Goal: Task Accomplishment & Management: Use online tool/utility

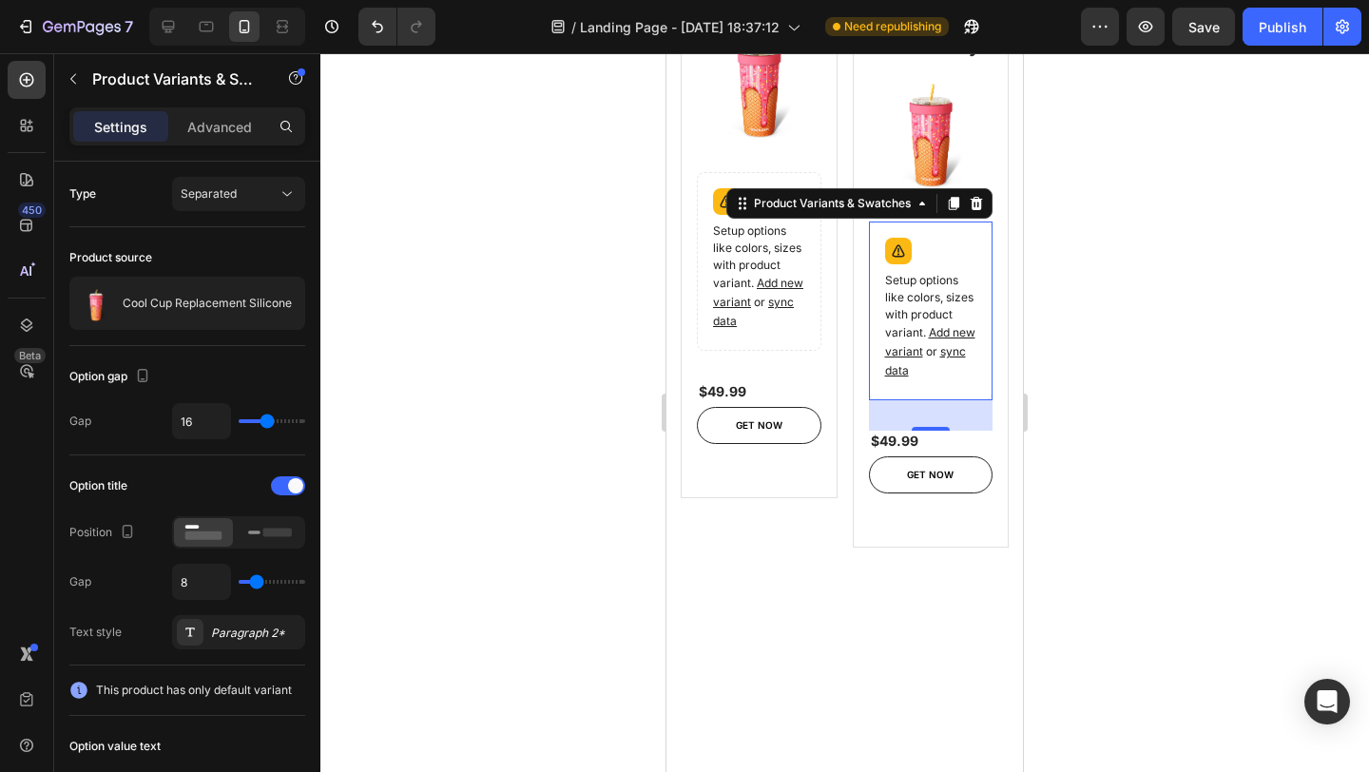
scroll to position [439, 0]
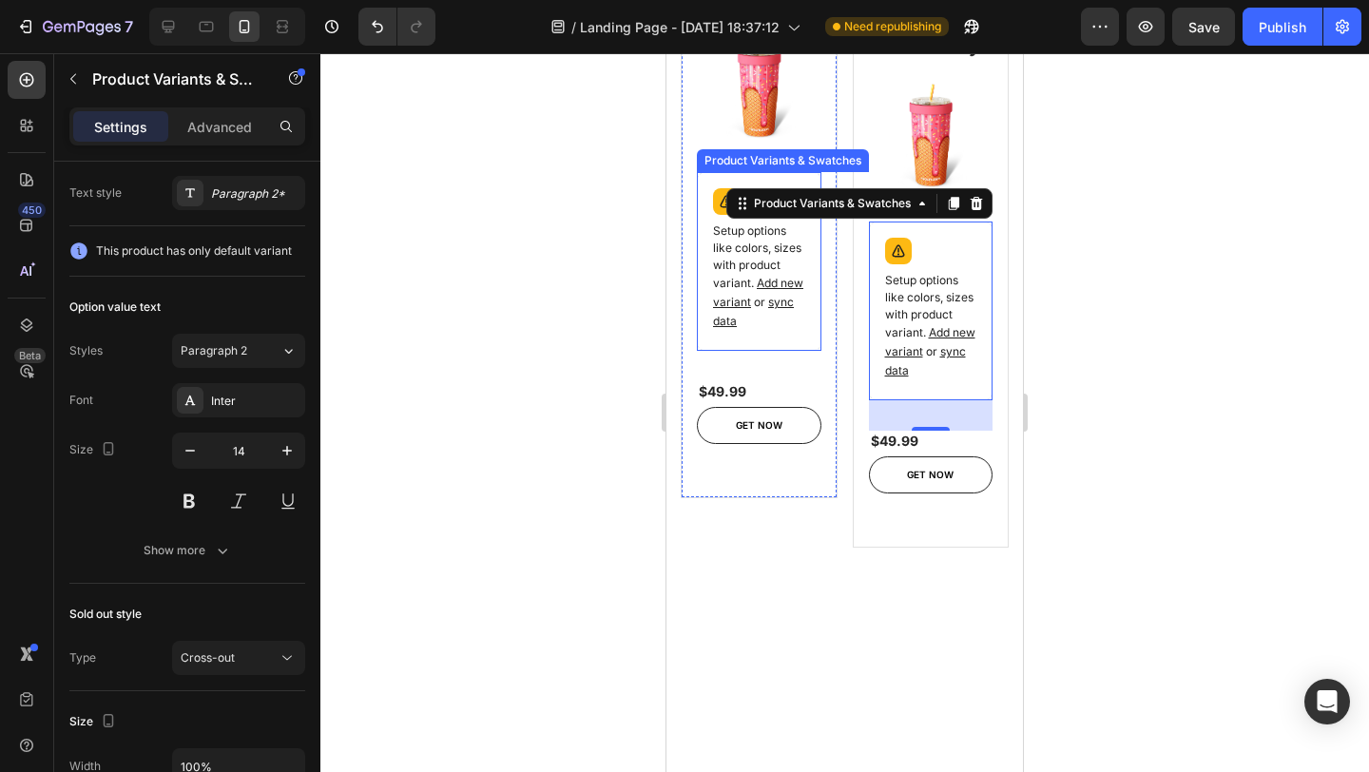
click at [805, 251] on div "Setup options like colors, sizes with product variant. Add new variant or sync …" at bounding box center [759, 262] width 107 height 162
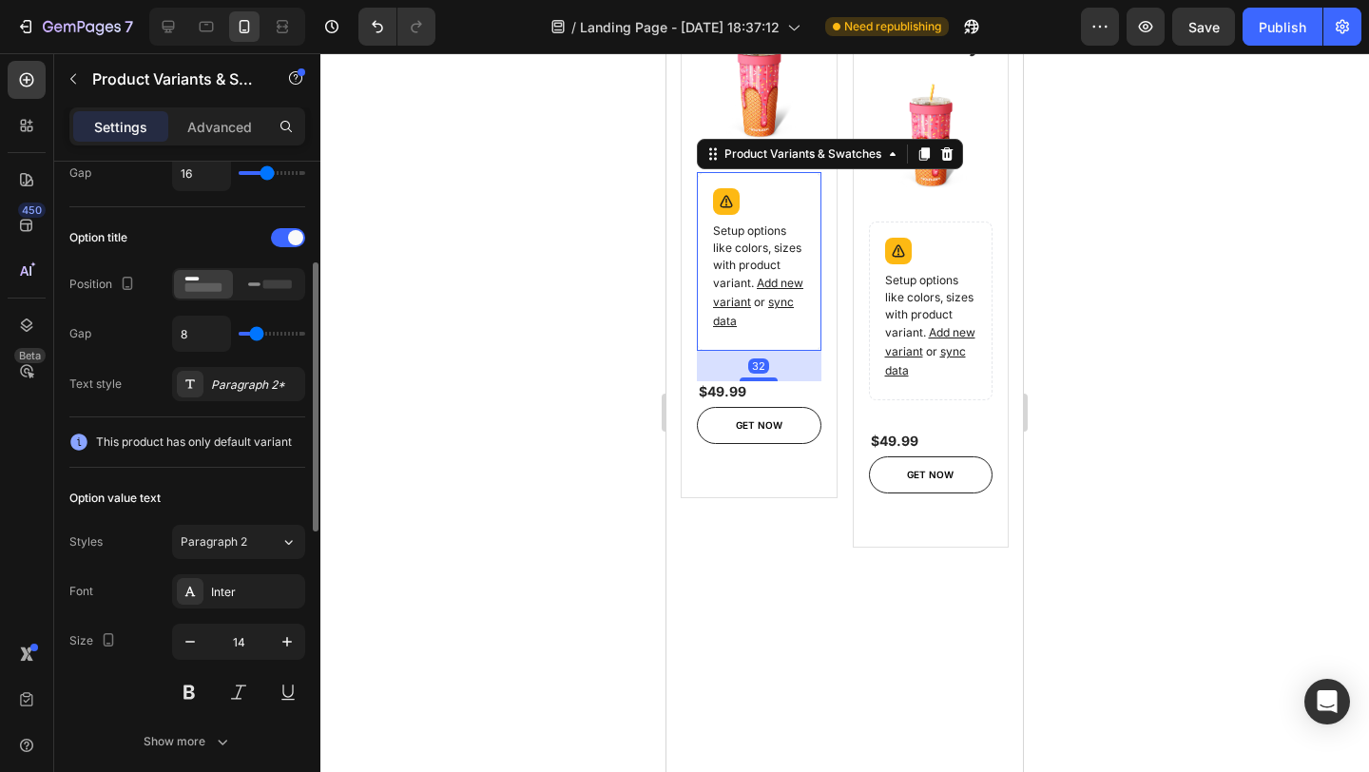
scroll to position [0, 0]
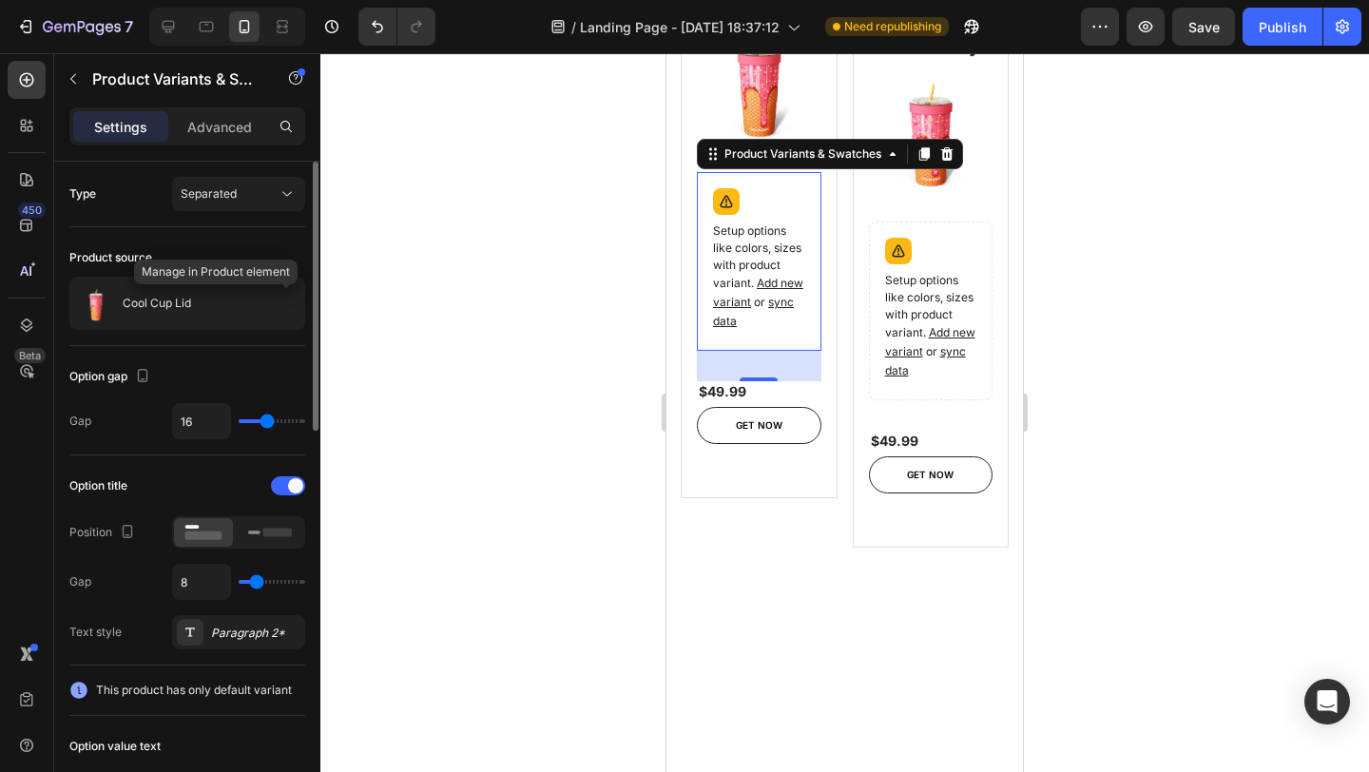
click at [0, 0] on icon "button" at bounding box center [0, 0] width 0 height 0
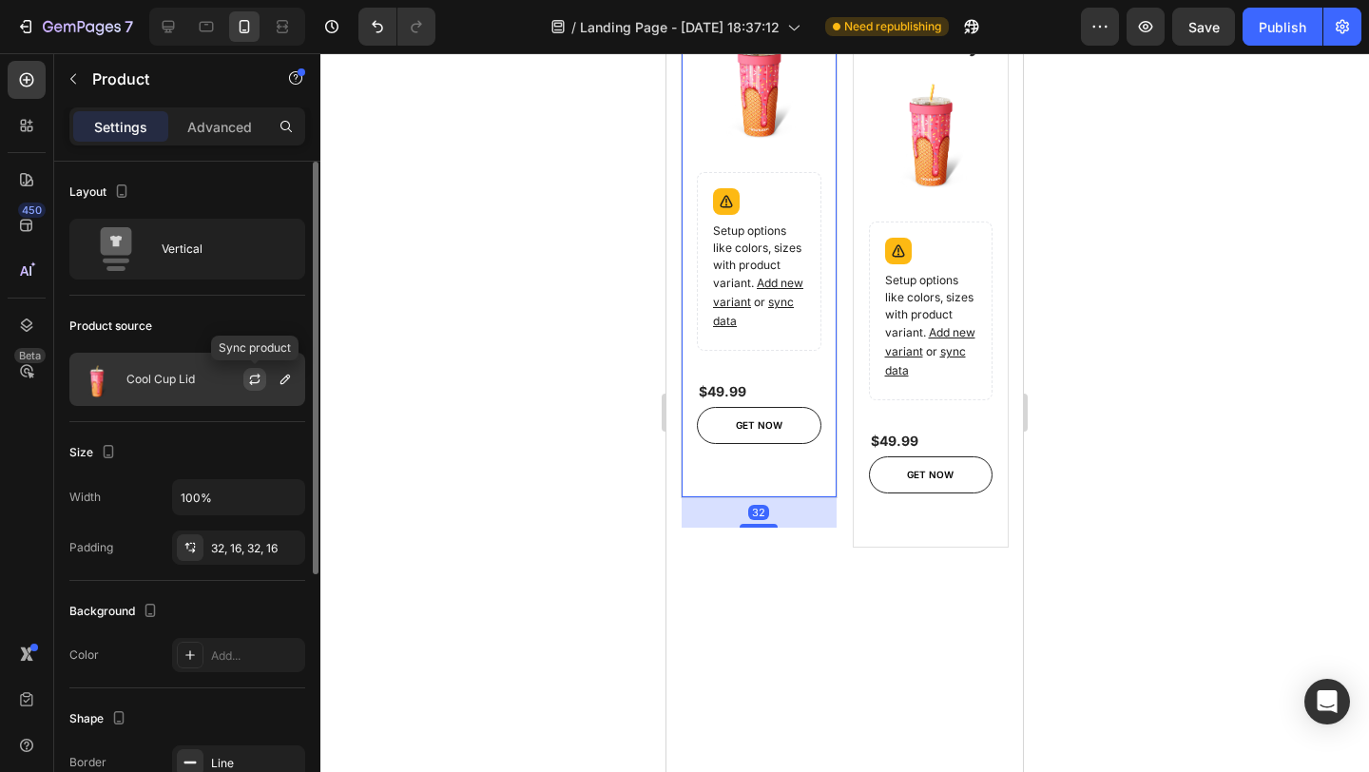
click at [256, 380] on icon "button" at bounding box center [254, 379] width 15 height 15
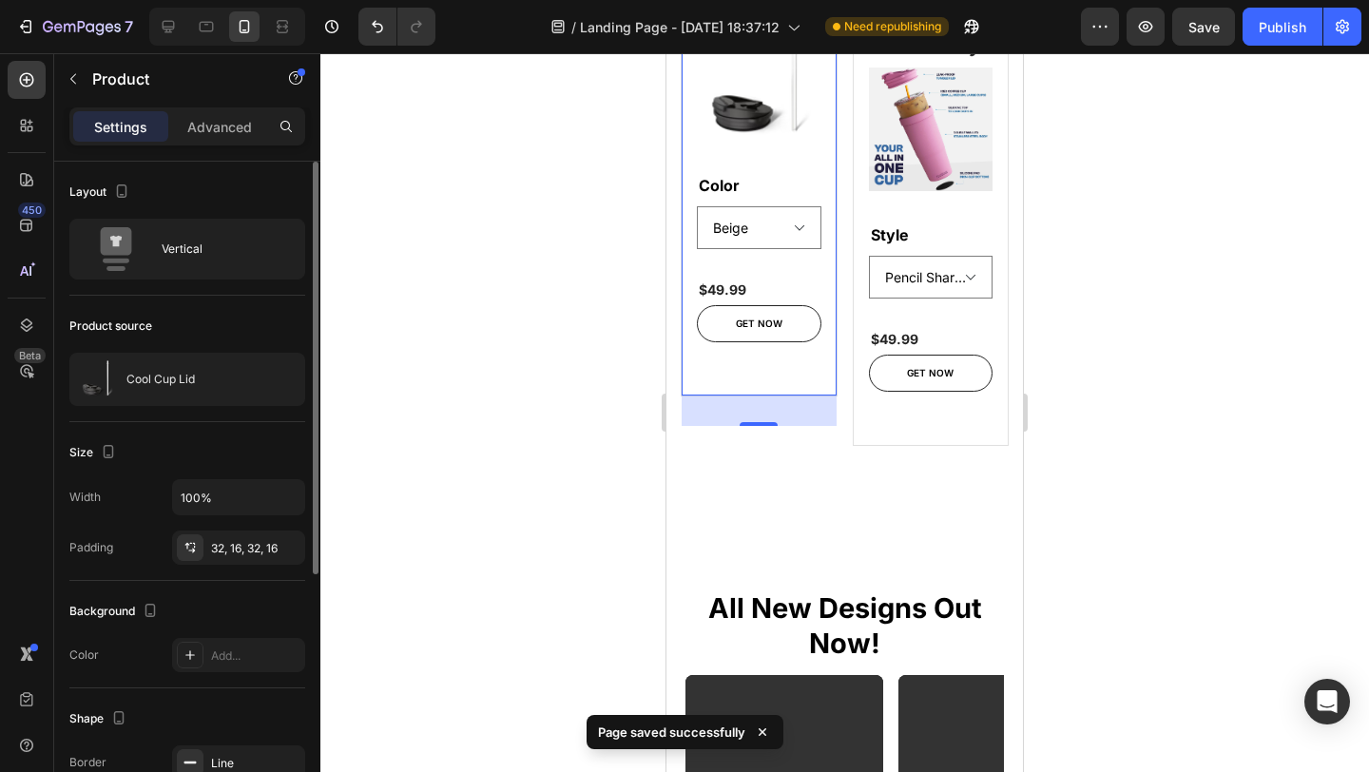
scroll to position [1225, 0]
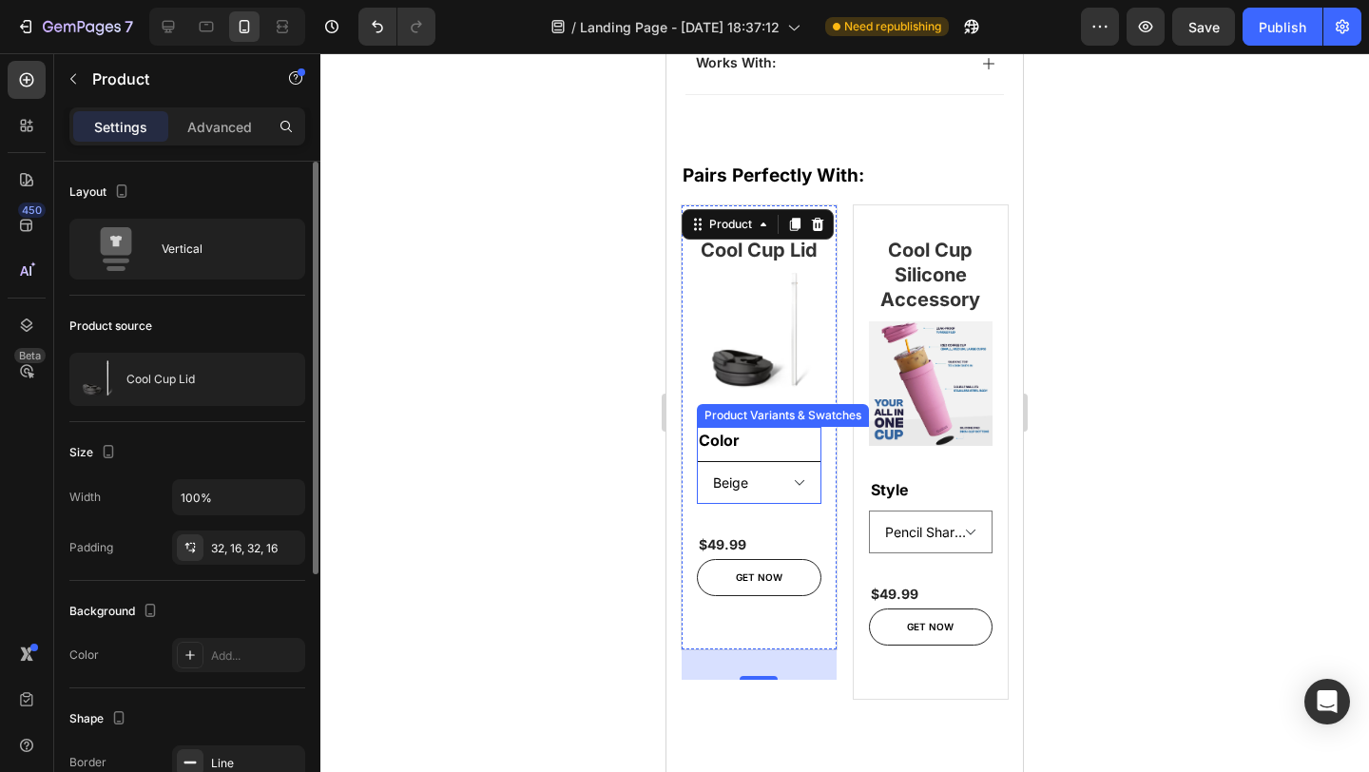
click at [770, 485] on select "Beige Black Copper Leopard Neon Orange Neon Pink Neon Purple Neon Yellow Pastel…" at bounding box center [759, 482] width 125 height 43
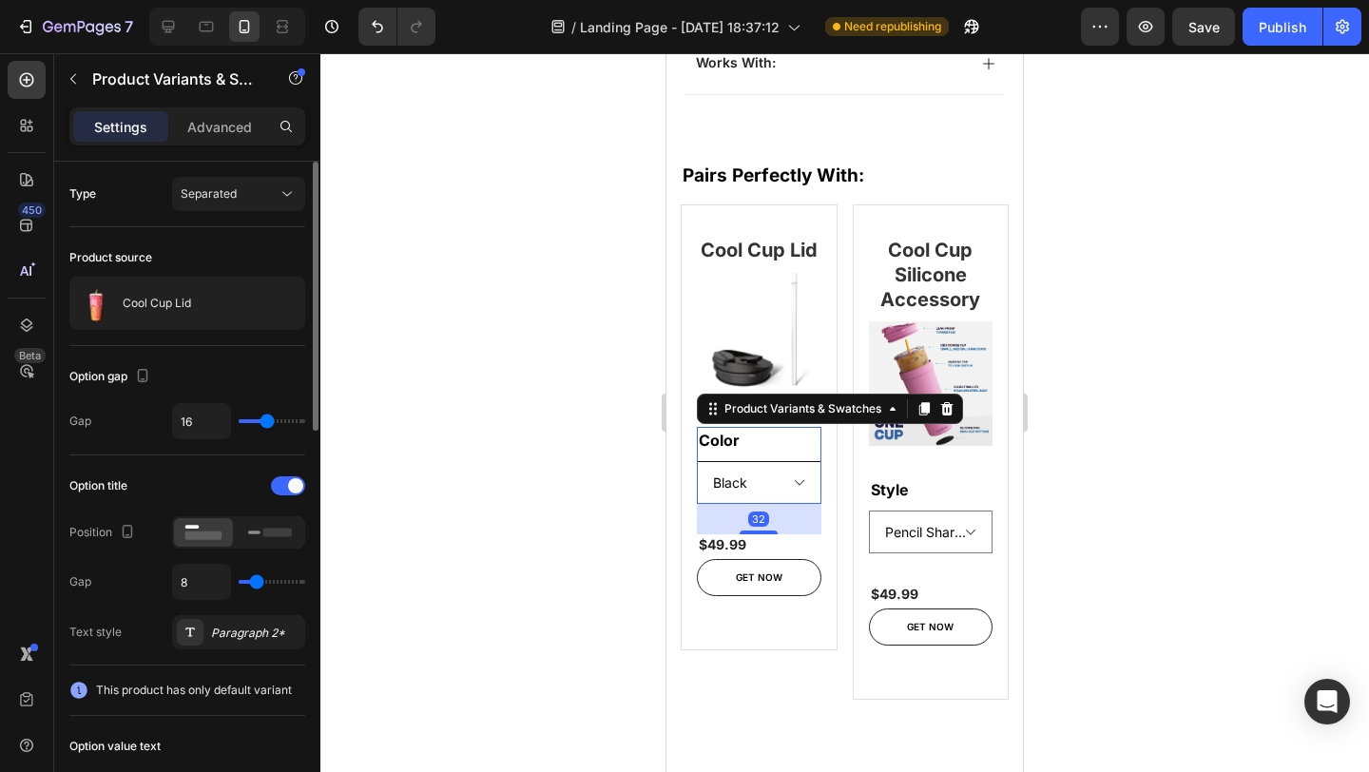
click at [697, 461] on select "Beige Black Copper Leopard Neon Orange Neon Pink Neon Purple Neon Yellow Pastel…" at bounding box center [759, 482] width 125 height 43
click at [731, 443] on legend "Color" at bounding box center [719, 440] width 45 height 27
click at [744, 477] on select "Beige Black Copper Leopard Neon Orange Neon Pink Neon Purple Neon Yellow Pastel…" at bounding box center [759, 482] width 125 height 43
click at [697, 461] on select "Beige Black Copper Leopard Neon Orange Neon Pink Neon Purple Neon Yellow Pastel…" at bounding box center [759, 482] width 125 height 43
click at [741, 489] on select "Beige Black Copper Leopard Neon Orange Neon Pink Neon Purple Neon Yellow Pastel…" at bounding box center [759, 482] width 125 height 43
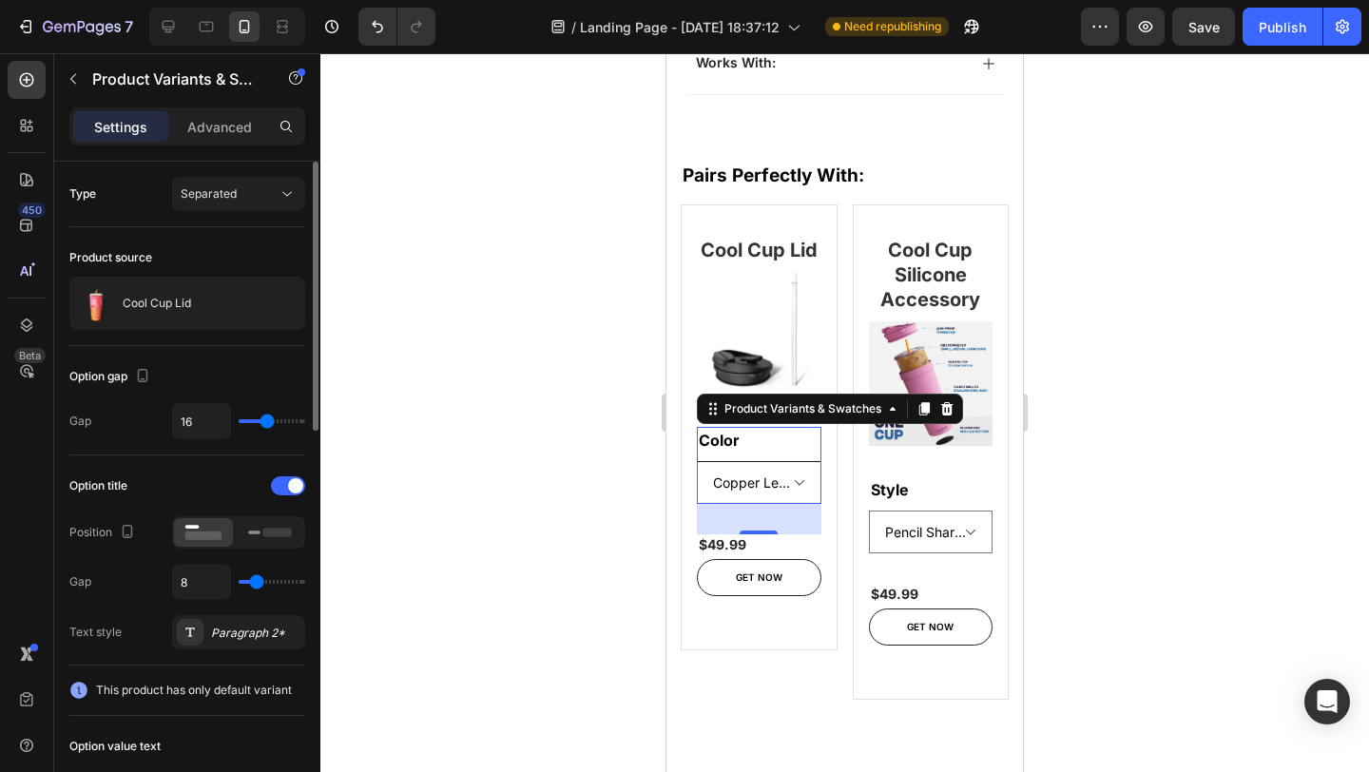
click at [697, 461] on select "Beige Black Copper Leopard Neon Orange Neon Pink Neon Purple Neon Yellow Pastel…" at bounding box center [759, 482] width 125 height 43
select select "Copper Leopard"
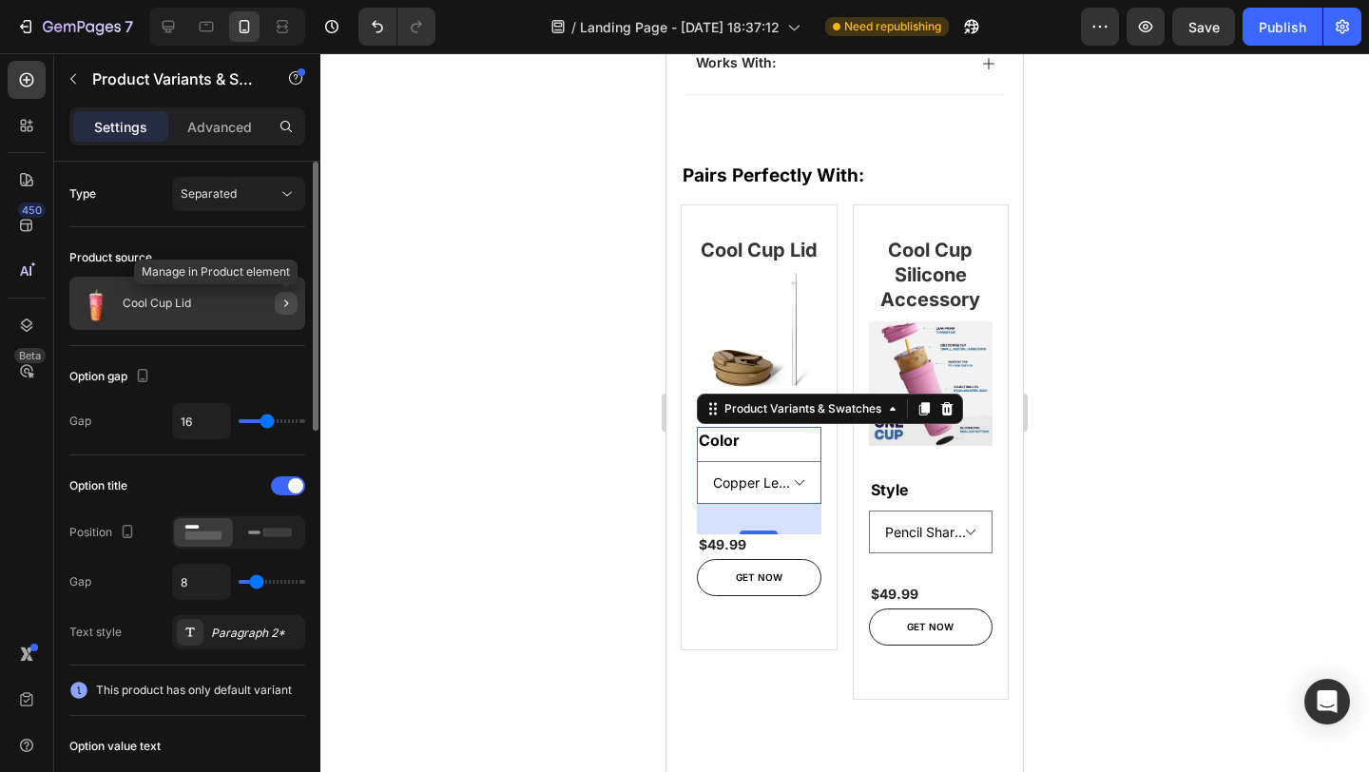
click at [294, 304] on button "button" at bounding box center [286, 303] width 23 height 23
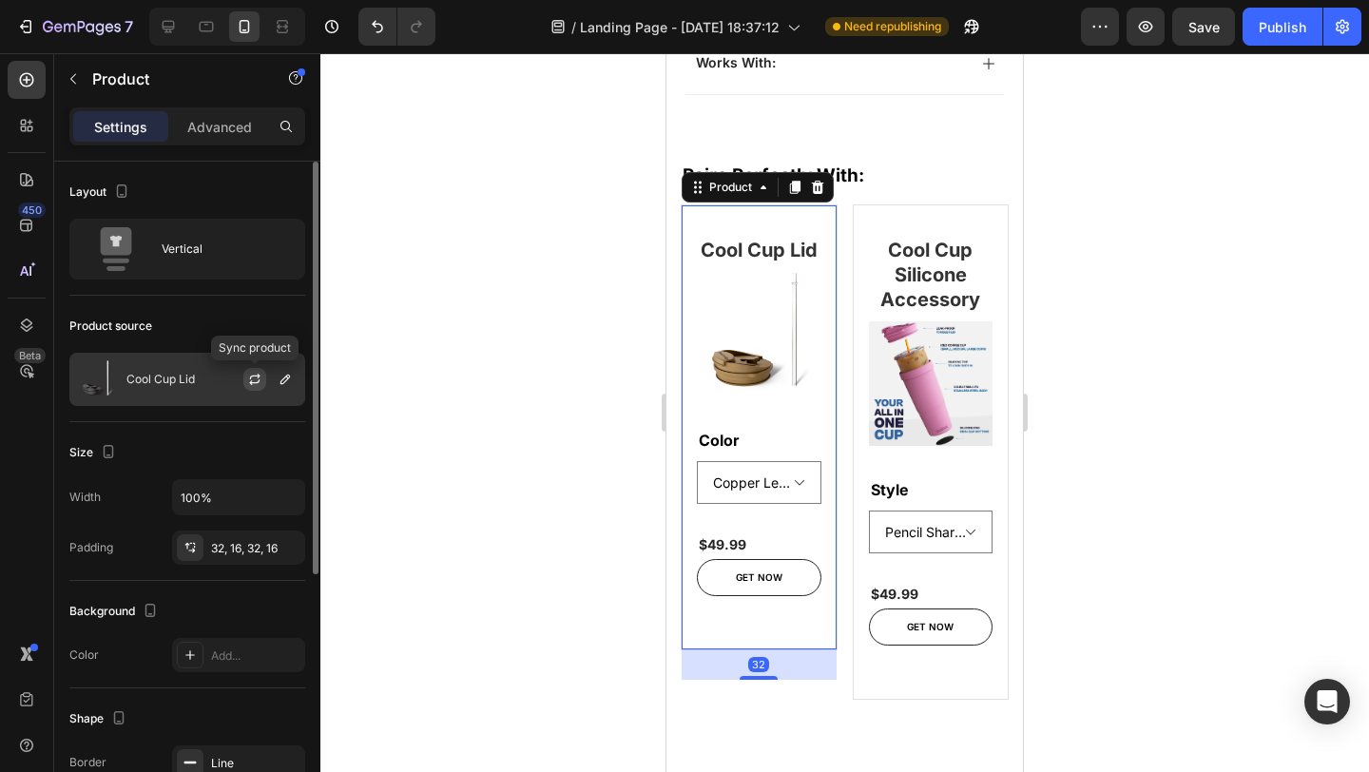
click at [258, 380] on icon "button" at bounding box center [254, 379] width 15 height 15
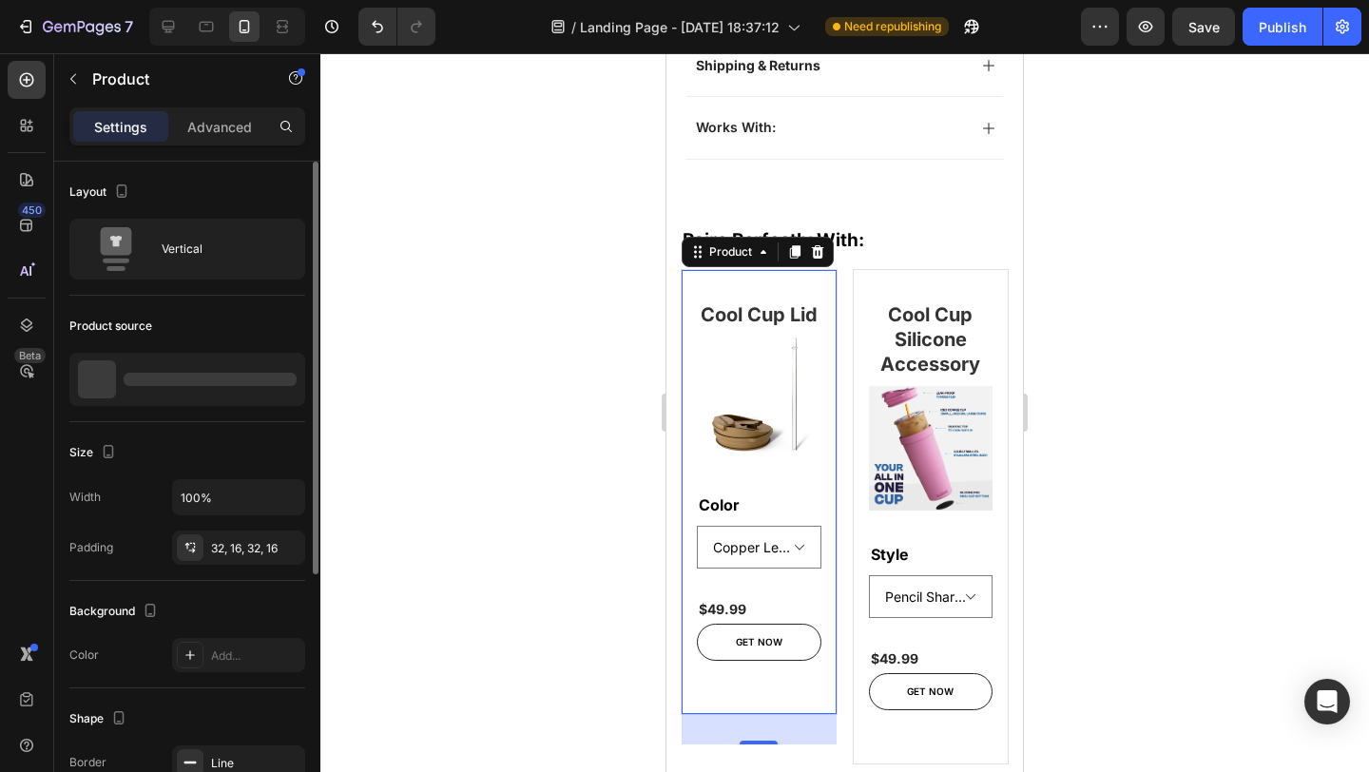
scroll to position [1290, 0]
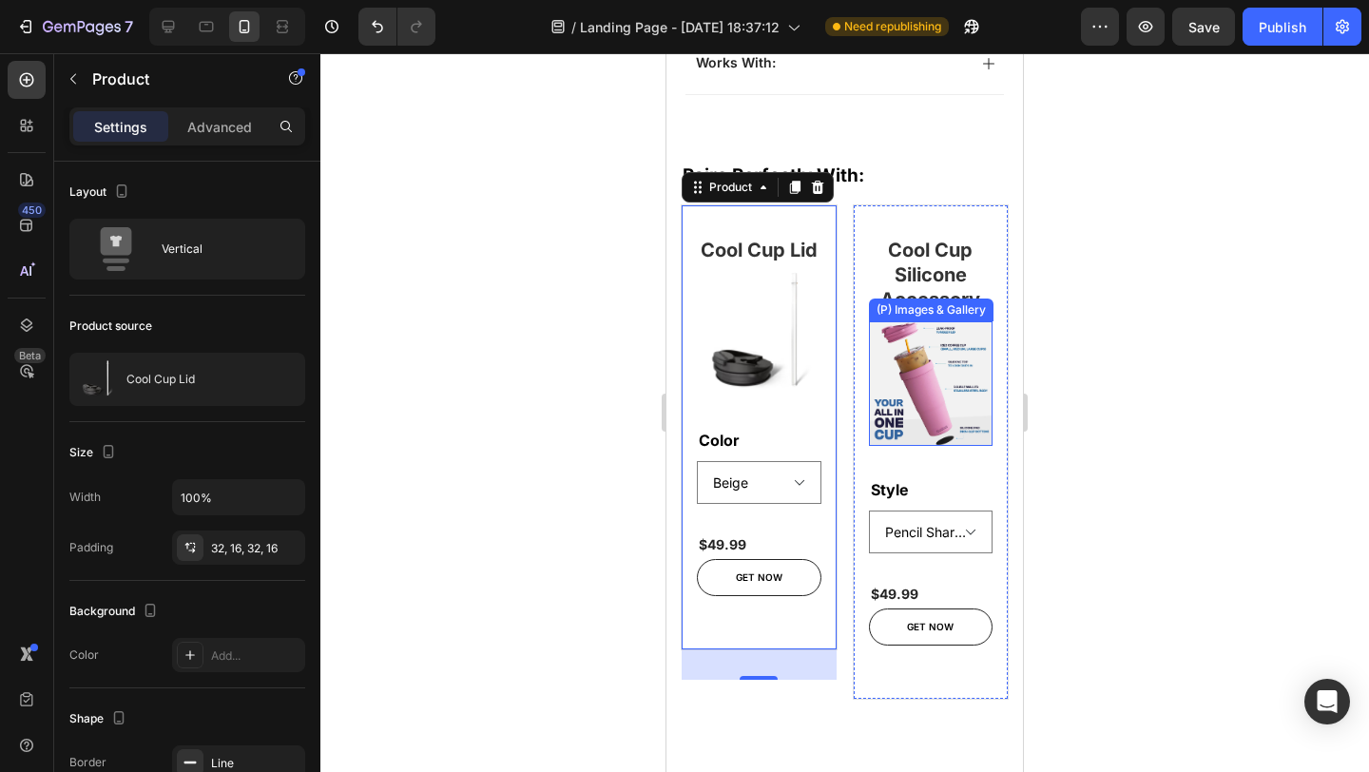
click at [927, 345] on img at bounding box center [931, 383] width 125 height 125
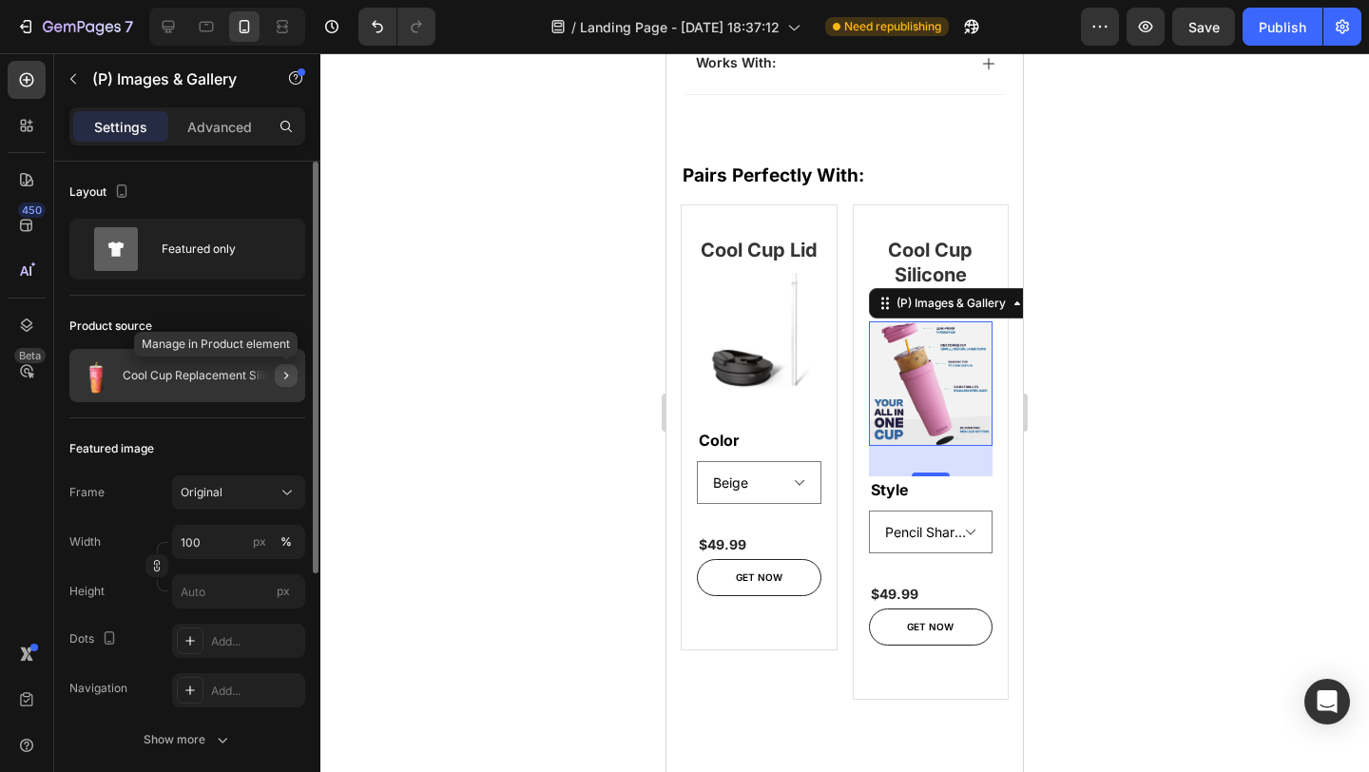
click at [277, 375] on button "button" at bounding box center [286, 375] width 23 height 23
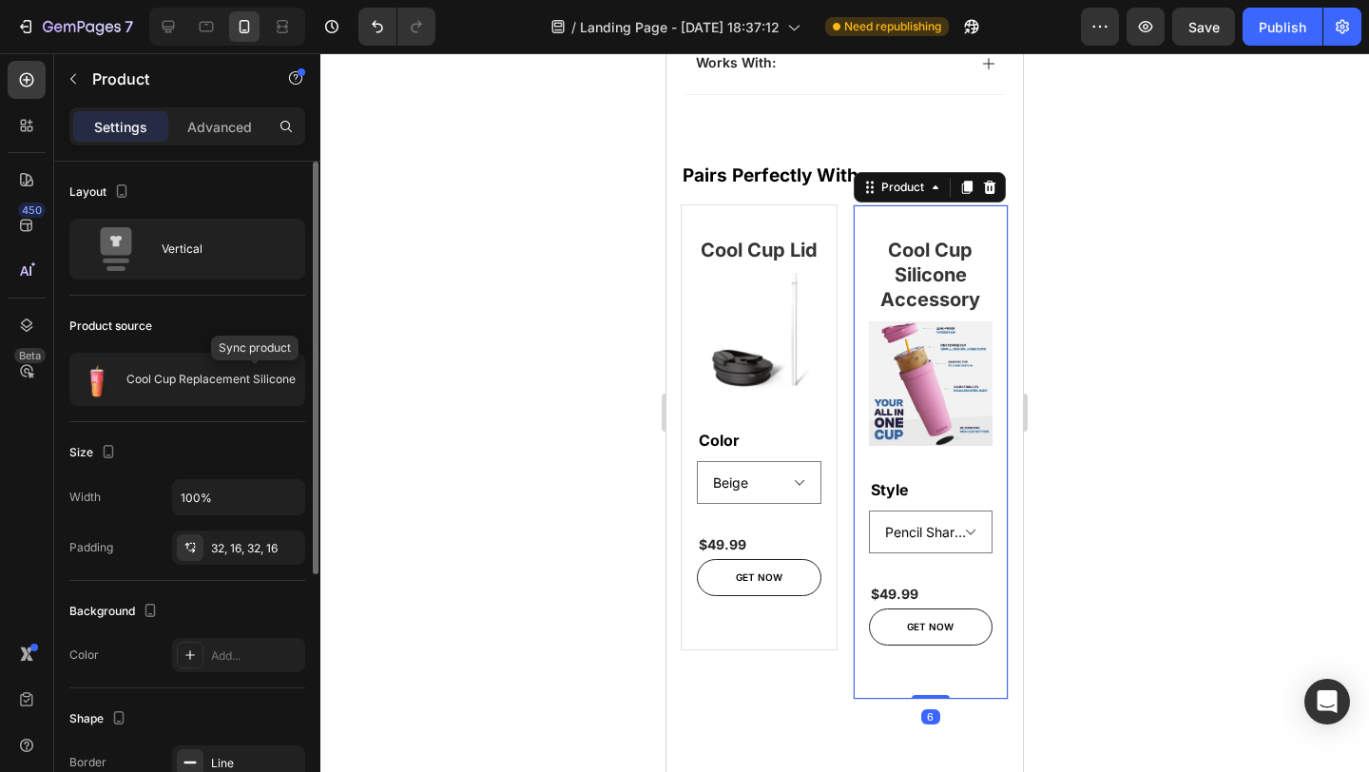
click at [0, 0] on icon "button" at bounding box center [0, 0] width 0 height 0
click at [285, 375] on icon "button" at bounding box center [285, 379] width 15 height 15
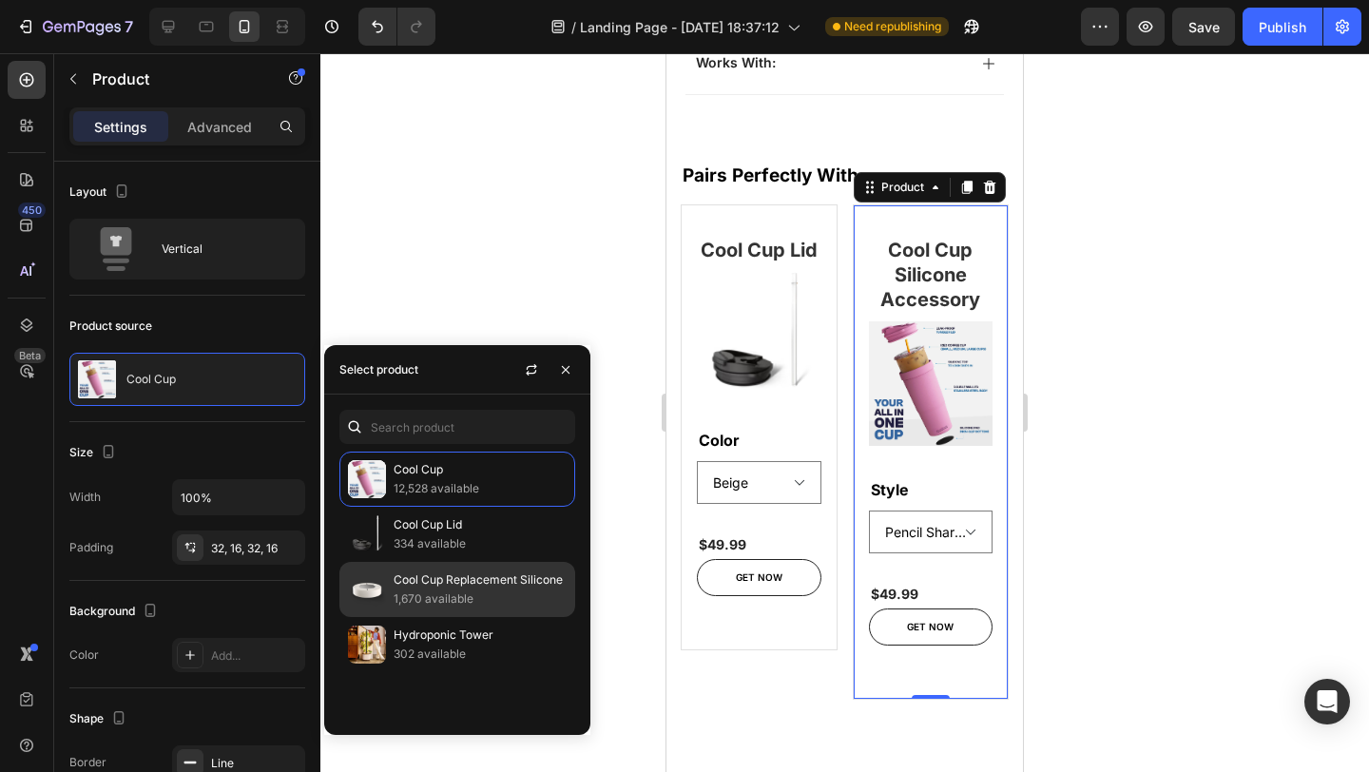
click at [446, 582] on p "Cool Cup Replacement Silicone" at bounding box center [480, 580] width 173 height 19
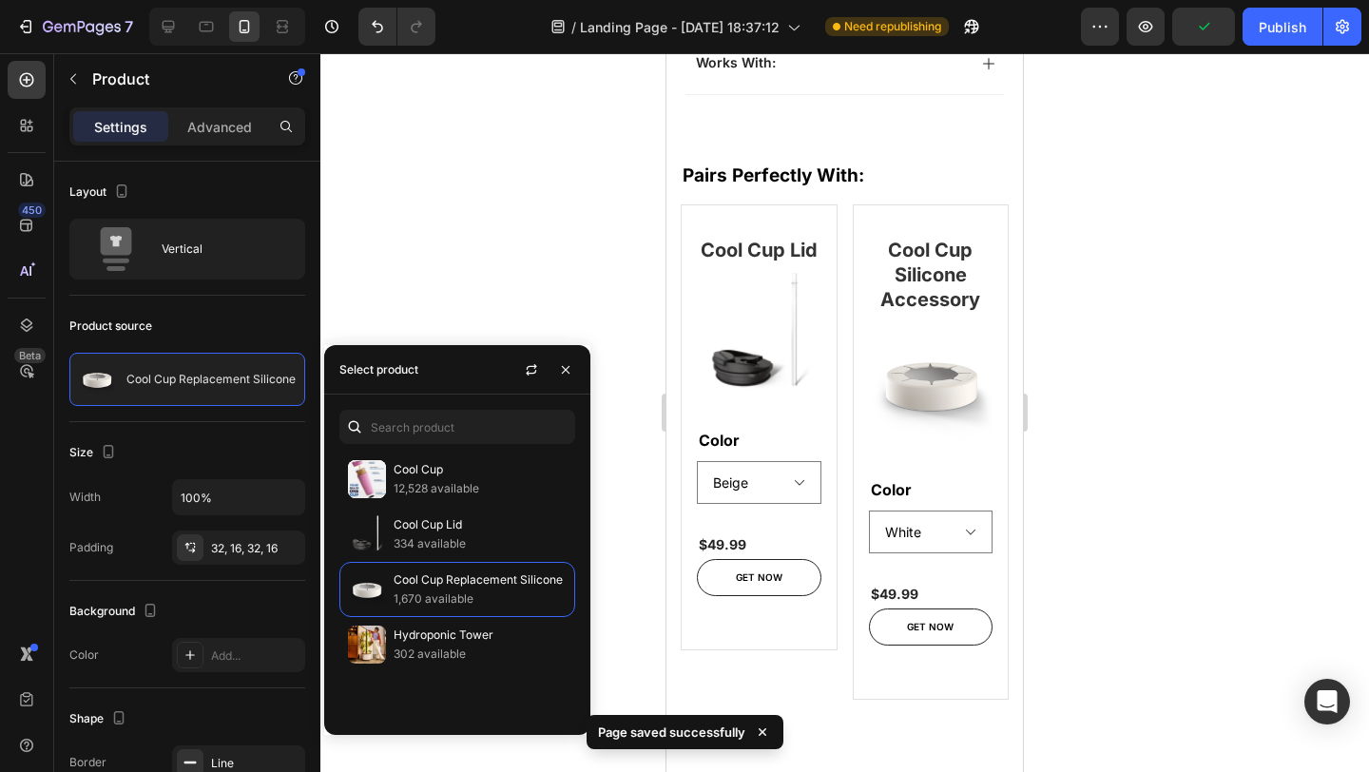
click at [1072, 499] on div at bounding box center [844, 412] width 1049 height 719
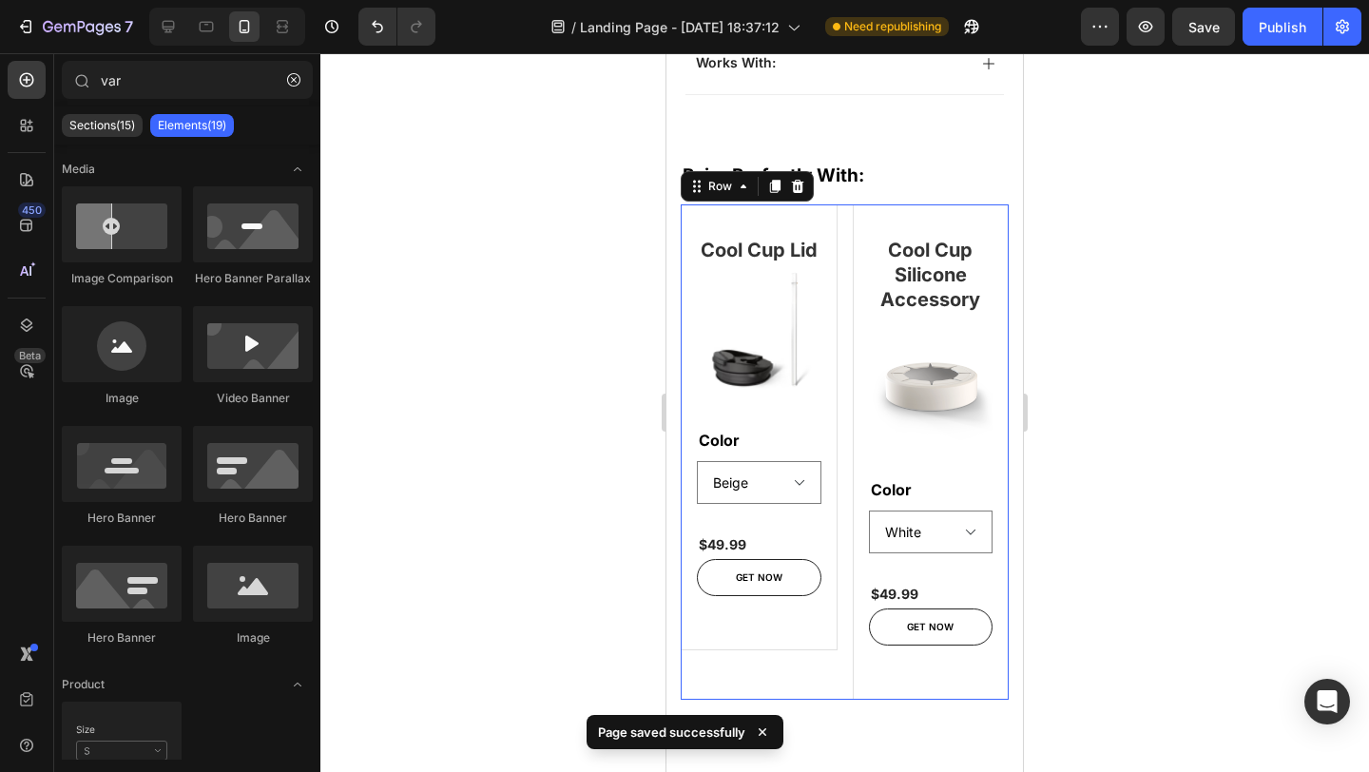
click at [826, 679] on div "Cool Cup Lid Heading (P) Images & Gallery Color Beige Black Copper Leopard Neon…" at bounding box center [845, 451] width 328 height 495
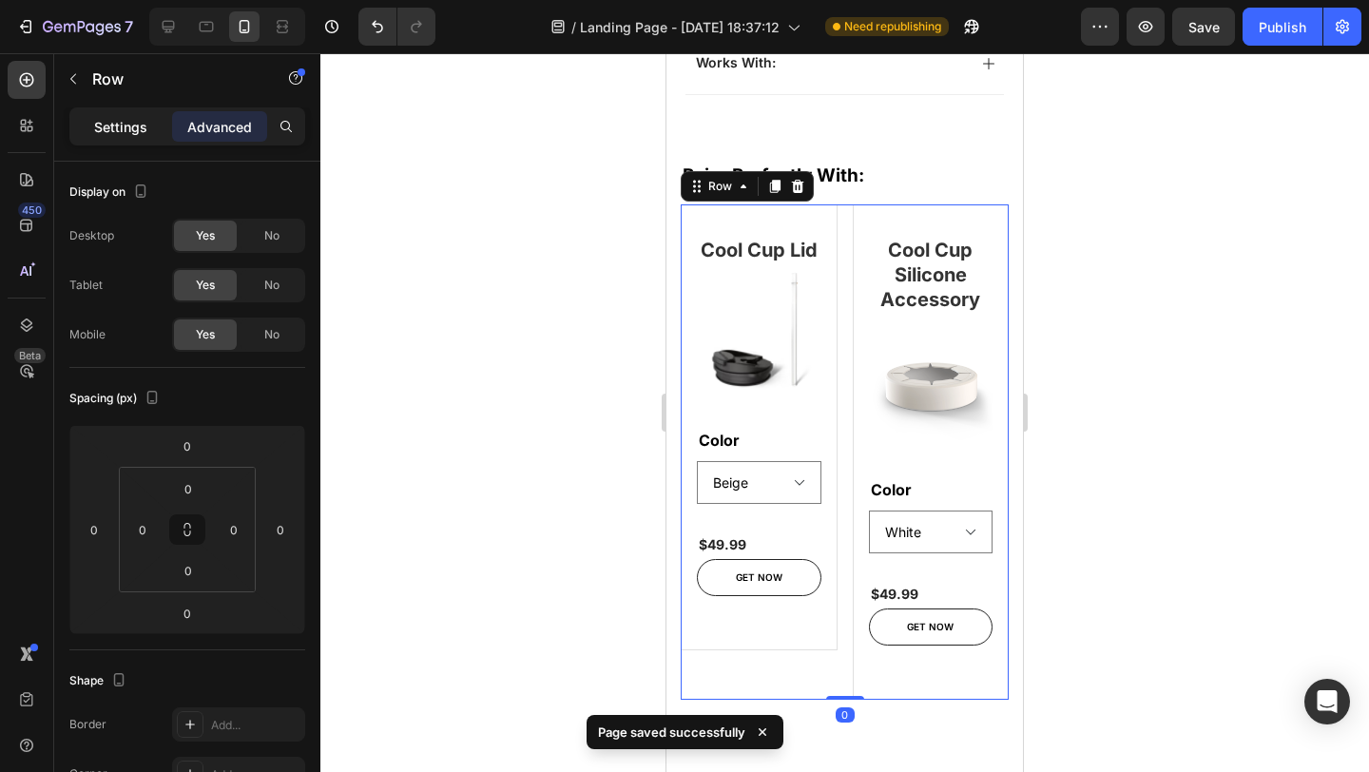
click at [102, 109] on div "Settings Advanced" at bounding box center [187, 126] width 236 height 38
click at [114, 140] on div "Settings" at bounding box center [120, 126] width 95 height 30
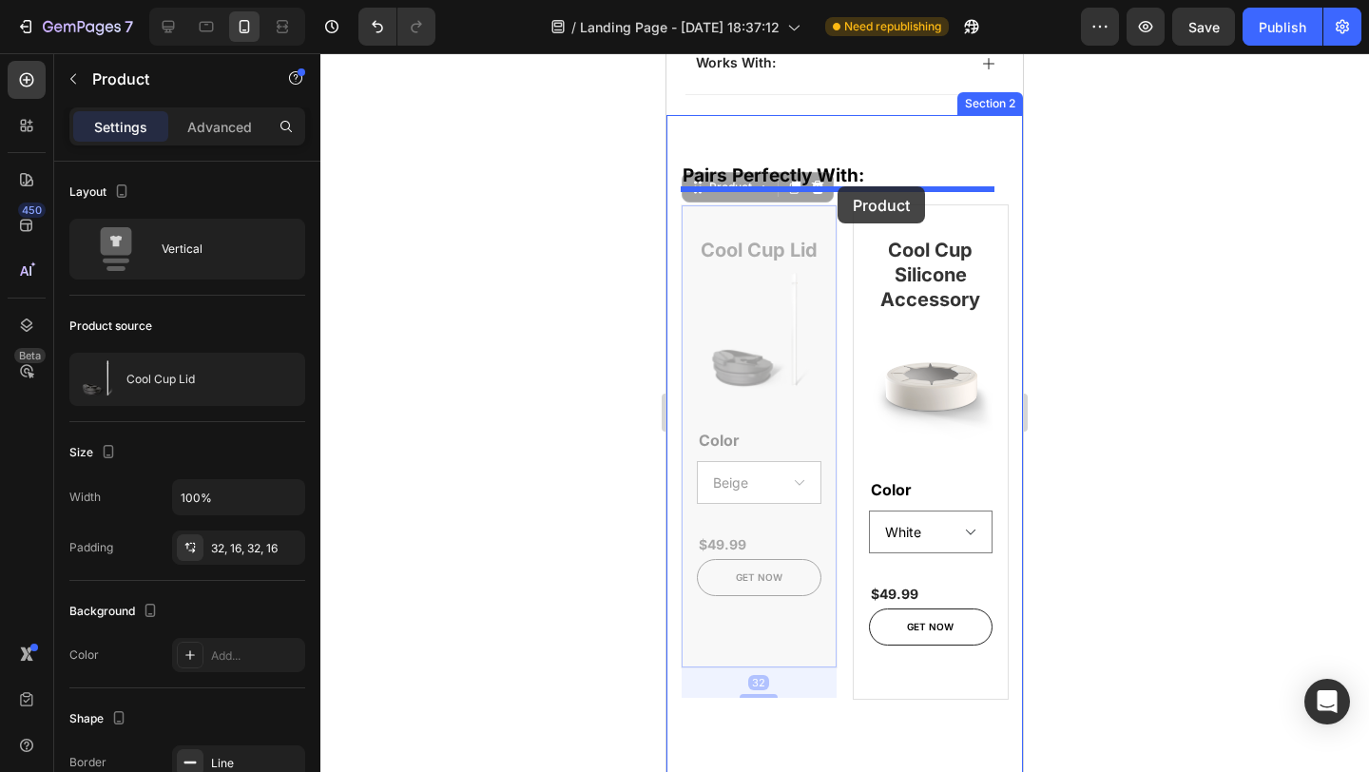
drag, startPoint x: 767, startPoint y: 198, endPoint x: 838, endPoint y: 186, distance: 71.3
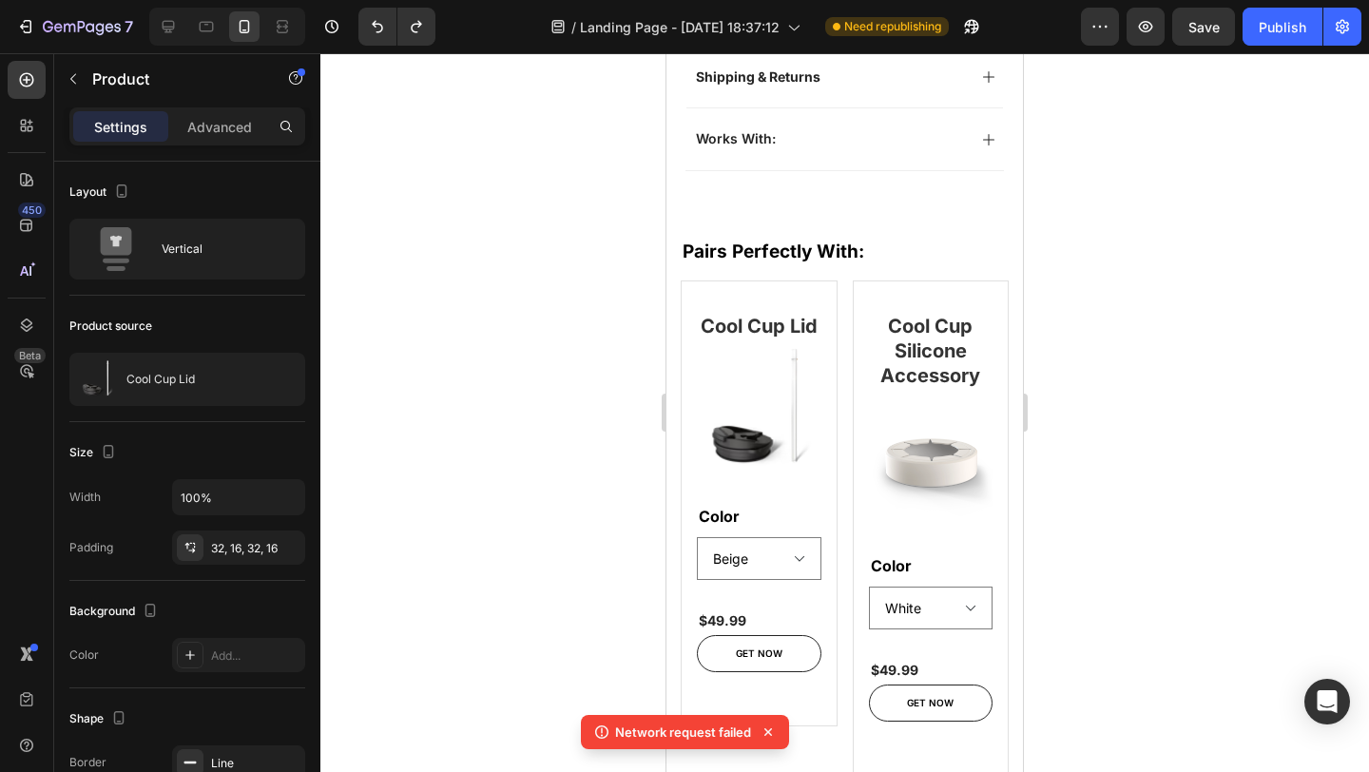
scroll to position [1217, 0]
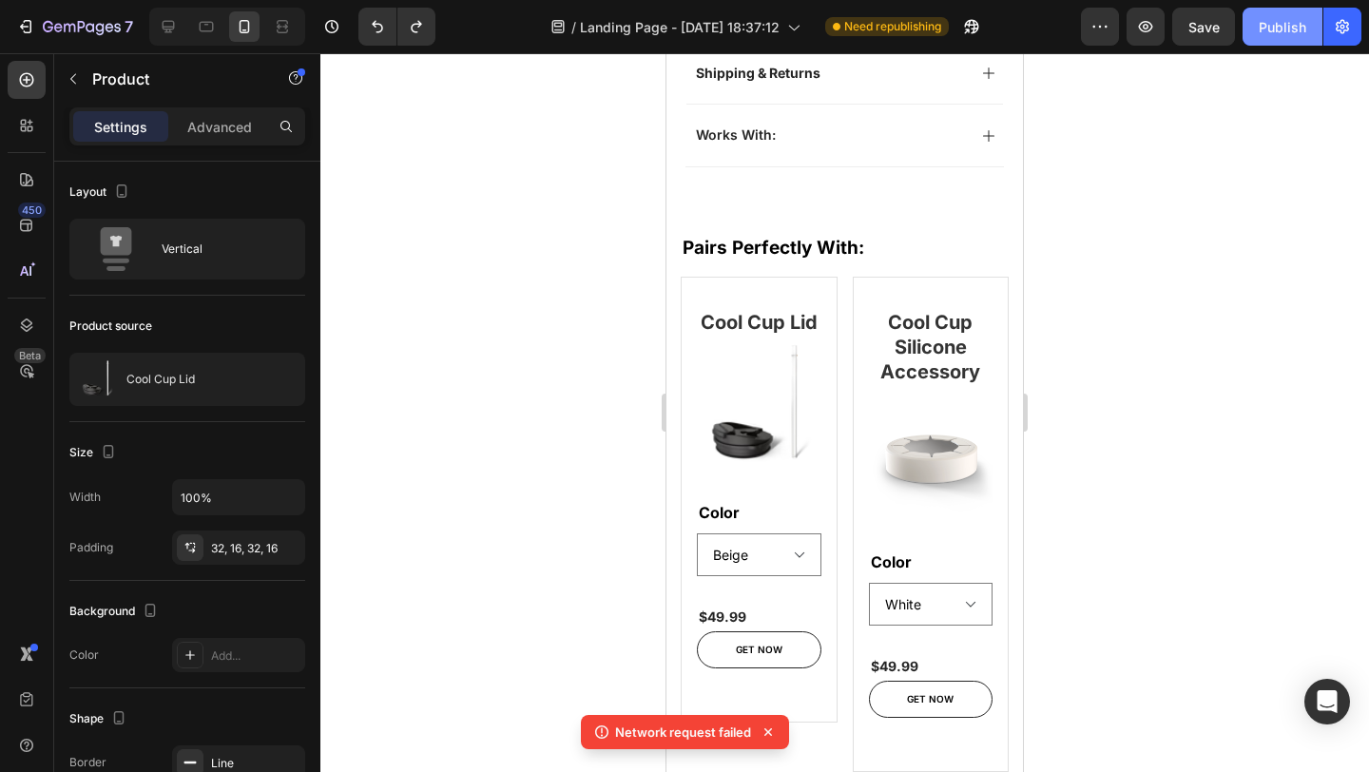
click at [1265, 29] on div "Publish" at bounding box center [1283, 27] width 48 height 20
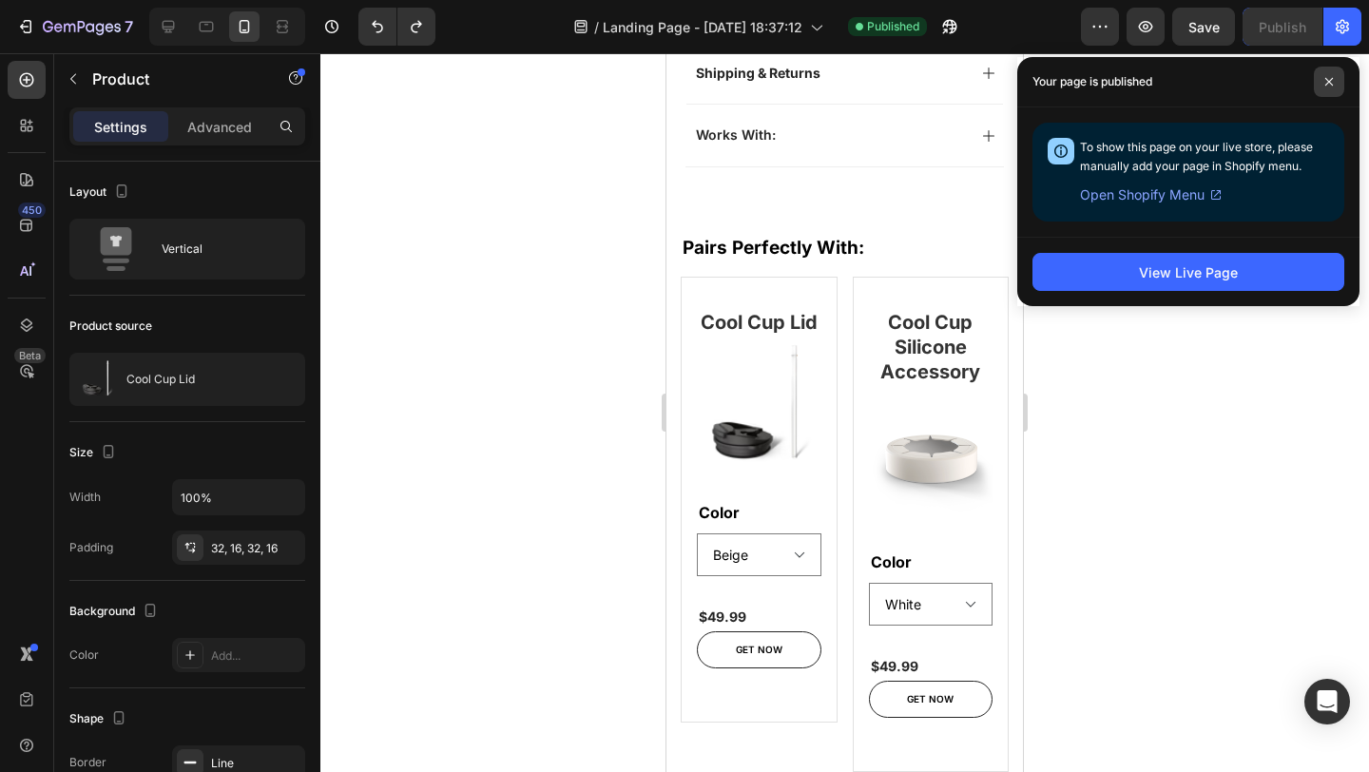
click at [1321, 79] on span at bounding box center [1329, 82] width 30 height 30
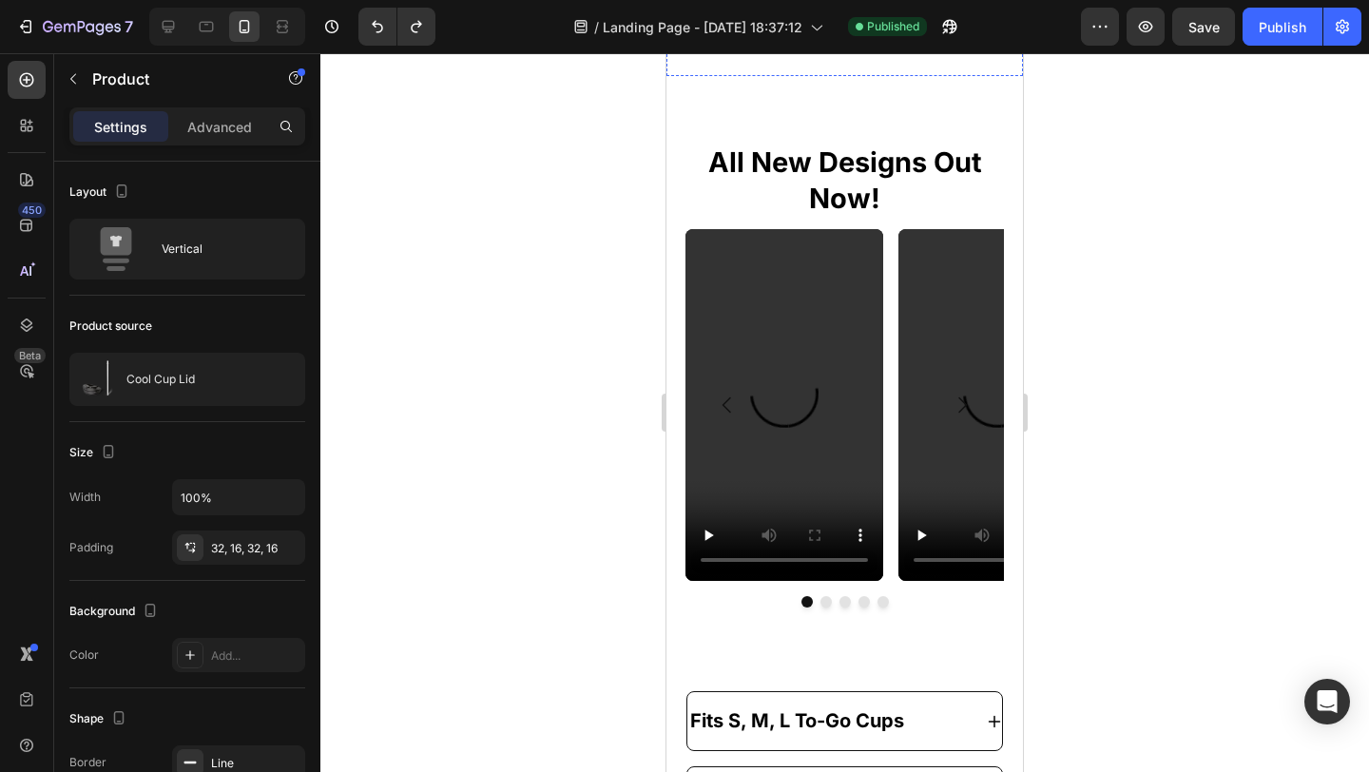
scroll to position [1975, 0]
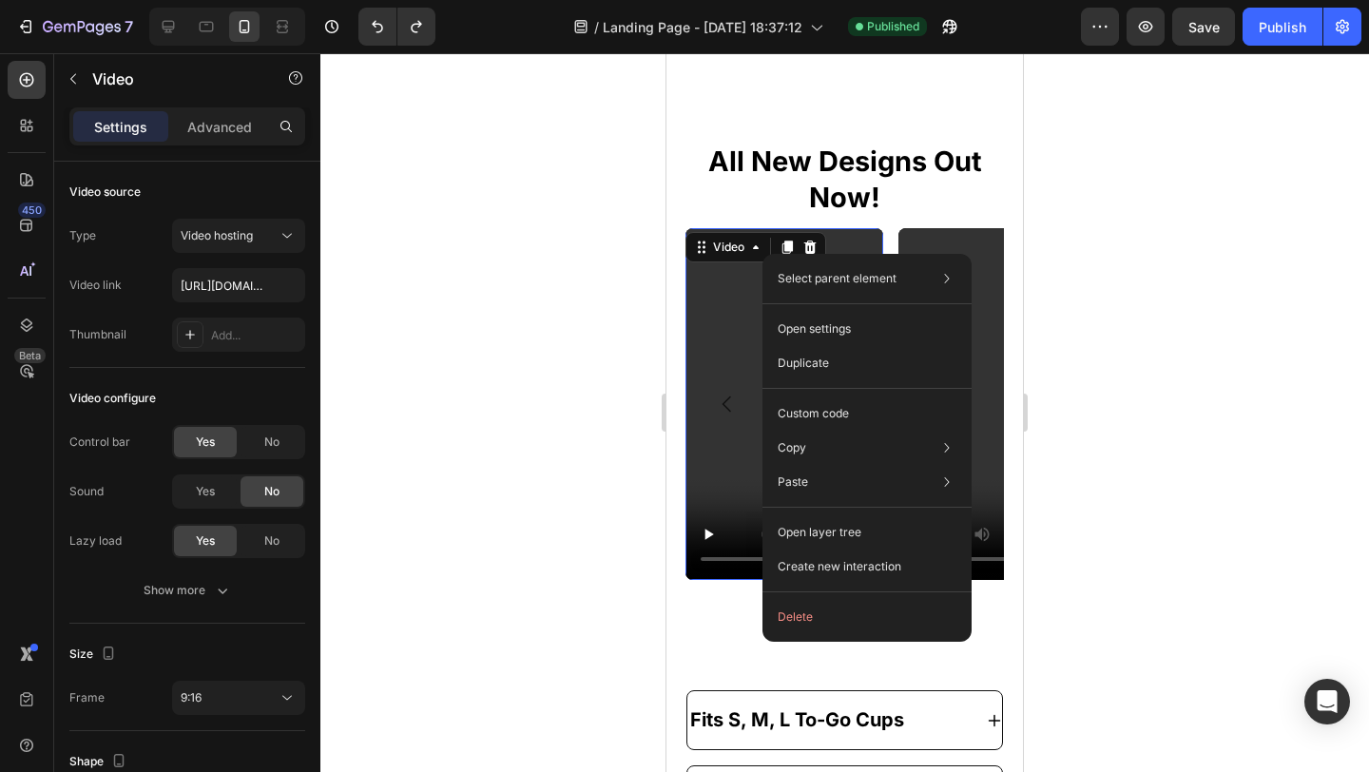
drag, startPoint x: 763, startPoint y: 254, endPoint x: 1449, endPoint y: 315, distance: 689.3
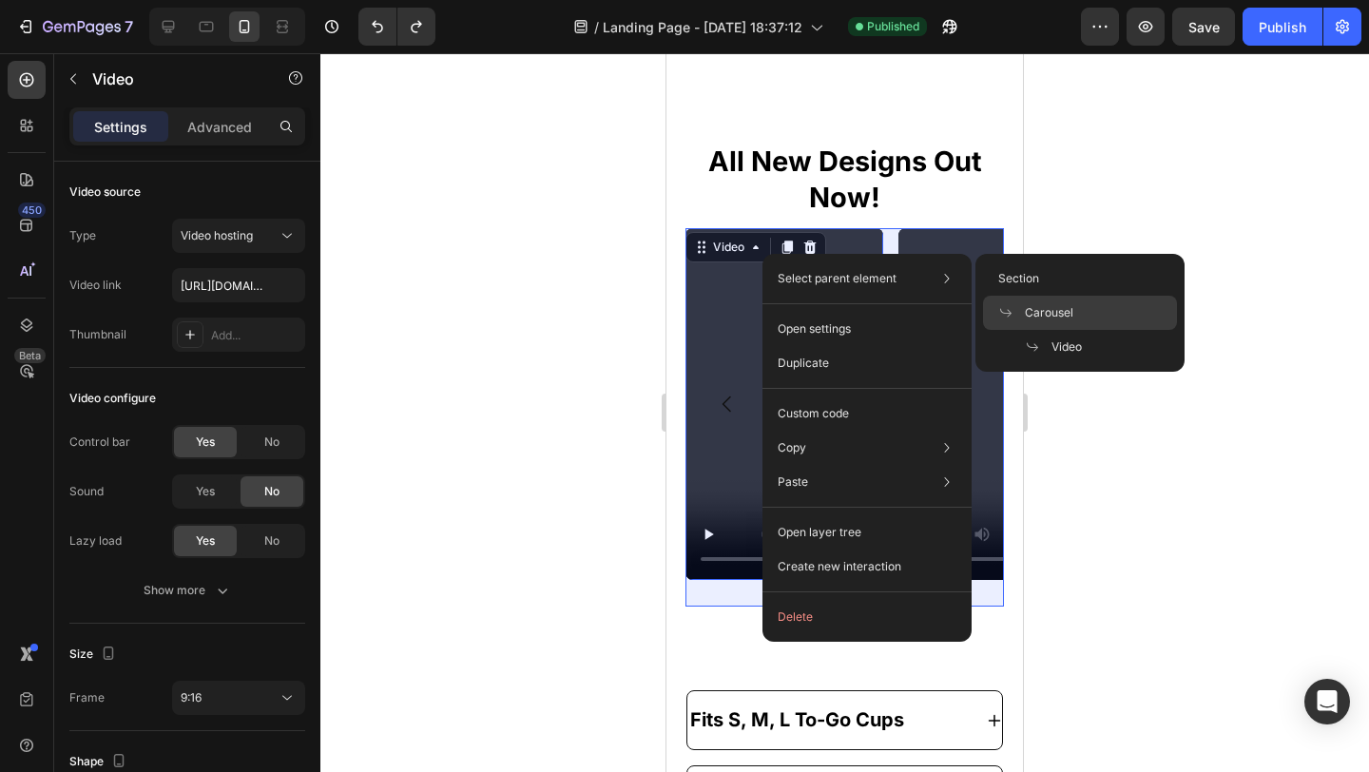
click at [1096, 311] on div "Carousel" at bounding box center [1080, 313] width 194 height 34
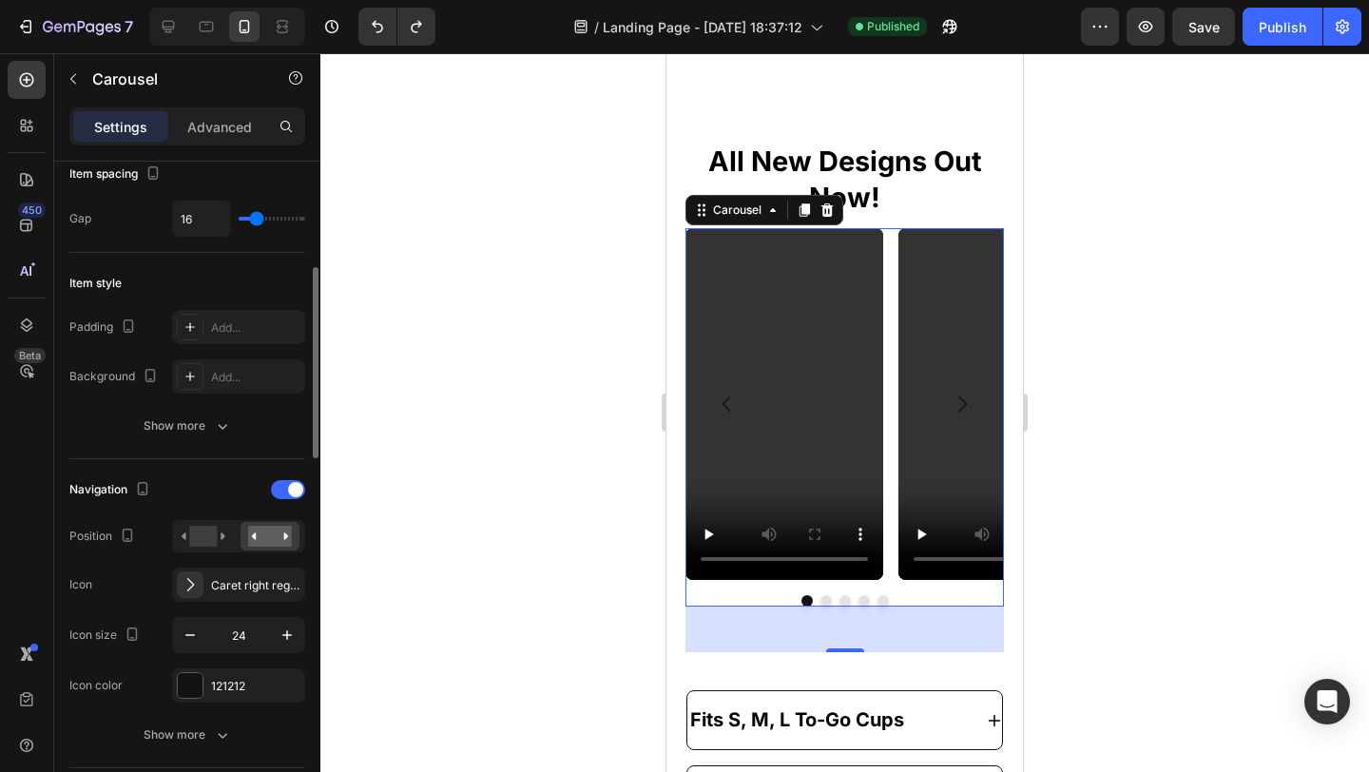
scroll to position [689, 0]
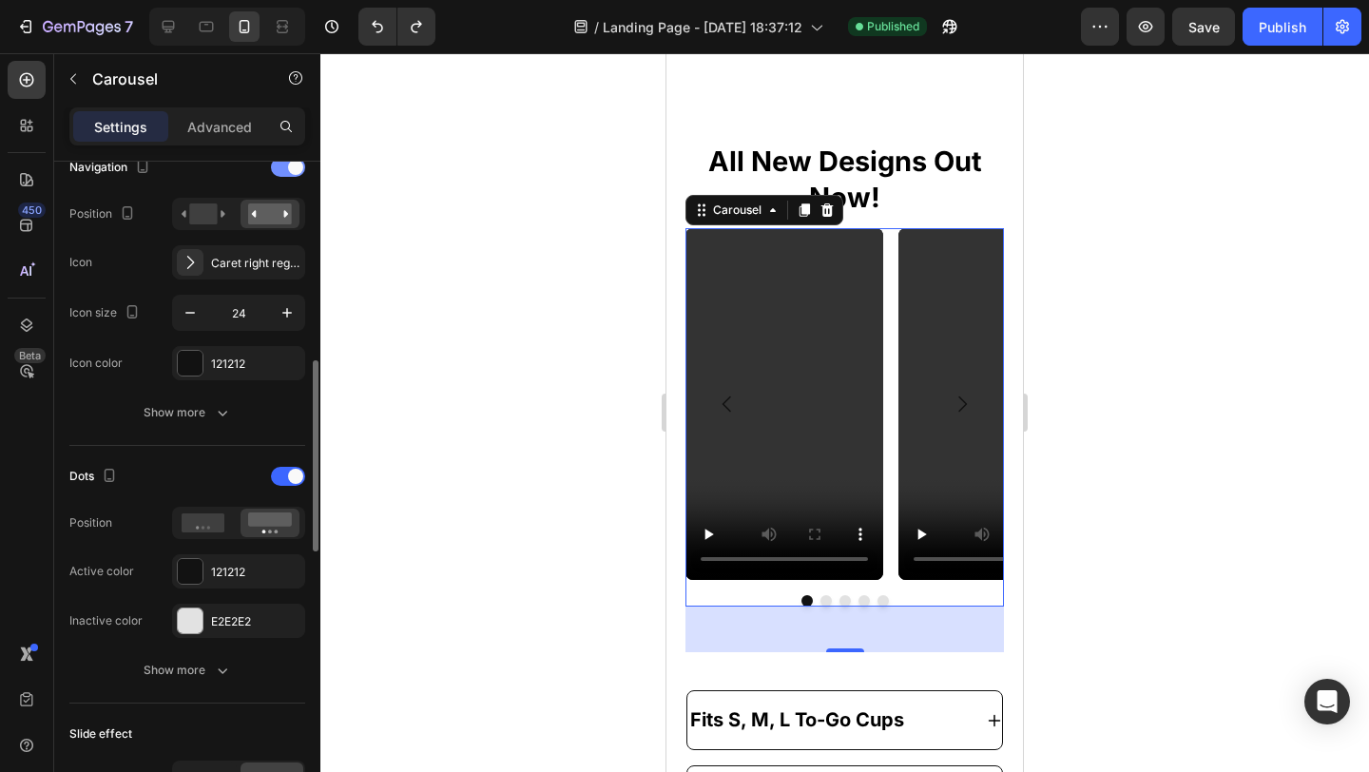
click at [289, 166] on span at bounding box center [295, 167] width 15 height 15
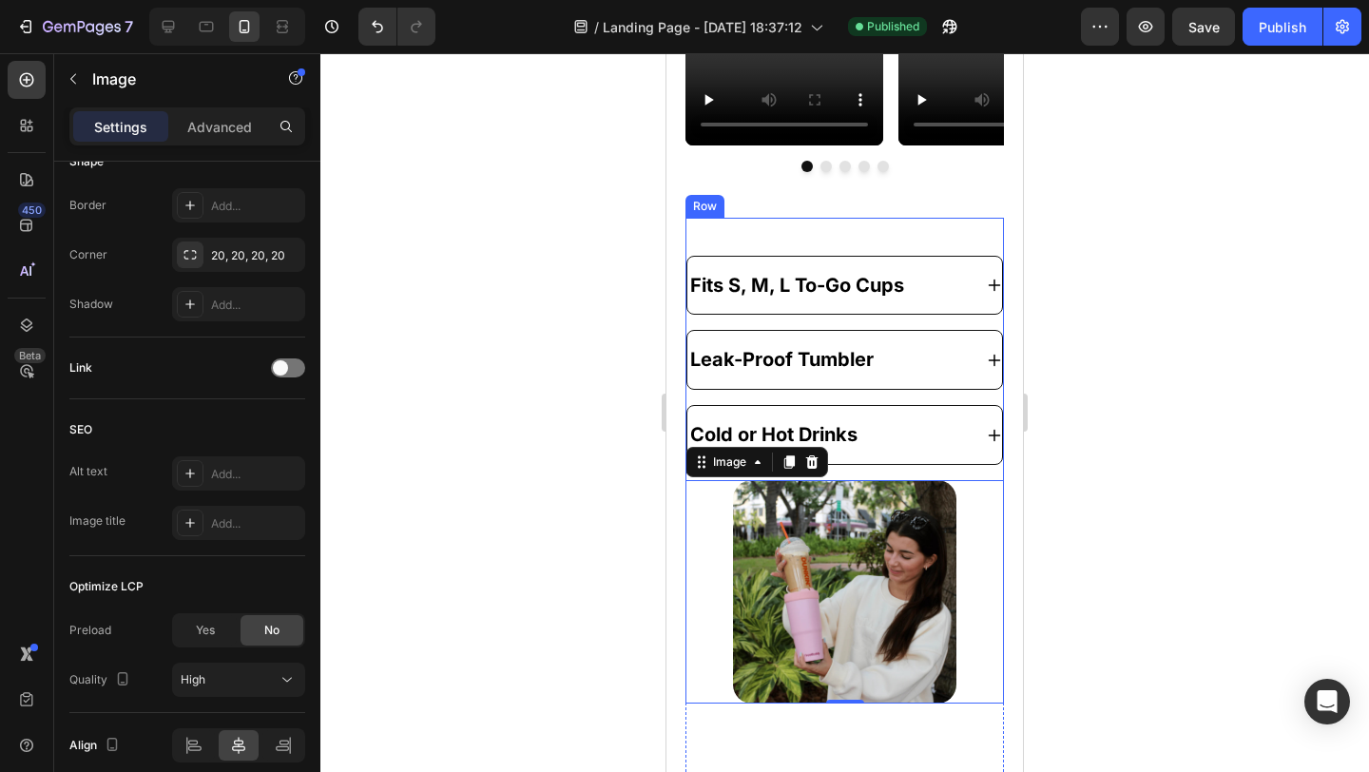
scroll to position [0, 0]
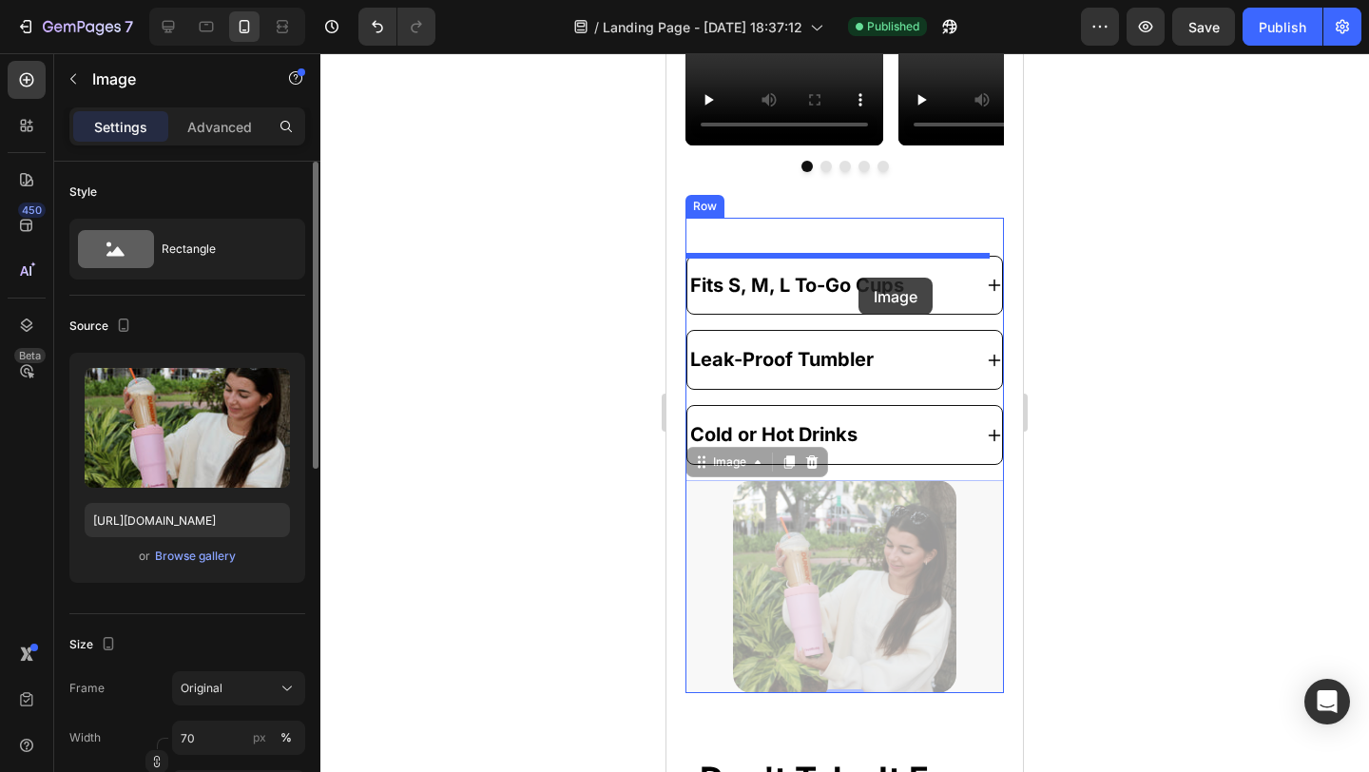
drag, startPoint x: 866, startPoint y: 522, endPoint x: 859, endPoint y: 278, distance: 244.5
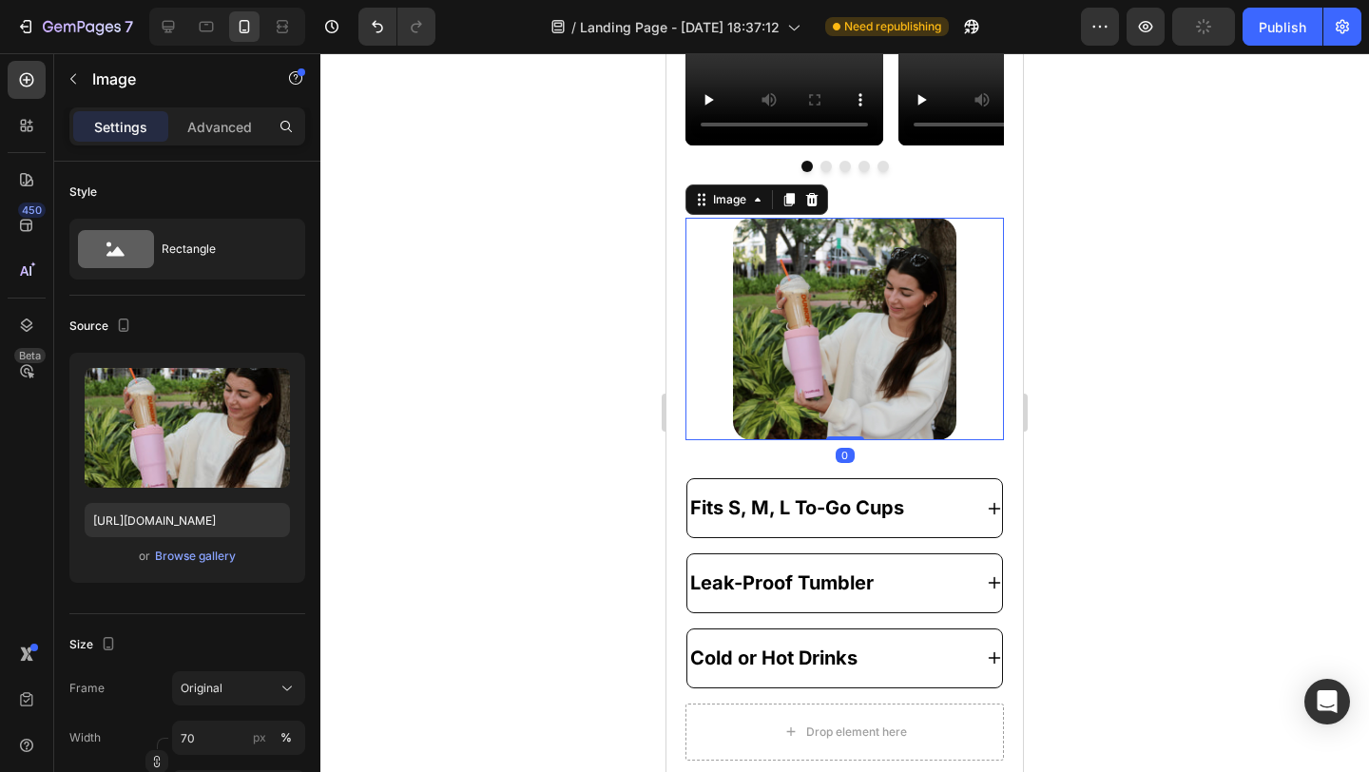
drag, startPoint x: 840, startPoint y: 441, endPoint x: 764, endPoint y: 279, distance: 179.5
click at [844, 408] on div "Image 0" at bounding box center [845, 329] width 319 height 223
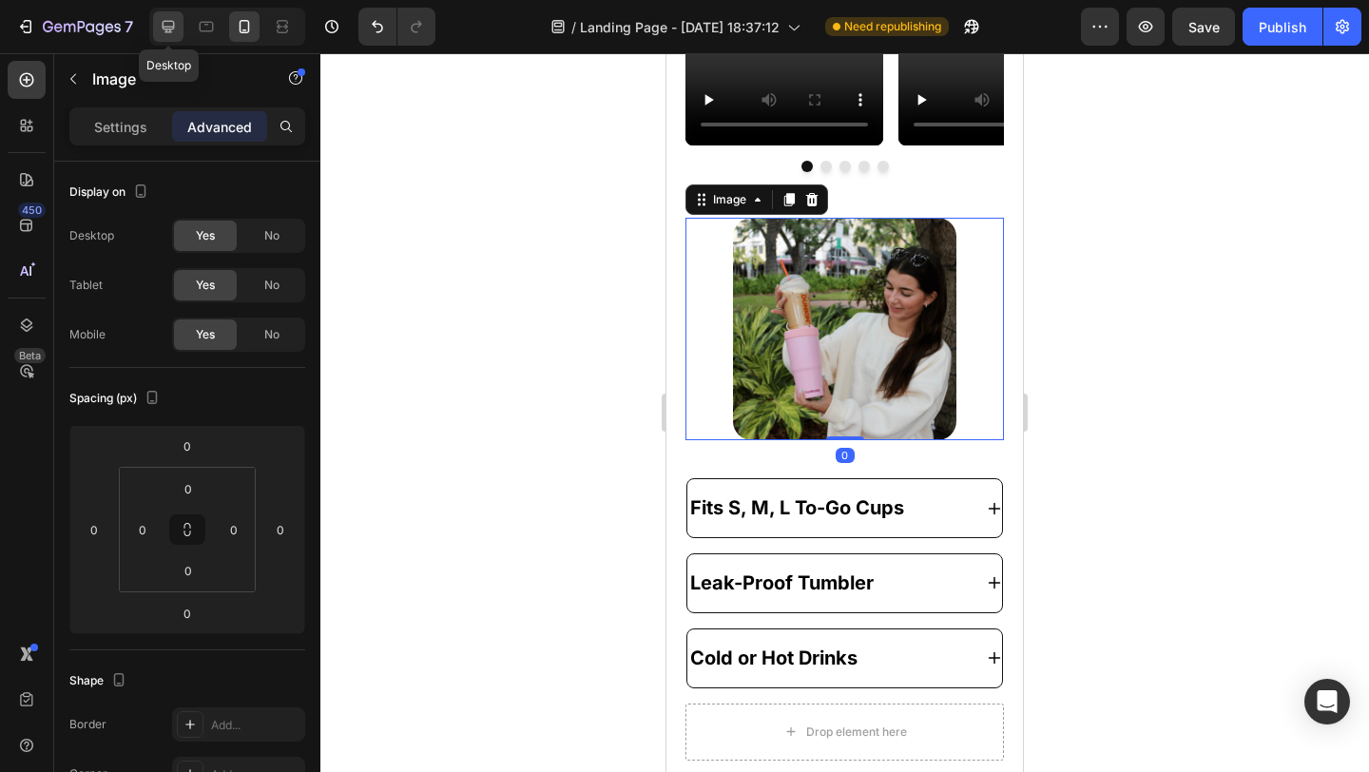
click at [168, 23] on icon at bounding box center [168, 26] width 19 height 19
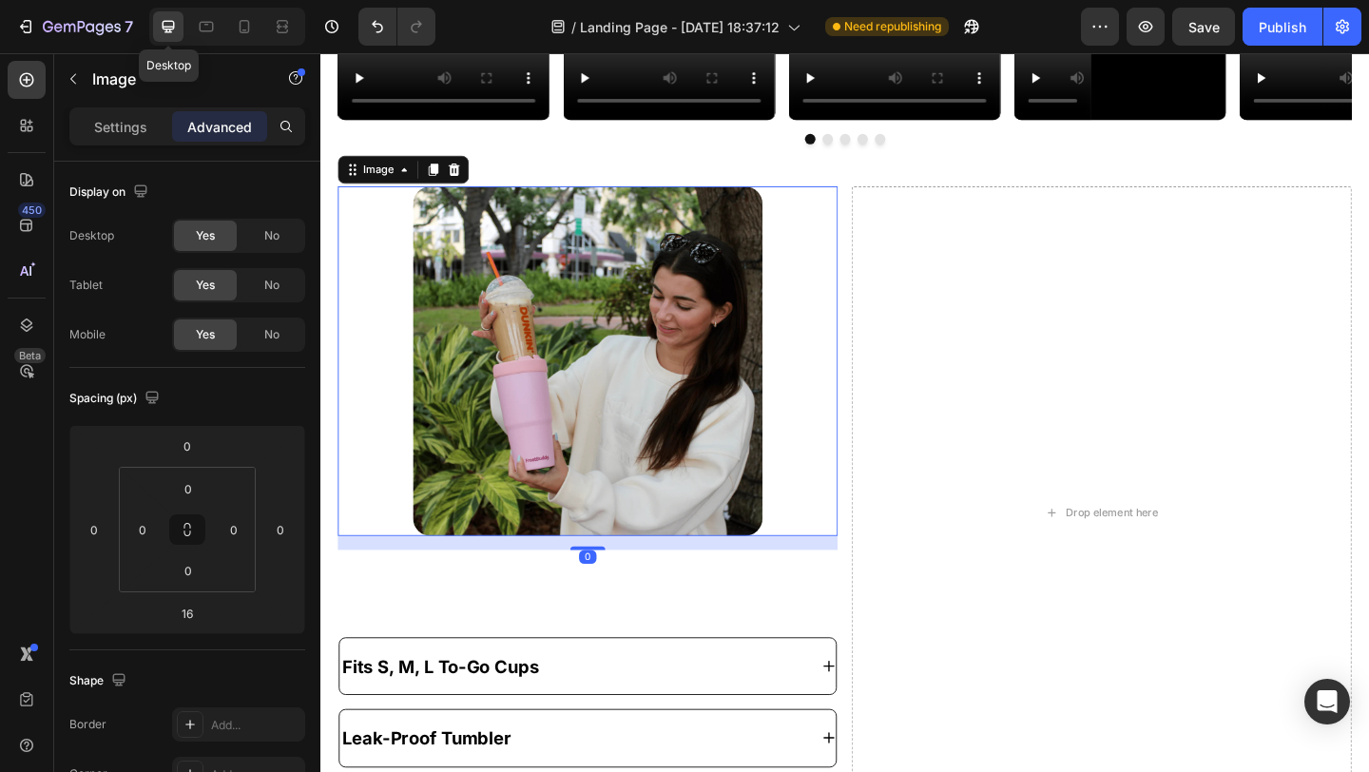
scroll to position [2450, 0]
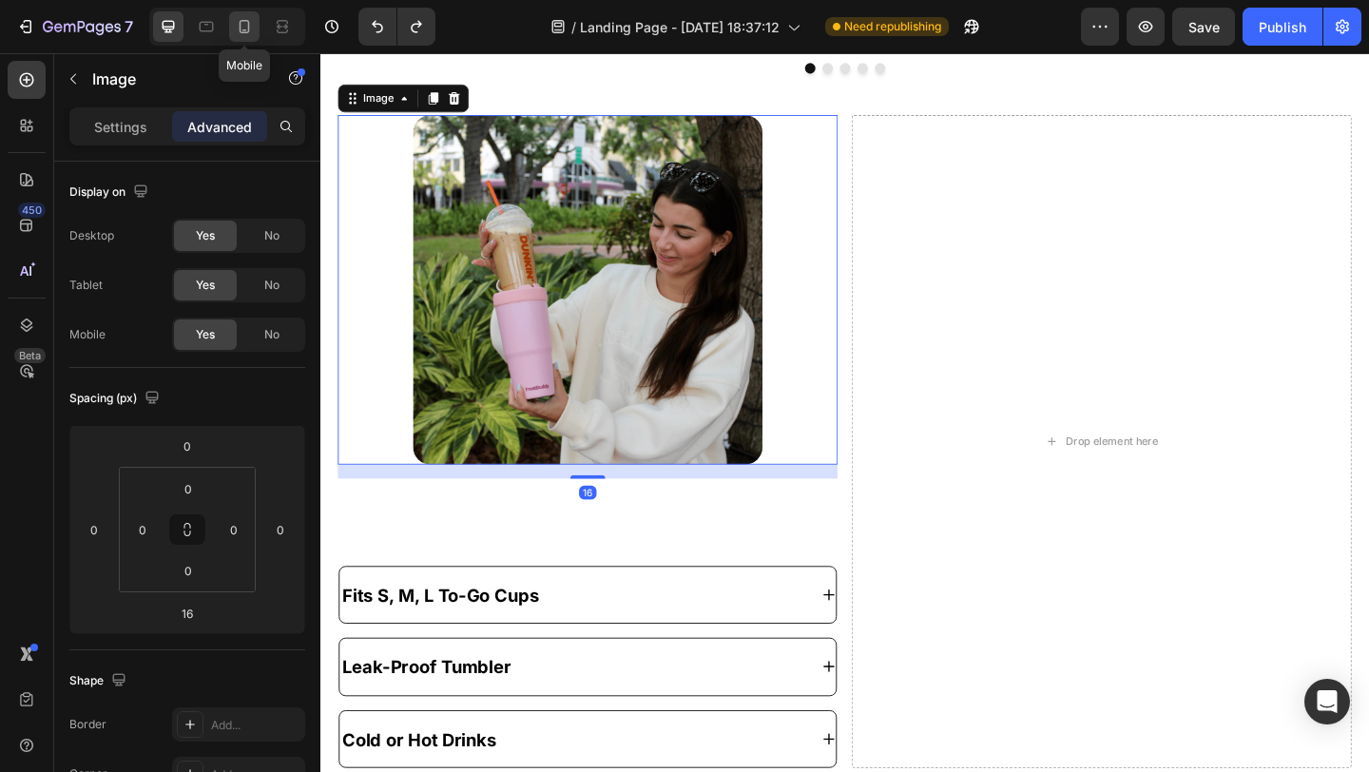
type input "0"
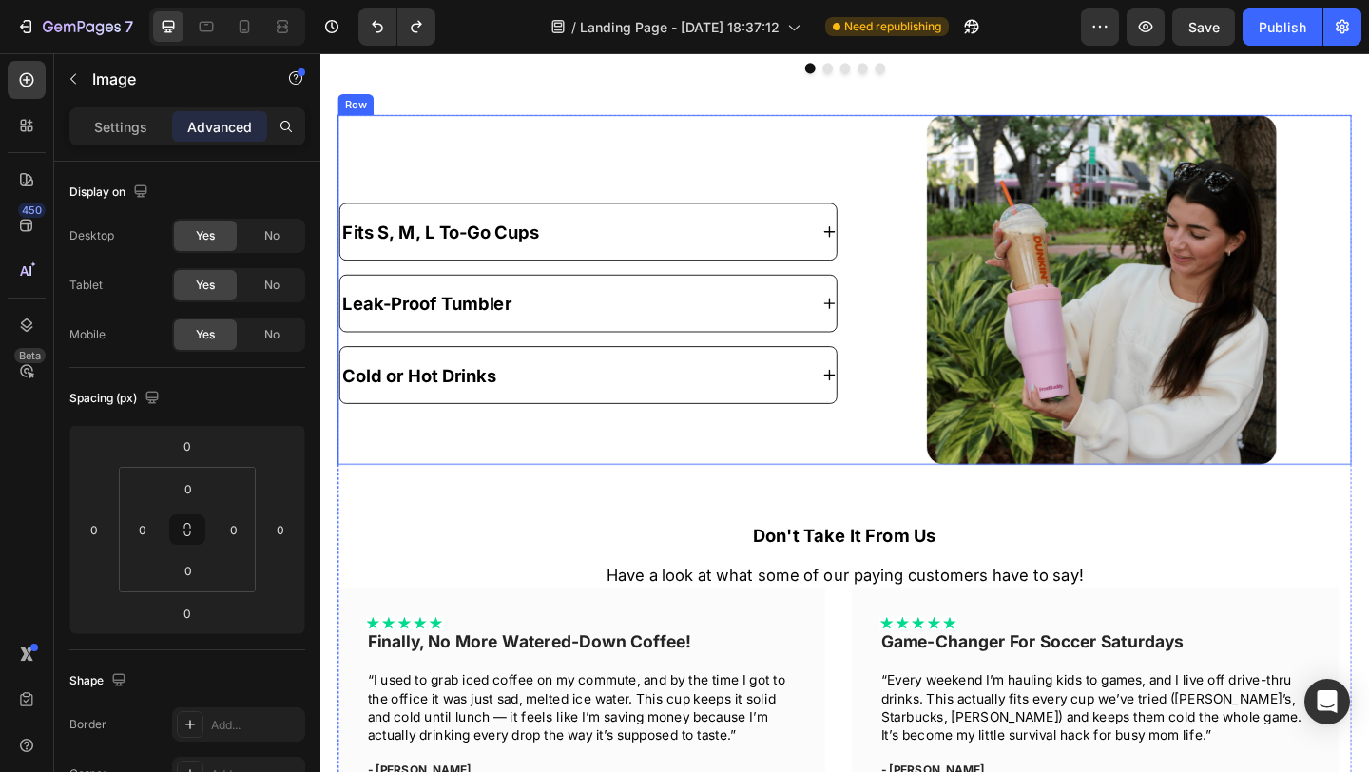
click at [829, 156] on div "Fits S, M, L To-Go Cups Leak-Proof Tumbler Cold or Hot Drinks Accordion" at bounding box center [611, 311] width 544 height 380
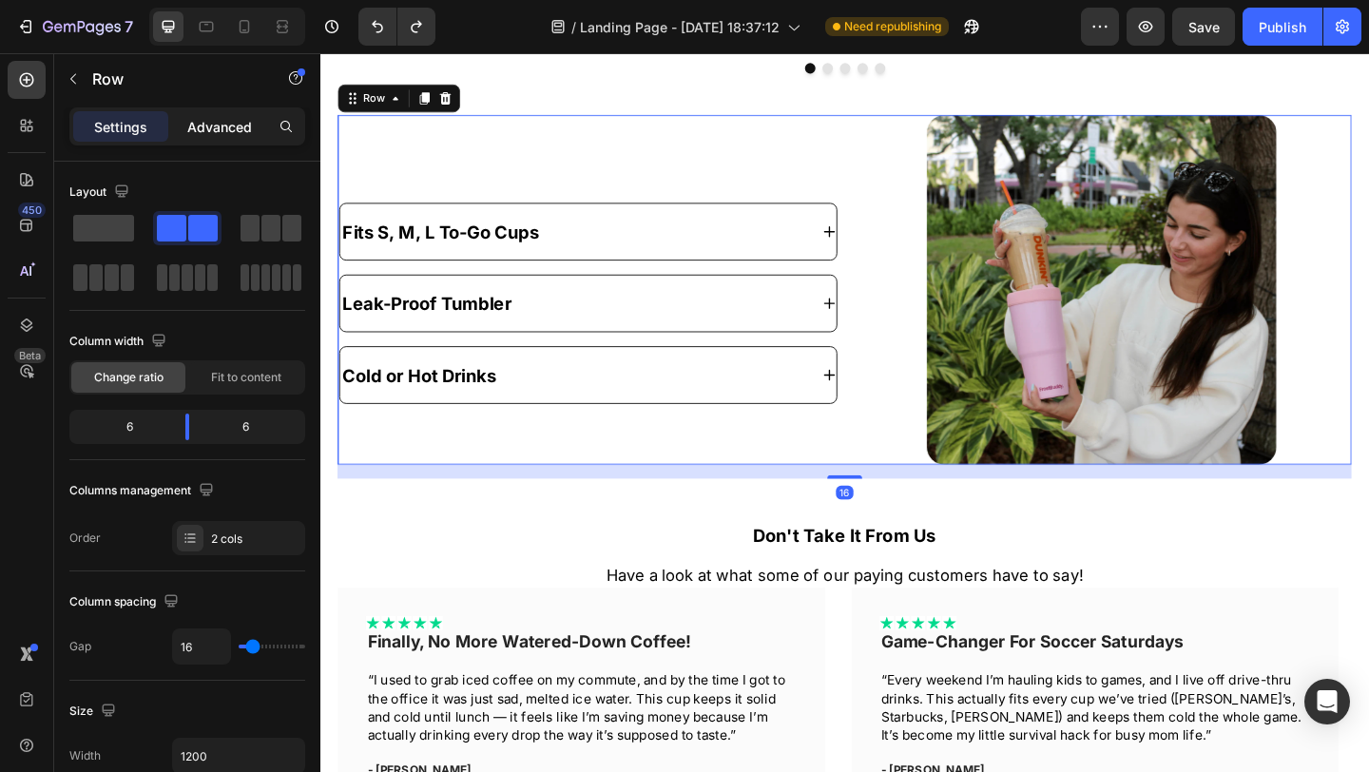
click at [212, 132] on p "Advanced" at bounding box center [219, 127] width 65 height 20
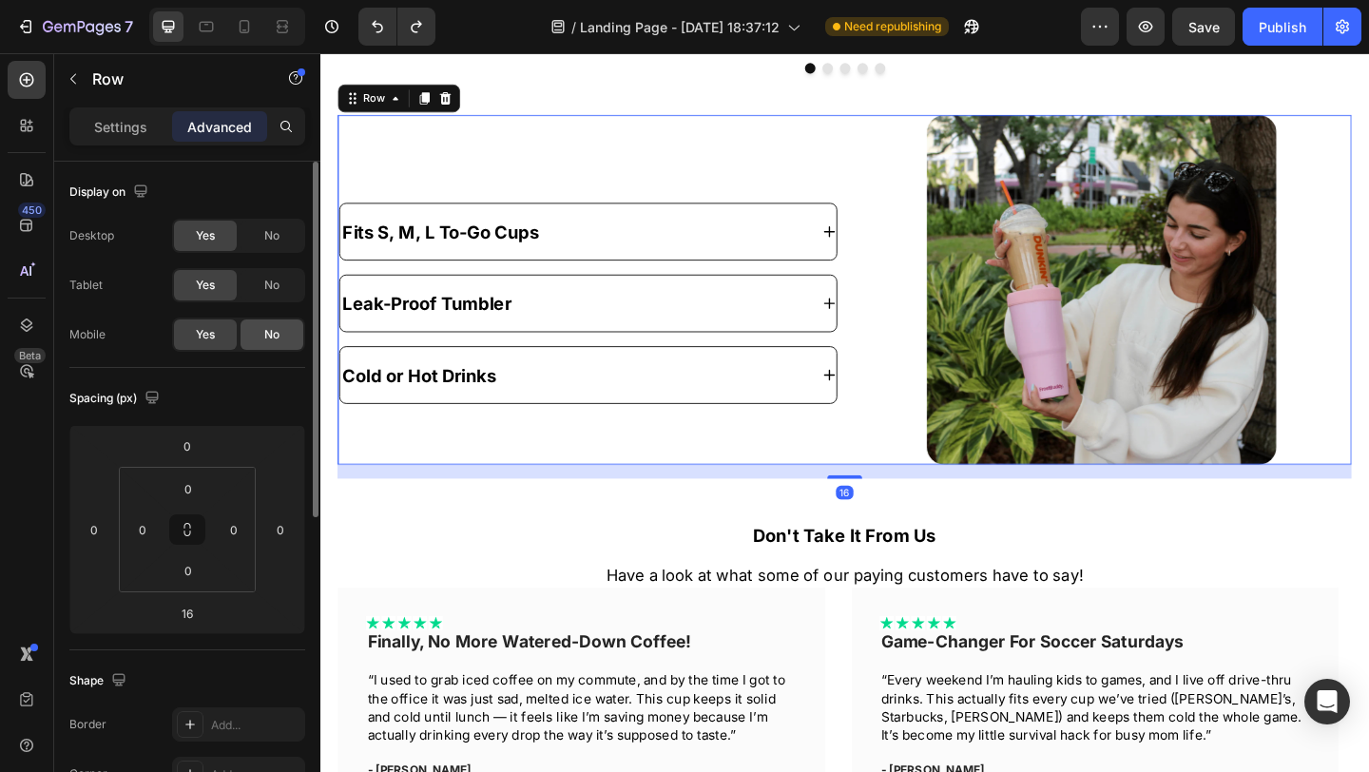
drag, startPoint x: 270, startPoint y: 334, endPoint x: 256, endPoint y: 190, distance: 144.3
click at [270, 334] on span "No" at bounding box center [271, 334] width 15 height 17
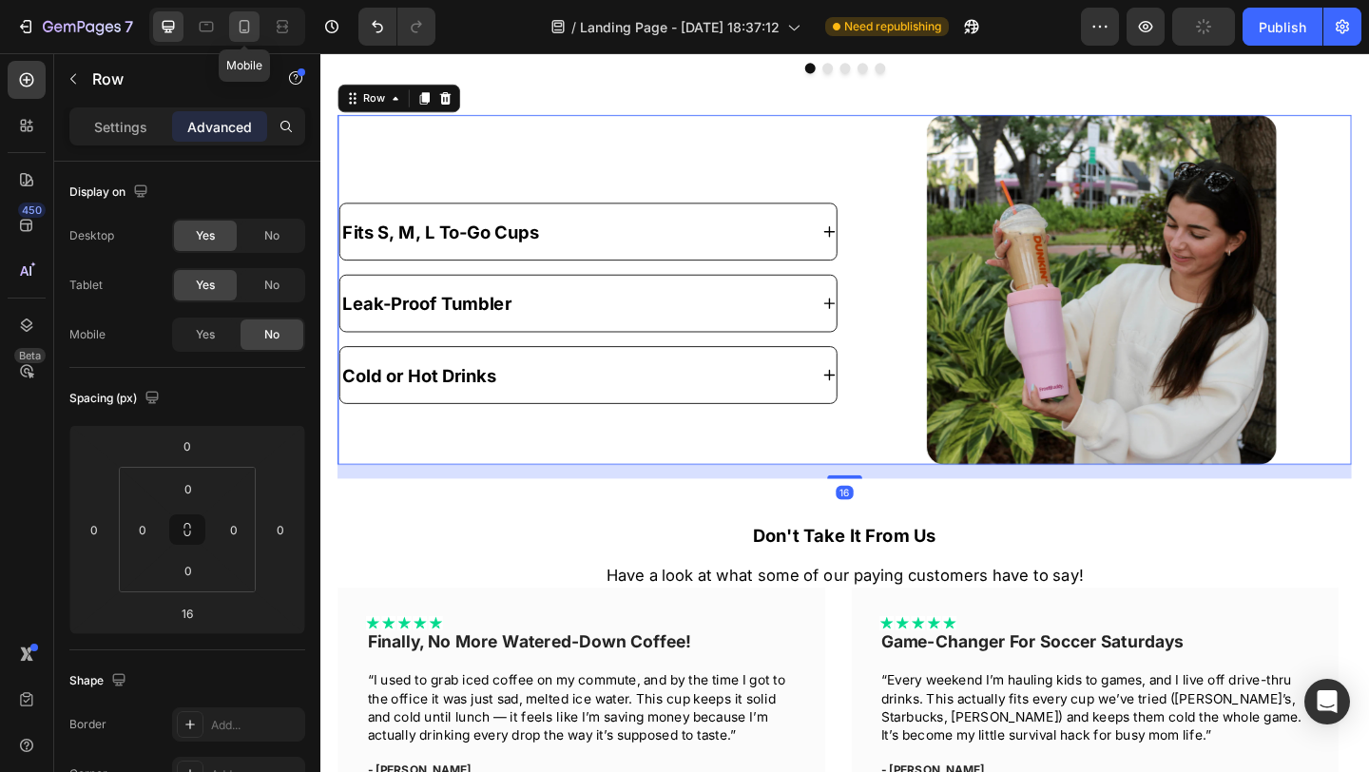
click at [239, 22] on icon at bounding box center [244, 26] width 19 height 19
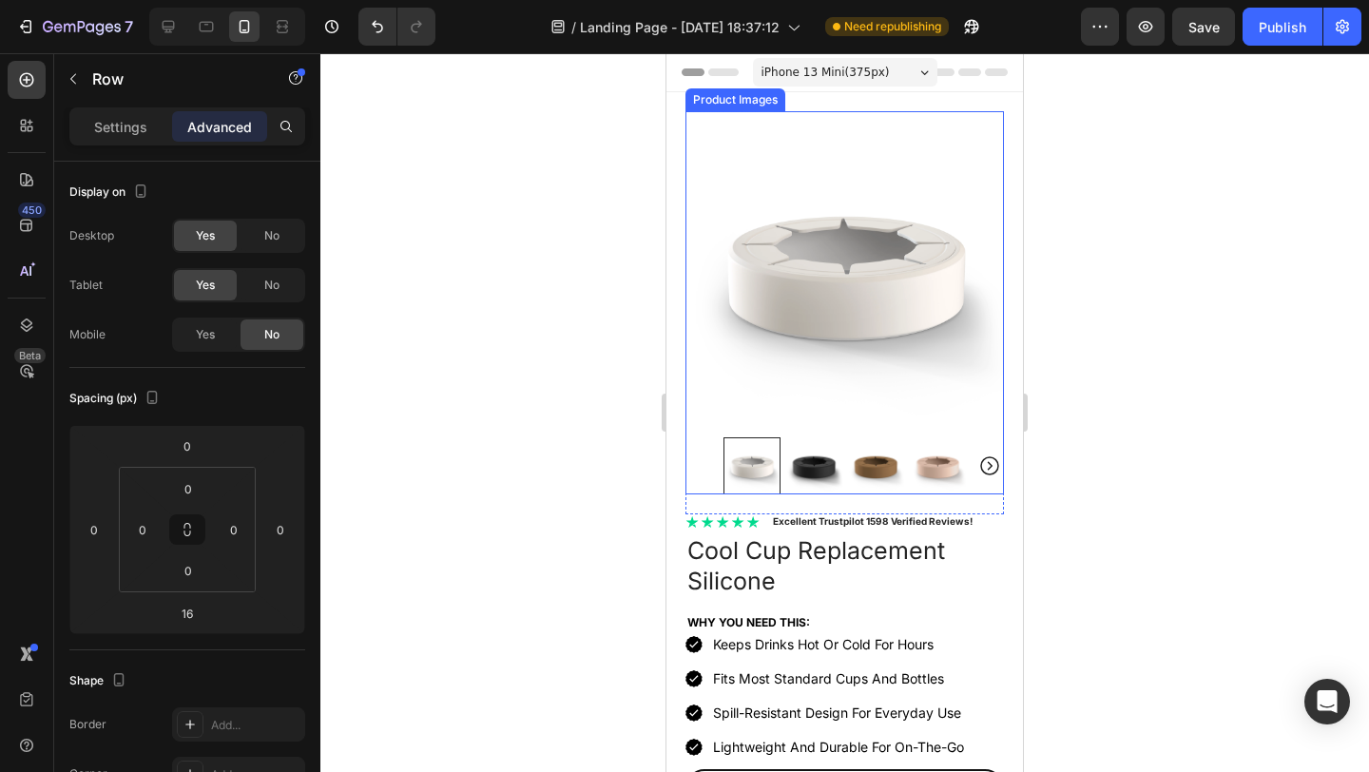
click at [863, 303] on img at bounding box center [845, 270] width 319 height 319
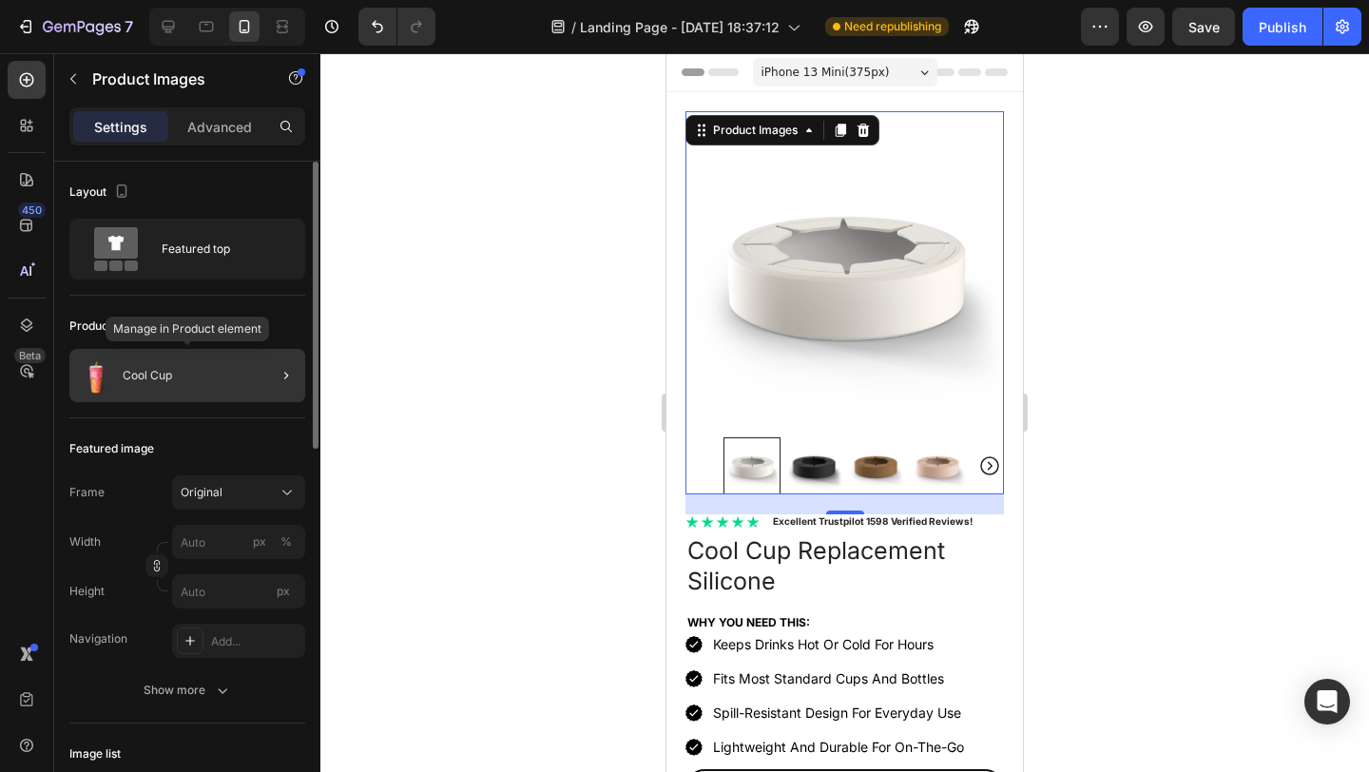
click at [209, 379] on div "Cool Cup" at bounding box center [187, 375] width 236 height 53
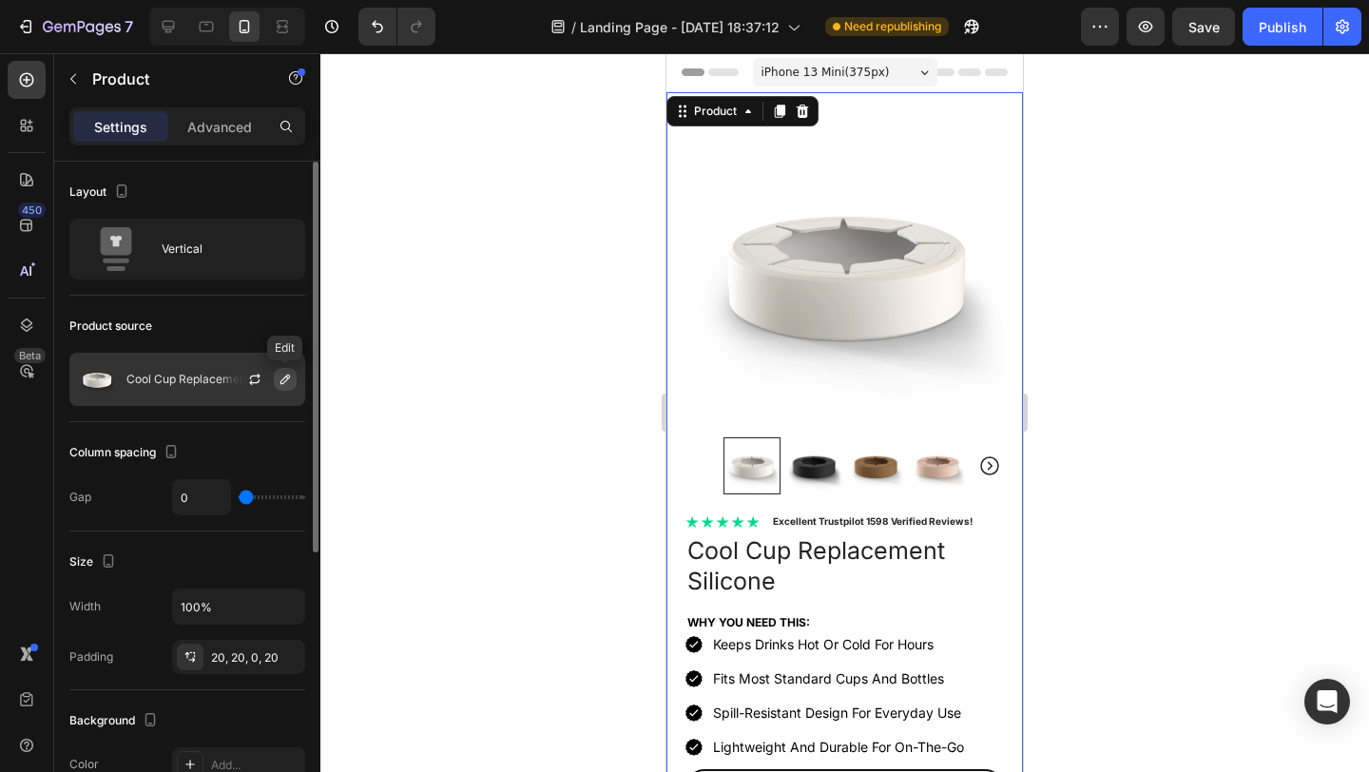
click at [281, 377] on icon "button" at bounding box center [285, 379] width 15 height 15
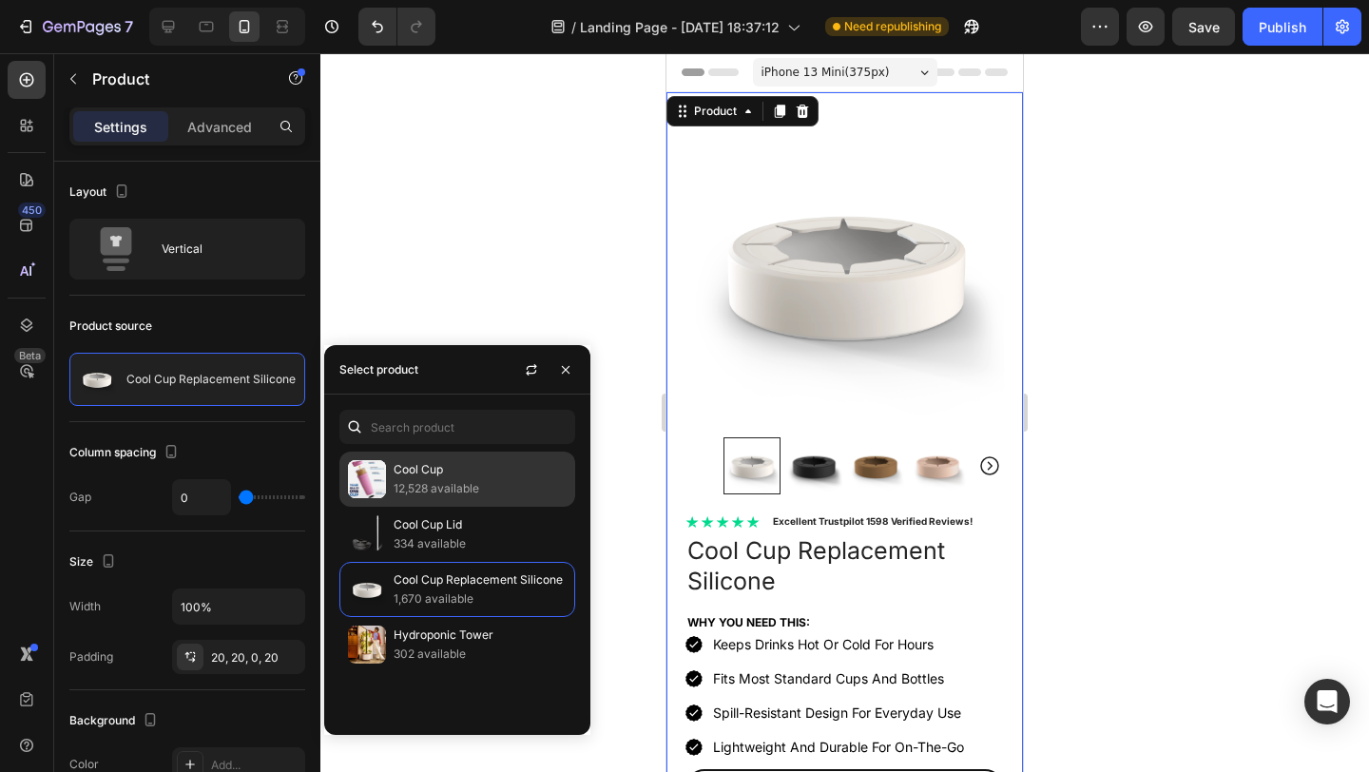
click at [424, 473] on p "Cool Cup" at bounding box center [480, 469] width 173 height 19
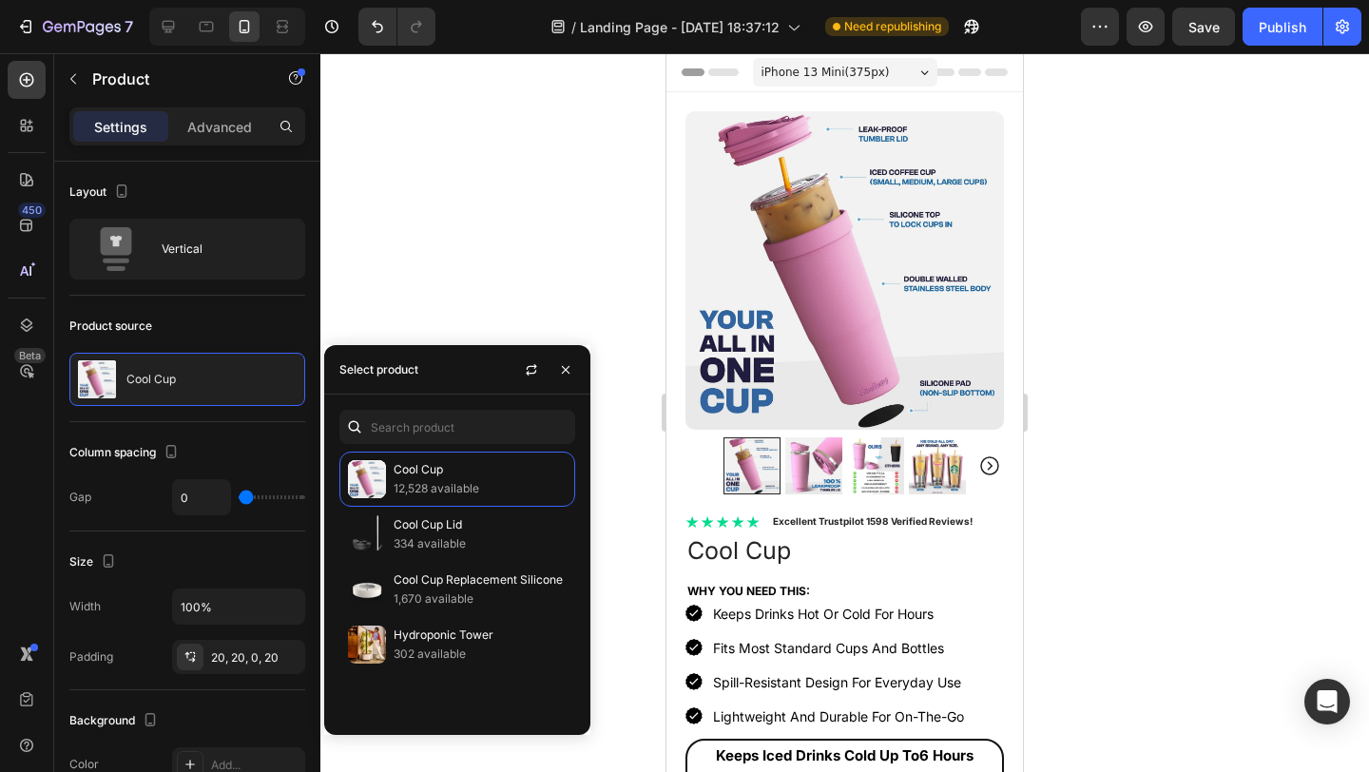
click at [1117, 407] on div at bounding box center [844, 412] width 1049 height 719
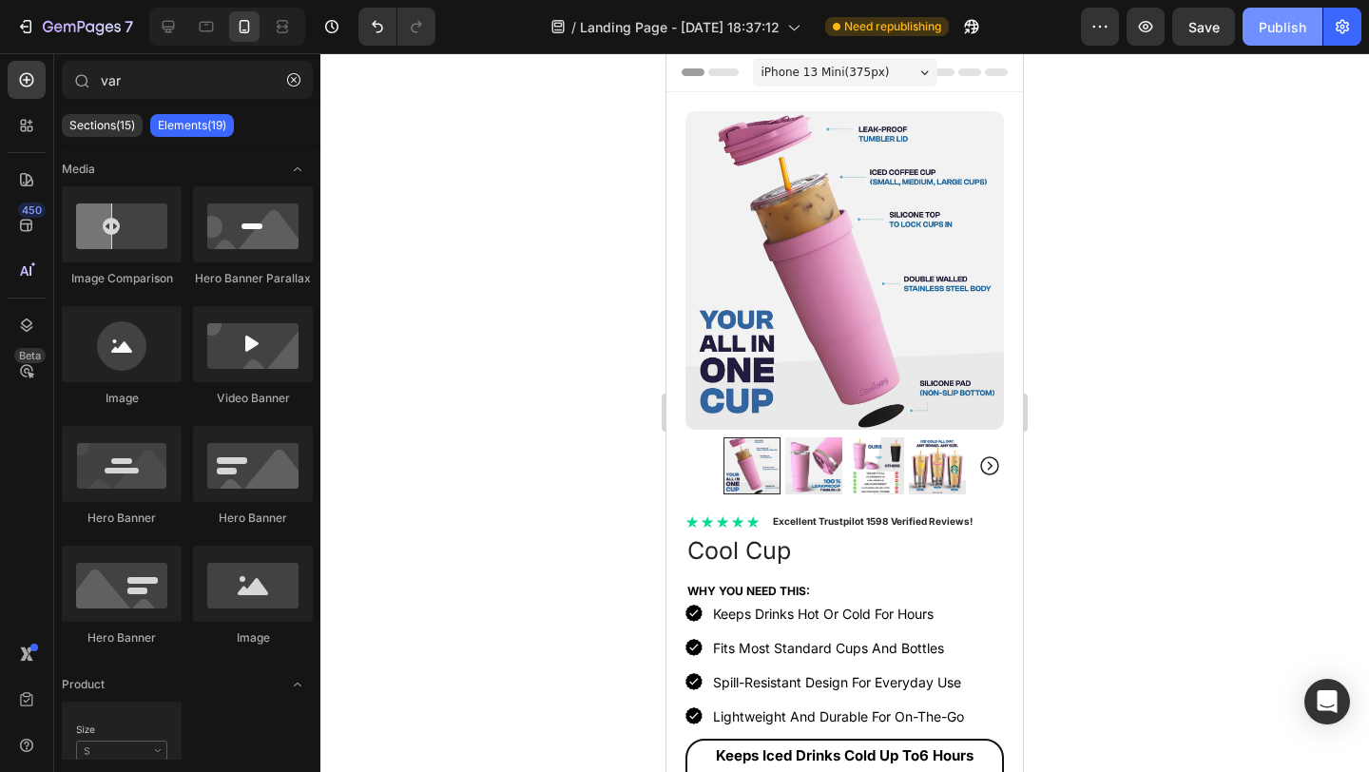
click at [1278, 22] on div "Publish" at bounding box center [1283, 27] width 48 height 20
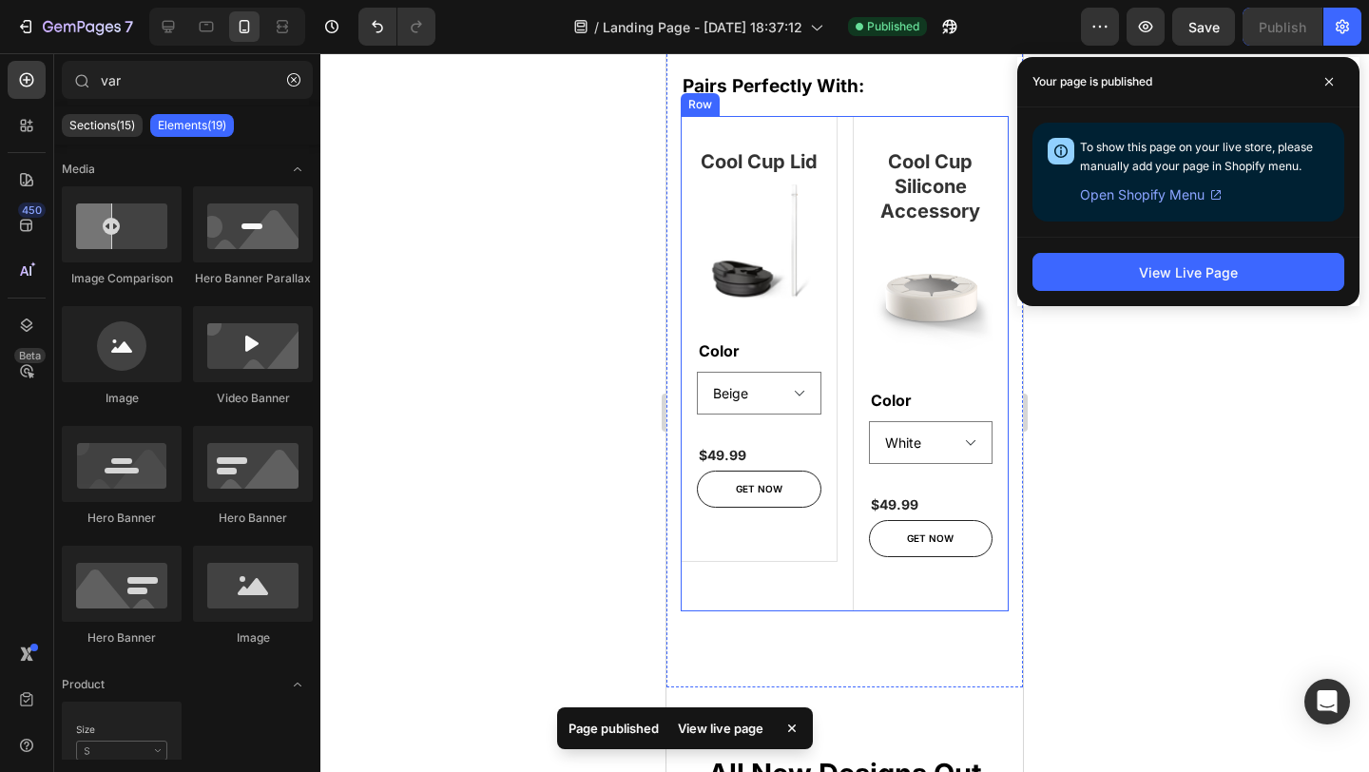
scroll to position [1300, 0]
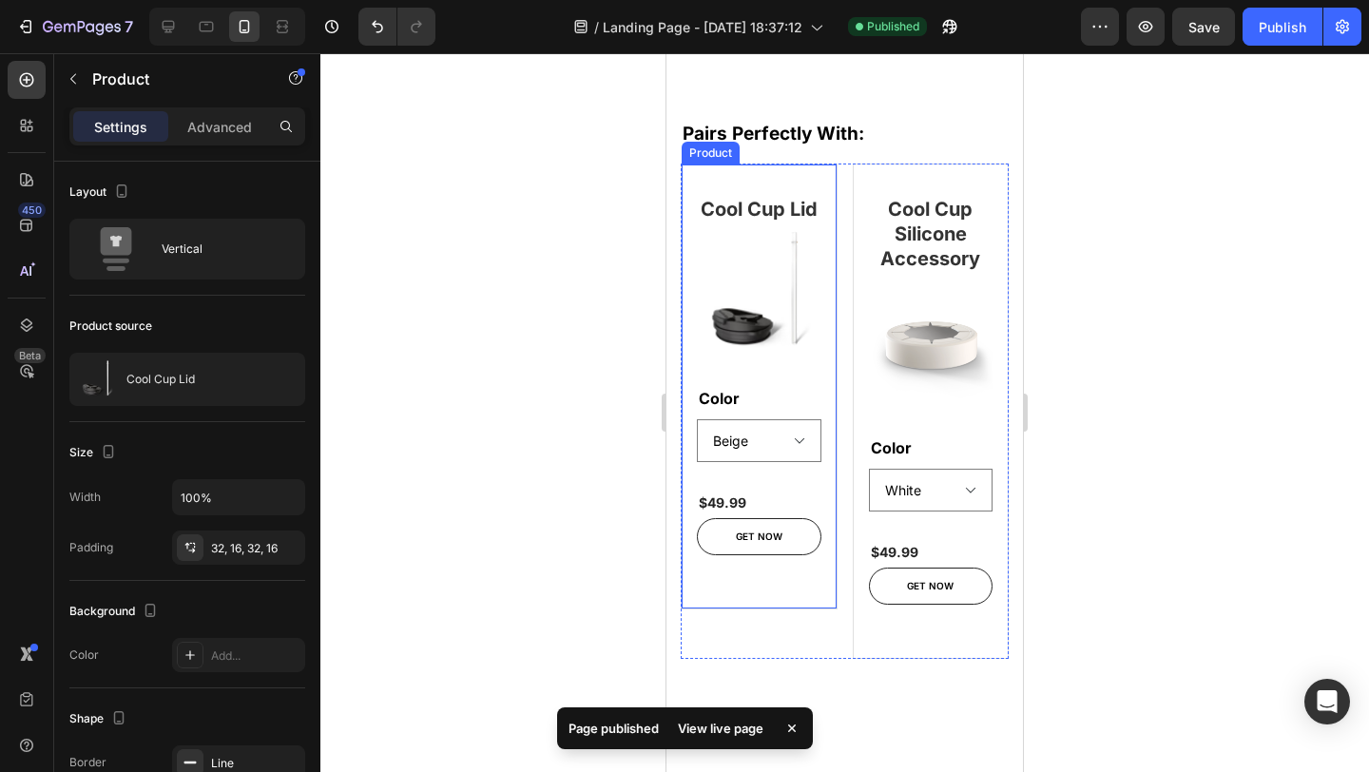
click at [824, 220] on div "Cool Cup Lid Heading (P) Images & Gallery Color Beige Black Copper Leopard Neon…" at bounding box center [759, 387] width 157 height 446
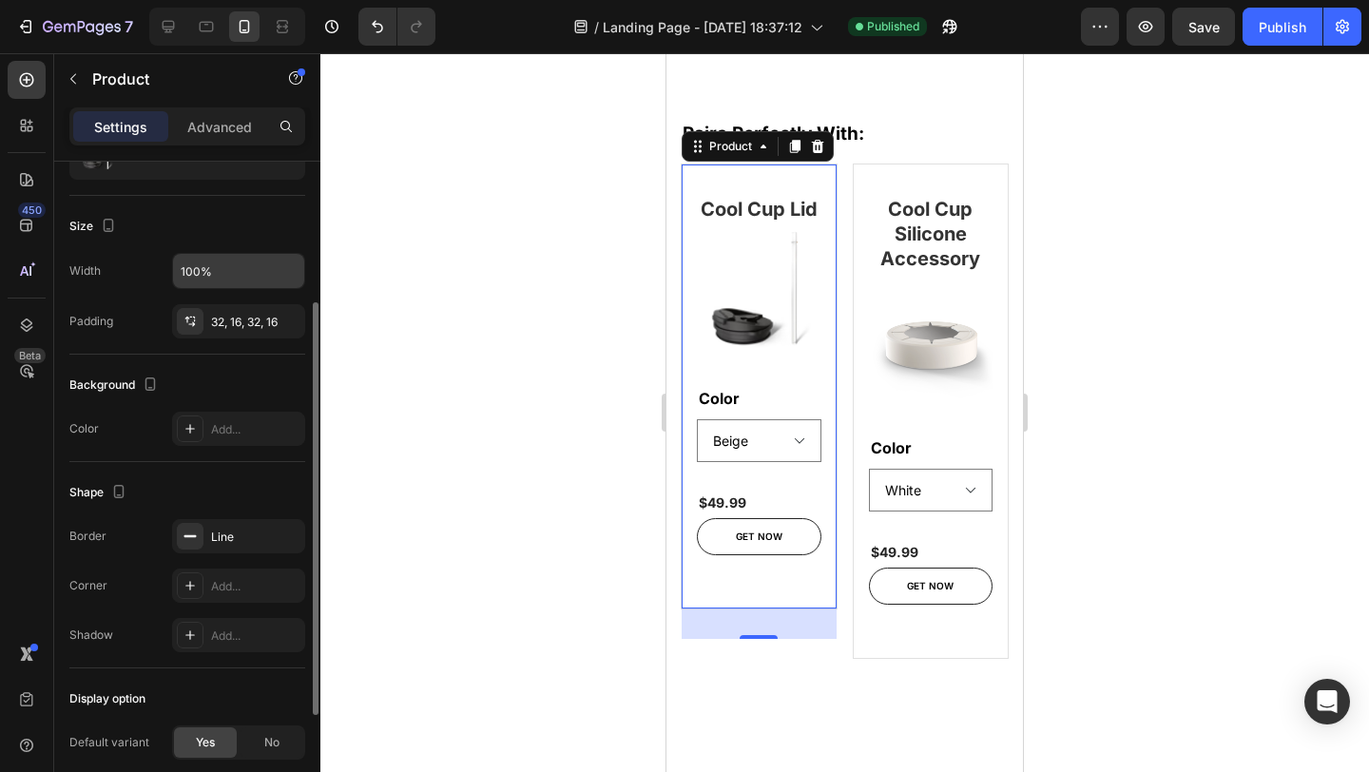
scroll to position [119, 0]
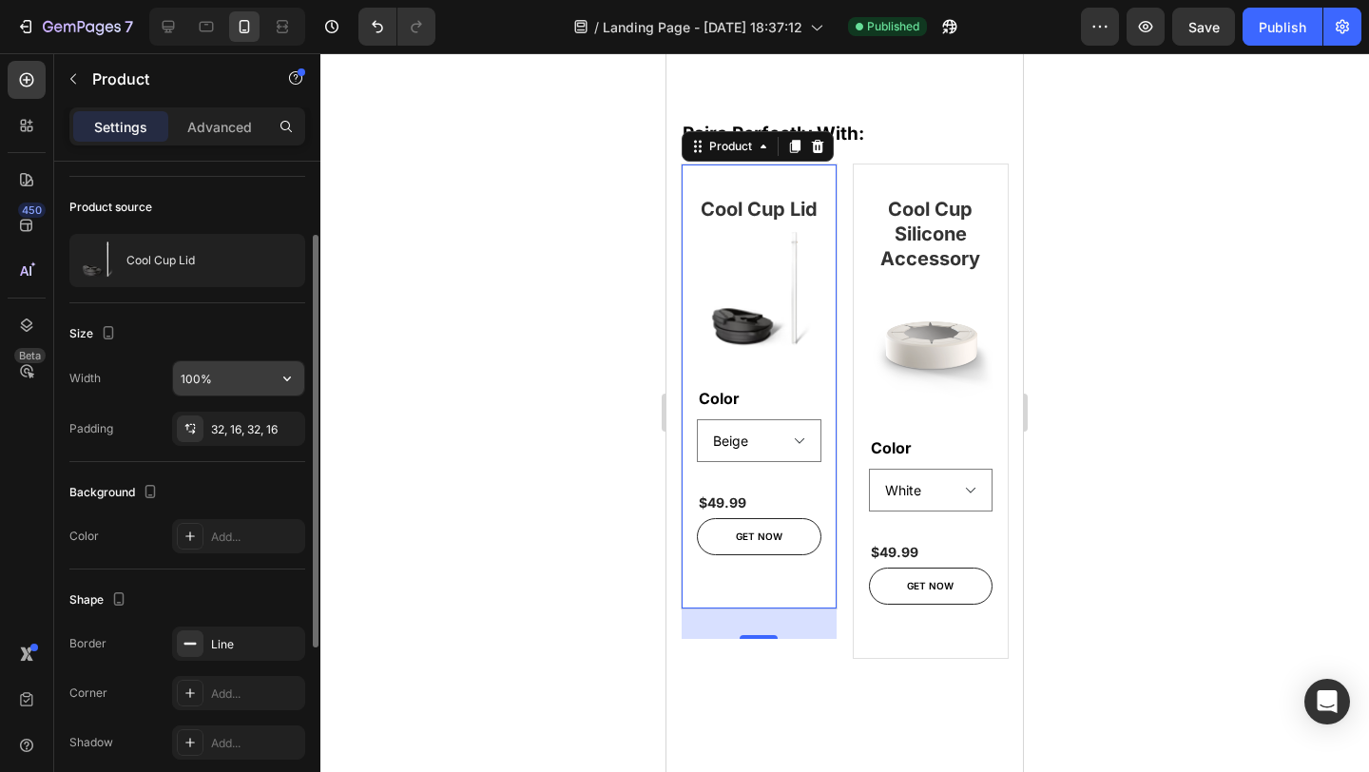
click at [239, 374] on input "100%" at bounding box center [238, 378] width 131 height 34
click at [289, 370] on icon "button" at bounding box center [287, 378] width 19 height 19
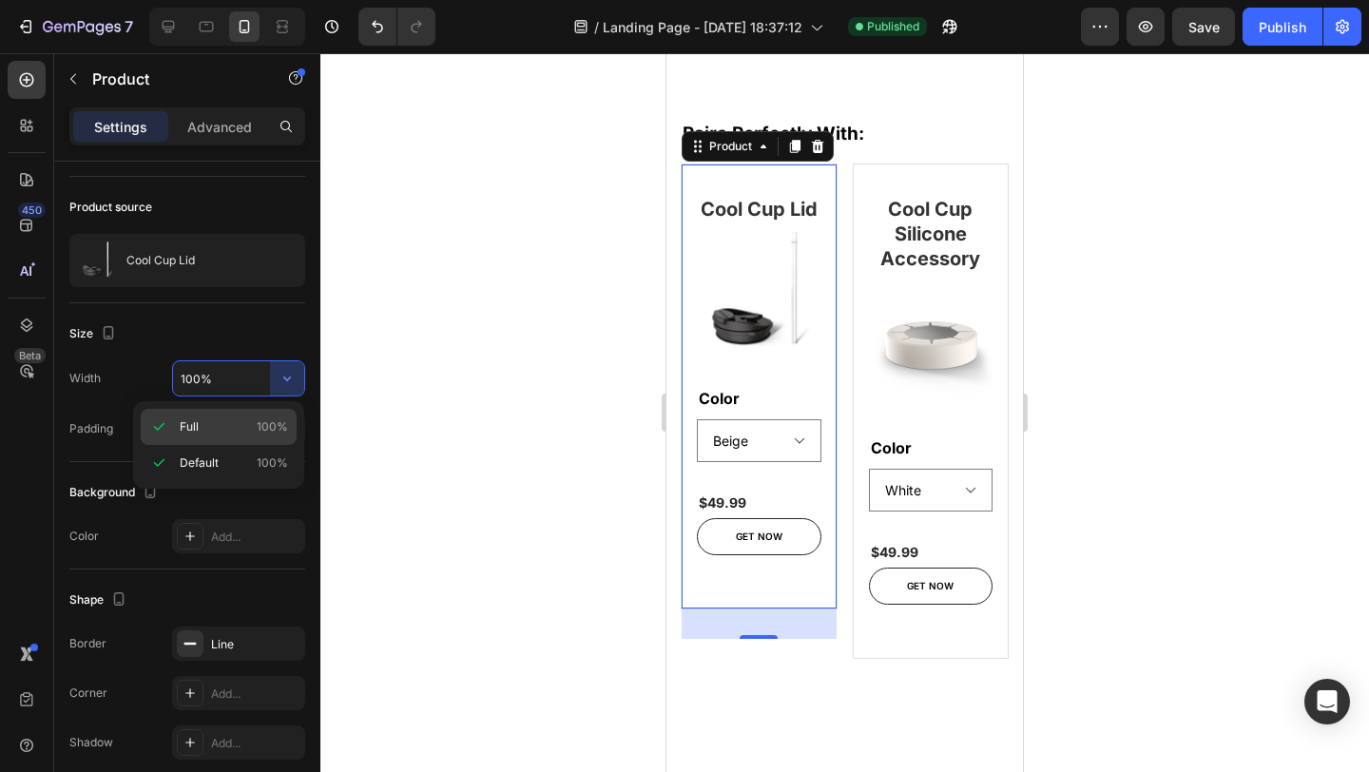
click at [222, 416] on div "Full 100%" at bounding box center [219, 427] width 156 height 36
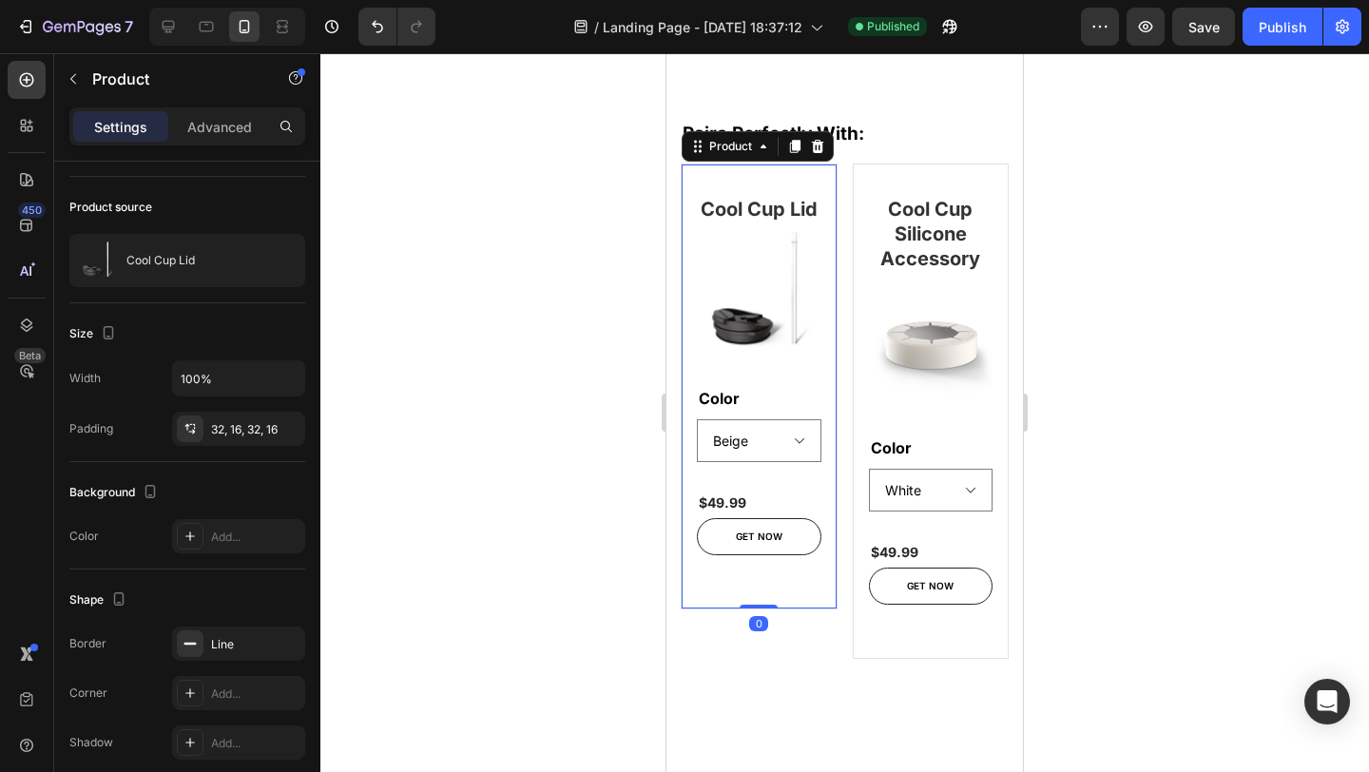
drag, startPoint x: 762, startPoint y: 636, endPoint x: 867, endPoint y: 604, distance: 110.4
click at [757, 601] on div "Cool Cup Lid Heading (P) Images & Gallery Color Beige Black Copper Leopard Neon…" at bounding box center [759, 387] width 157 height 446
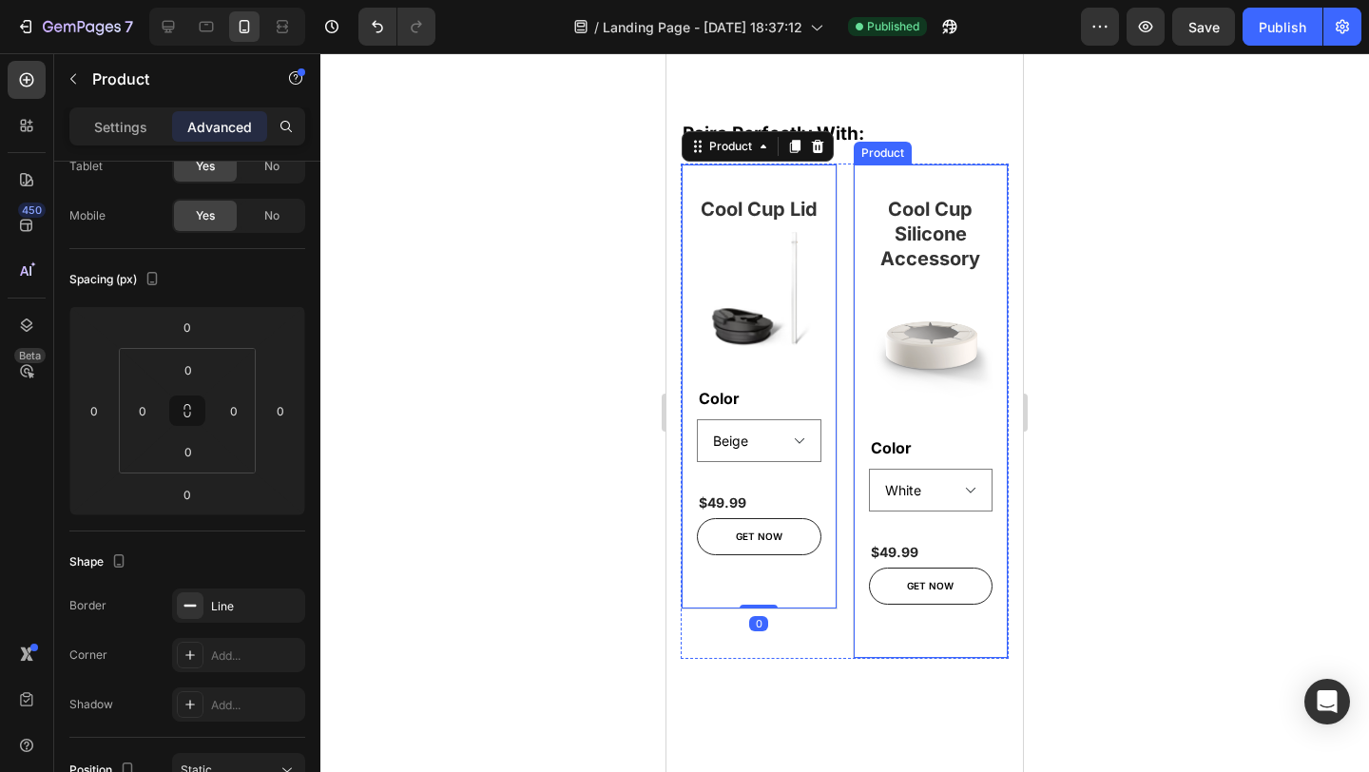
click at [894, 622] on div "Cool Cup Silicone Accessory Heading (P) Images & Gallery Color White Black Choc…" at bounding box center [931, 411] width 157 height 495
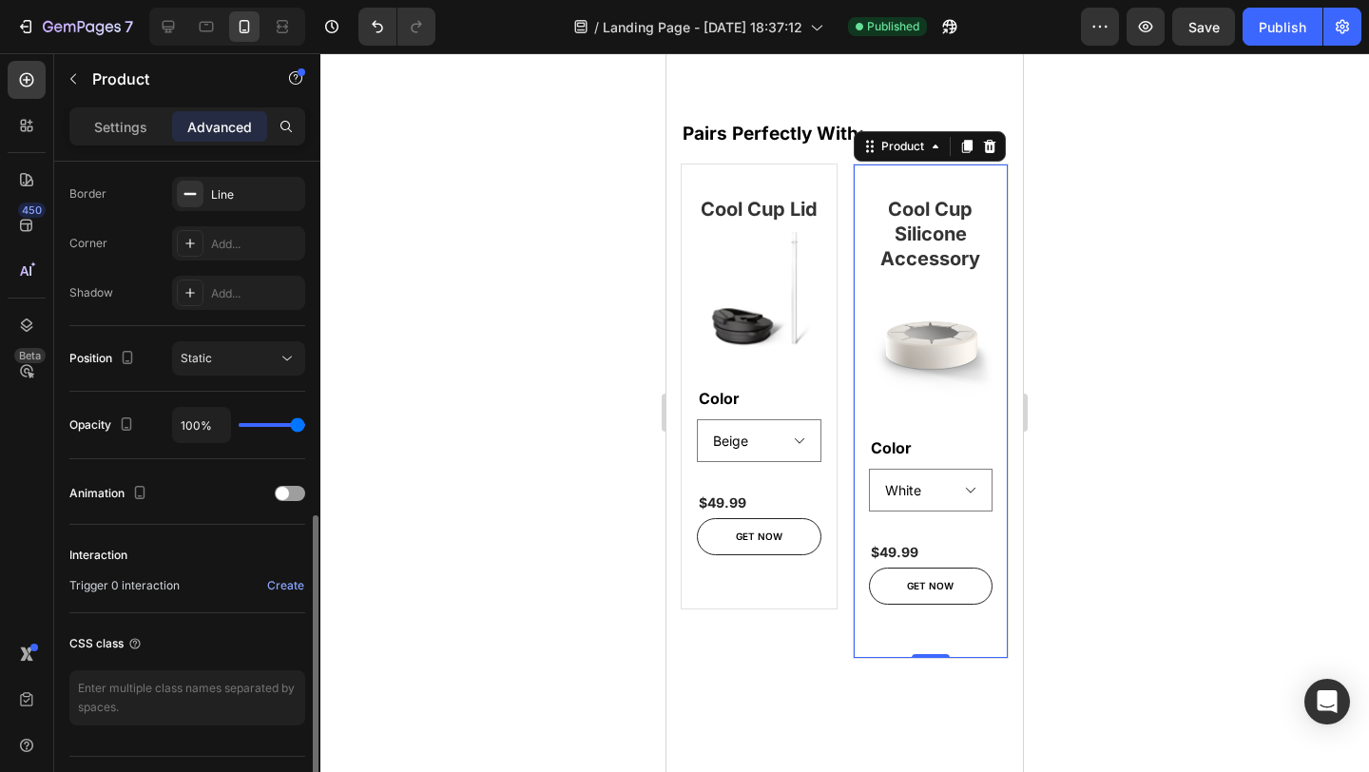
scroll to position [575, 0]
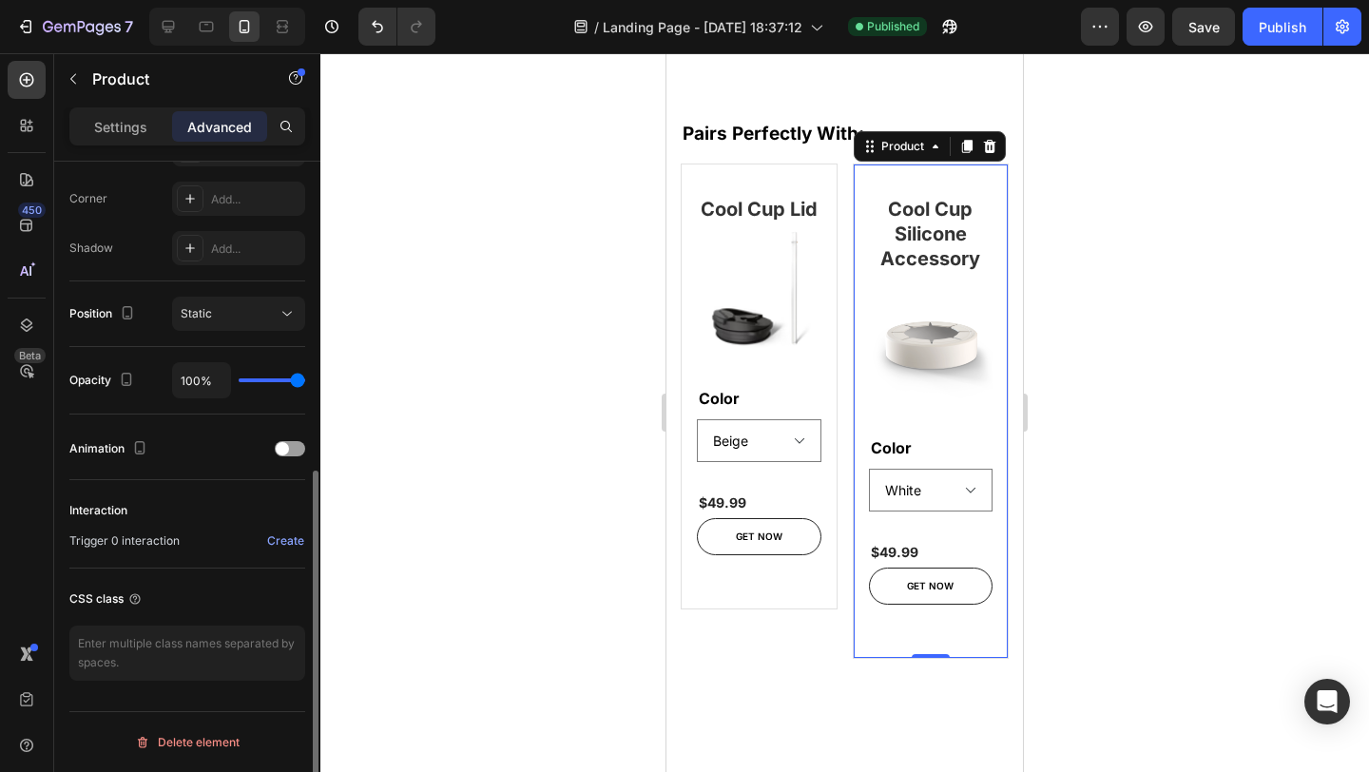
click at [133, 125] on p "Settings" at bounding box center [120, 127] width 53 height 20
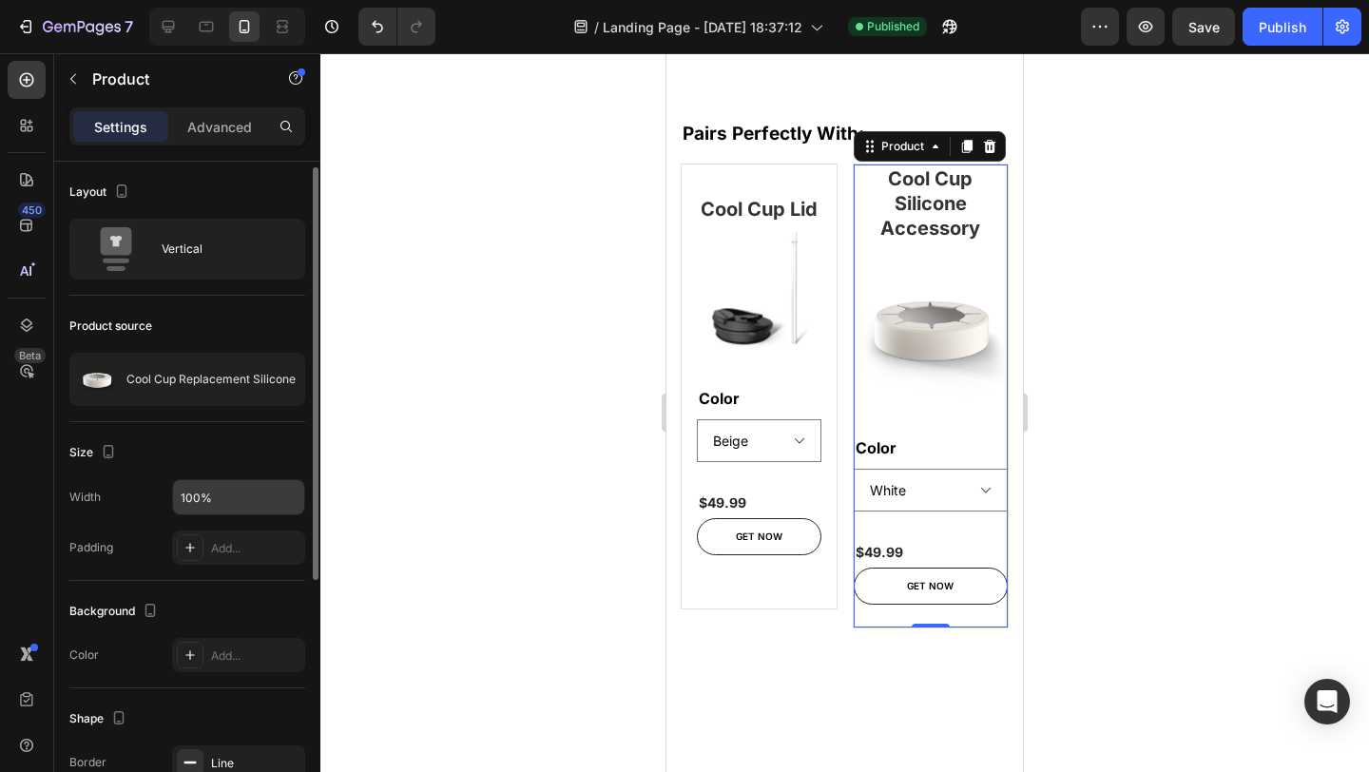
scroll to position [18, 0]
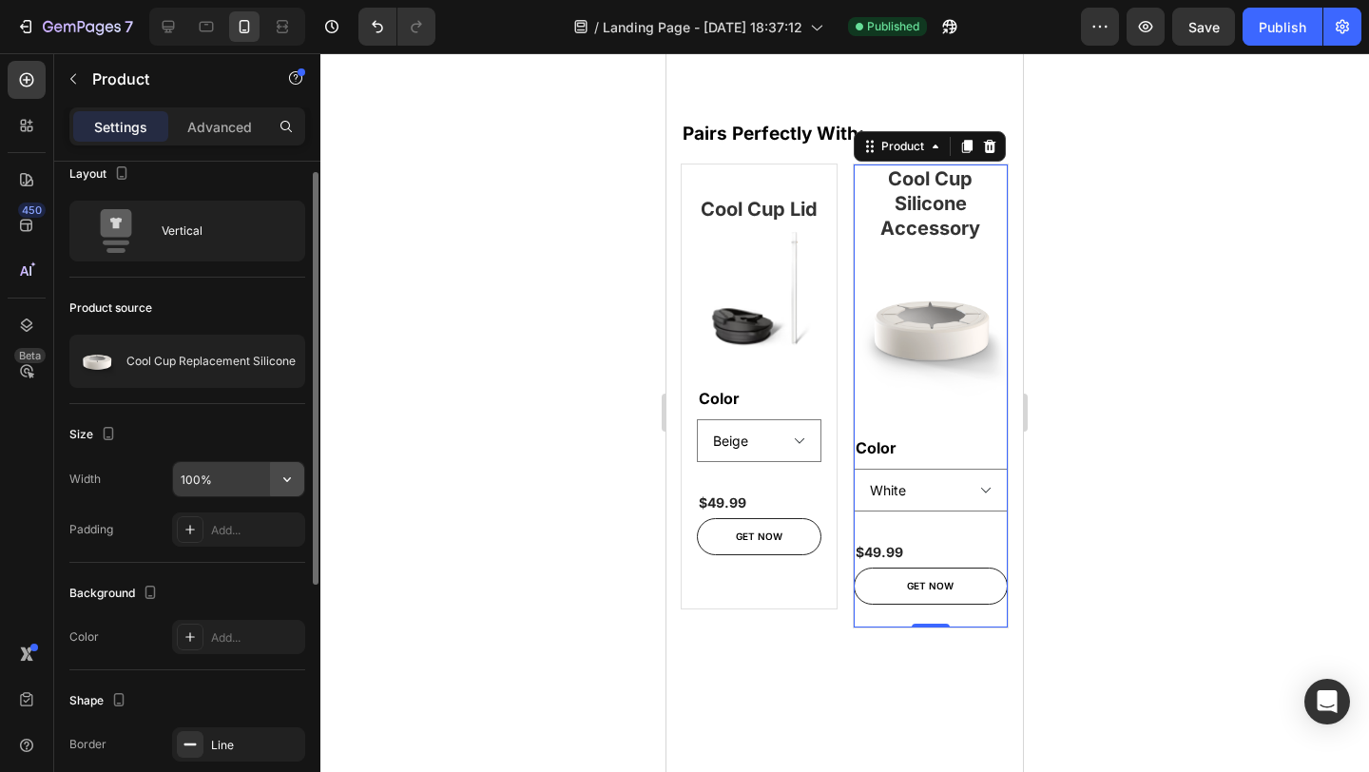
click at [288, 477] on icon "button" at bounding box center [287, 479] width 19 height 19
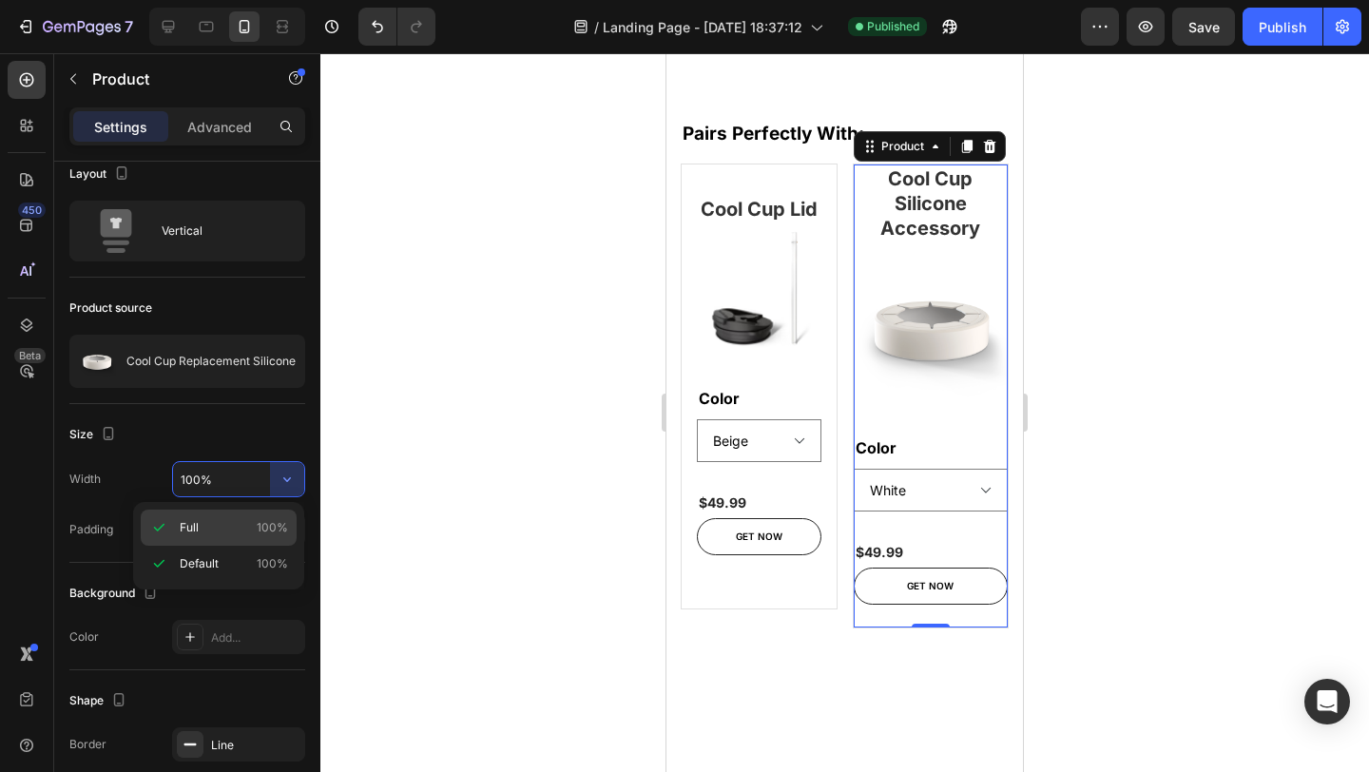
click at [233, 521] on p "Full 100%" at bounding box center [234, 527] width 108 height 17
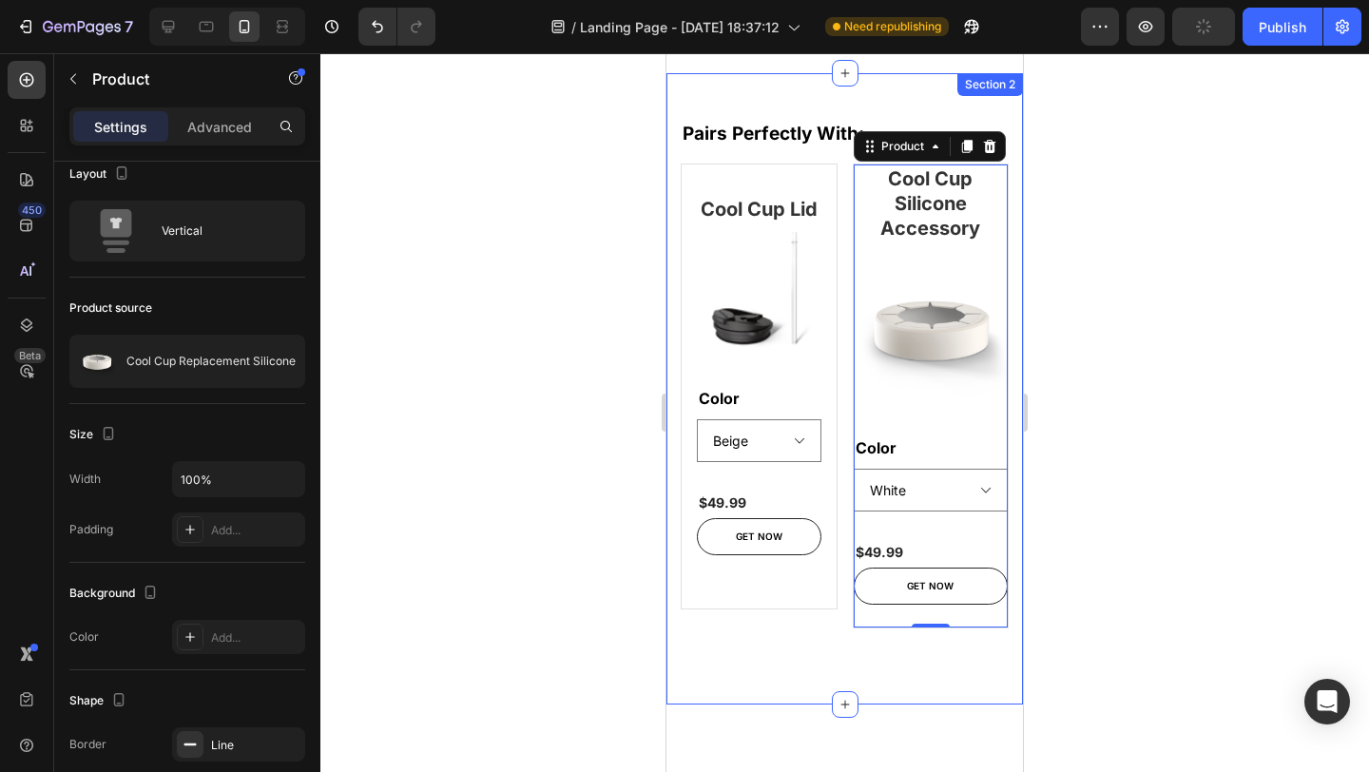
click at [900, 680] on div "Pairs Perfectly With: Heading Row Cool Cup Lid Heading (P) Images & Gallery Col…" at bounding box center [845, 388] width 357 height 630
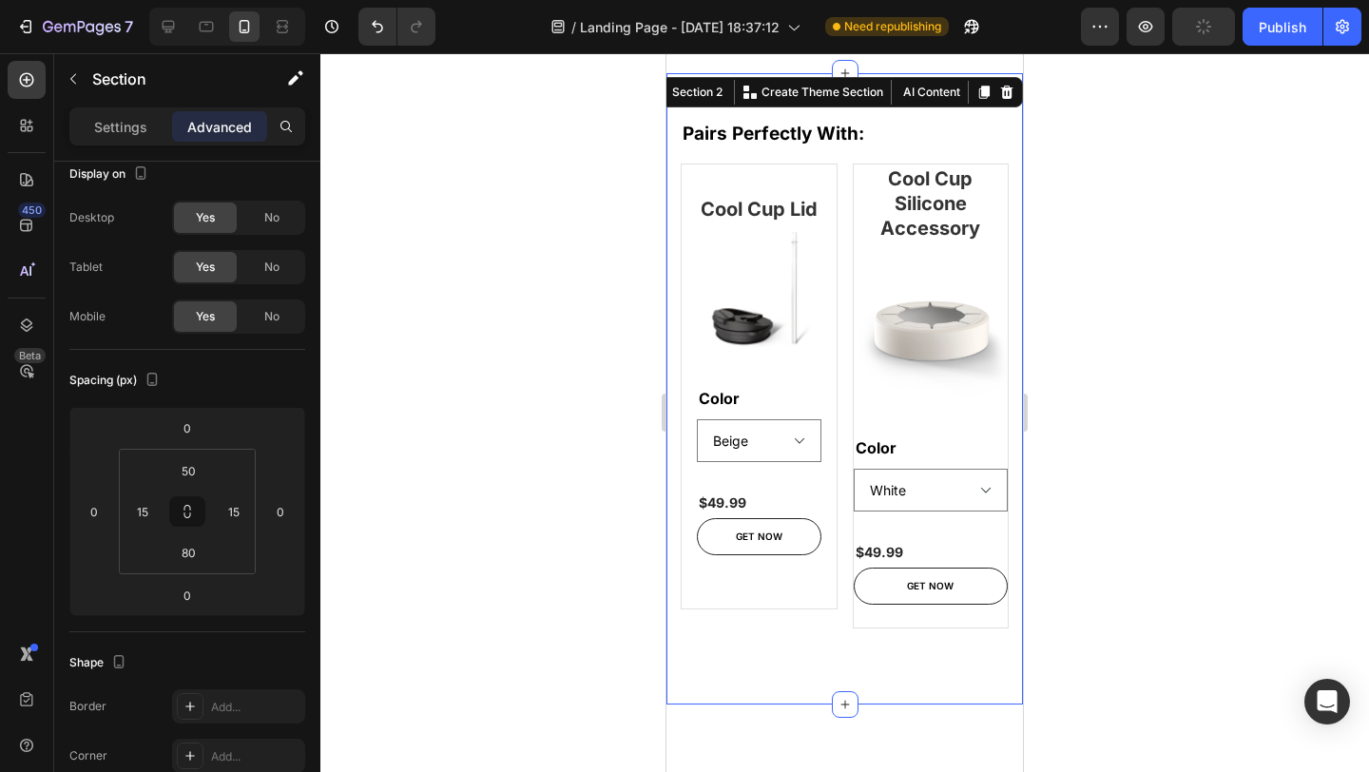
scroll to position [0, 0]
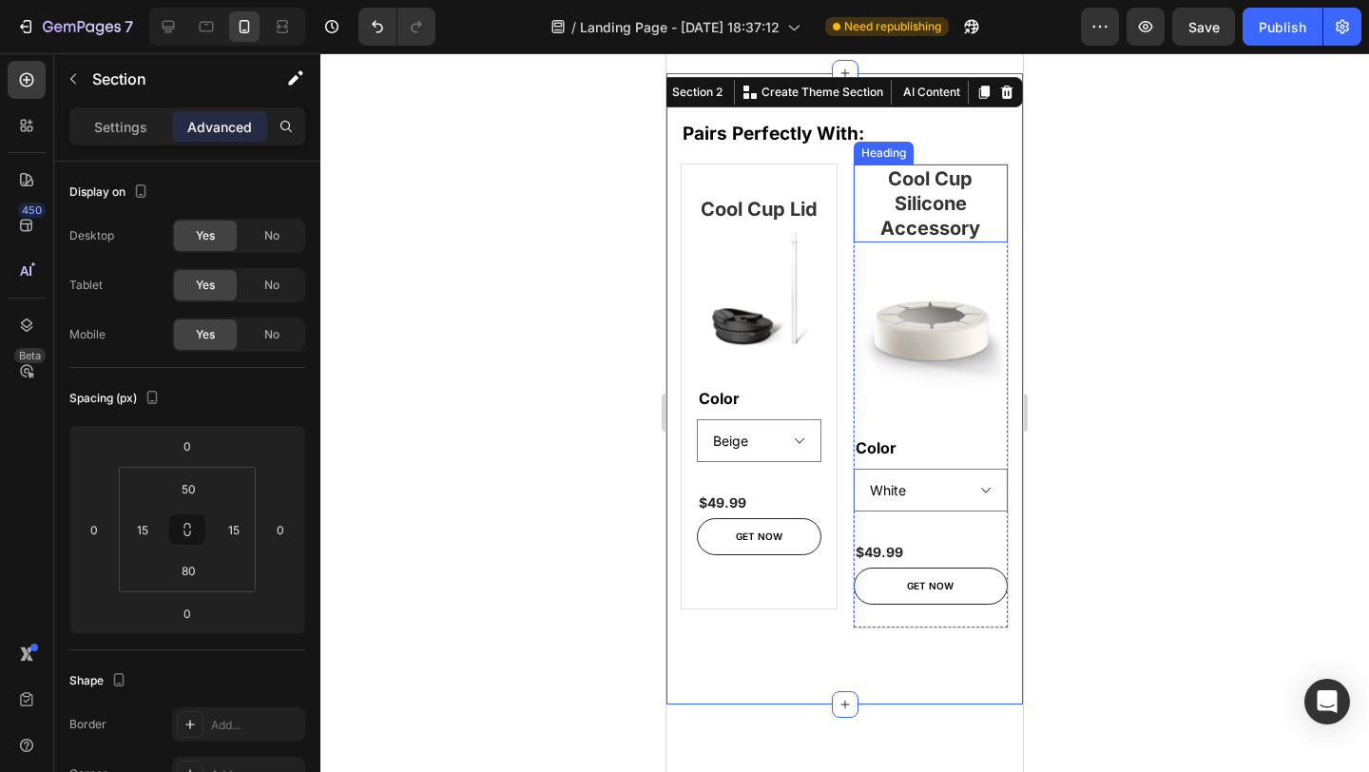
click at [949, 180] on h2 "Cool Cup Silicone Accessory" at bounding box center [931, 204] width 155 height 78
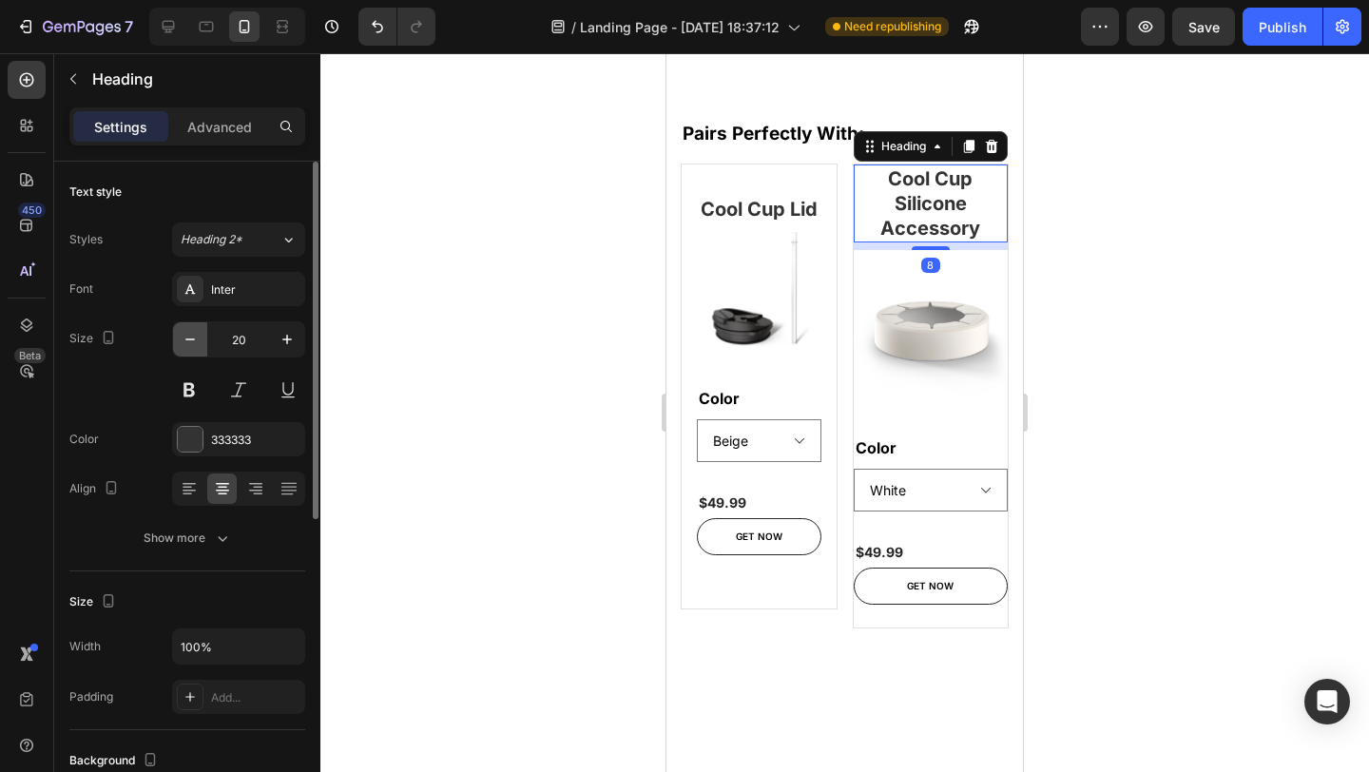
click at [195, 345] on icon "button" at bounding box center [190, 339] width 19 height 19
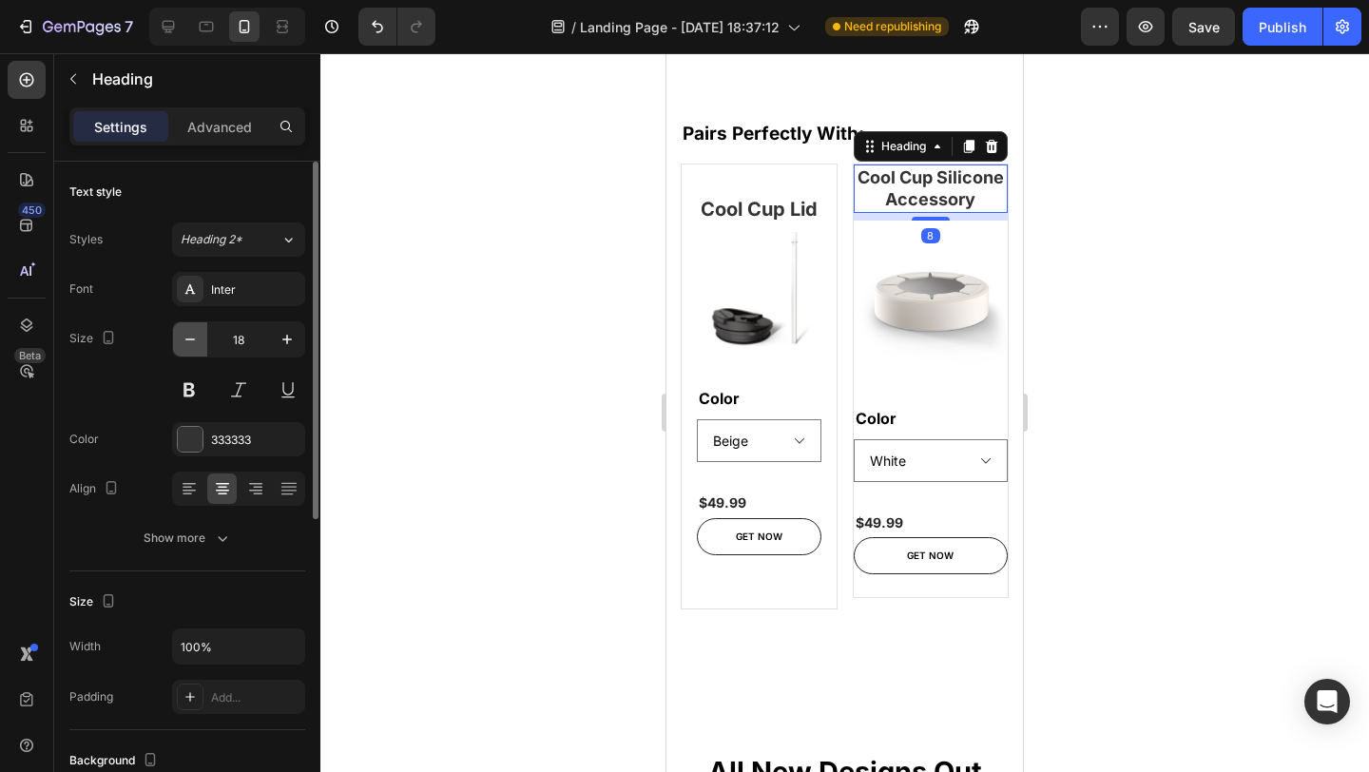
click at [195, 345] on icon "button" at bounding box center [190, 339] width 19 height 19
type input "17"
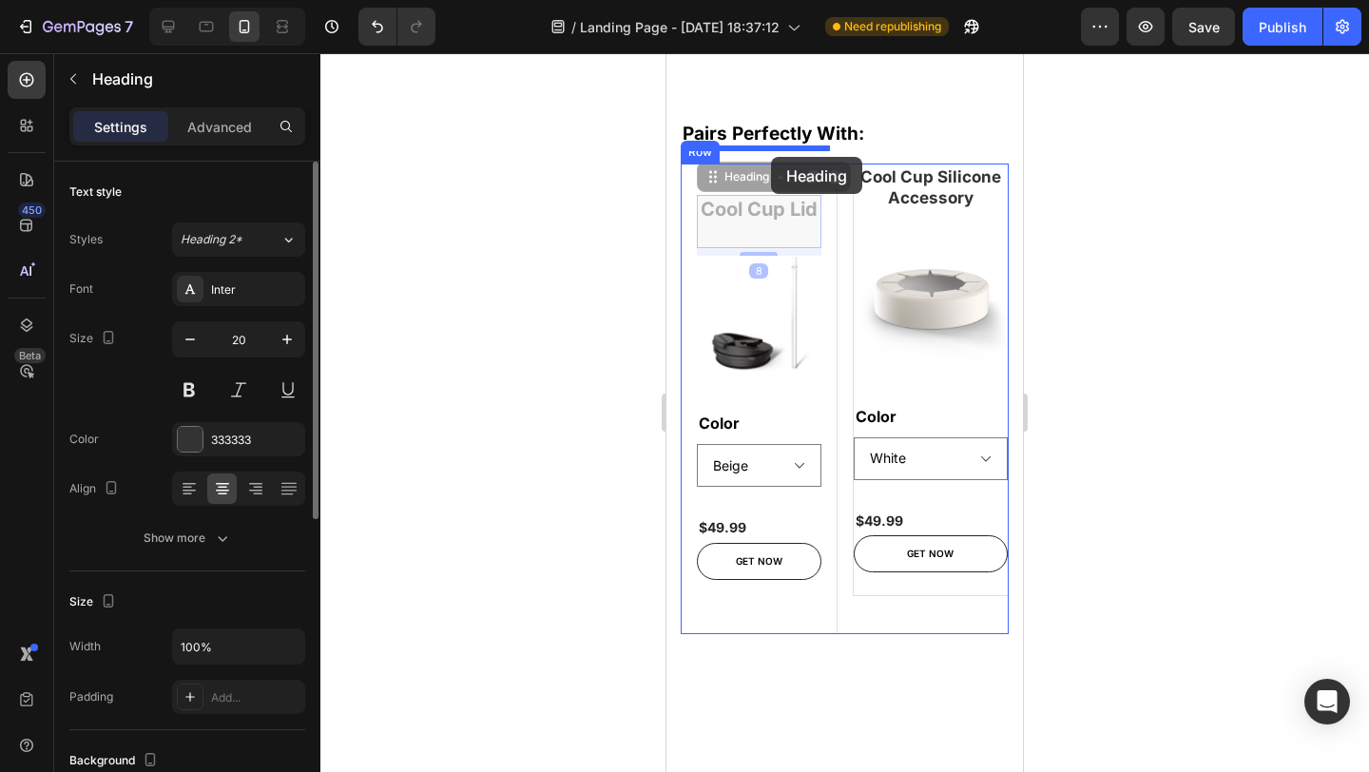
drag, startPoint x: 768, startPoint y: 204, endPoint x: 771, endPoint y: 157, distance: 46.7
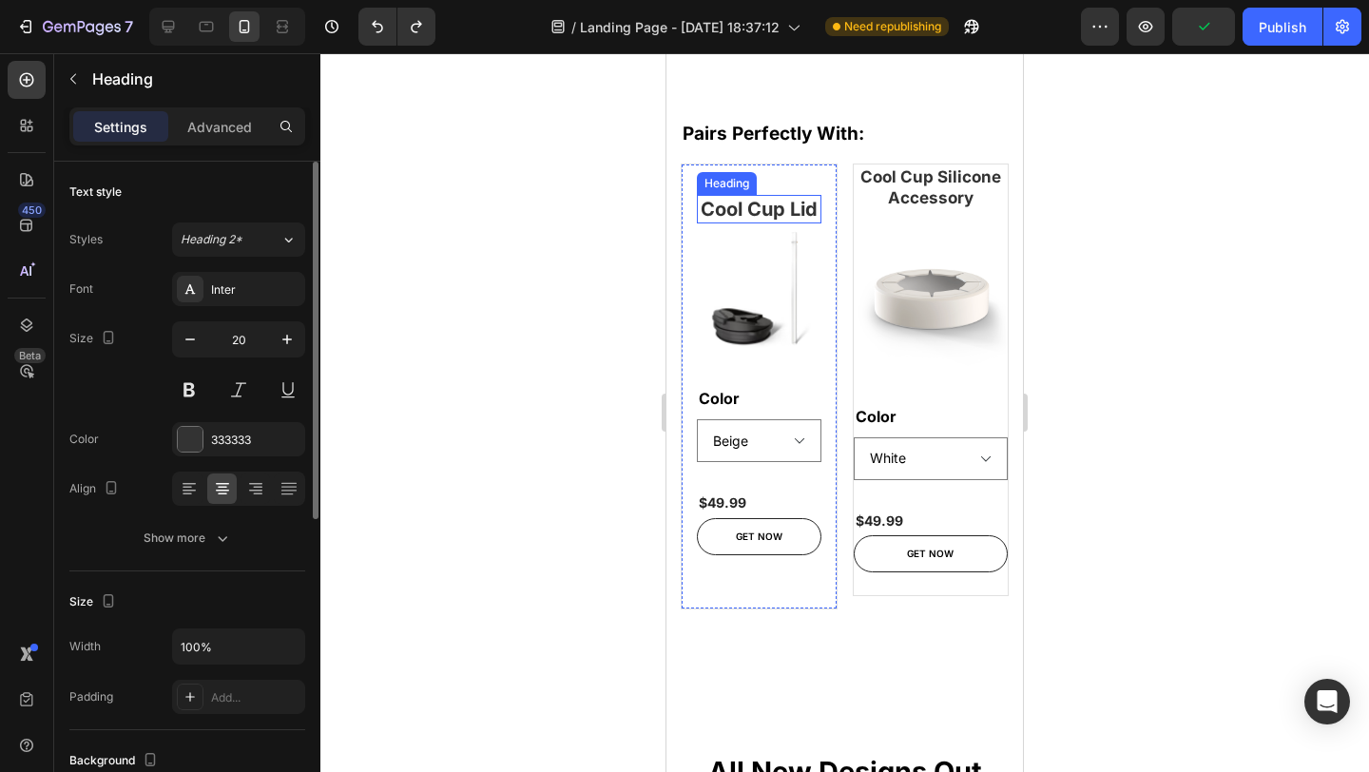
click at [769, 196] on h2 "Cool Cup Lid" at bounding box center [759, 209] width 125 height 29
click at [801, 215] on p "Cool Cup Lid" at bounding box center [759, 209] width 121 height 25
click at [224, 138] on div "Advanced" at bounding box center [219, 126] width 95 height 30
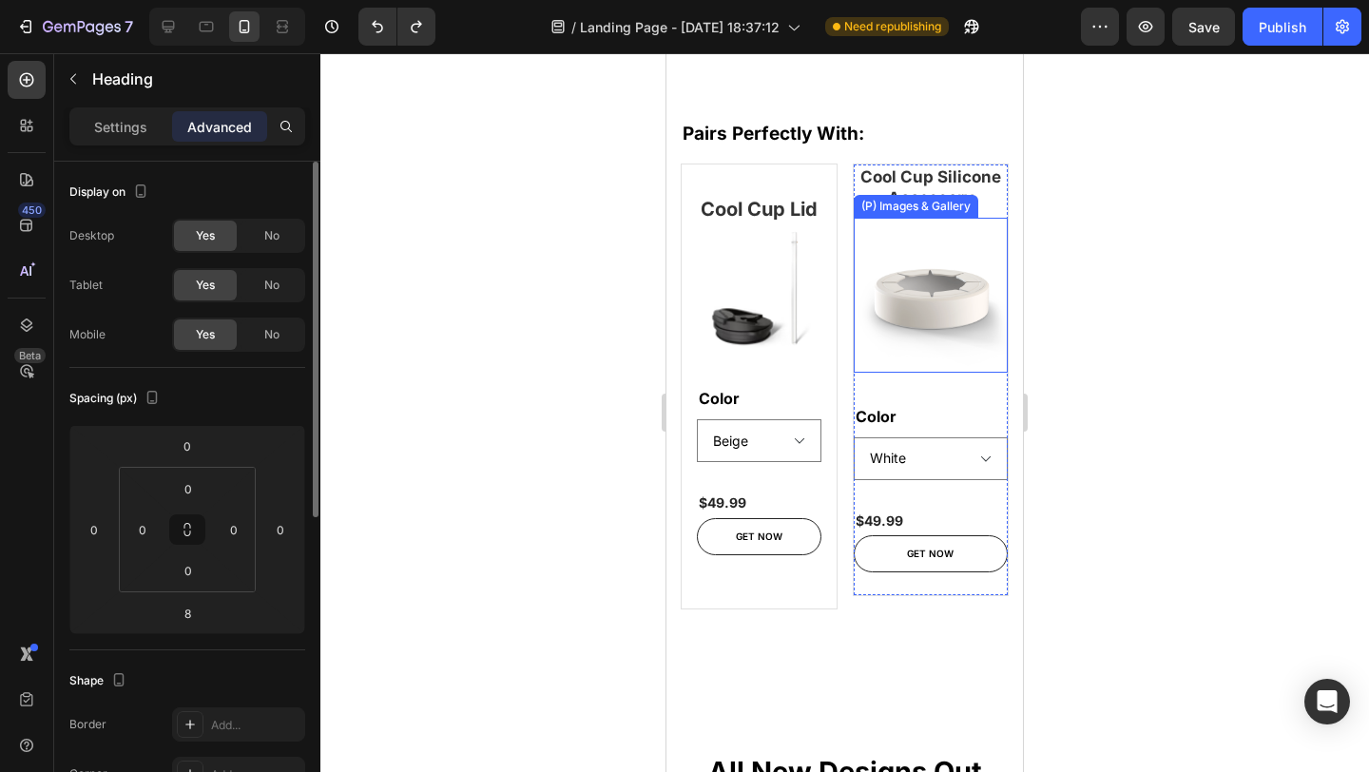
click at [920, 249] on img at bounding box center [931, 295] width 155 height 155
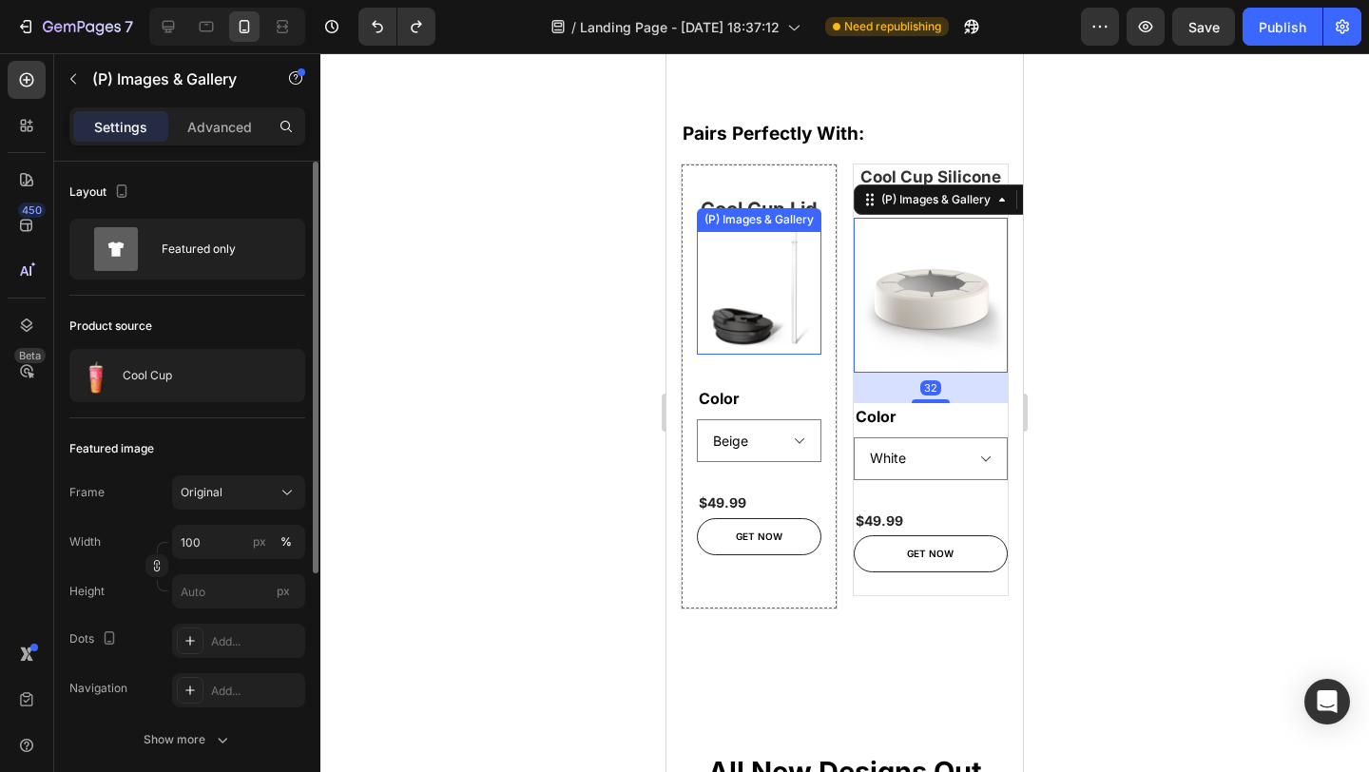
click at [735, 318] on img at bounding box center [759, 293] width 125 height 125
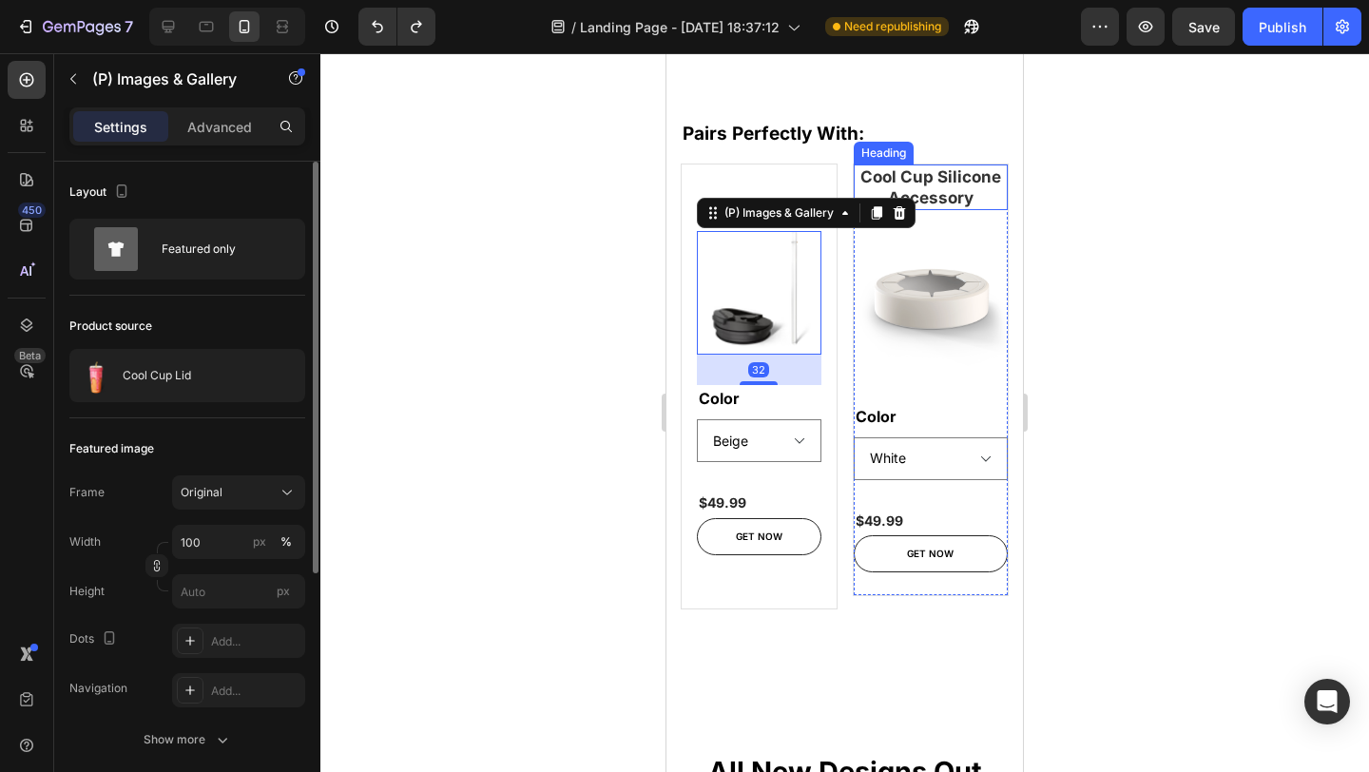
click at [957, 165] on h2 "Cool Cup Silicone Accessory" at bounding box center [931, 188] width 155 height 46
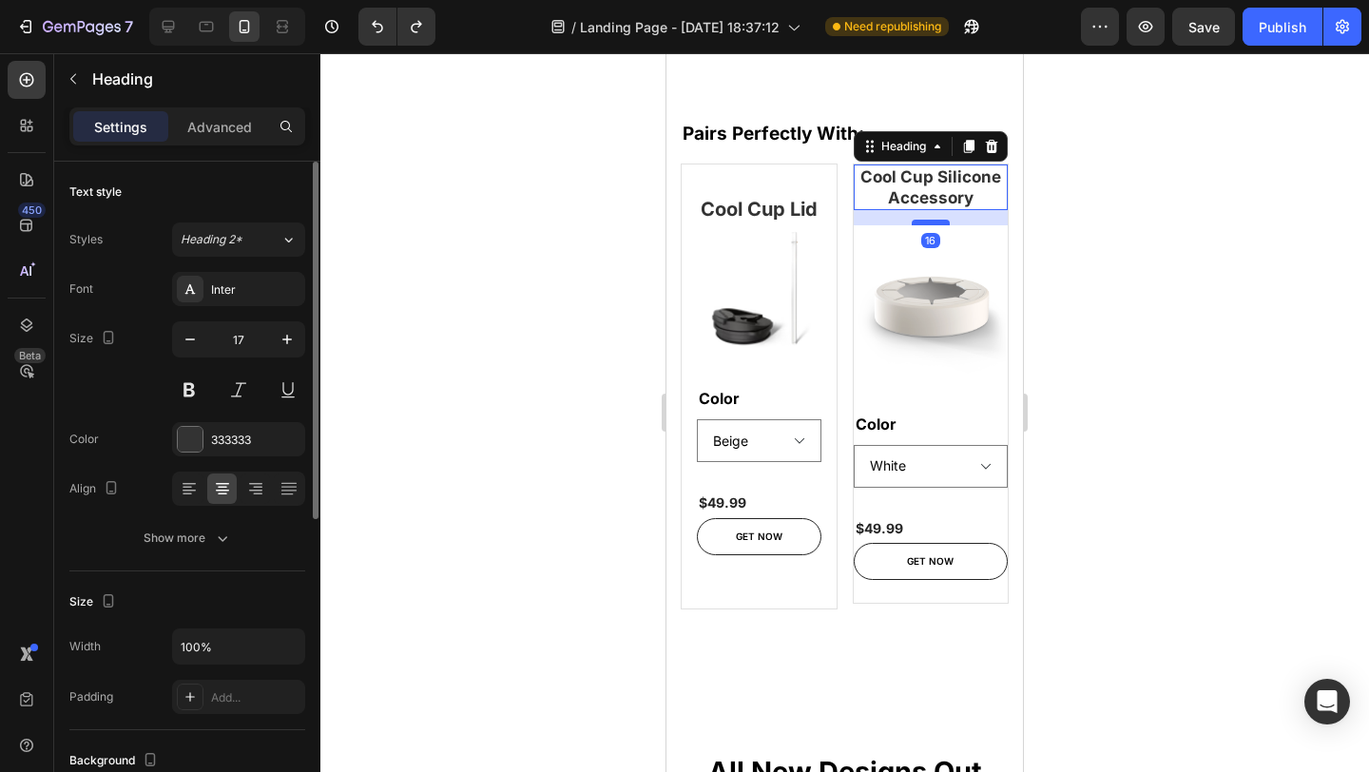
click at [923, 220] on div at bounding box center [931, 223] width 38 height 6
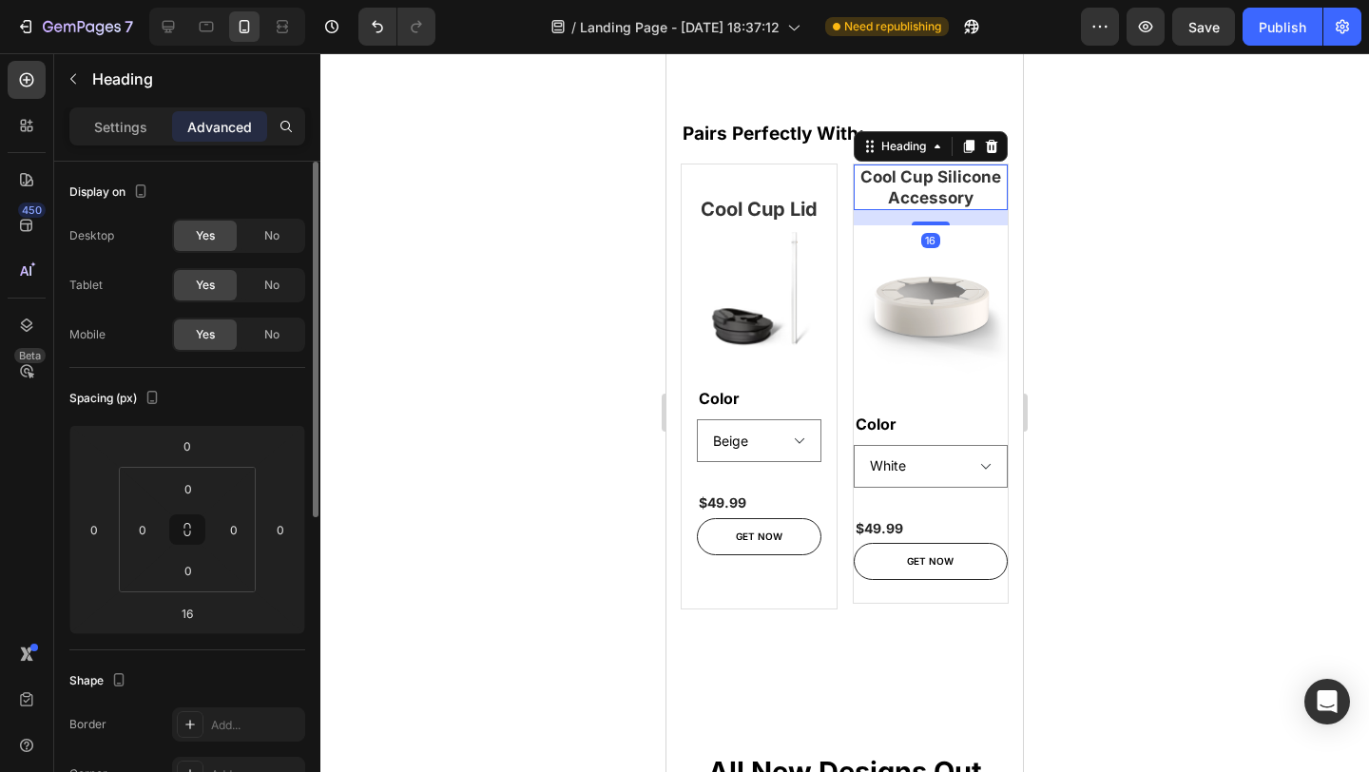
click at [798, 200] on p "Cool Cup Lid" at bounding box center [759, 209] width 121 height 25
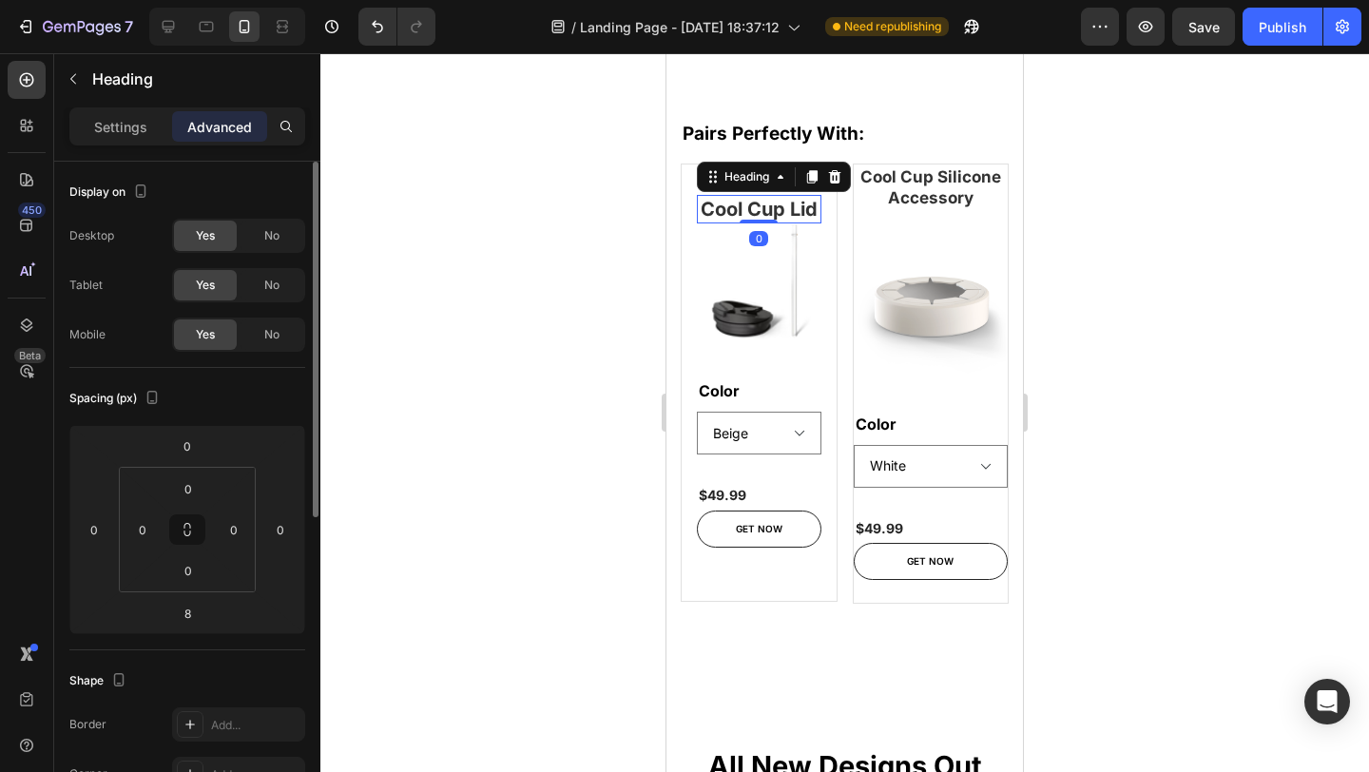
drag, startPoint x: 763, startPoint y: 237, endPoint x: 764, endPoint y: 205, distance: 31.4
click at [764, 205] on div "Cool Cup Lid Heading 0" at bounding box center [759, 209] width 125 height 29
click at [151, 25] on div "Desktop" at bounding box center [227, 27] width 156 height 38
click at [165, 26] on icon at bounding box center [169, 27] width 12 height 12
type input "8"
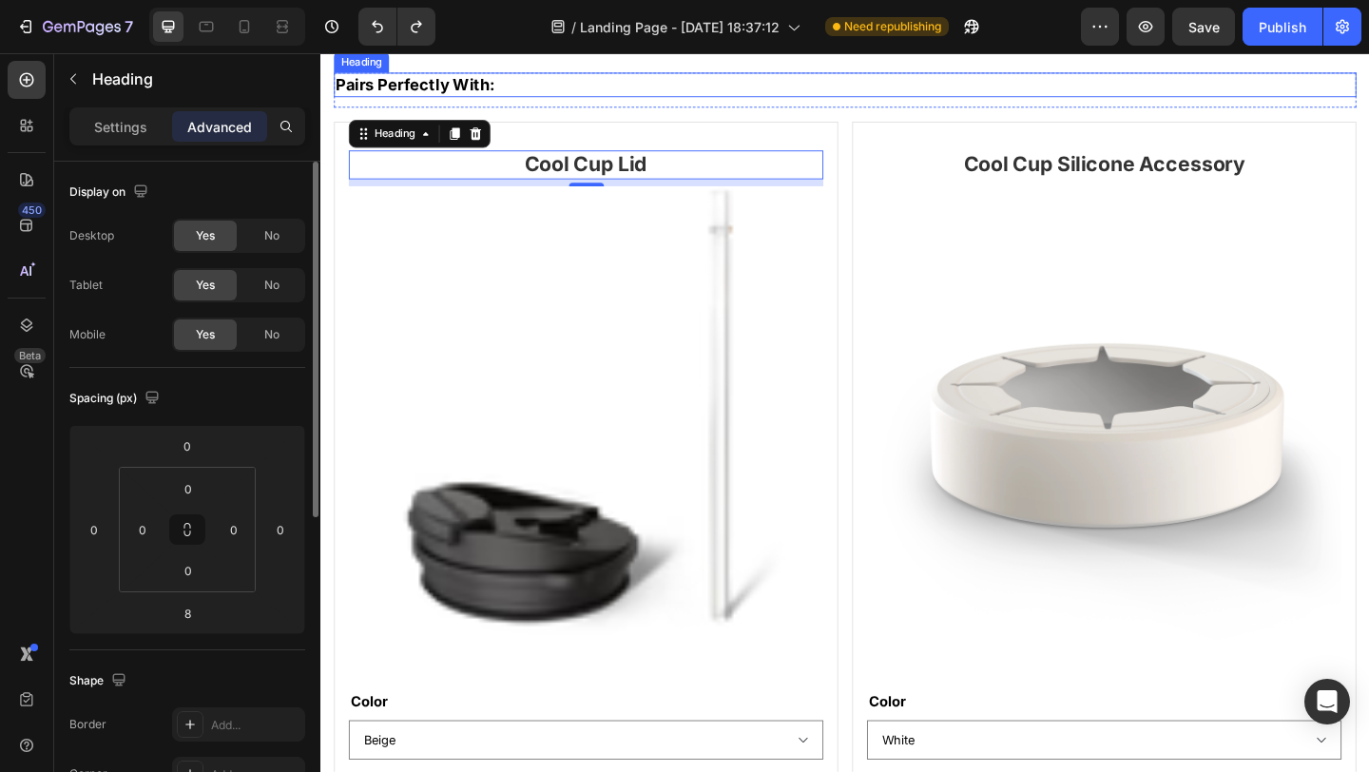
scroll to position [1198, 0]
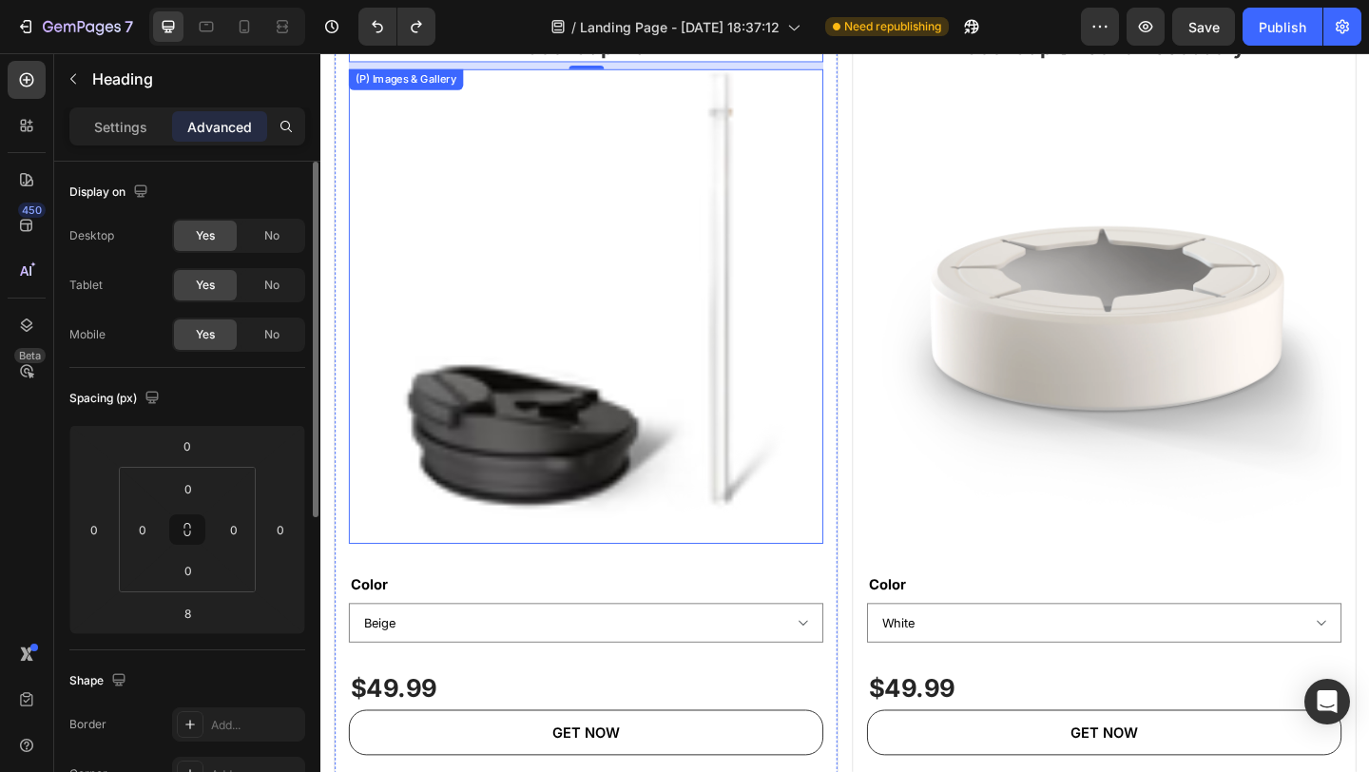
click at [717, 294] on img at bounding box center [609, 328] width 516 height 516
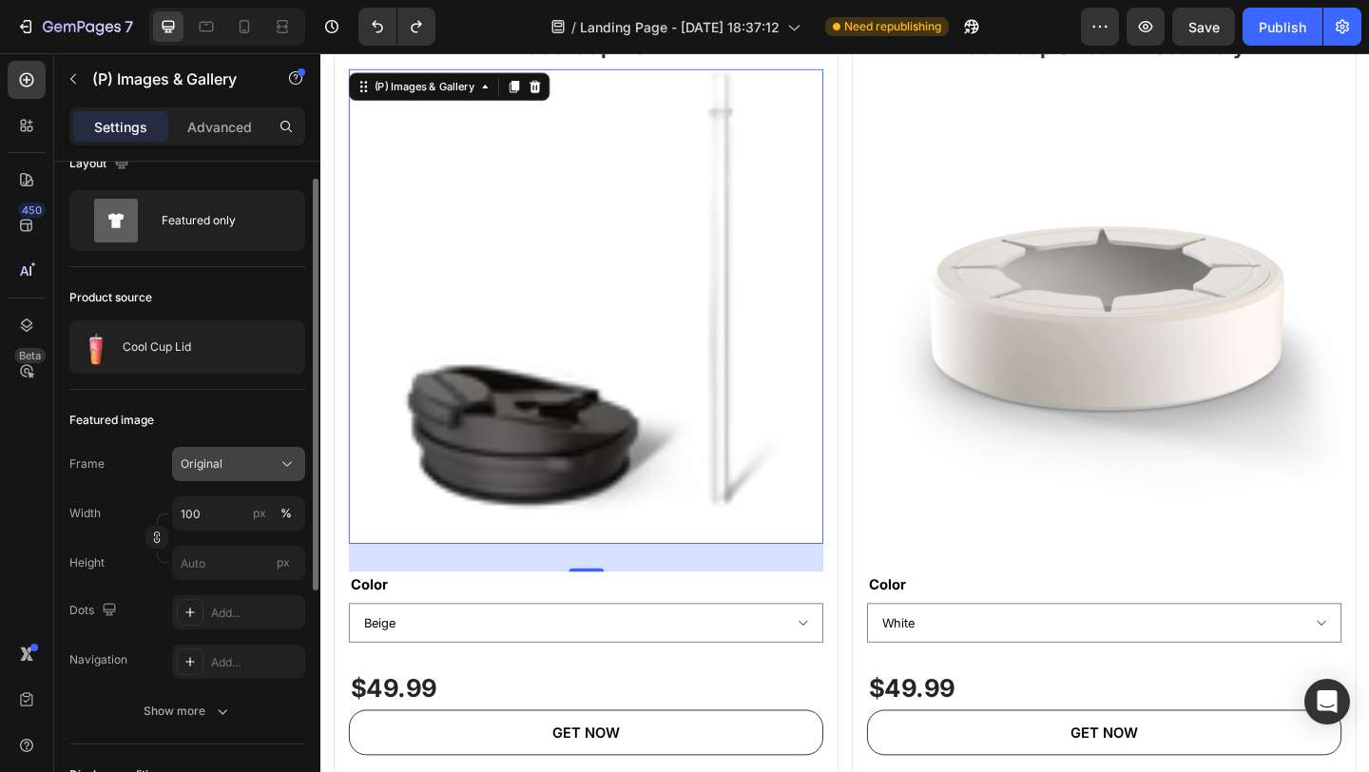
scroll to position [0, 0]
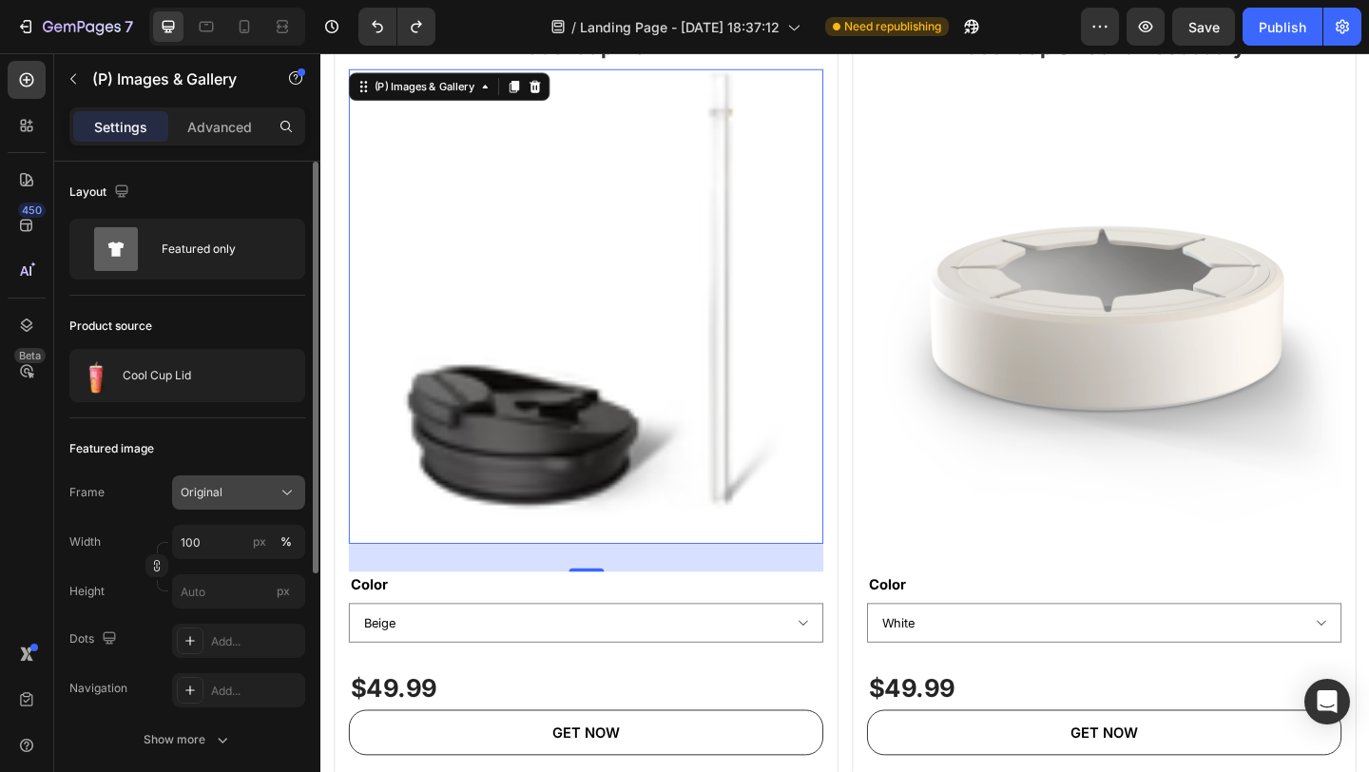
click at [281, 486] on icon at bounding box center [287, 492] width 19 height 19
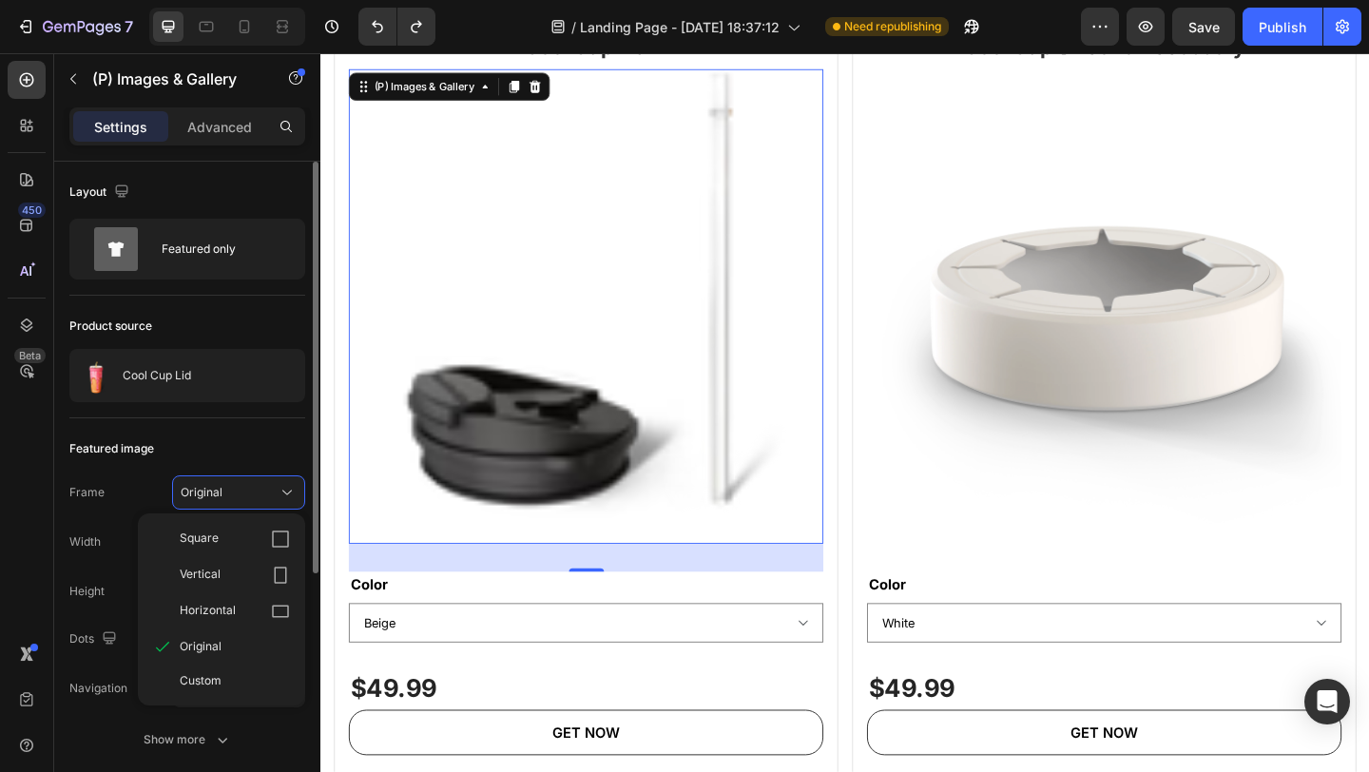
click at [243, 427] on div "Featured image Frame Original Square Vertical Horizontal Original Custom Width …" at bounding box center [187, 595] width 236 height 355
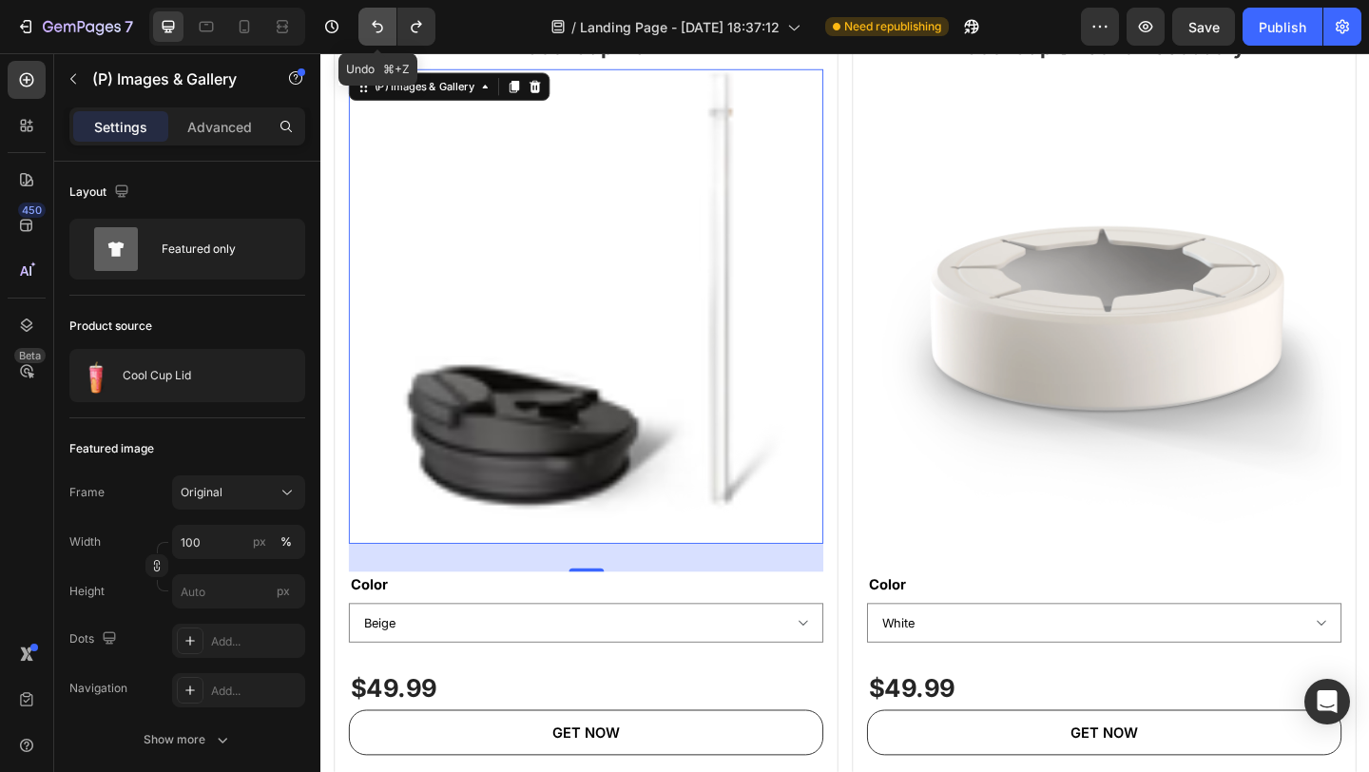
click at [360, 28] on button "Undo/Redo" at bounding box center [378, 27] width 38 height 38
click at [369, 26] on icon "Undo/Redo" at bounding box center [377, 26] width 19 height 19
click at [370, 25] on icon "Undo/Redo" at bounding box center [377, 26] width 19 height 19
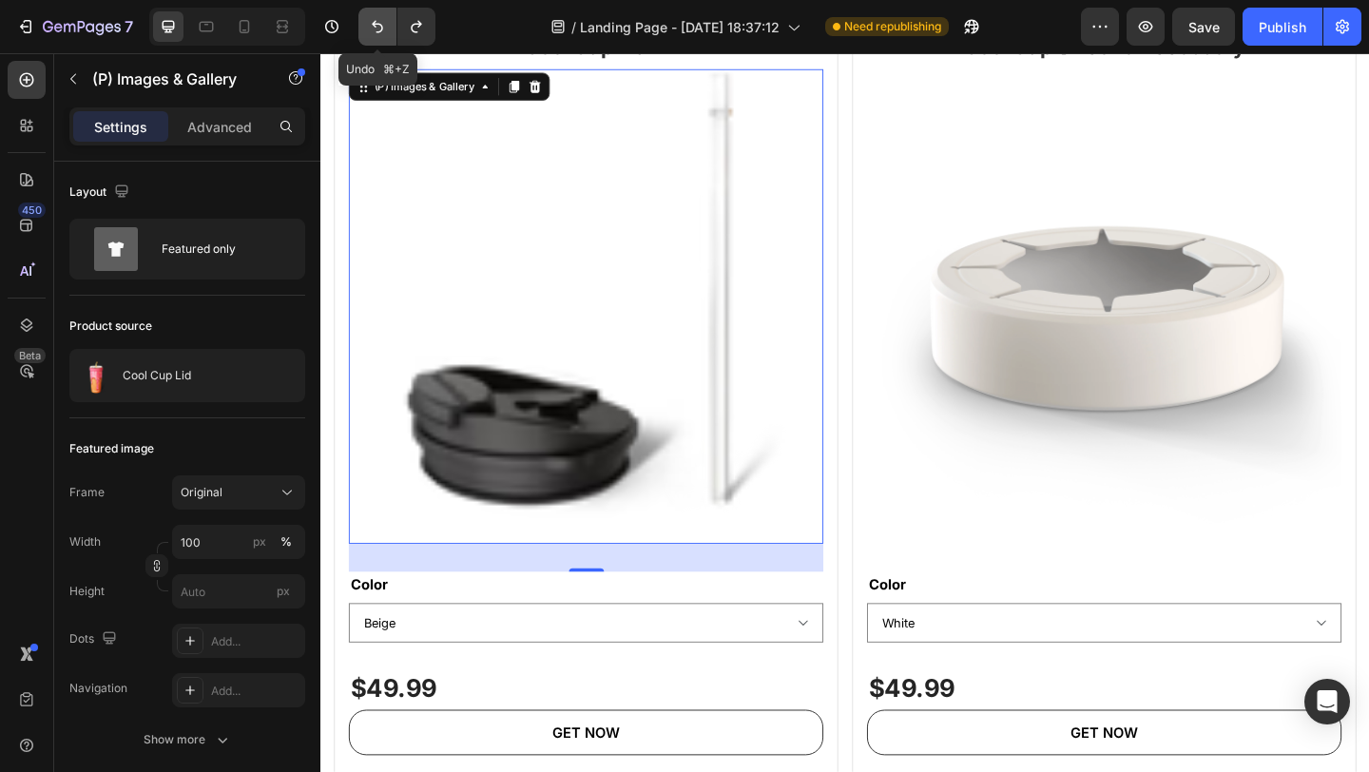
click at [372, 23] on icon "Undo/Redo" at bounding box center [377, 26] width 19 height 19
click at [373, 25] on icon "Undo/Redo" at bounding box center [377, 27] width 11 height 12
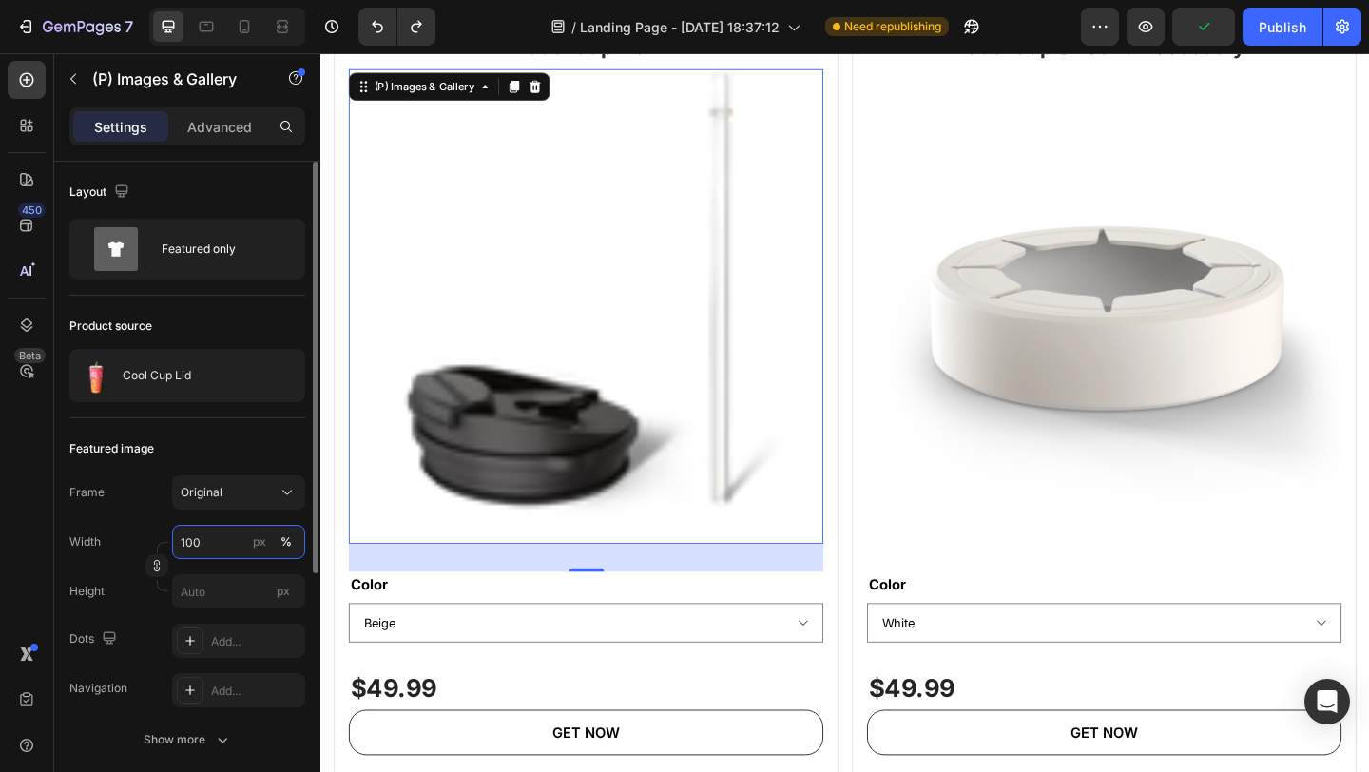
click at [222, 538] on input "100" at bounding box center [238, 542] width 133 height 34
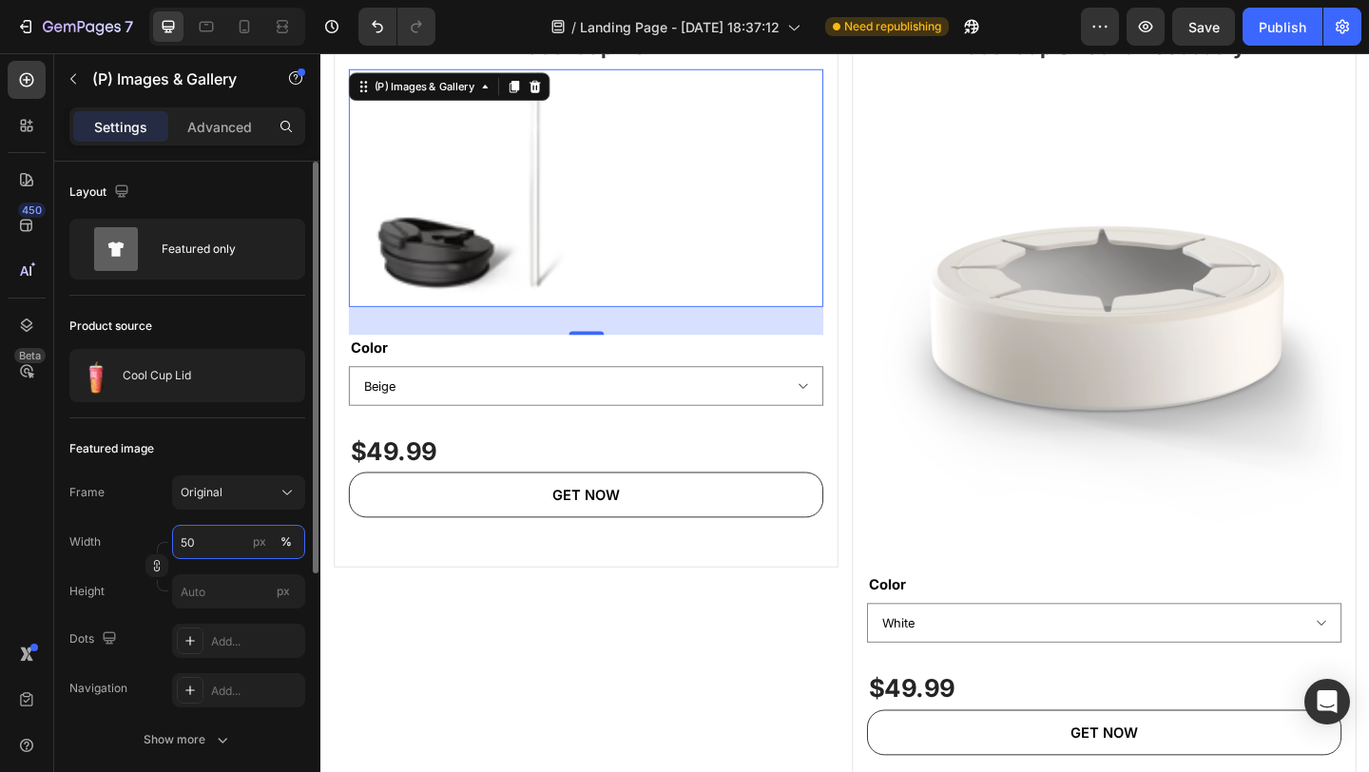
type input "100"
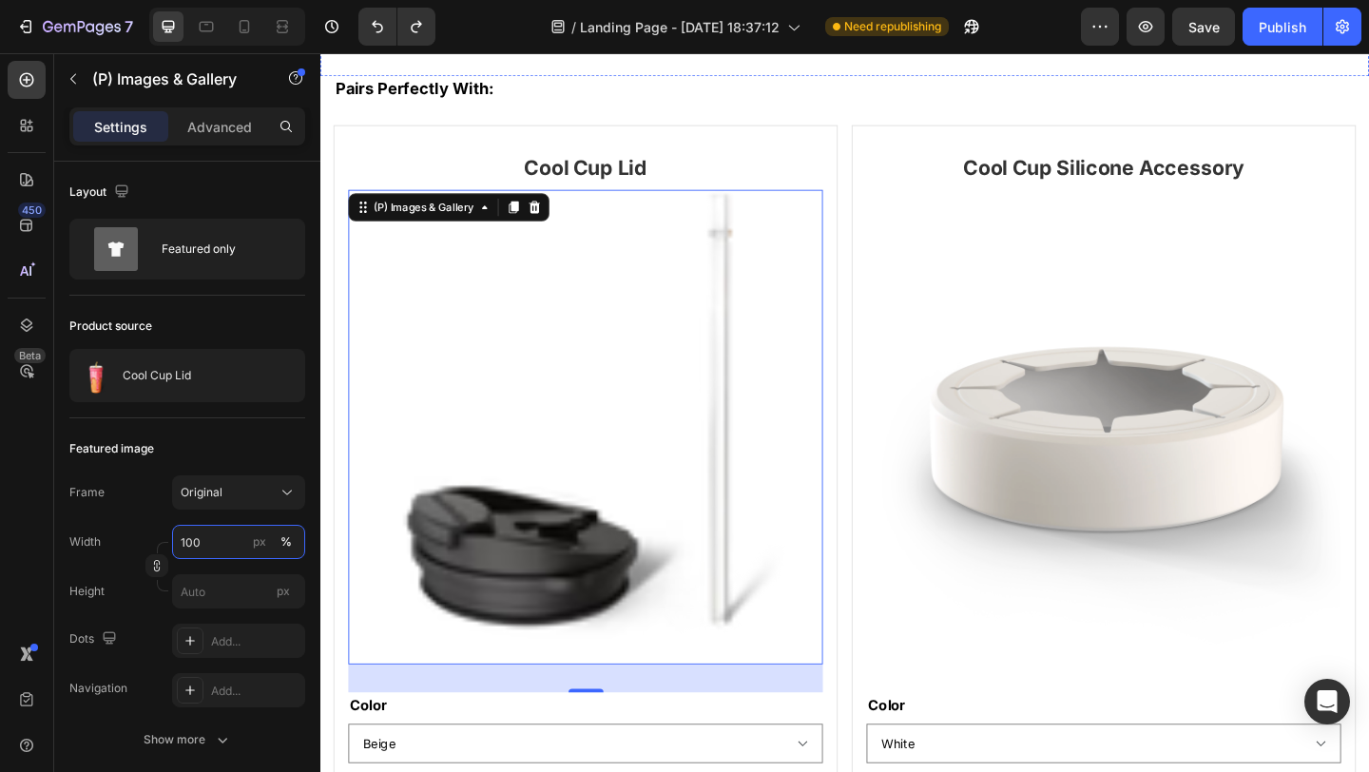
scroll to position [667, 0]
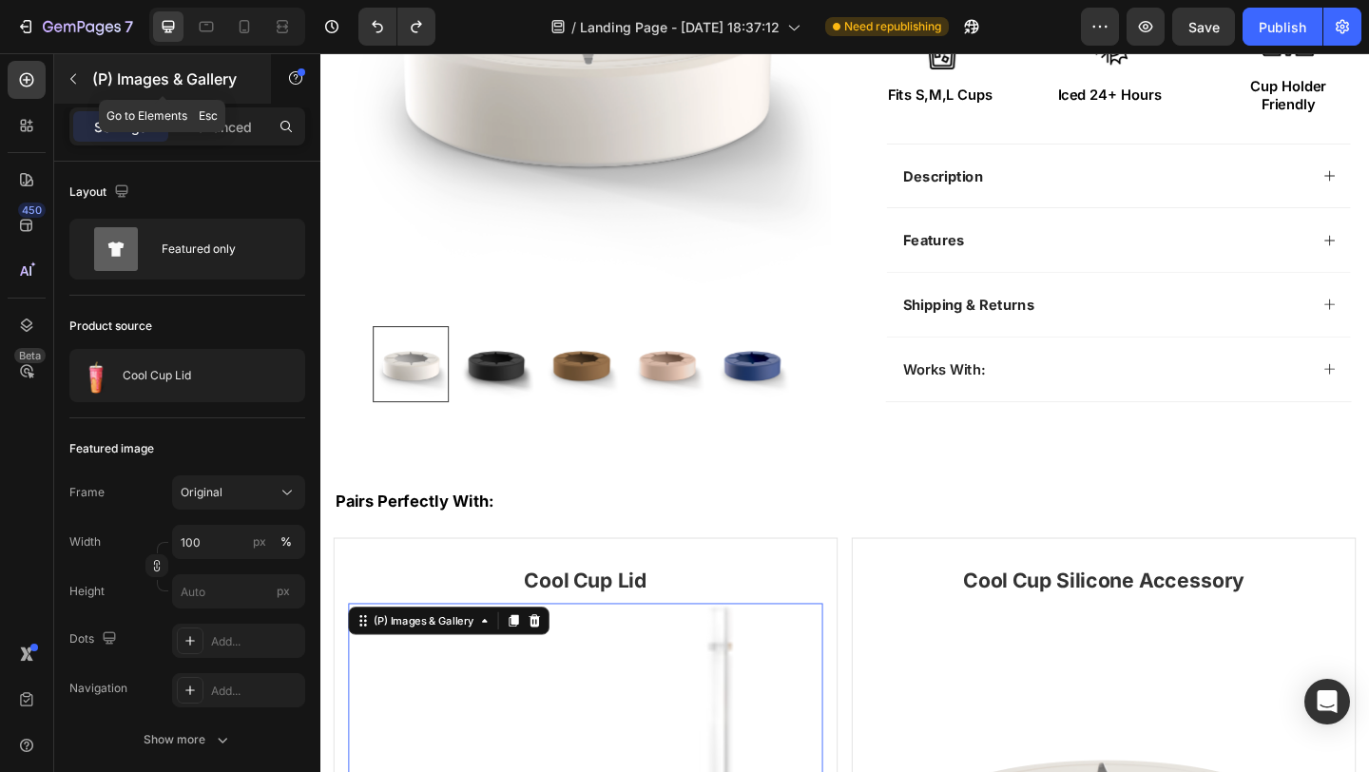
click at [78, 76] on icon "button" at bounding box center [73, 78] width 15 height 15
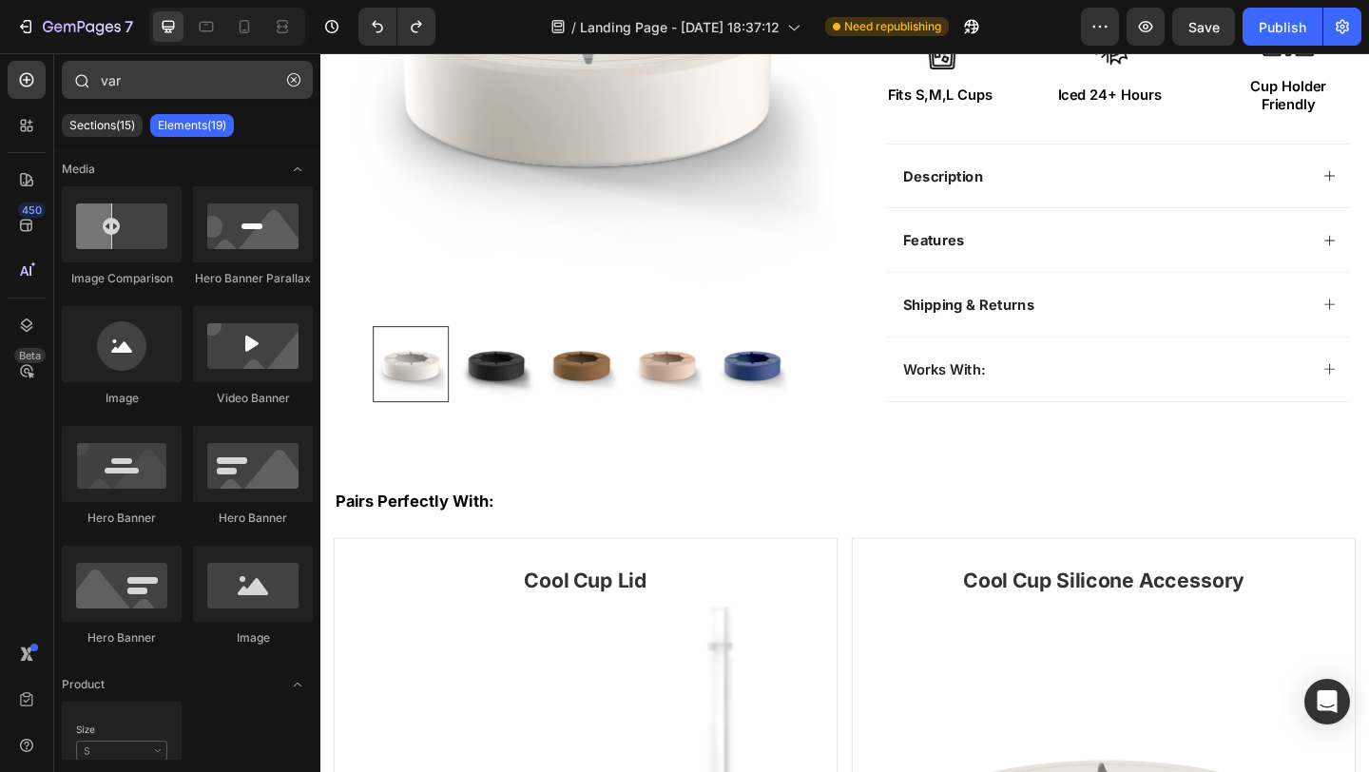
click at [303, 75] on button "button" at bounding box center [294, 80] width 30 height 30
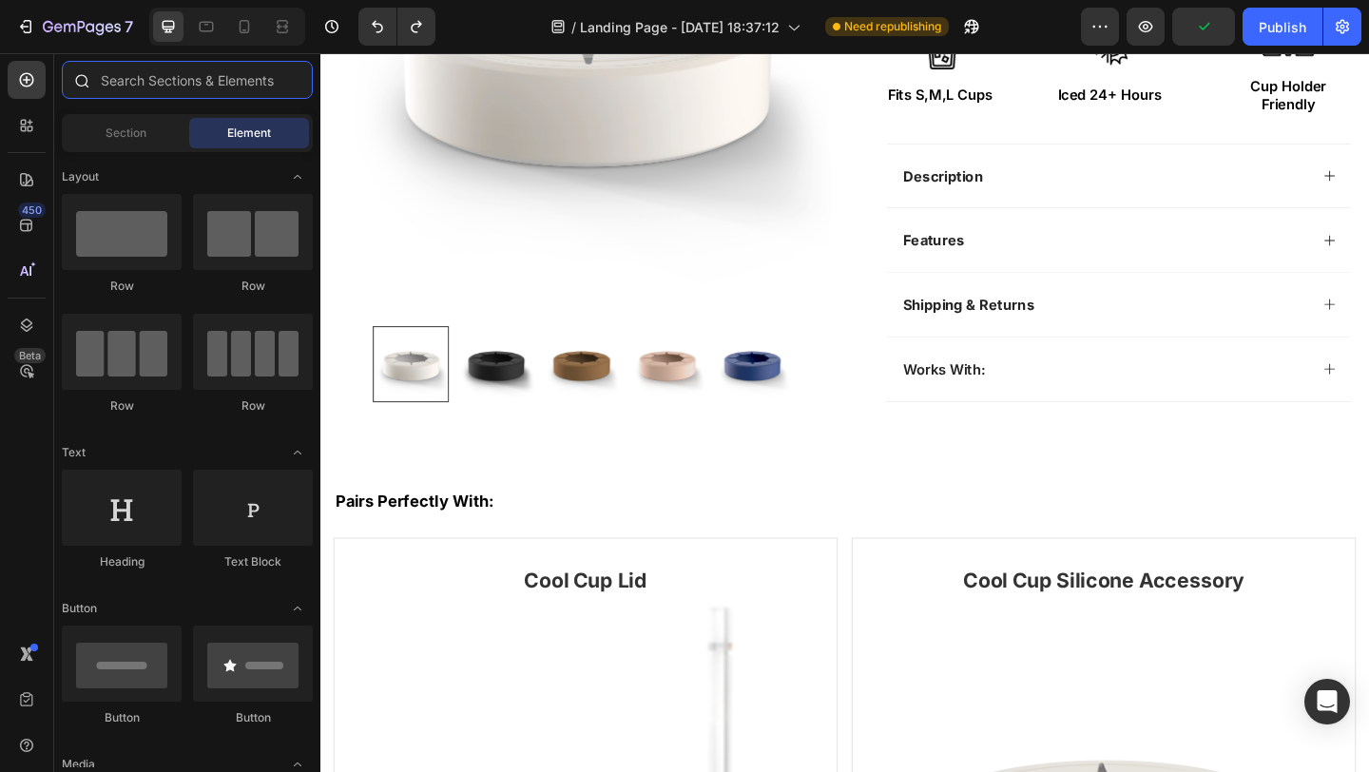
click at [297, 79] on input "text" at bounding box center [187, 80] width 251 height 38
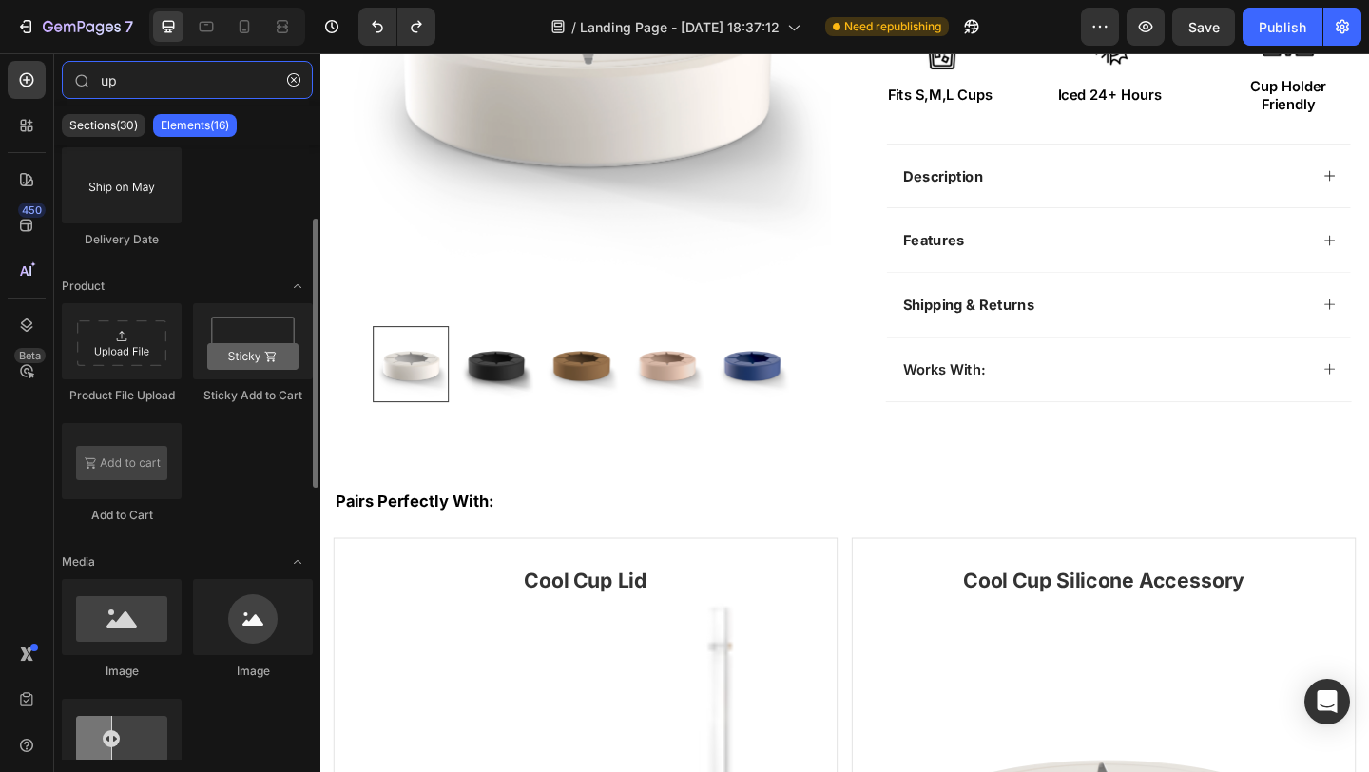
scroll to position [163, 0]
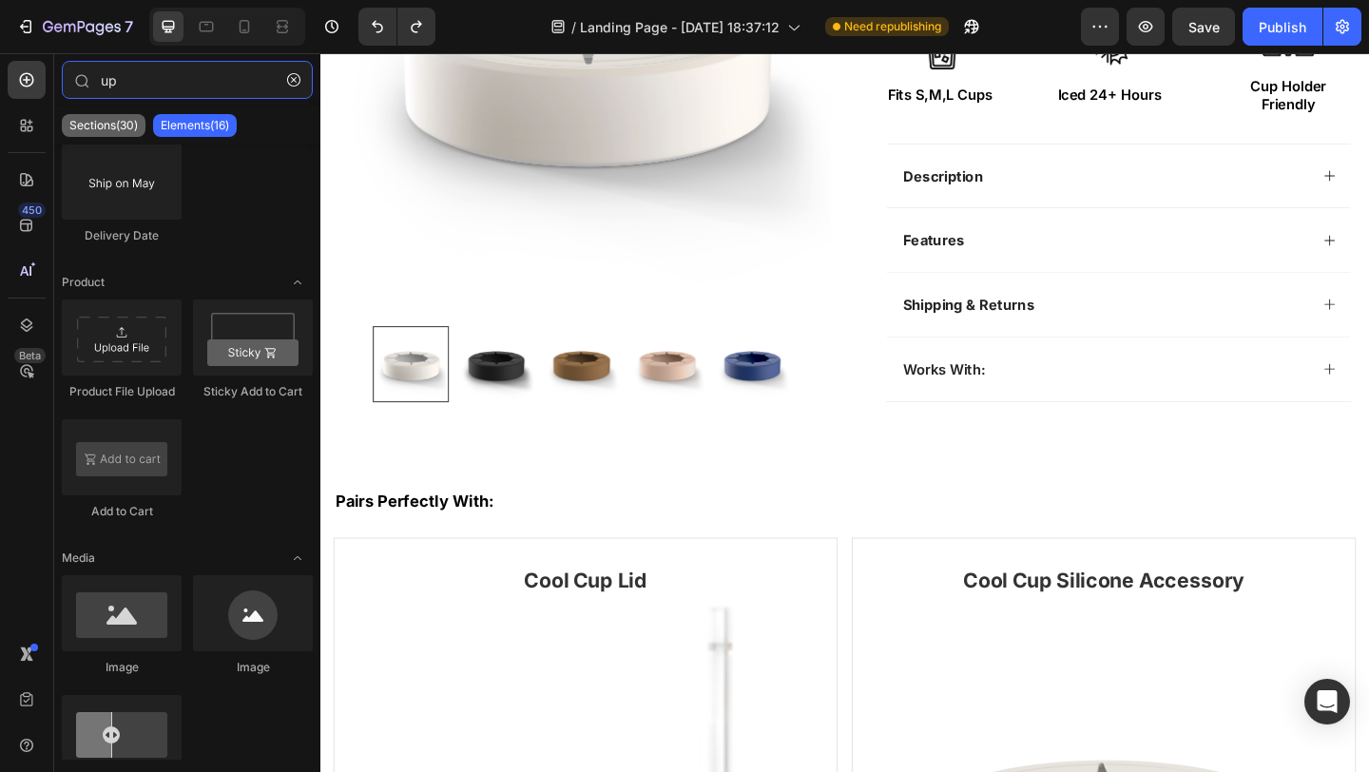
type input "up"
click at [106, 126] on p "Sections(30)" at bounding box center [103, 125] width 68 height 15
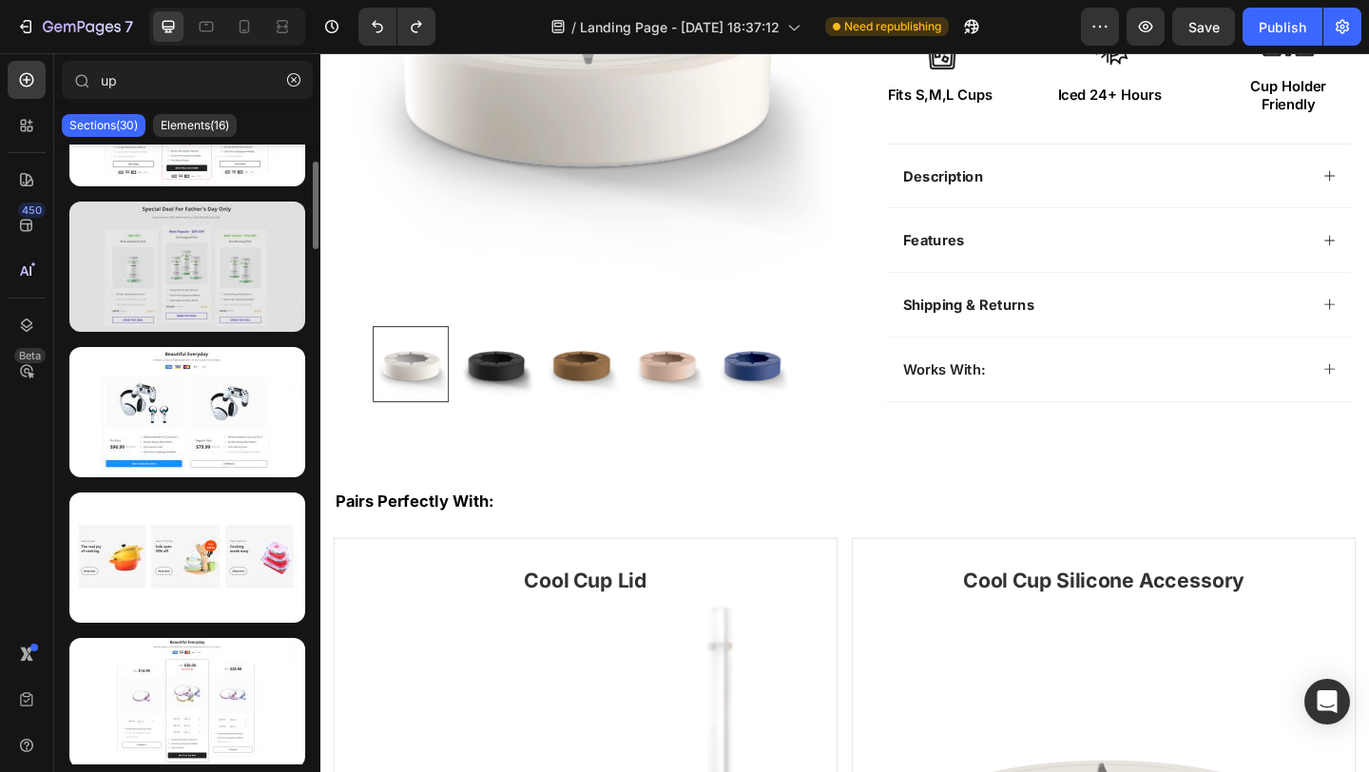
scroll to position [100, 0]
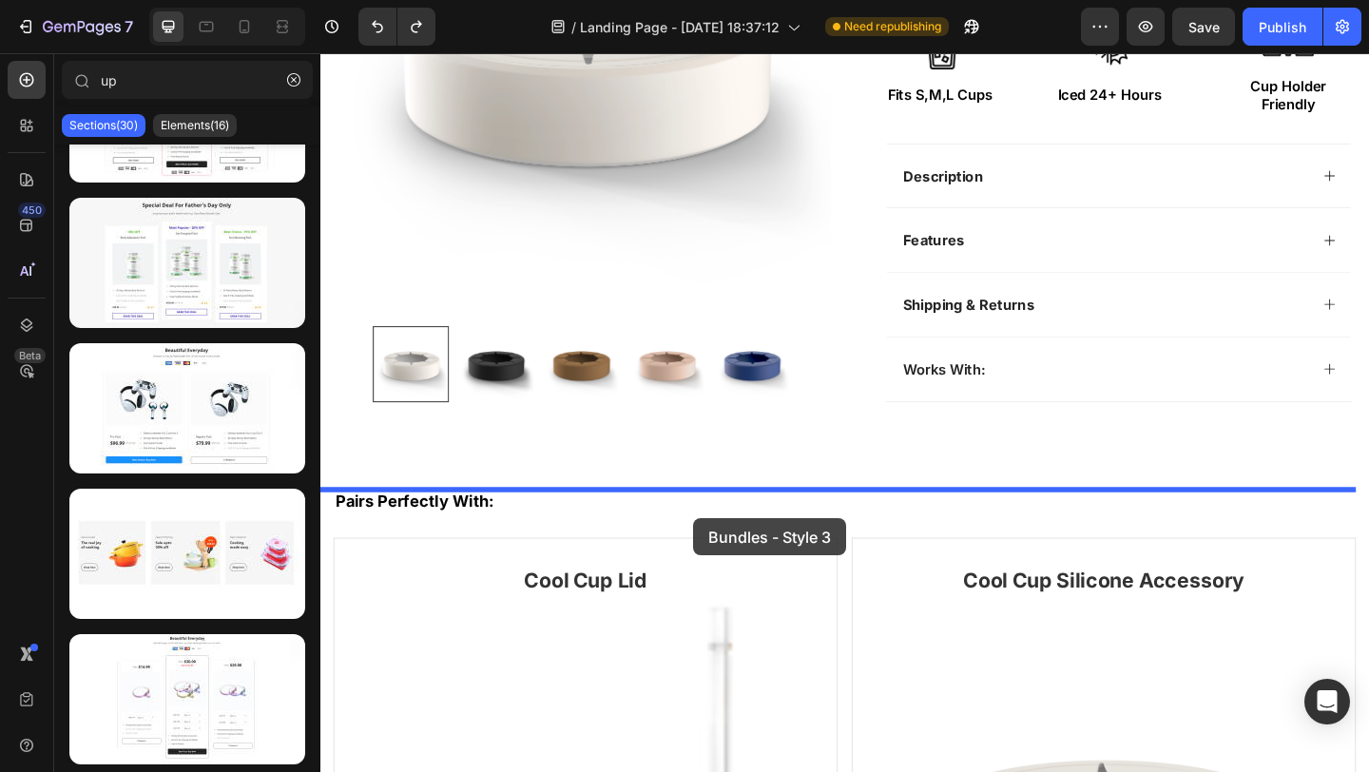
drag, startPoint x: 505, startPoint y: 453, endPoint x: 725, endPoint y: 555, distance: 242.5
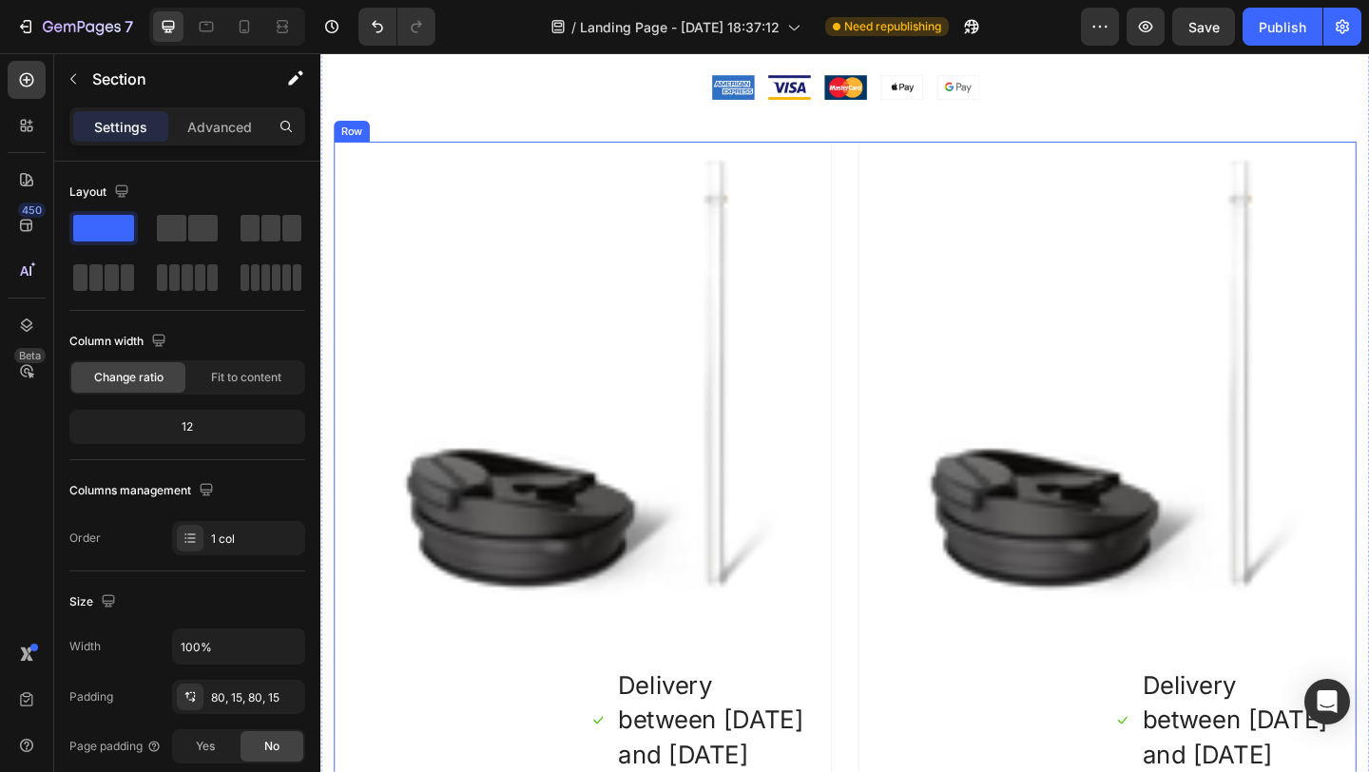
scroll to position [1125, 0]
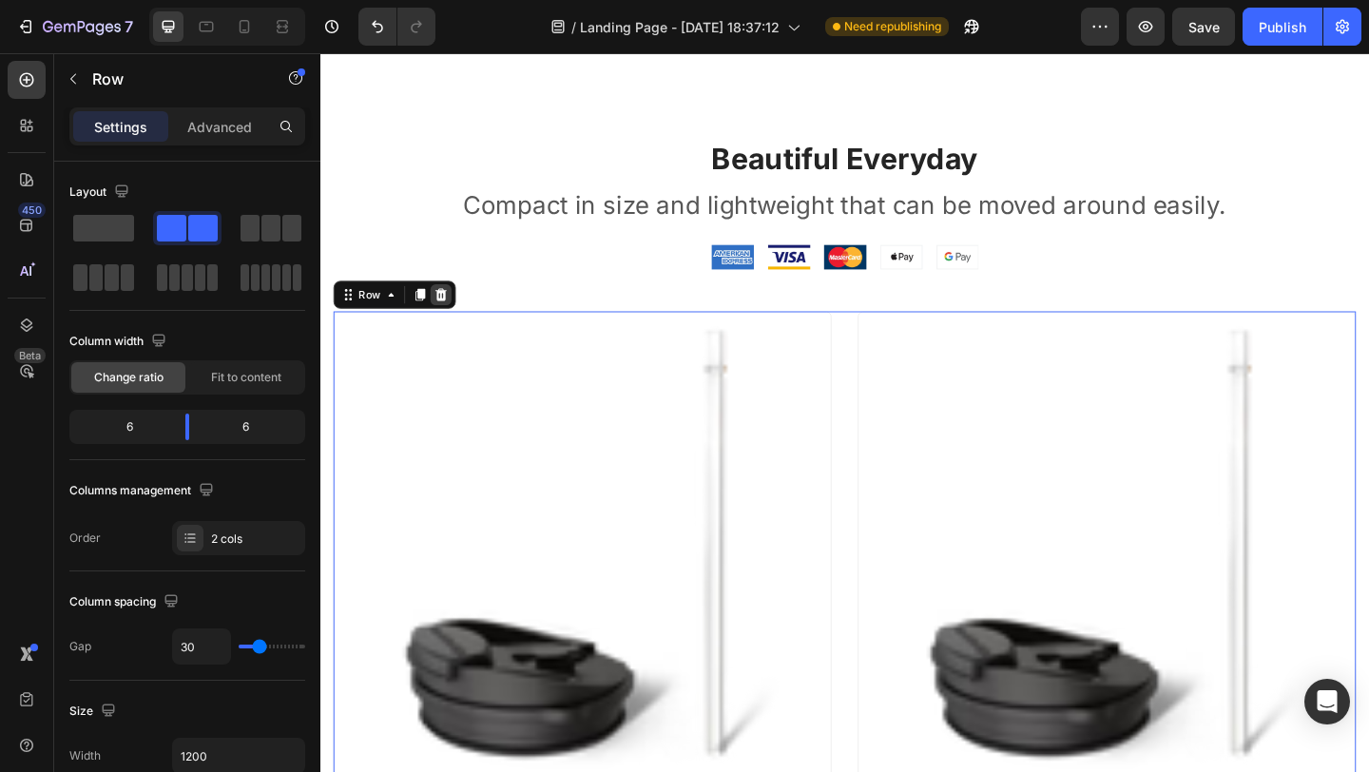
click at [456, 313] on icon at bounding box center [451, 315] width 15 height 15
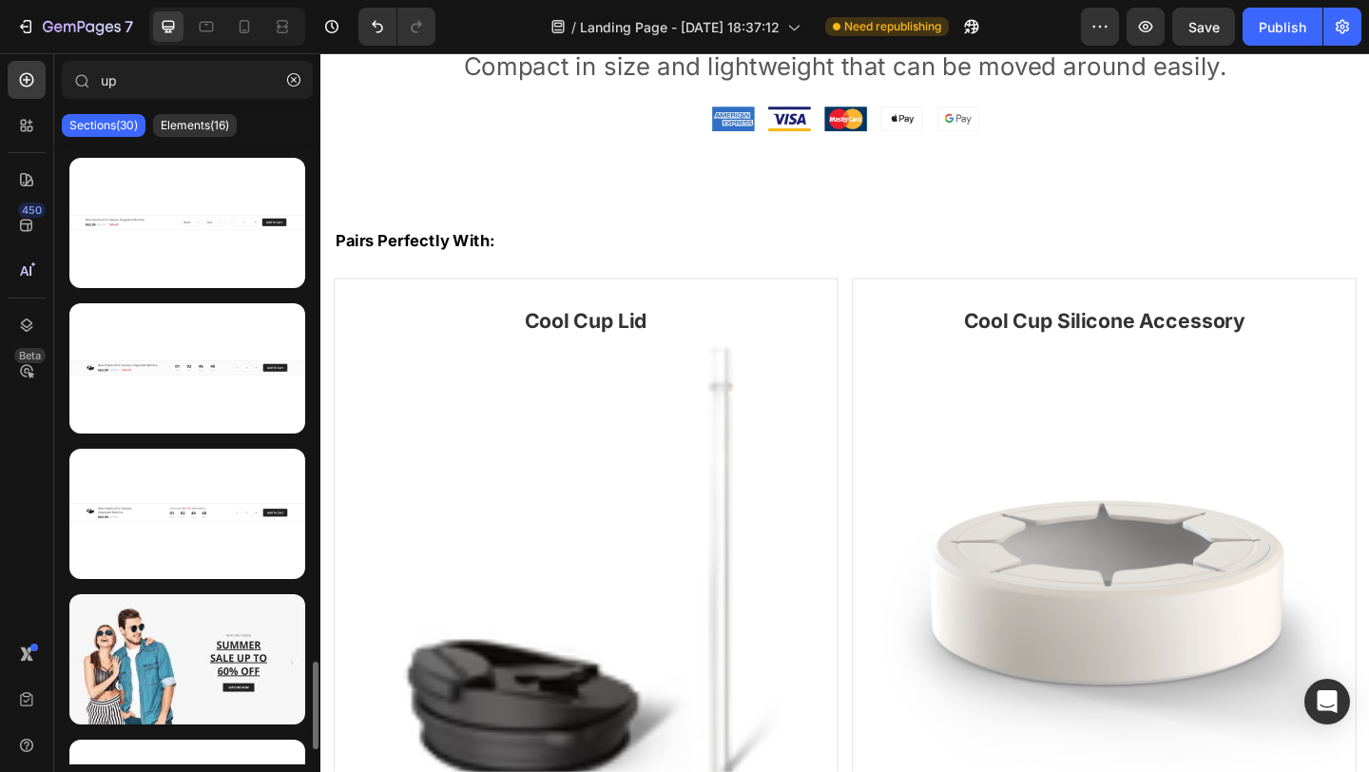
scroll to position [3737, 0]
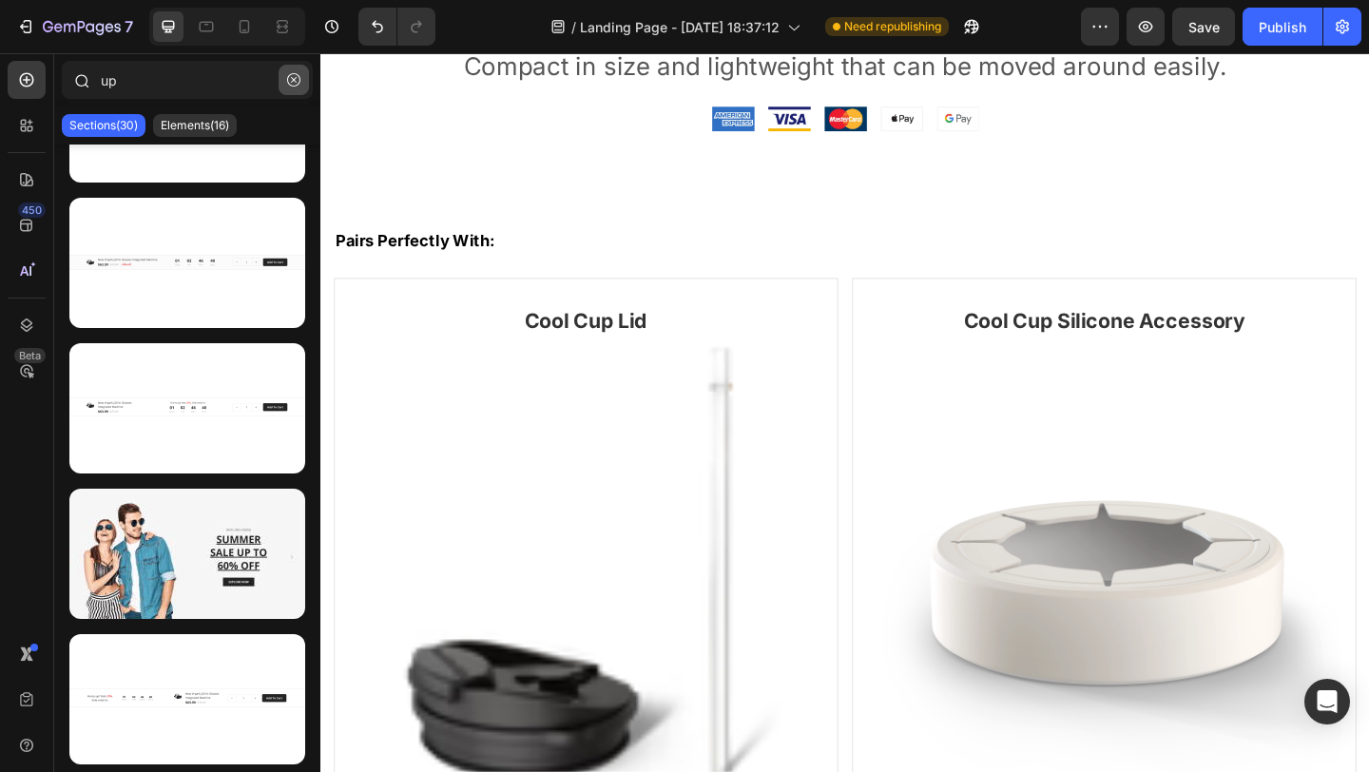
click at [293, 86] on icon "button" at bounding box center [293, 79] width 13 height 13
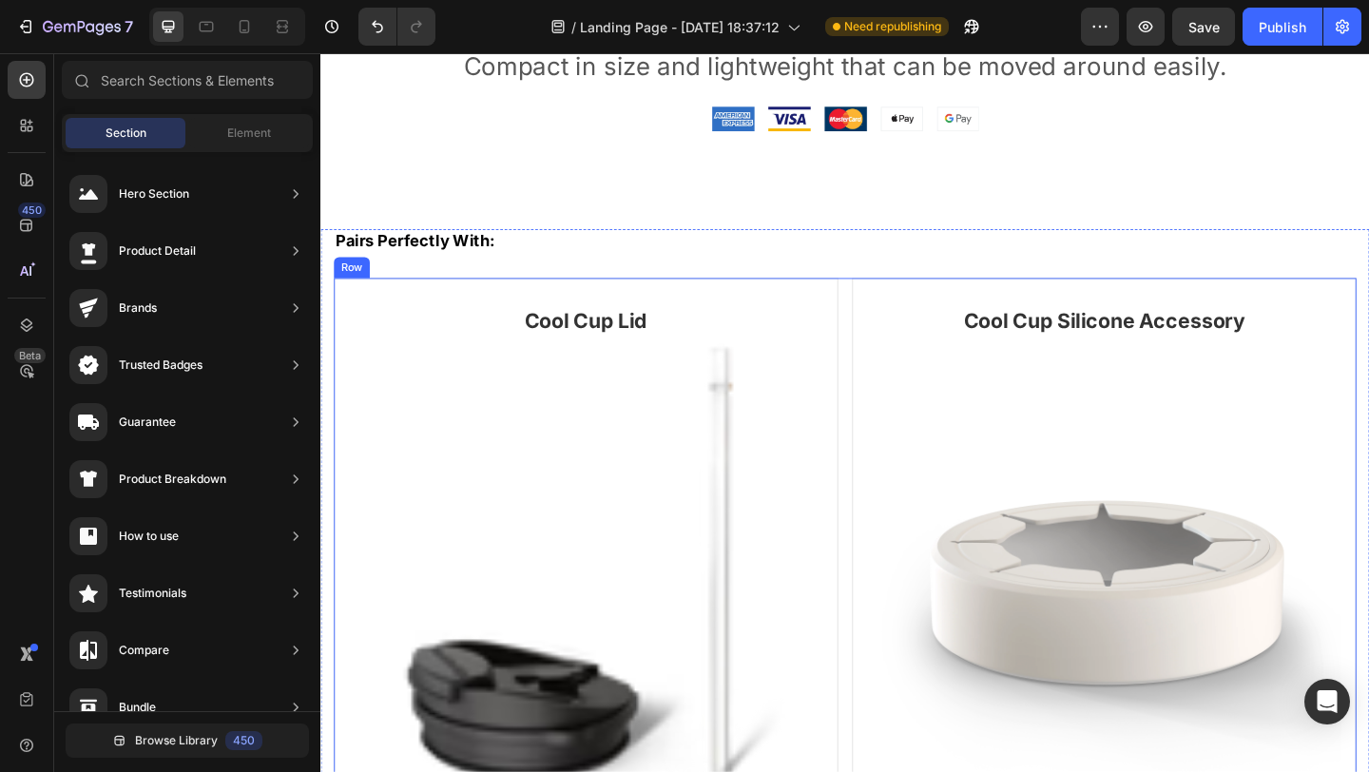
click at [888, 304] on div "Cool Cup Lid Heading (P) Images & Gallery Color Beige Black Copper Leopard Neon…" at bounding box center [891, 733] width 1113 height 871
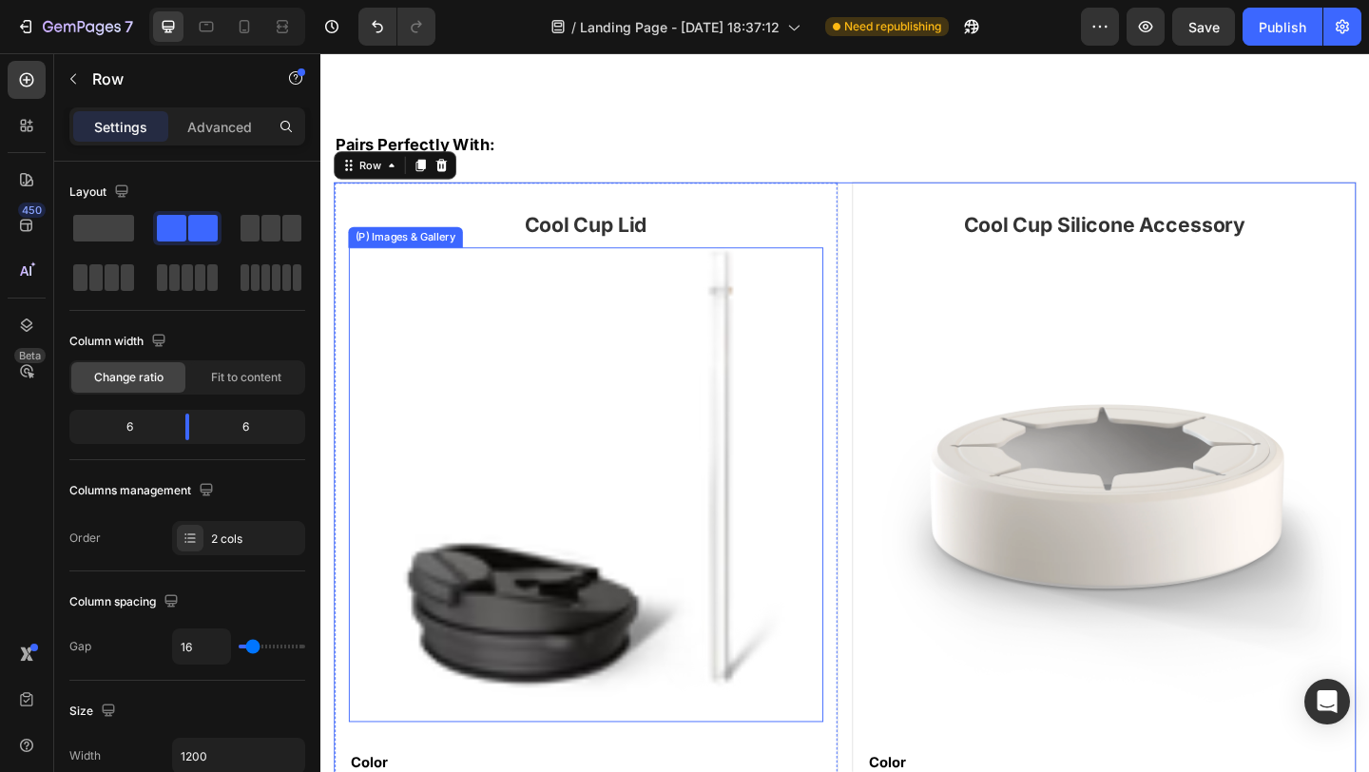
scroll to position [1748, 0]
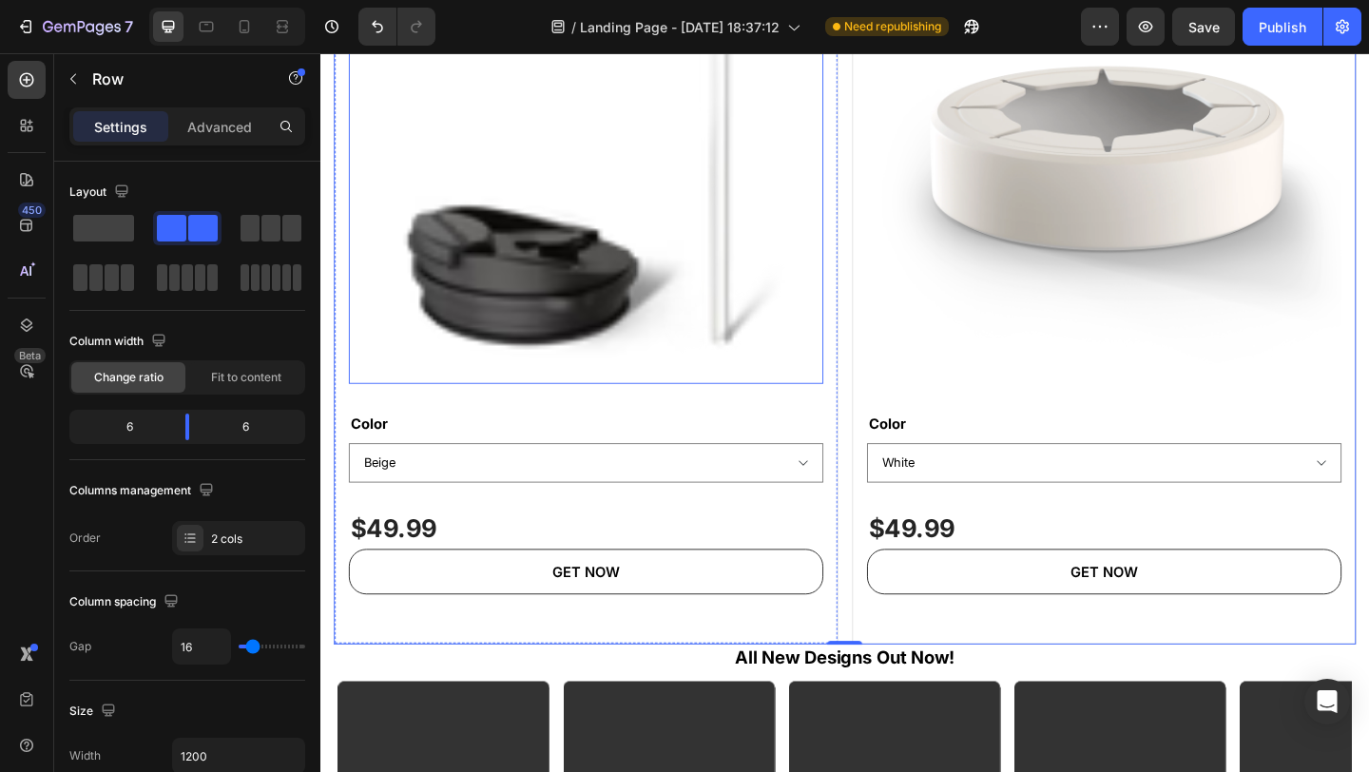
click at [625, 253] on img at bounding box center [609, 154] width 516 height 516
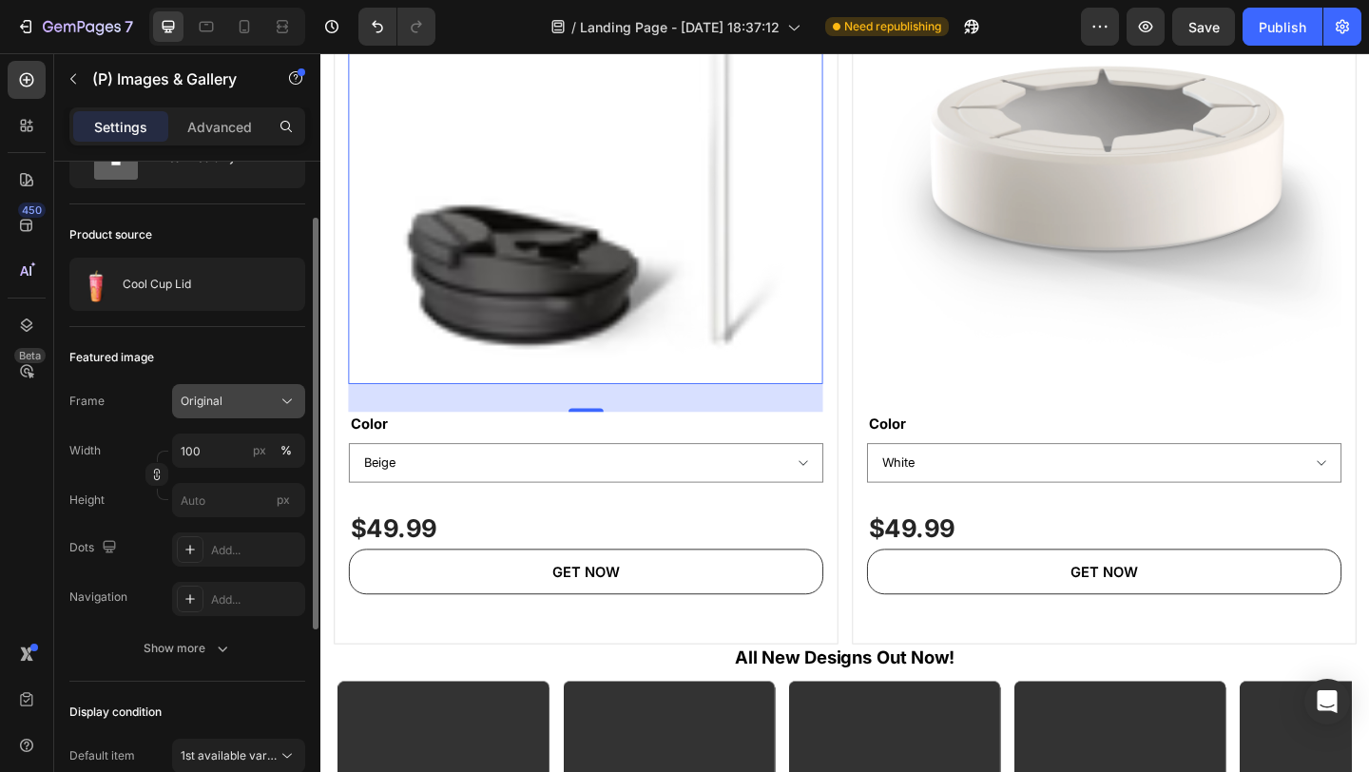
scroll to position [183, 0]
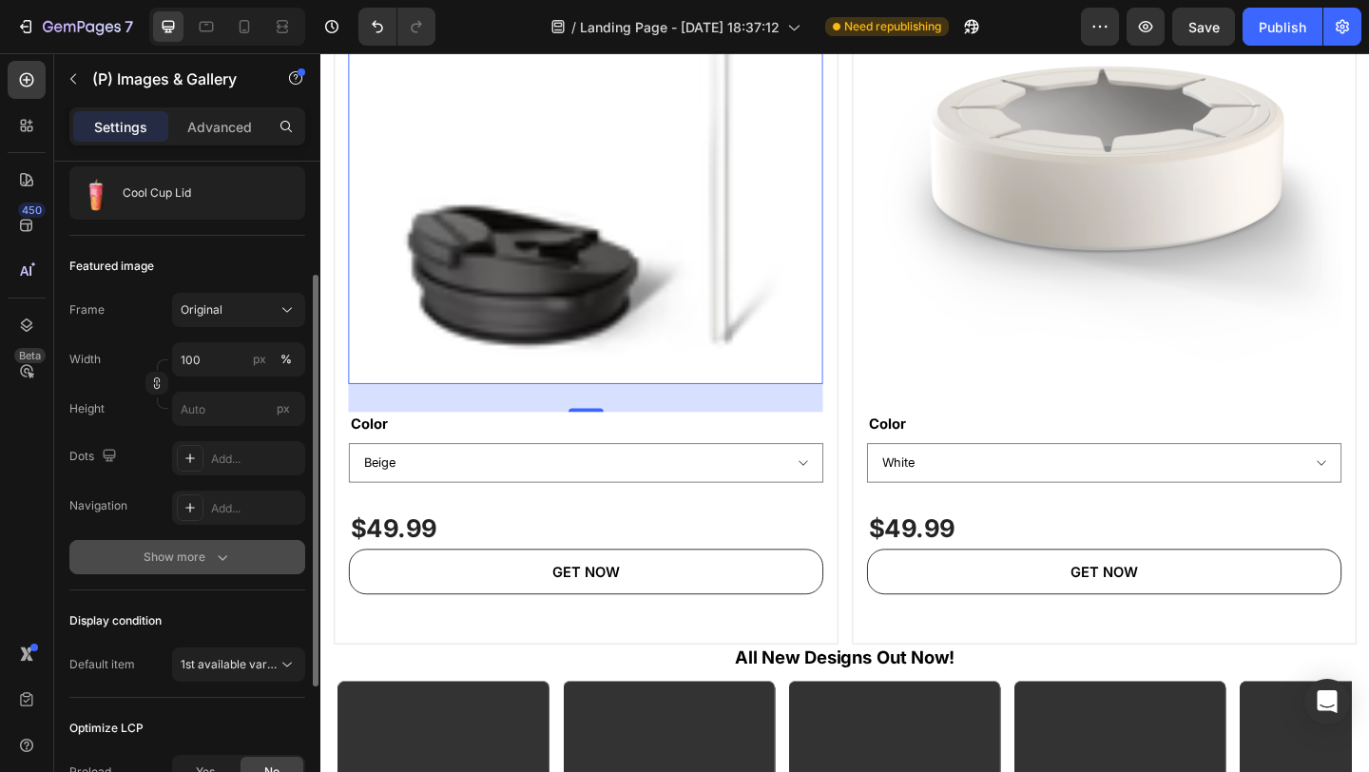
click at [196, 551] on div "Show more" at bounding box center [188, 557] width 88 height 19
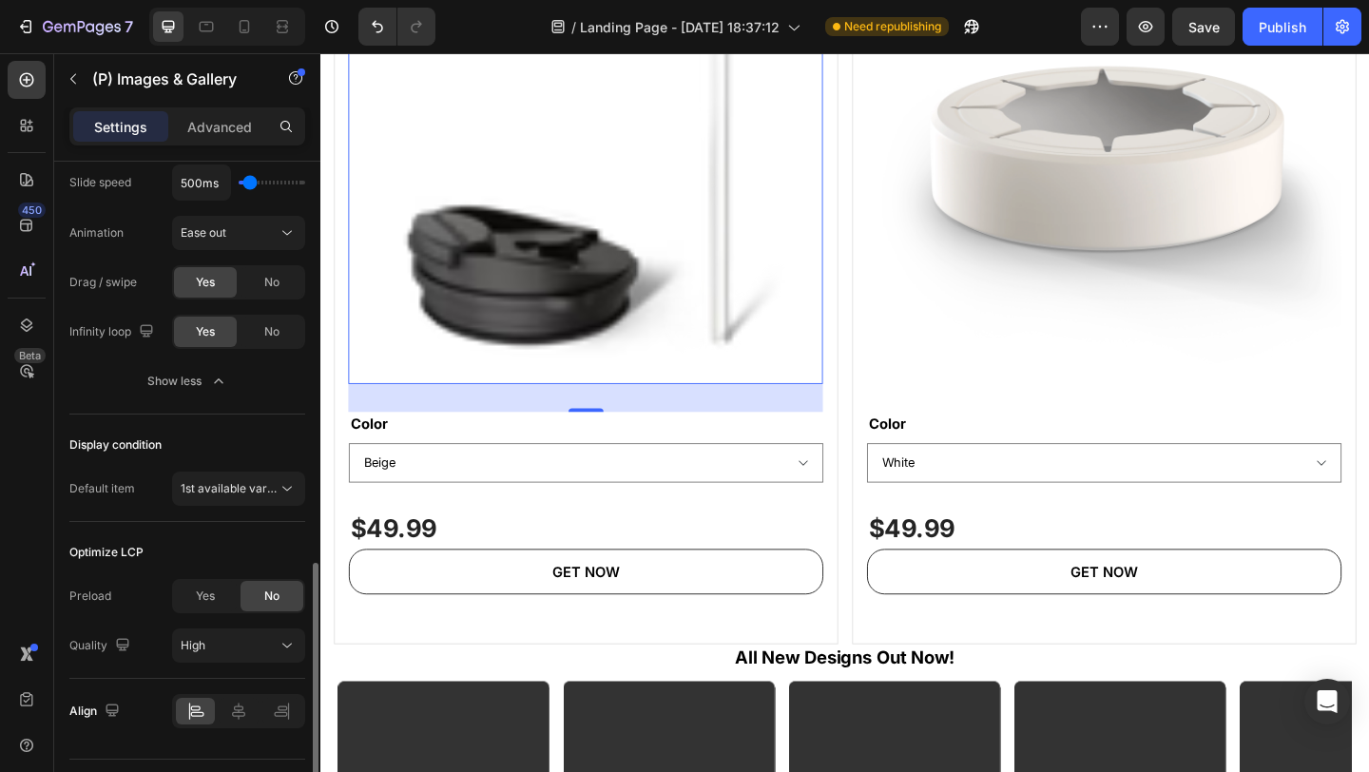
scroll to position [754, 0]
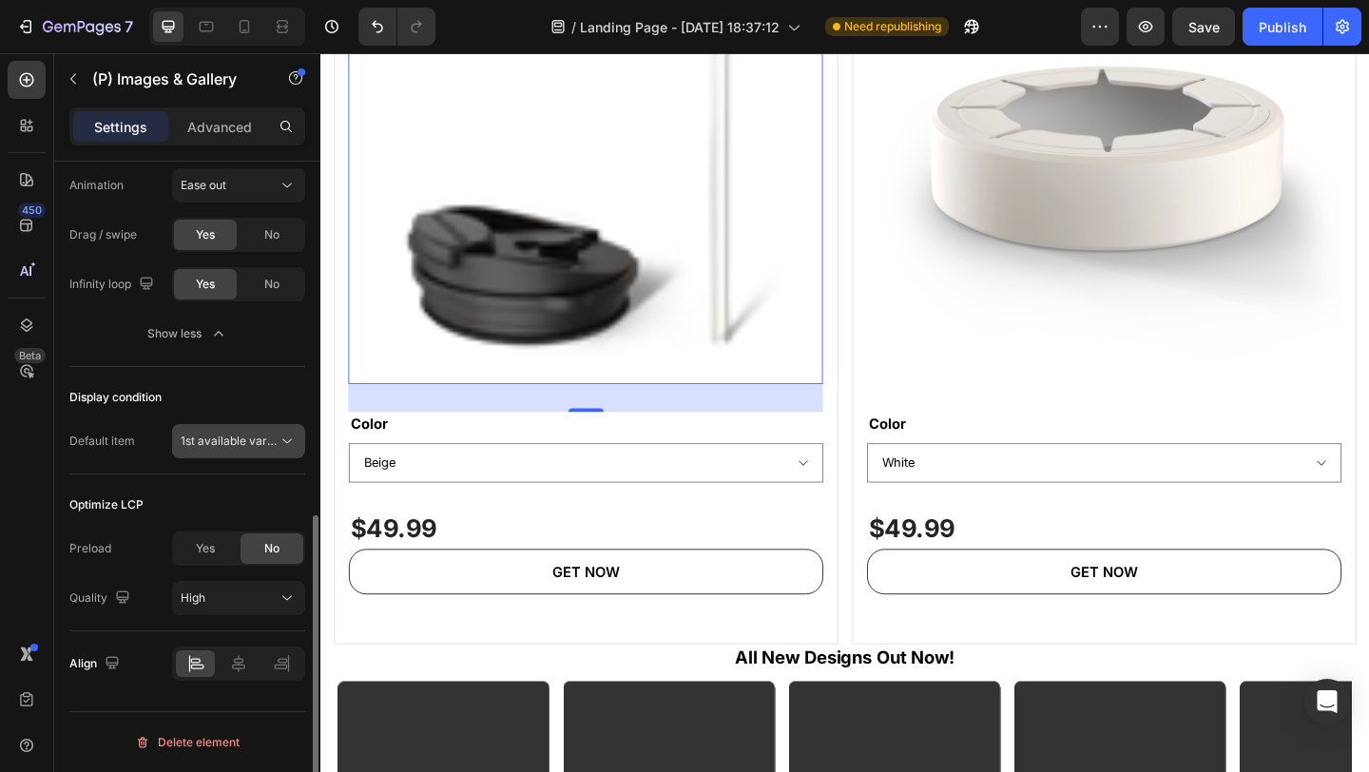
click at [212, 426] on button "1st available variant" at bounding box center [238, 441] width 133 height 34
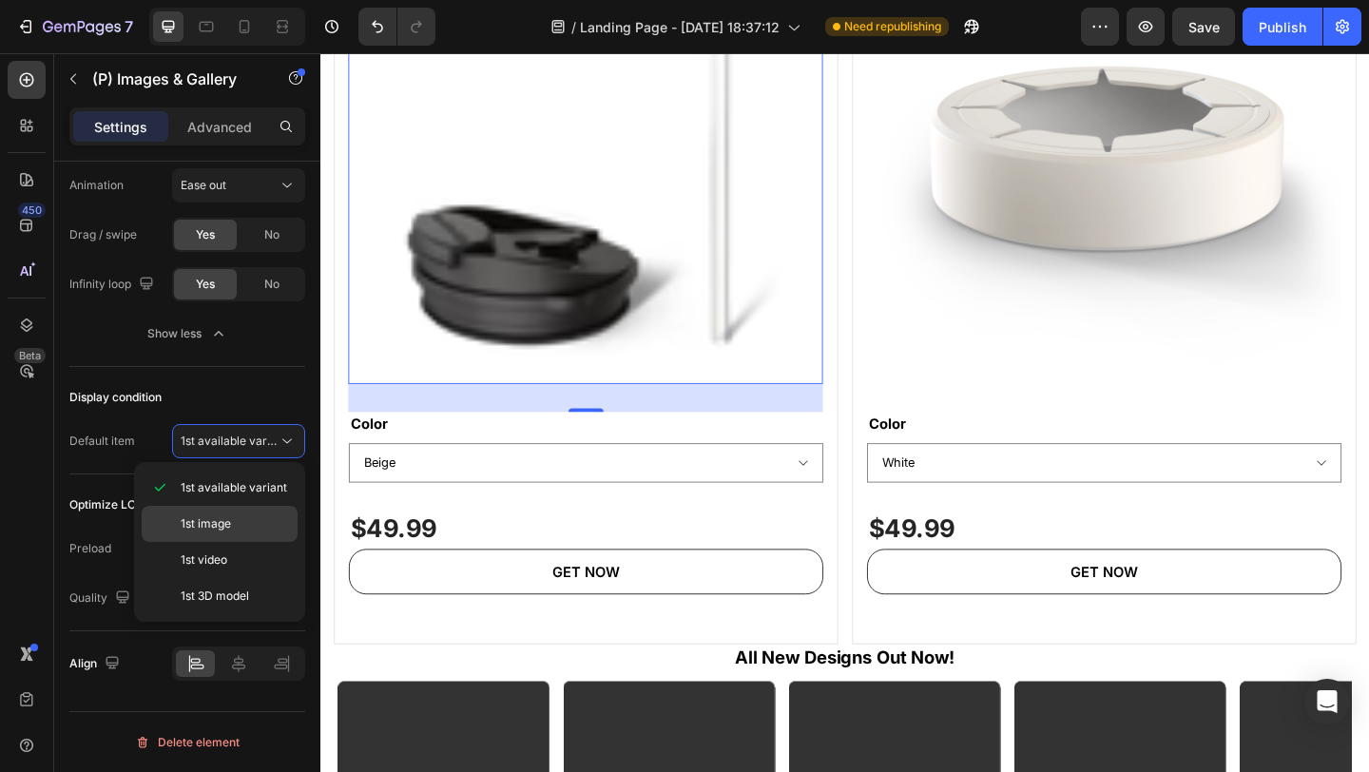
click at [223, 526] on span "1st image" at bounding box center [206, 523] width 50 height 17
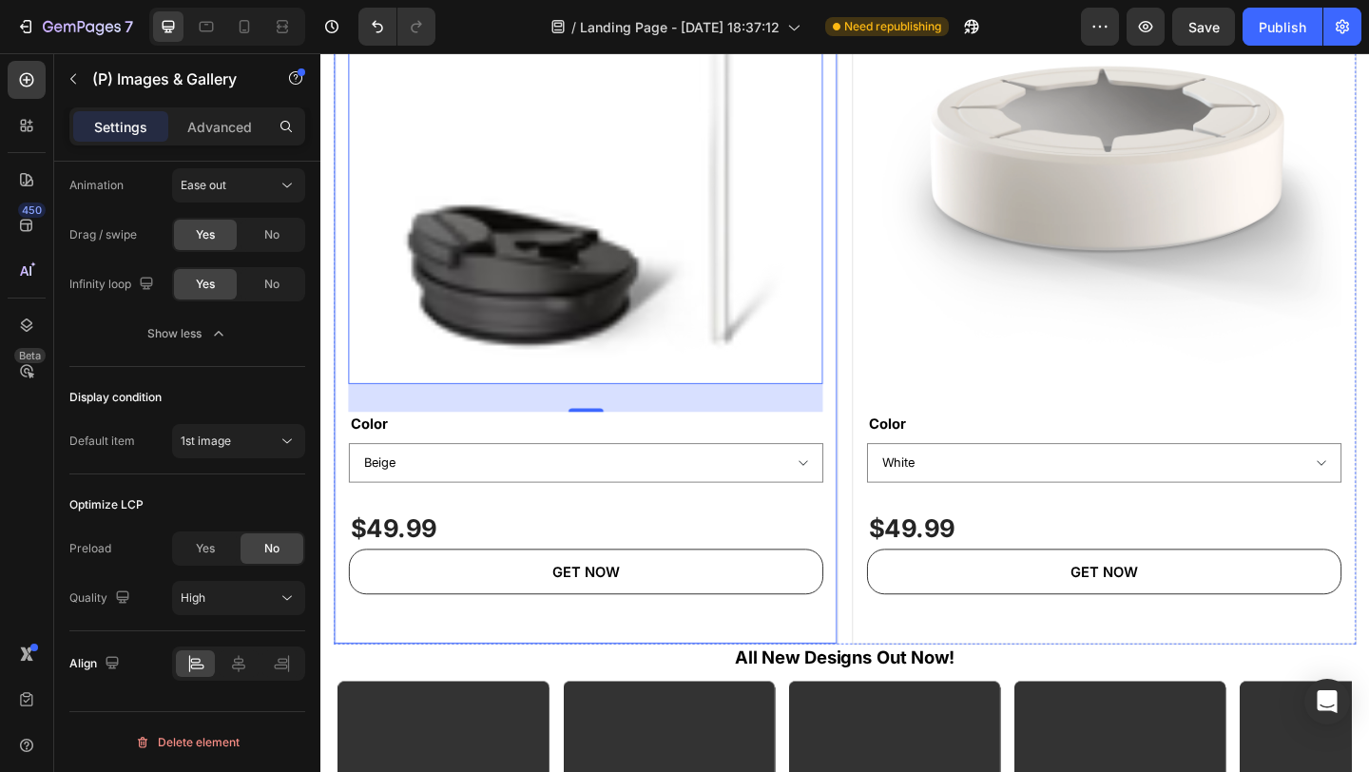
click at [851, 523] on div "Cool Cup Lid Heading (P) Images & Gallery 32 Color Beige Black Copper Leopard N…" at bounding box center [609, 260] width 516 height 808
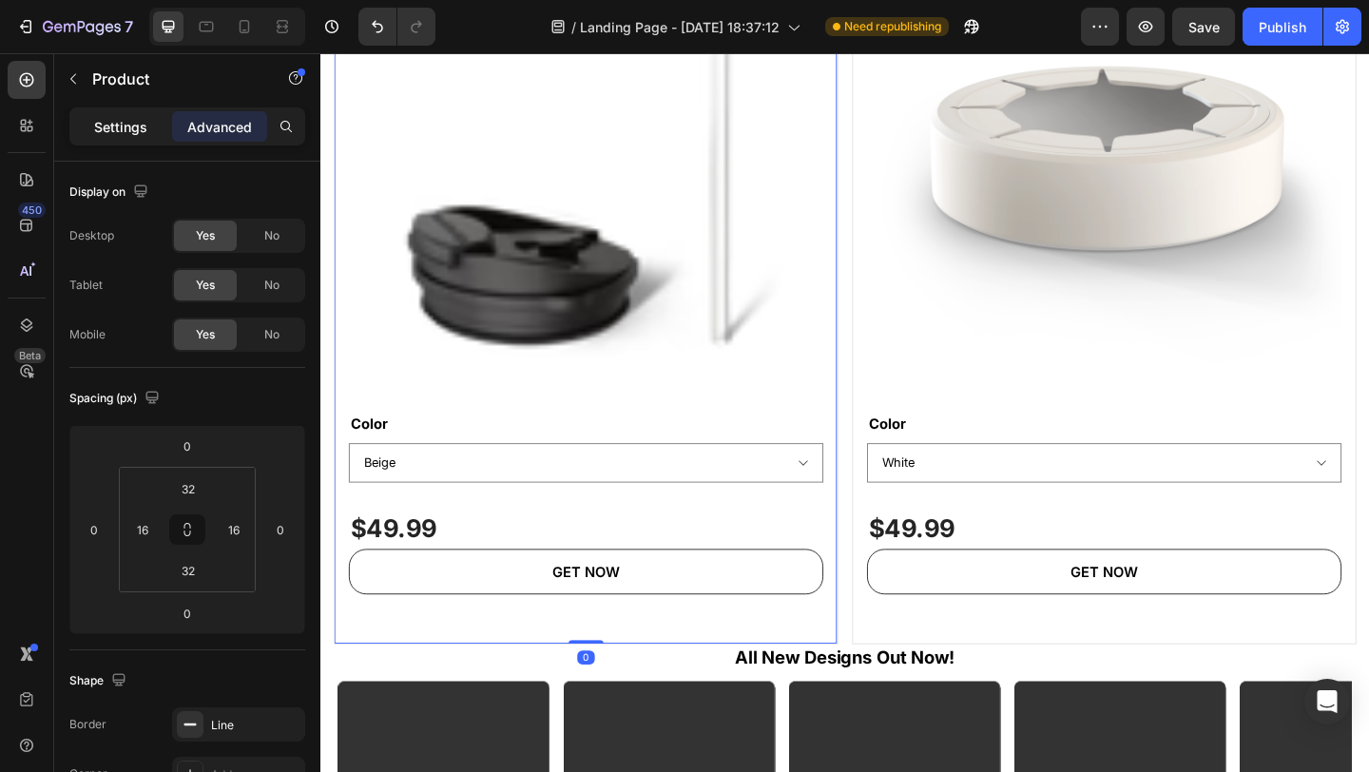
click at [113, 127] on p "Settings" at bounding box center [120, 127] width 53 height 20
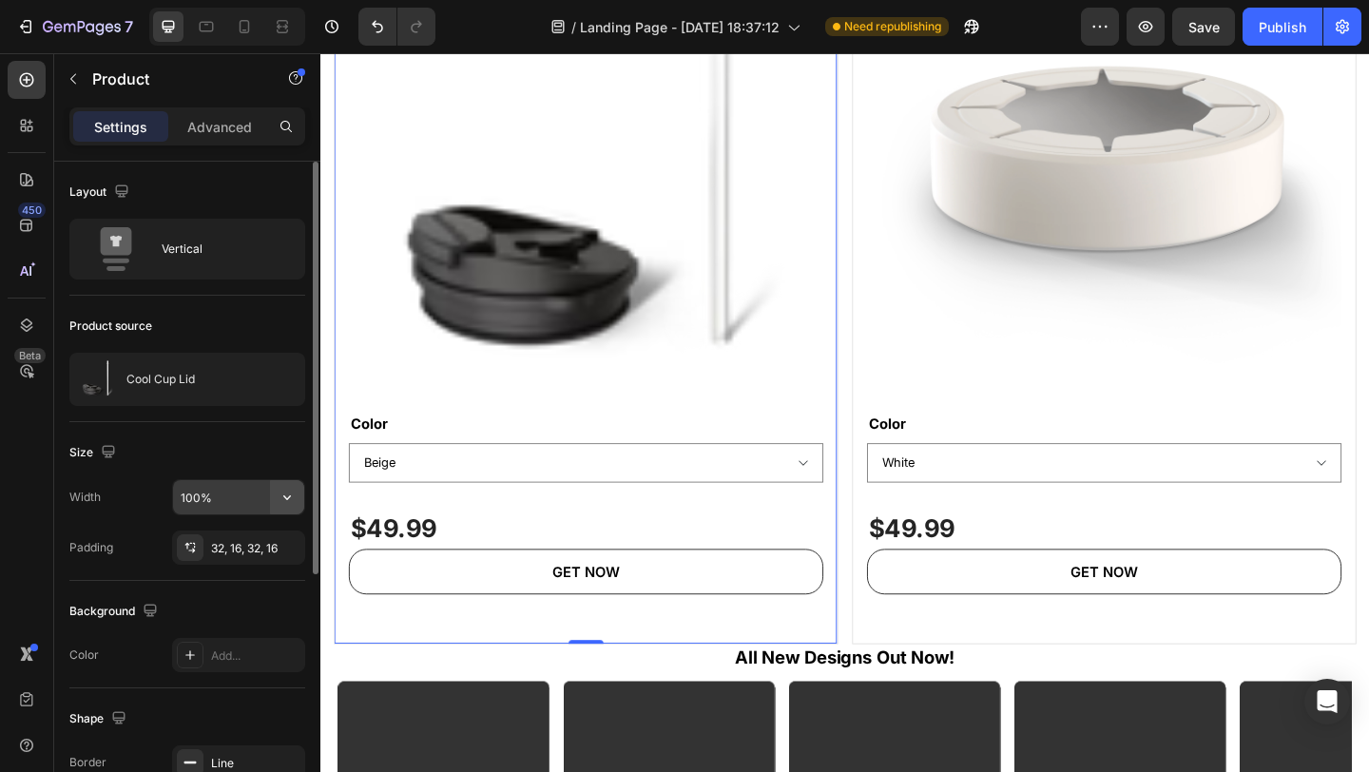
click at [286, 496] on icon "button" at bounding box center [287, 497] width 19 height 19
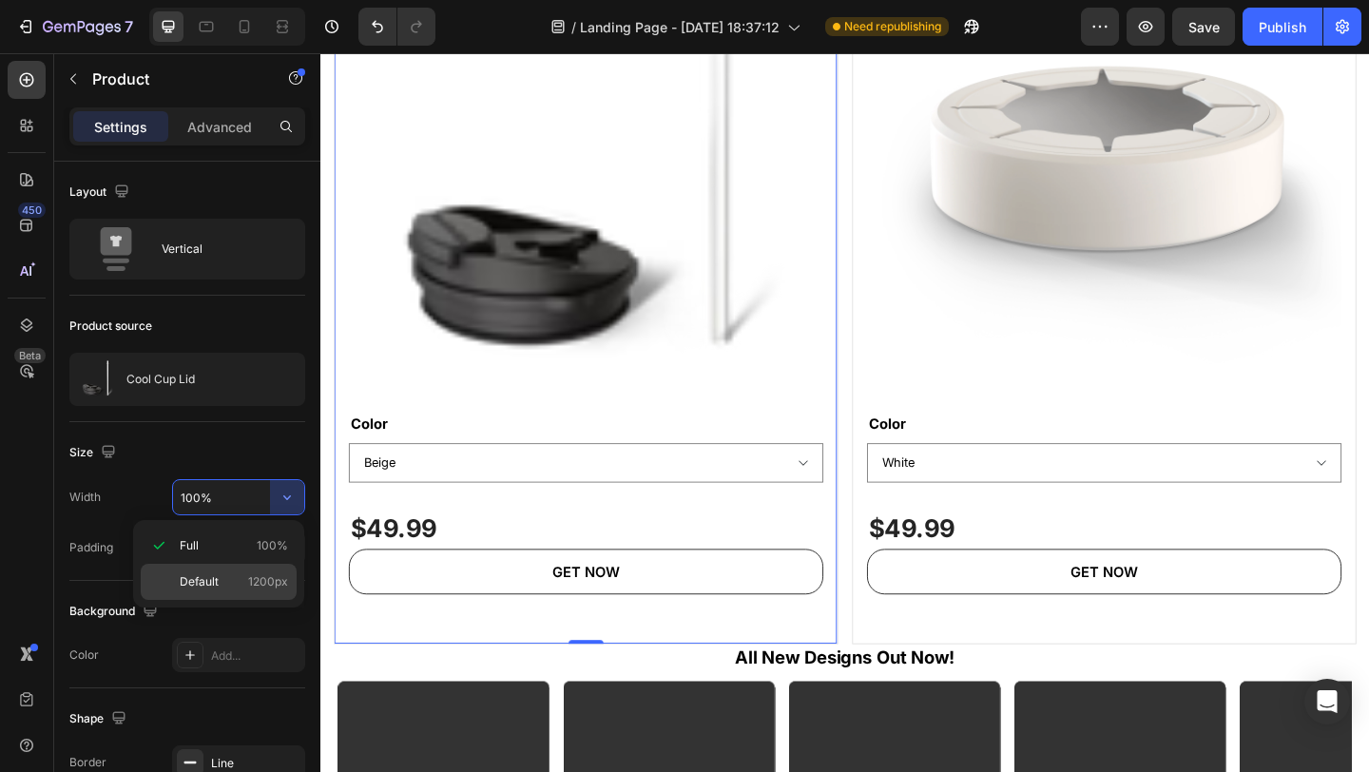
click at [223, 579] on p "Default 1200px" at bounding box center [234, 581] width 108 height 17
type input "1200"
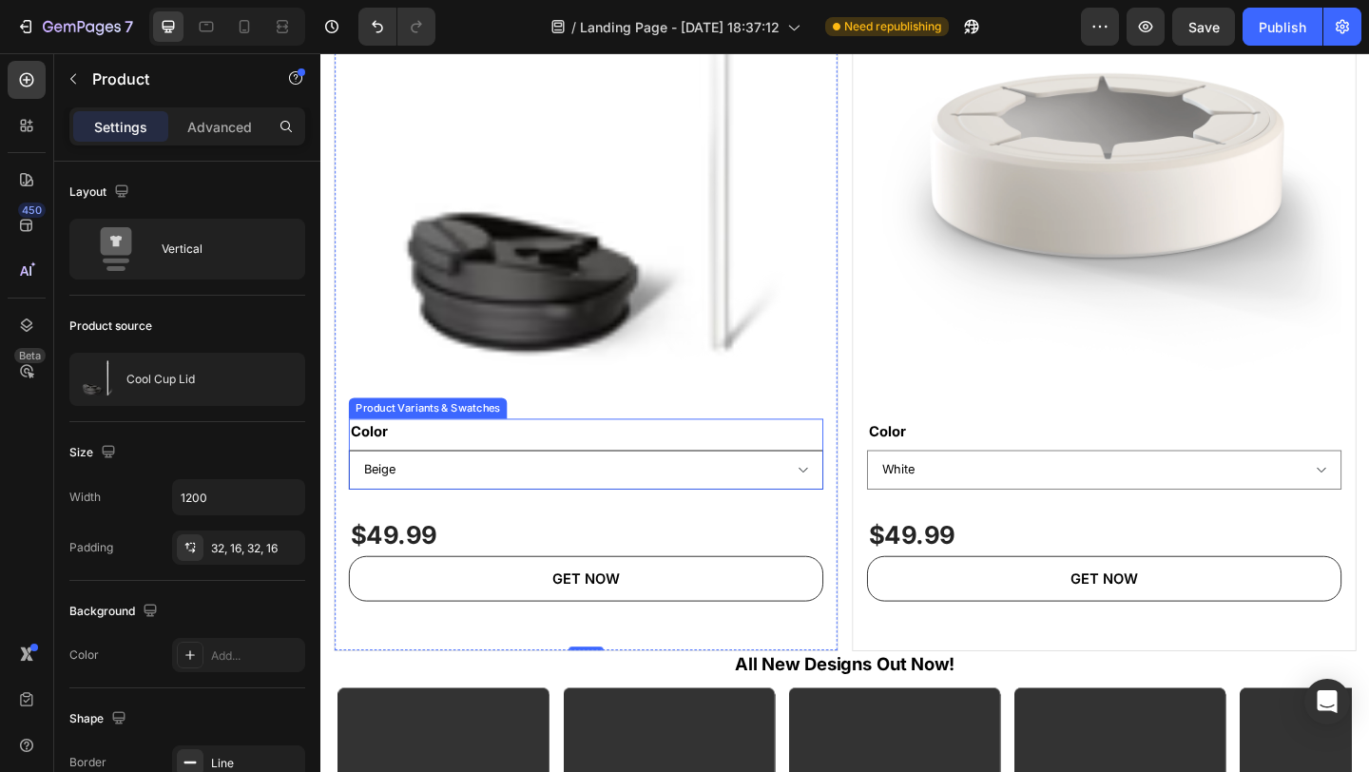
scroll to position [1801, 0]
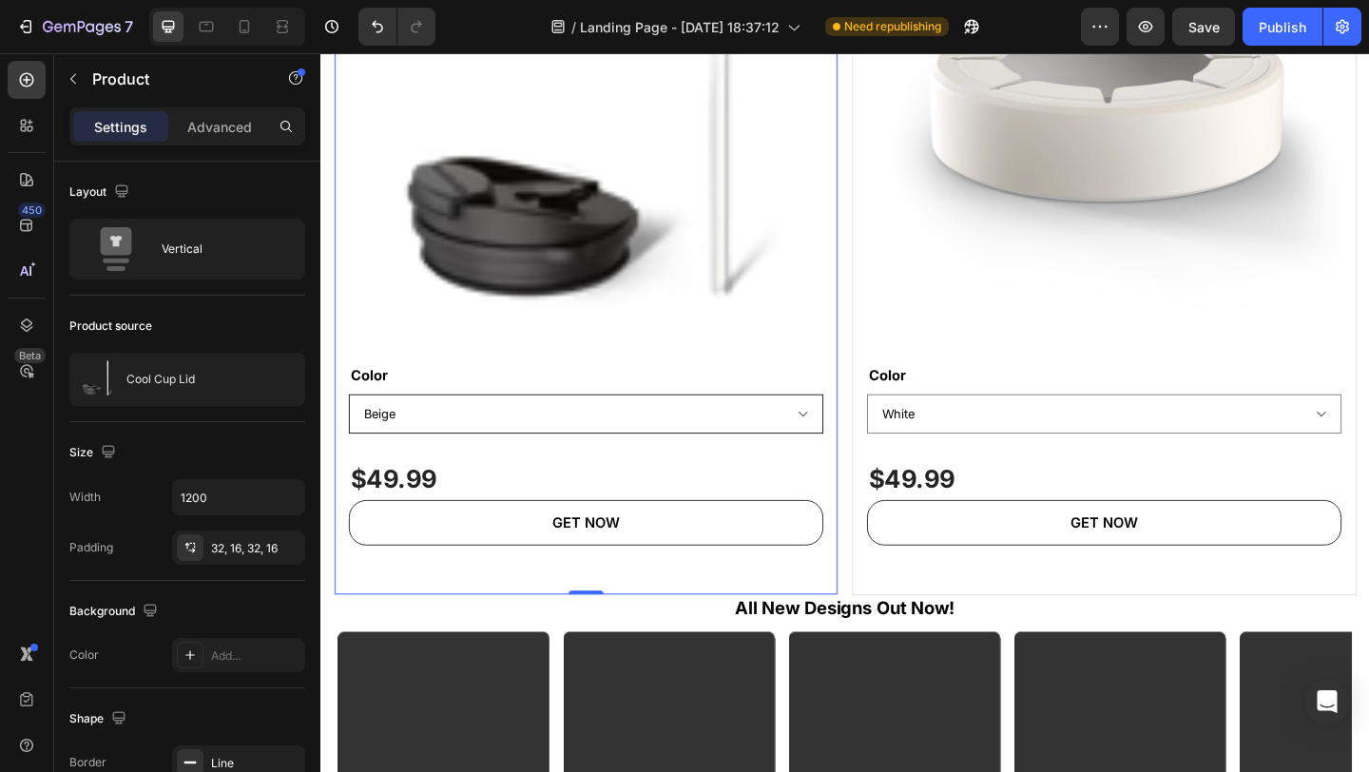
click at [645, 450] on select "Beige Black Copper Leopard Neon Orange Neon Pink Neon Purple Neon Yellow Pastel…" at bounding box center [609, 445] width 516 height 43
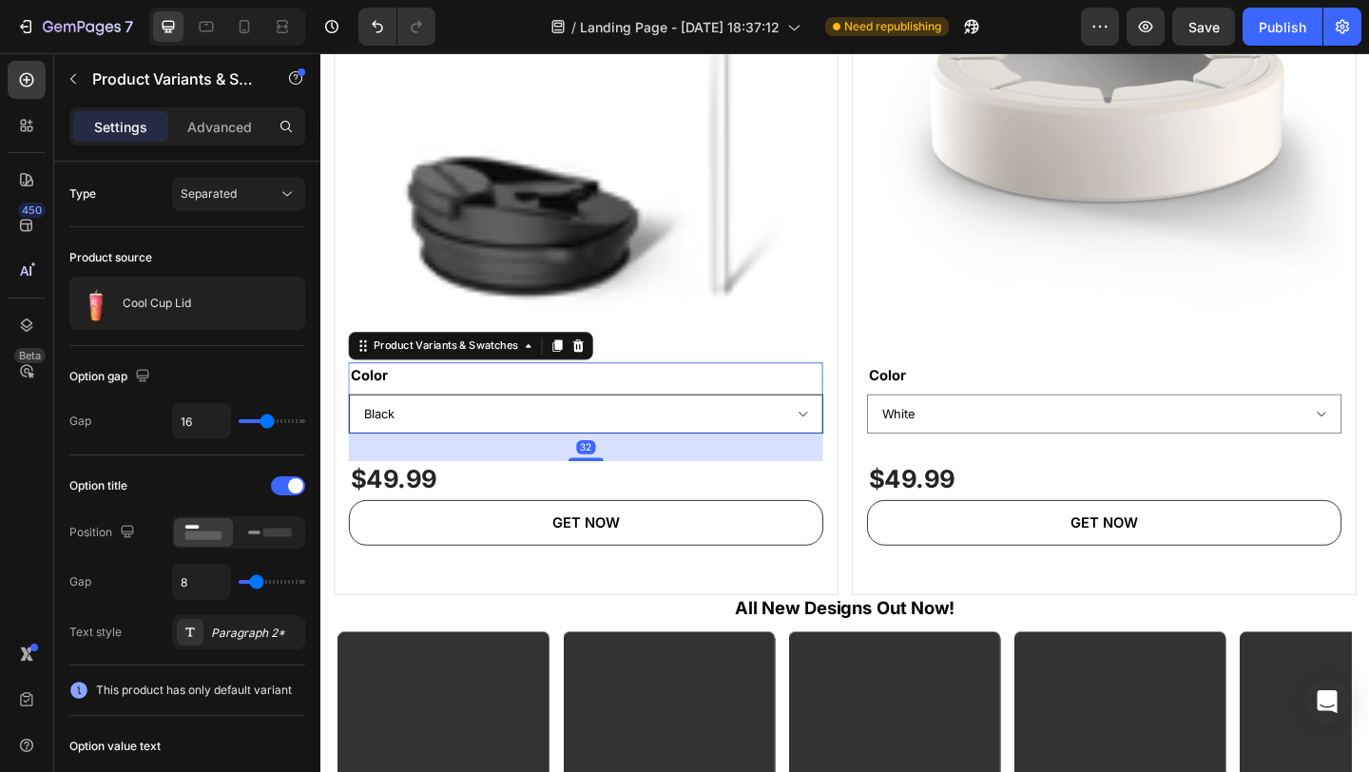
click at [351, 424] on select "Beige Black Copper Leopard Neon Orange Neon Pink Neon Purple Neon Yellow Pastel…" at bounding box center [609, 445] width 516 height 43
select select "Black"
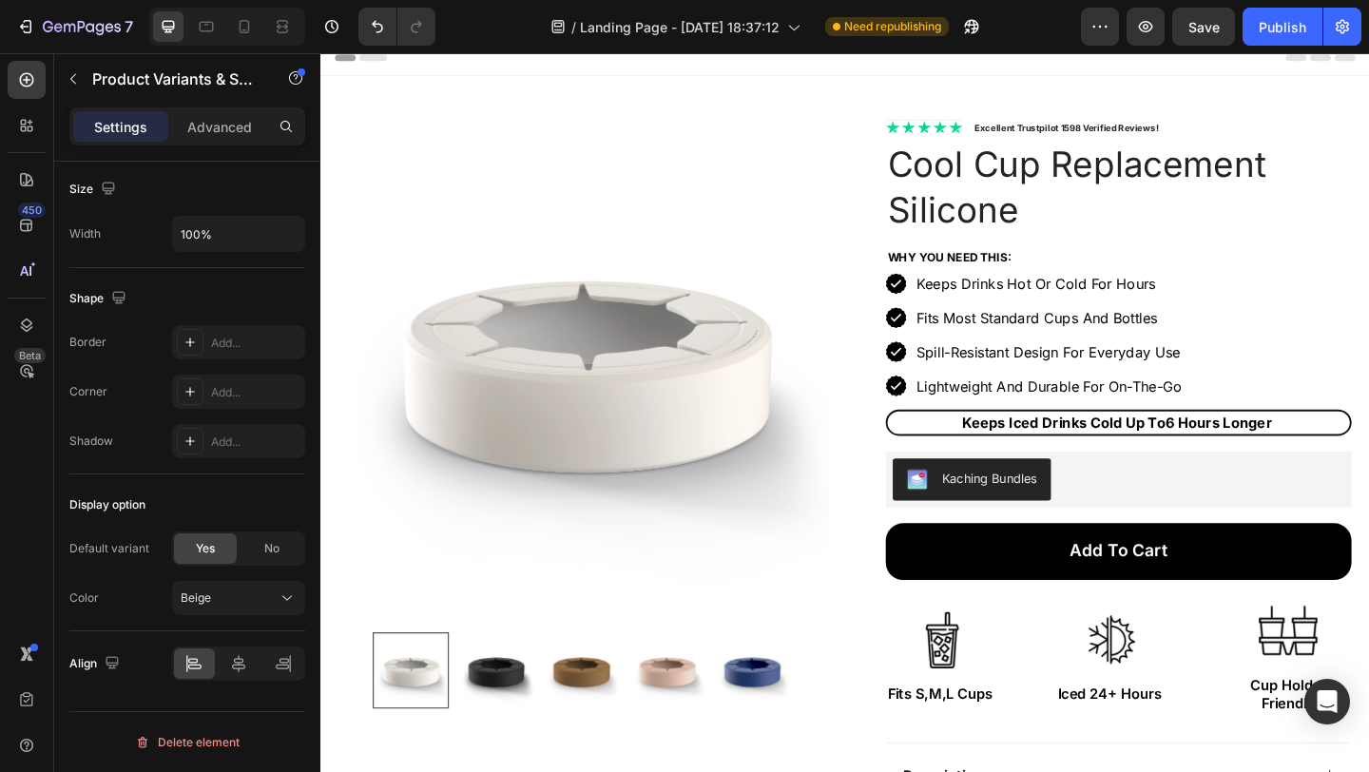
scroll to position [0, 0]
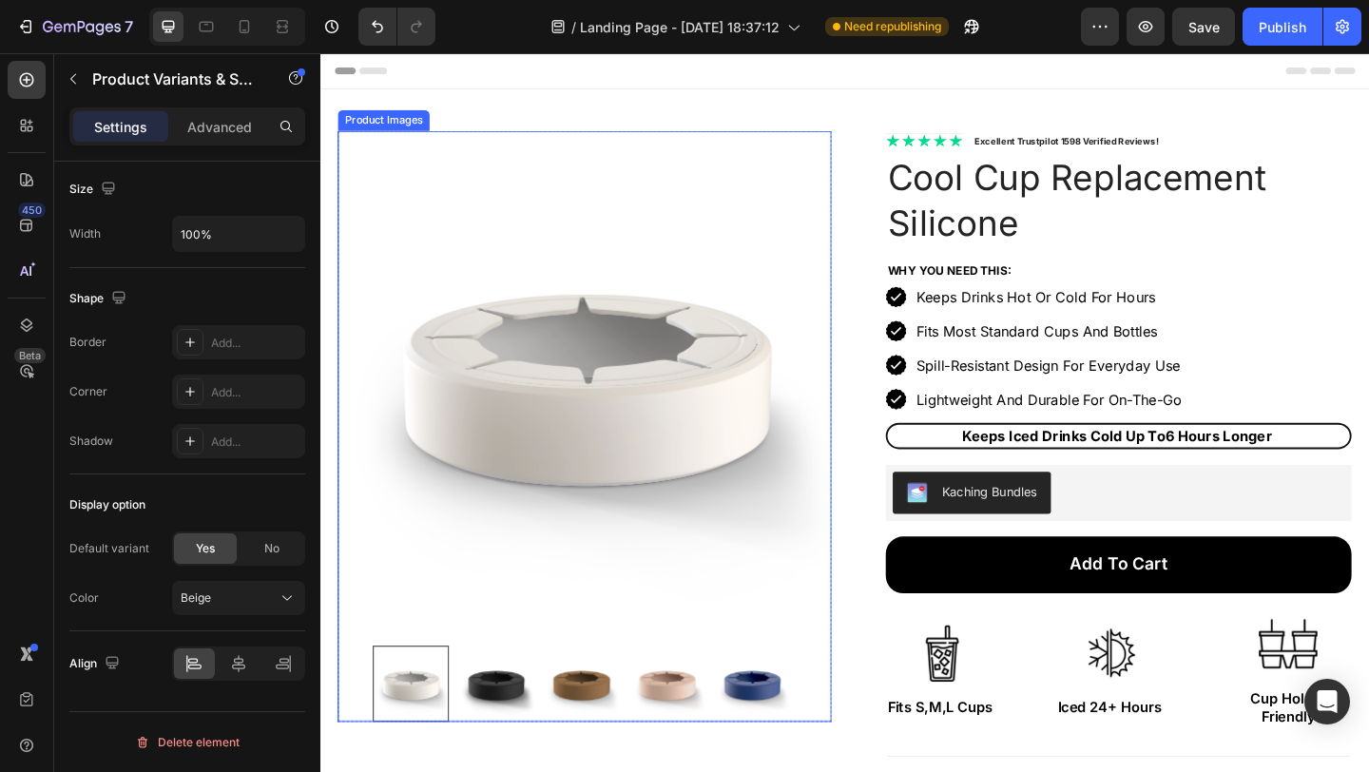
click at [690, 344] on img at bounding box center [607, 406] width 537 height 537
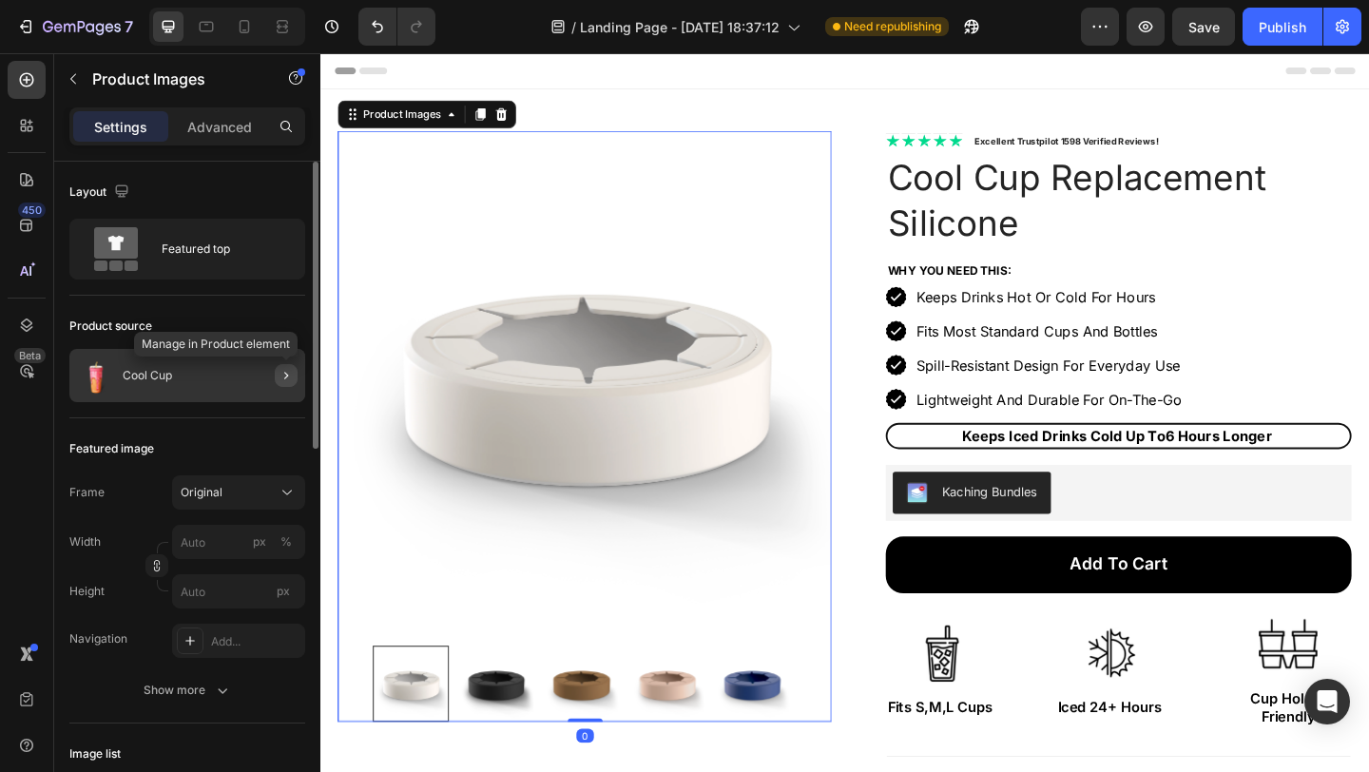
click at [283, 371] on icon "button" at bounding box center [286, 375] width 15 height 15
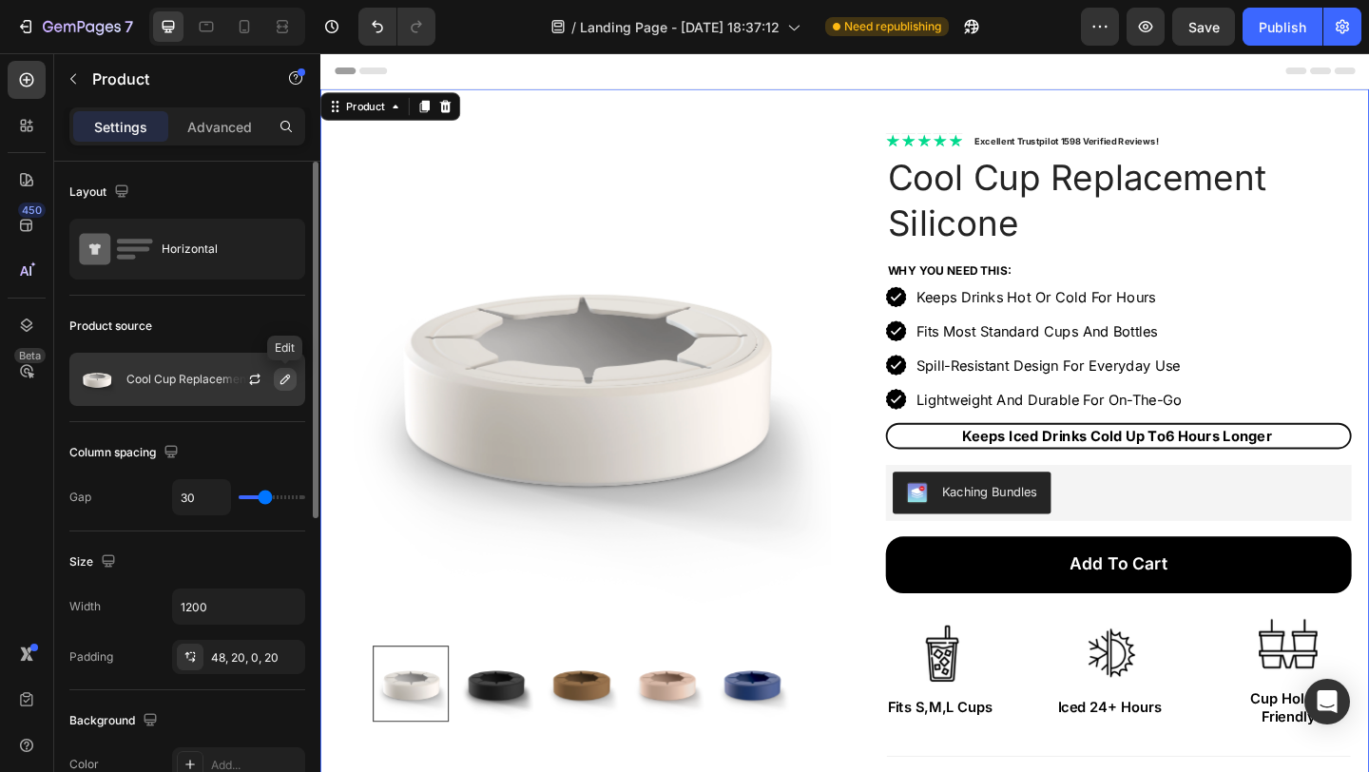
click at [285, 378] on icon "button" at bounding box center [285, 379] width 15 height 15
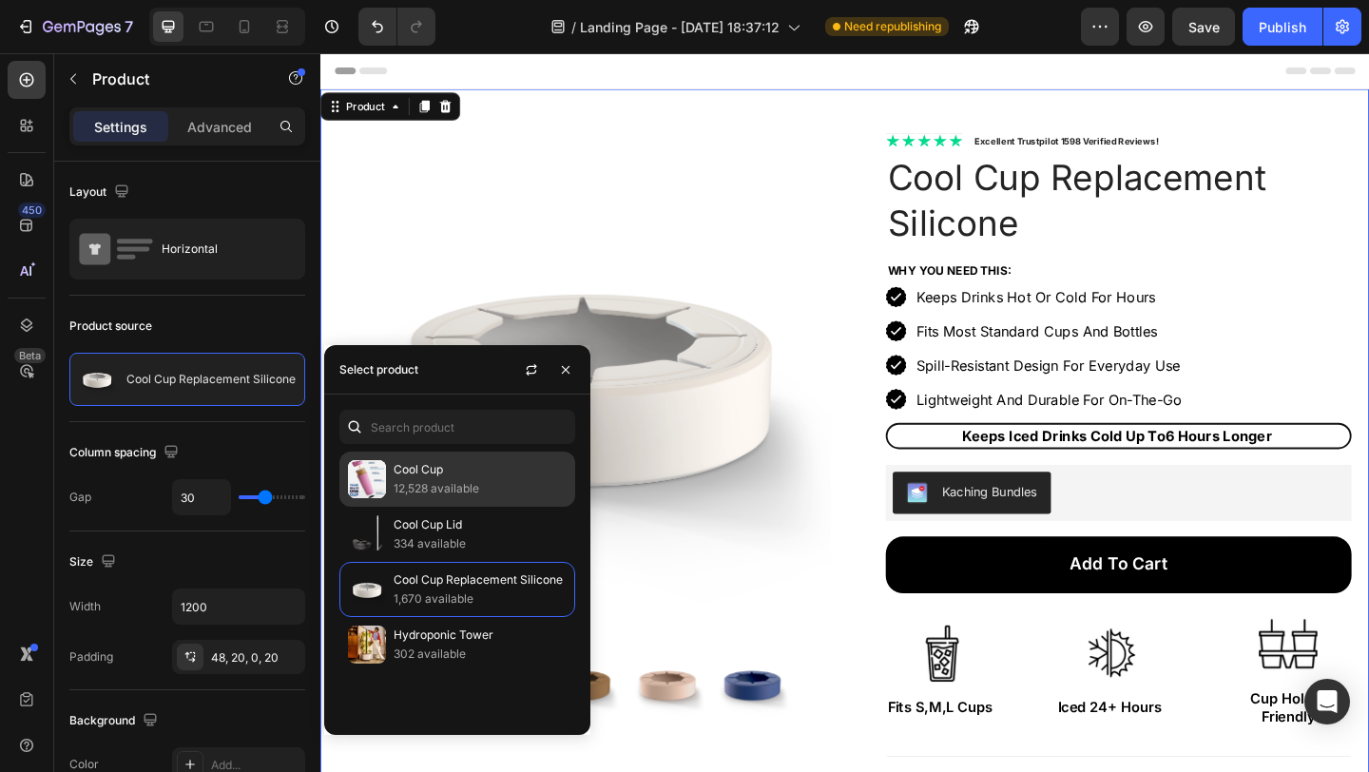
click at [425, 477] on p "Cool Cup" at bounding box center [480, 469] width 173 height 19
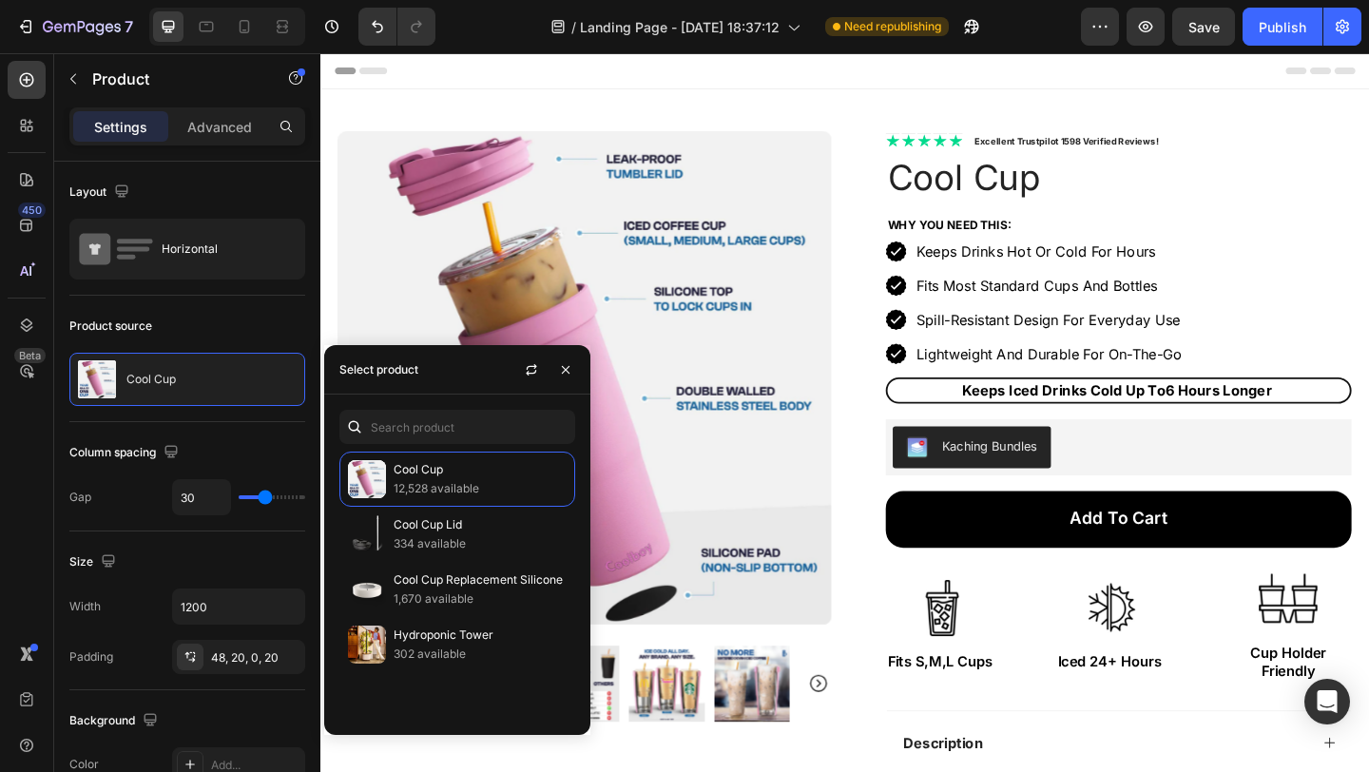
click at [891, 136] on div "Product Images Row Icon Icon Icon Icon Icon Icon List Excellent Trustpilot 1598…" at bounding box center [890, 571] width 1141 height 958
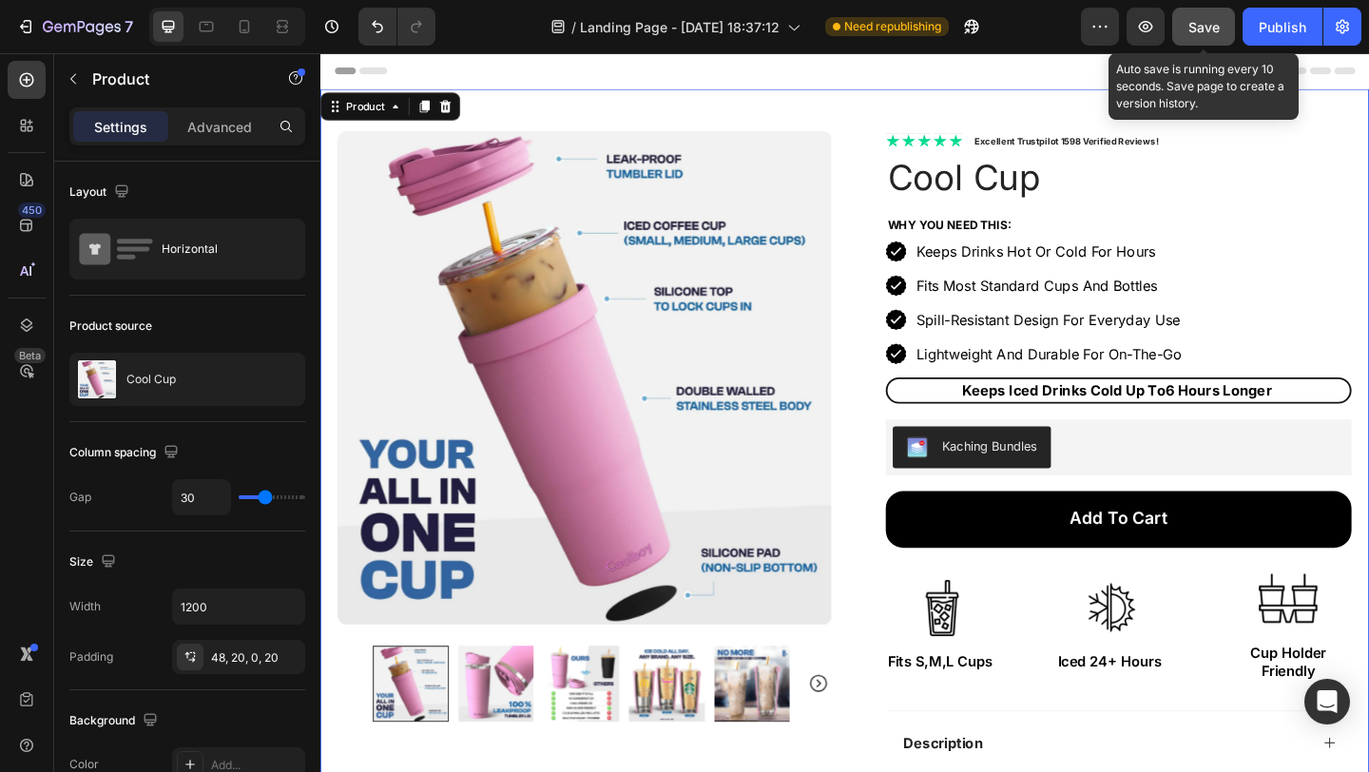
click at [1200, 19] on span "Save" at bounding box center [1204, 27] width 31 height 16
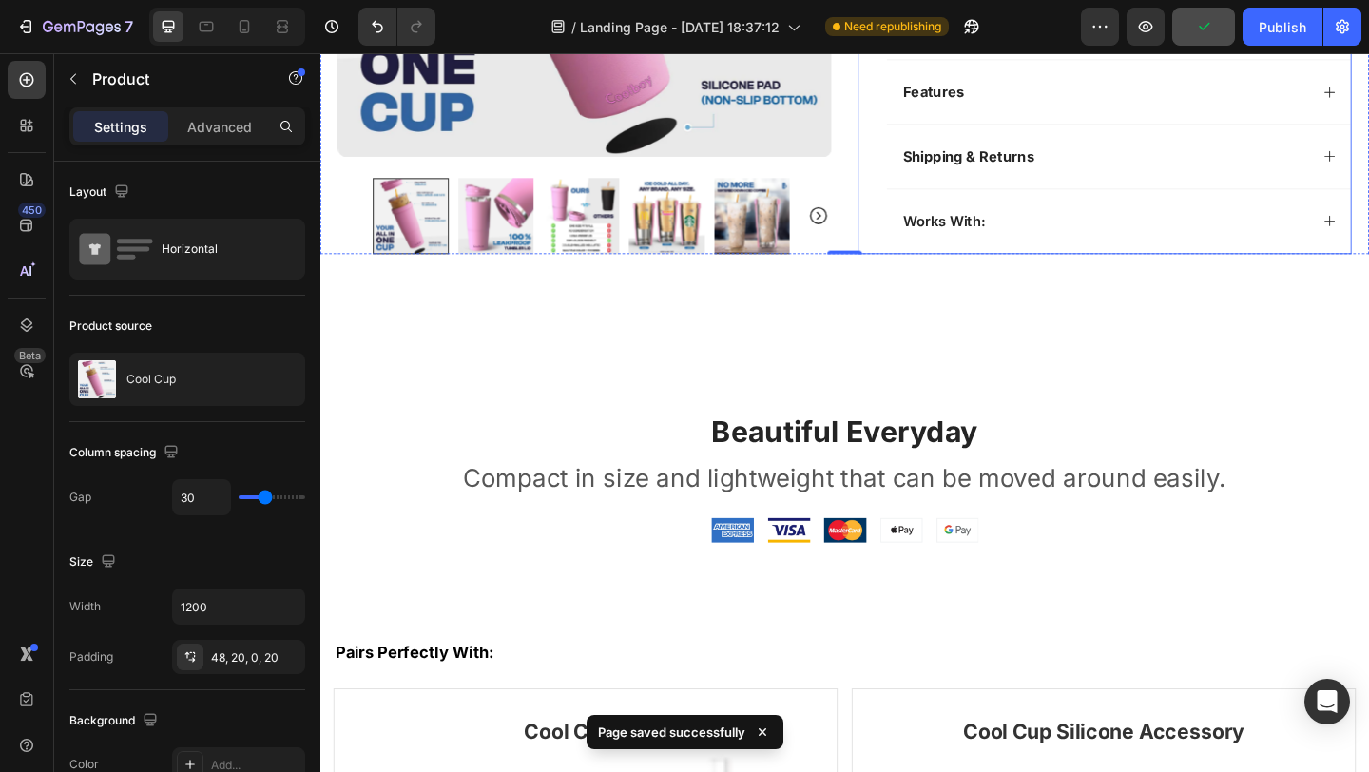
select select "Black"
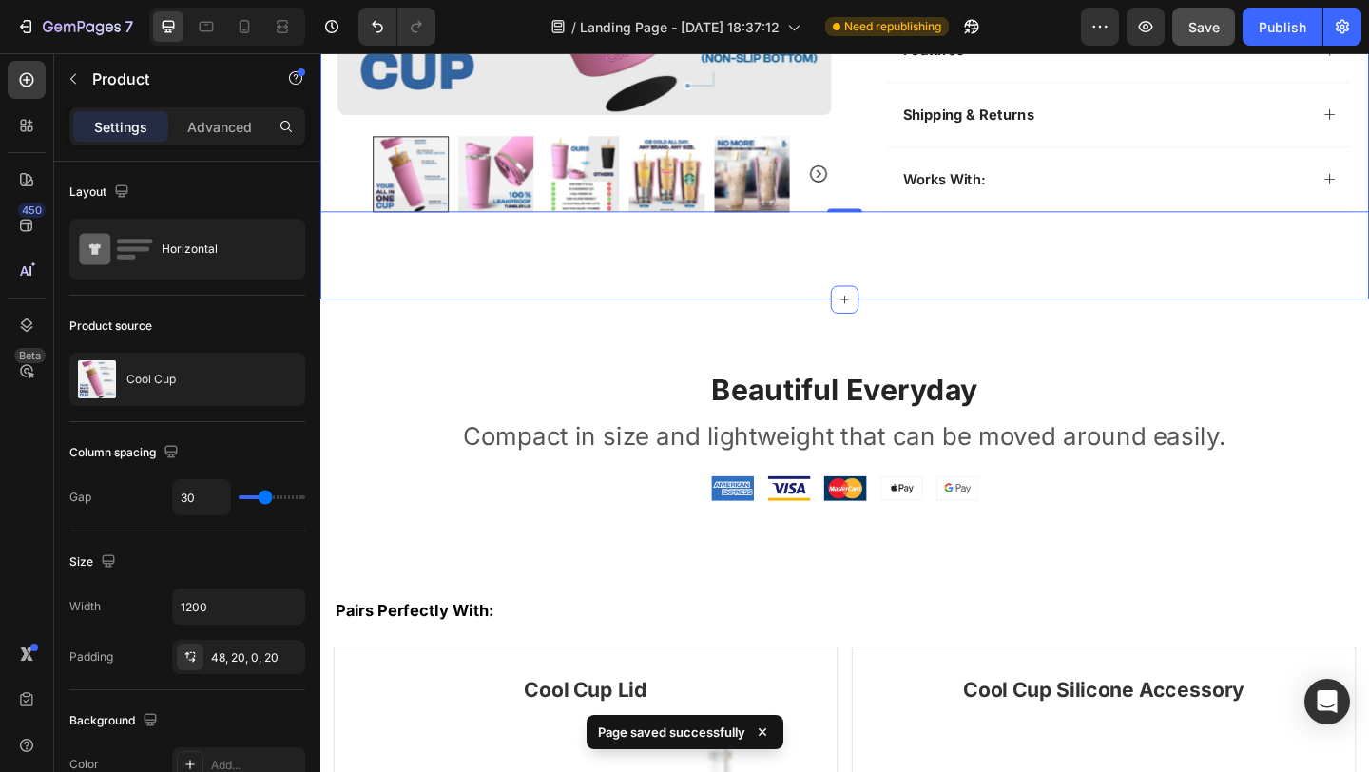
scroll to position [838, 0]
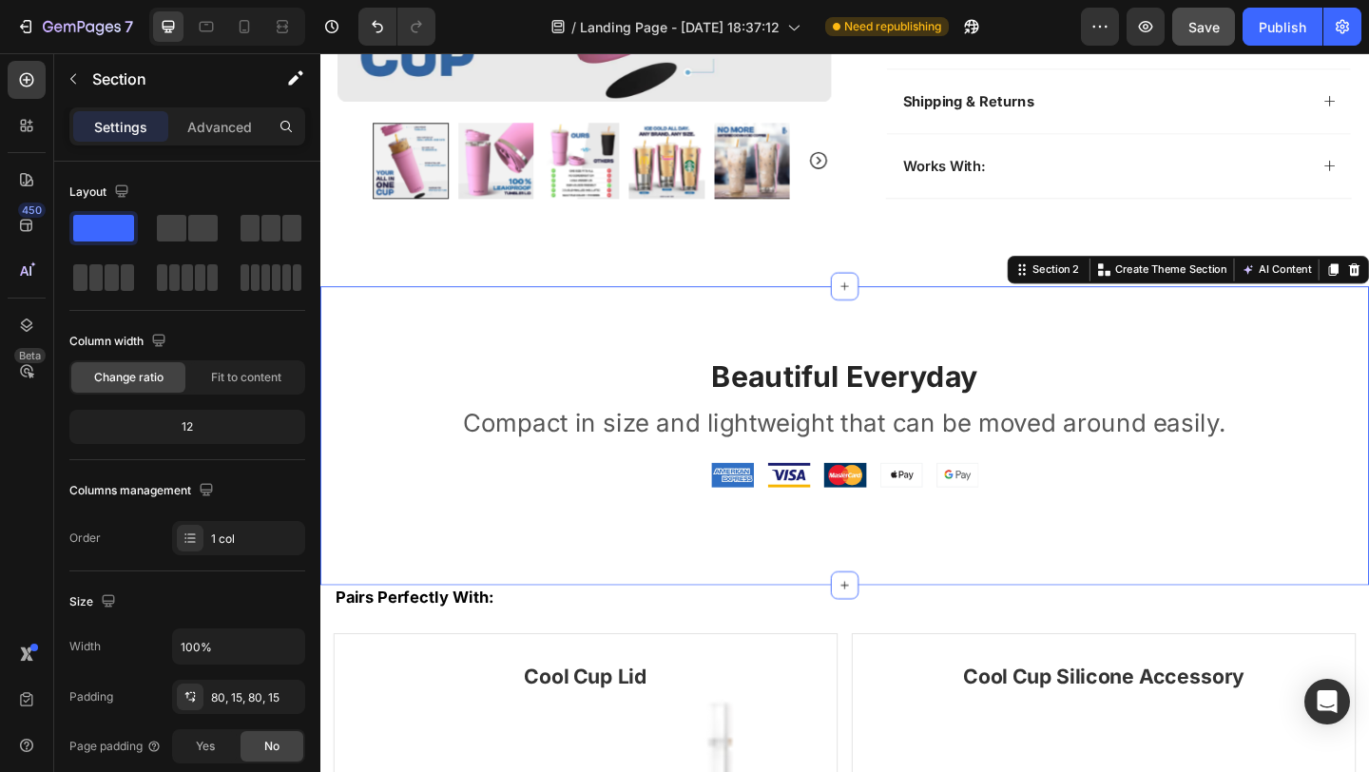
click at [844, 342] on div "Beautiful Everyday Heading Compact in size and lightweight that can be moved ar…" at bounding box center [890, 469] width 1141 height 325
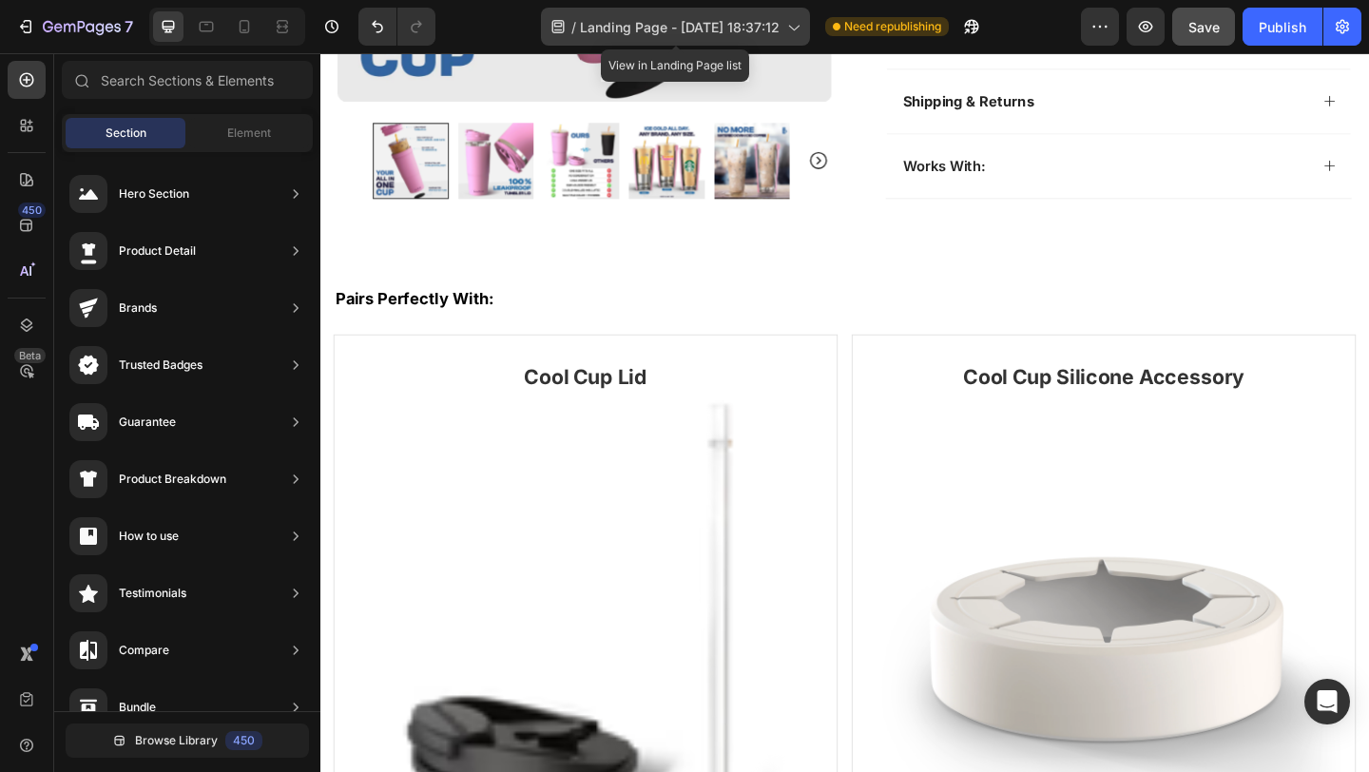
click at [691, 27] on span "Landing Page - Sep 27, 18:37:12" at bounding box center [680, 27] width 200 height 20
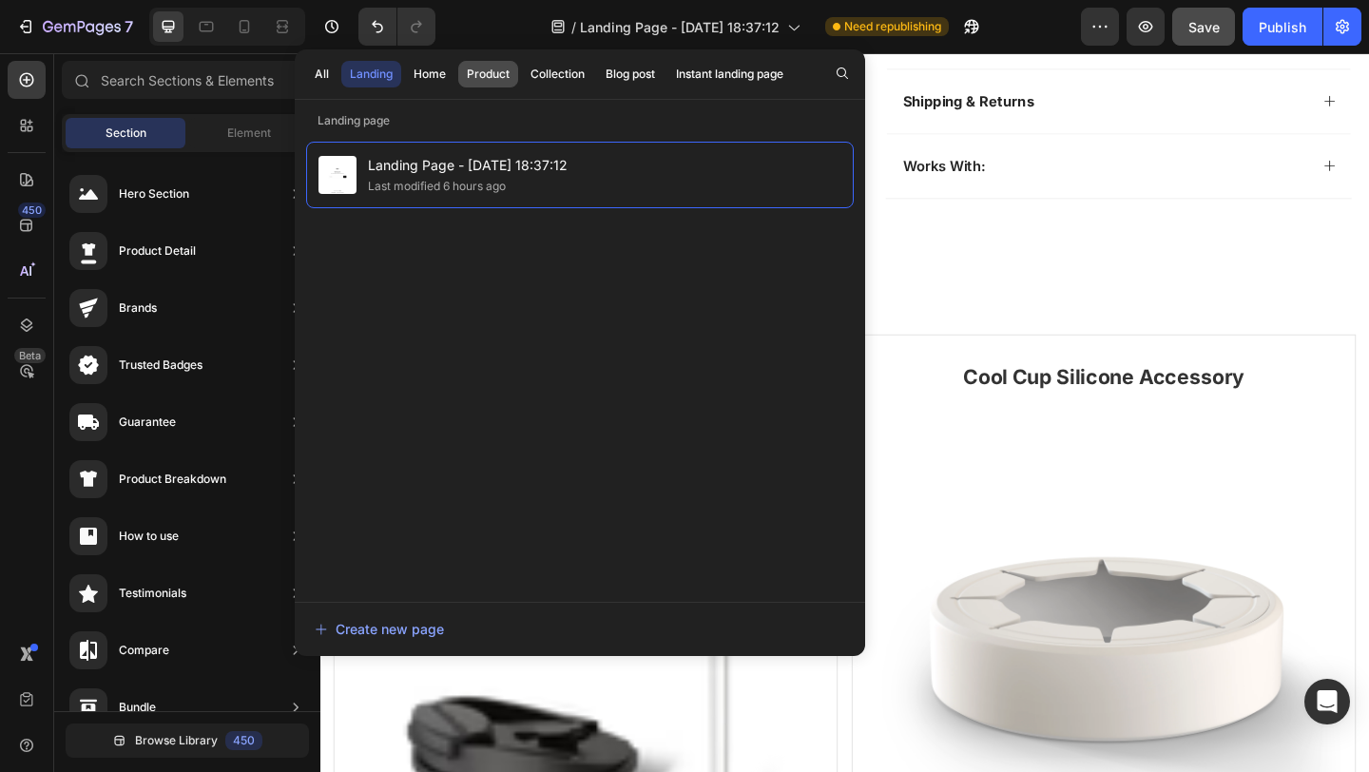
click at [488, 71] on div "Product" at bounding box center [488, 74] width 43 height 17
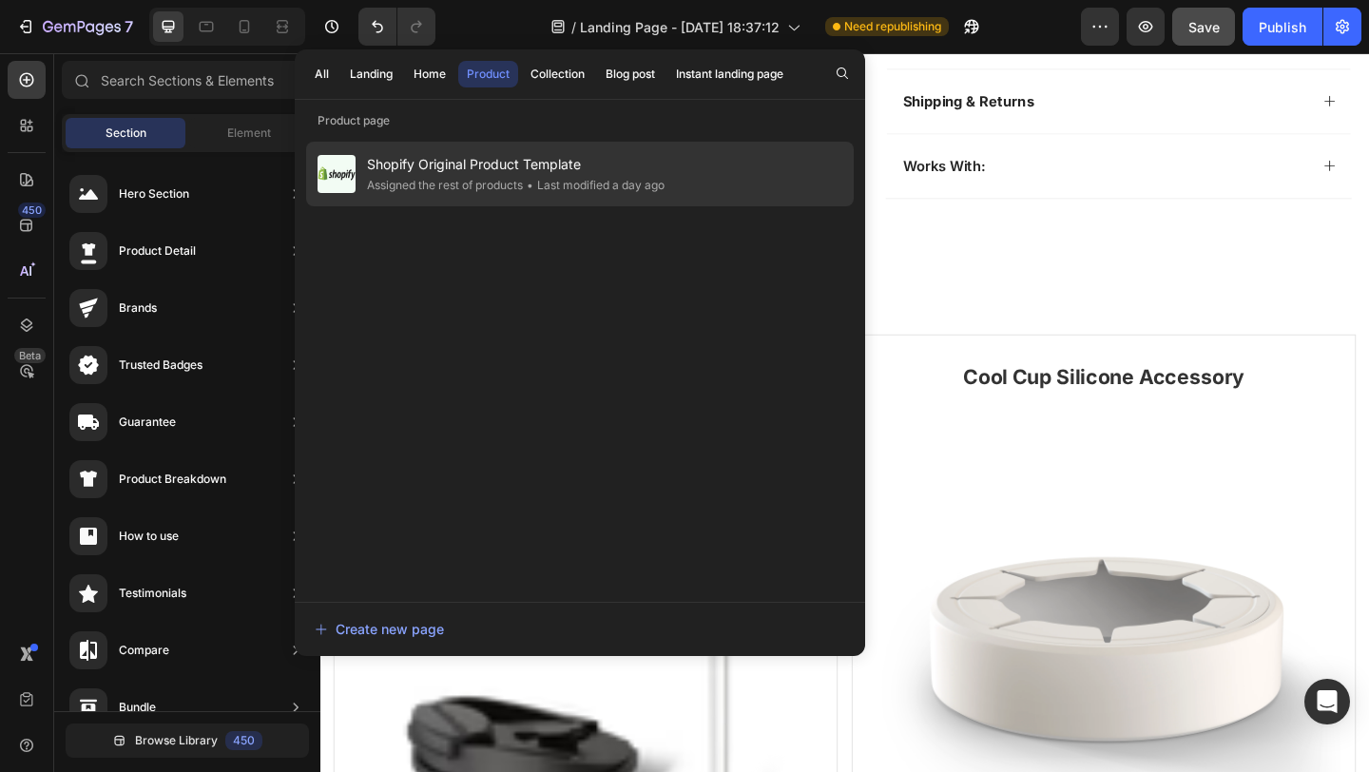
click at [497, 168] on span "Shopify Original Product Template" at bounding box center [516, 164] width 298 height 23
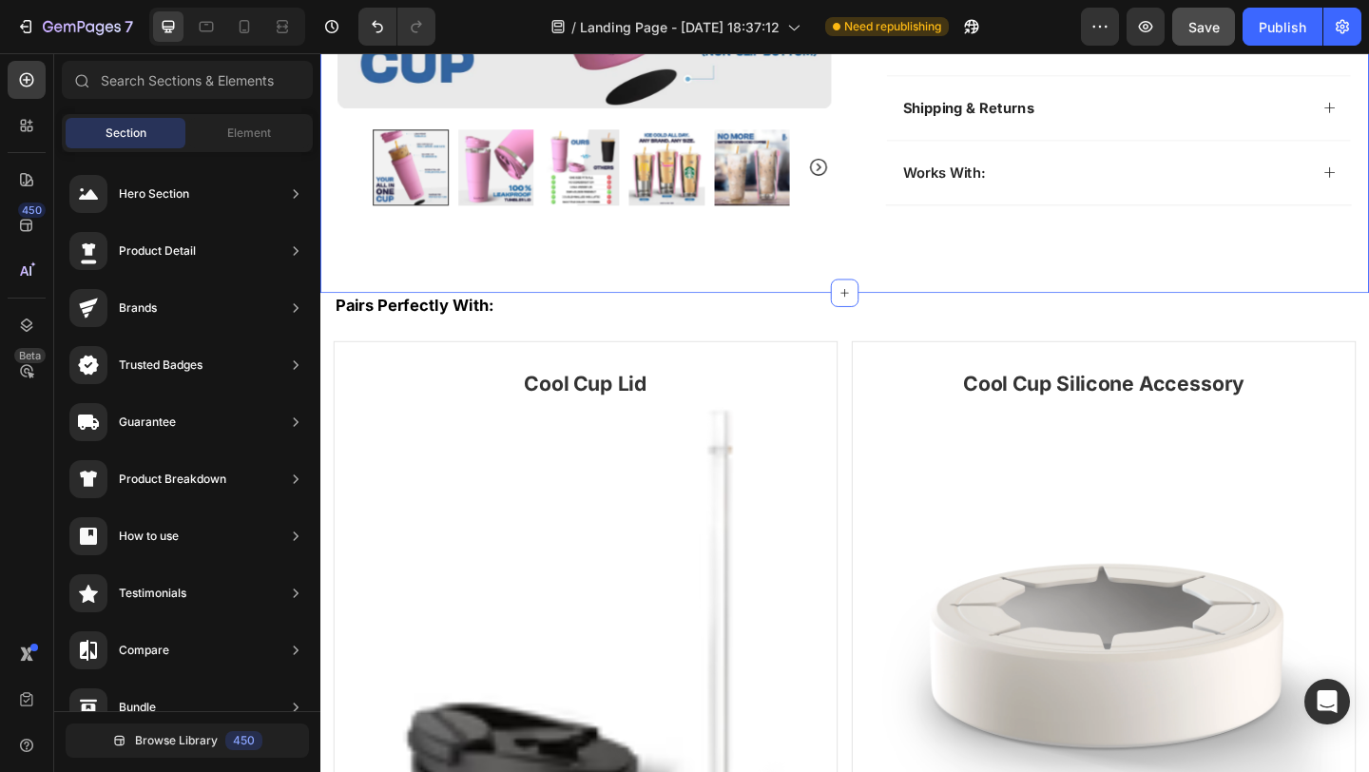
scroll to position [830, 0]
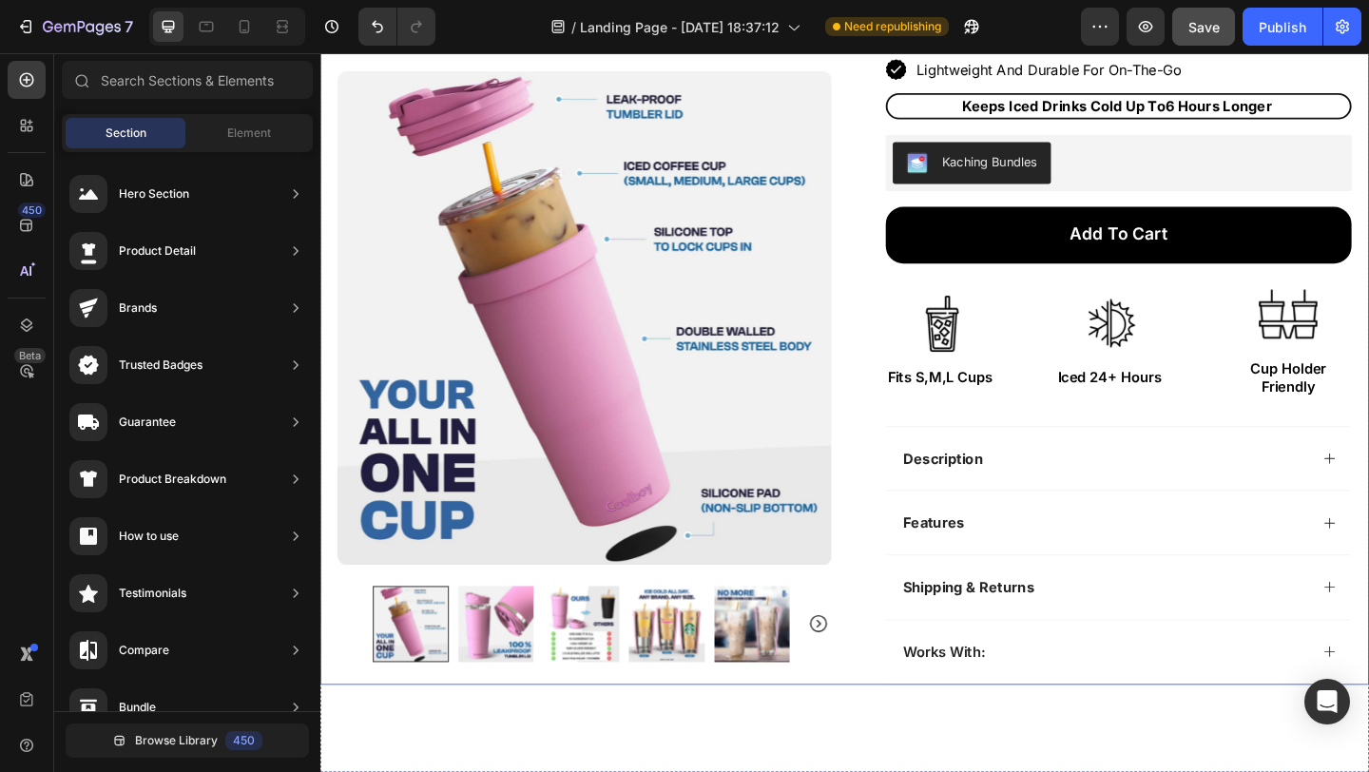
select select "Black"
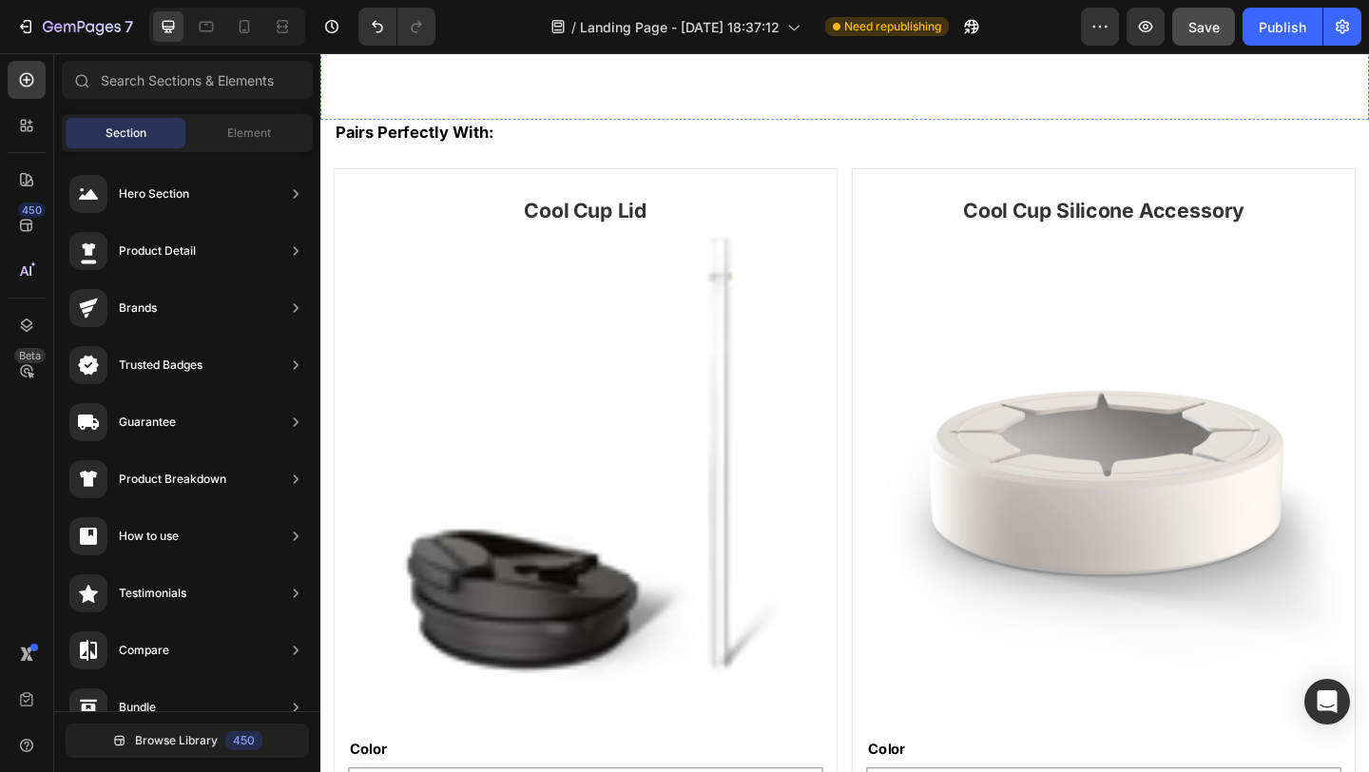
scroll to position [1058, 0]
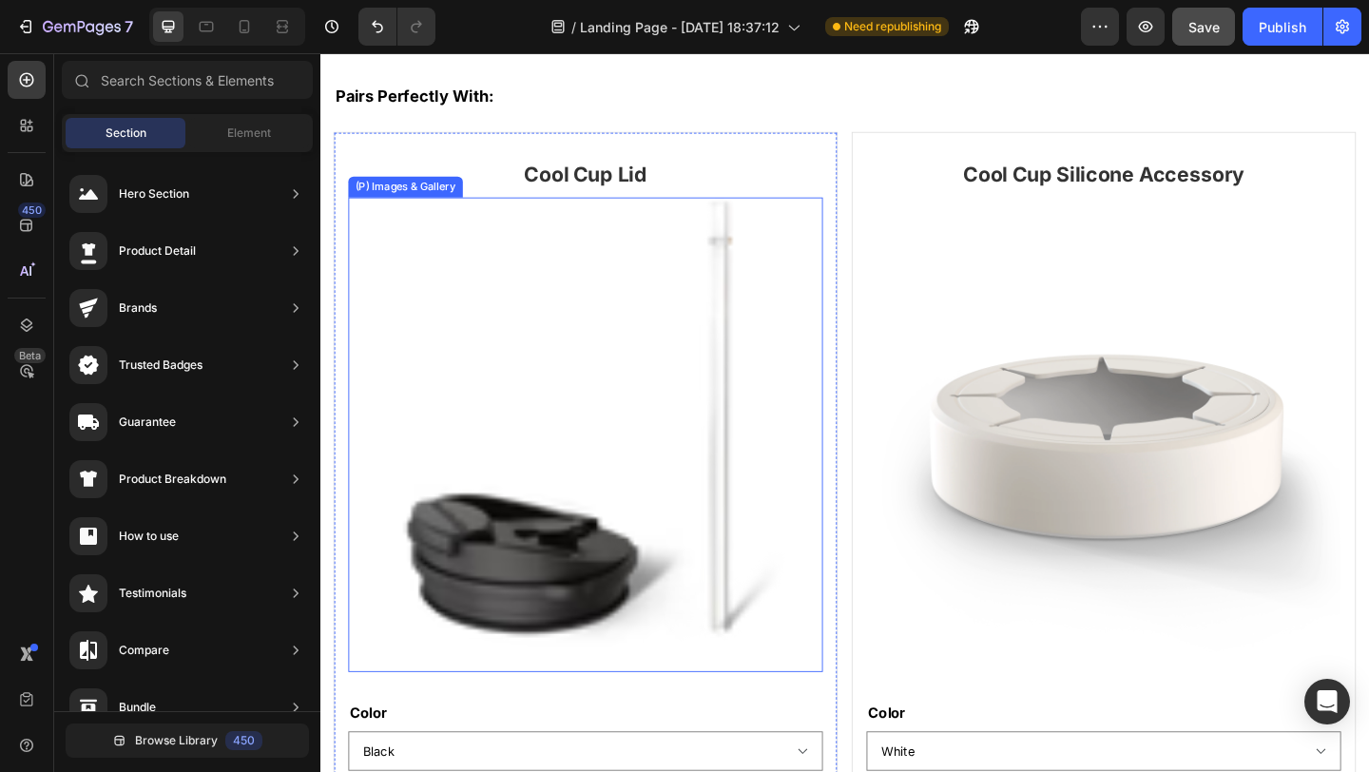
click at [828, 242] on img at bounding box center [609, 468] width 516 height 516
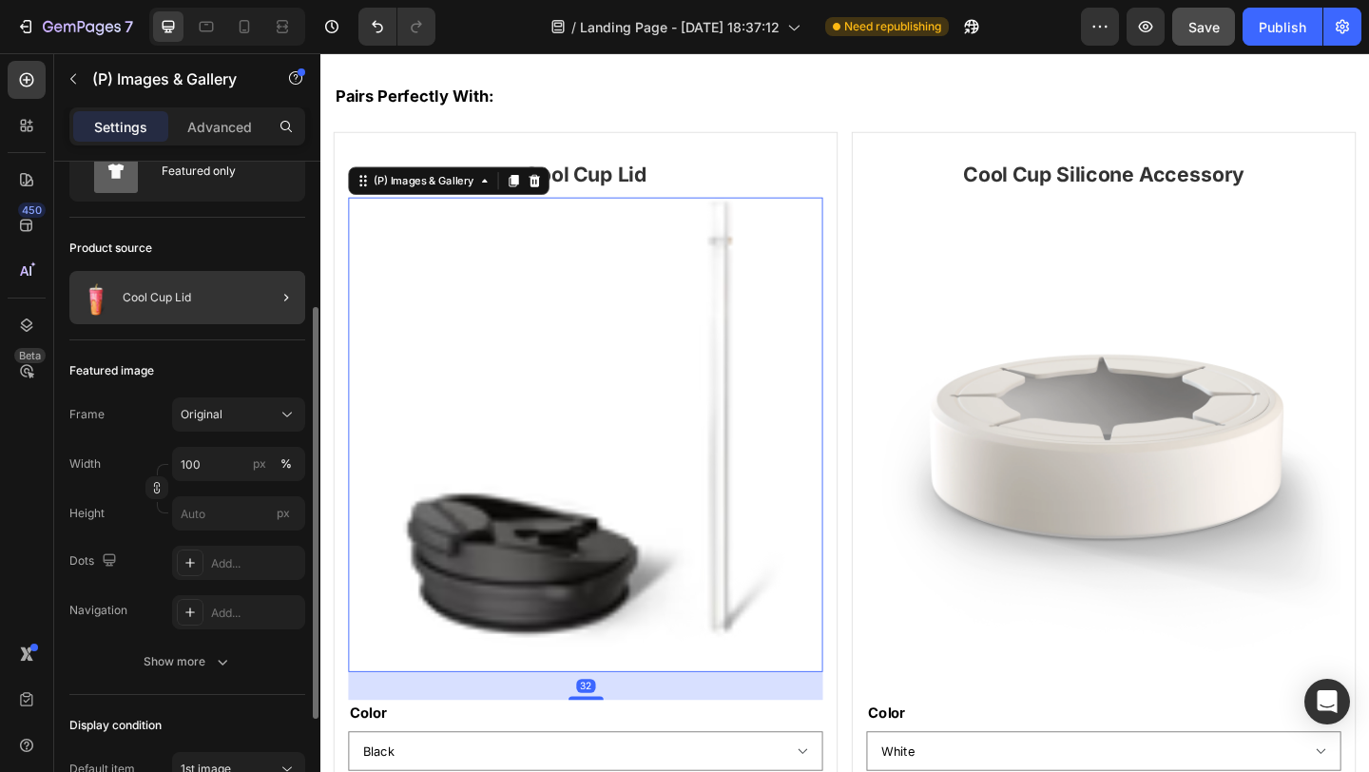
scroll to position [204, 0]
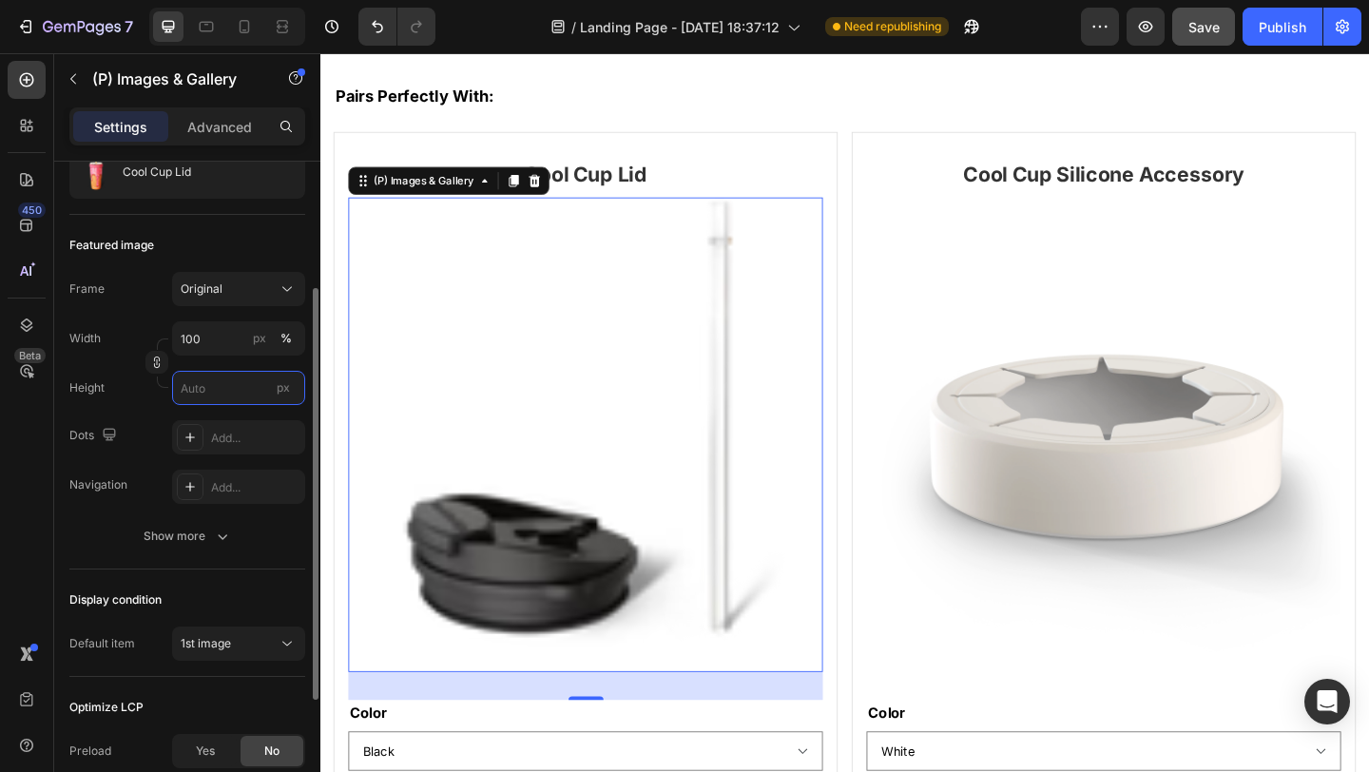
click at [225, 396] on input "px" at bounding box center [238, 388] width 133 height 34
click at [154, 359] on icon "button" at bounding box center [157, 359] width 6 height 5
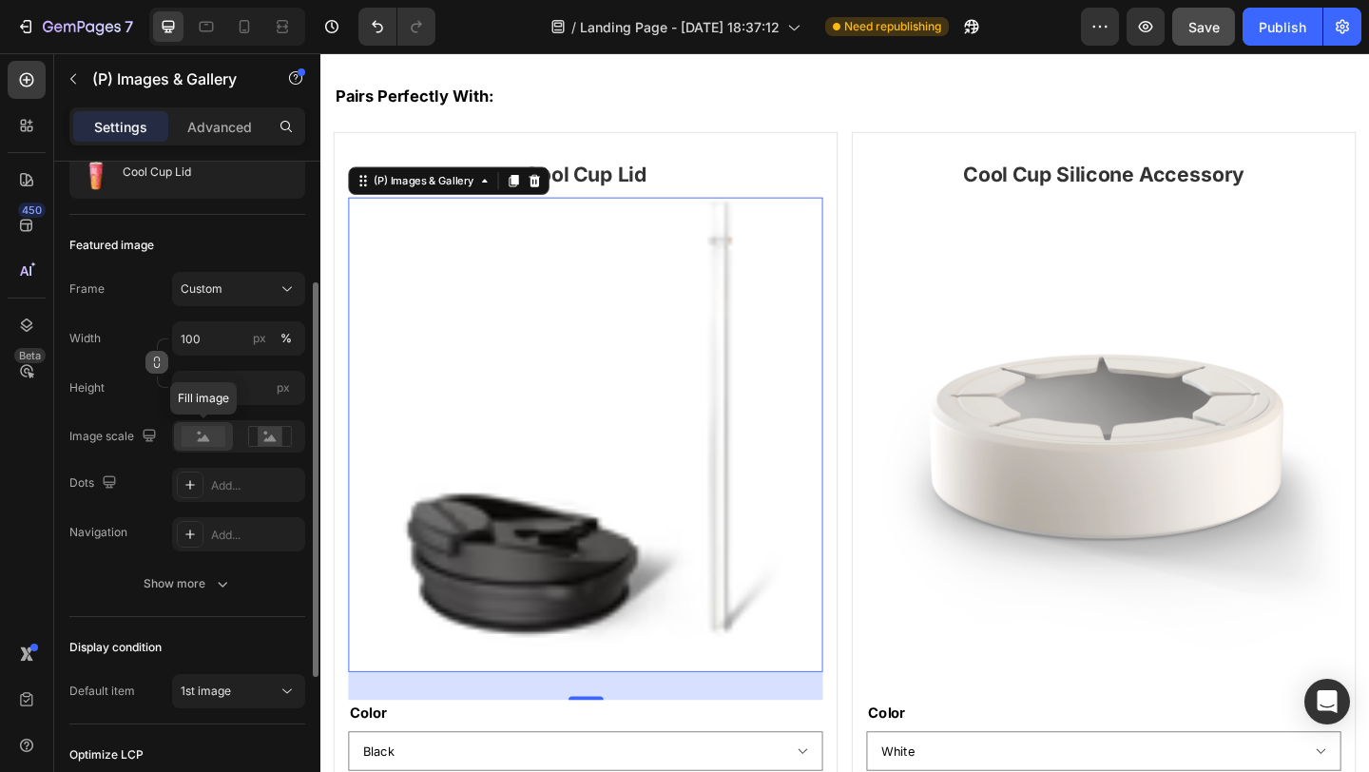
click at [210, 438] on rect at bounding box center [204, 436] width 44 height 21
click at [260, 434] on rect at bounding box center [270, 436] width 25 height 19
click at [201, 443] on rect at bounding box center [204, 436] width 44 height 21
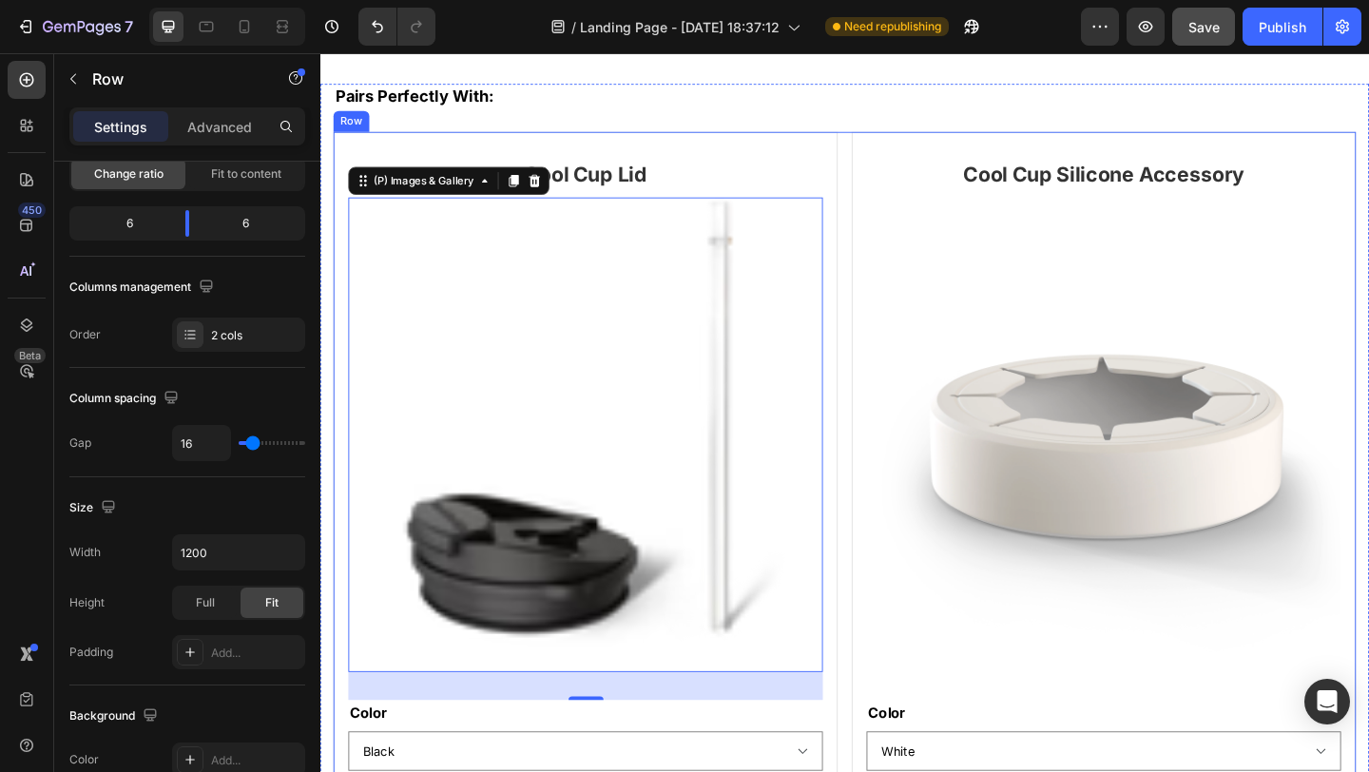
click at [881, 148] on div "Cool Cup Lid Heading (P) Images & Gallery 32 Color Beige Black Copper Leopard N…" at bounding box center [891, 574] width 1113 height 871
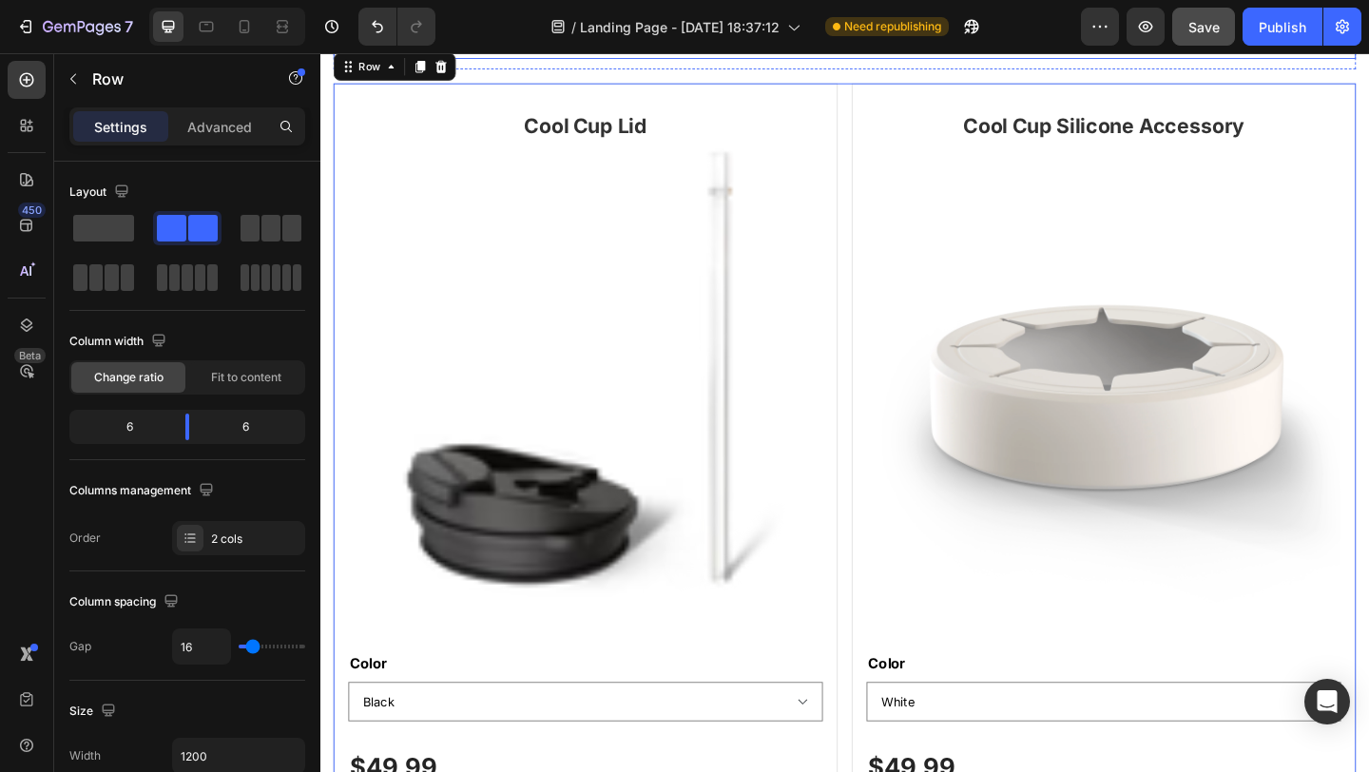
scroll to position [642, 0]
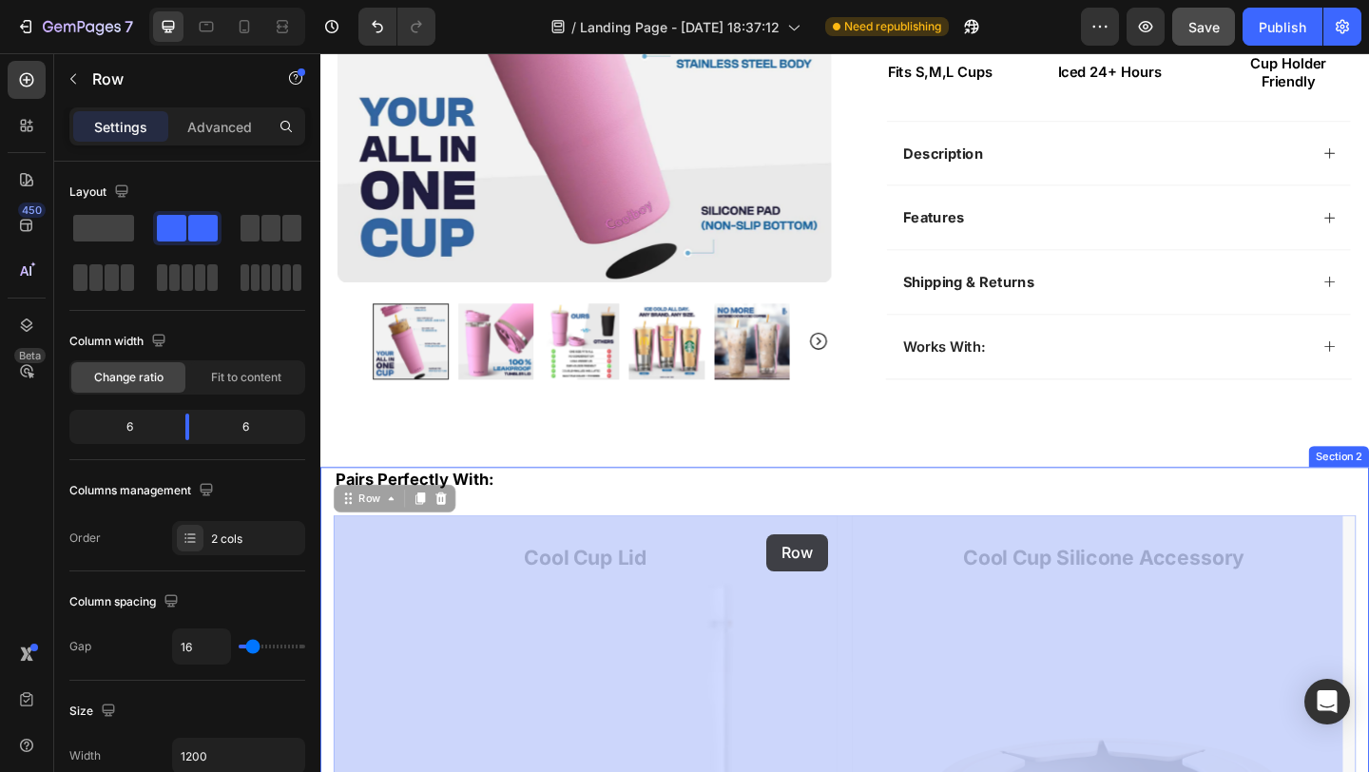
drag, startPoint x: 876, startPoint y: 566, endPoint x: 805, endPoint y: 576, distance: 72.1
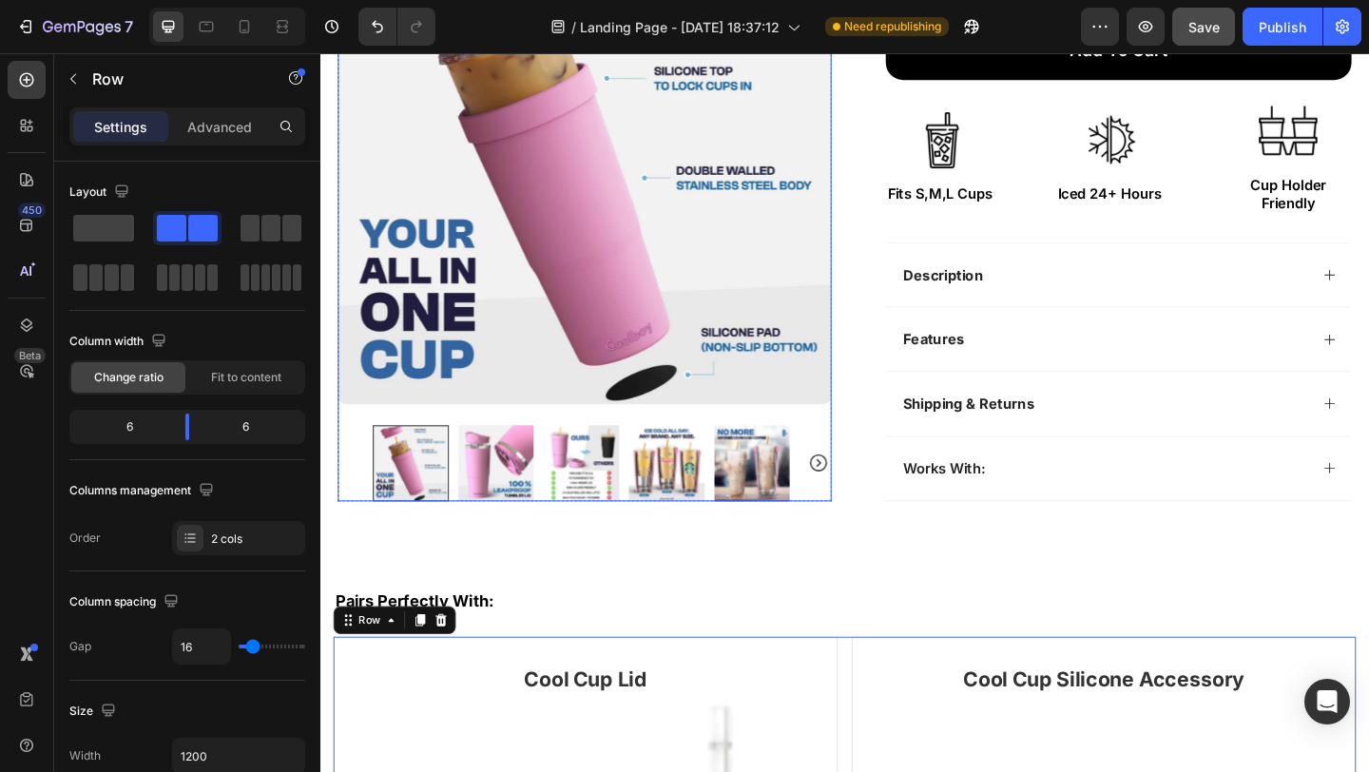
scroll to position [435, 0]
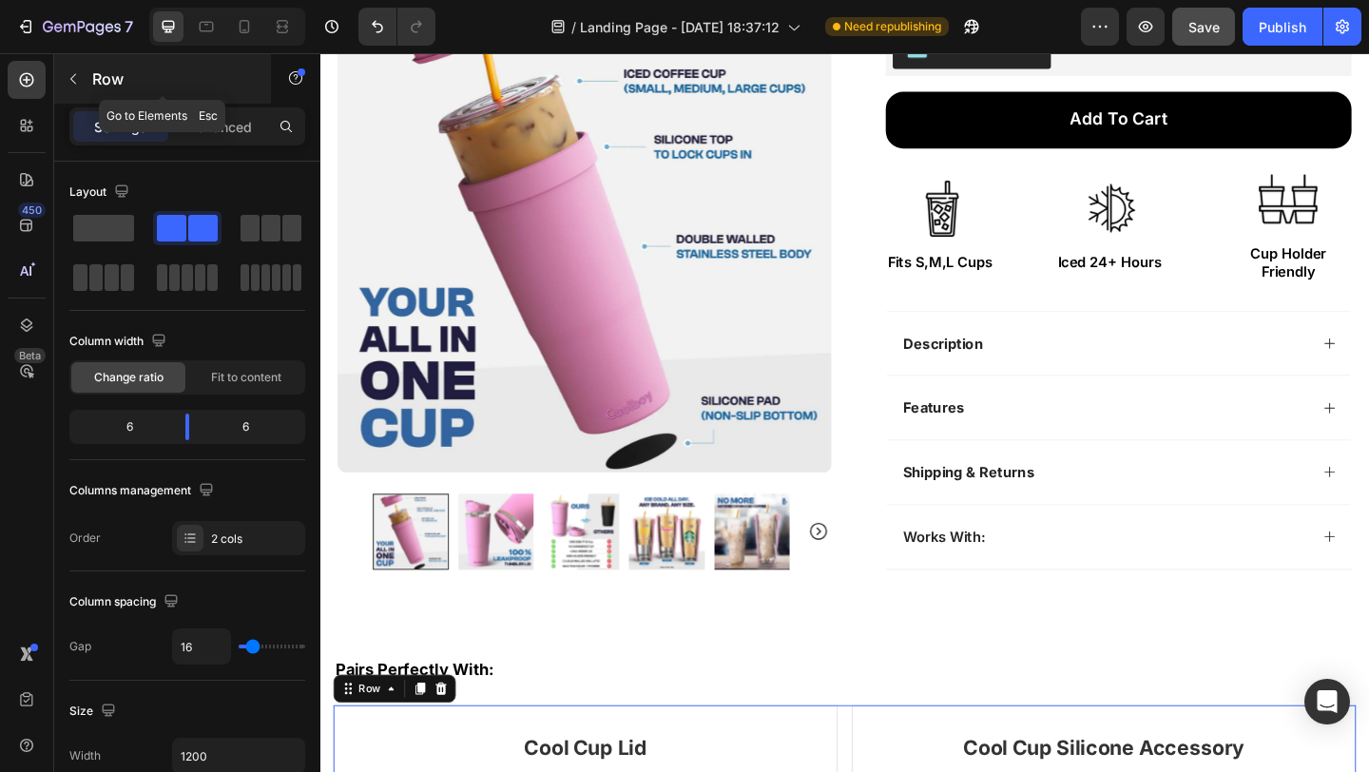
click at [92, 75] on p "Row" at bounding box center [173, 79] width 162 height 23
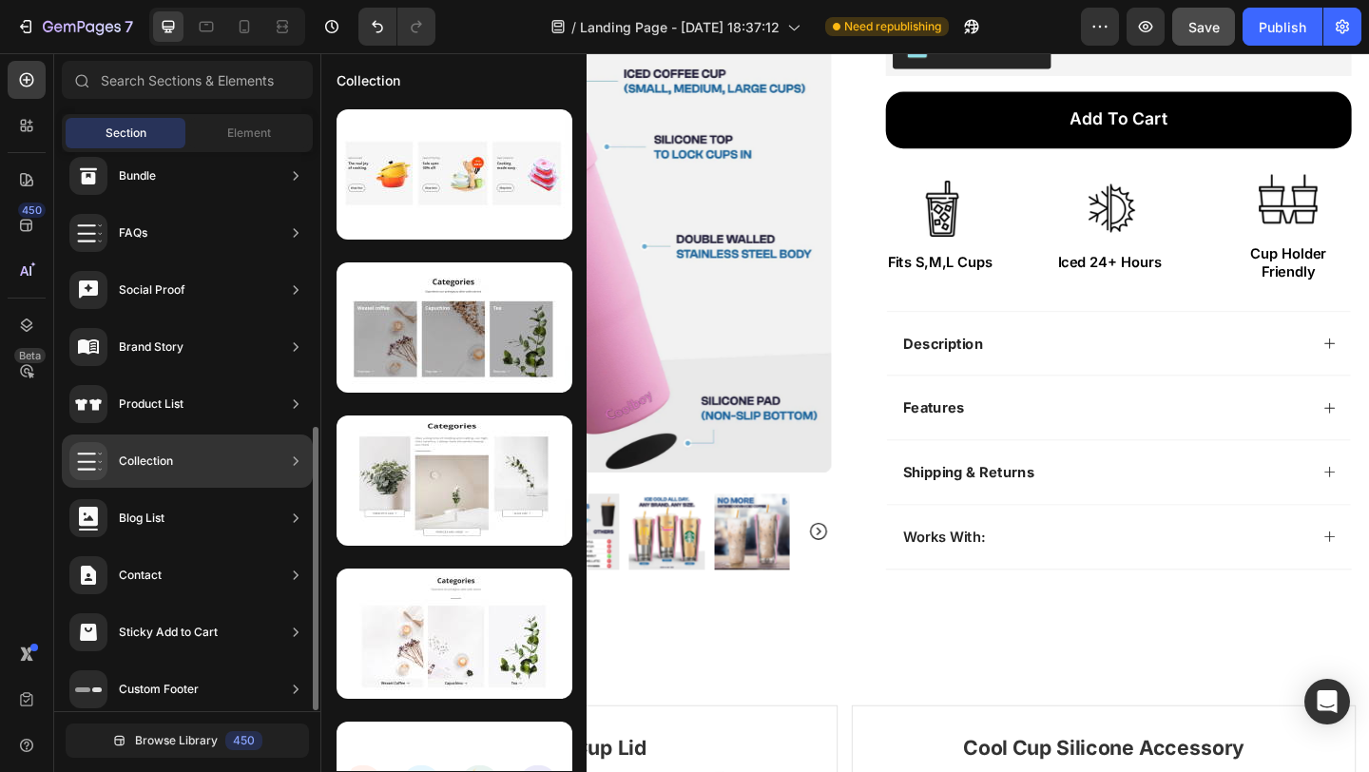
scroll to position [544, 0]
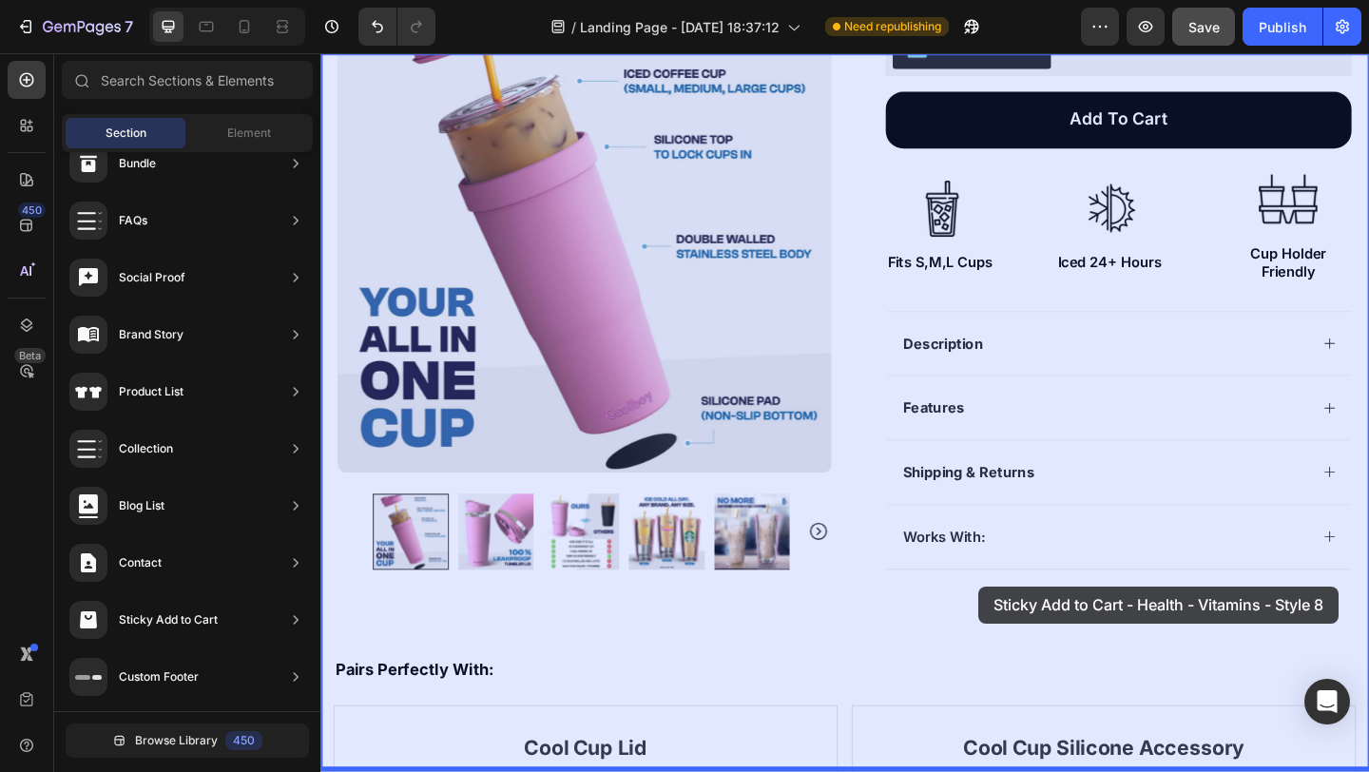
drag, startPoint x: 737, startPoint y: 259, endPoint x: 1028, endPoint y: 597, distance: 446.4
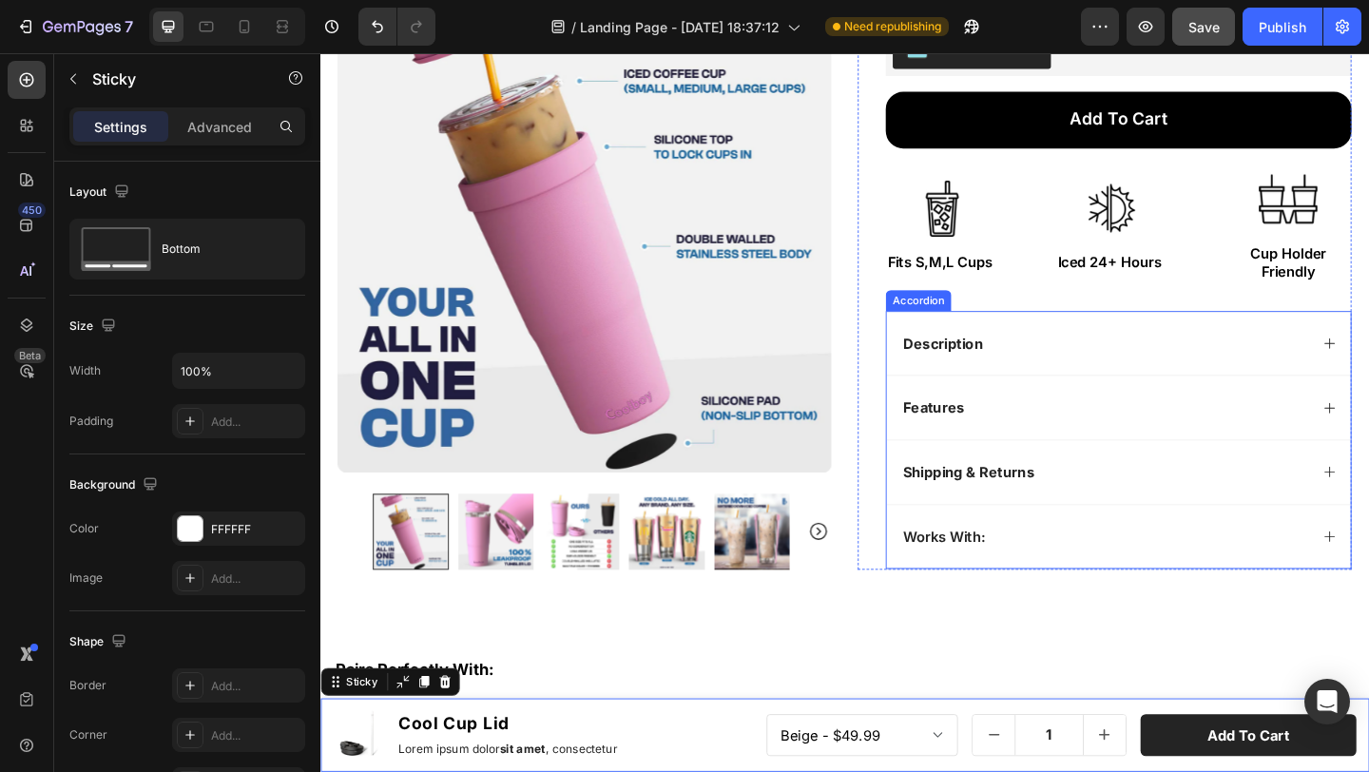
select select "586479143106708159"
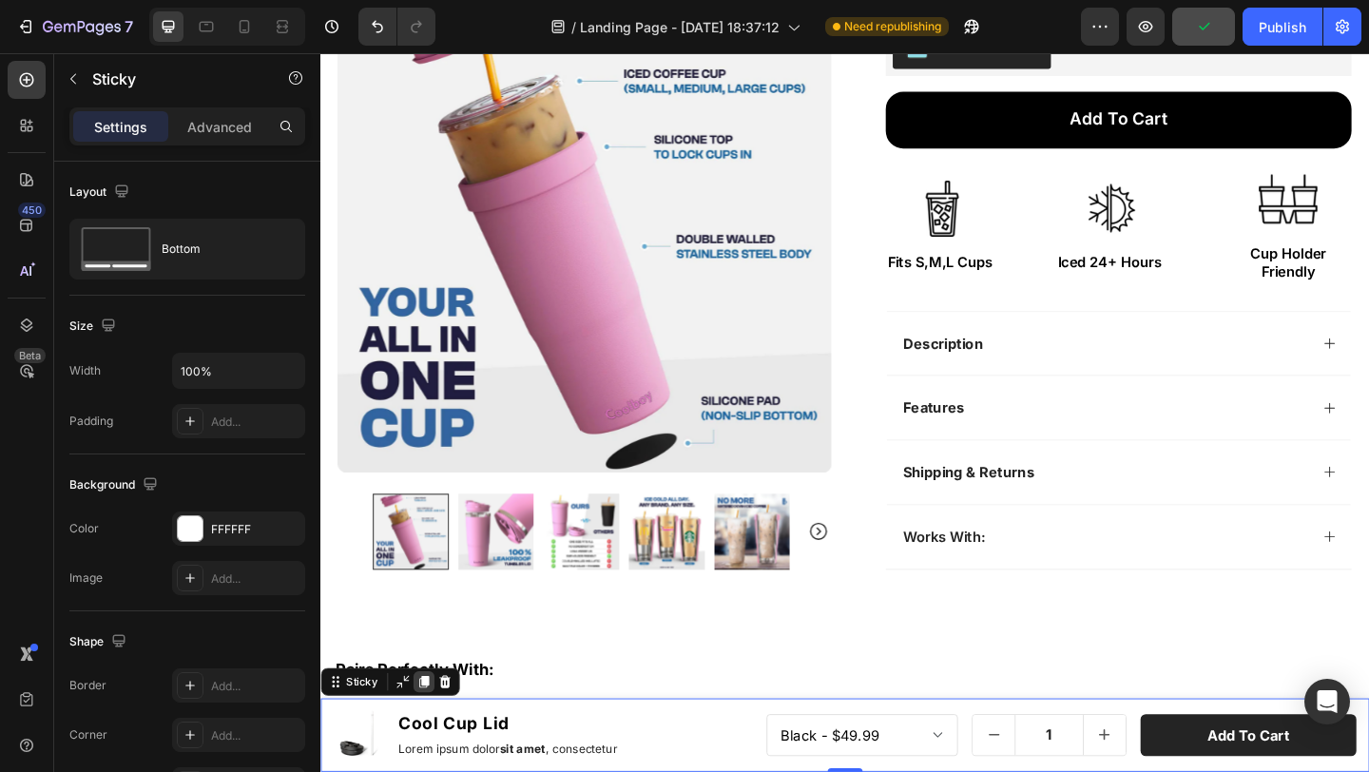
click at [436, 742] on icon at bounding box center [432, 736] width 15 height 15
select select "586479143106708159"
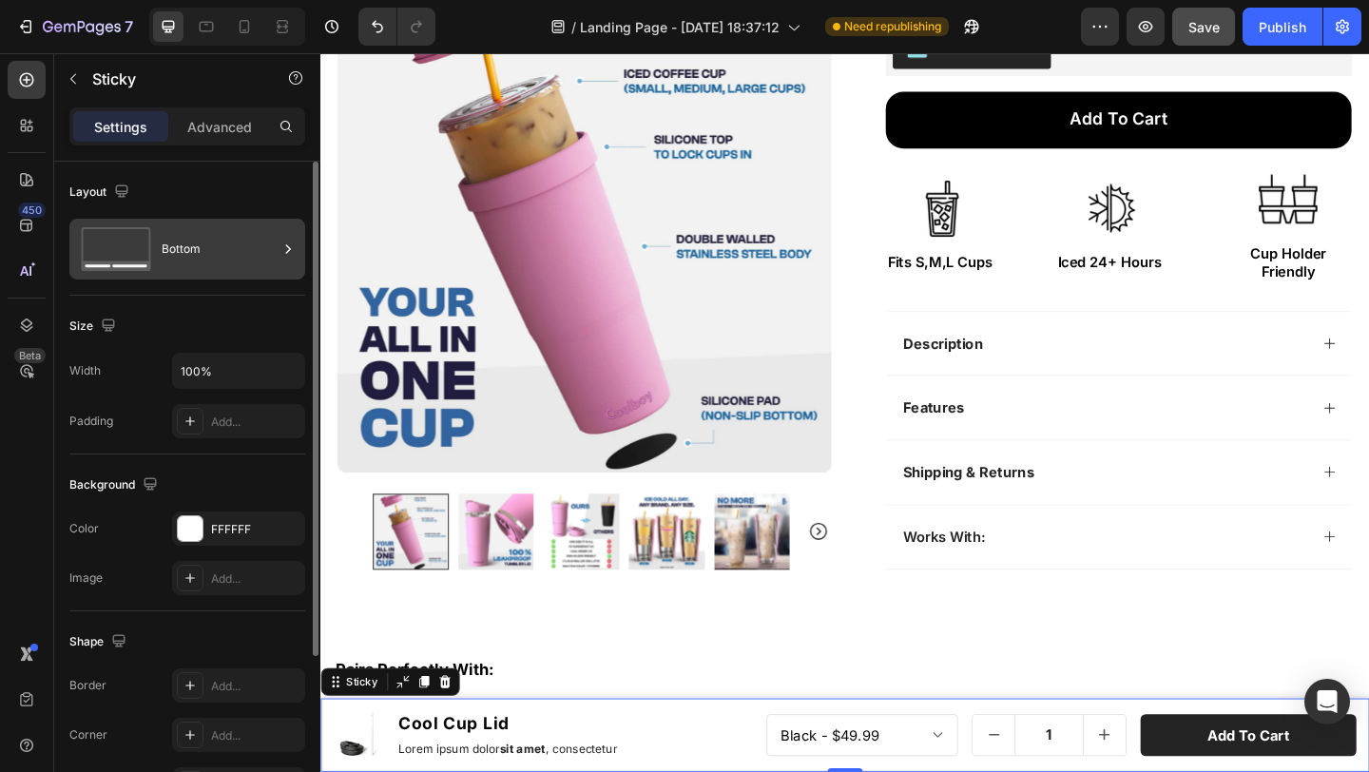
click at [228, 259] on div "Bottom" at bounding box center [220, 249] width 116 height 44
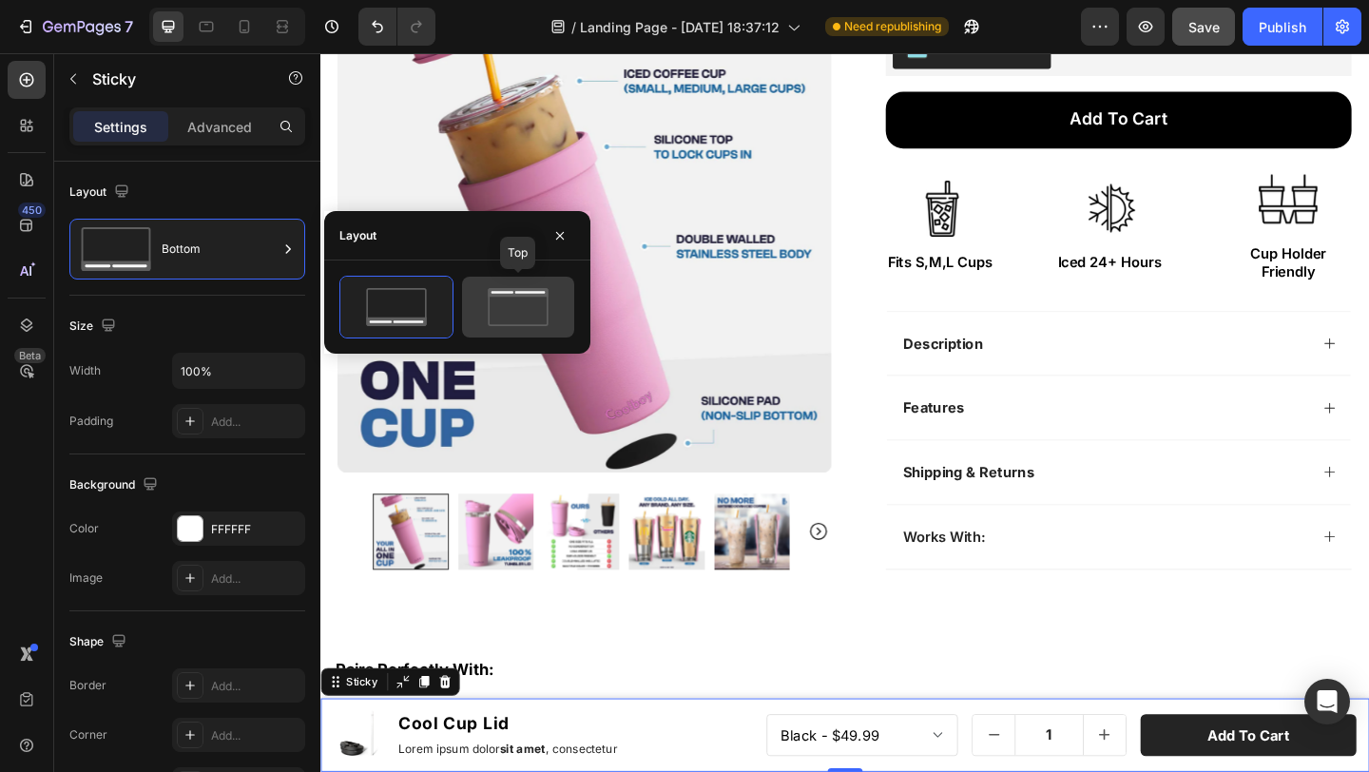
click at [498, 303] on icon at bounding box center [518, 307] width 89 height 38
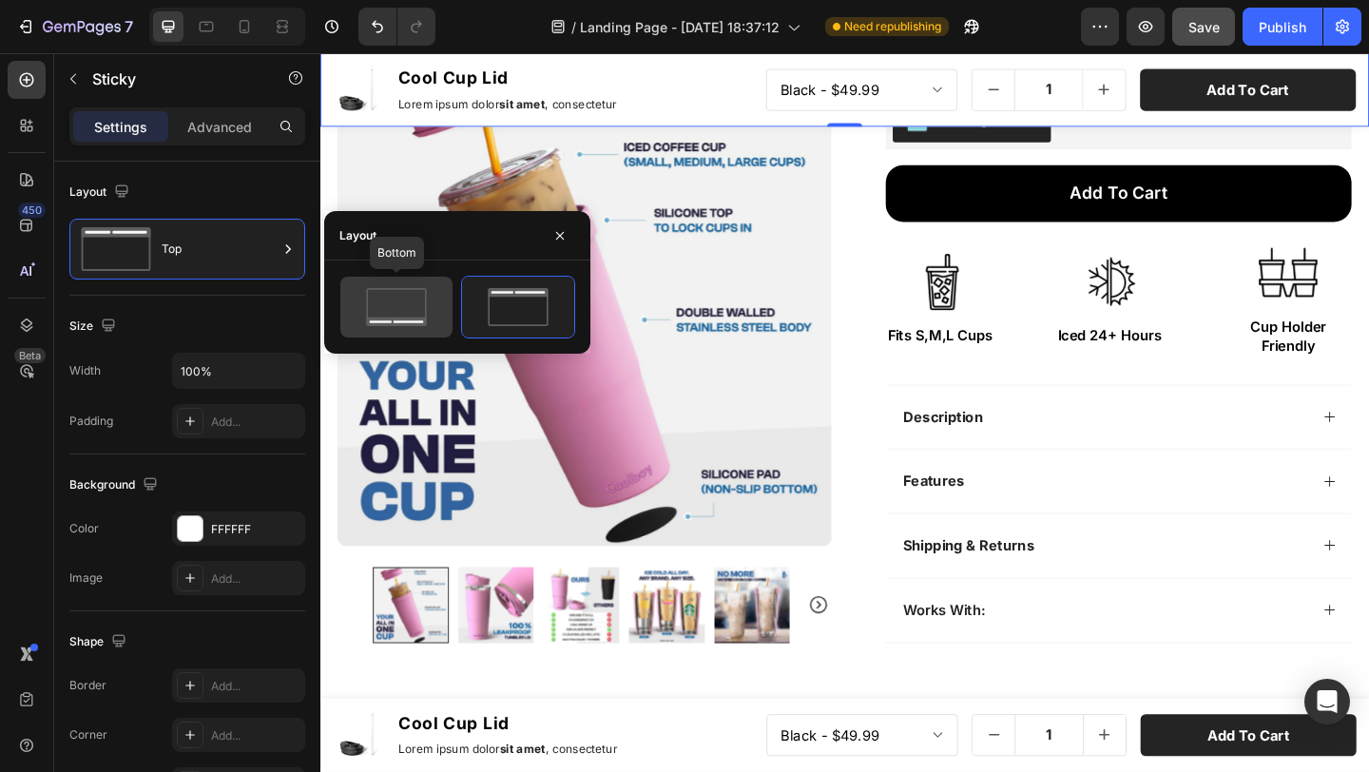
click at [391, 305] on icon at bounding box center [396, 307] width 89 height 38
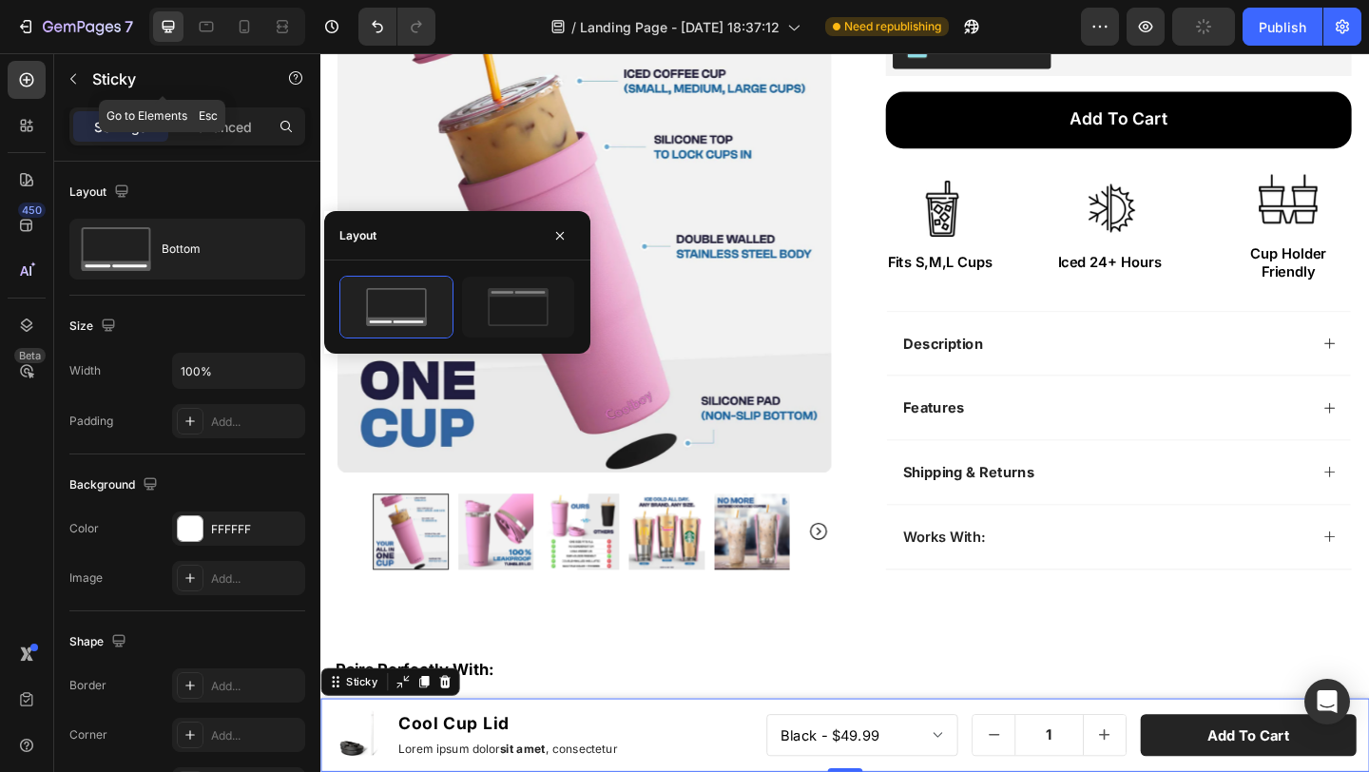
click at [87, 76] on button "button" at bounding box center [73, 79] width 30 height 30
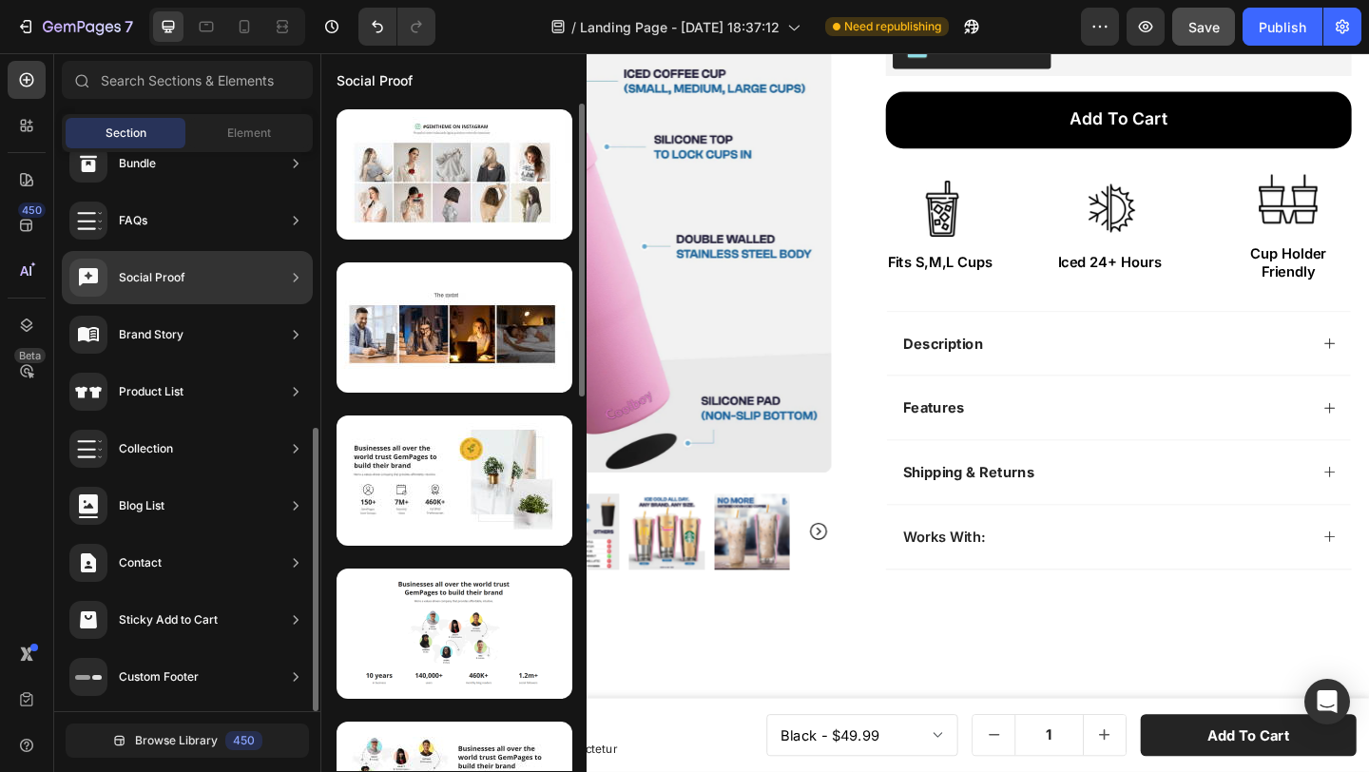
scroll to position [540, 0]
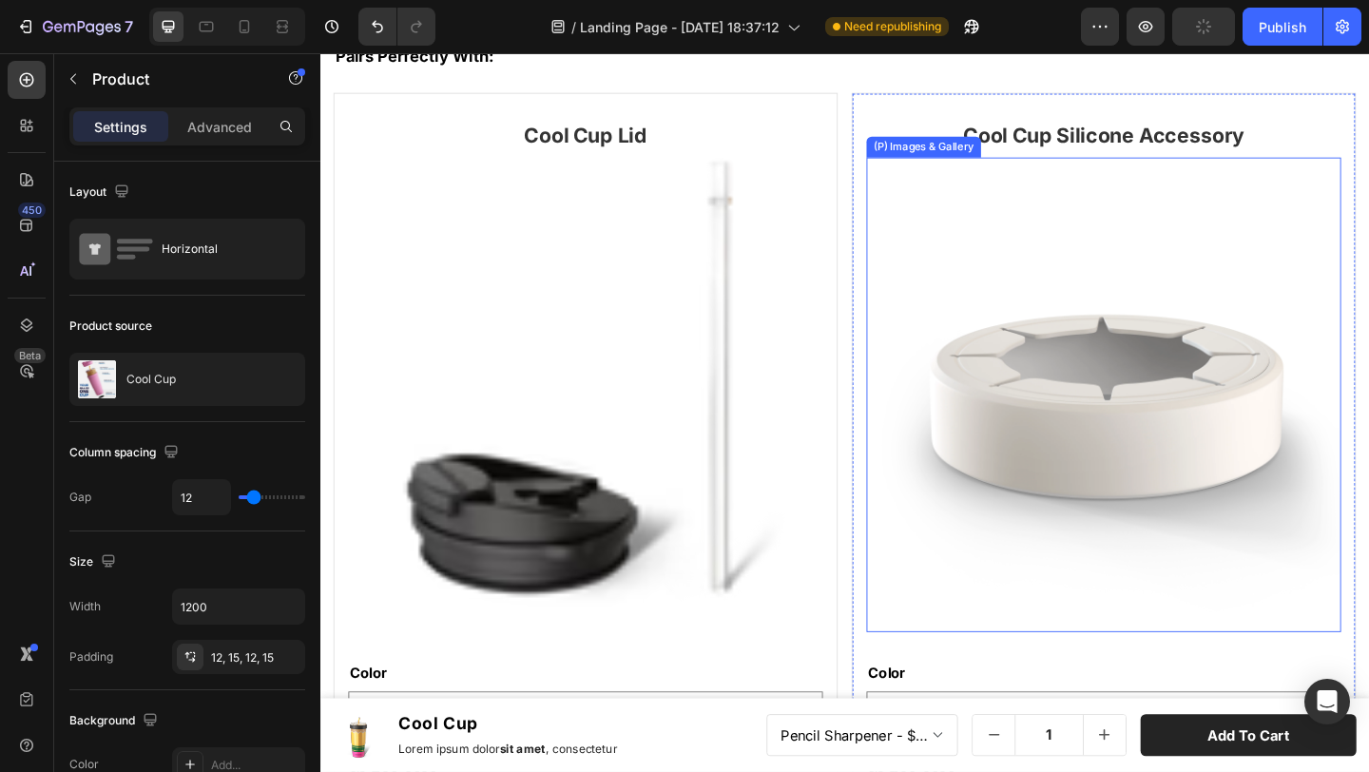
scroll to position [691, 0]
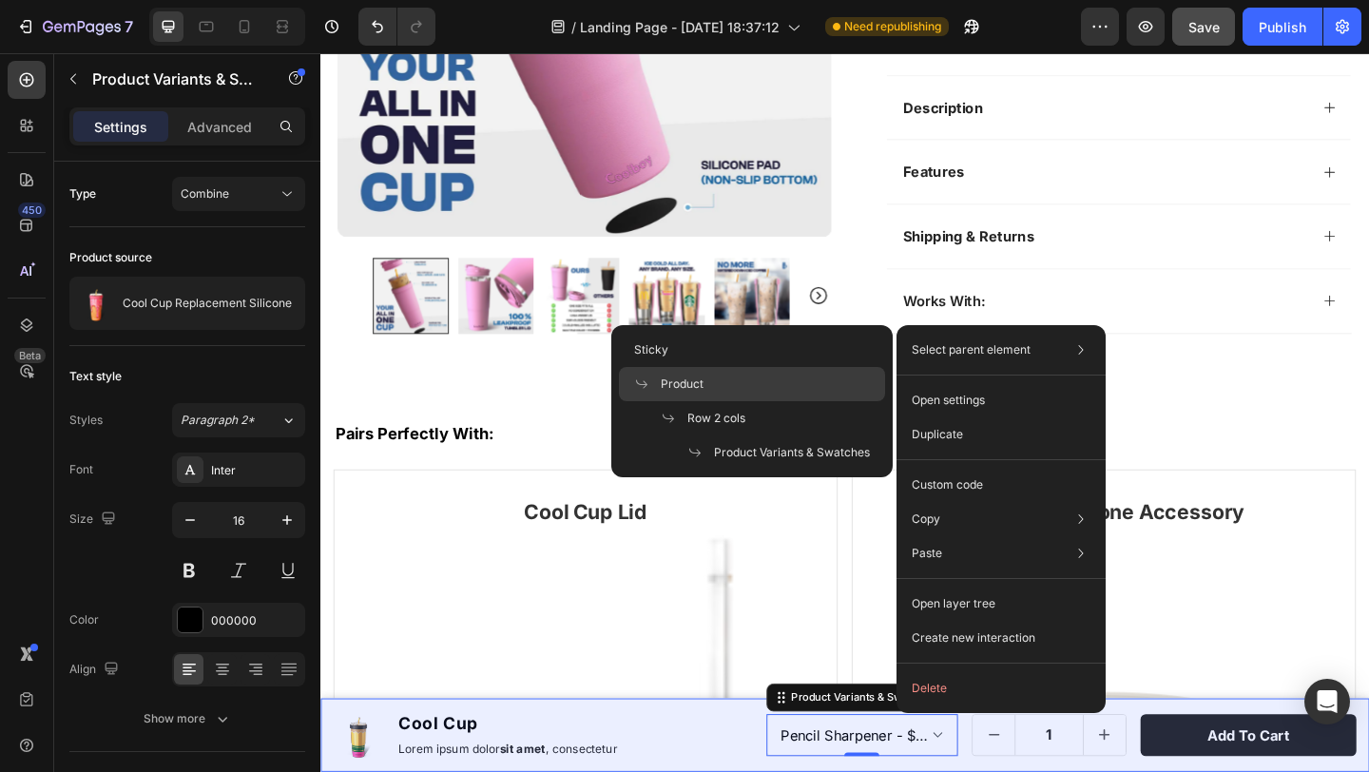
click at [739, 381] on div "Product" at bounding box center [752, 384] width 266 height 34
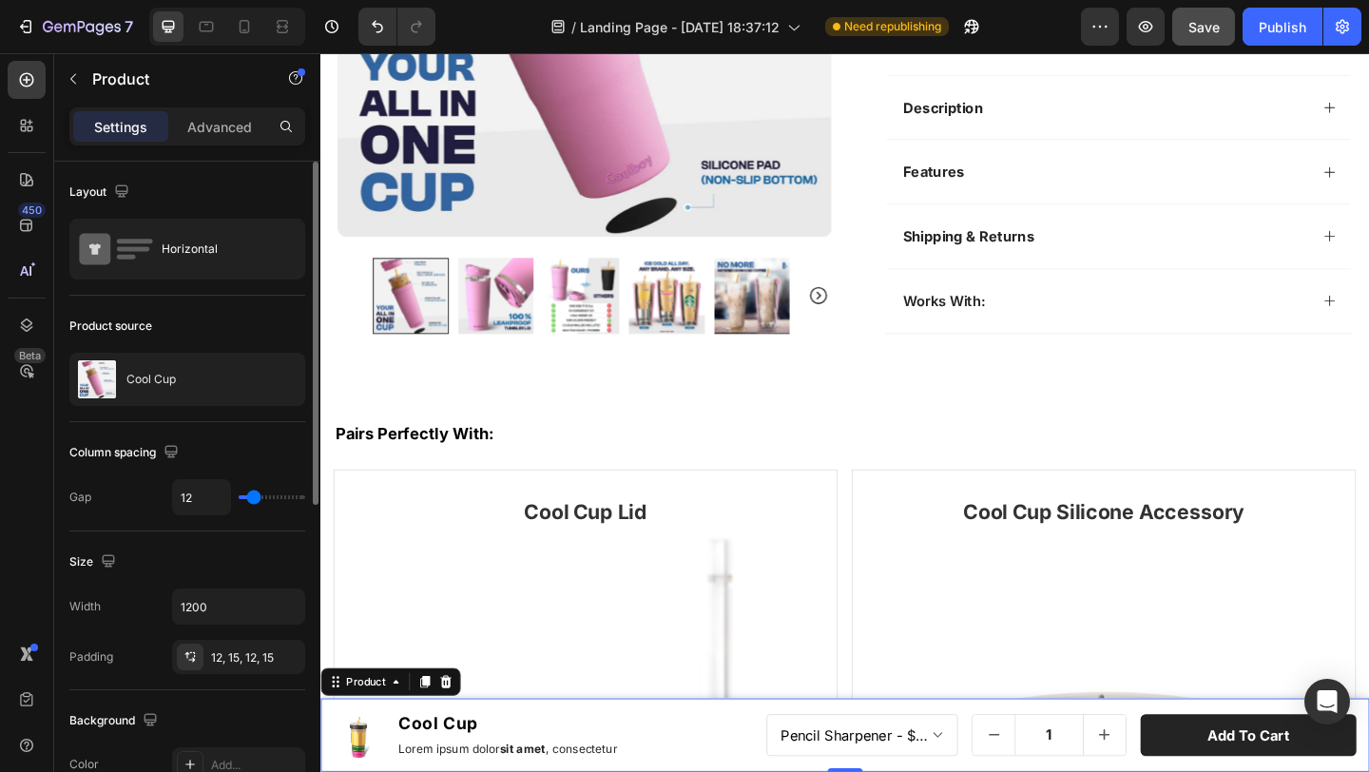
type input "0"
drag, startPoint x: 244, startPoint y: 496, endPoint x: 225, endPoint y: 496, distance: 19.0
type input "0"
click at [239, 496] on input "range" at bounding box center [272, 497] width 67 height 4
click at [284, 381] on icon "button" at bounding box center [286, 380] width 10 height 10
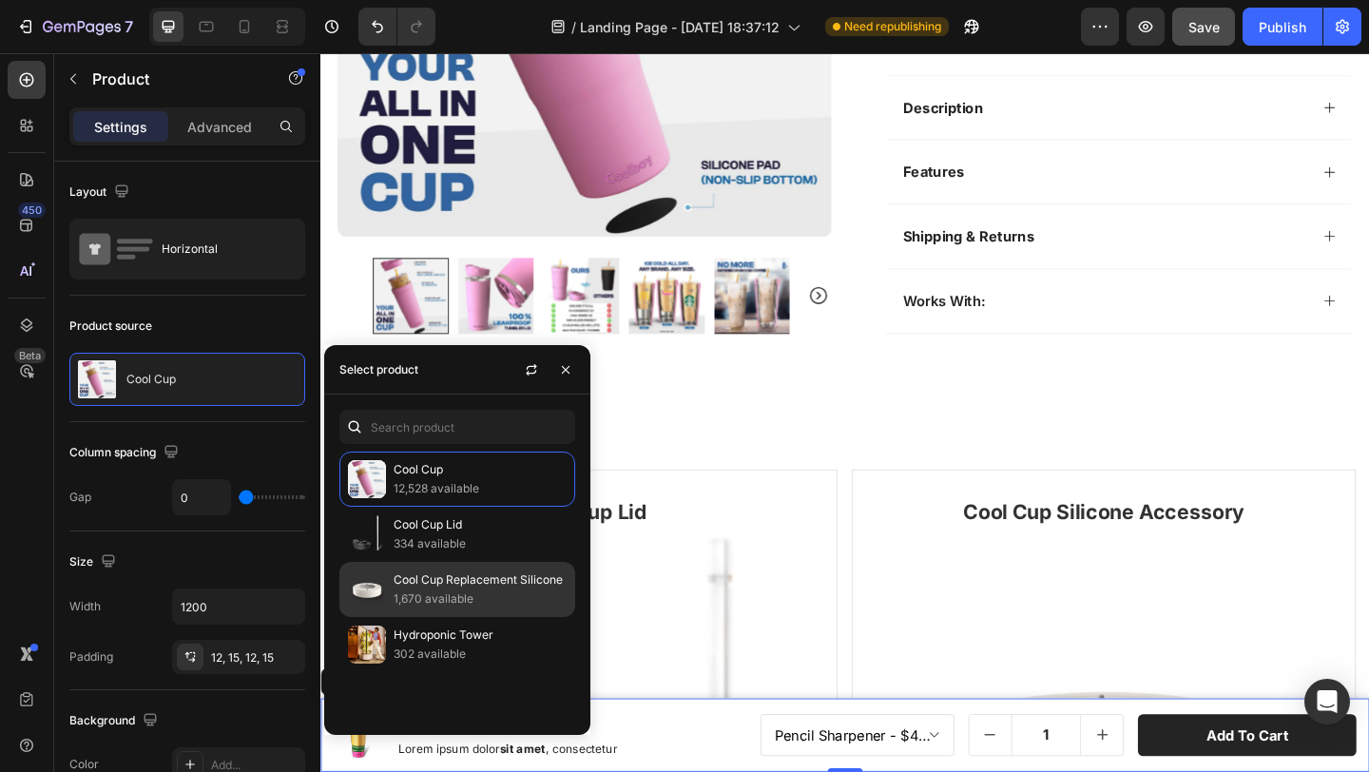
click at [441, 590] on p "1,670 available" at bounding box center [480, 599] width 173 height 19
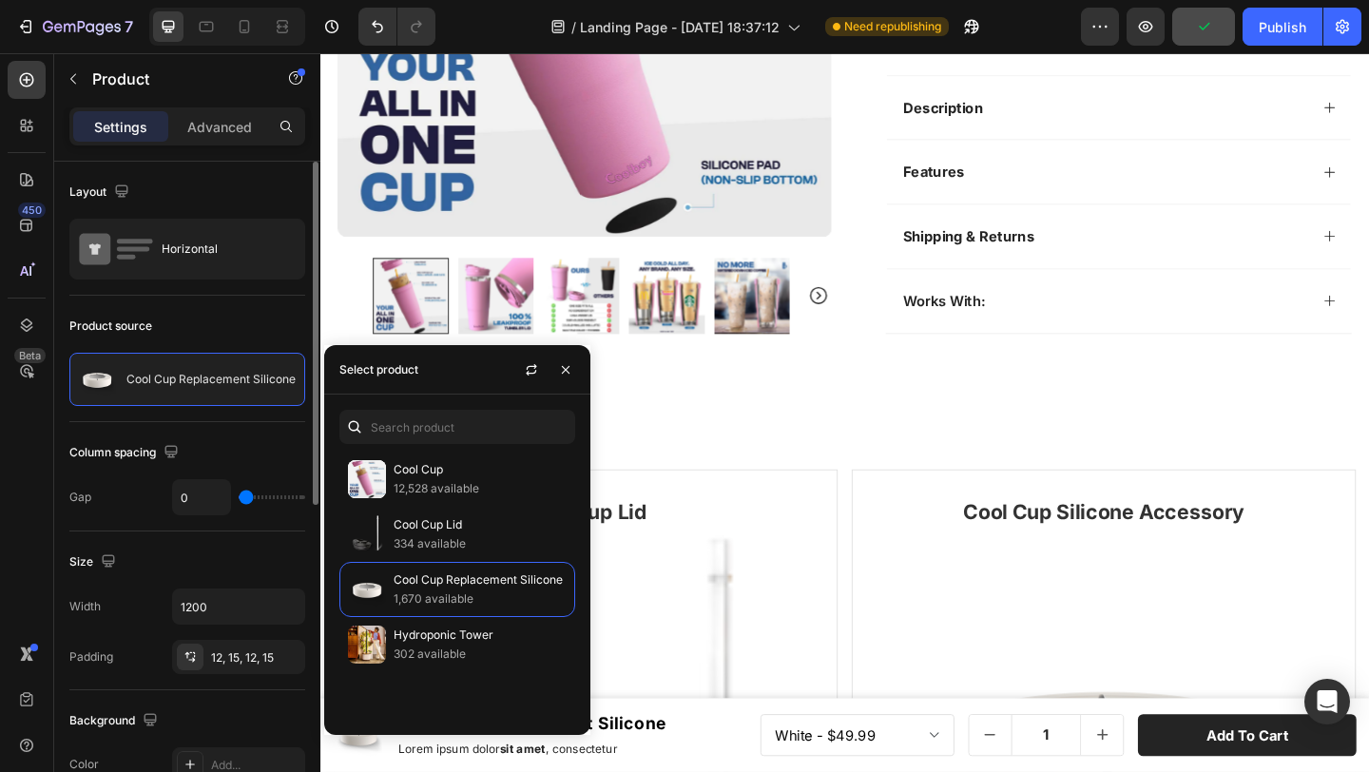
click at [255, 417] on div "Product source Cool Cup Replacement Silicone" at bounding box center [187, 359] width 236 height 126
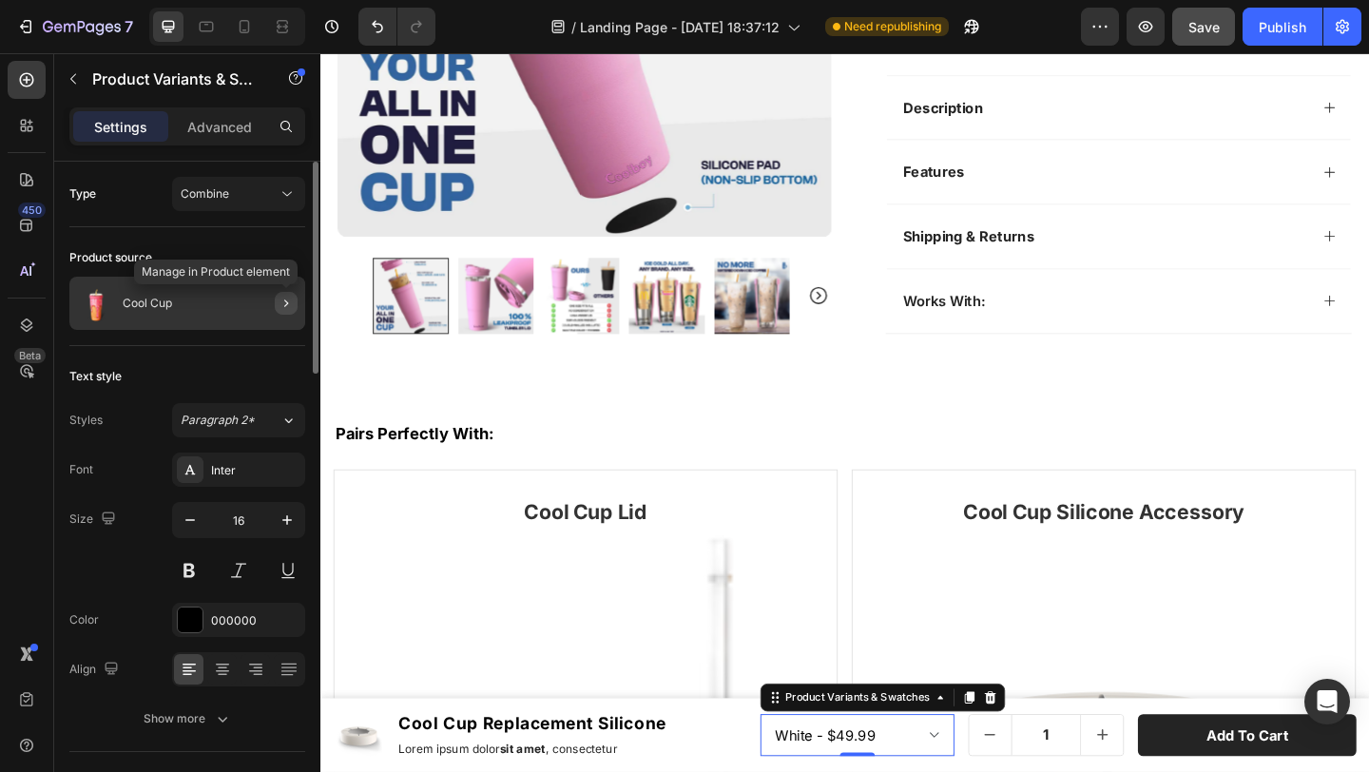
click at [281, 301] on icon "button" at bounding box center [286, 303] width 15 height 15
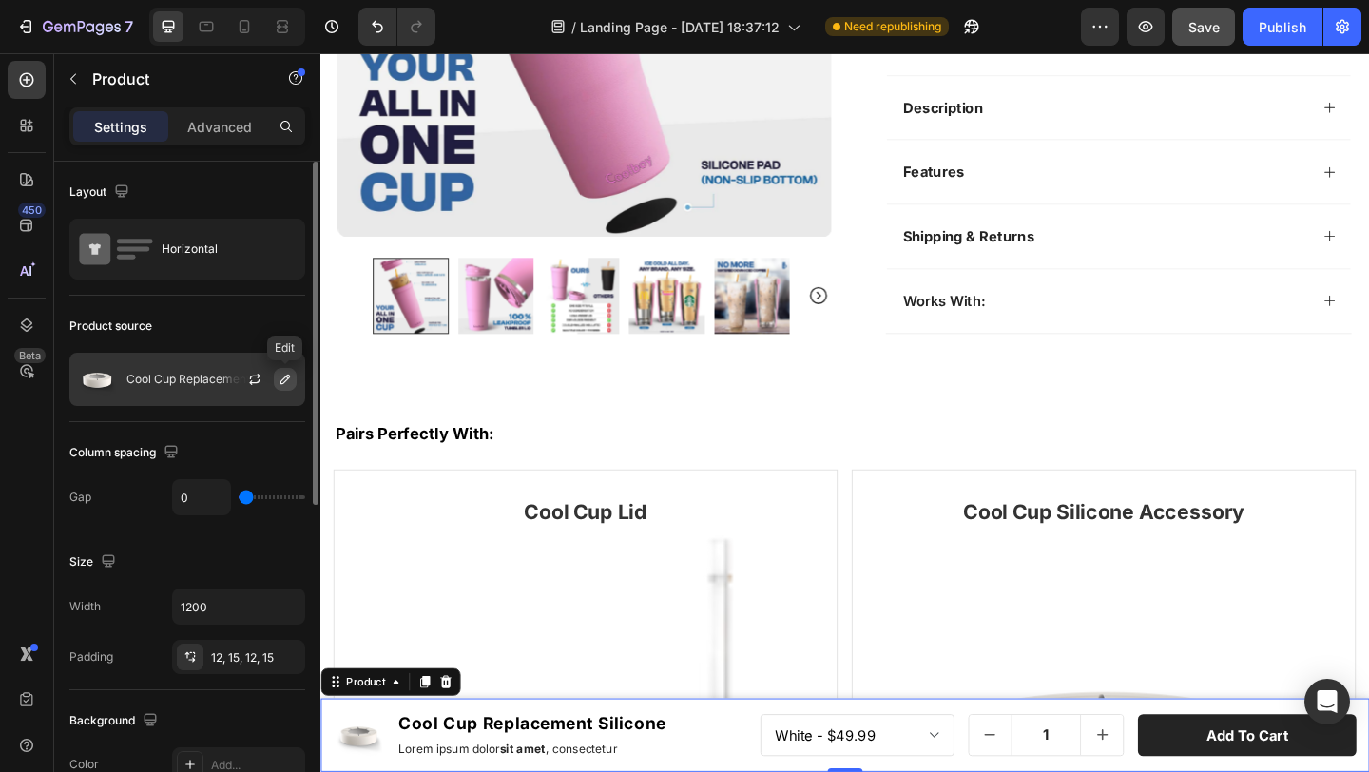
click at [283, 375] on icon "button" at bounding box center [285, 379] width 15 height 15
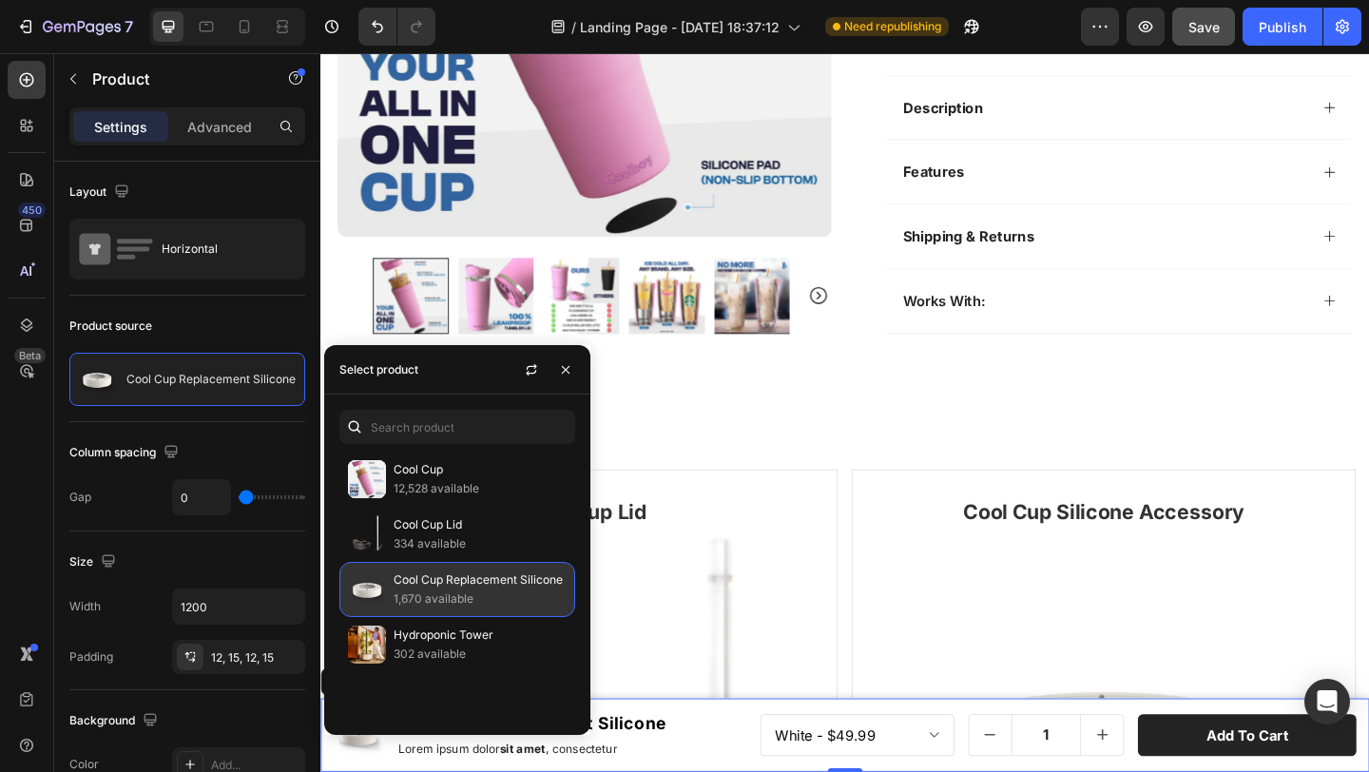
click at [421, 582] on p "Cool Cup Replacement Silicone" at bounding box center [480, 580] width 173 height 19
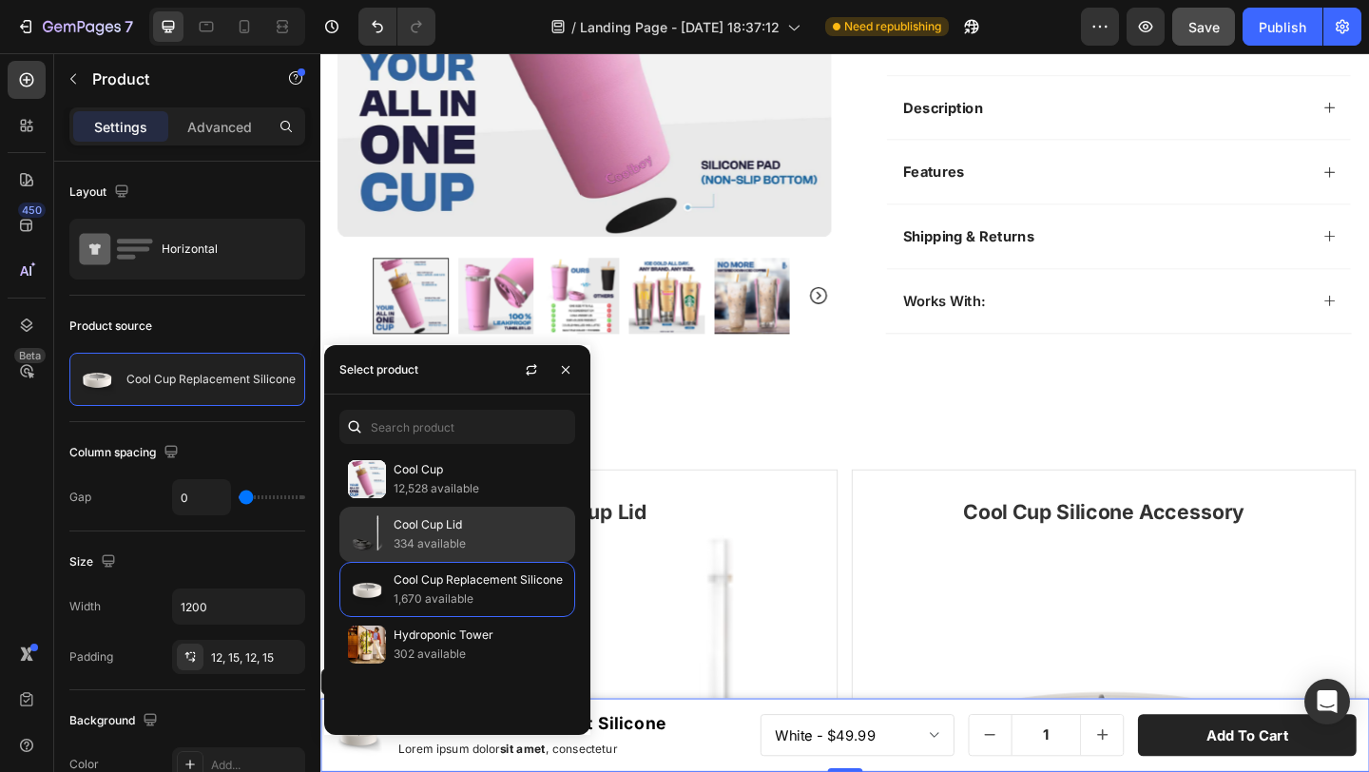
click at [426, 537] on p "334 available" at bounding box center [480, 543] width 173 height 19
select select "586479143106708159"
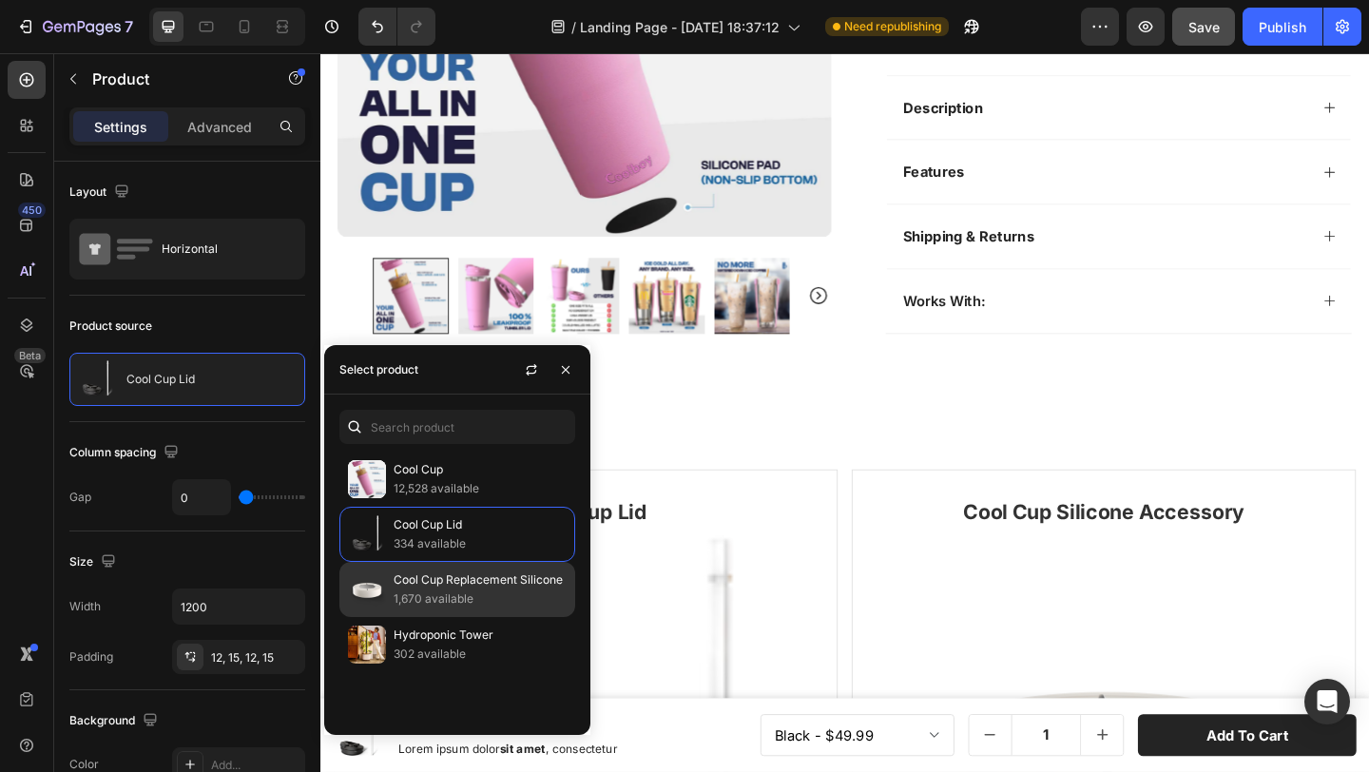
click at [436, 582] on p "Cool Cup Replacement Silicone" at bounding box center [480, 580] width 173 height 19
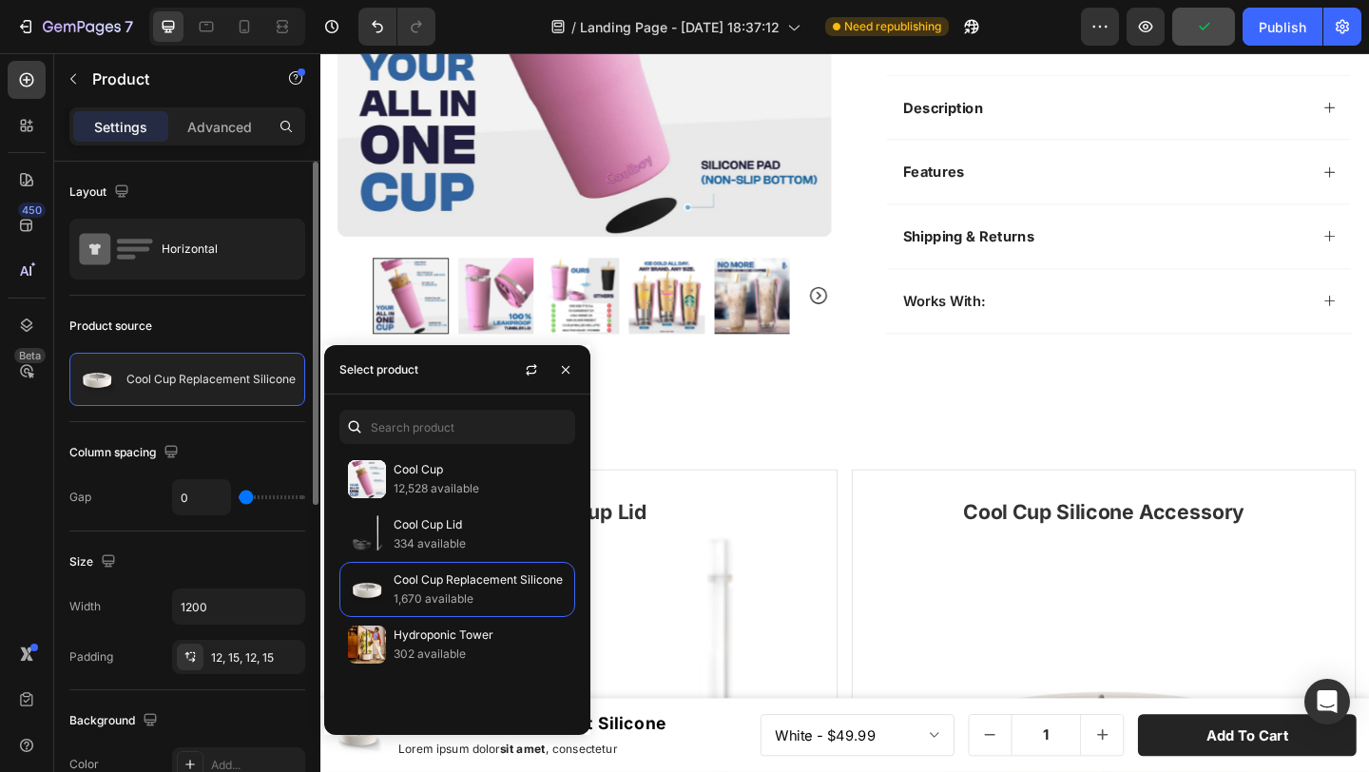
click at [282, 416] on div "Product source Cool Cup Replacement Silicone" at bounding box center [187, 359] width 236 height 126
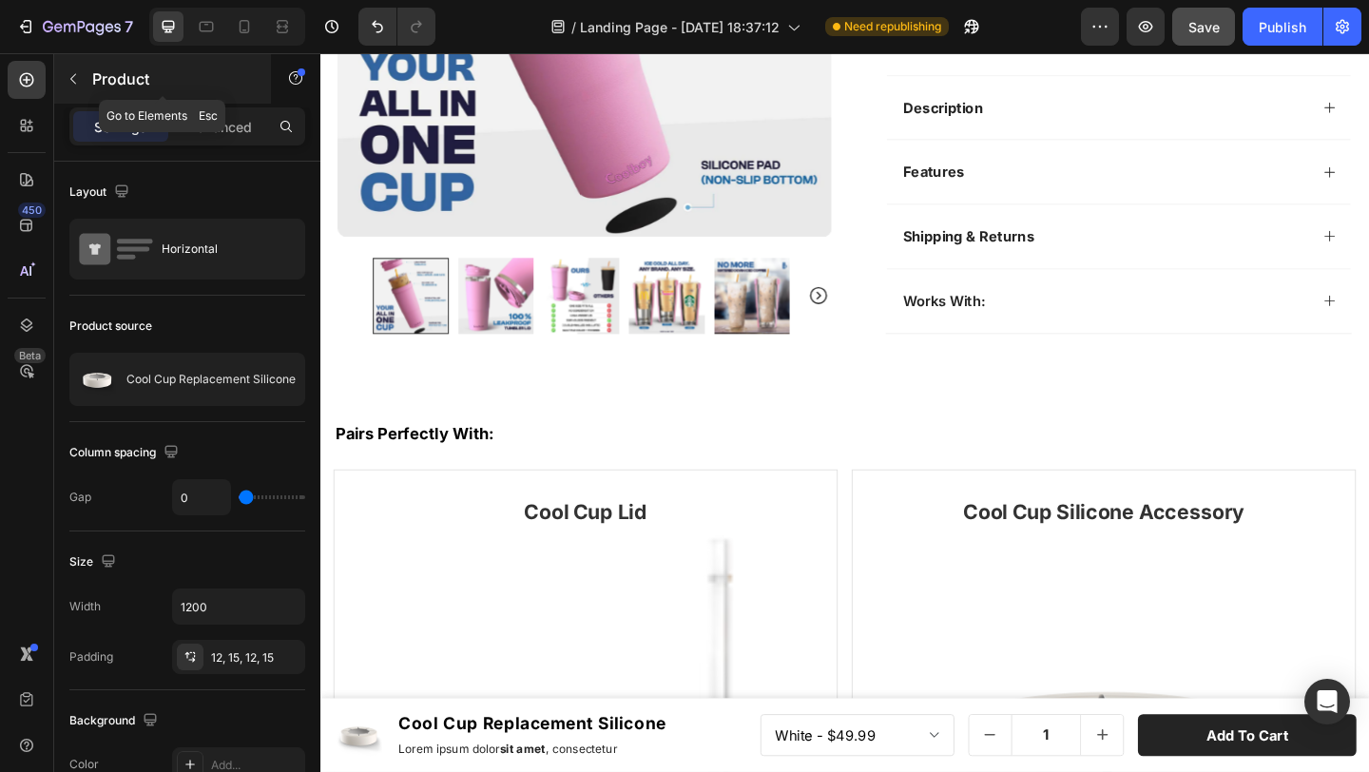
click at [119, 79] on p "Product" at bounding box center [173, 79] width 162 height 23
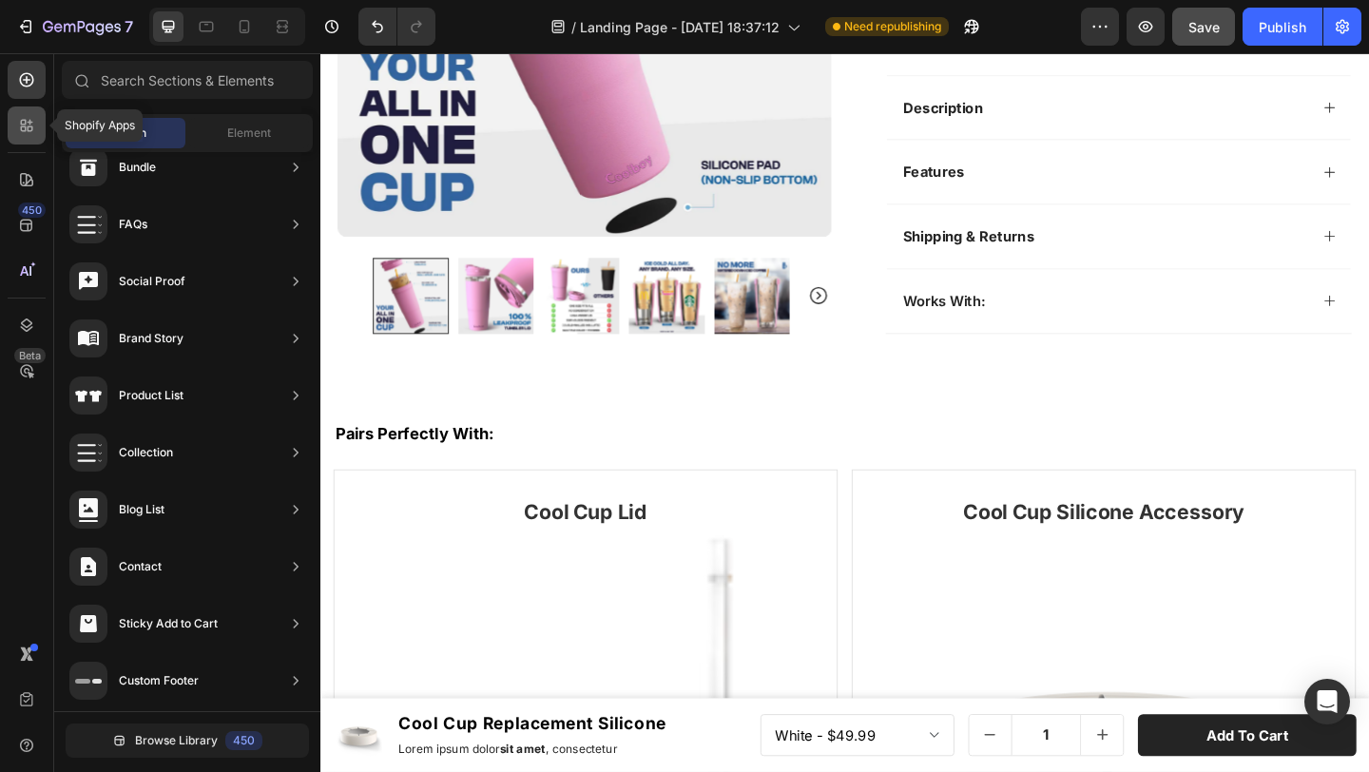
click at [15, 129] on div at bounding box center [27, 126] width 38 height 38
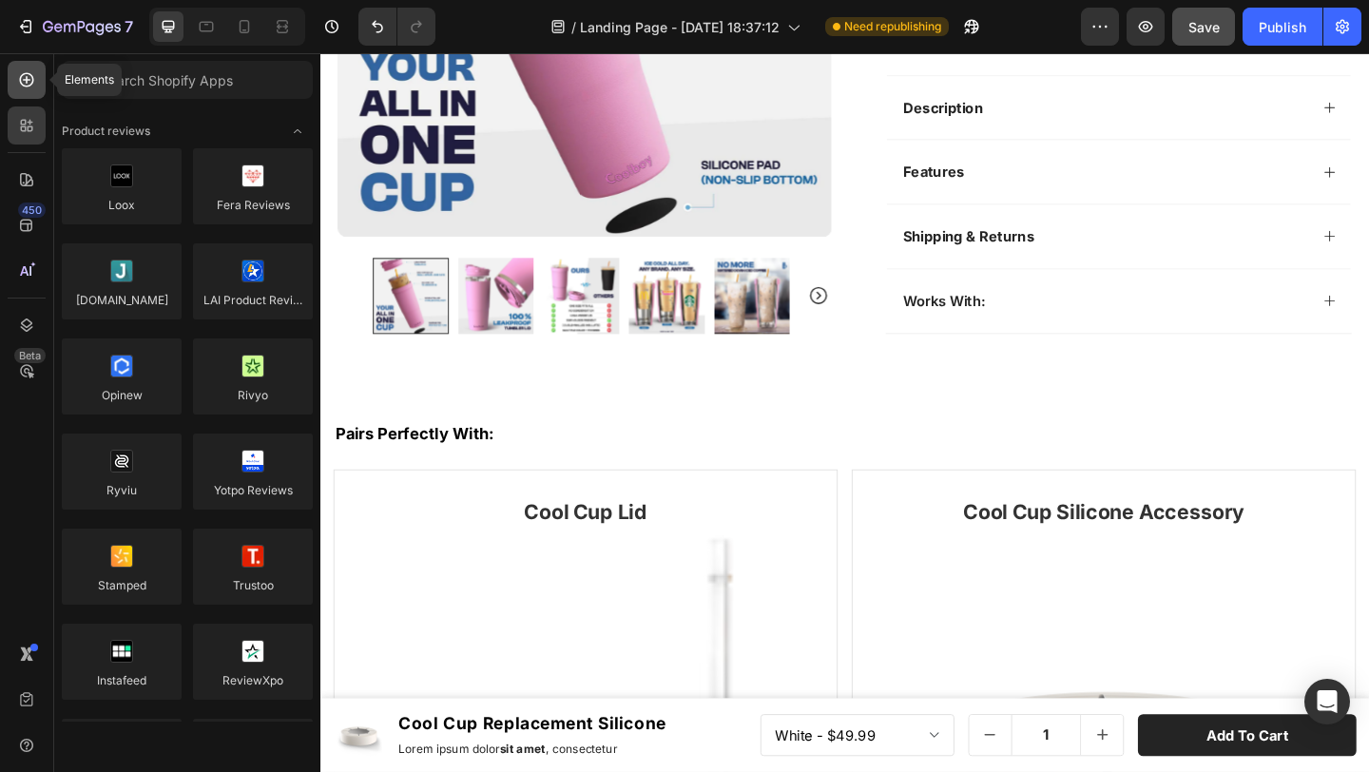
click at [42, 82] on div at bounding box center [27, 80] width 38 height 38
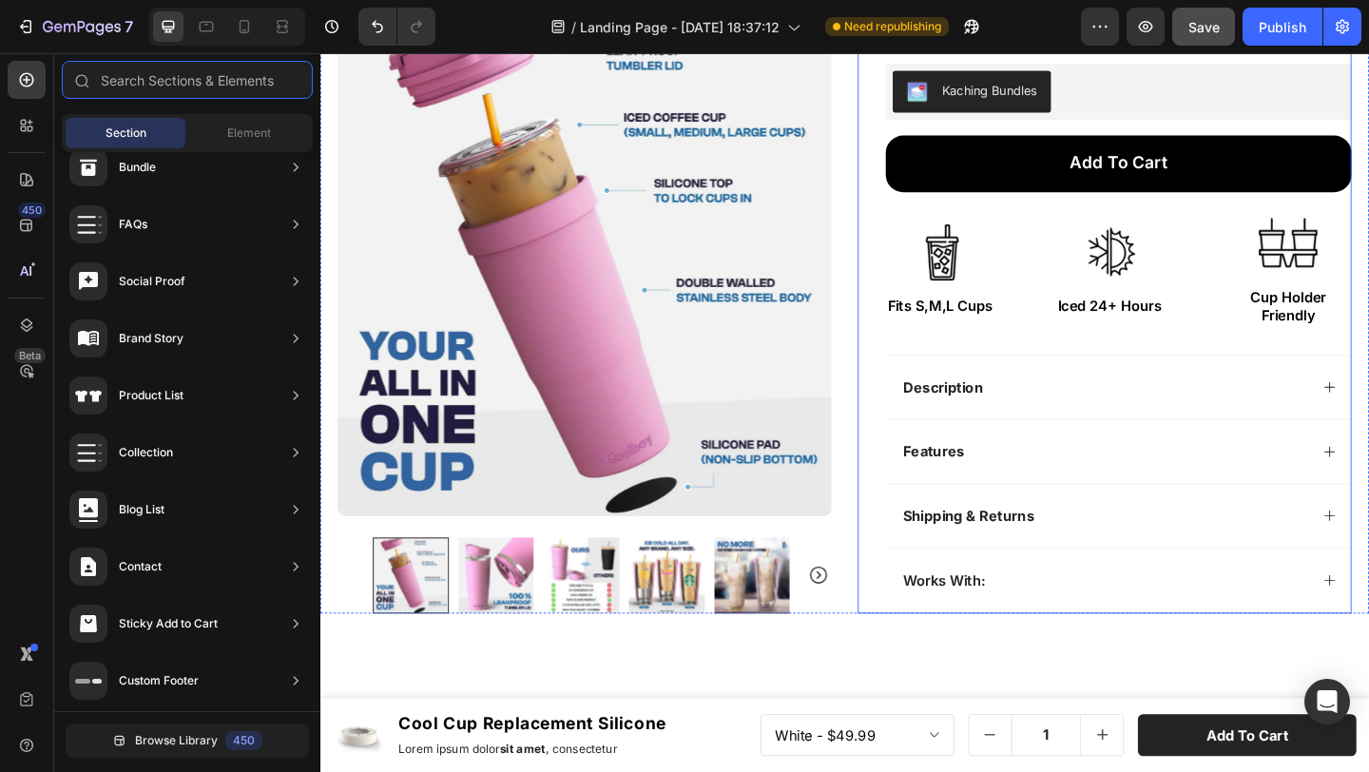
scroll to position [340, 0]
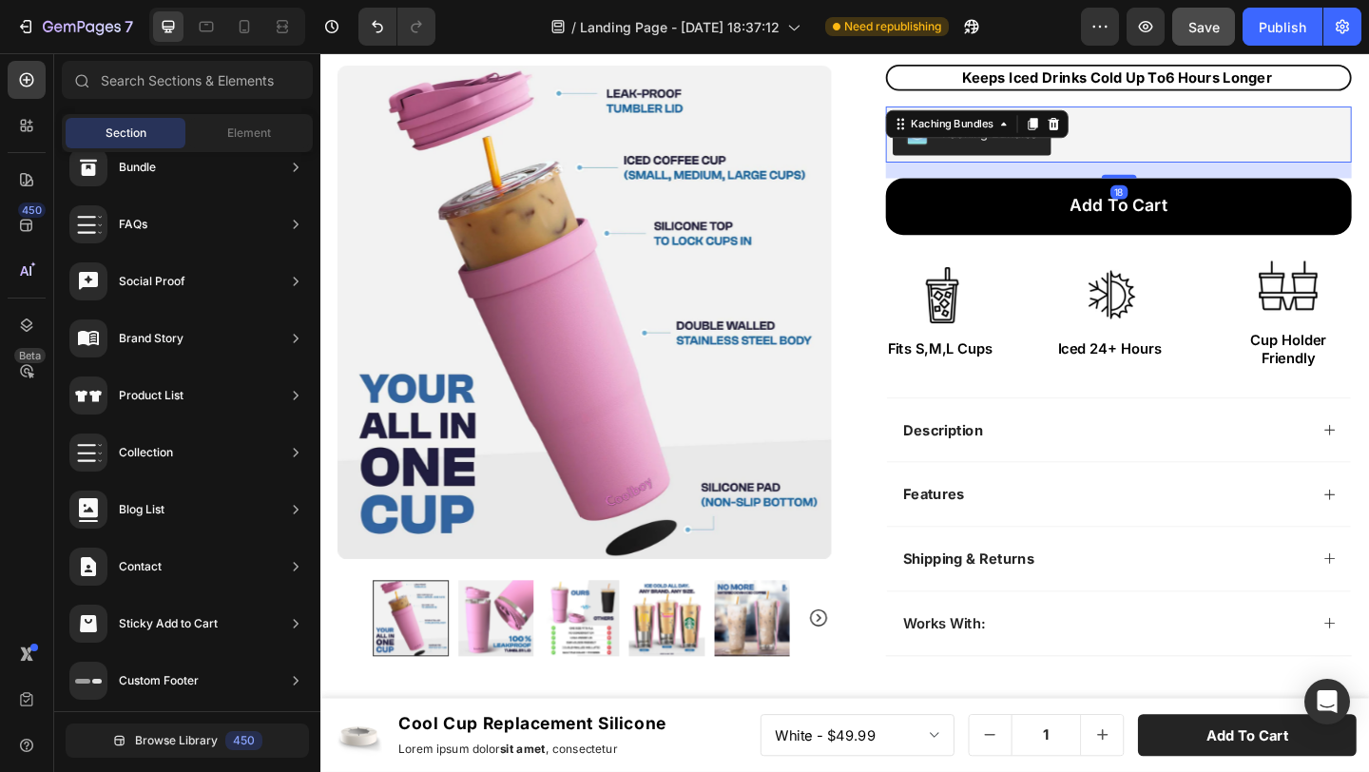
click at [1147, 137] on div "Kaching Bundles" at bounding box center [1189, 142] width 492 height 46
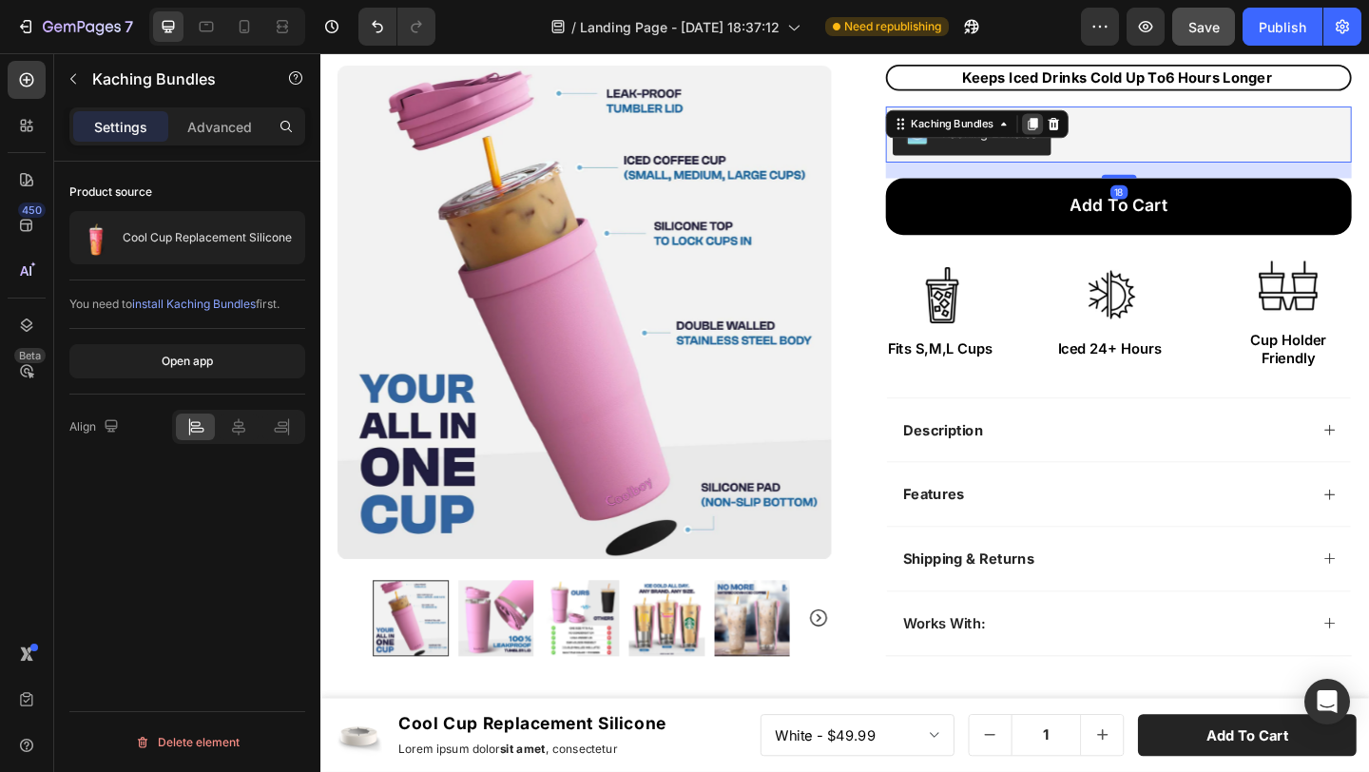
click at [1091, 125] on icon at bounding box center [1096, 130] width 10 height 13
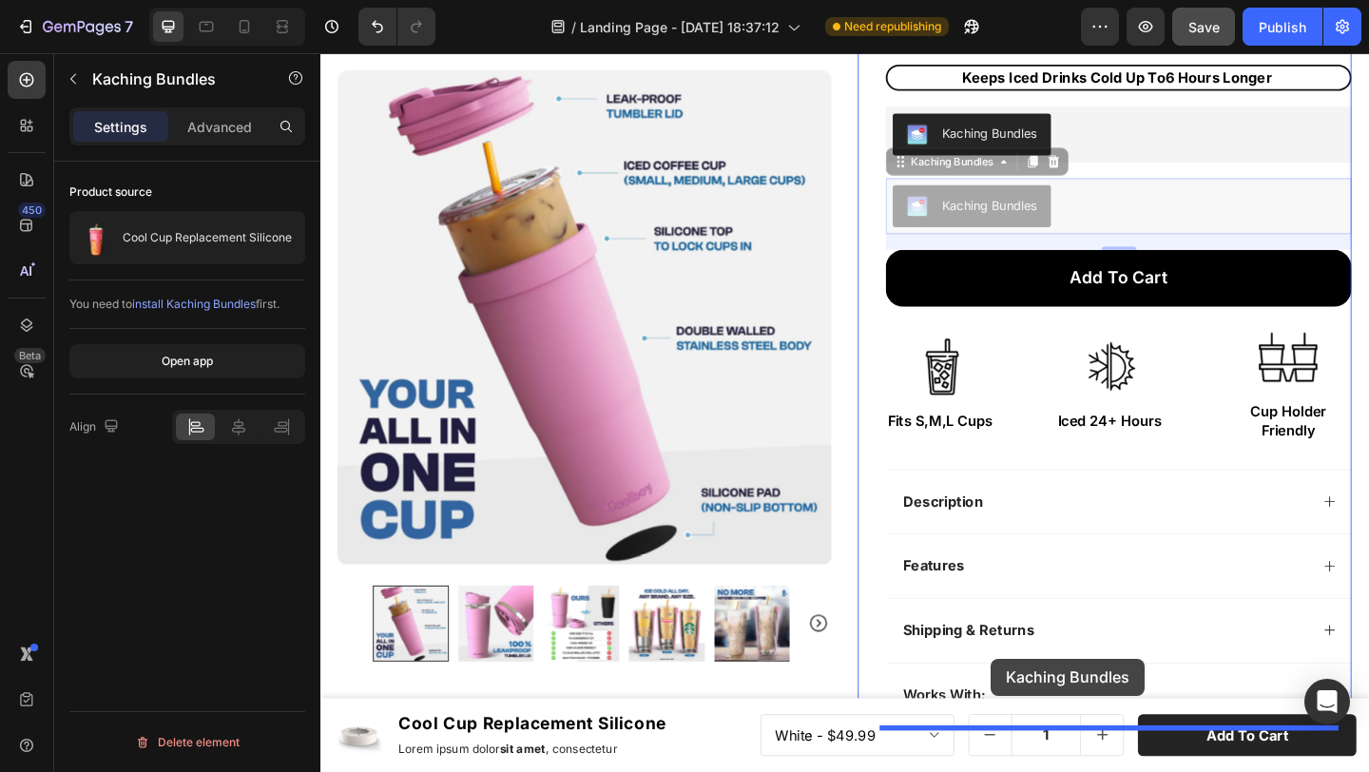
select select "Black"
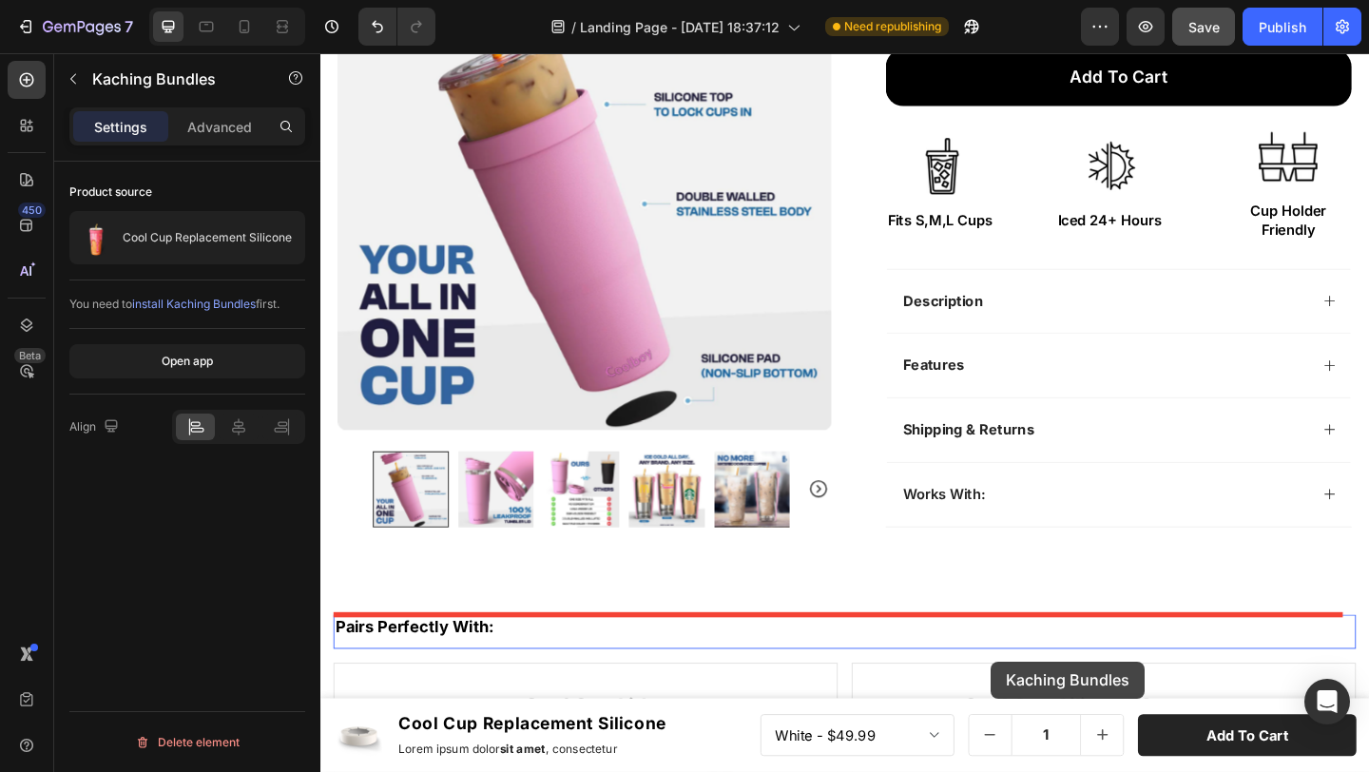
scroll to position [579, 0]
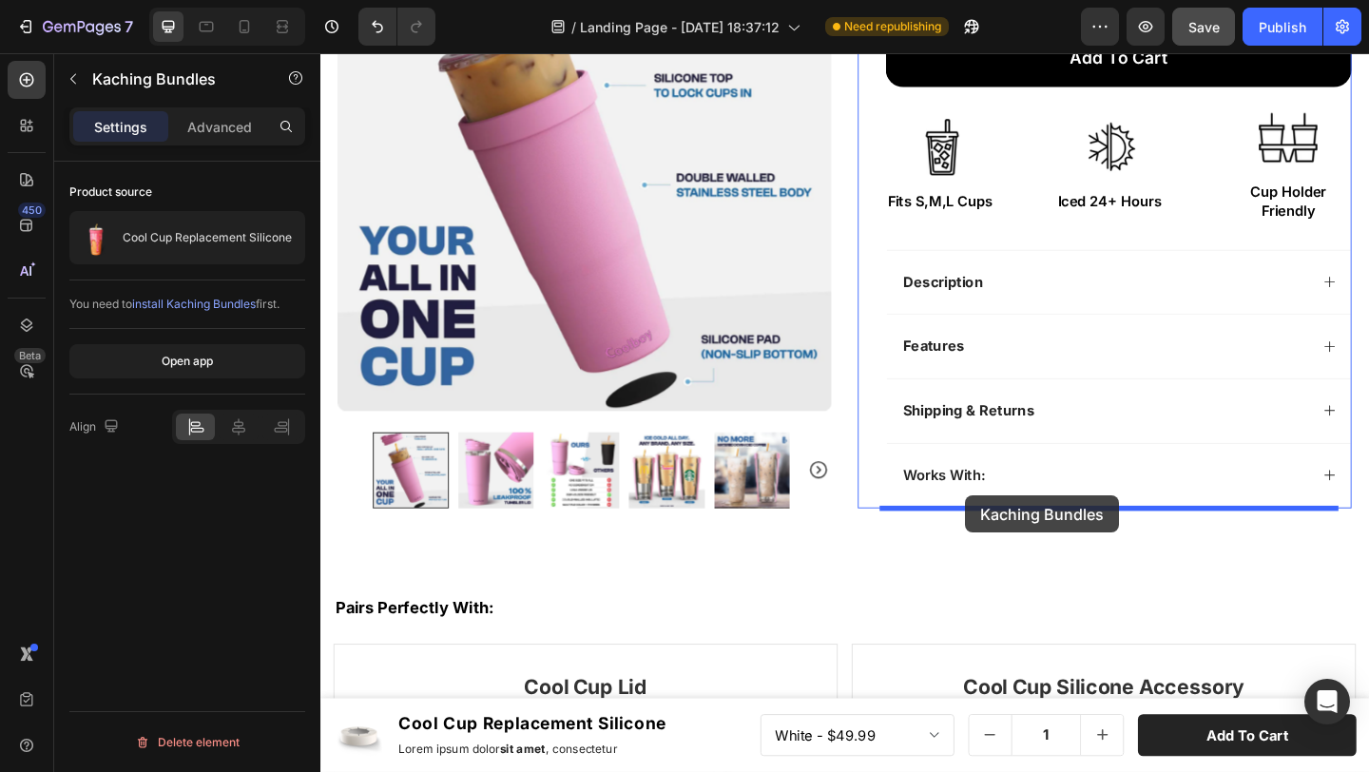
drag, startPoint x: 976, startPoint y: 174, endPoint x: 1022, endPoint y: 534, distance: 363.4
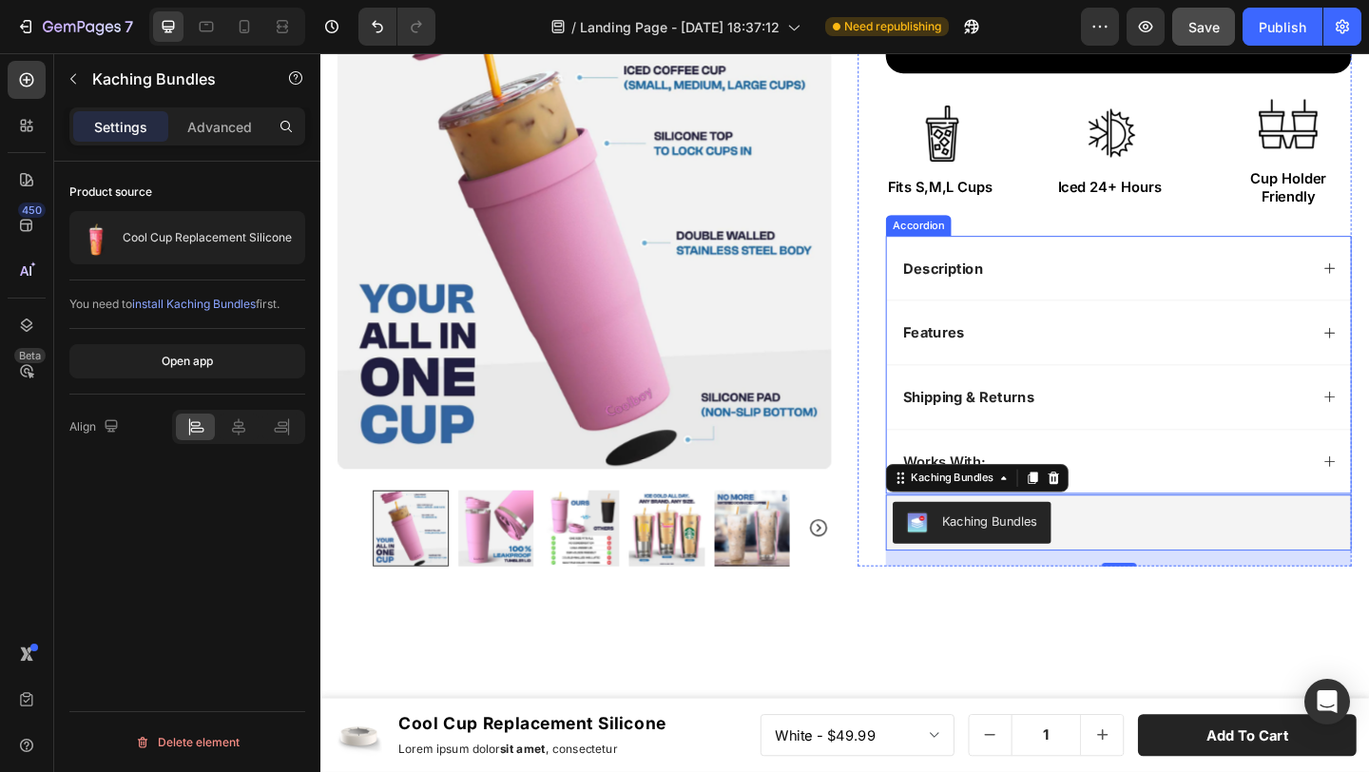
select select "Black"
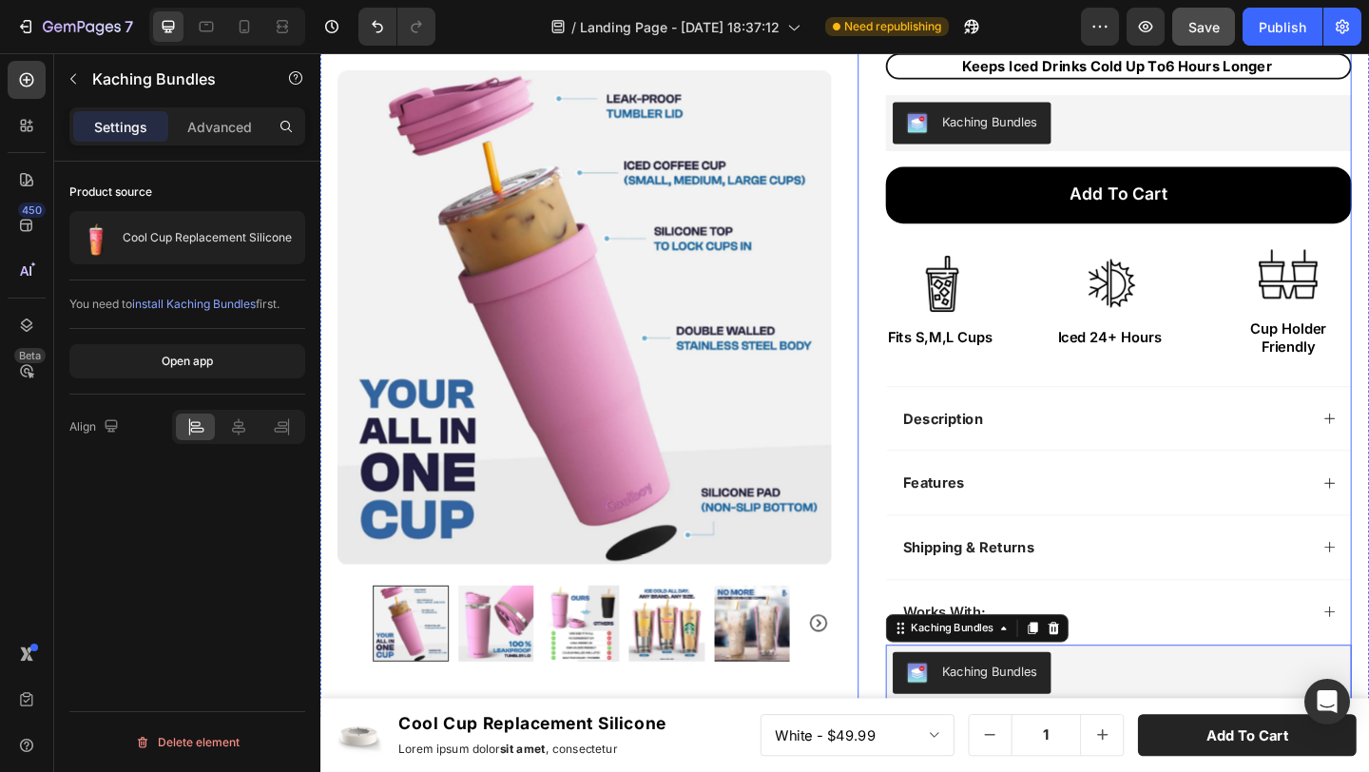
scroll to position [272, 0]
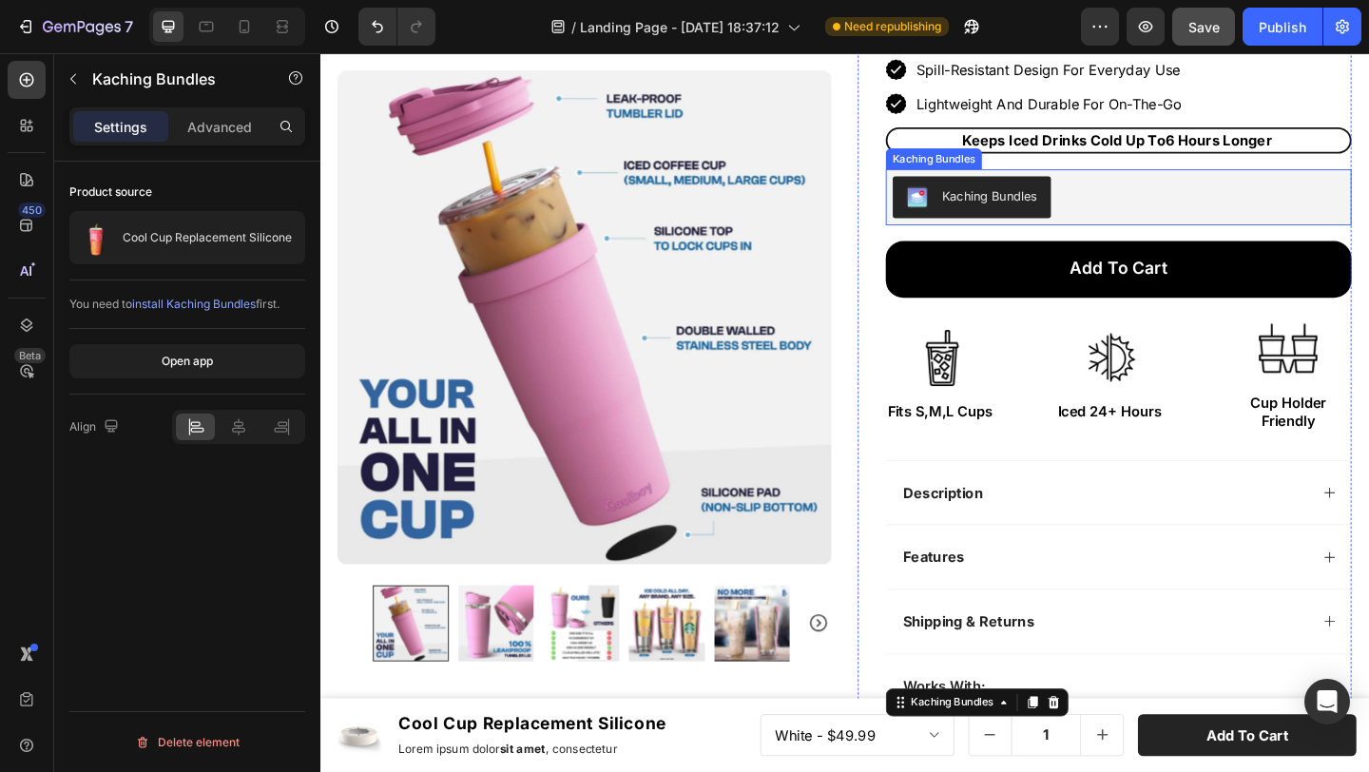
click at [1147, 213] on div "Kaching Bundles" at bounding box center [1189, 210] width 492 height 46
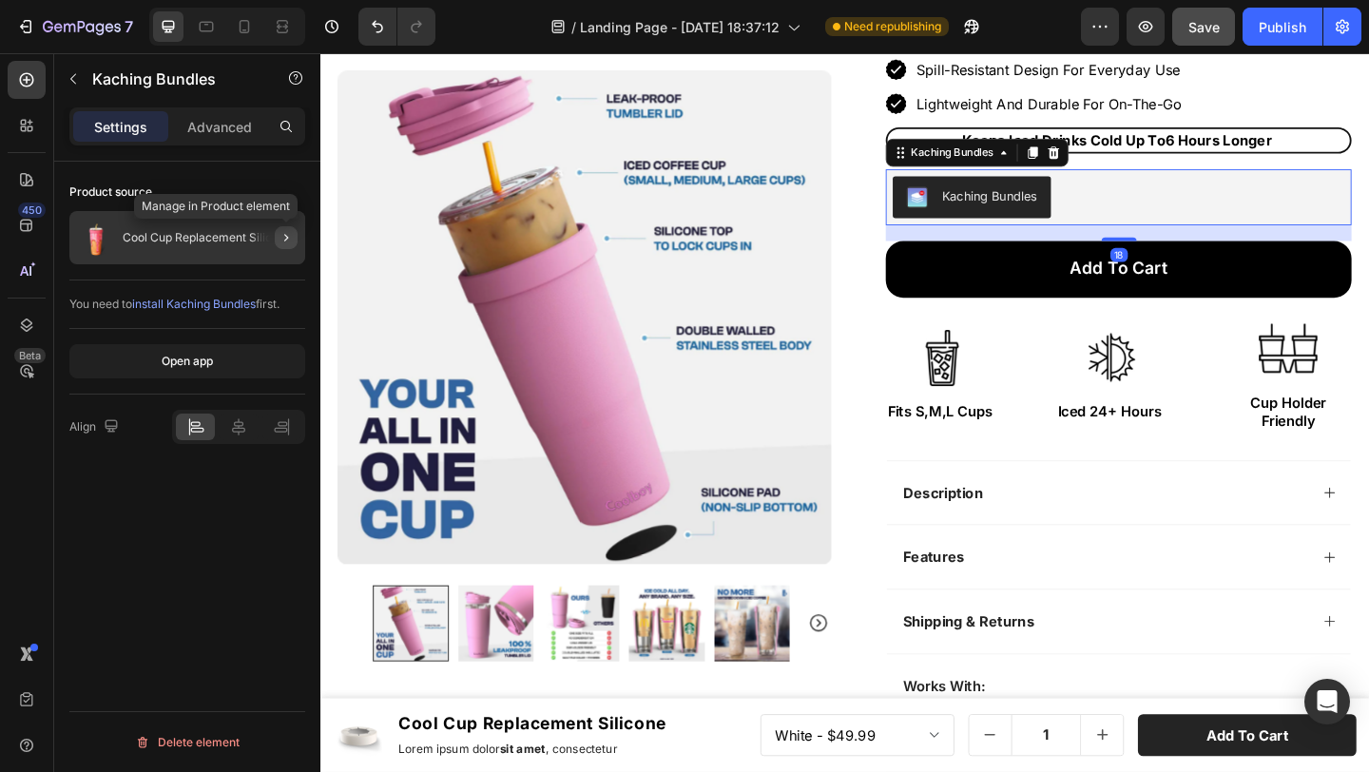
click at [287, 241] on icon "button" at bounding box center [286, 237] width 15 height 15
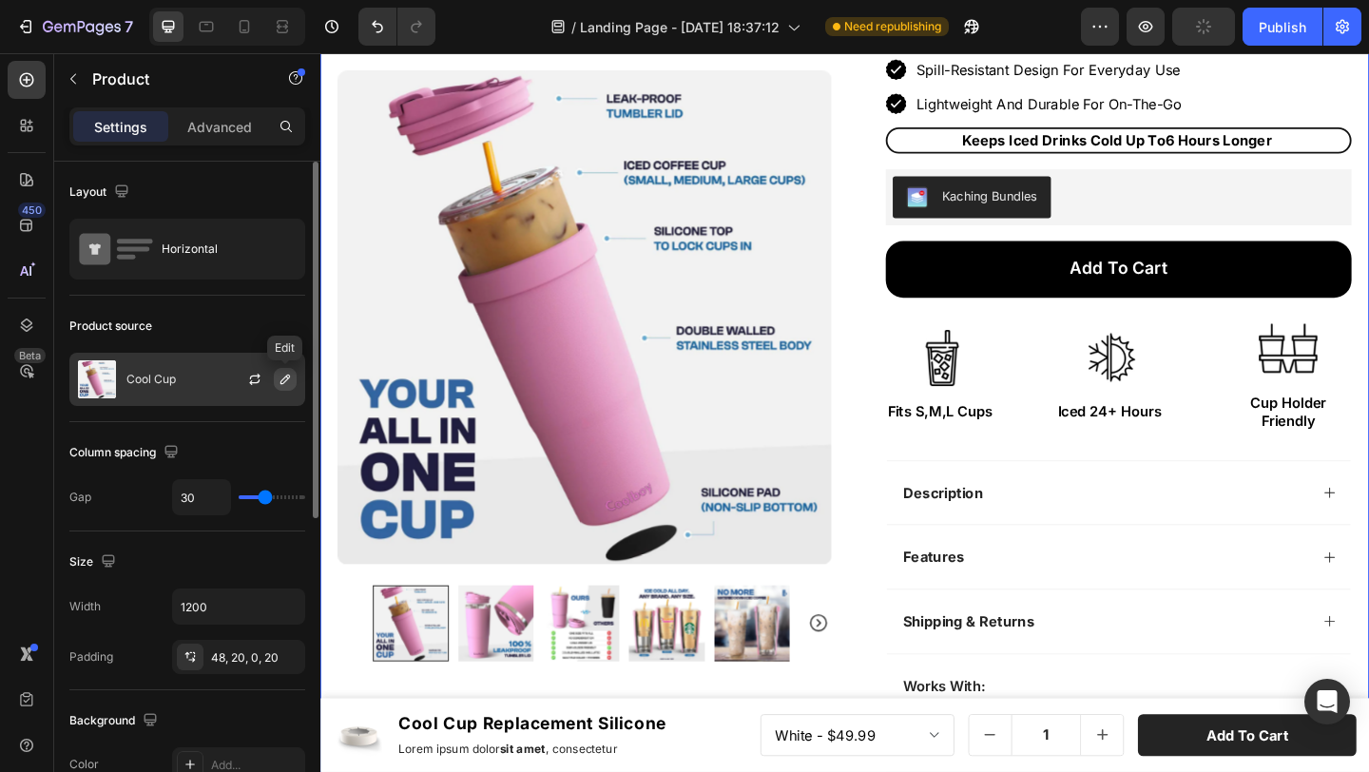
click at [278, 384] on icon "button" at bounding box center [285, 379] width 15 height 15
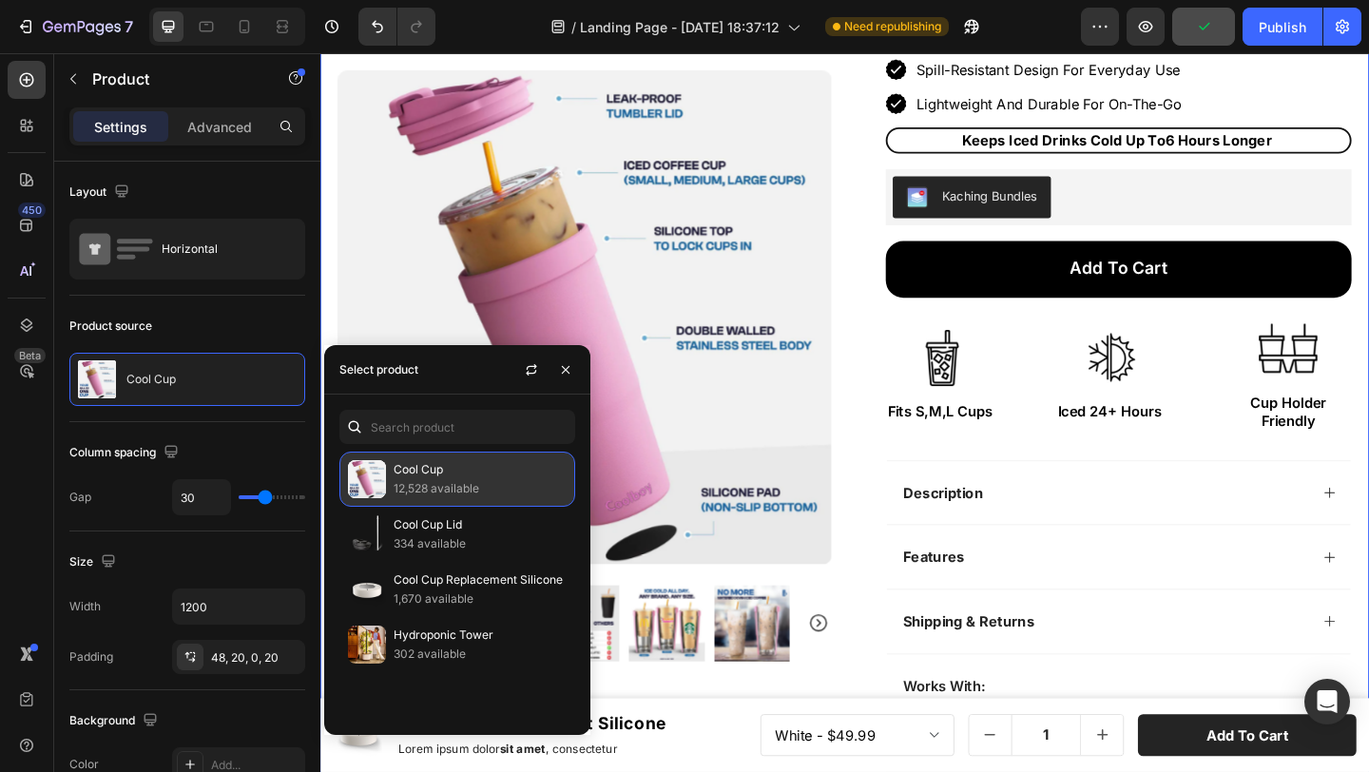
click at [404, 482] on p "12,528 available" at bounding box center [480, 488] width 173 height 19
click at [462, 479] on p "12,528 available" at bounding box center [480, 488] width 173 height 19
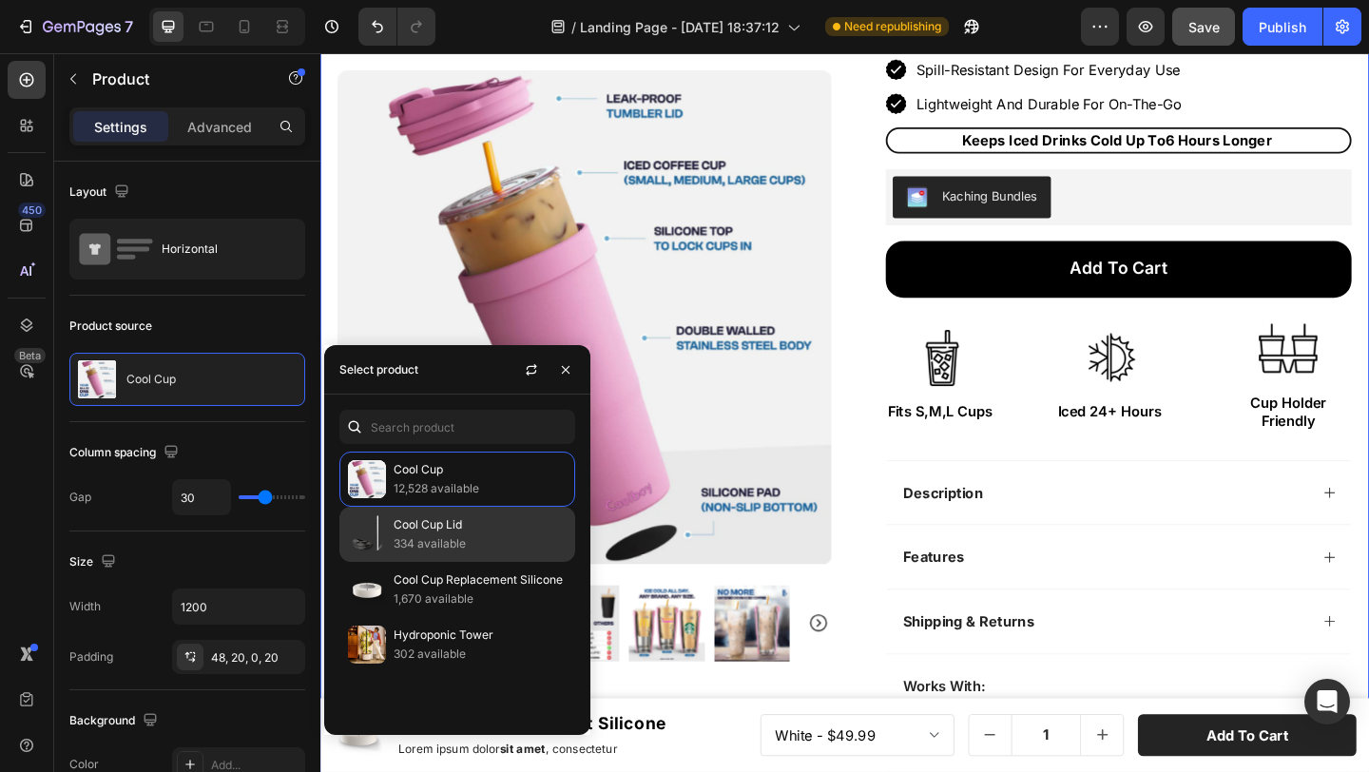
click at [452, 541] on p "334 available" at bounding box center [480, 543] width 173 height 19
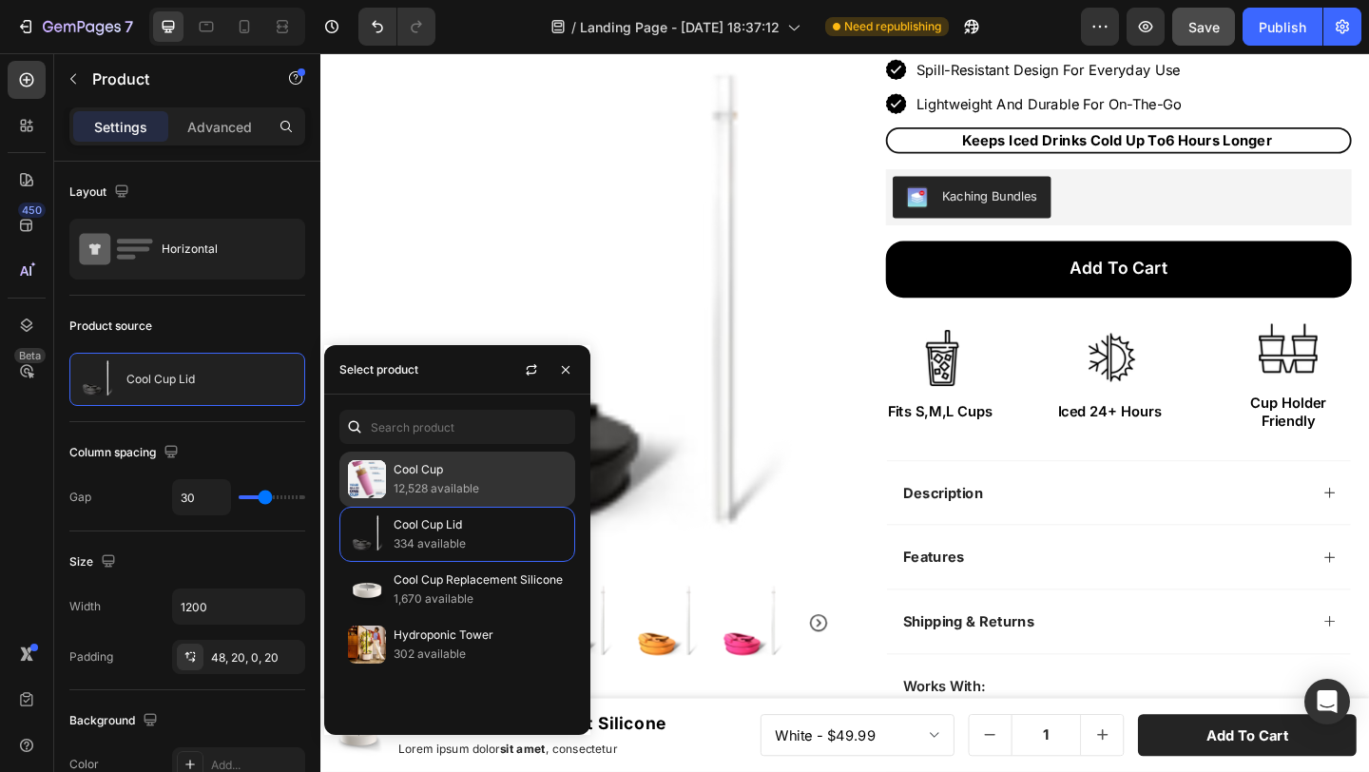
click at [439, 484] on p "12,528 available" at bounding box center [480, 488] width 173 height 19
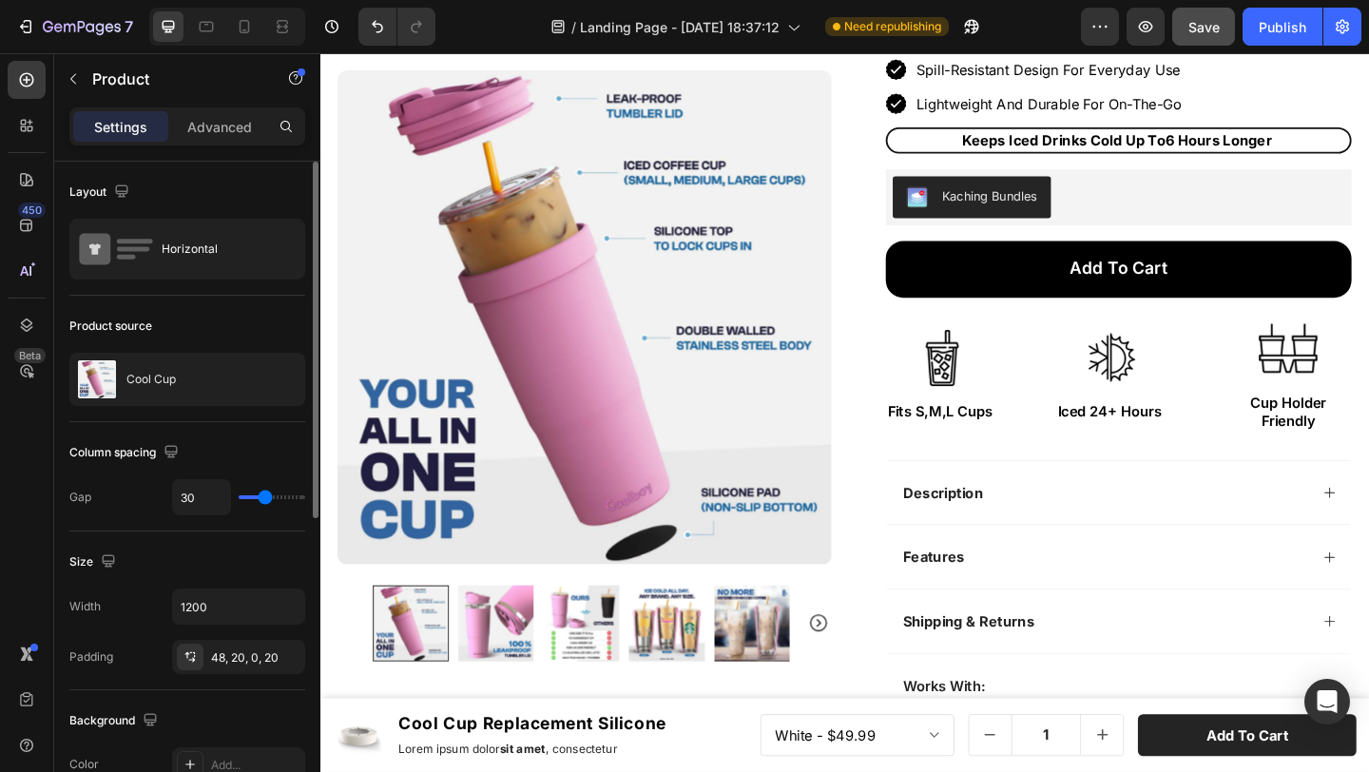
click at [301, 306] on div "Product source Cool Cup" at bounding box center [187, 359] width 236 height 126
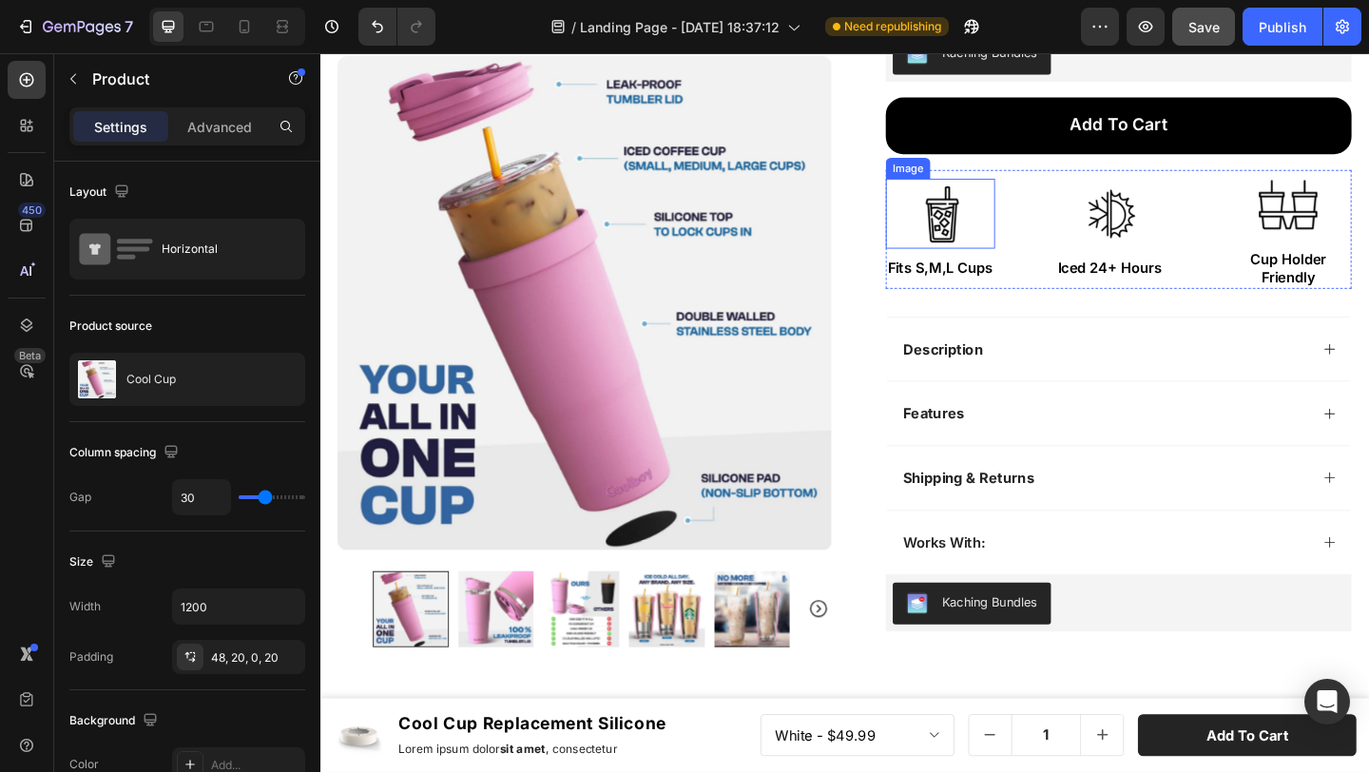
select select "Black"
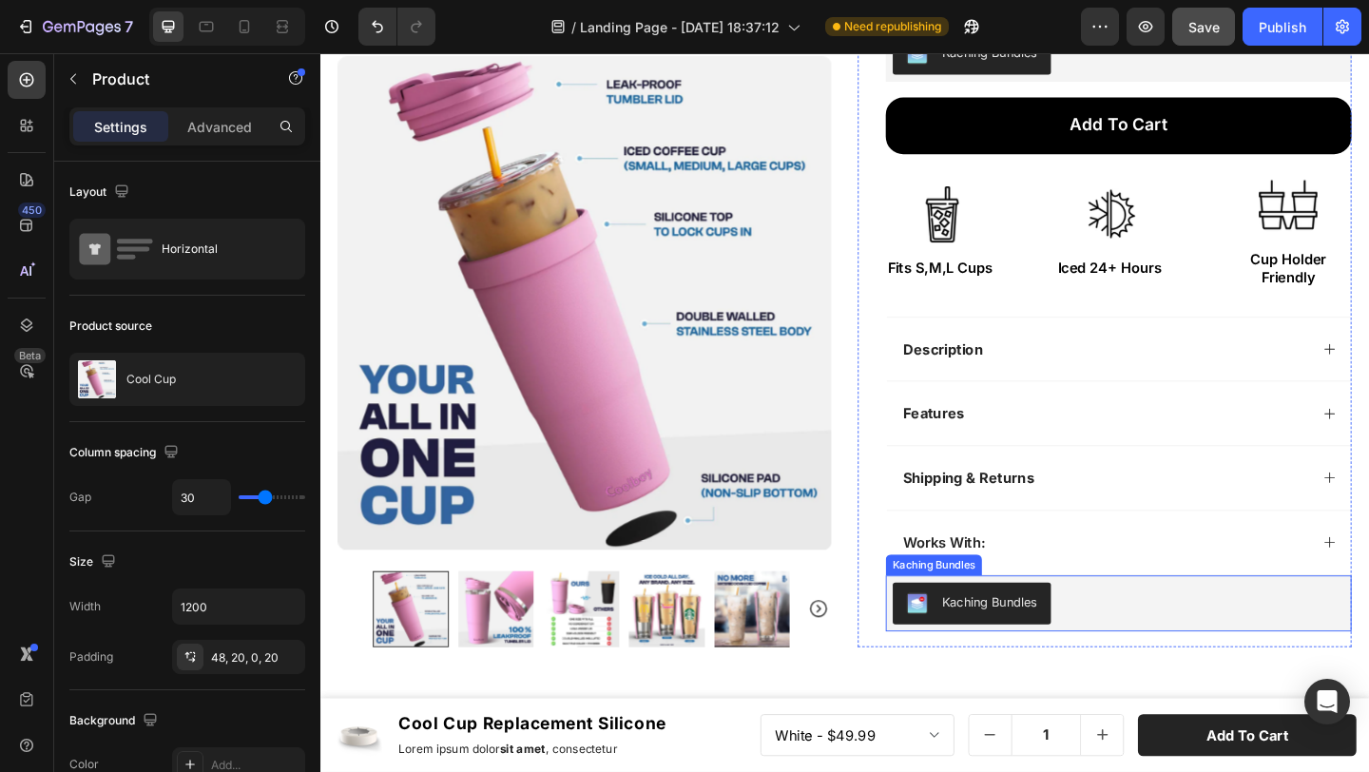
scroll to position [654, 0]
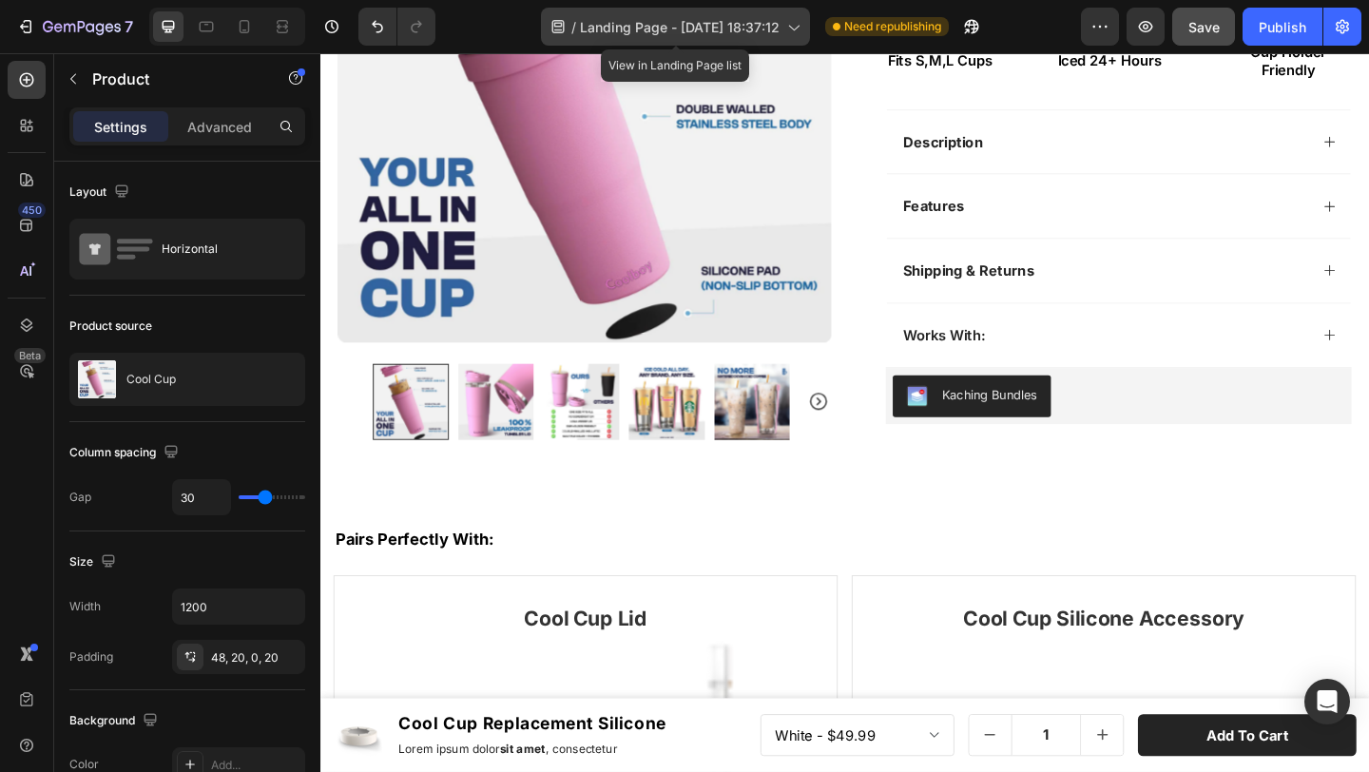
click at [682, 34] on span "Landing Page - Sep 27, 18:37:12" at bounding box center [680, 27] width 200 height 20
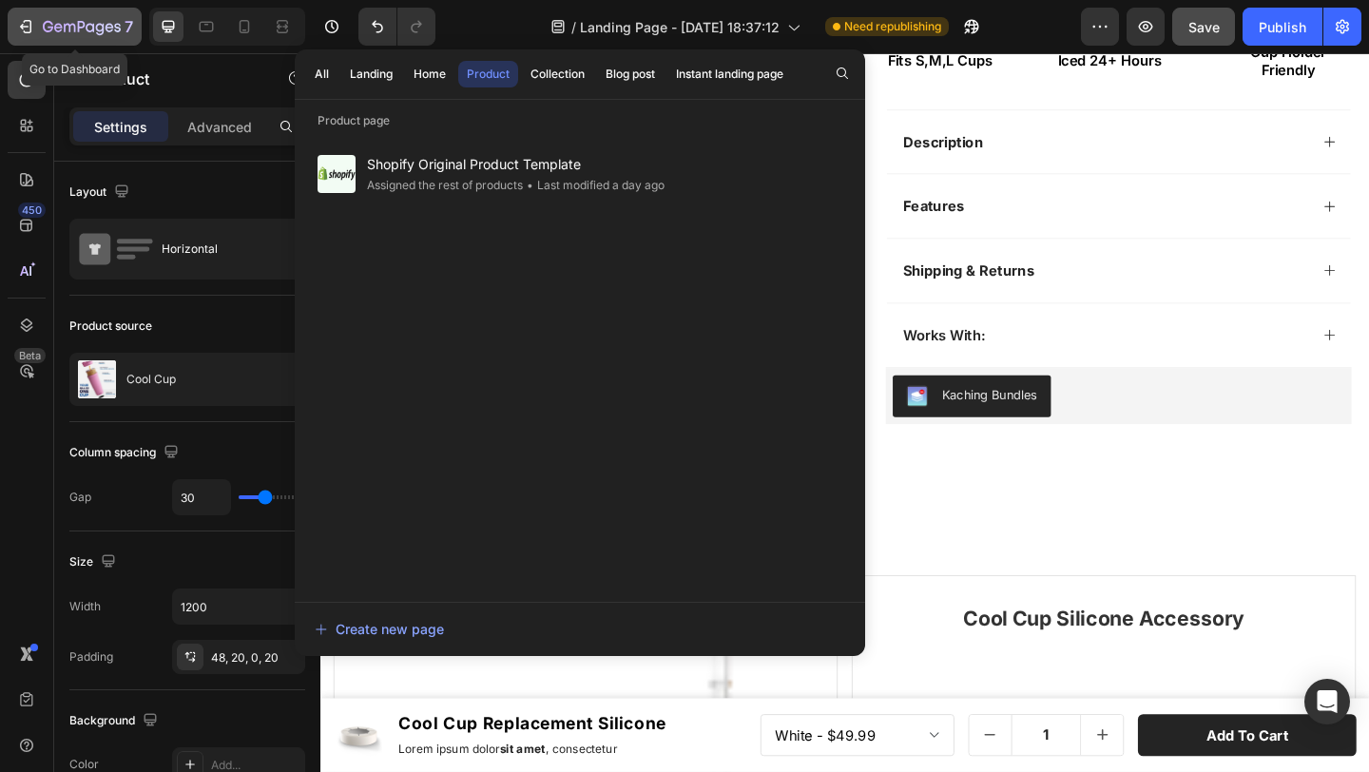
click at [47, 20] on icon "button" at bounding box center [82, 28] width 78 height 16
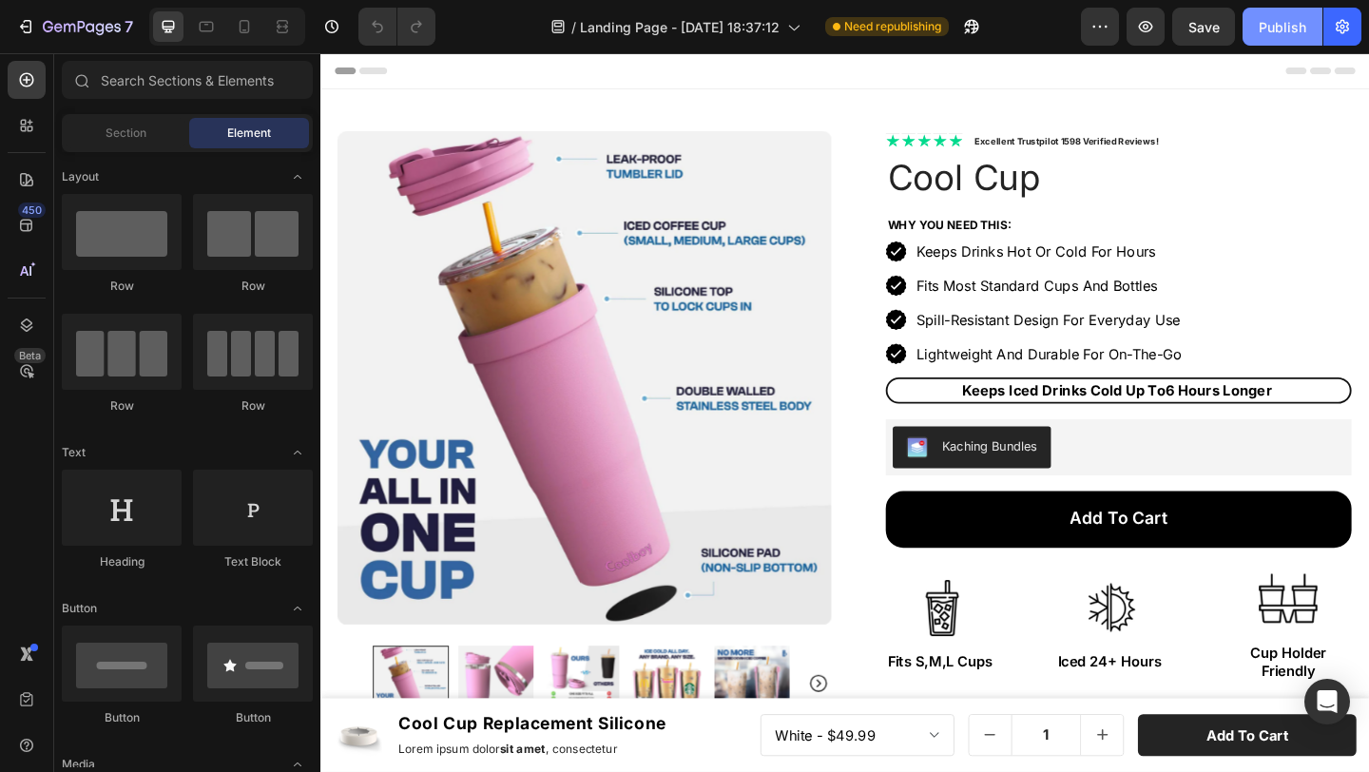
click at [1301, 26] on div "Publish" at bounding box center [1283, 27] width 48 height 20
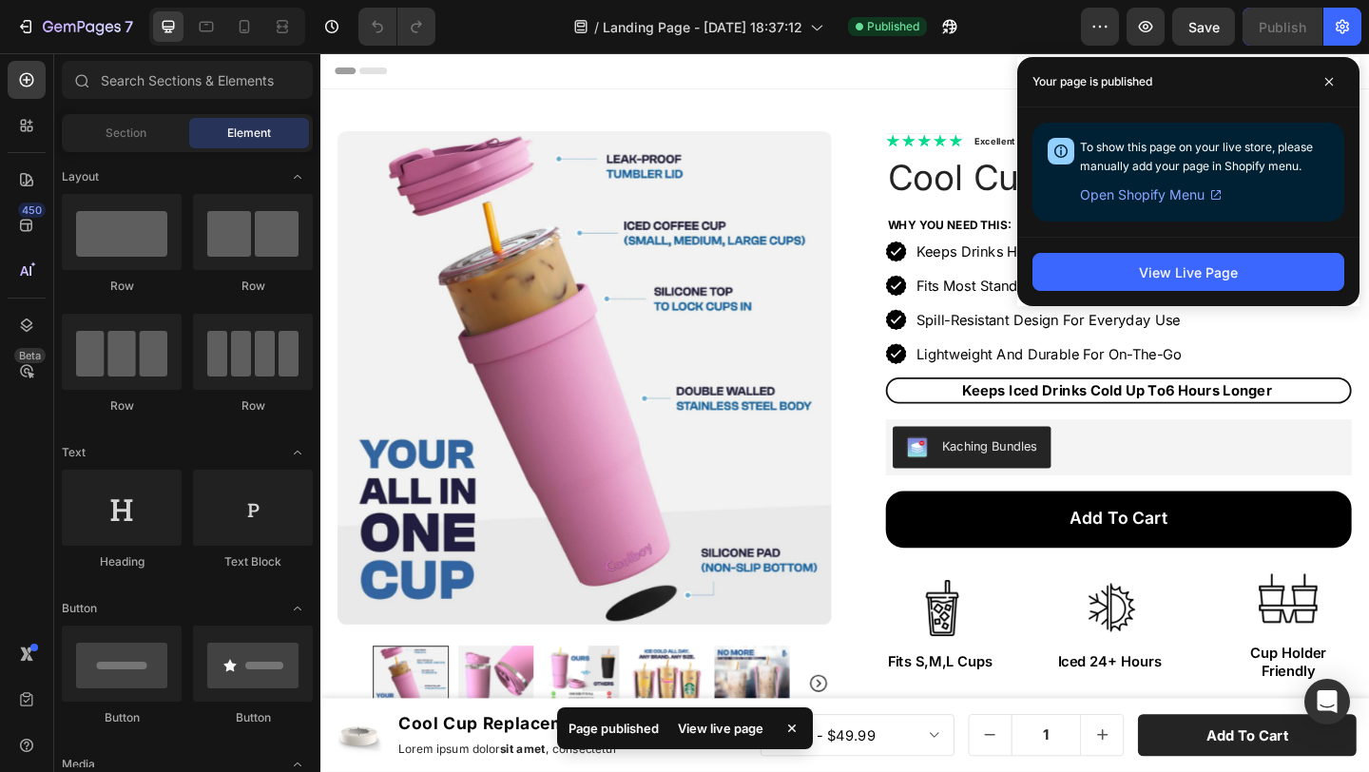
click at [803, 728] on div "Page published View live page" at bounding box center [685, 729] width 256 height 42
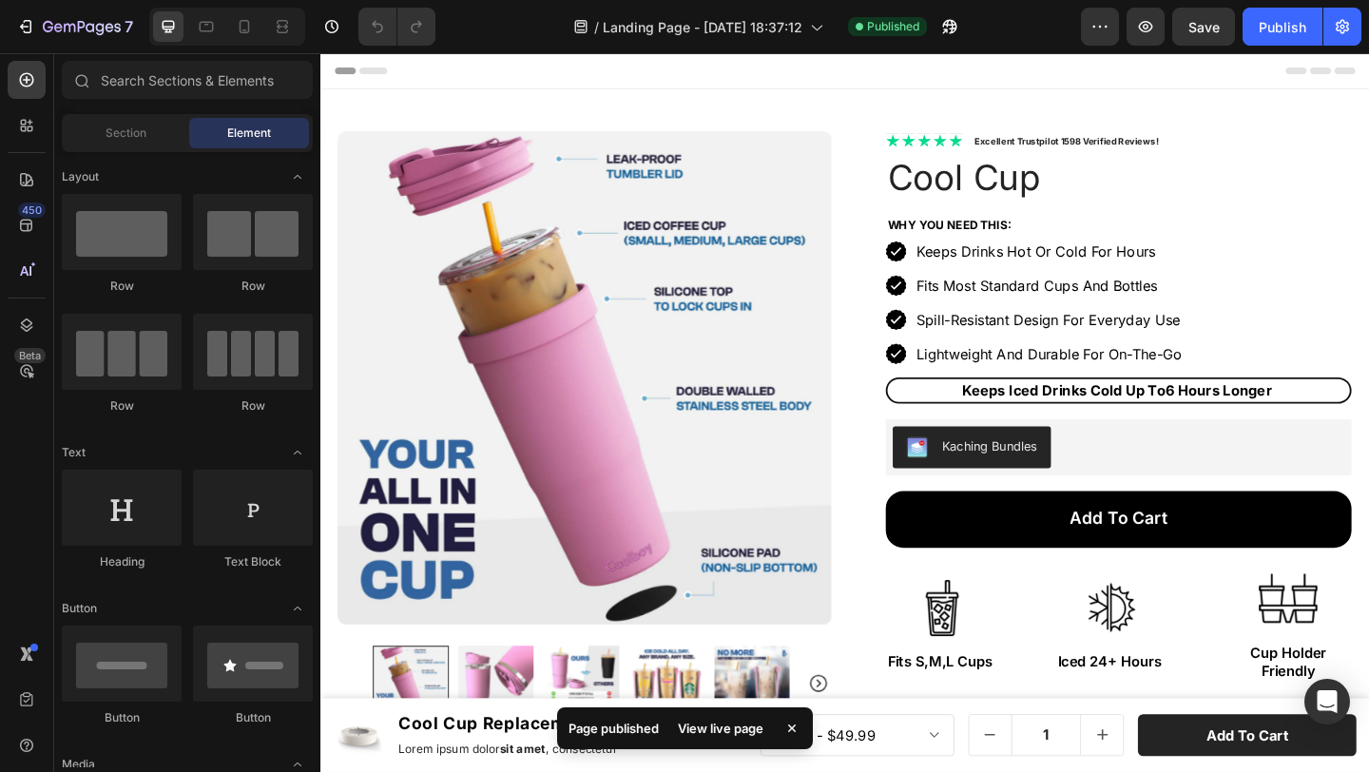
click at [798, 727] on icon at bounding box center [792, 728] width 19 height 19
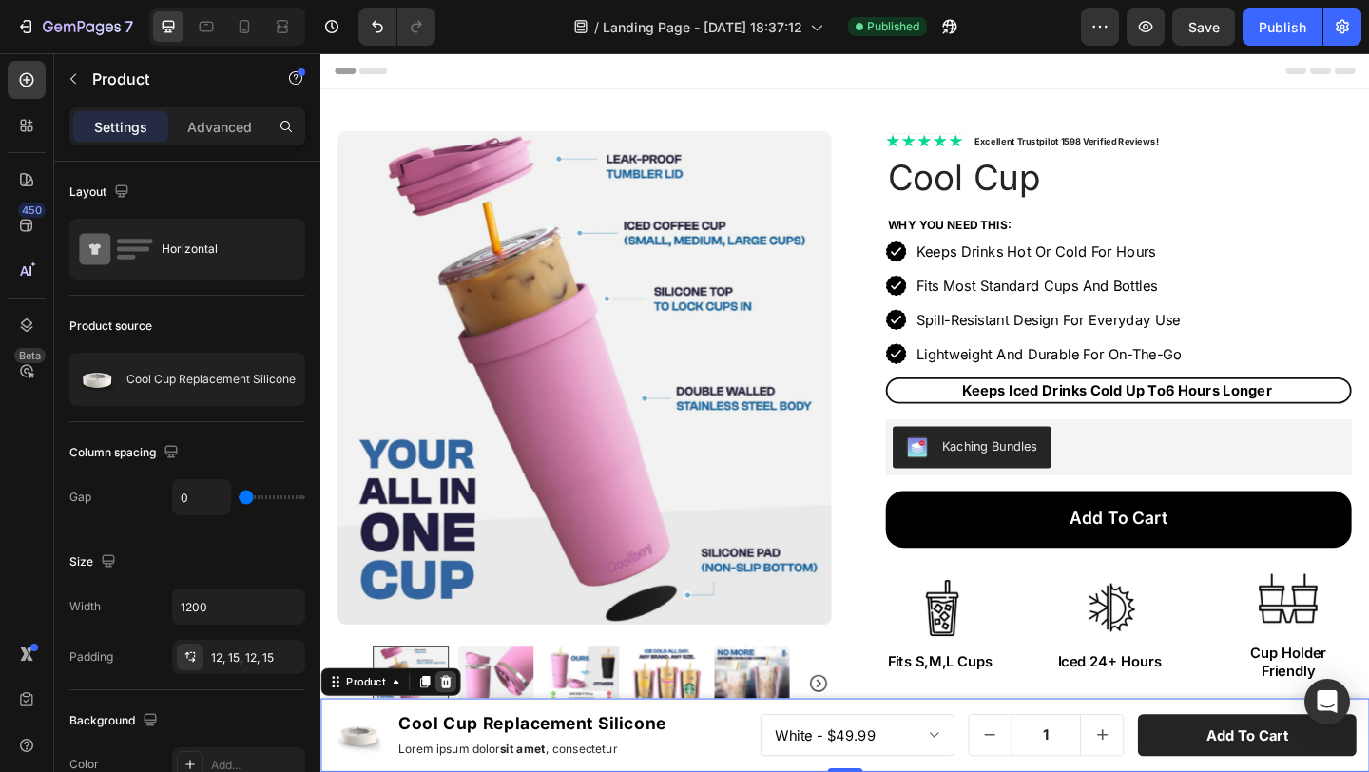
click at [461, 736] on icon at bounding box center [456, 736] width 15 height 15
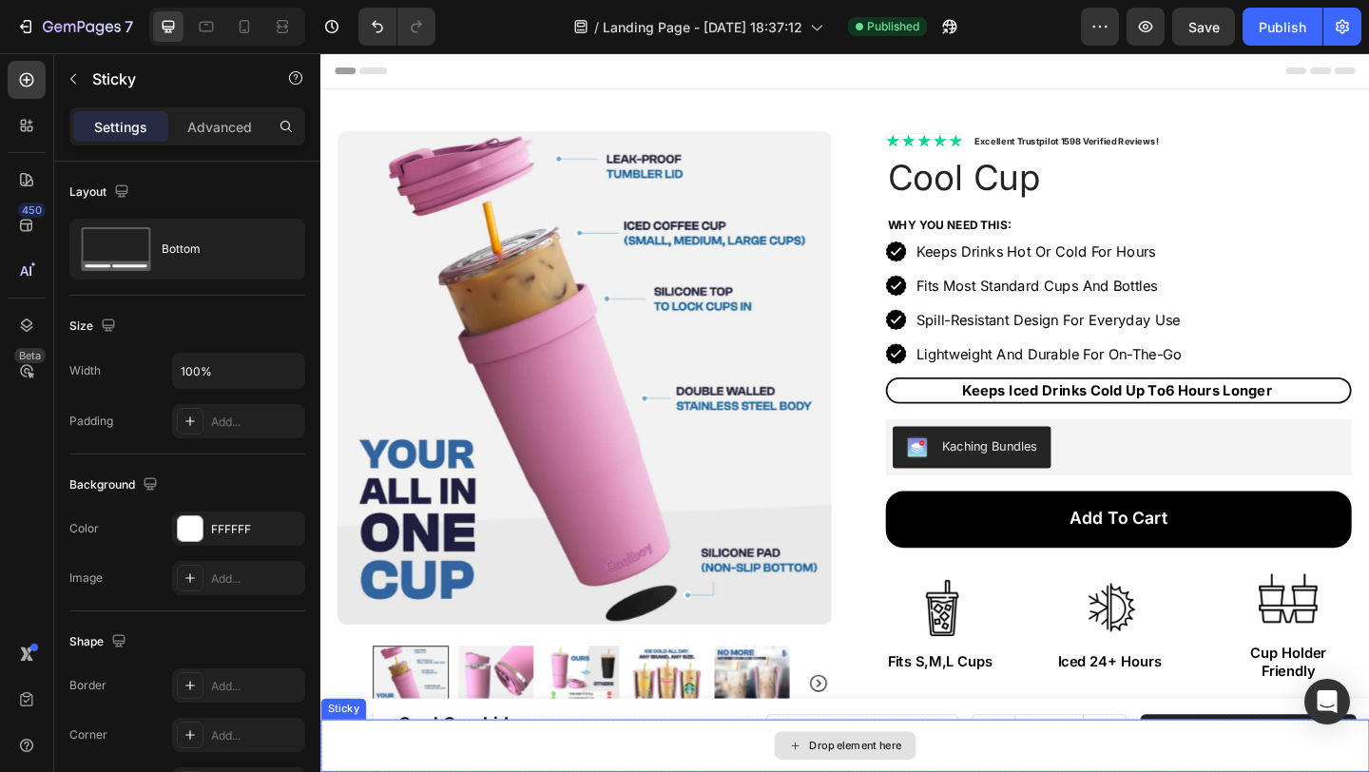
click at [448, 759] on icon at bounding box center [455, 759] width 15 height 15
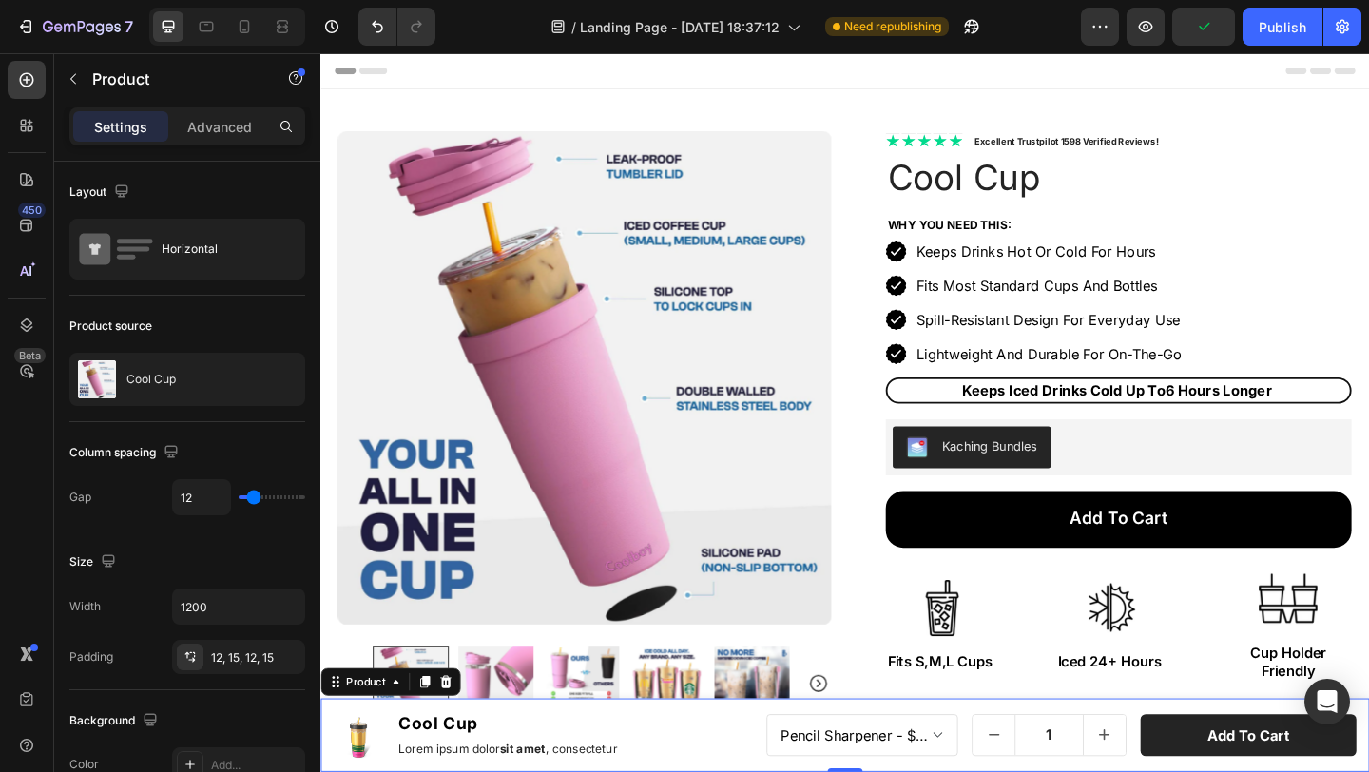
click at [459, 740] on icon at bounding box center [457, 736] width 12 height 13
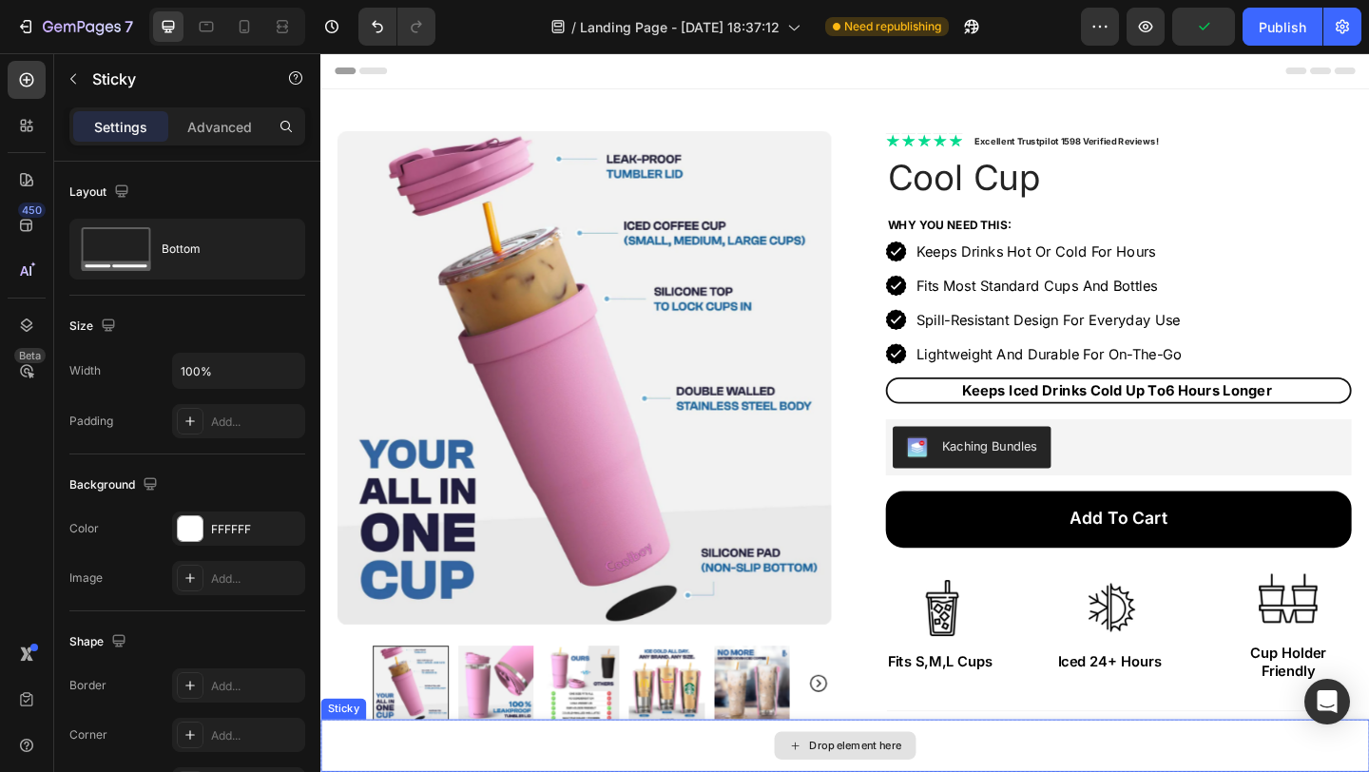
click at [448, 753] on icon at bounding box center [455, 759] width 15 height 15
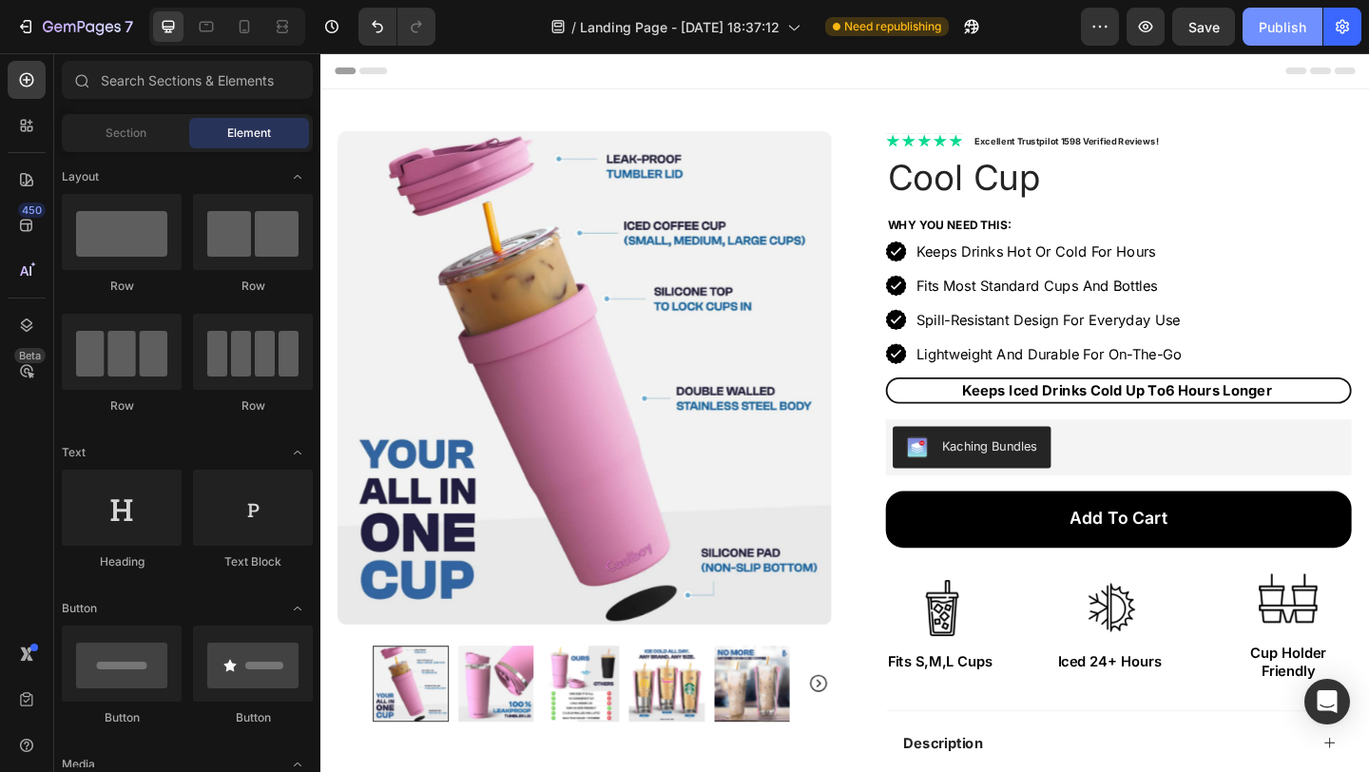
click at [1269, 30] on div "Publish" at bounding box center [1283, 27] width 48 height 20
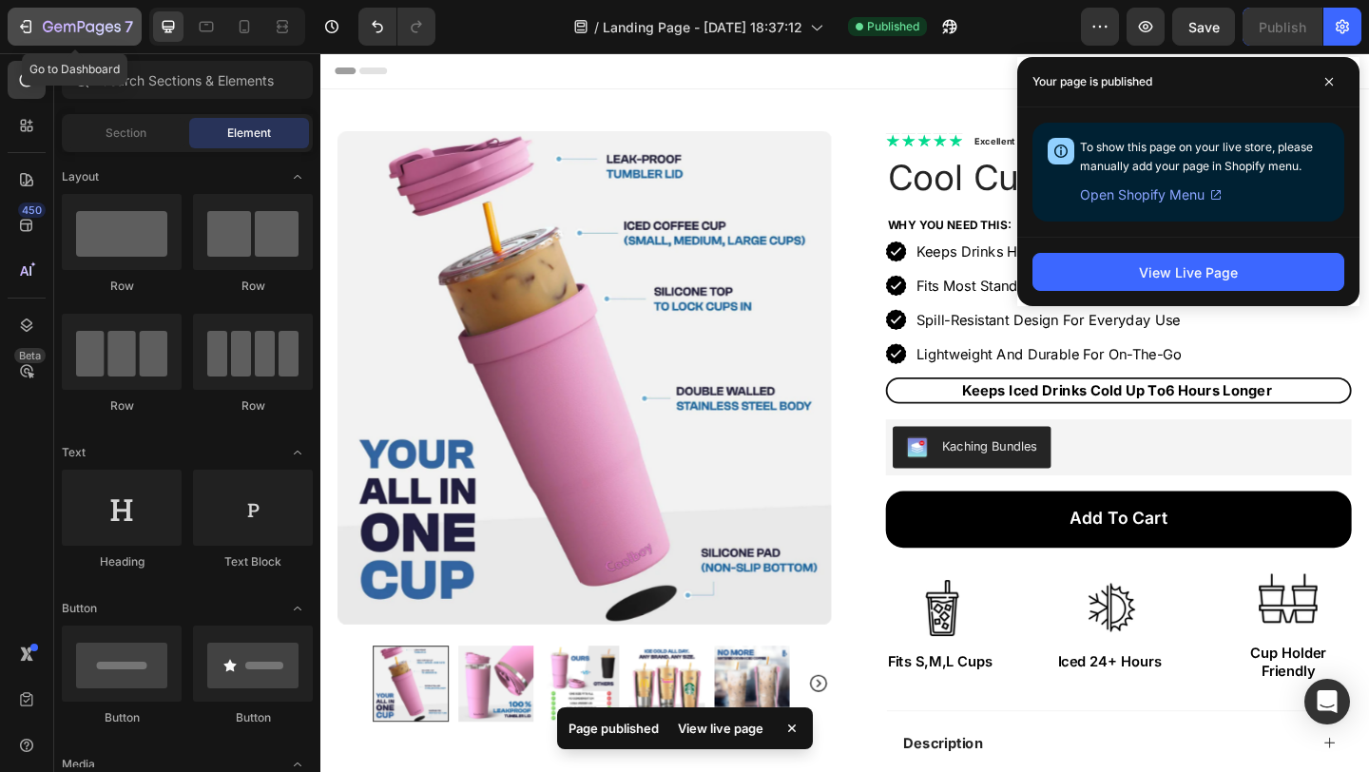
click at [88, 29] on icon "button" at bounding box center [82, 28] width 78 height 16
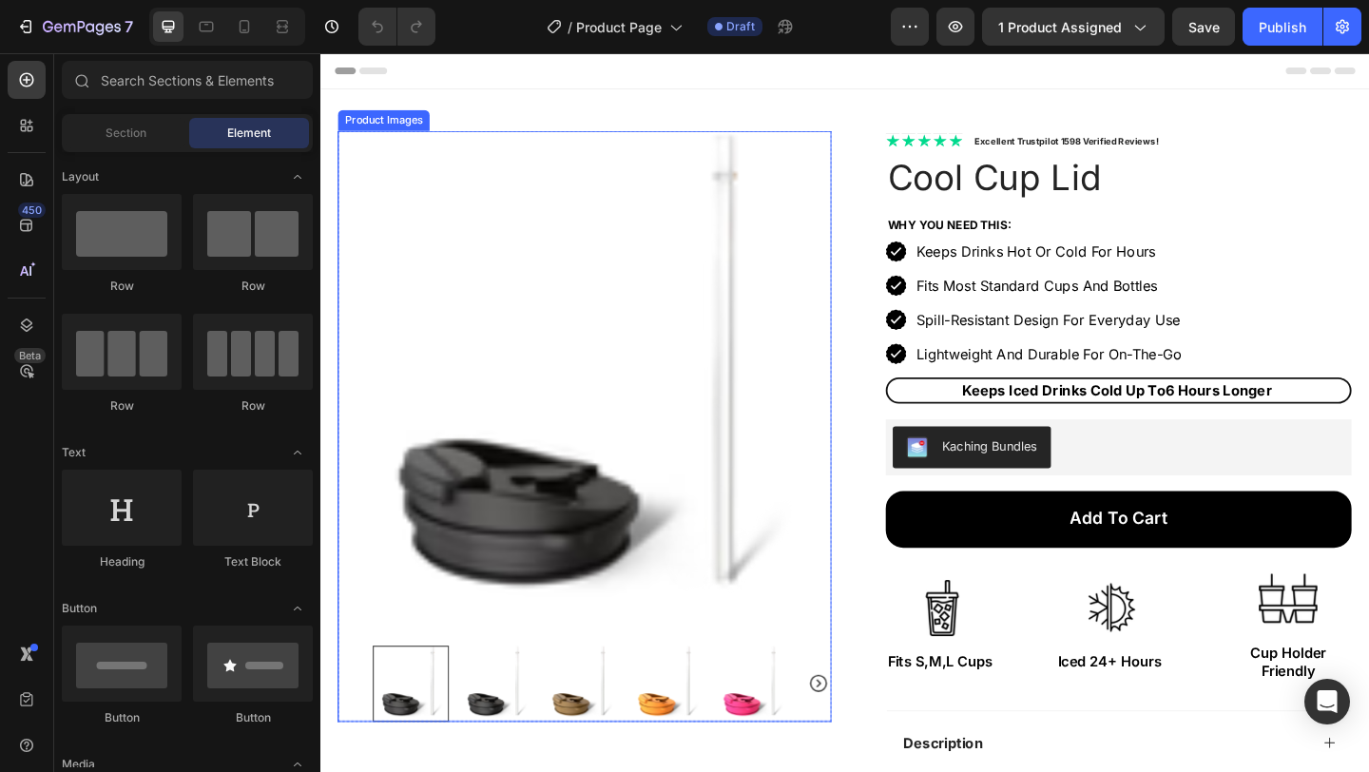
click at [752, 284] on img at bounding box center [607, 406] width 537 height 537
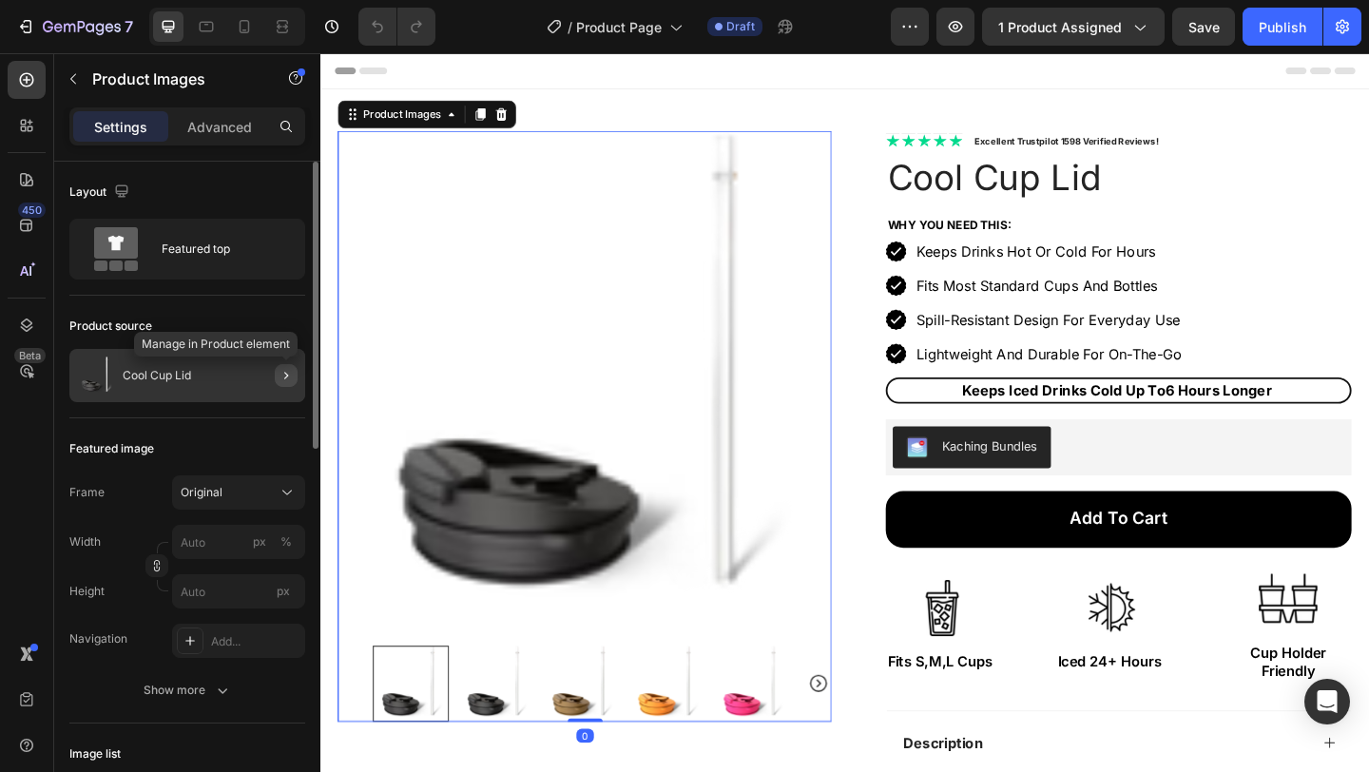
click at [281, 377] on icon "button" at bounding box center [286, 375] width 15 height 15
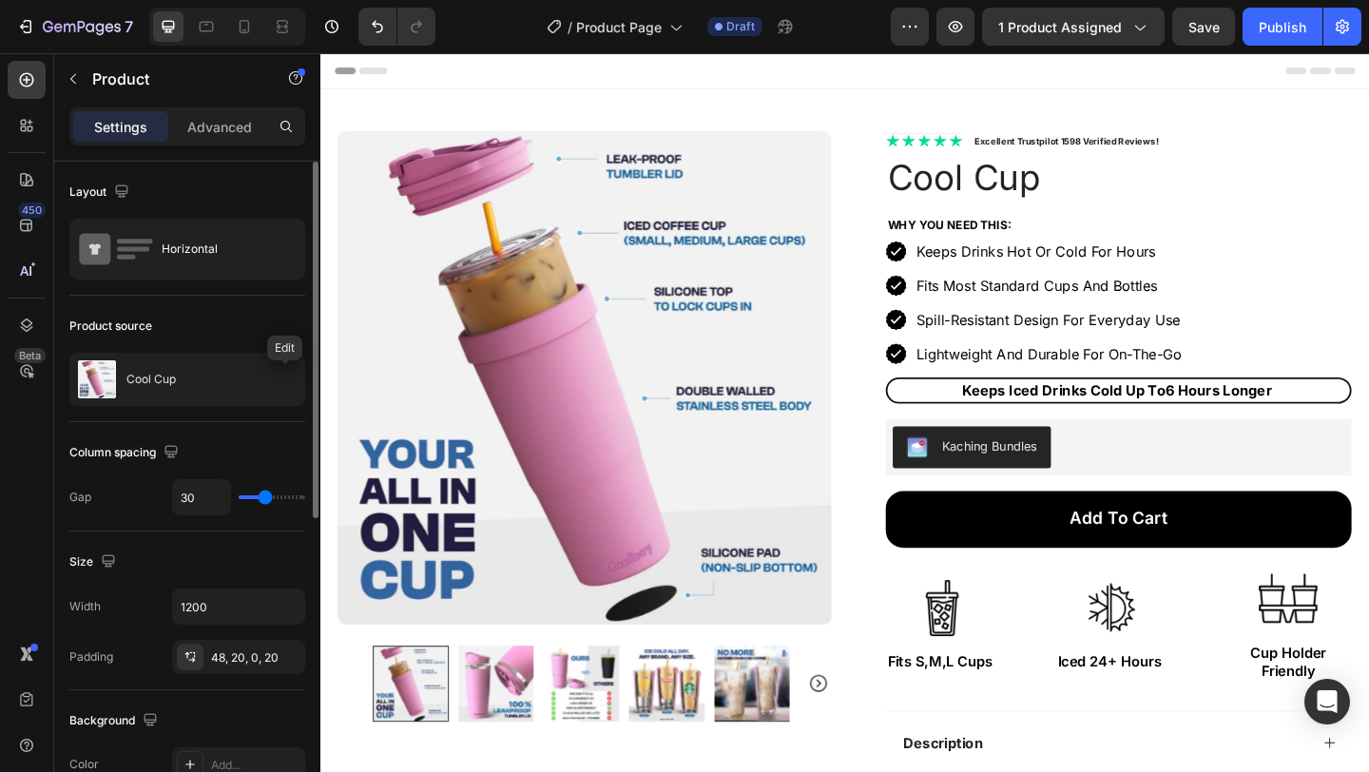
click at [0, 0] on icon "button" at bounding box center [0, 0] width 0 height 0
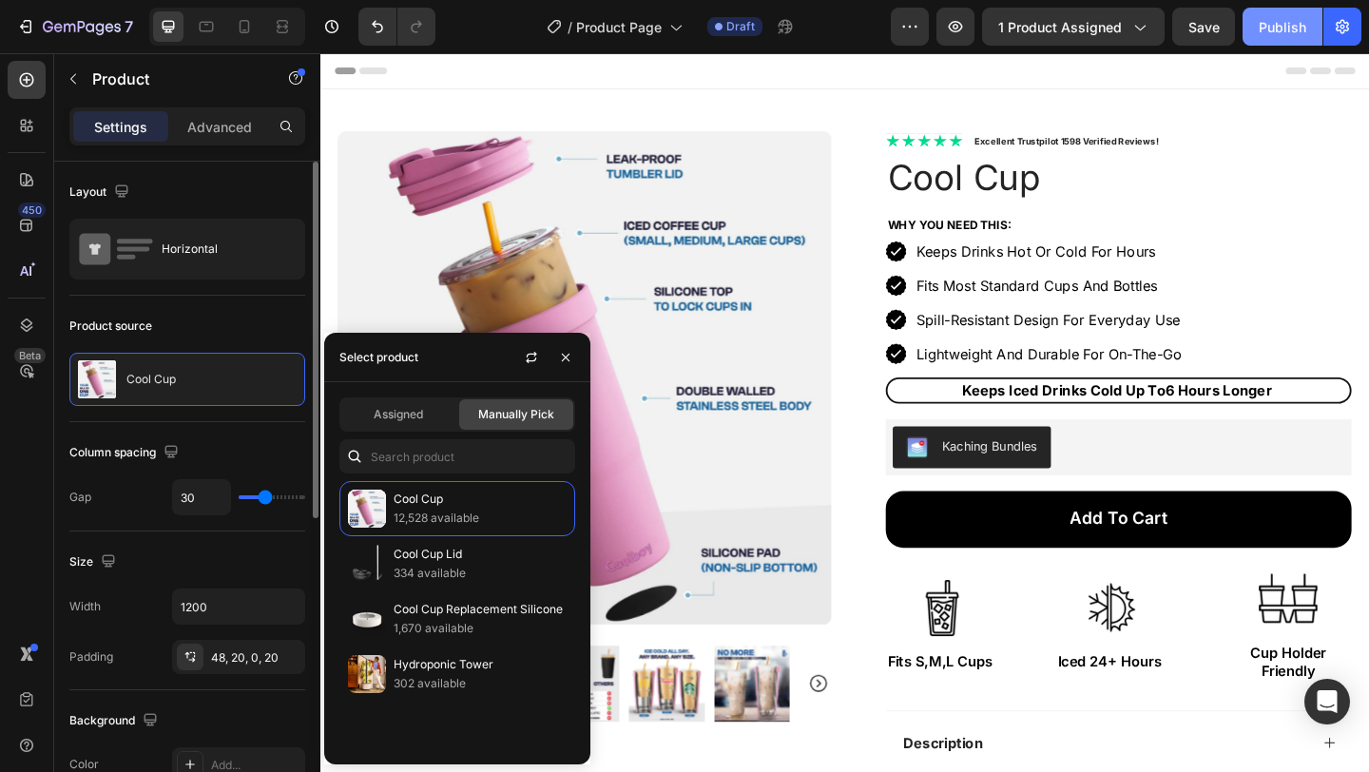
click at [1287, 34] on div "Publish" at bounding box center [1283, 27] width 48 height 20
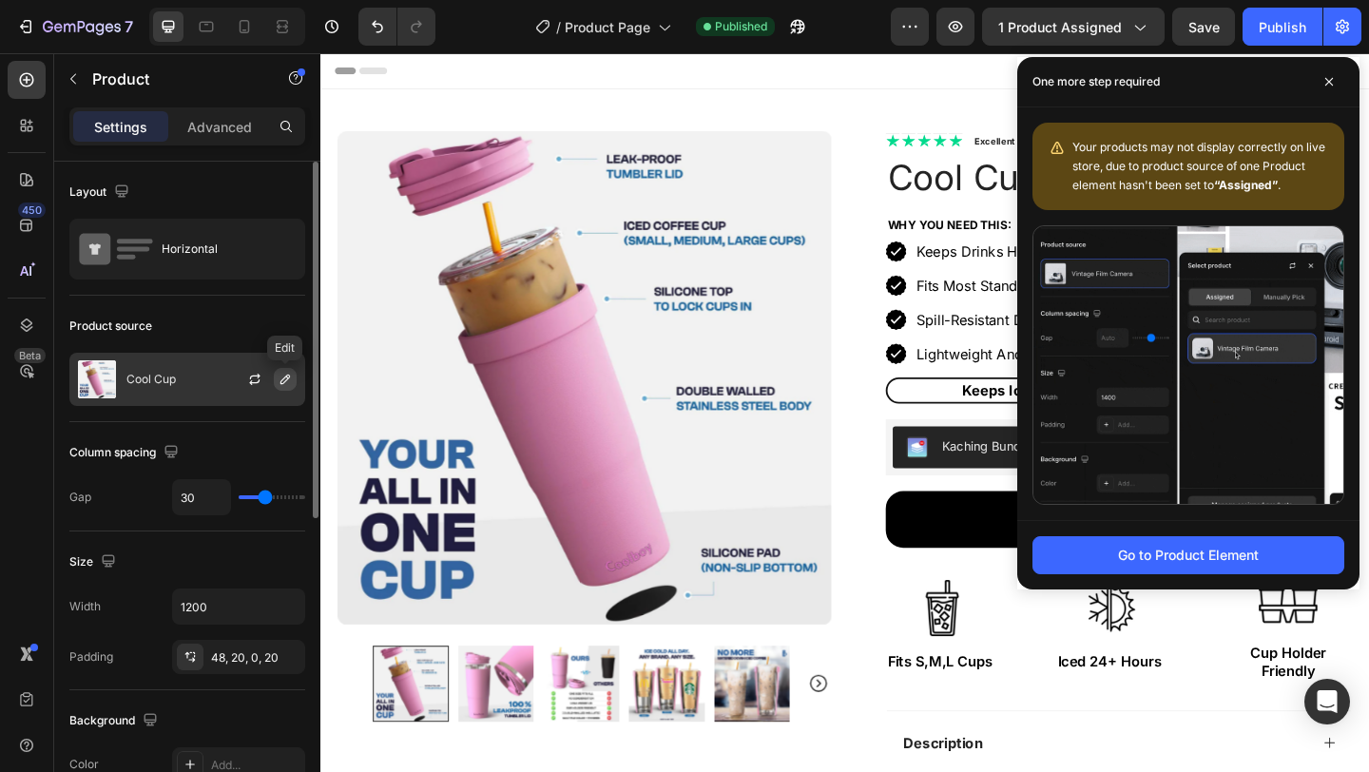
click at [281, 382] on icon "button" at bounding box center [286, 380] width 10 height 10
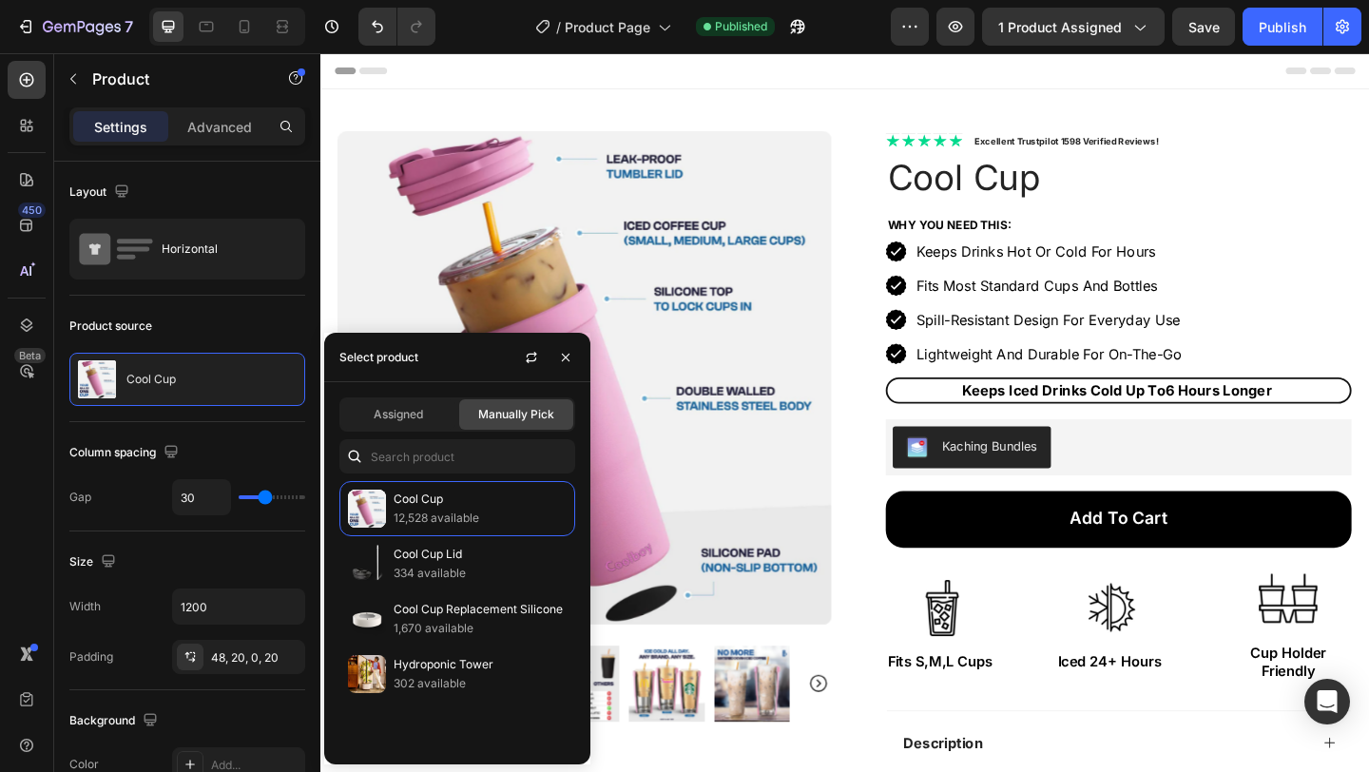
click at [393, 398] on div "Assigned Manually Pick" at bounding box center [457, 415] width 236 height 34
click at [393, 424] on div "Assigned" at bounding box center [398, 414] width 114 height 30
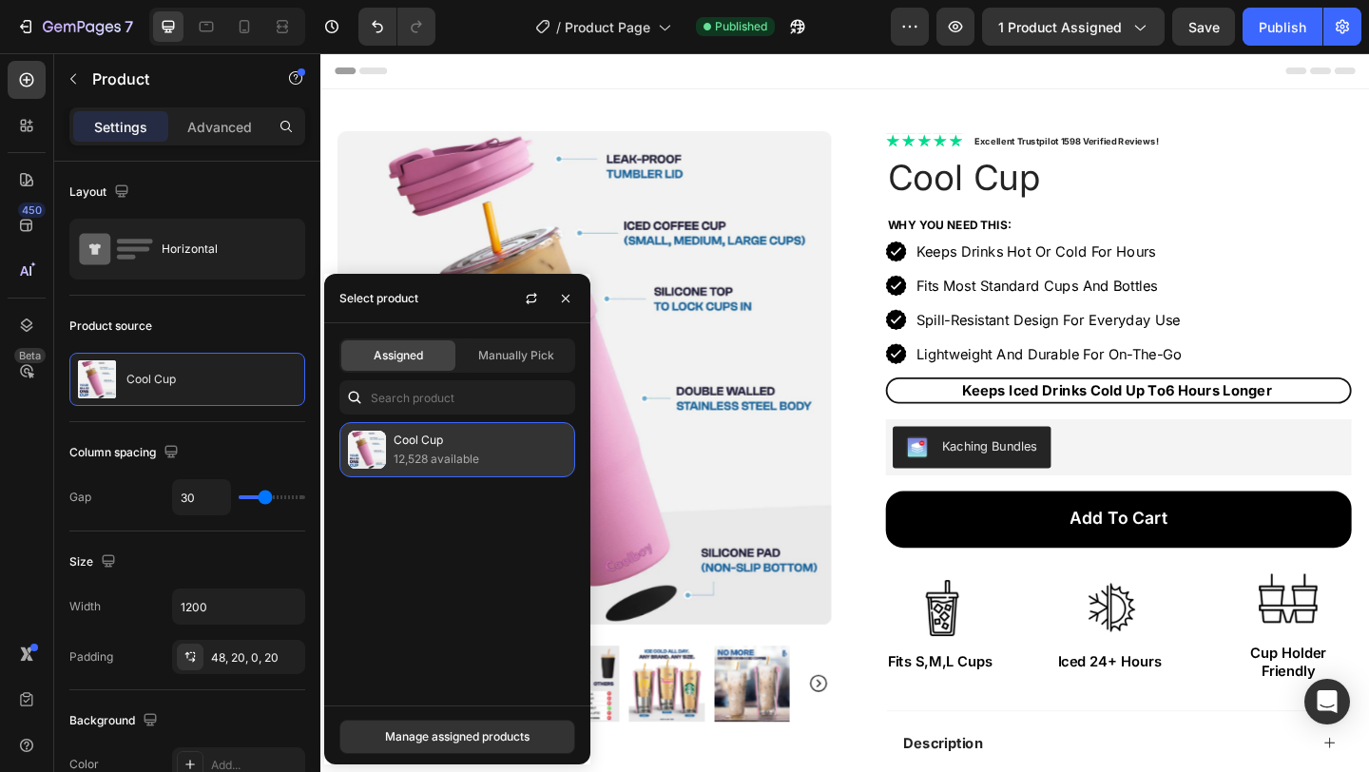
click at [443, 451] on p "12,528 available" at bounding box center [480, 459] width 173 height 19
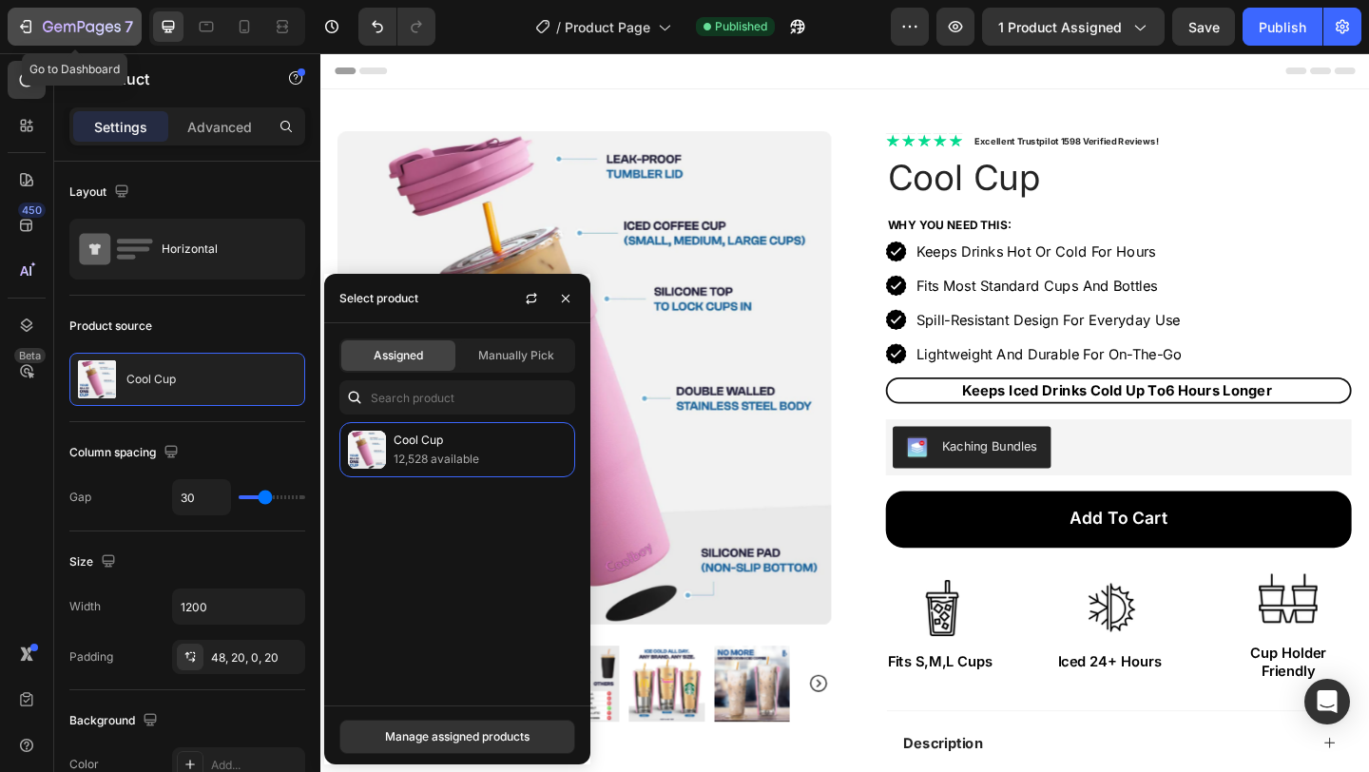
click at [66, 27] on icon "button" at bounding box center [82, 28] width 78 height 16
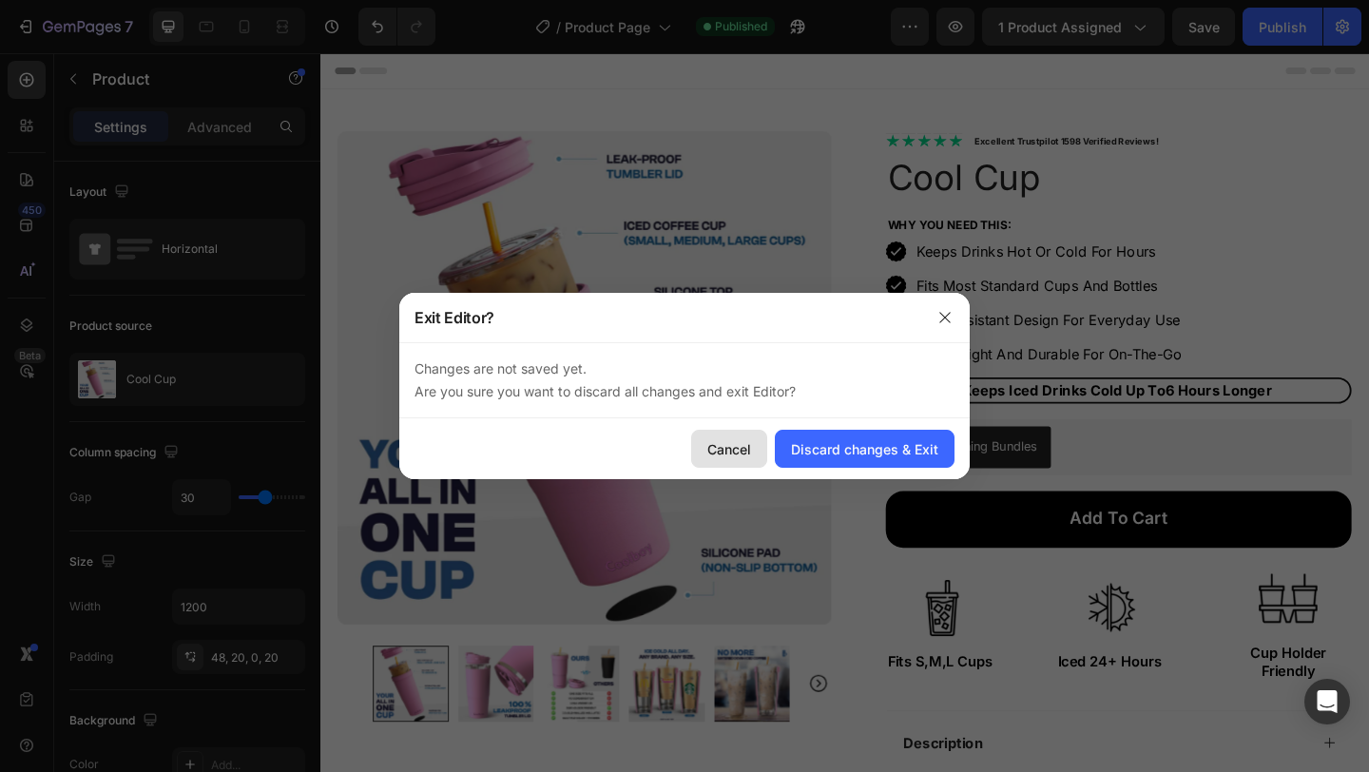
click at [723, 445] on div "Cancel" at bounding box center [730, 449] width 44 height 20
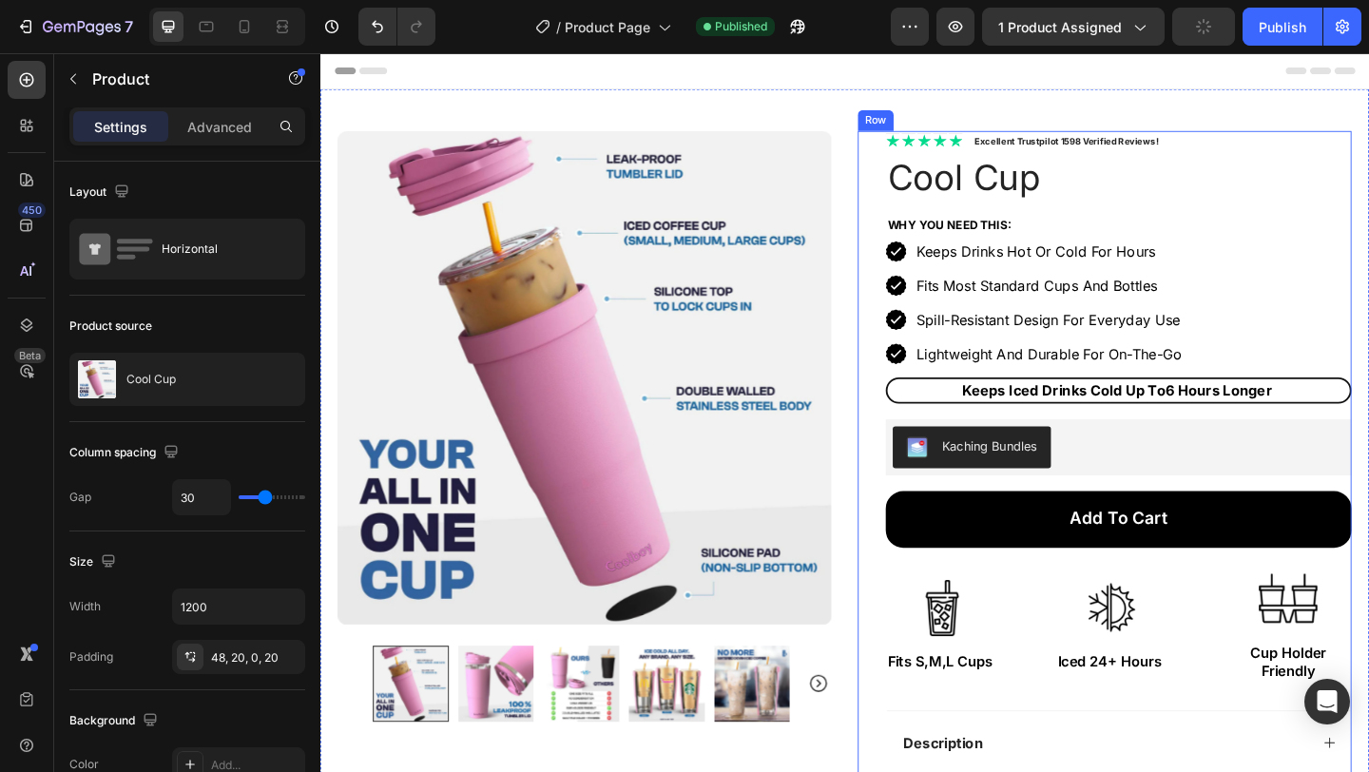
click at [908, 312] on div "Icon Icon Icon Icon Icon Icon List Excellent Trustpilot 1598 Verified Reviews! …" at bounding box center [1173, 633] width 537 height 990
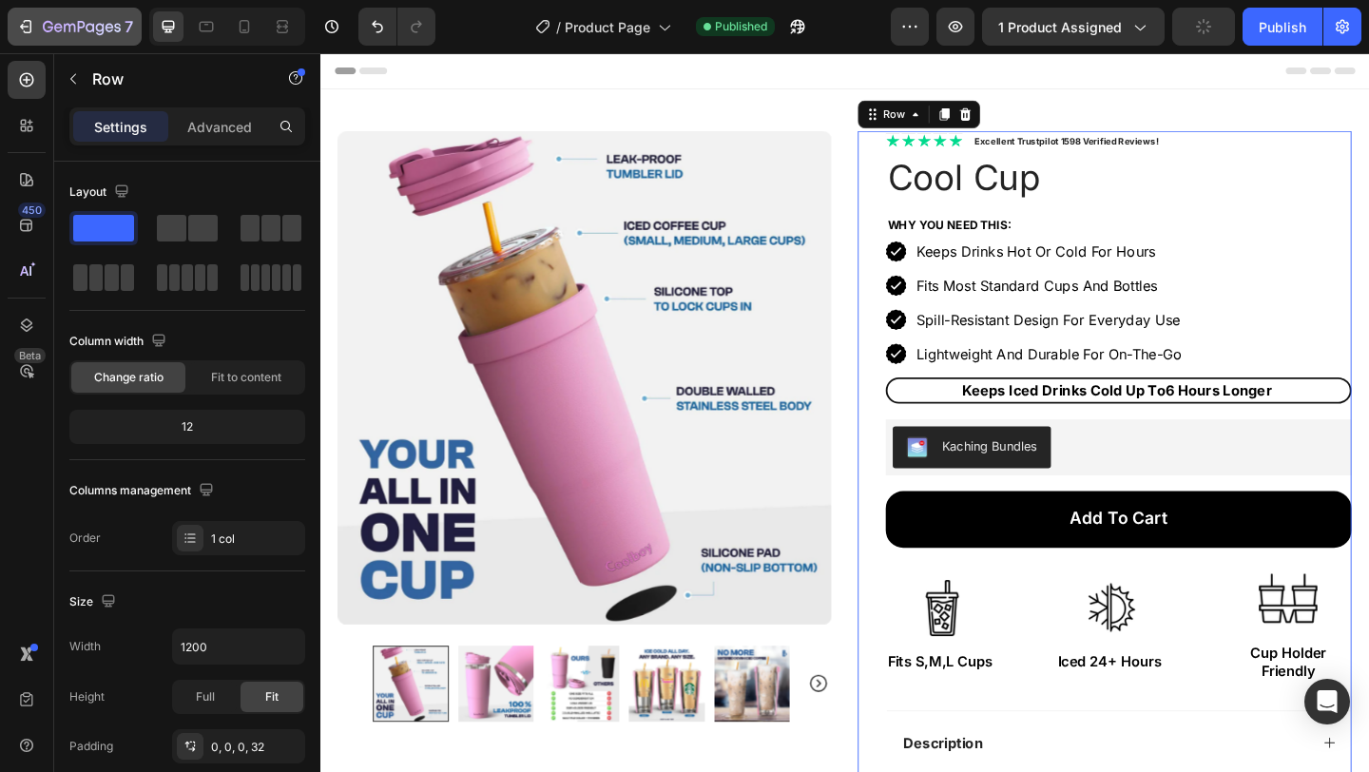
click at [60, 15] on button "7" at bounding box center [75, 27] width 134 height 38
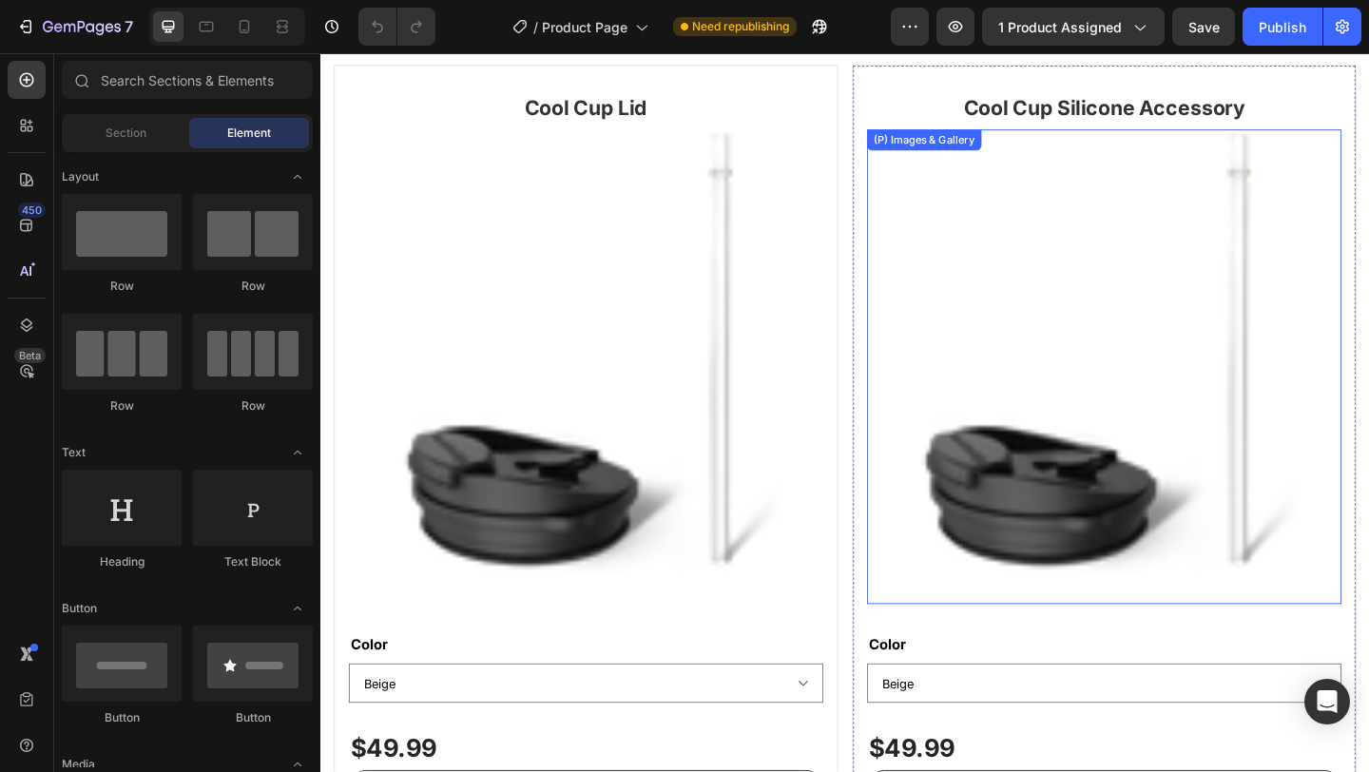
scroll to position [1249, 0]
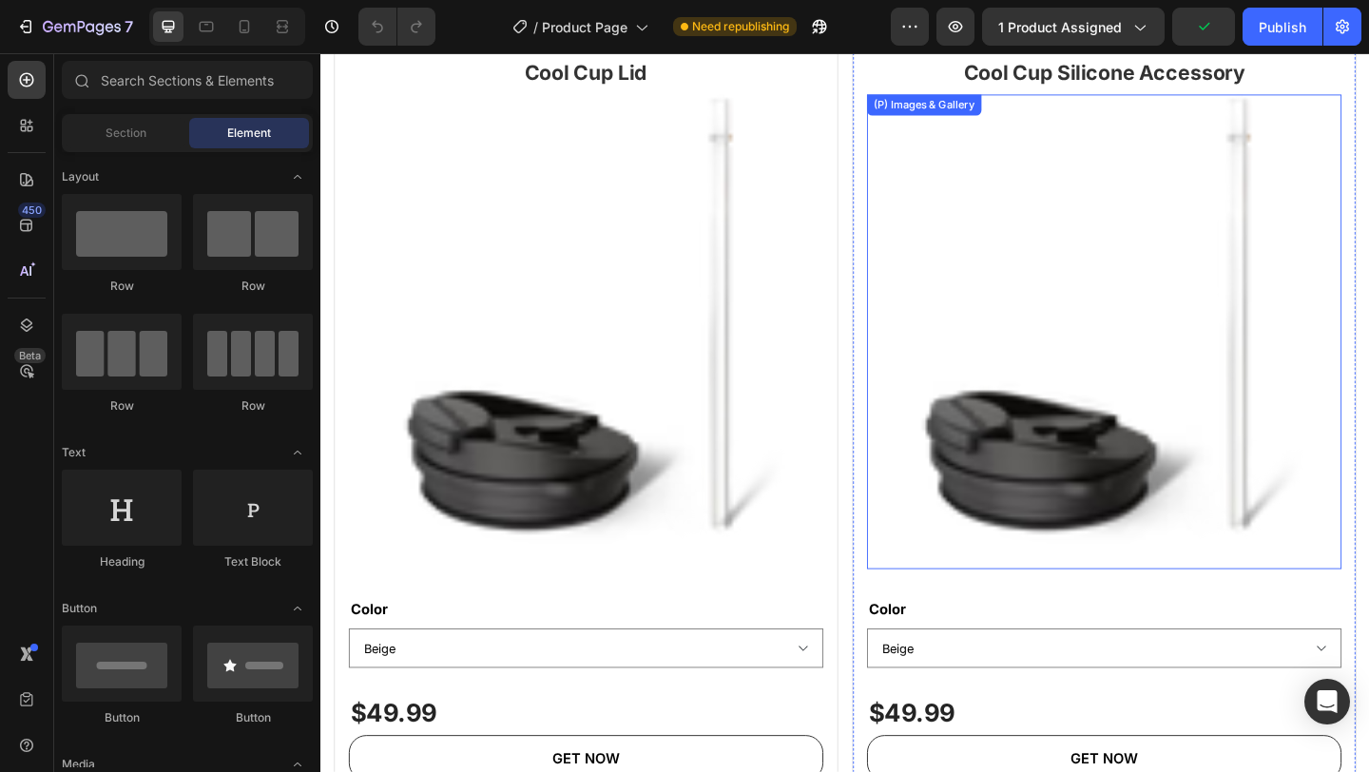
click at [1026, 415] on img at bounding box center [1173, 356] width 516 height 516
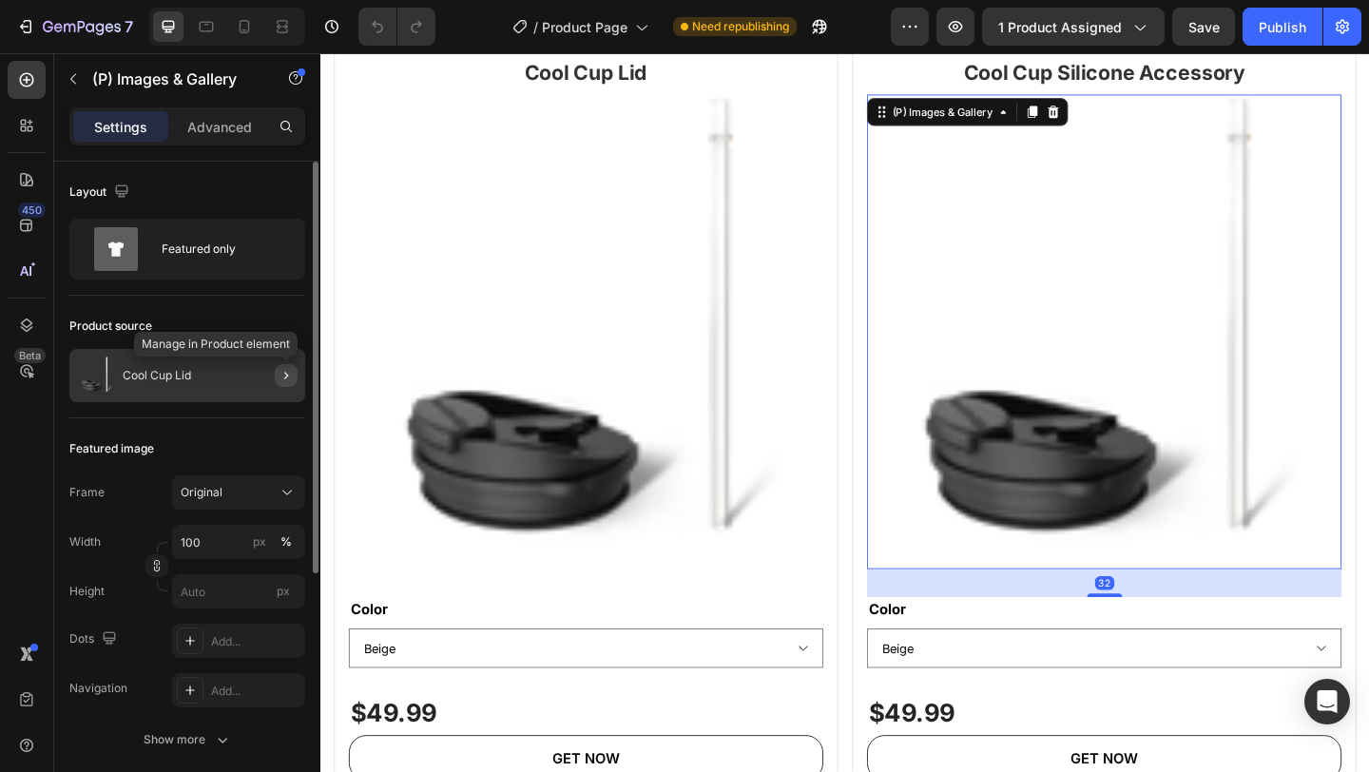
click at [279, 369] on icon "button" at bounding box center [286, 375] width 15 height 15
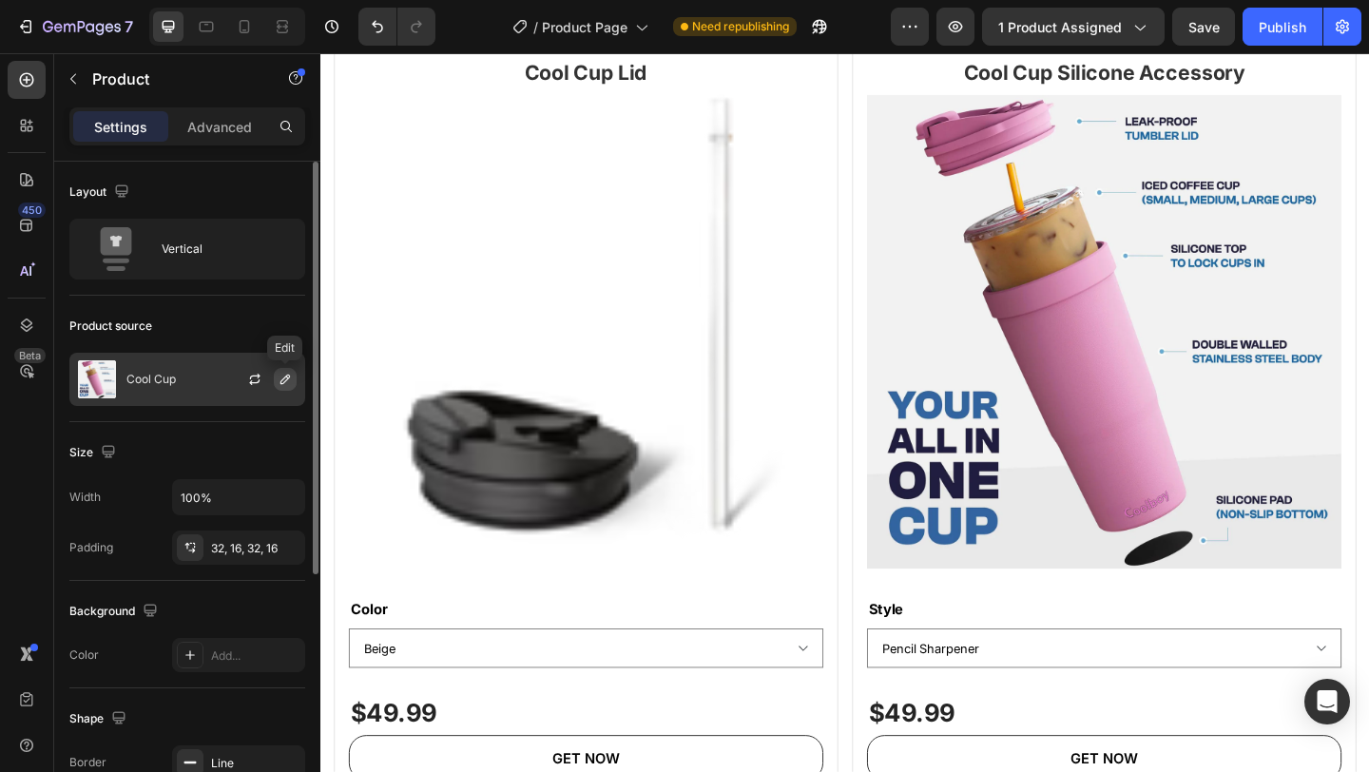
click at [287, 379] on icon "button" at bounding box center [286, 380] width 10 height 10
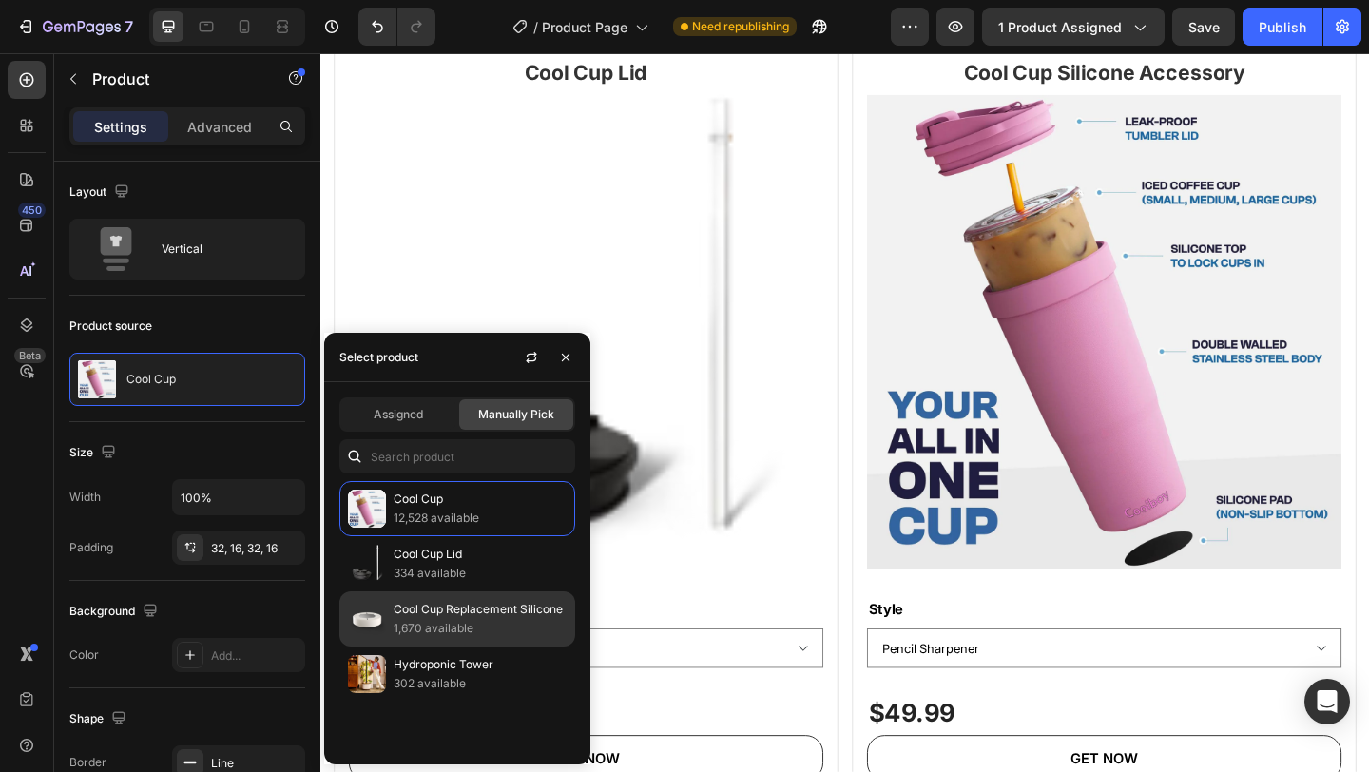
click at [459, 619] on p "1,670 available" at bounding box center [480, 628] width 173 height 19
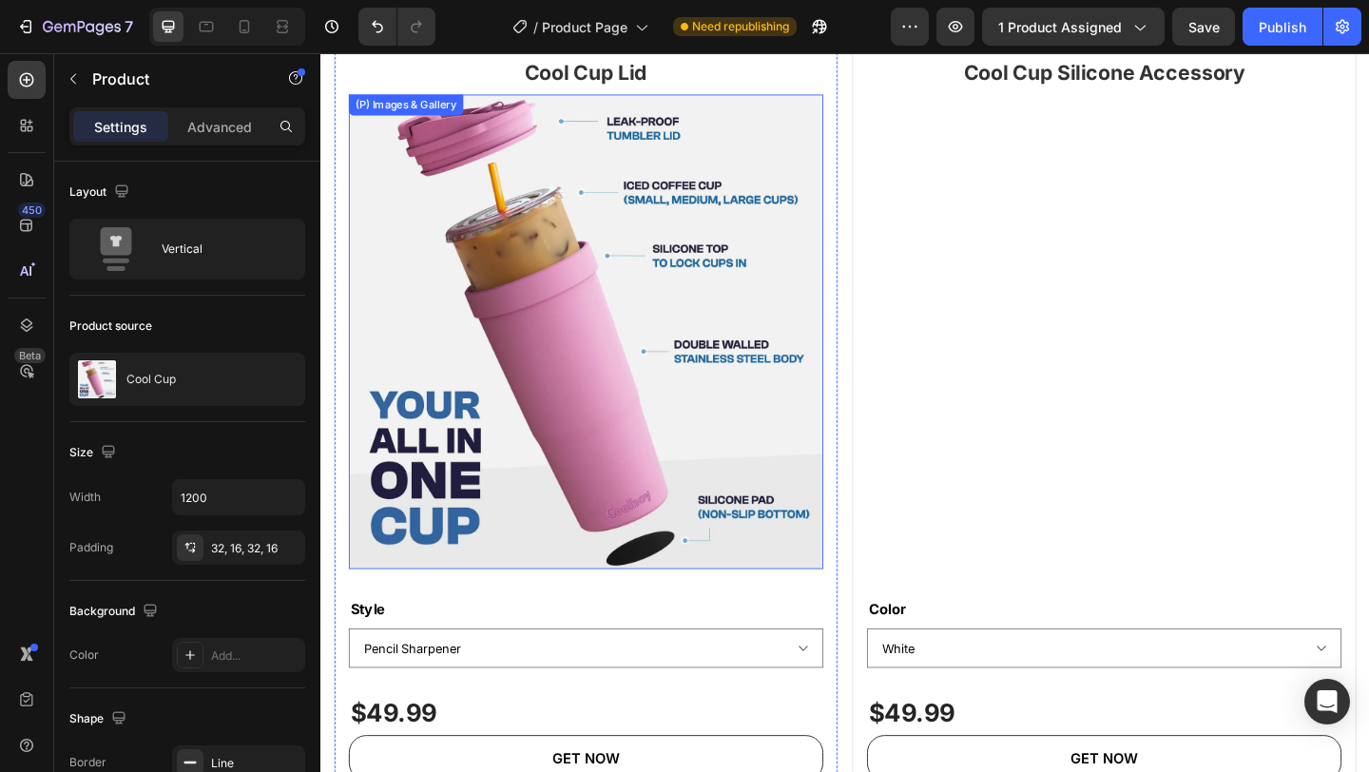
click at [604, 376] on img at bounding box center [609, 356] width 516 height 516
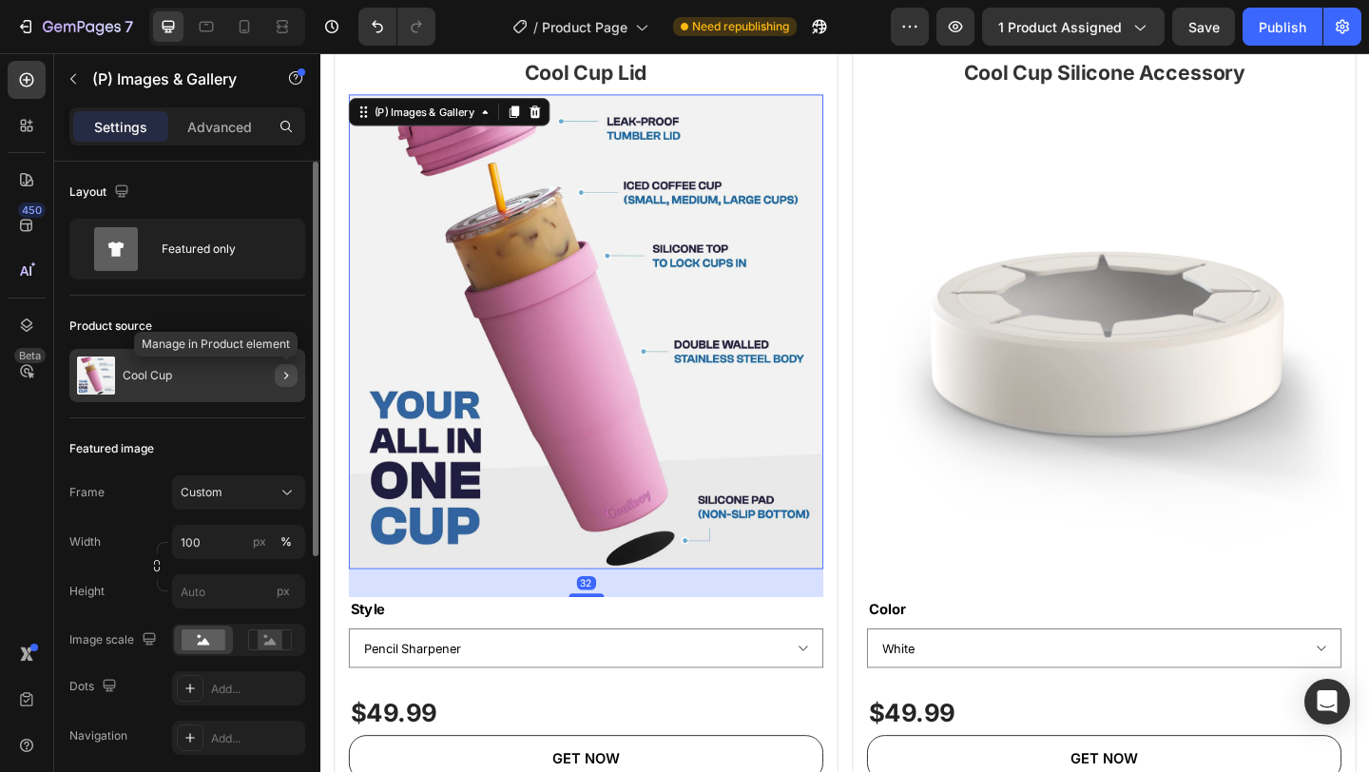
click at [283, 376] on icon "button" at bounding box center [286, 375] width 15 height 15
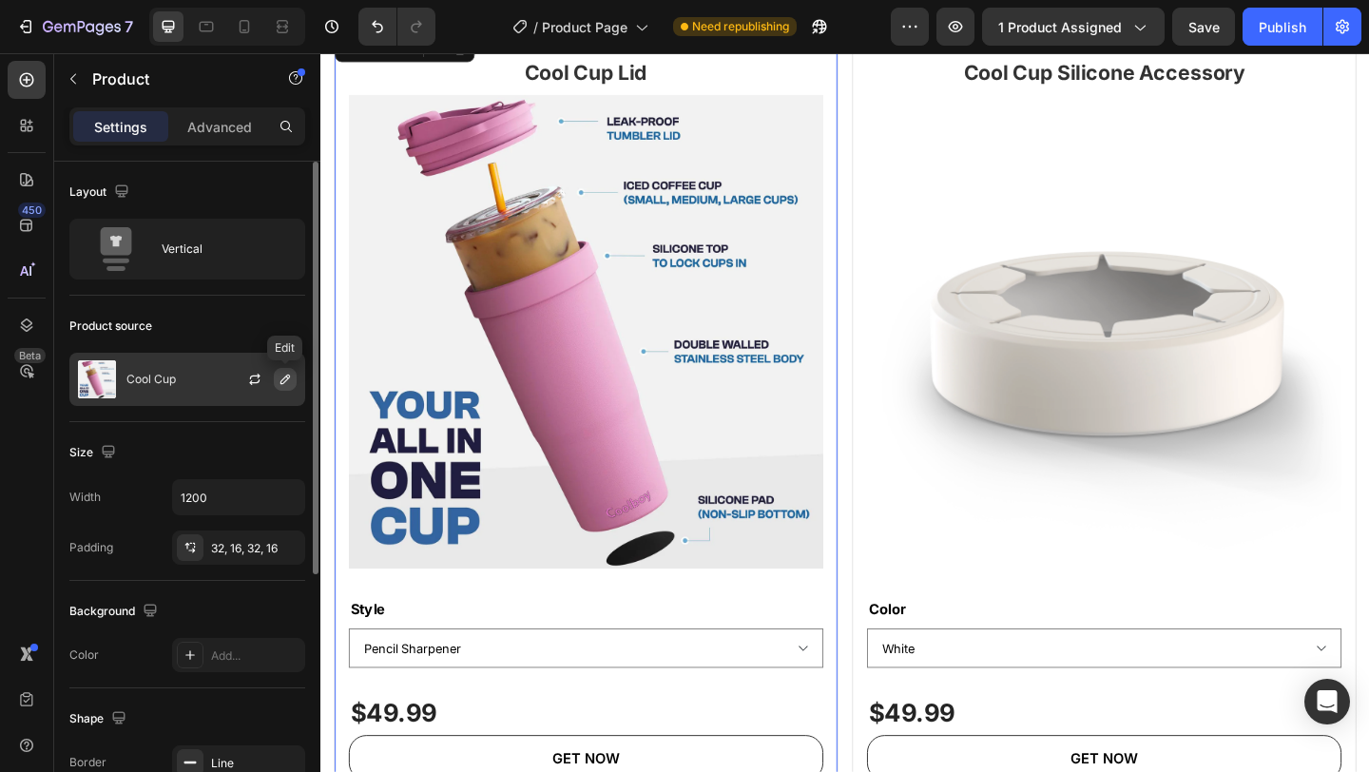
click at [281, 375] on icon "button" at bounding box center [285, 379] width 15 height 15
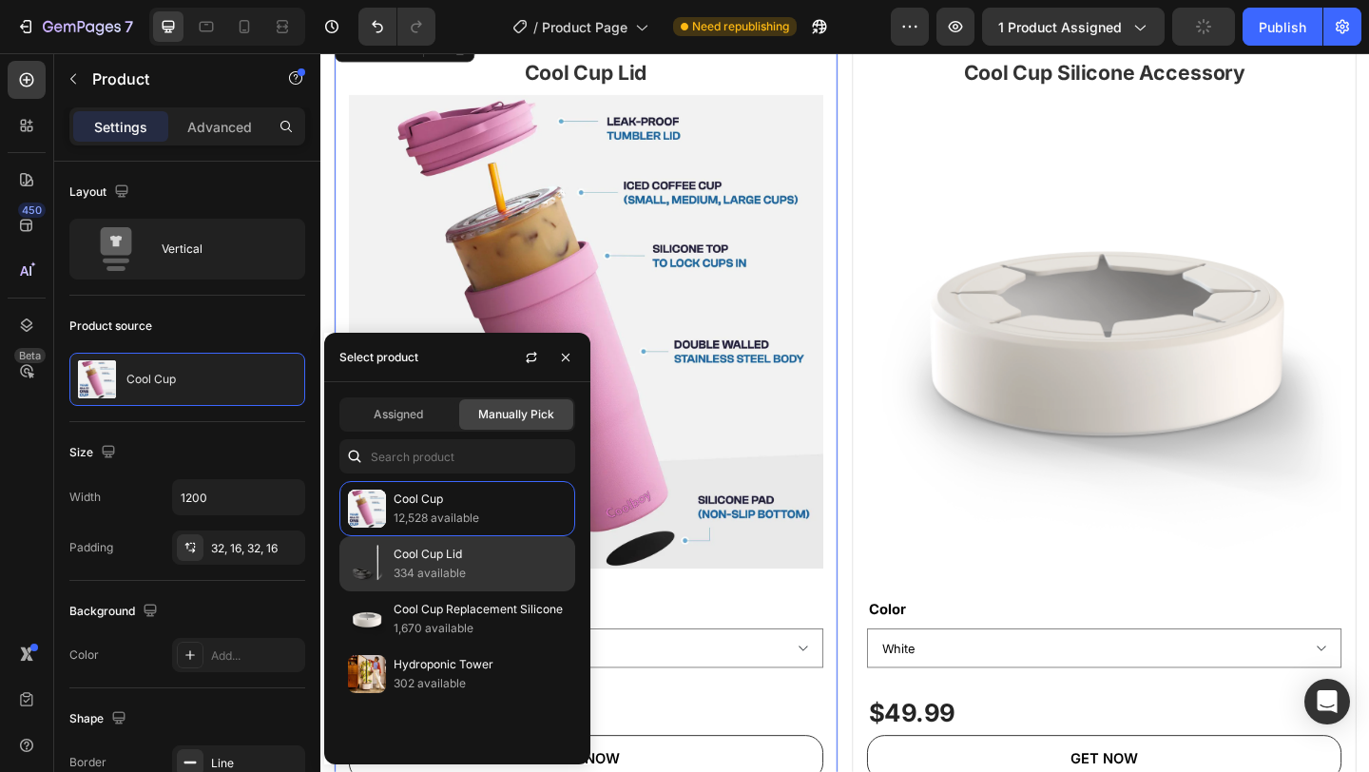
click at [412, 585] on div "Cool Cup Lid 334 available" at bounding box center [457, 563] width 236 height 55
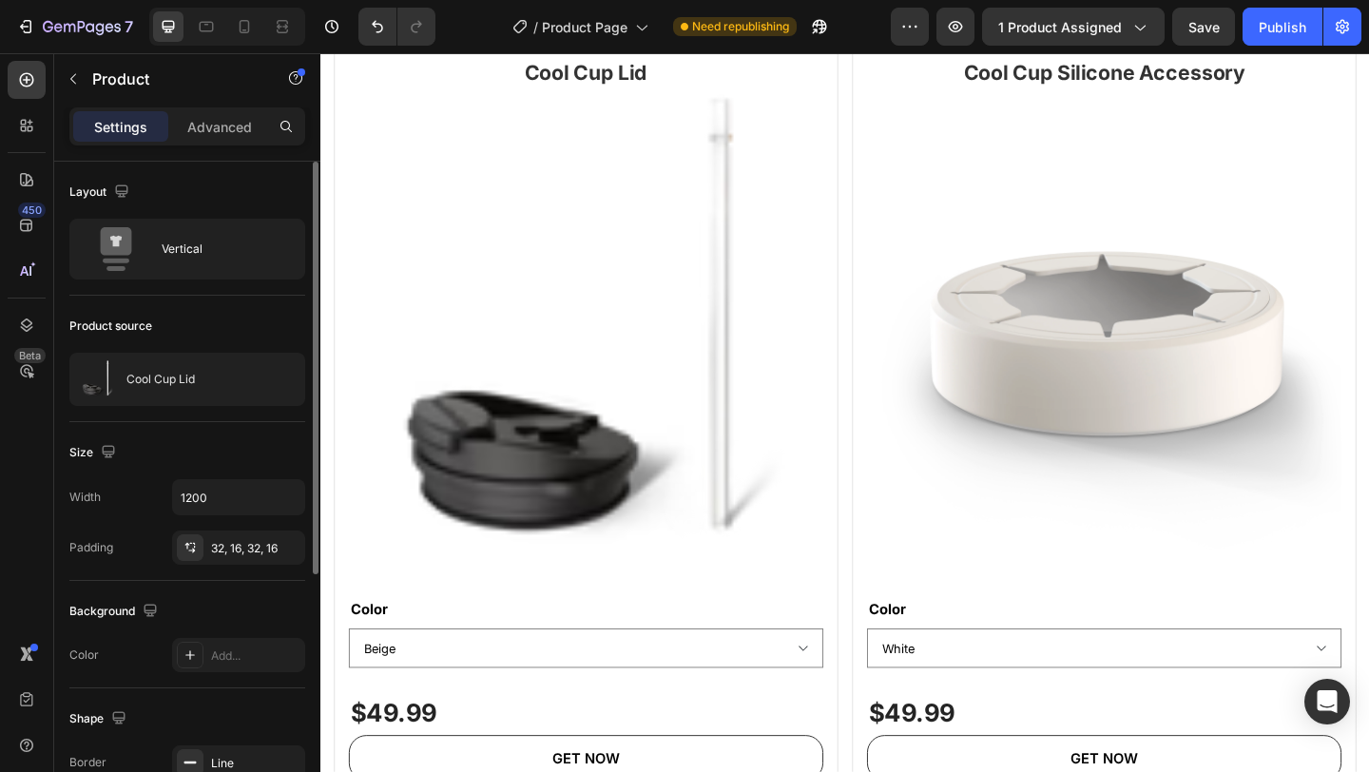
click at [237, 450] on div "Size" at bounding box center [187, 452] width 236 height 30
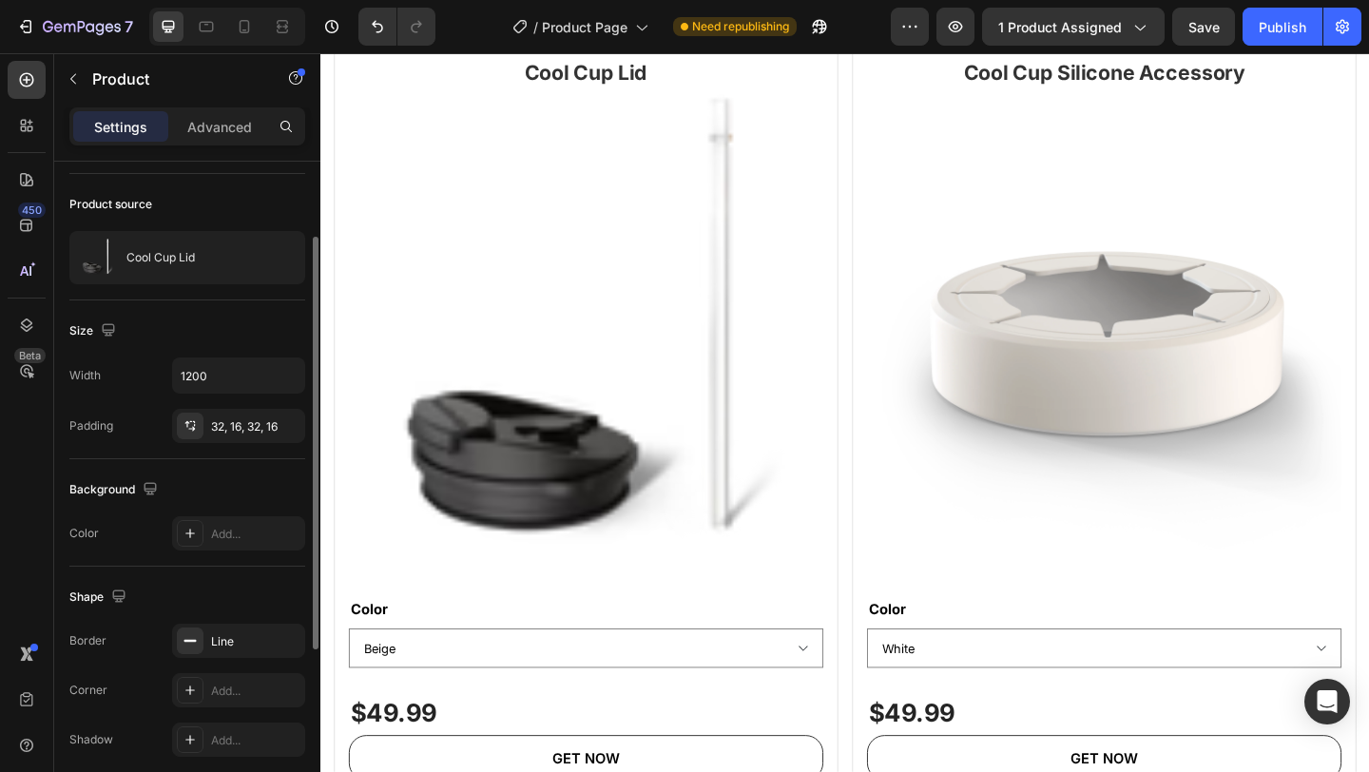
scroll to position [404, 0]
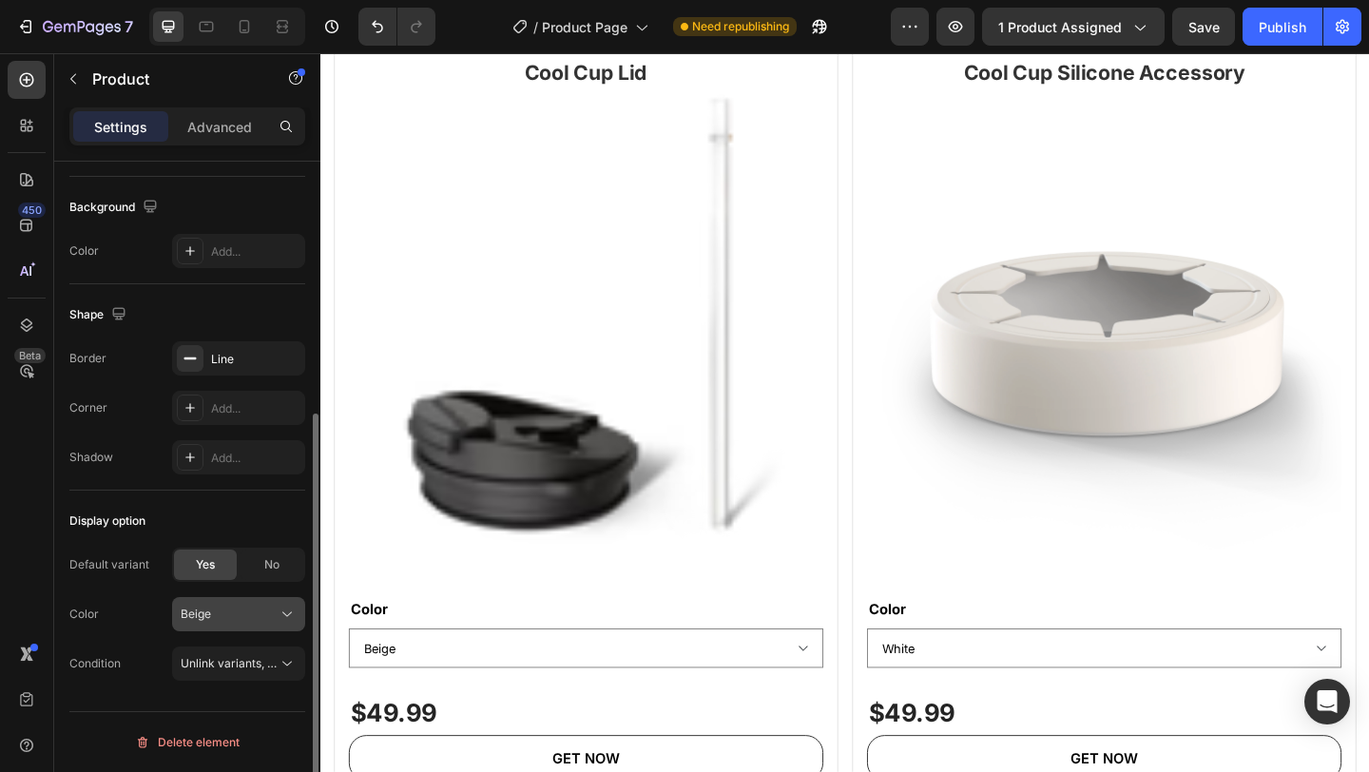
click at [234, 621] on div "Beige" at bounding box center [227, 614] width 93 height 17
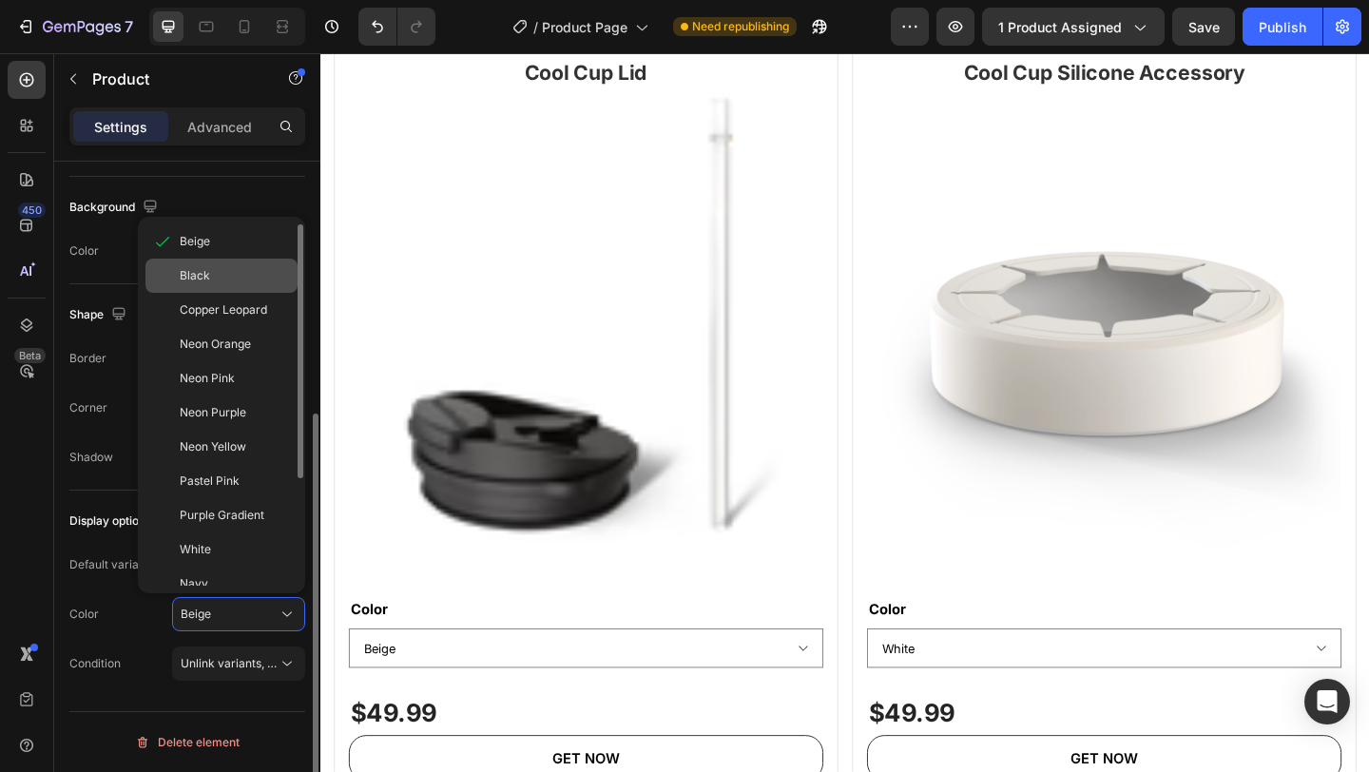
click at [222, 268] on div "Black" at bounding box center [235, 275] width 110 height 17
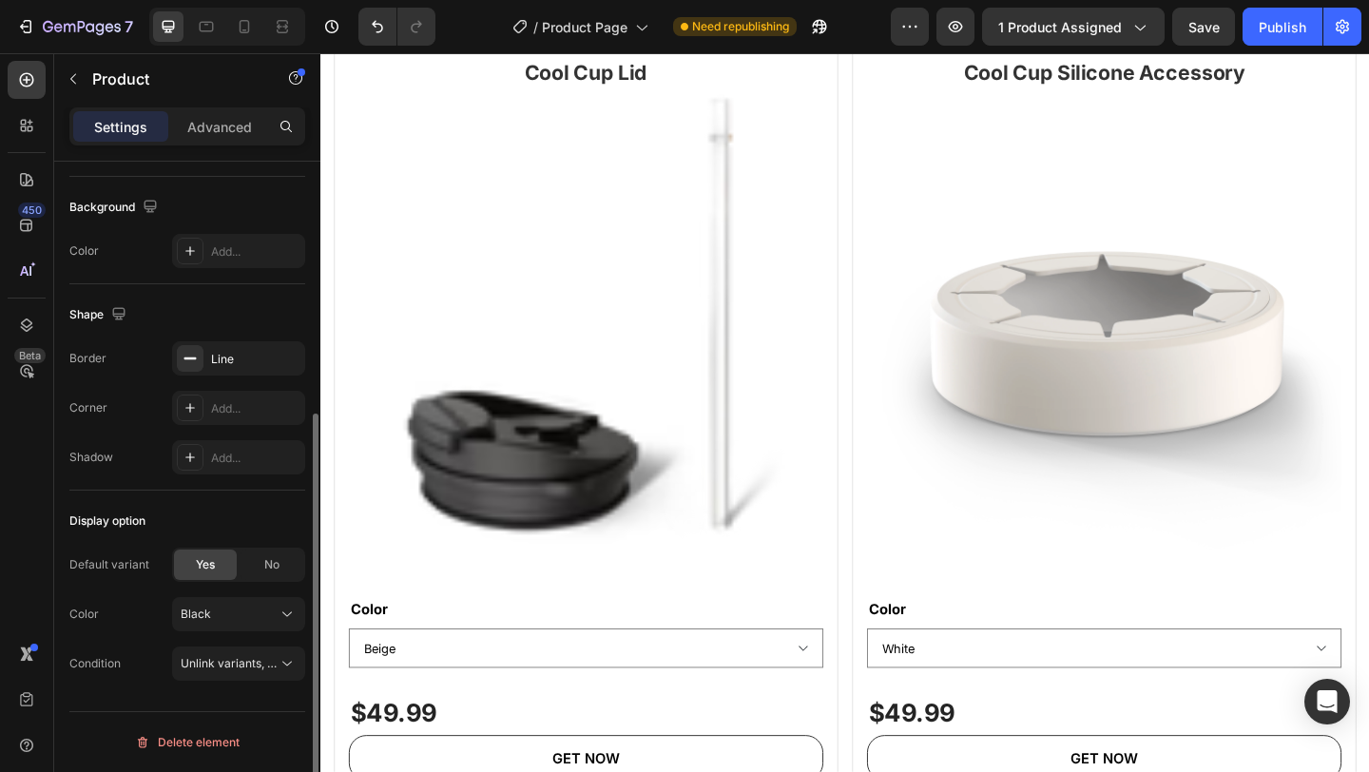
select select "Black"
click at [244, 527] on div "Display option" at bounding box center [187, 521] width 236 height 30
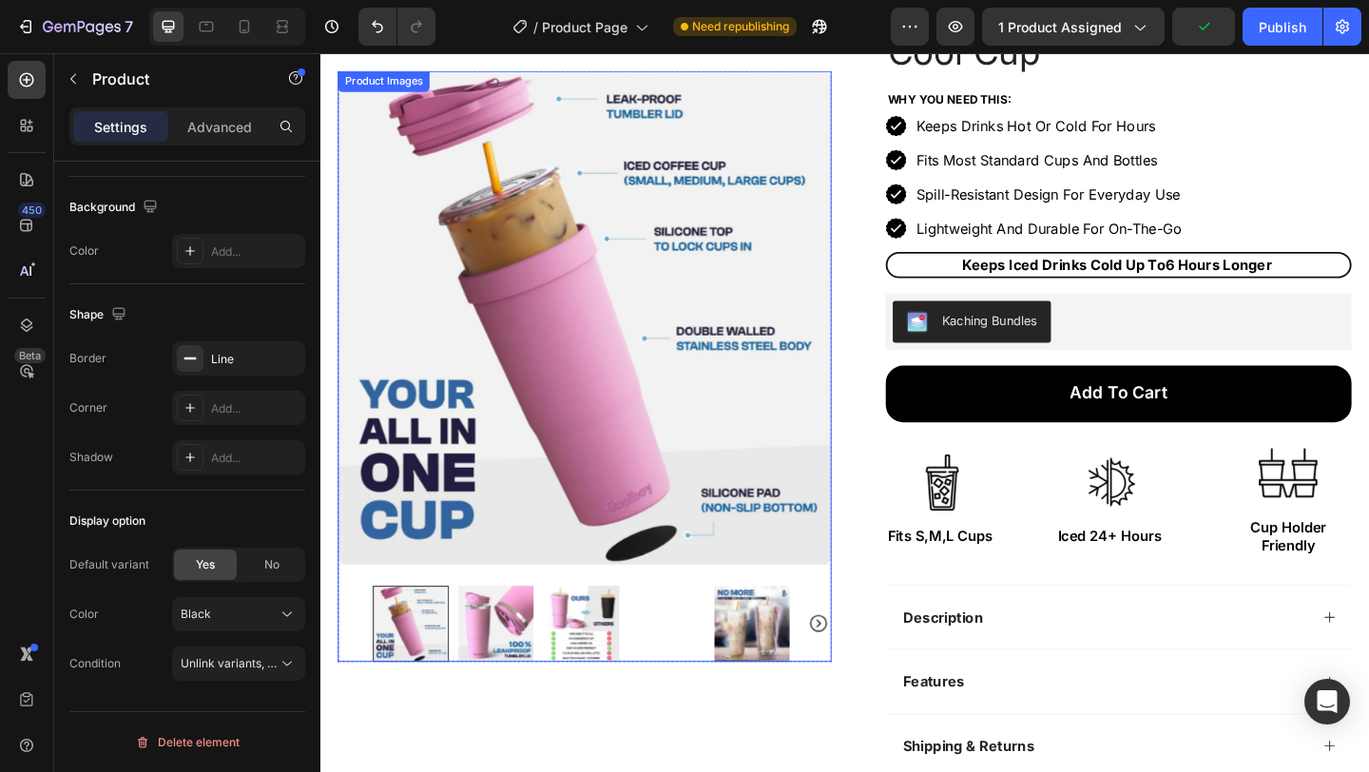
scroll to position [0, 0]
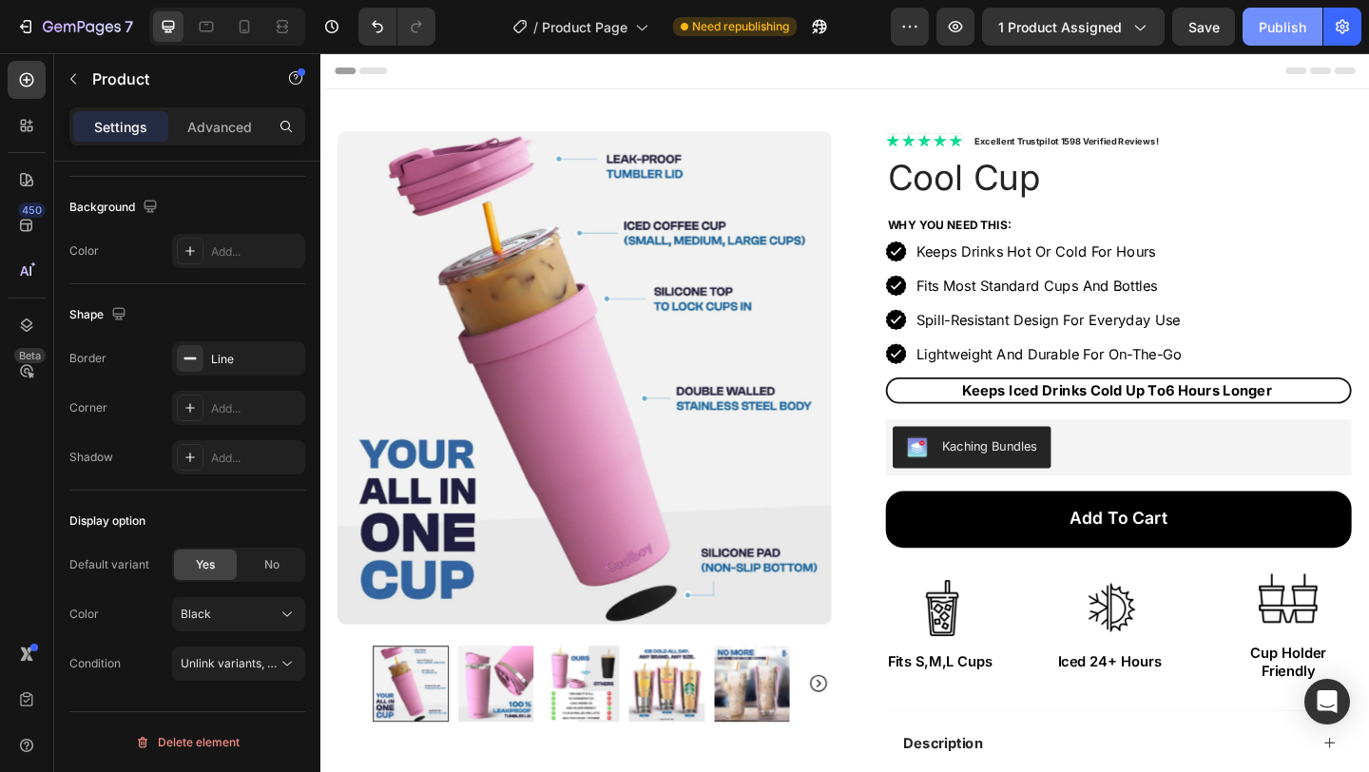
click at [1280, 23] on div "Publish" at bounding box center [1283, 27] width 48 height 20
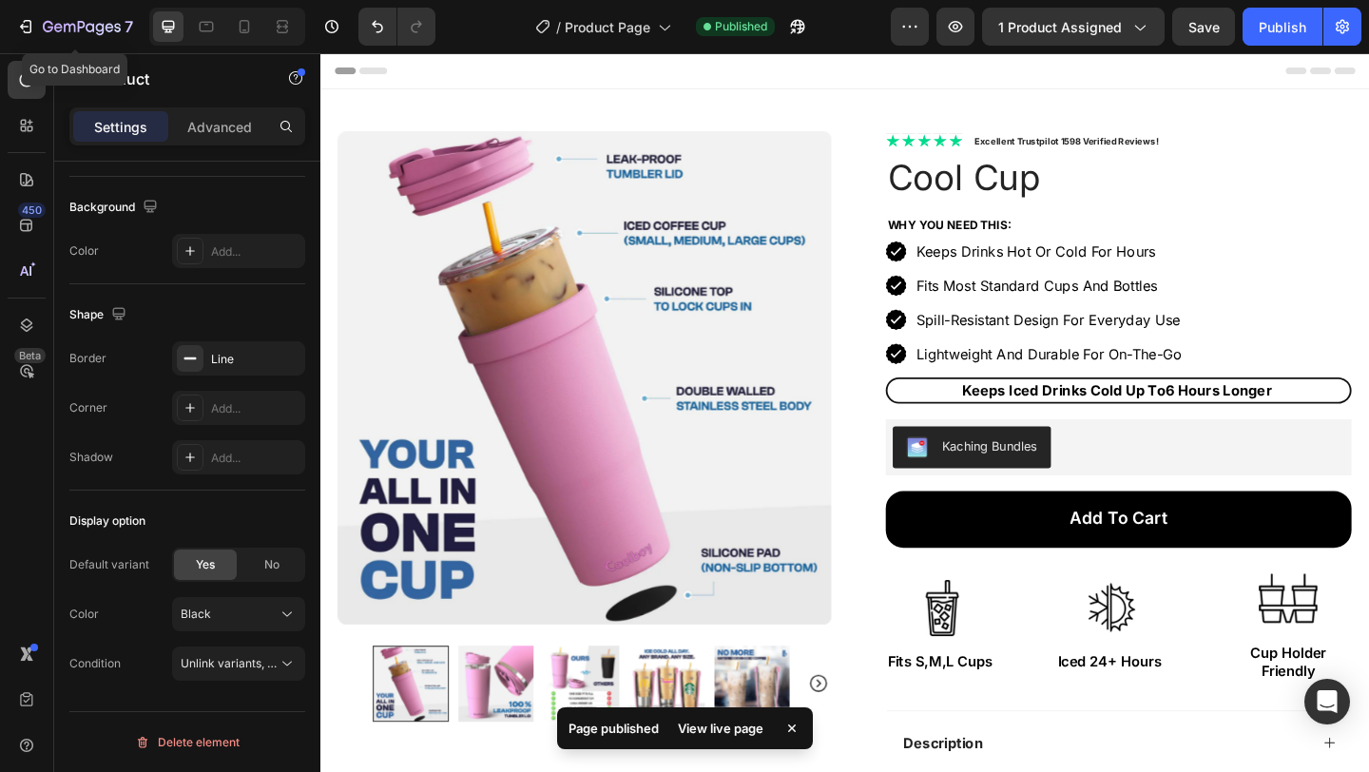
click at [97, 4] on div "7 Go to Dashboard Version history / Product Page Published Preview 1 product as…" at bounding box center [684, 27] width 1369 height 54
click at [99, 27] on icon "button" at bounding box center [82, 28] width 78 height 16
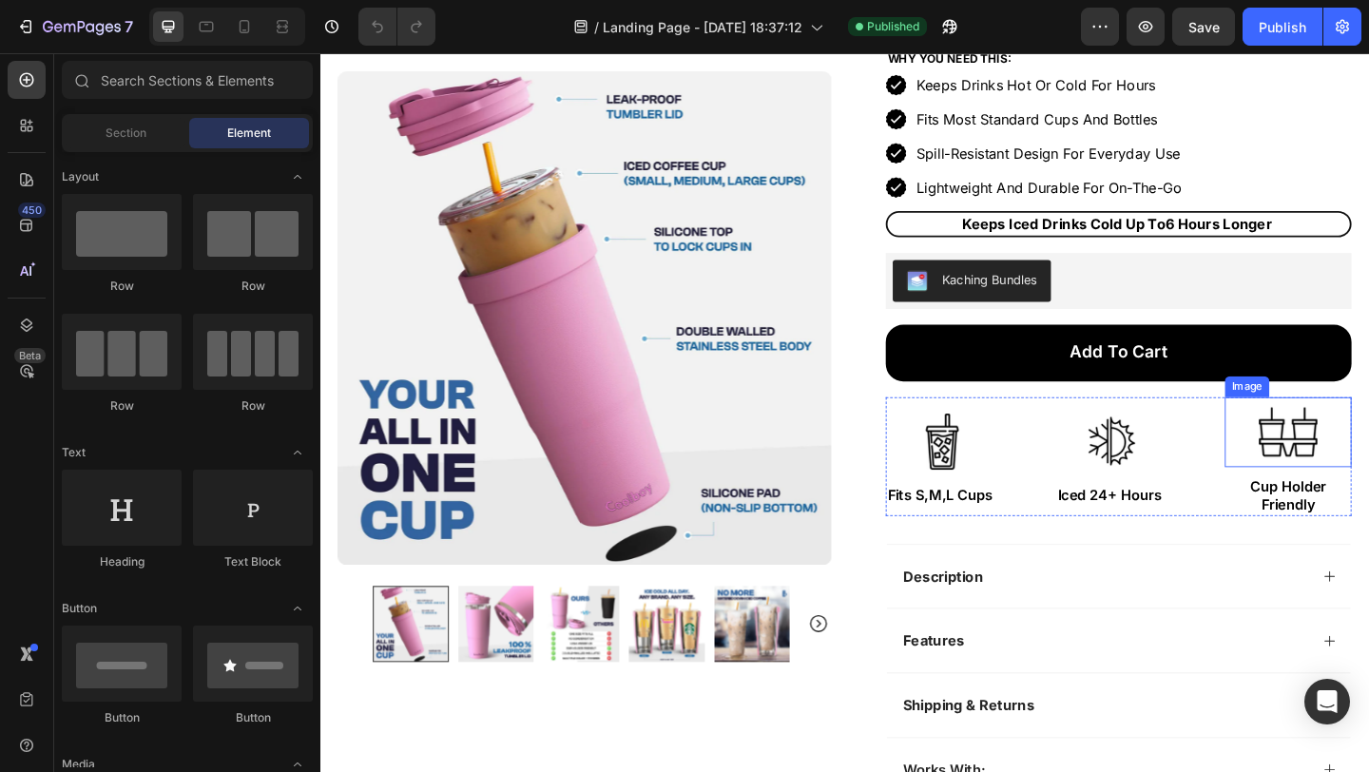
scroll to position [188, 0]
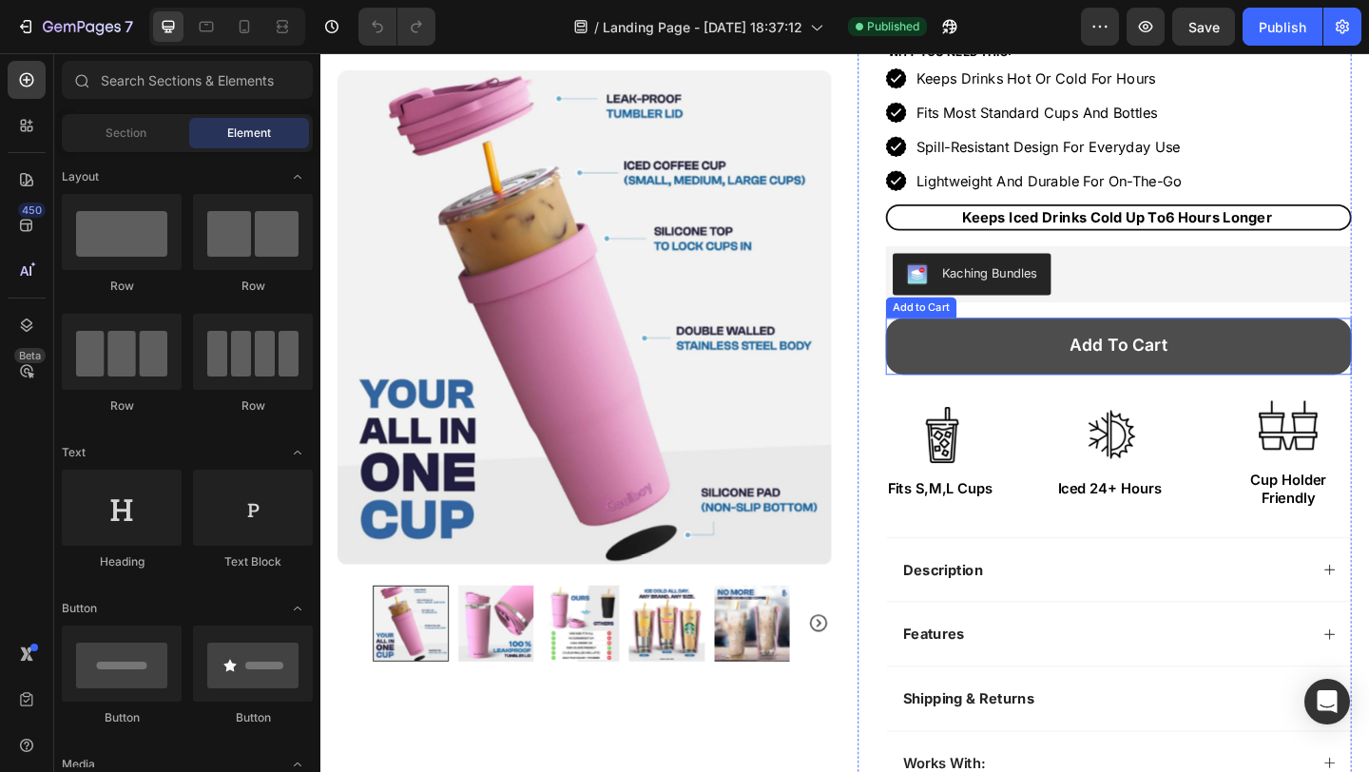
click at [1322, 364] on button "Add to cart" at bounding box center [1189, 372] width 507 height 62
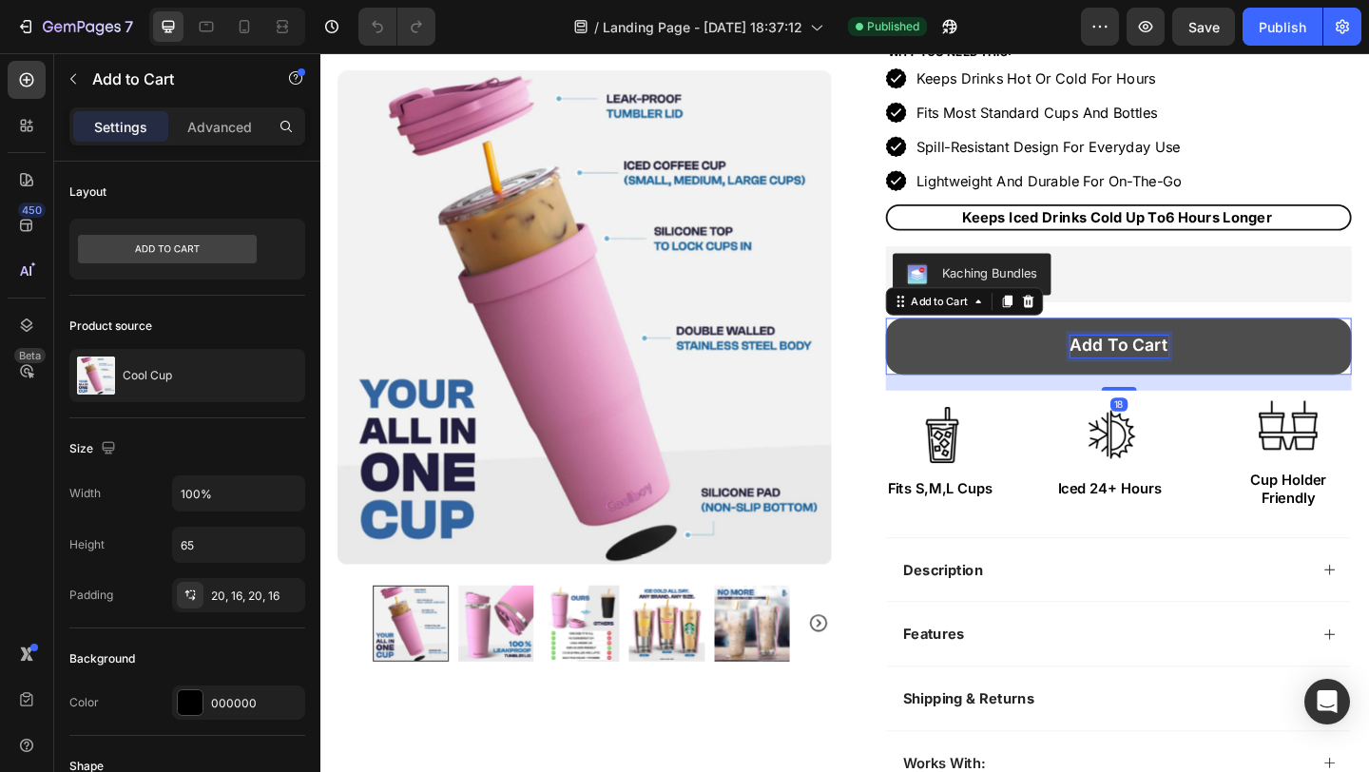
click at [1180, 373] on div "Add to cart" at bounding box center [1189, 372] width 107 height 24
click at [1181, 373] on p "Add to cart" at bounding box center [1189, 372] width 107 height 24
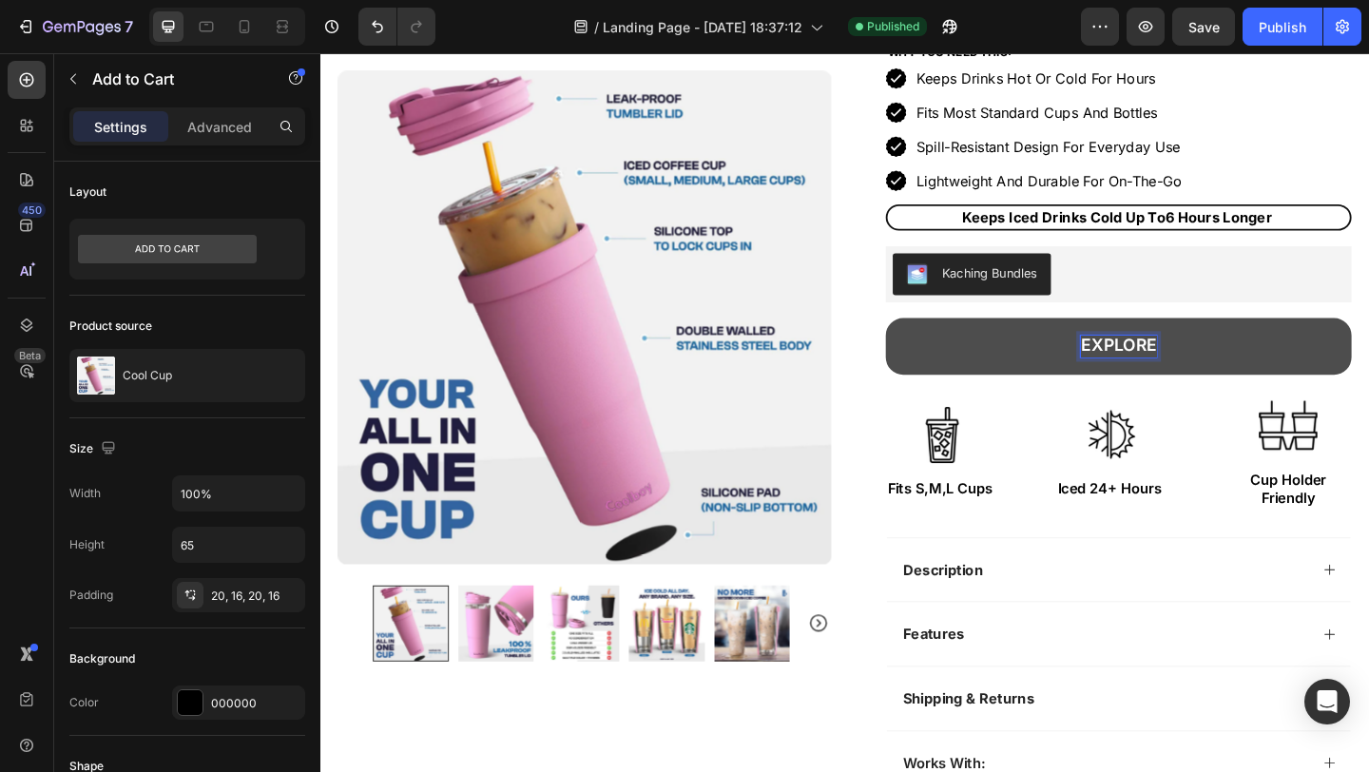
click at [988, 359] on button "EXPLORE" at bounding box center [1189, 372] width 507 height 62
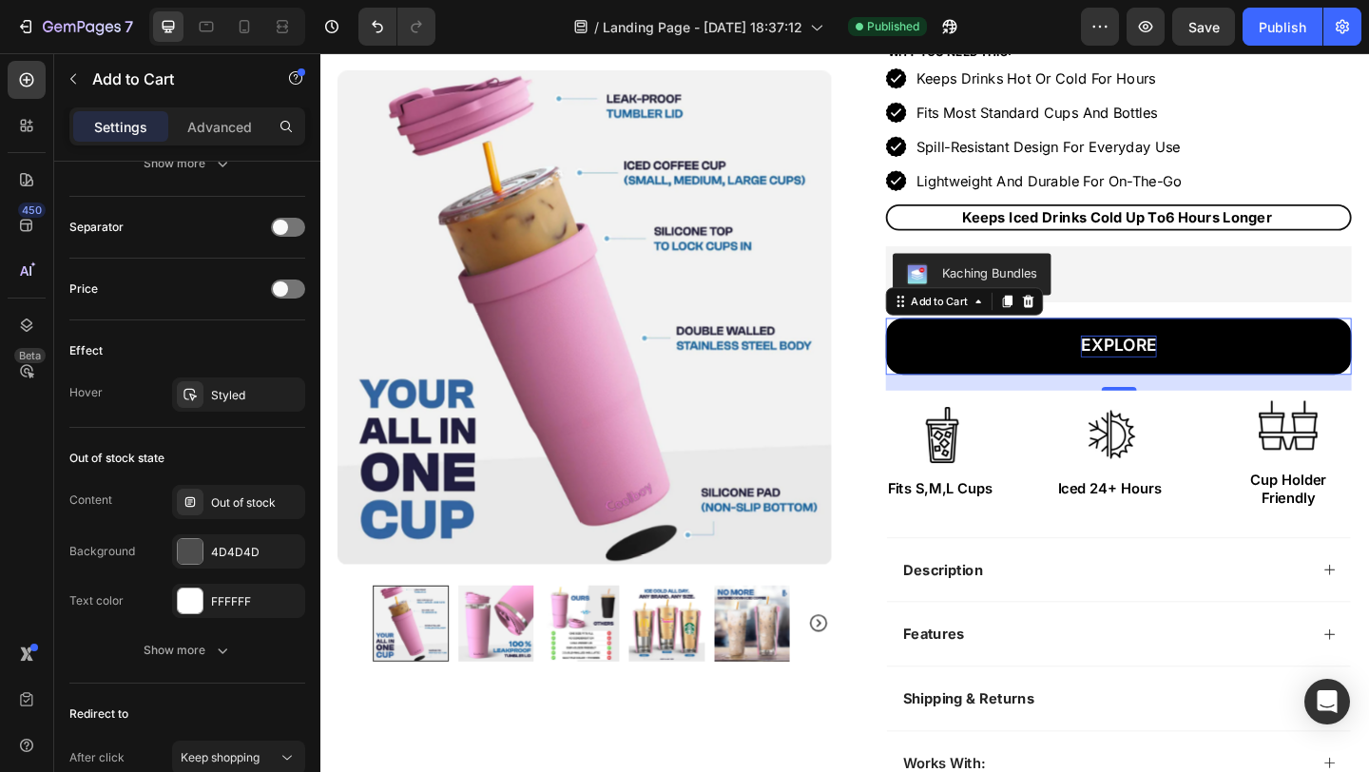
scroll to position [1522, 0]
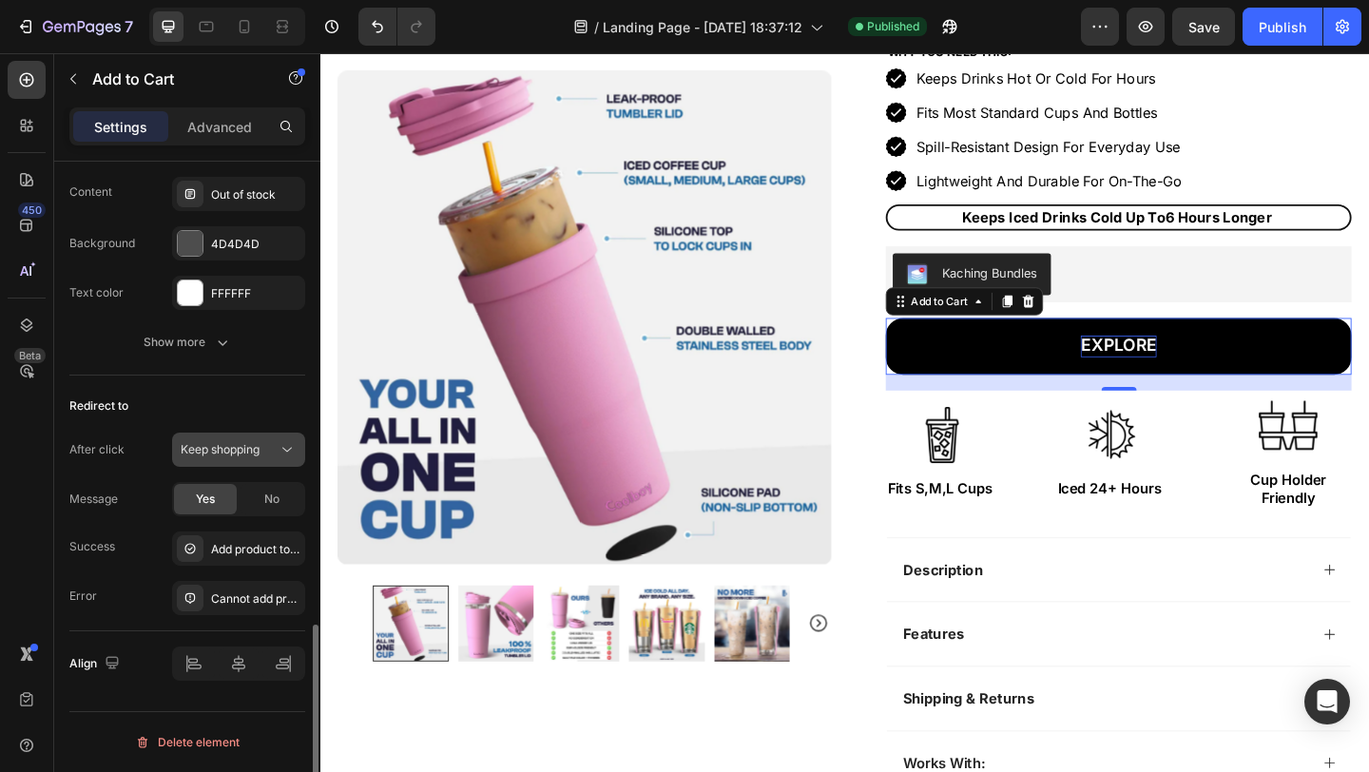
click at [242, 449] on span "Keep shopping" at bounding box center [220, 449] width 79 height 14
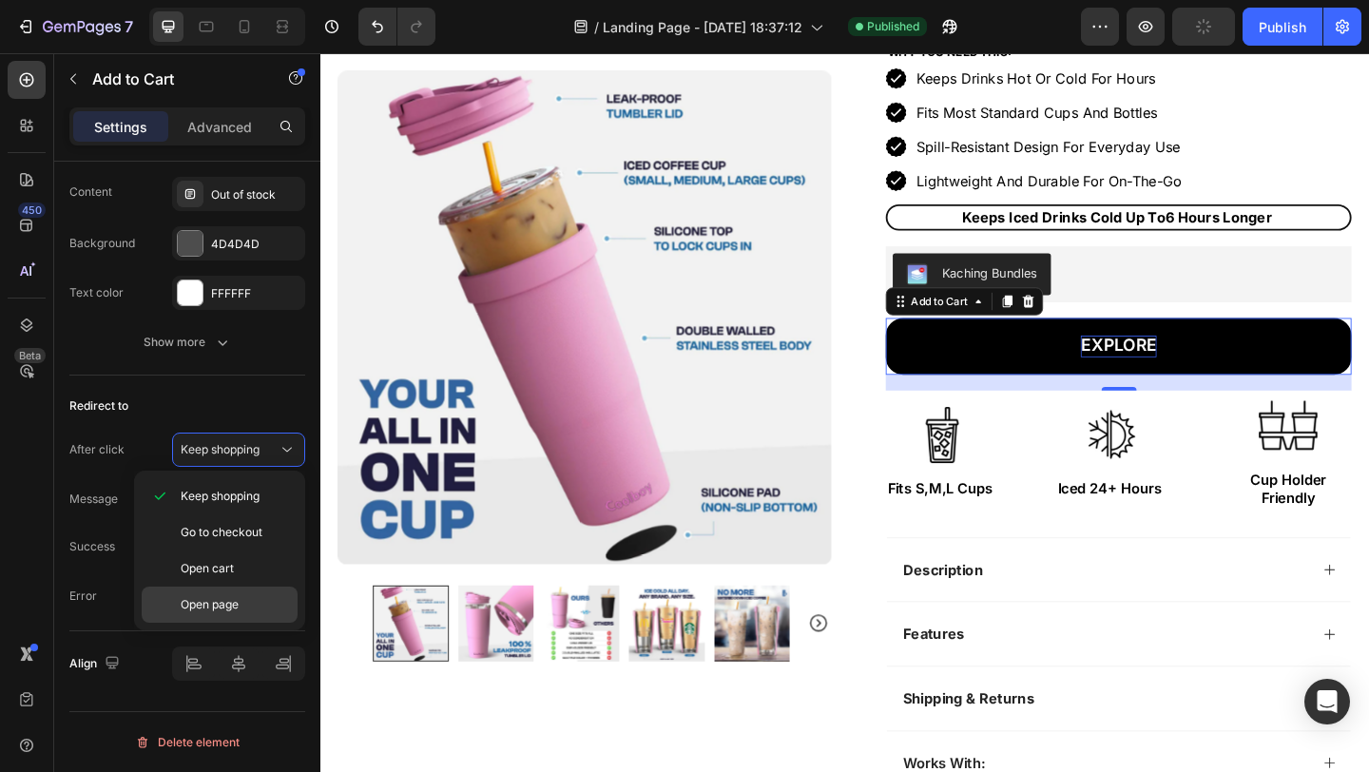
click at [229, 610] on span "Open page" at bounding box center [210, 604] width 58 height 17
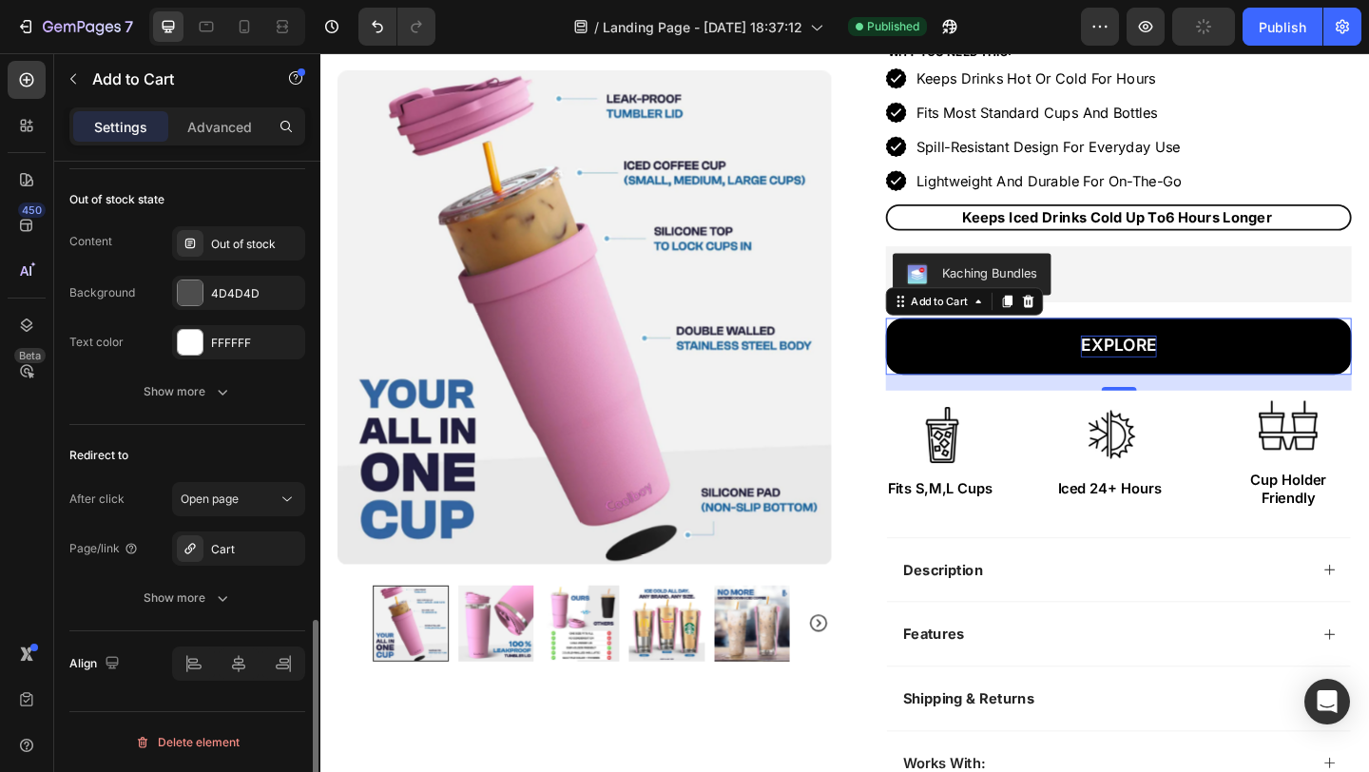
scroll to position [1472, 0]
click at [240, 546] on div "Cart" at bounding box center [238, 549] width 55 height 17
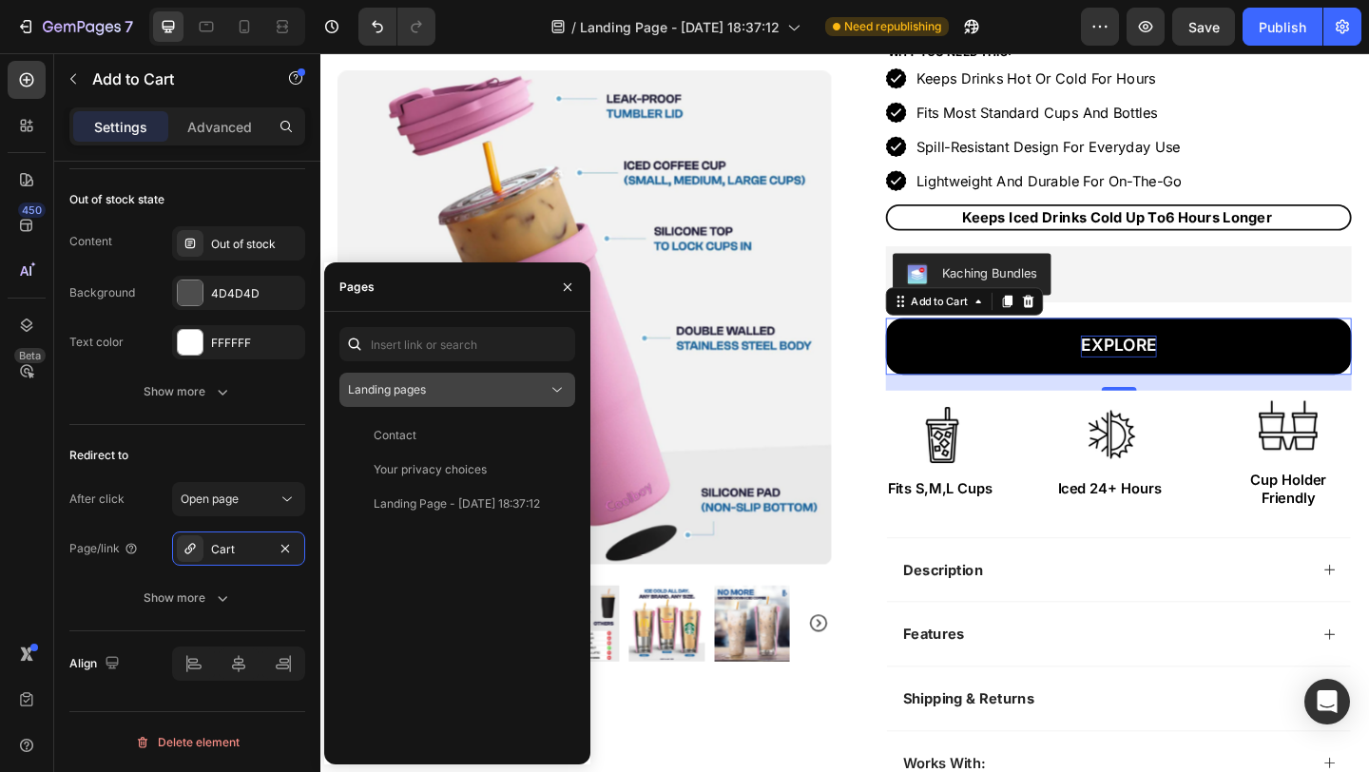
click at [446, 393] on div "Landing pages" at bounding box center [448, 389] width 200 height 17
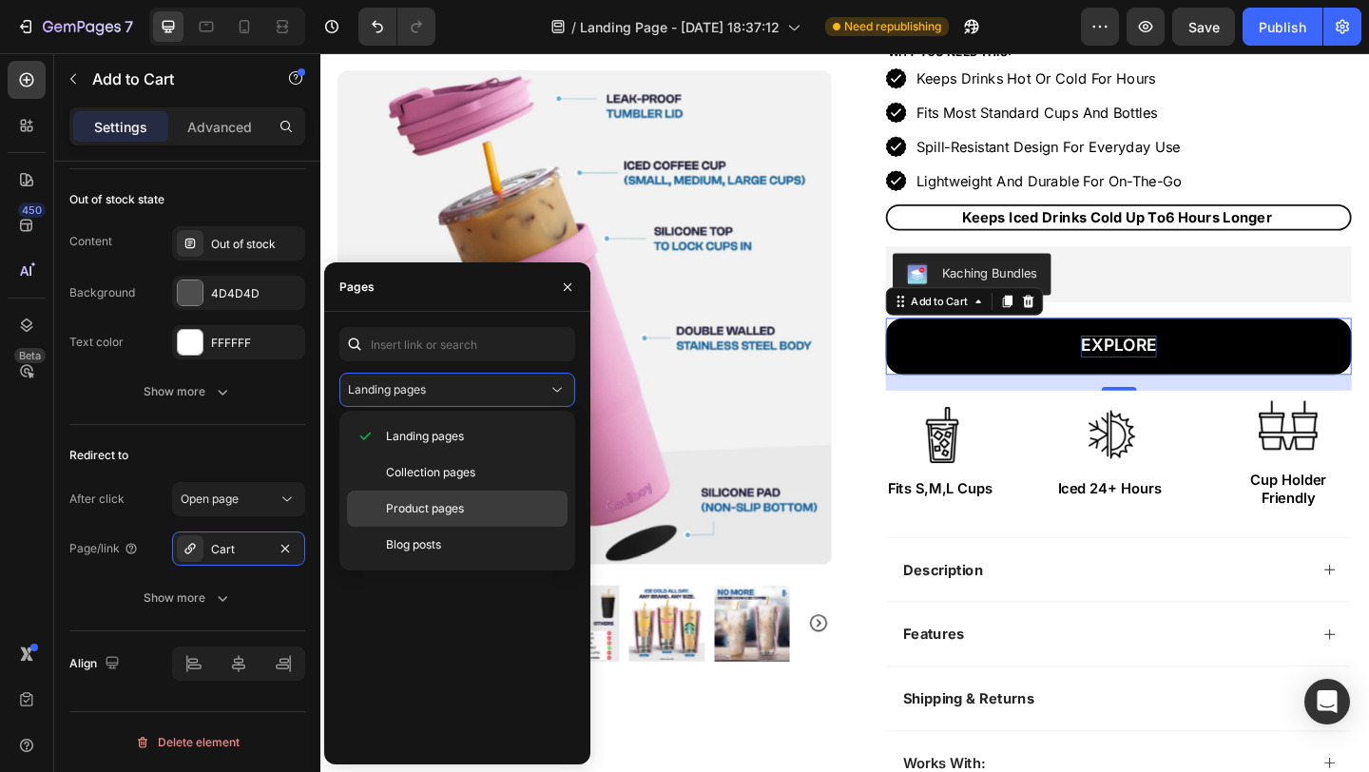
click at [435, 501] on span "Product pages" at bounding box center [425, 508] width 78 height 17
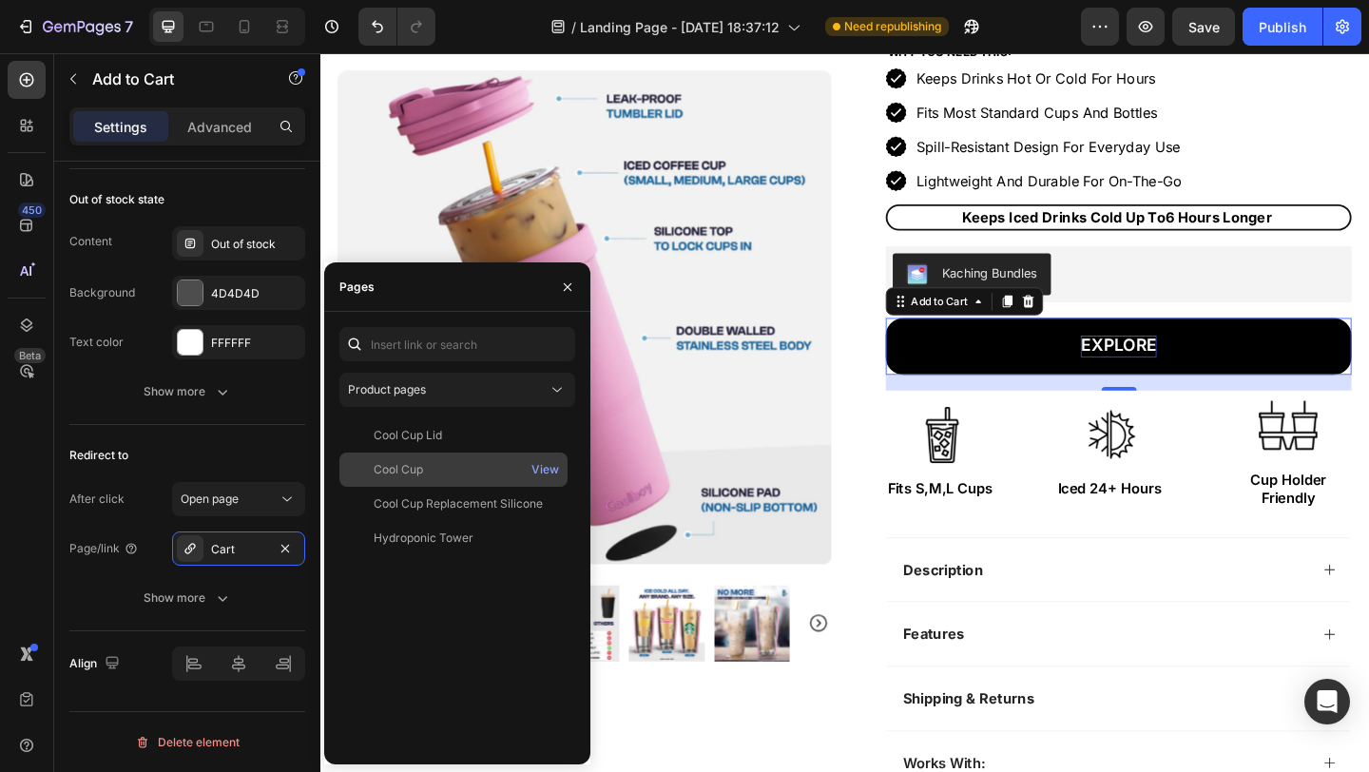
click at [453, 463] on div "Cool Cup" at bounding box center [453, 469] width 213 height 17
click at [1292, 30] on div "Publish" at bounding box center [1283, 27] width 48 height 20
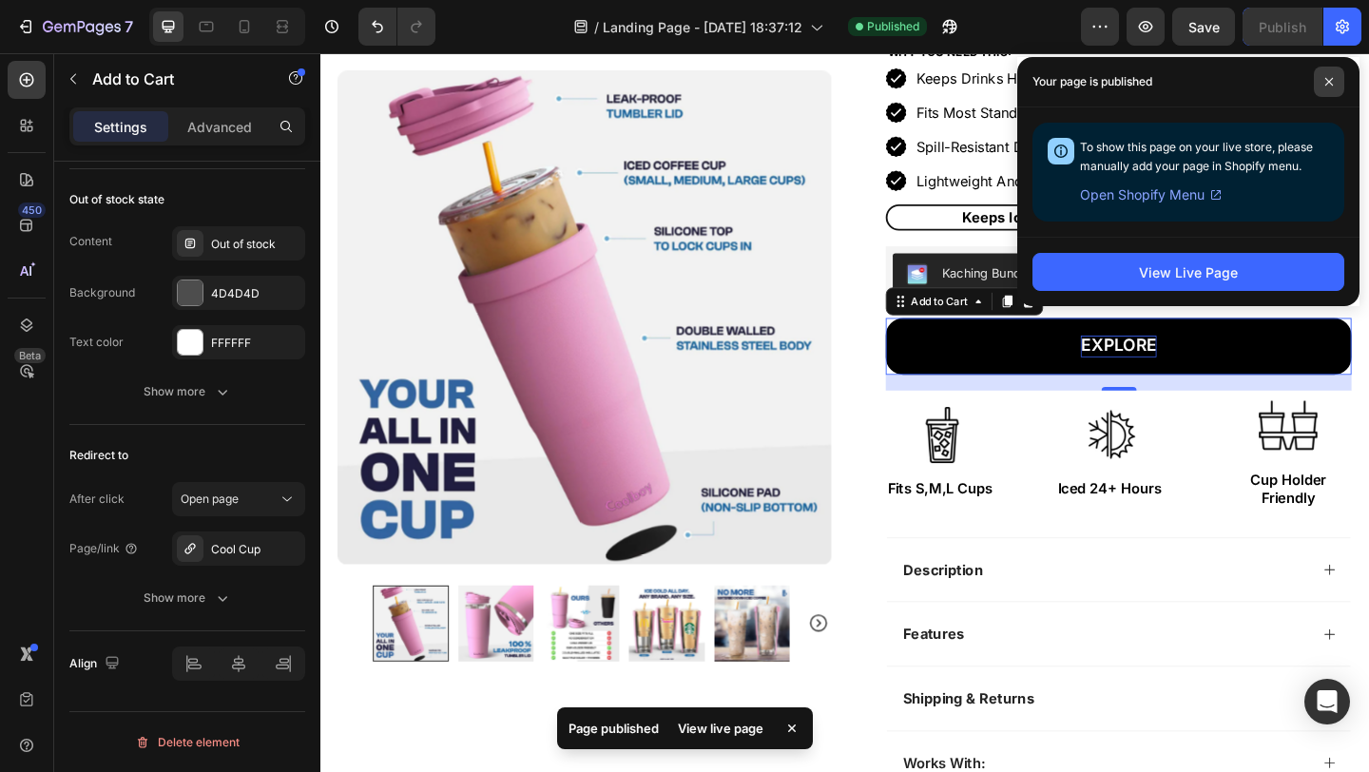
click at [1328, 81] on icon at bounding box center [1330, 82] width 10 height 10
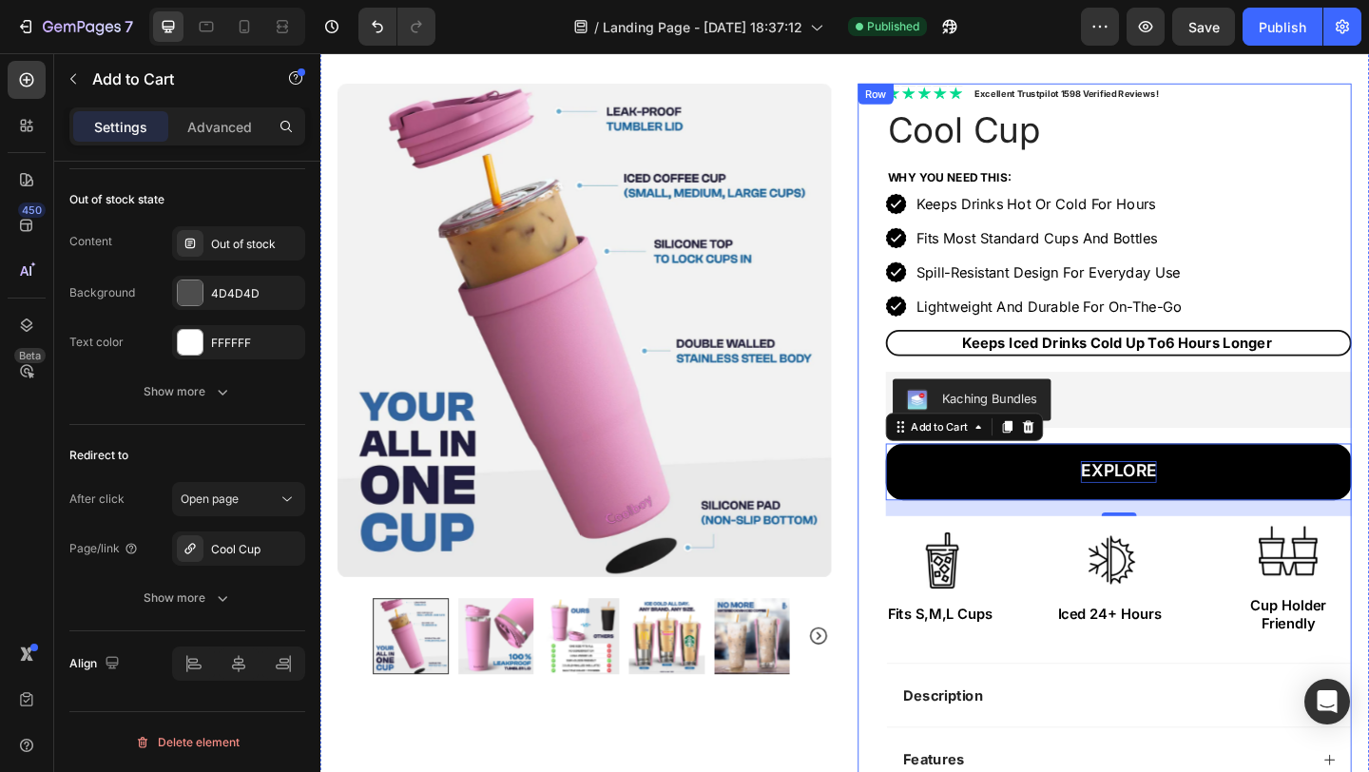
scroll to position [0, 0]
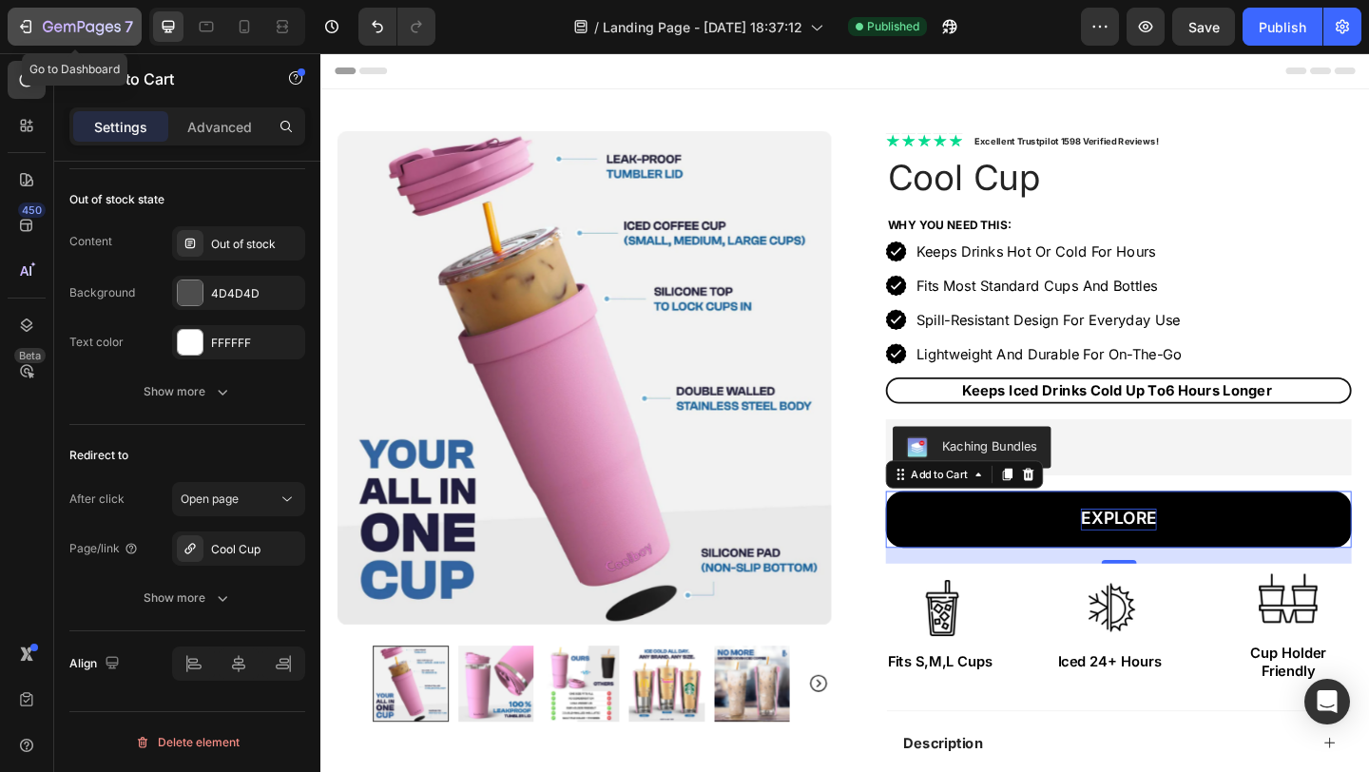
click at [68, 27] on icon "button" at bounding box center [82, 28] width 78 height 16
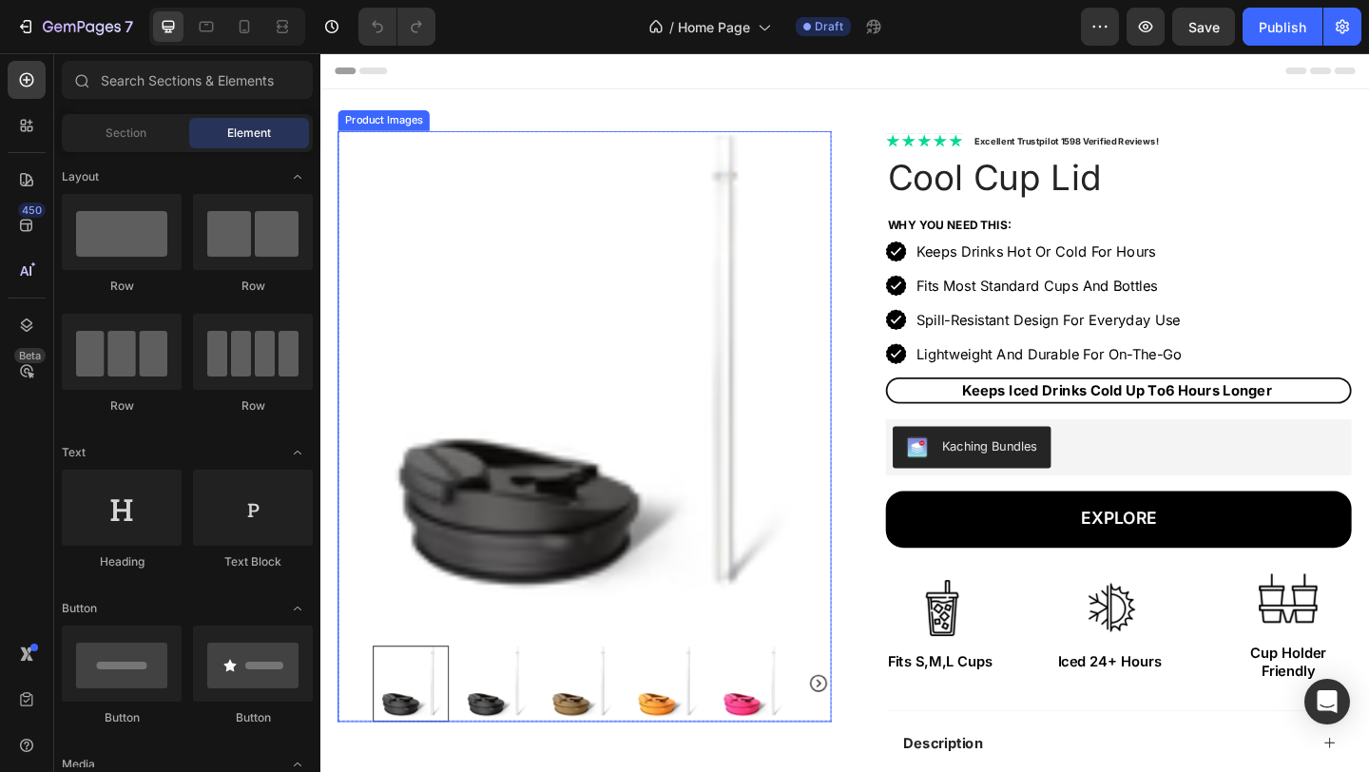
click at [780, 332] on img at bounding box center [607, 406] width 537 height 537
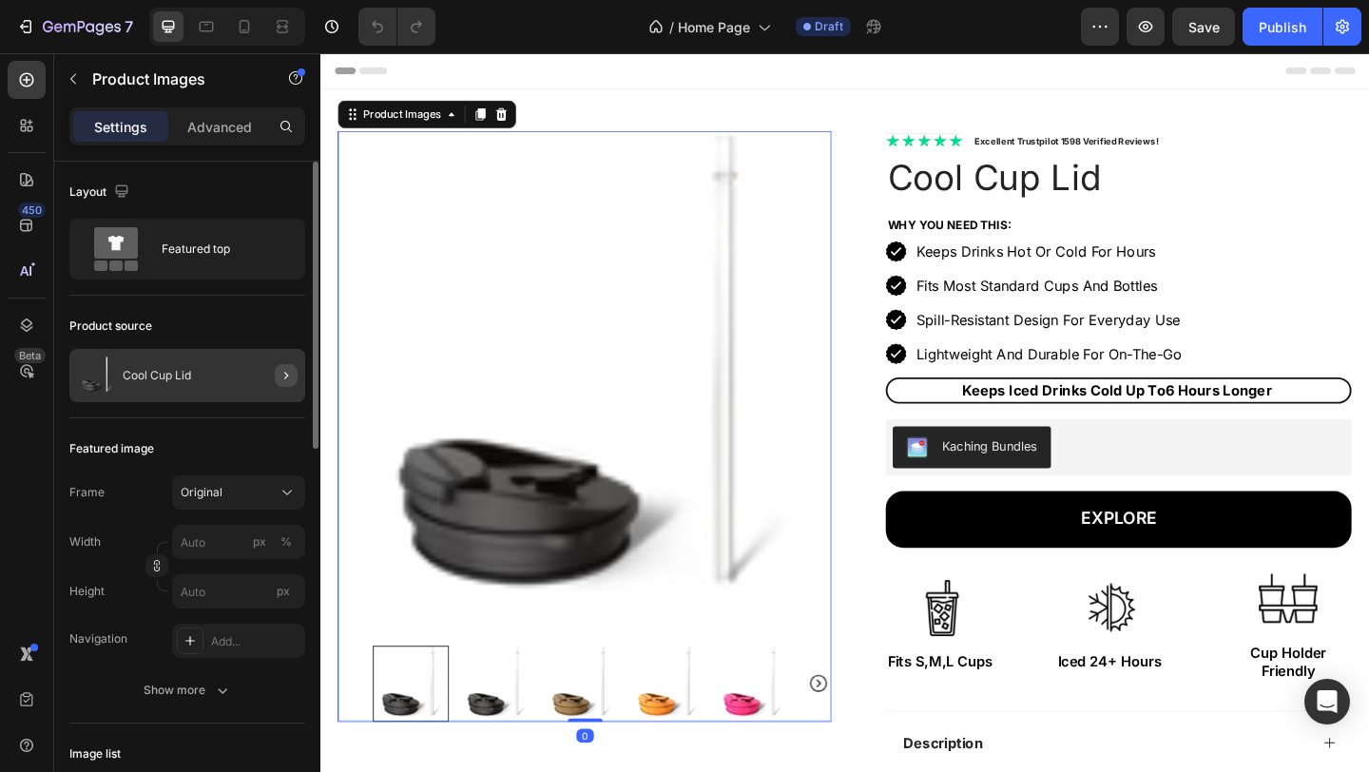
click at [281, 374] on icon "button" at bounding box center [286, 375] width 15 height 15
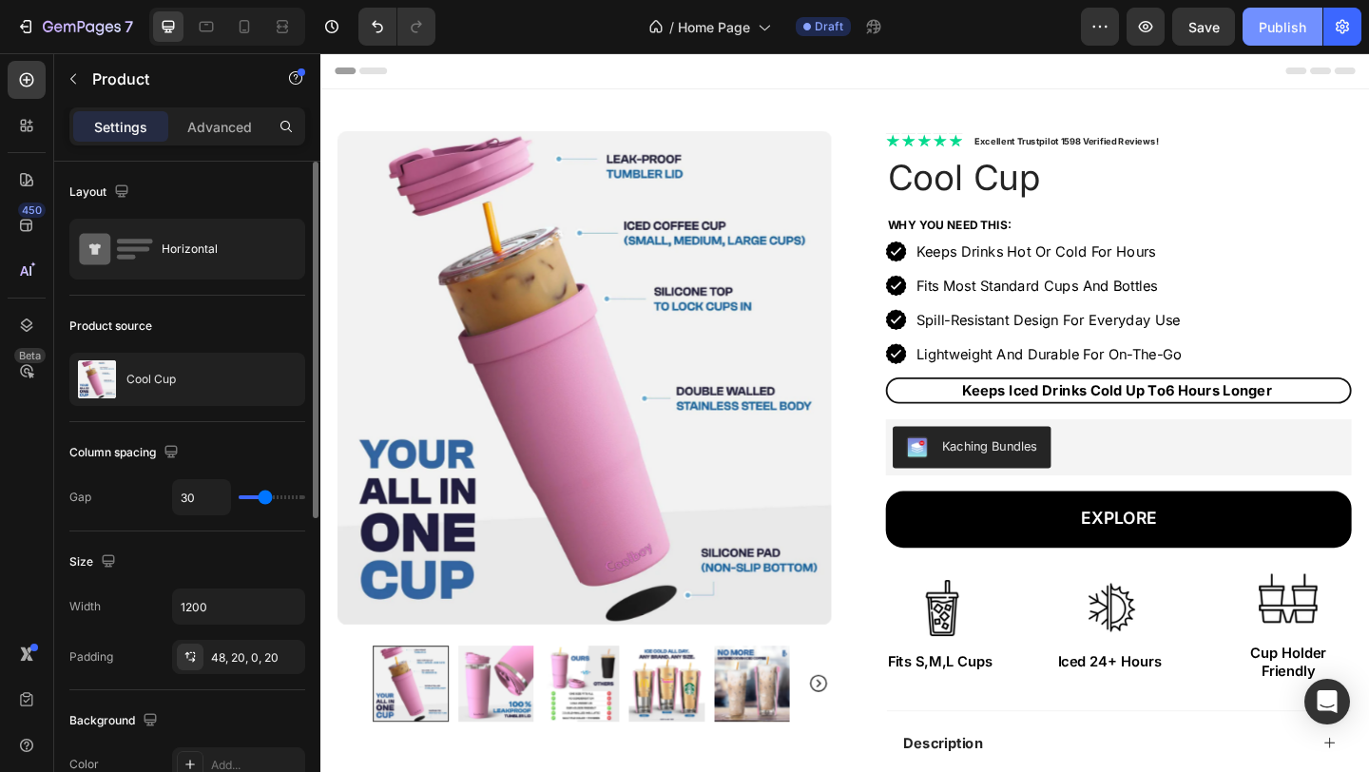
click at [1298, 24] on div "Publish" at bounding box center [1283, 27] width 48 height 20
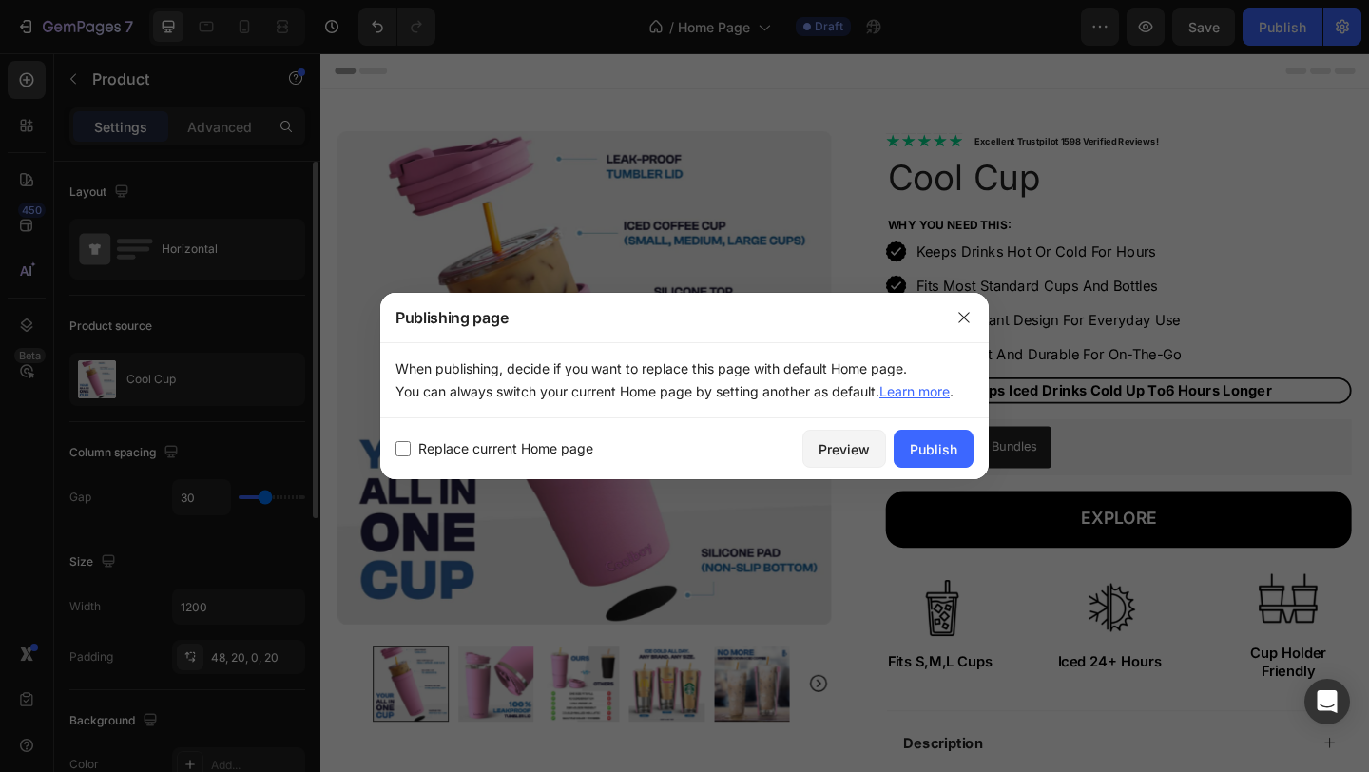
click at [478, 445] on span "Replace current Home page" at bounding box center [505, 448] width 175 height 23
checkbox input "true"
click at [933, 436] on button "Publish" at bounding box center [934, 449] width 80 height 38
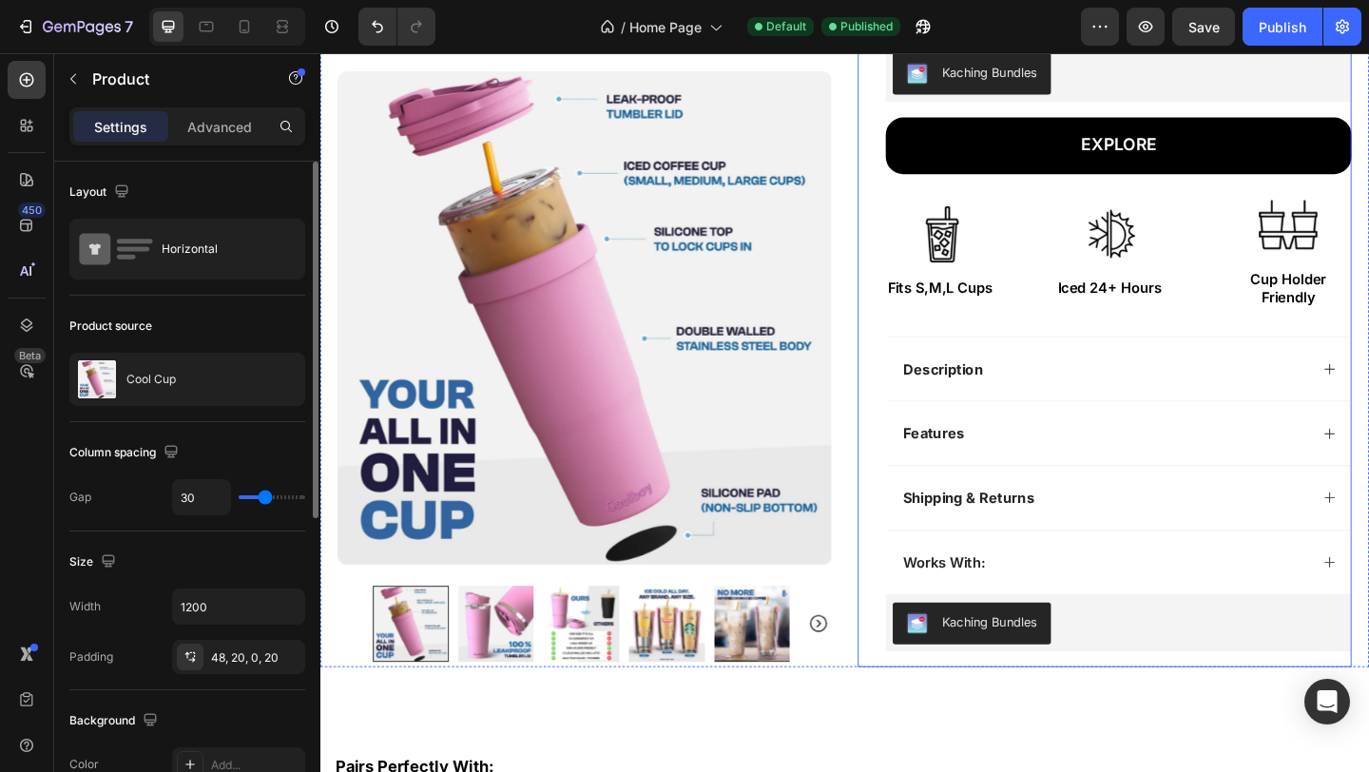
scroll to position [455, 0]
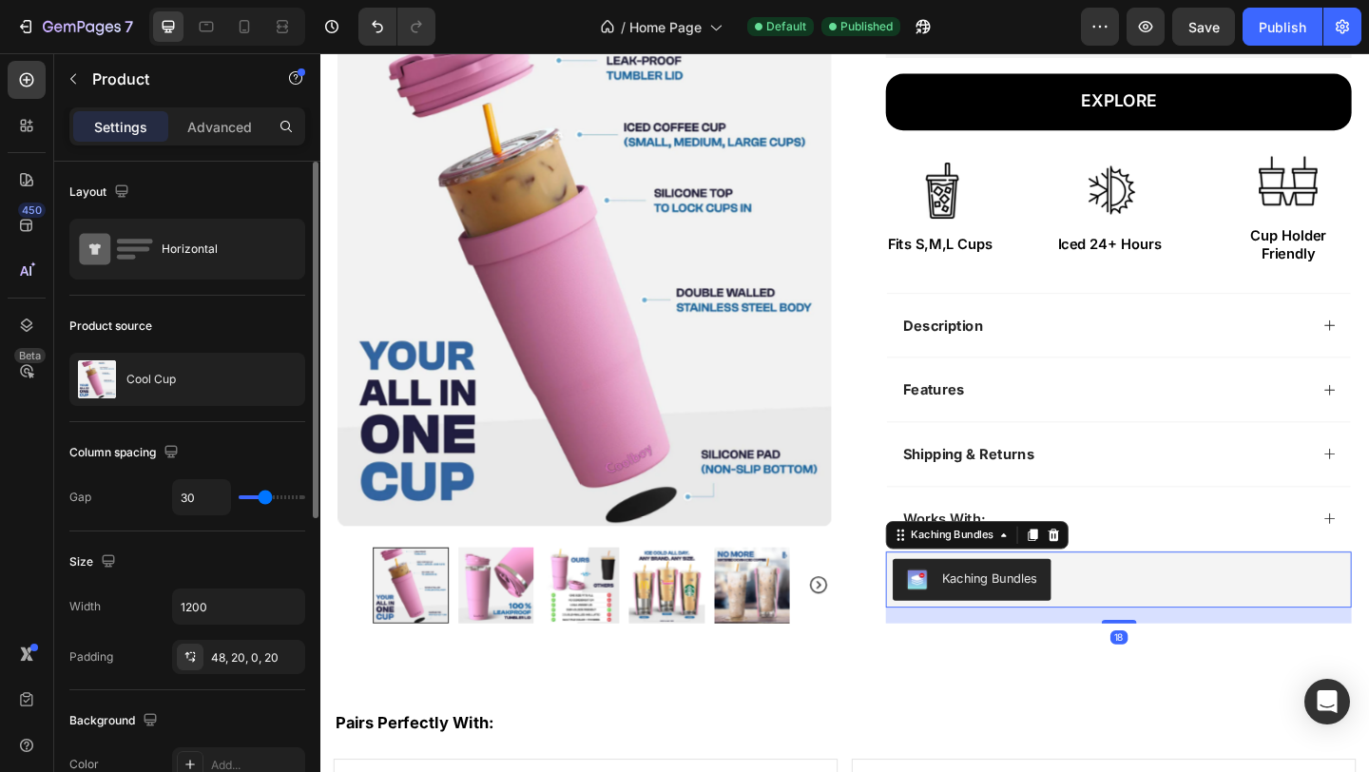
click at [1174, 625] on div "Kaching Bundles" at bounding box center [1189, 626] width 492 height 46
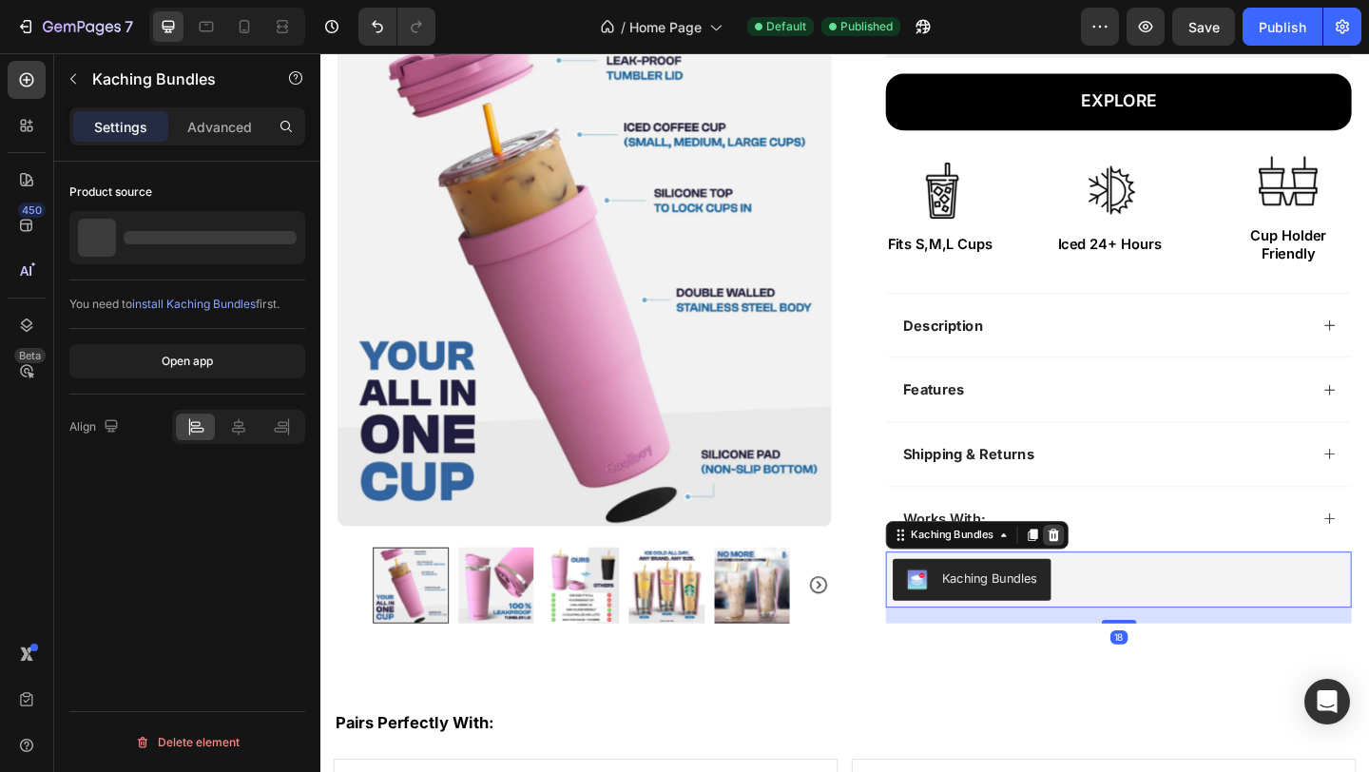
click at [1117, 572] on icon at bounding box center [1119, 577] width 12 height 13
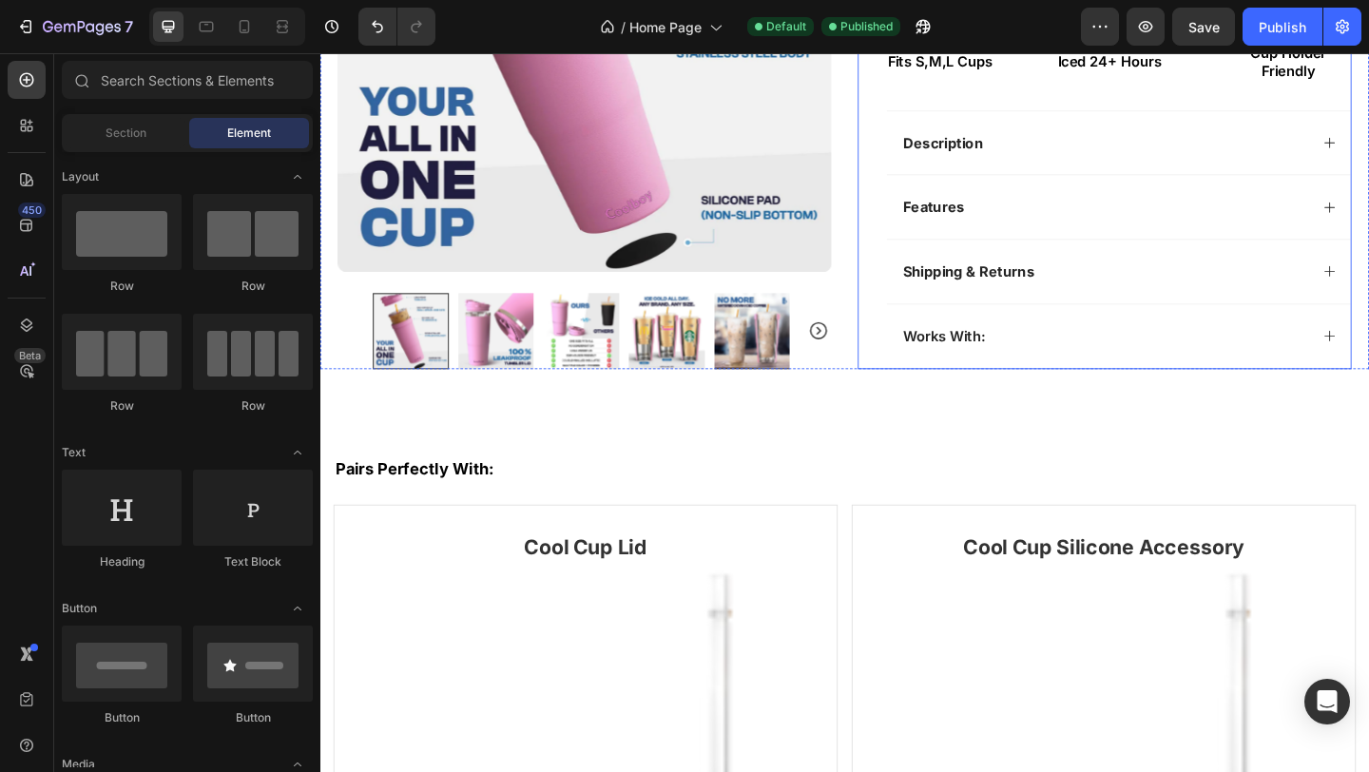
scroll to position [776, 0]
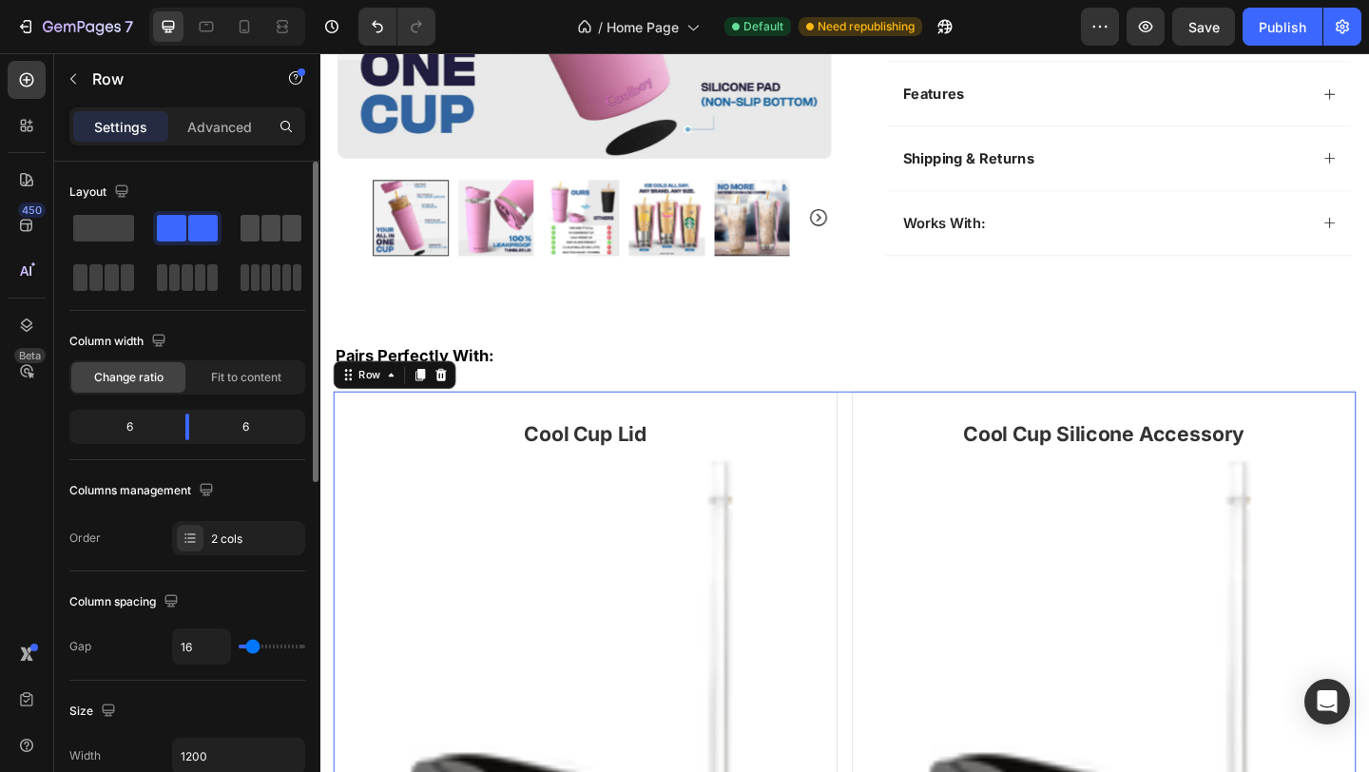
click at [258, 224] on span at bounding box center [250, 228] width 19 height 27
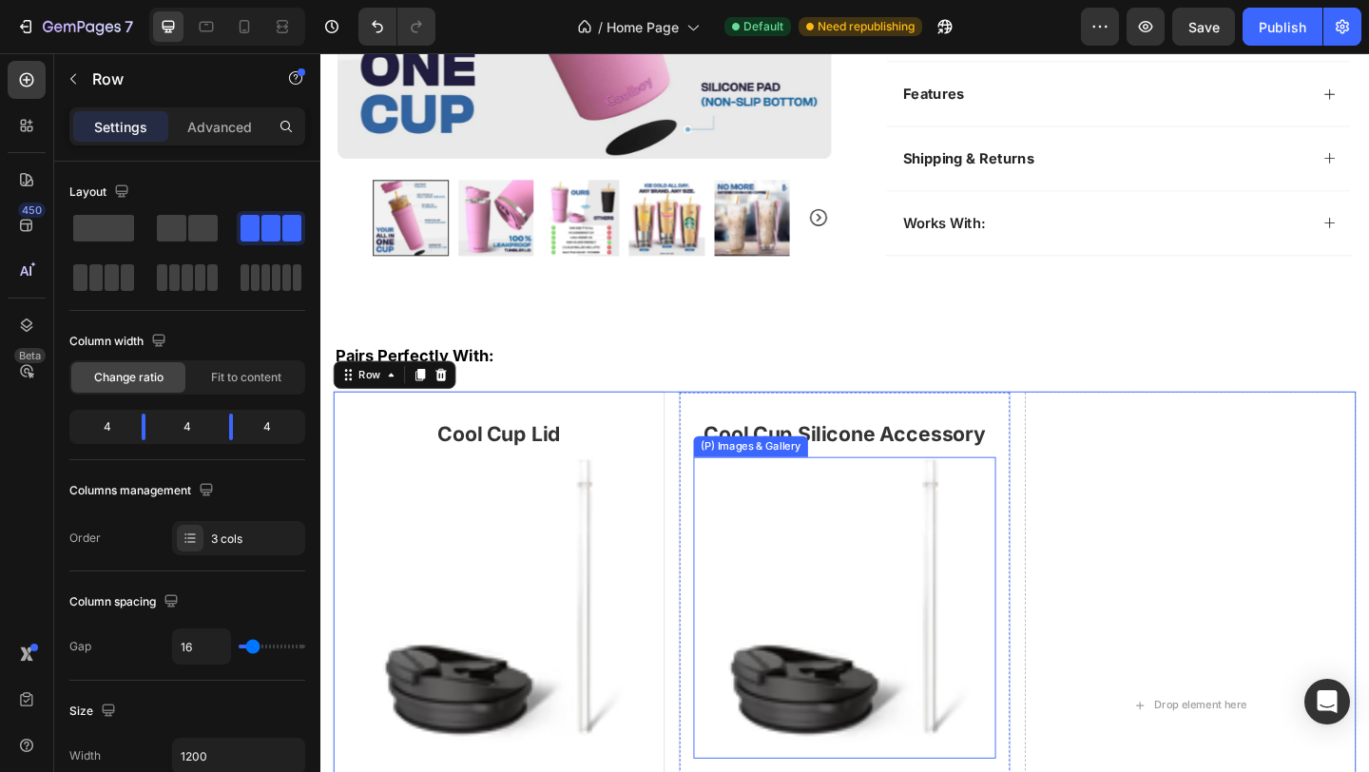
scroll to position [987, 0]
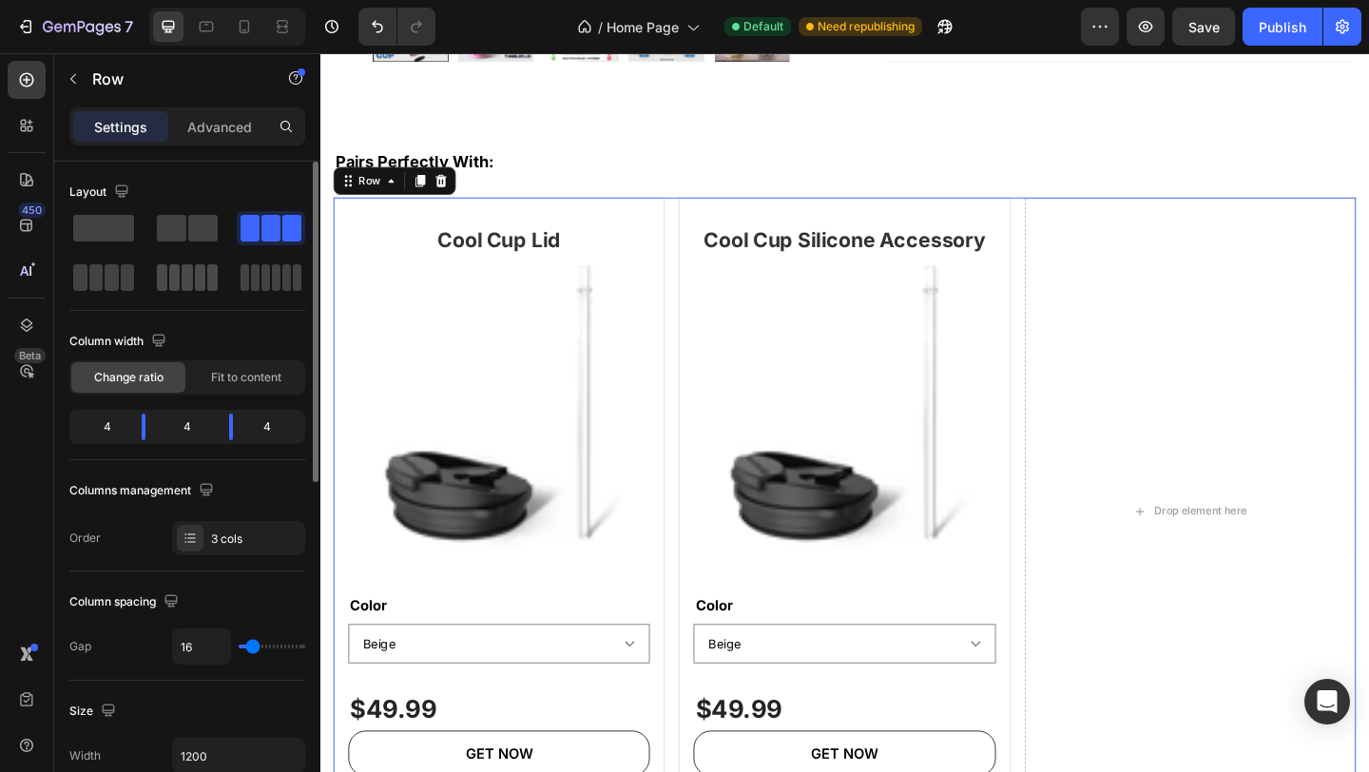
click at [177, 278] on span at bounding box center [174, 277] width 10 height 27
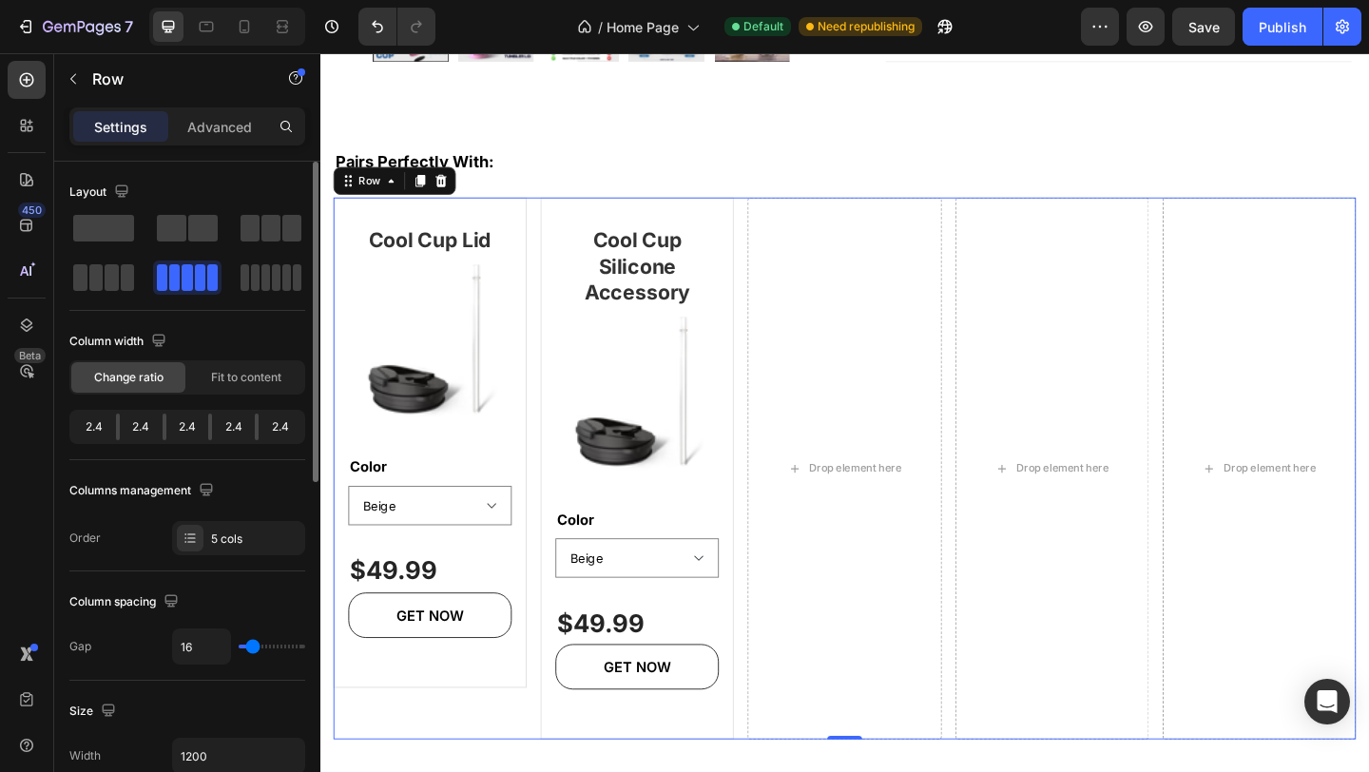
drag, startPoint x: 167, startPoint y: 427, endPoint x: 201, endPoint y: 429, distance: 33.3
click at [200, 429] on div "2.4" at bounding box center [187, 427] width 43 height 27
click at [204, 427] on div "2.4" at bounding box center [187, 427] width 43 height 27
click at [206, 426] on div "2.4" at bounding box center [187, 427] width 43 height 27
click at [214, 381] on span "Fit to content" at bounding box center [246, 377] width 70 height 17
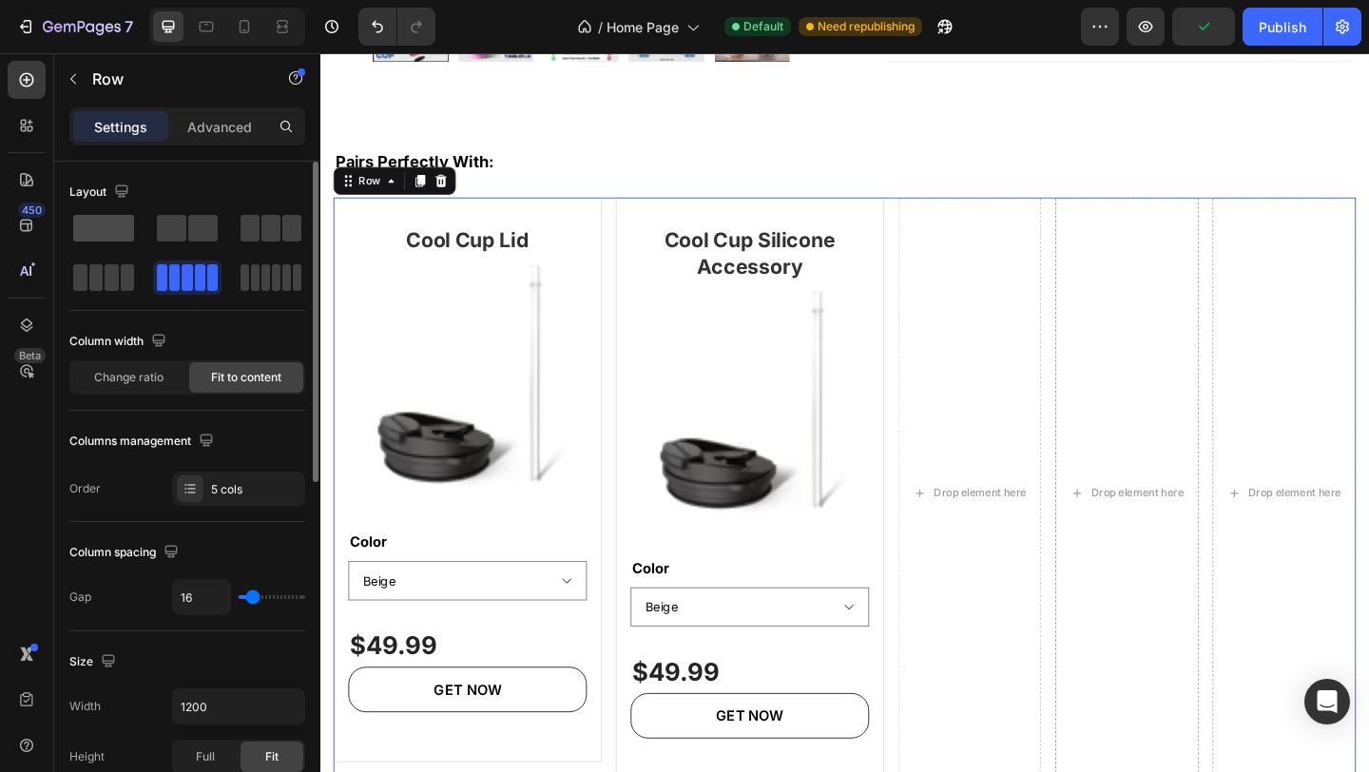
click at [121, 226] on span at bounding box center [103, 228] width 61 height 27
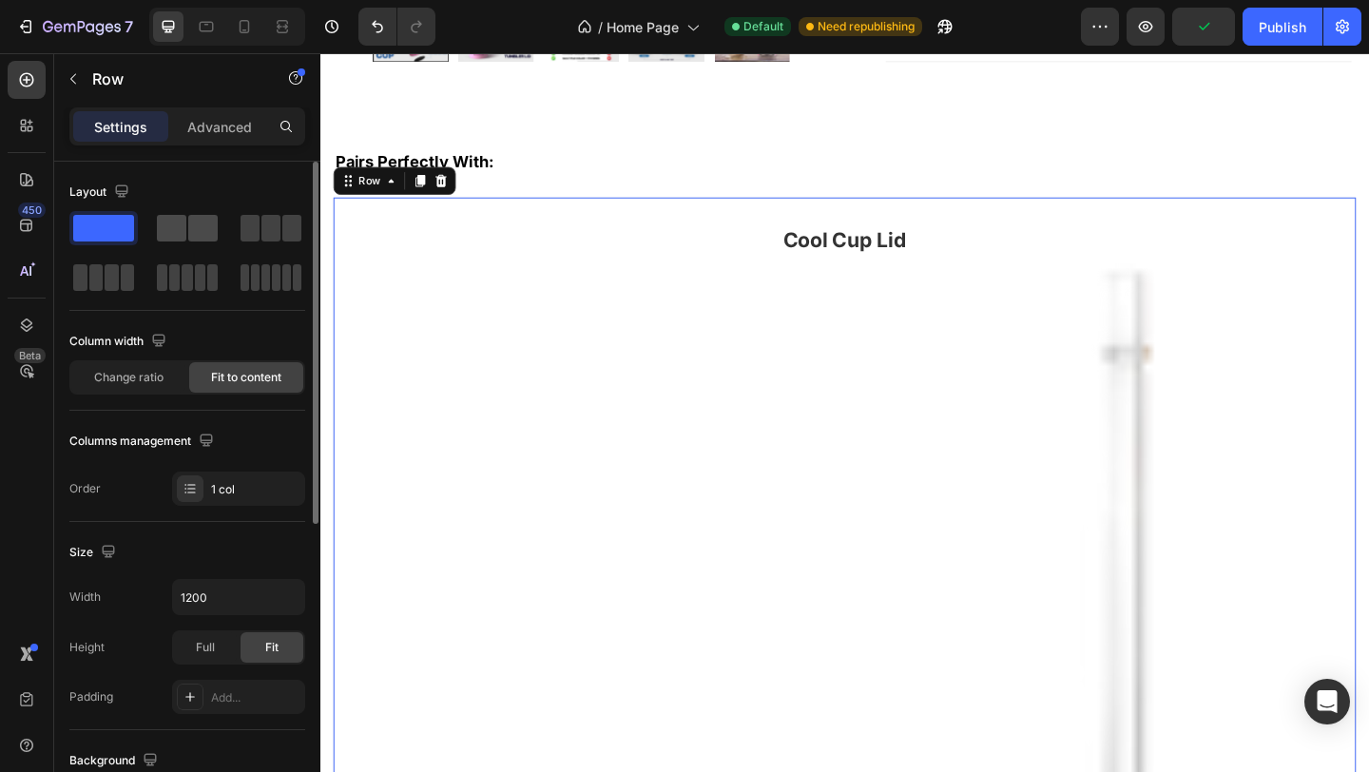
click at [190, 229] on span at bounding box center [202, 228] width 29 height 27
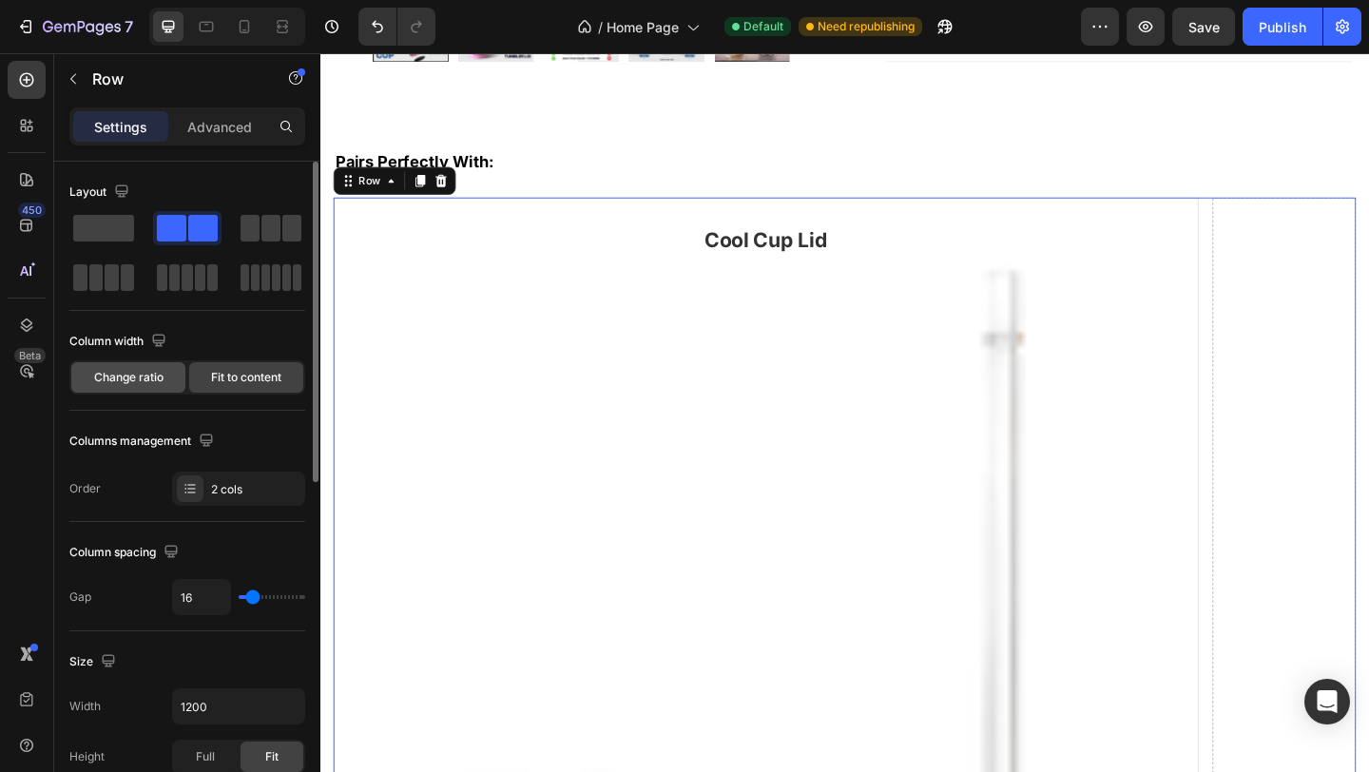
click at [160, 382] on span "Change ratio" at bounding box center [128, 377] width 69 height 17
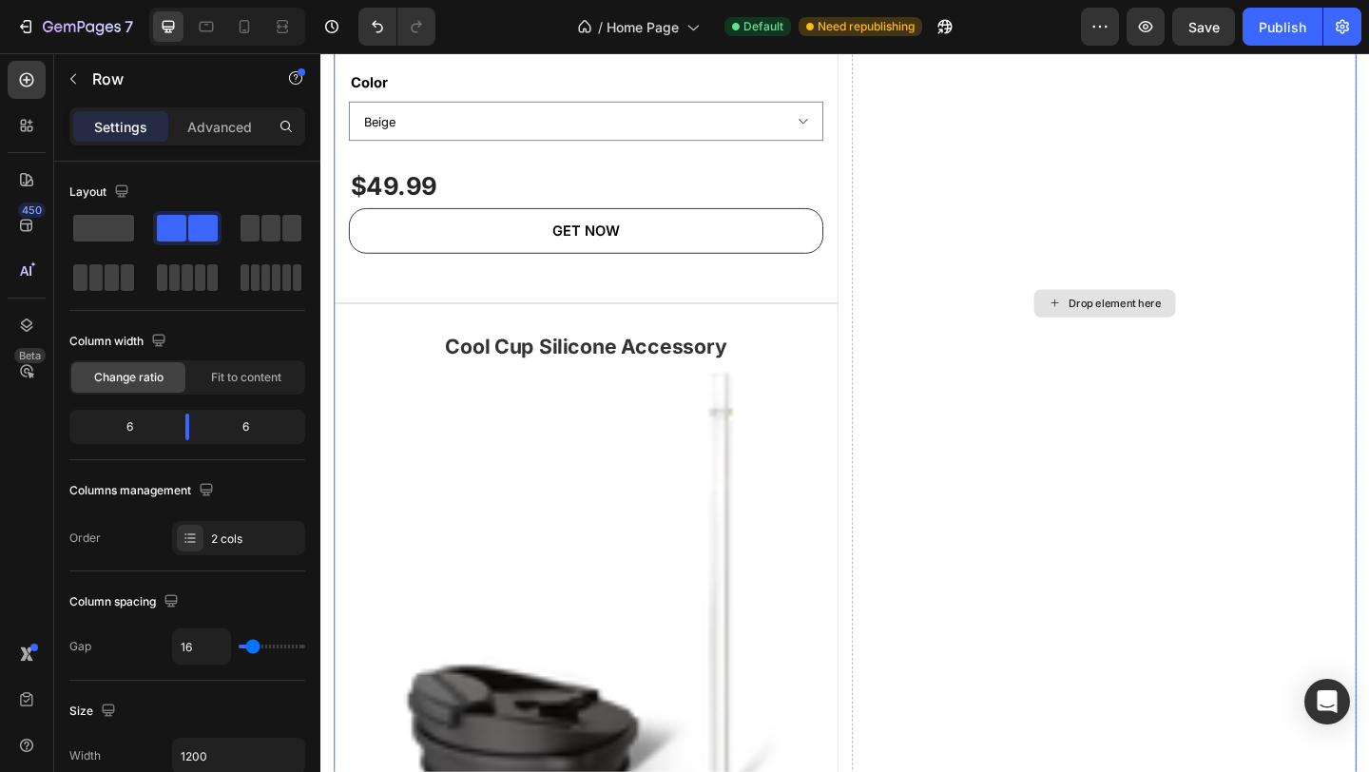
scroll to position [1748, 0]
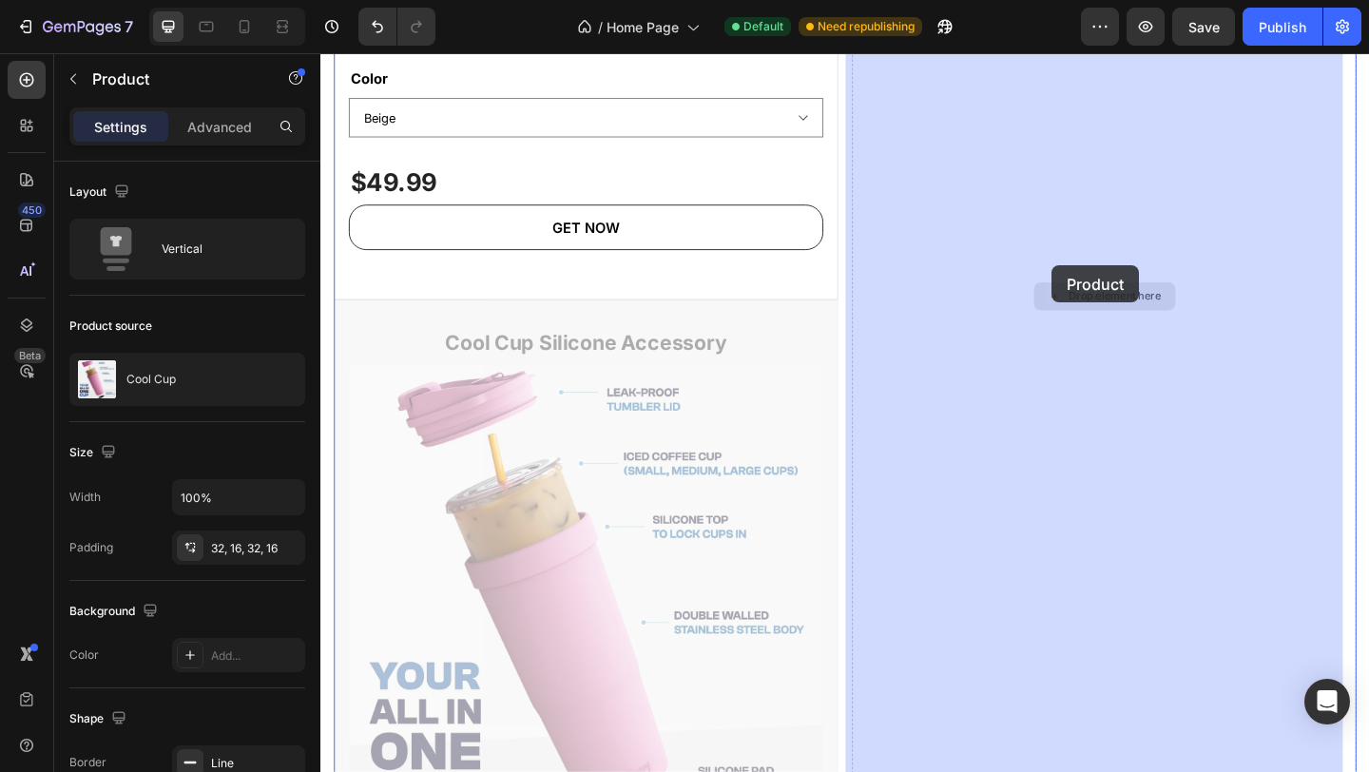
drag, startPoint x: 766, startPoint y: 336, endPoint x: 1116, endPoint y: 284, distance: 354.6
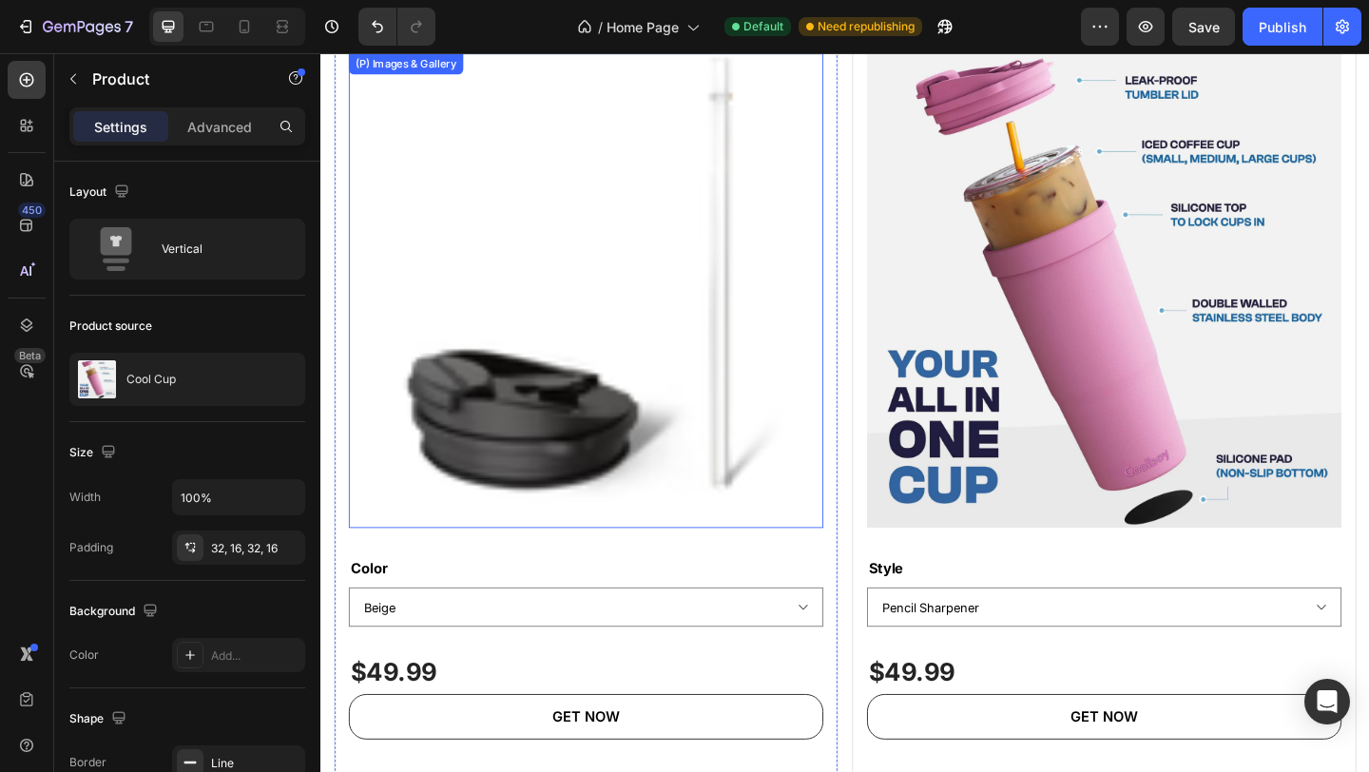
scroll to position [1123, 0]
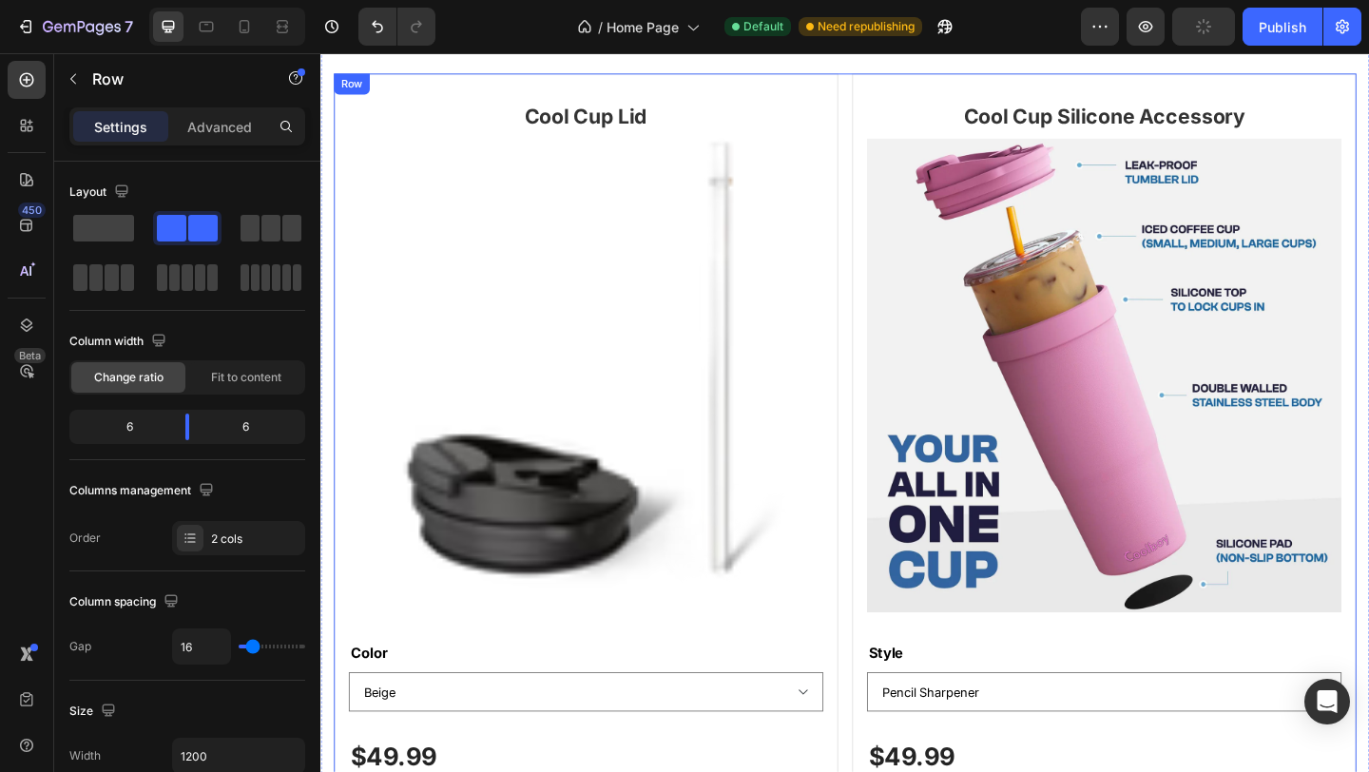
click at [887, 114] on div "Cool Cup Lid Heading (P) Images & Gallery Color Beige Black Copper Leopard Neon…" at bounding box center [891, 510] width 1113 height 871
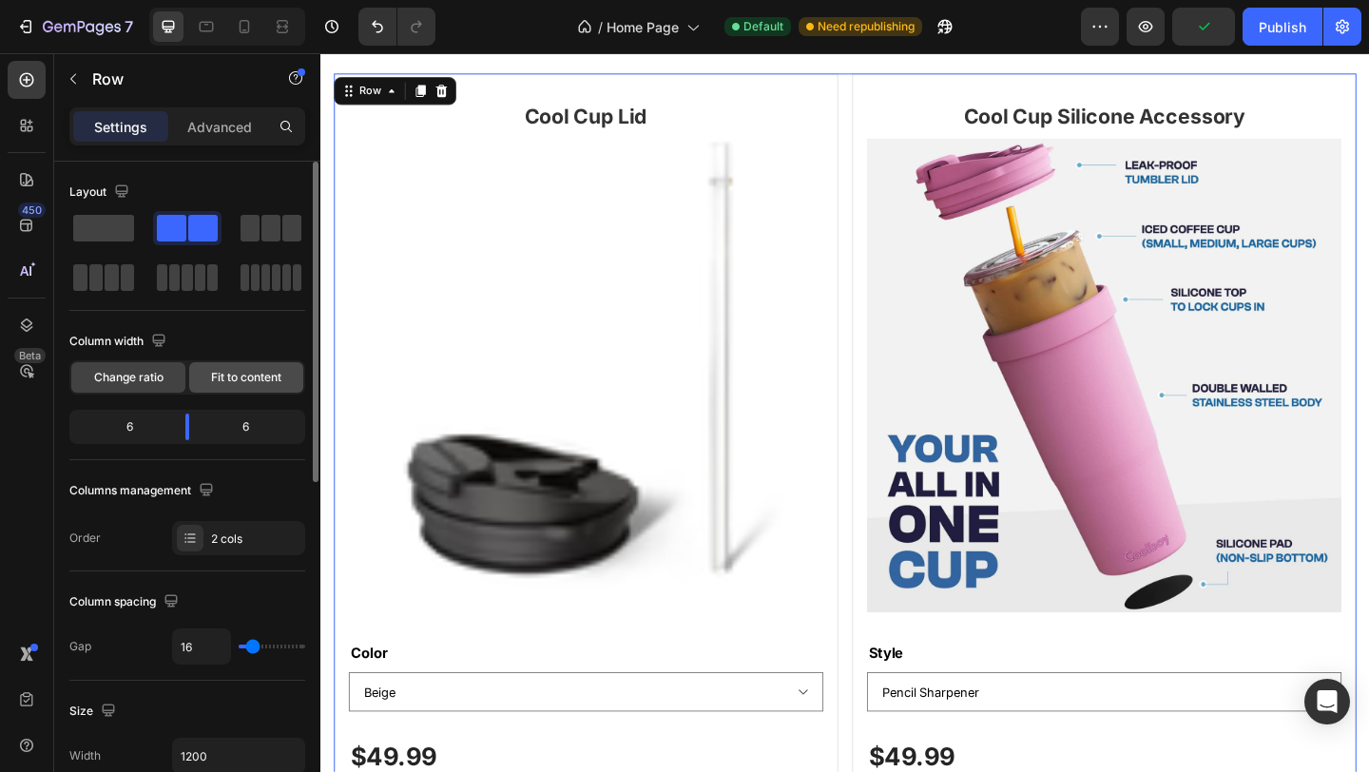
click at [229, 371] on span "Fit to content" at bounding box center [246, 377] width 70 height 17
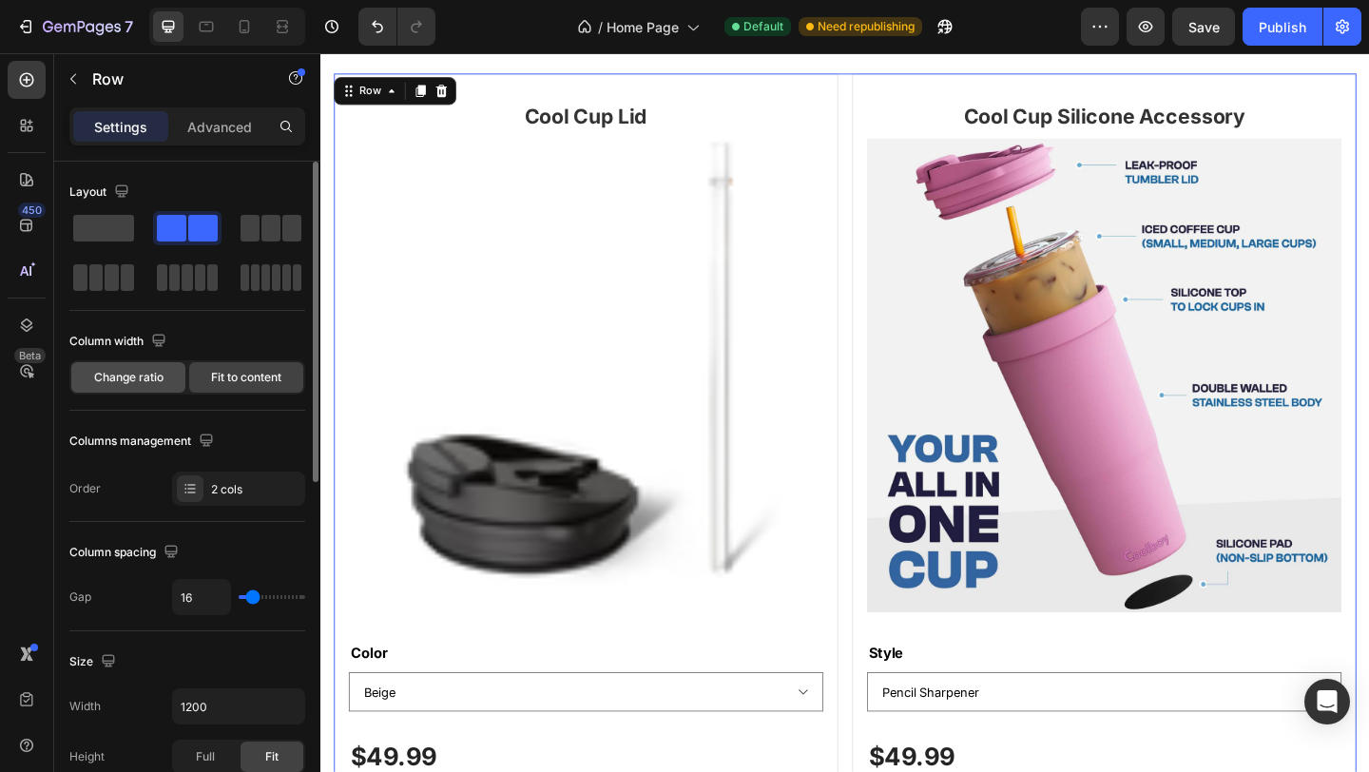
click at [145, 382] on span "Change ratio" at bounding box center [128, 377] width 69 height 17
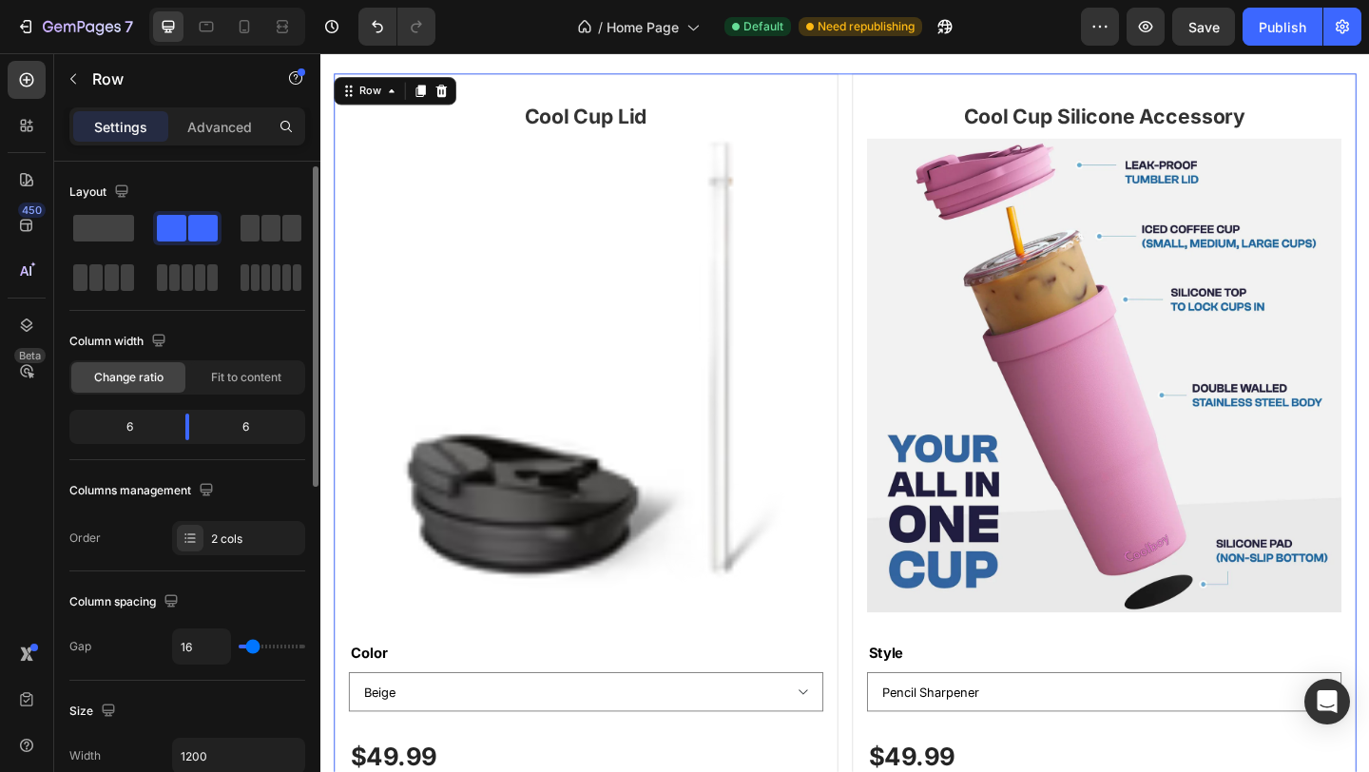
scroll to position [366, 0]
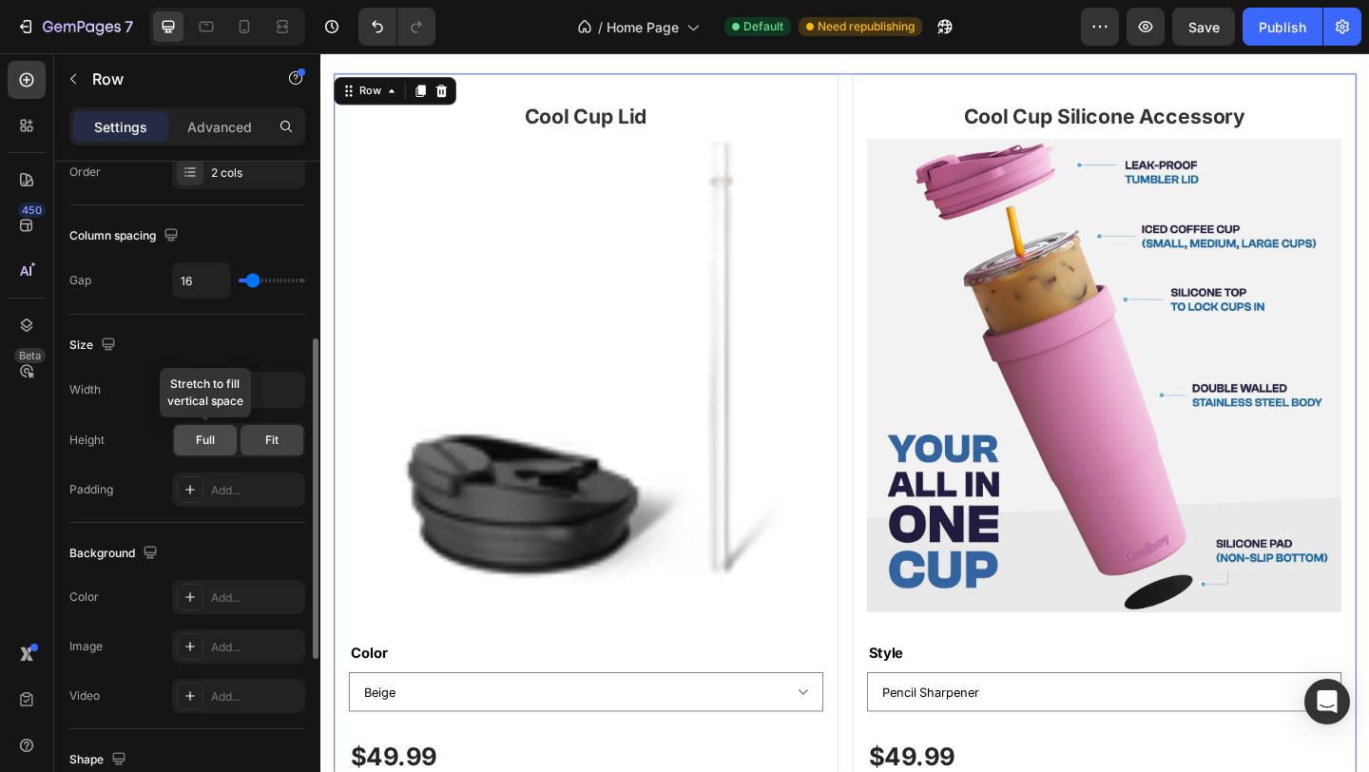
click at [221, 433] on div "Full" at bounding box center [205, 440] width 63 height 30
click at [240, 488] on div "Add..." at bounding box center [255, 490] width 89 height 17
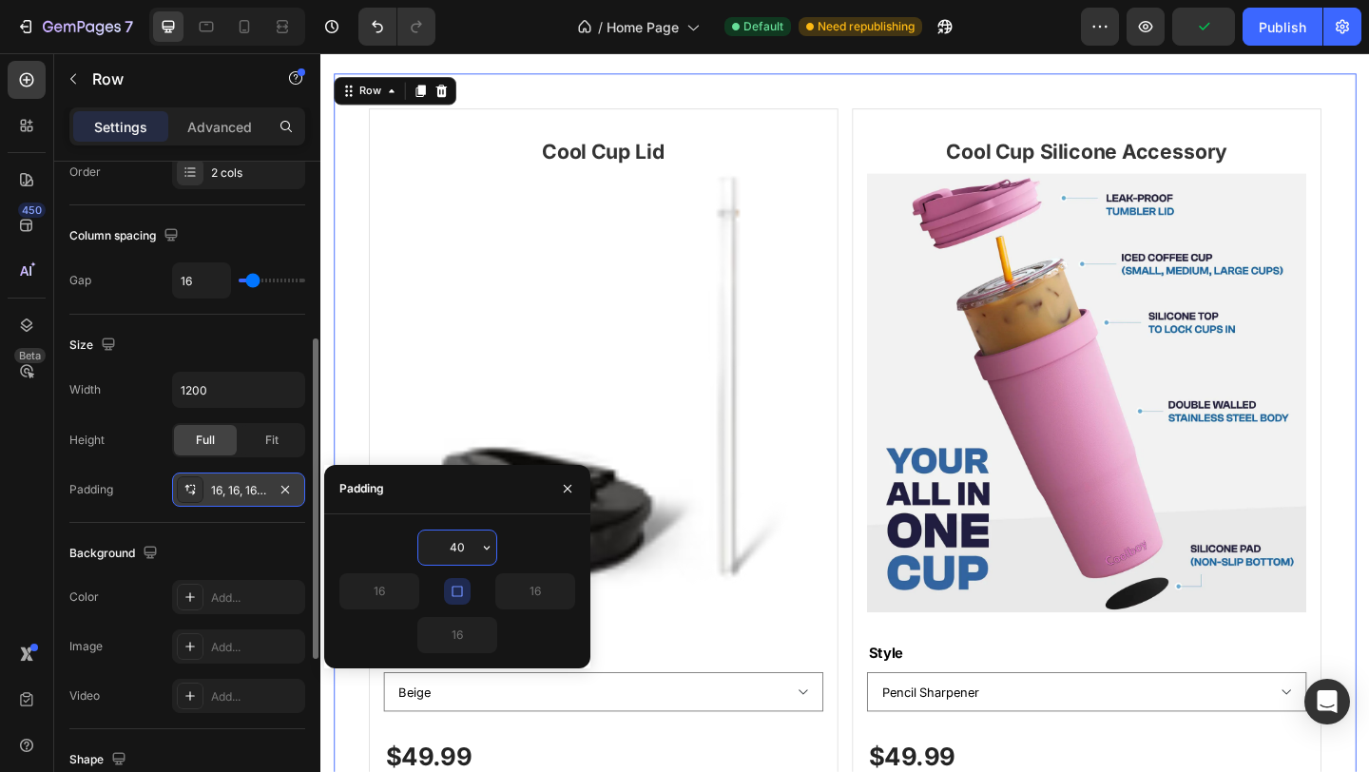
type input "4"
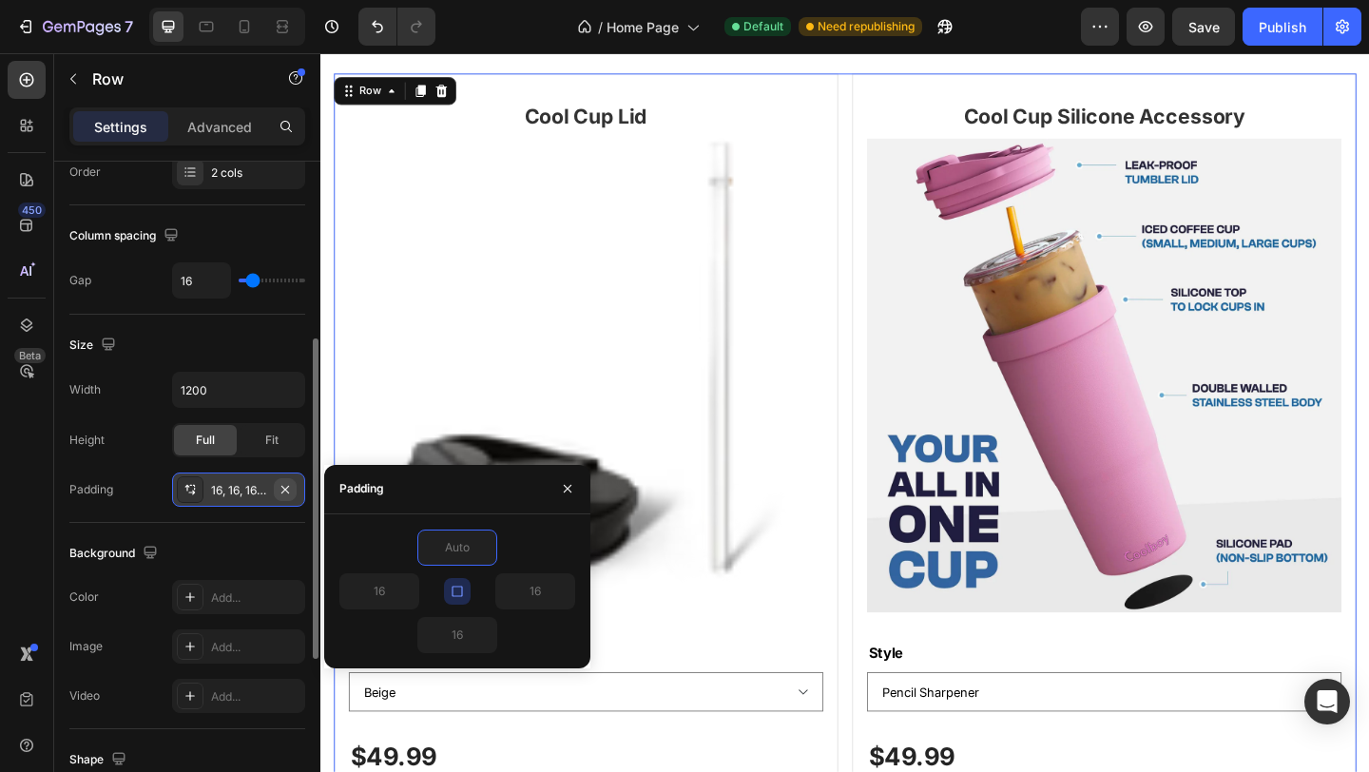
type input "0"
click at [276, 542] on div "Background" at bounding box center [187, 553] width 236 height 30
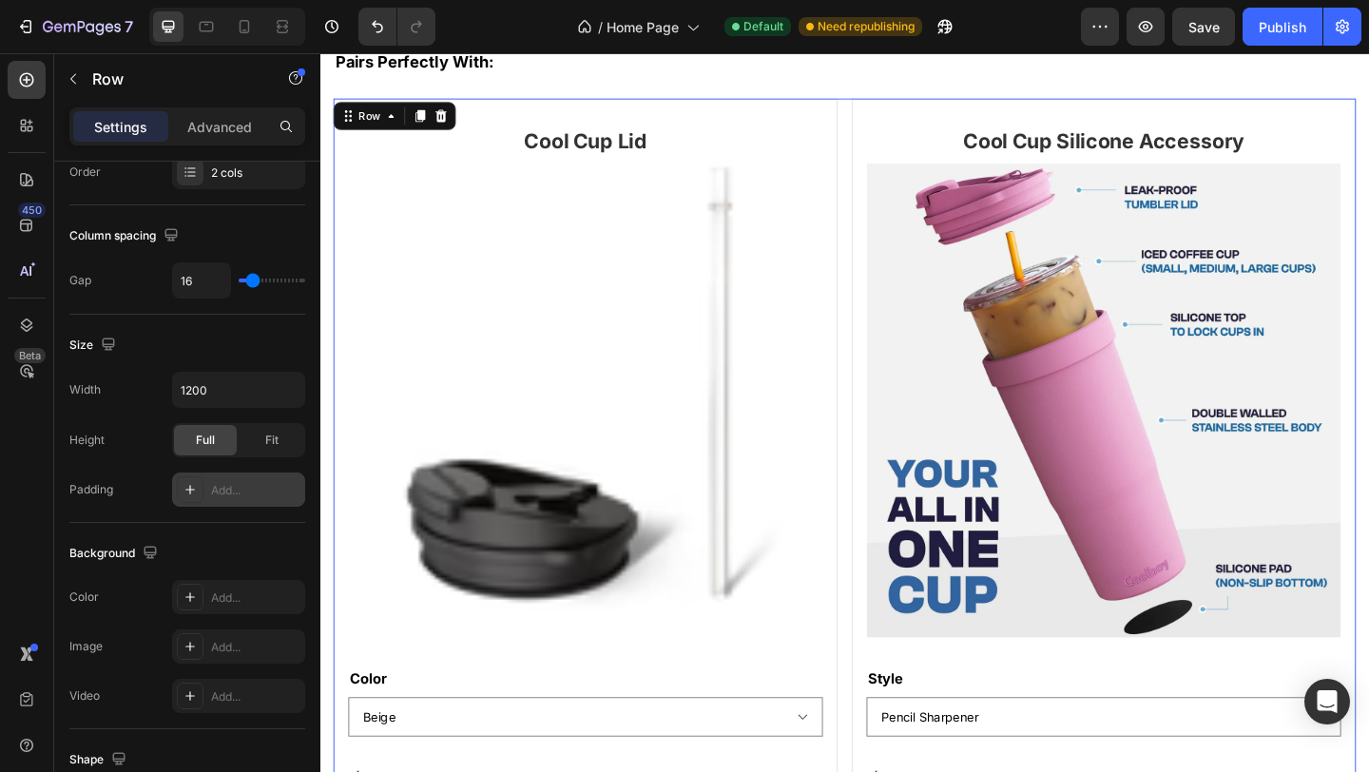
scroll to position [727, 0]
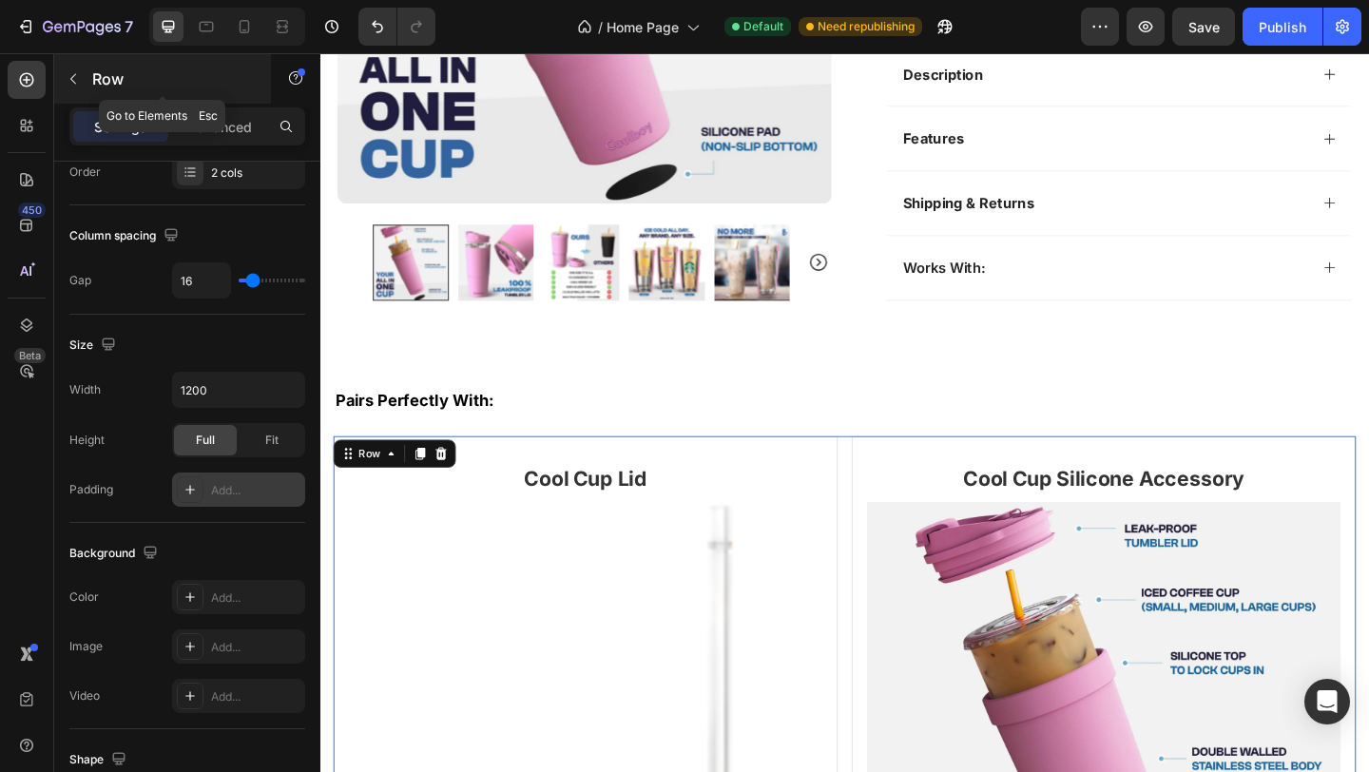
click at [87, 79] on button "button" at bounding box center [73, 79] width 30 height 30
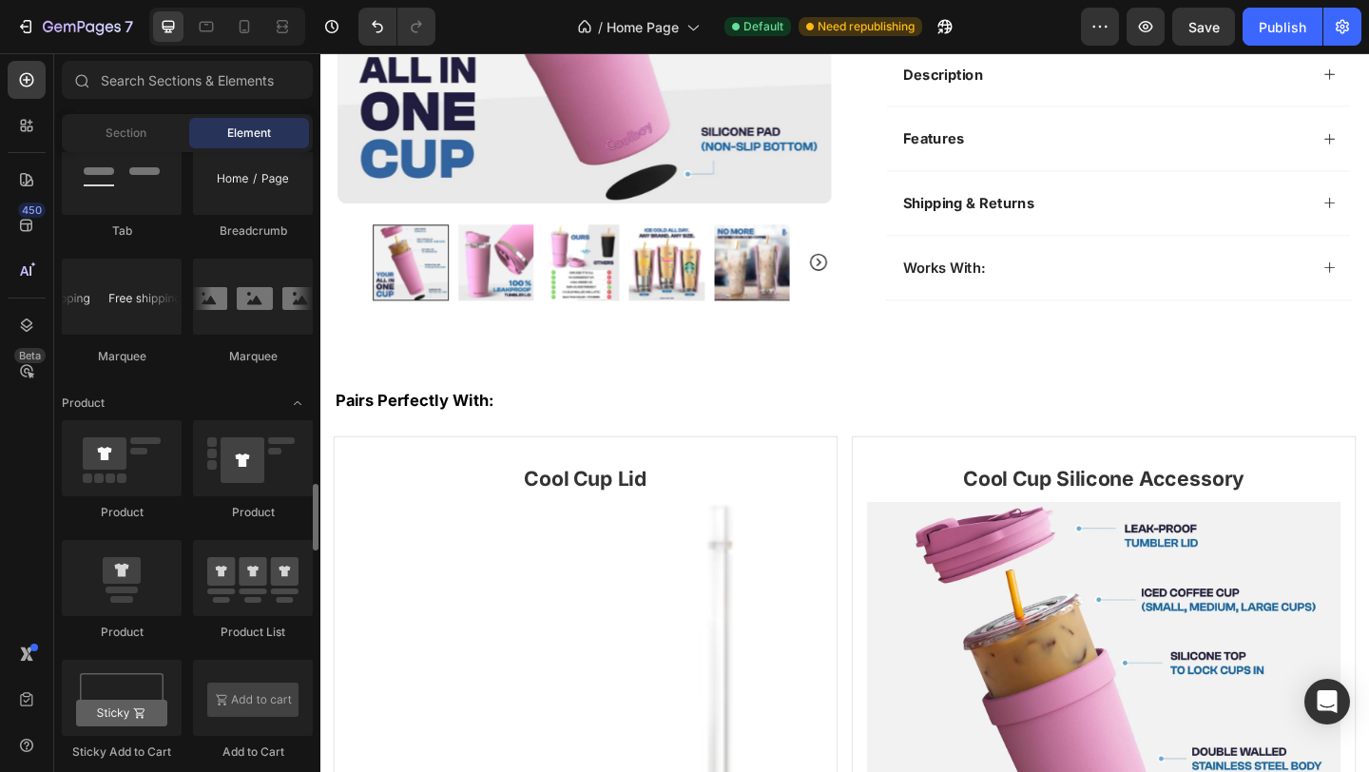
scroll to position [2279, 0]
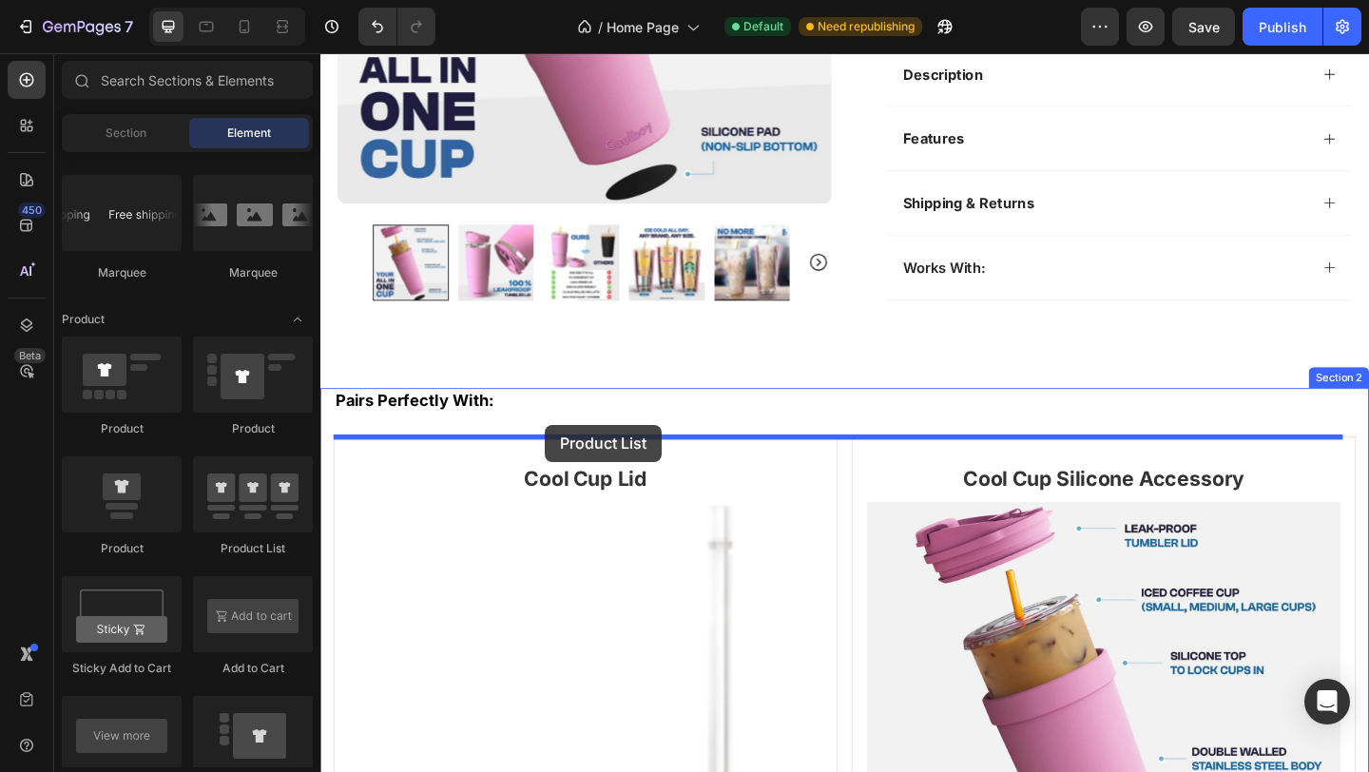
drag, startPoint x: 559, startPoint y: 546, endPoint x: 565, endPoint y: 457, distance: 88.6
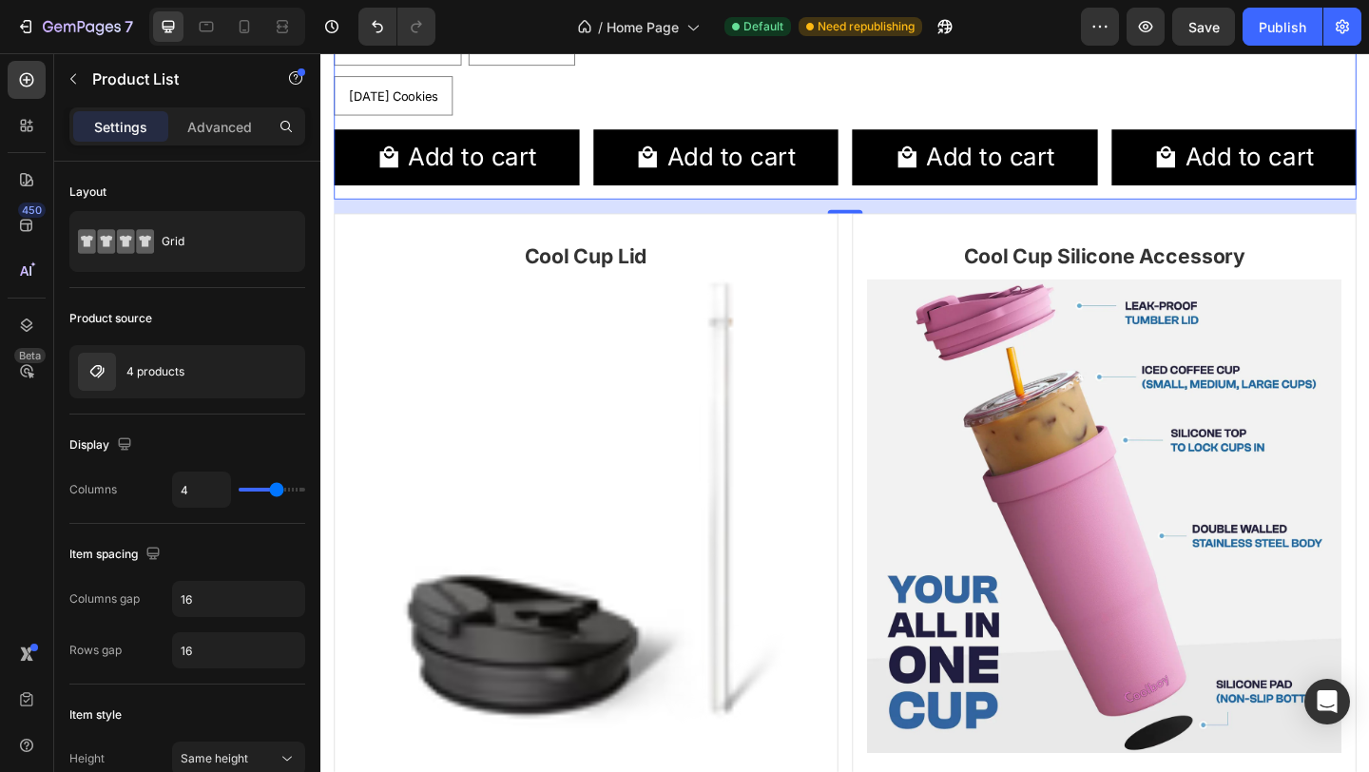
scroll to position [2783, 0]
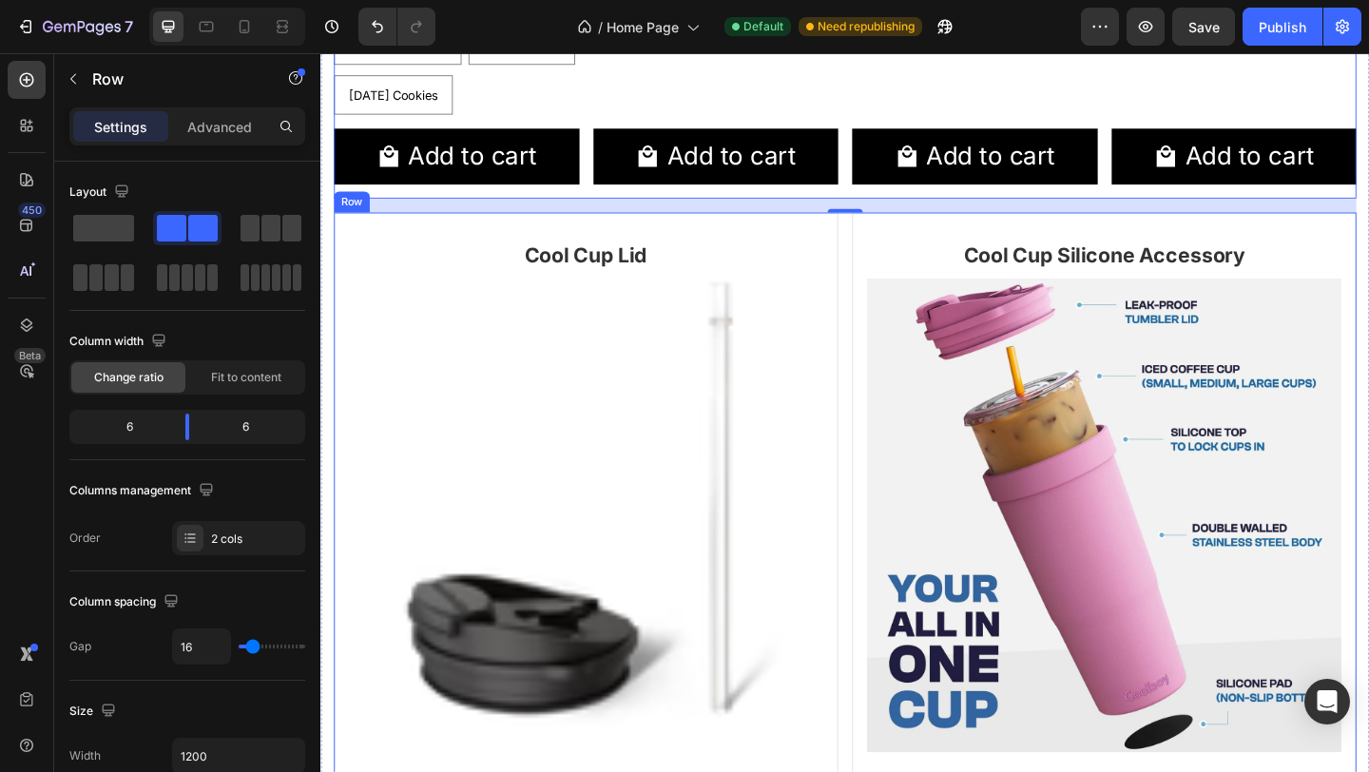
click at [885, 253] on div "Cool Cup Lid Heading (P) Images & Gallery Color Beige Black Copper Leopard Neon…" at bounding box center [891, 661] width 1113 height 871
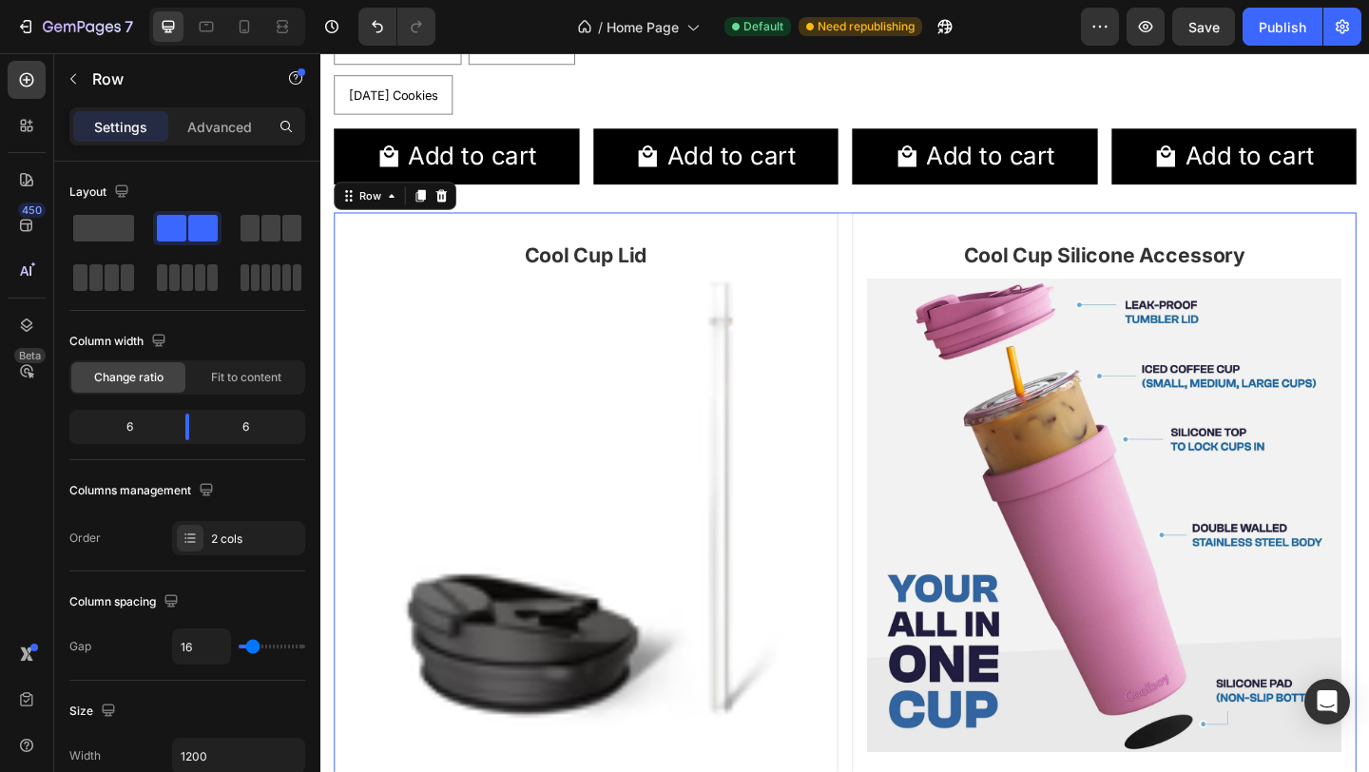
click at [445, 216] on icon at bounding box center [451, 208] width 15 height 15
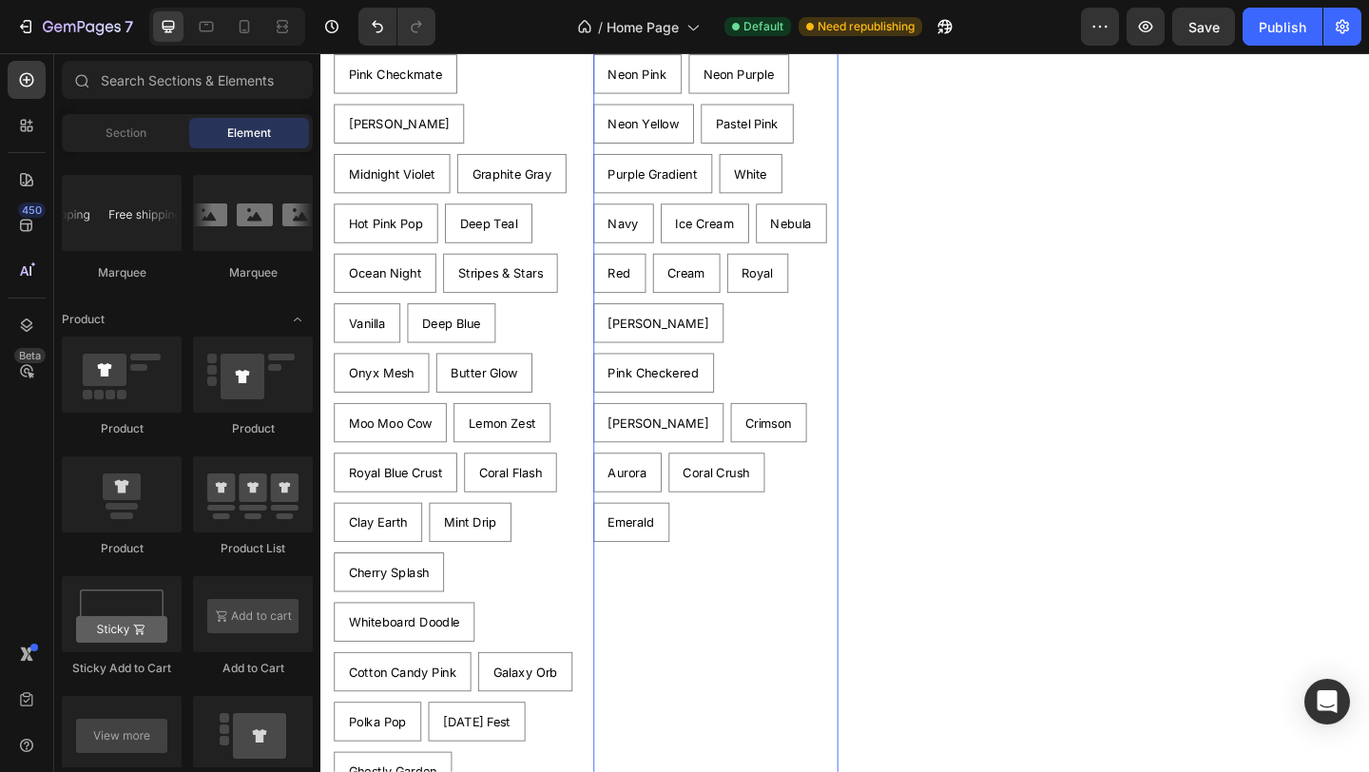
scroll to position [1448, 0]
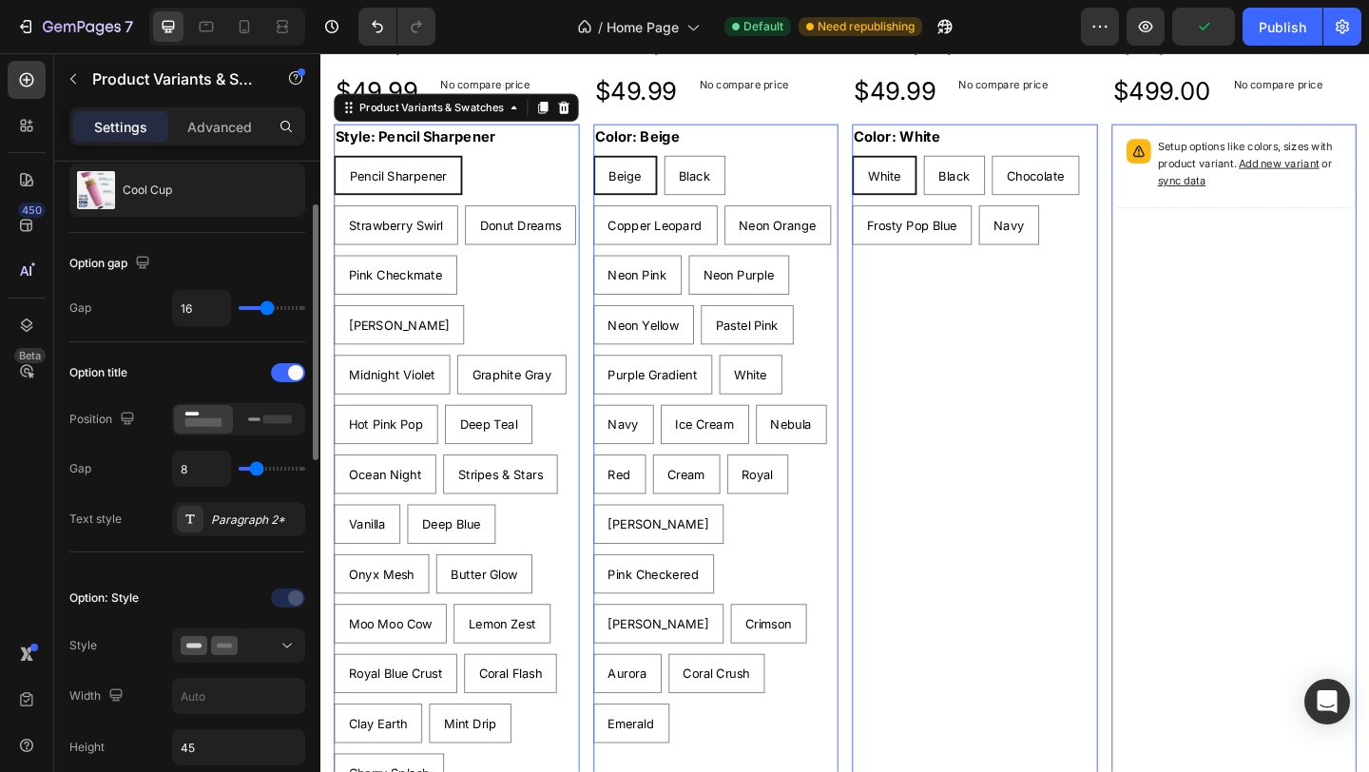
scroll to position [161, 0]
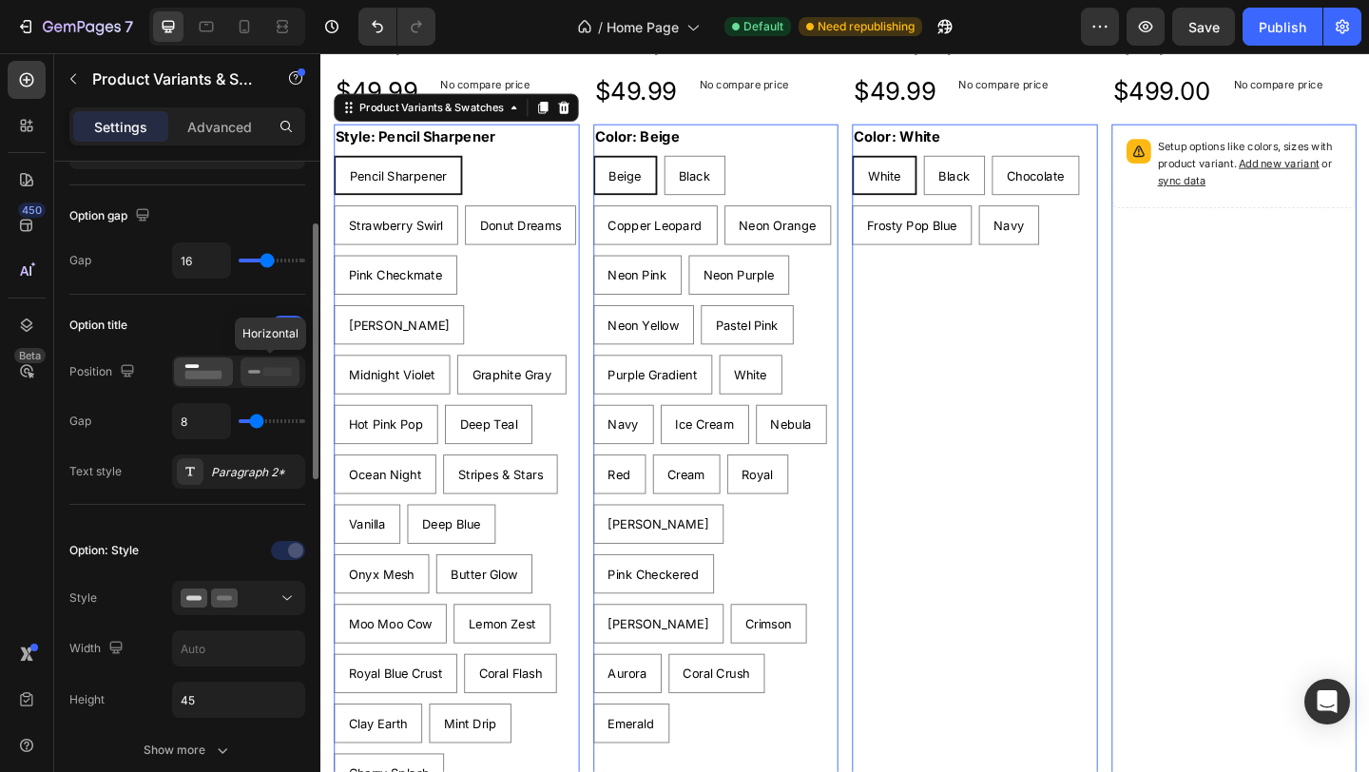
click at [262, 361] on icon at bounding box center [270, 371] width 44 height 21
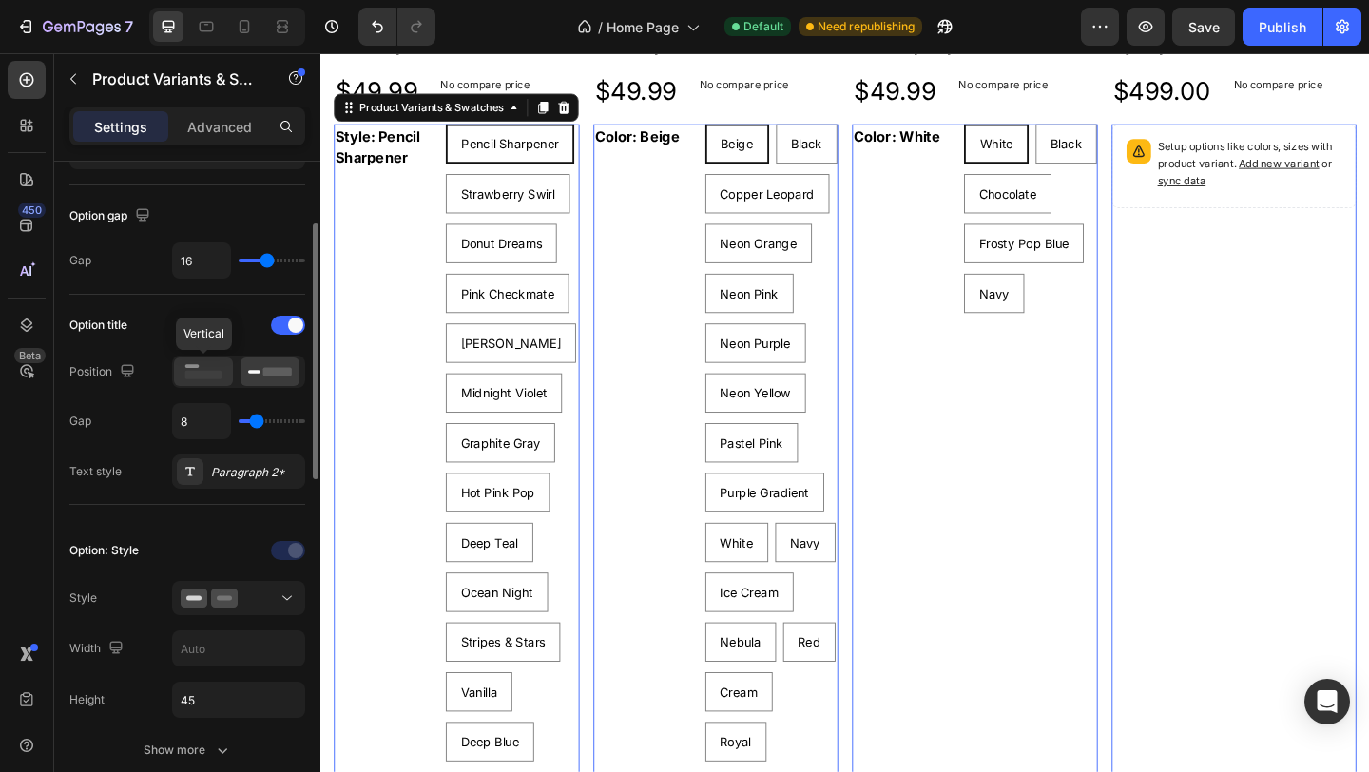
click at [205, 369] on icon at bounding box center [204, 371] width 44 height 21
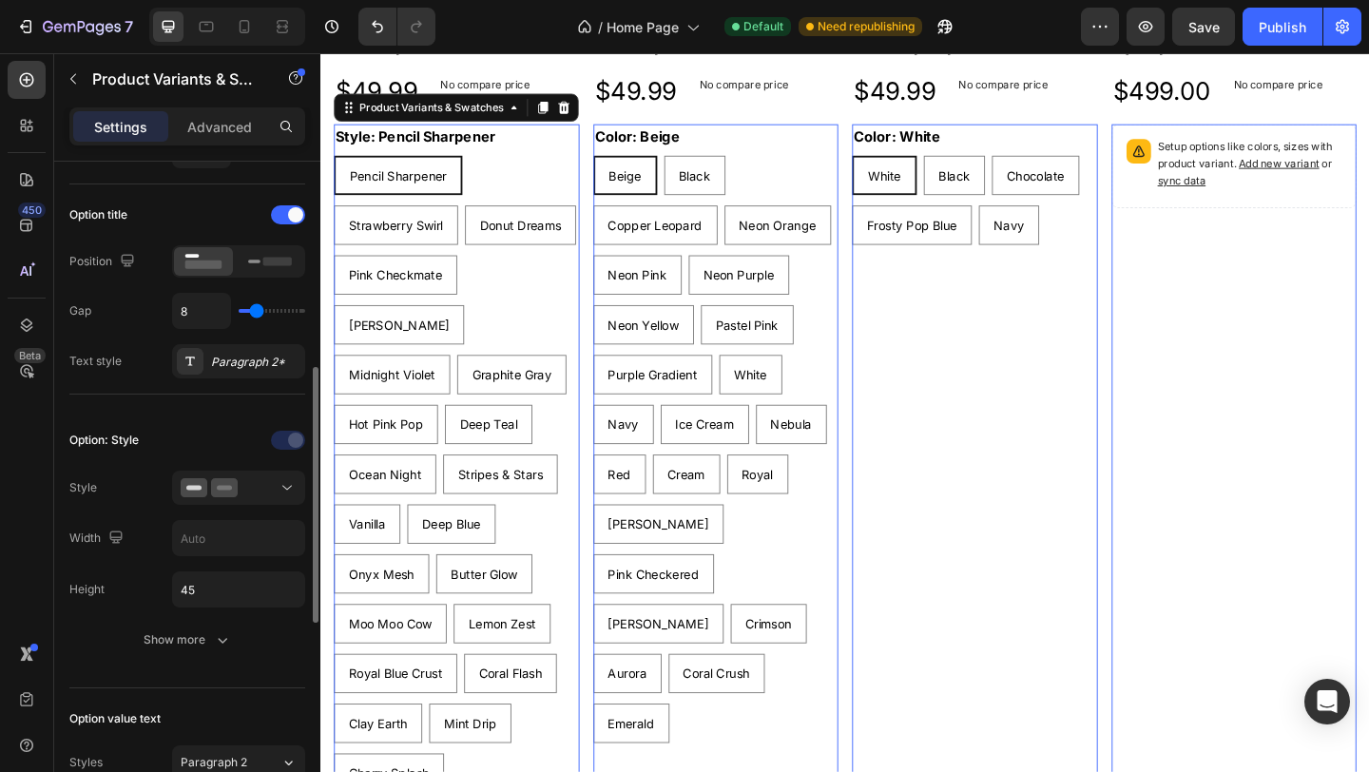
scroll to position [344, 0]
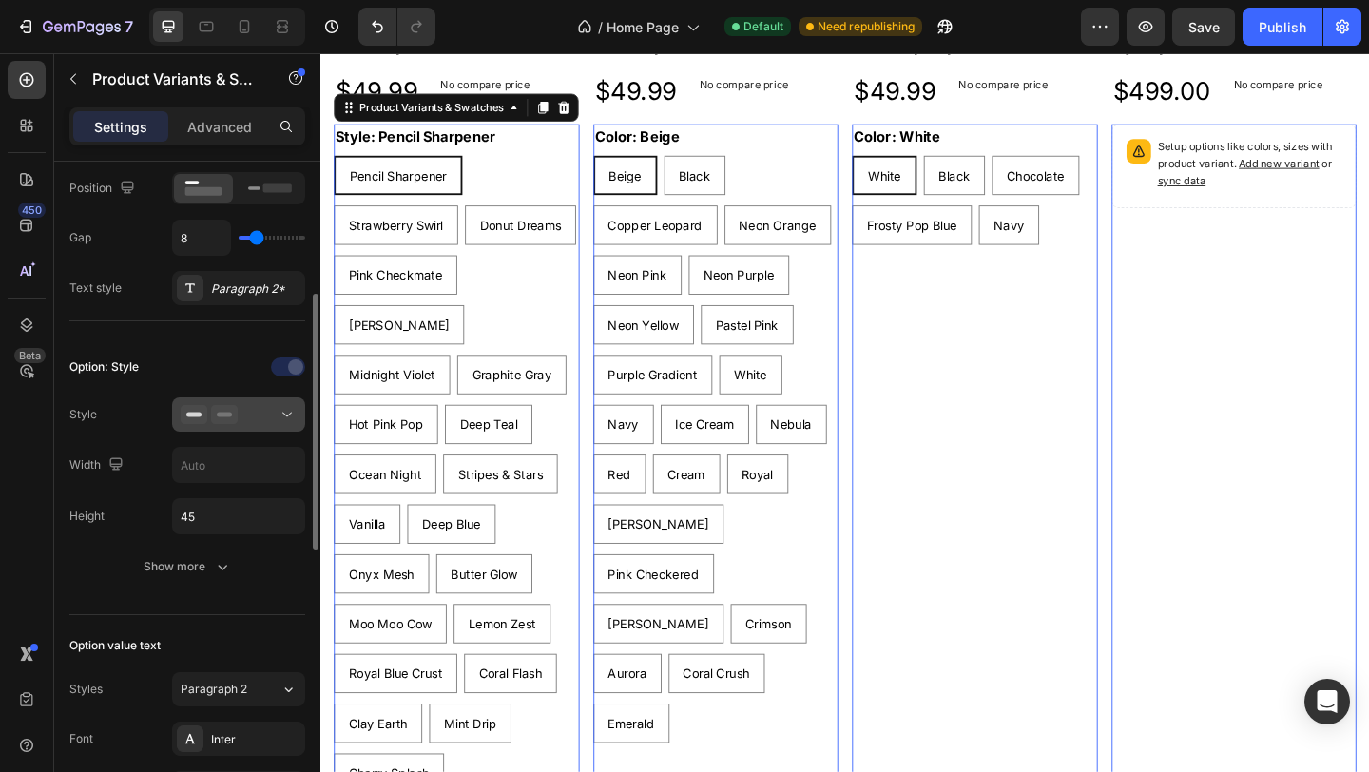
click at [267, 407] on div at bounding box center [239, 414] width 116 height 19
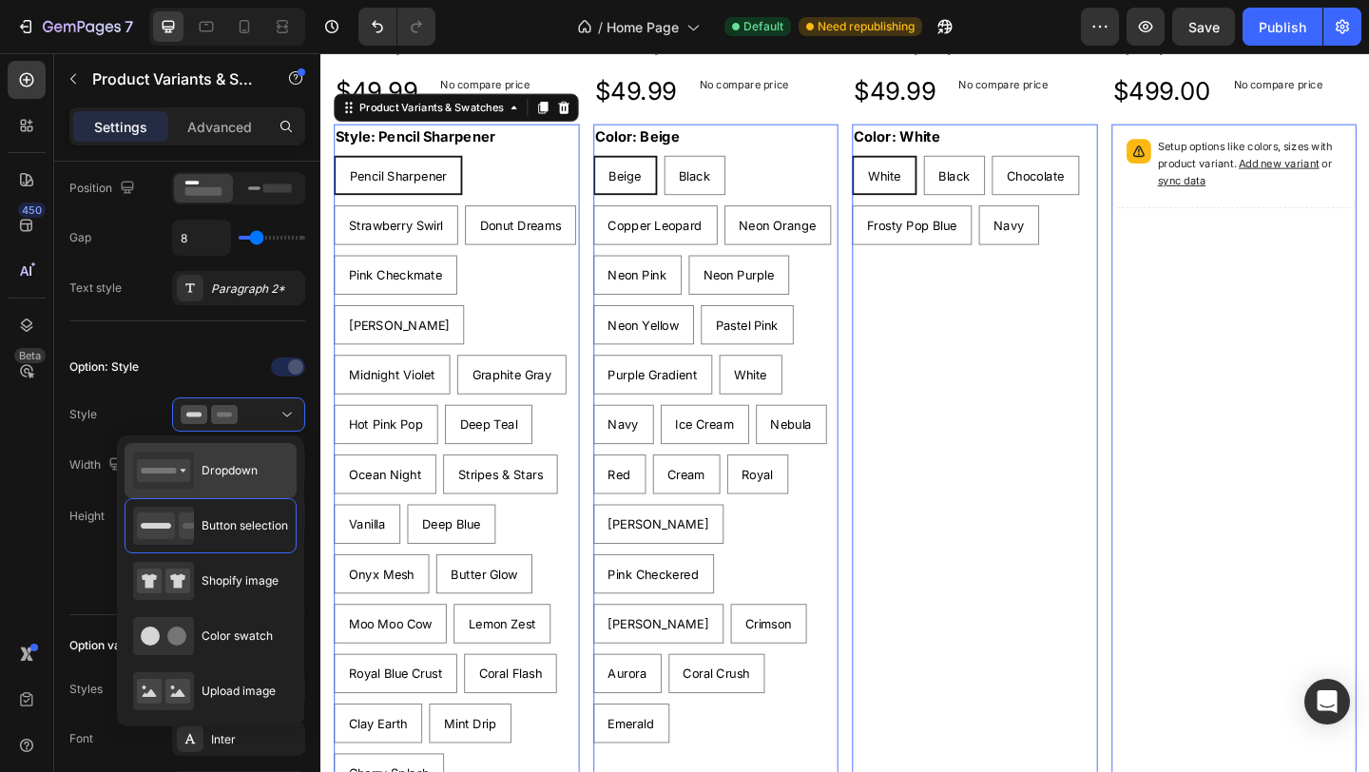
click at [252, 466] on span "Dropdown" at bounding box center [230, 470] width 56 height 17
type input "100%"
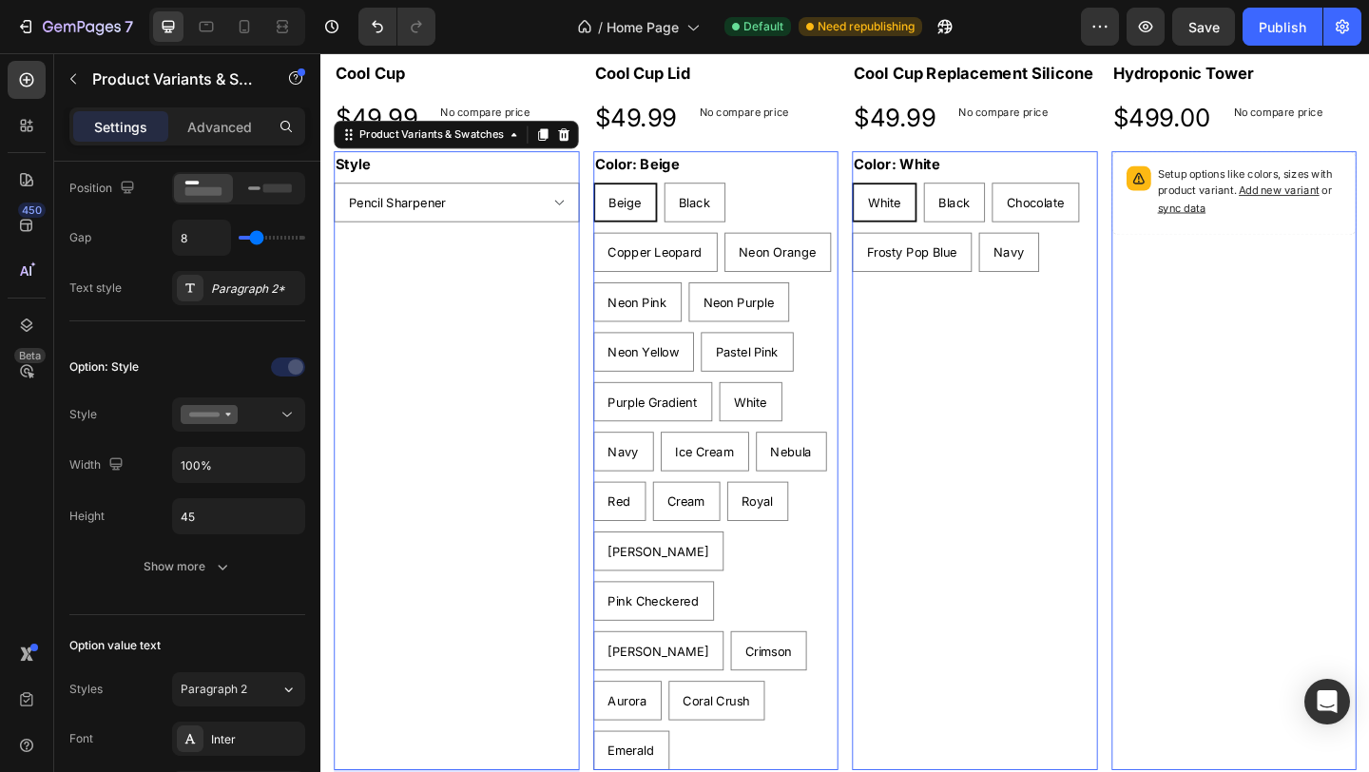
scroll to position [1418, 0]
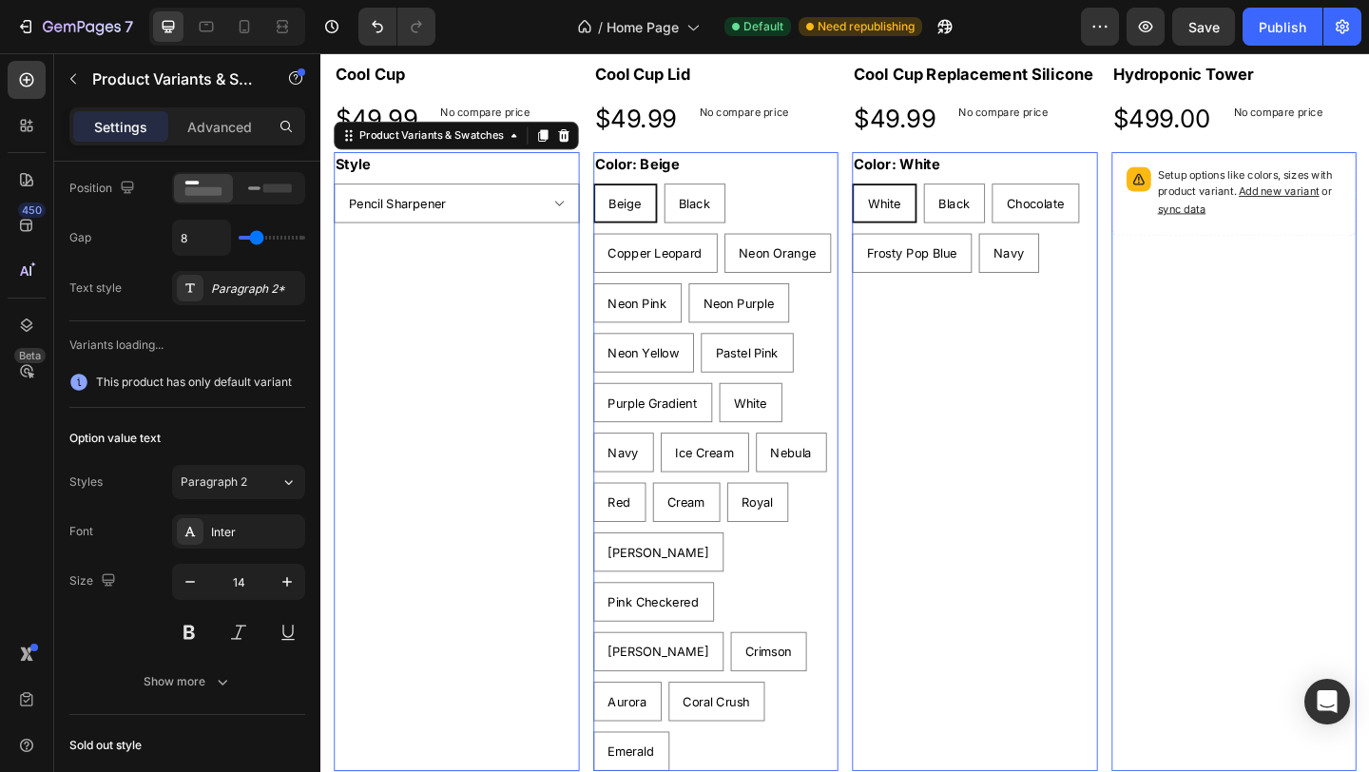
click at [787, 214] on div "Color: Beige Beige Beige Beige Black Black Black Copper Leopard Copper Leopard …" at bounding box center [750, 497] width 267 height 673
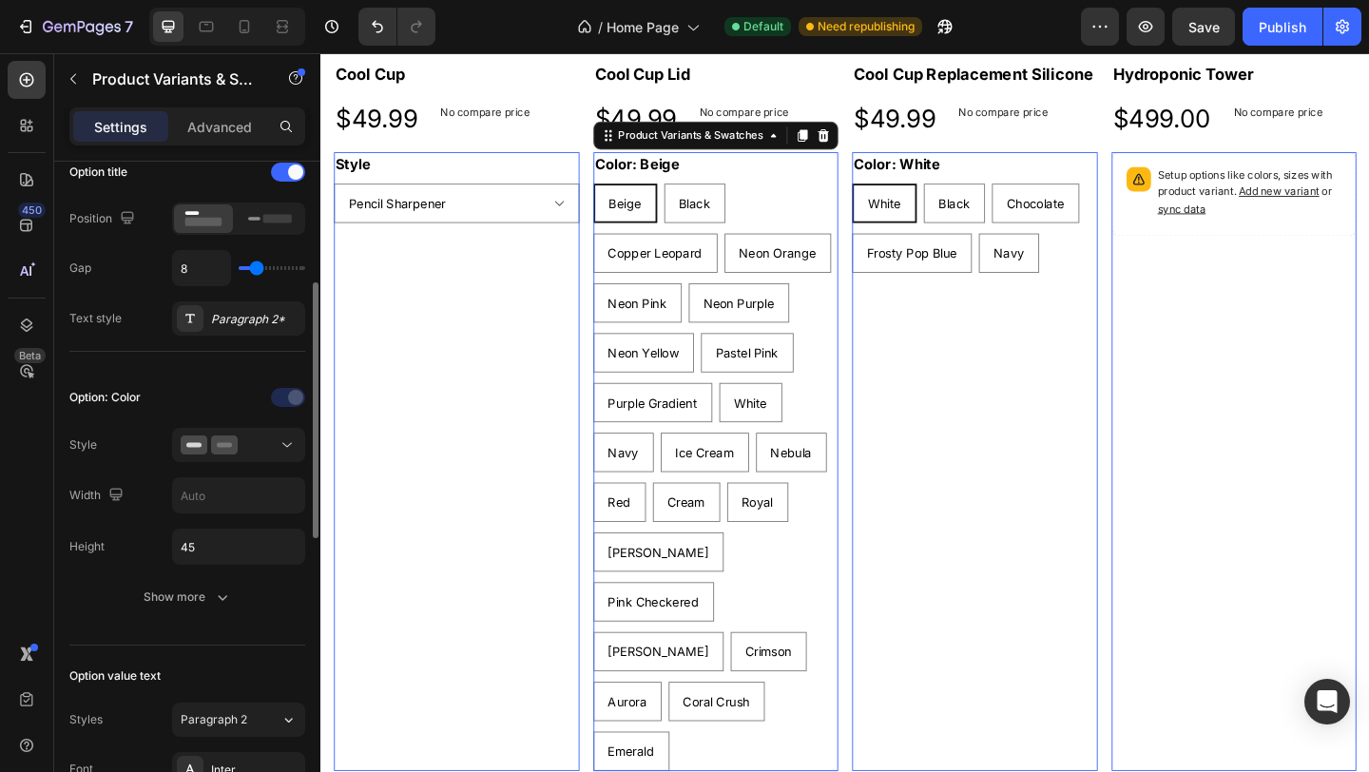
scroll to position [135, 0]
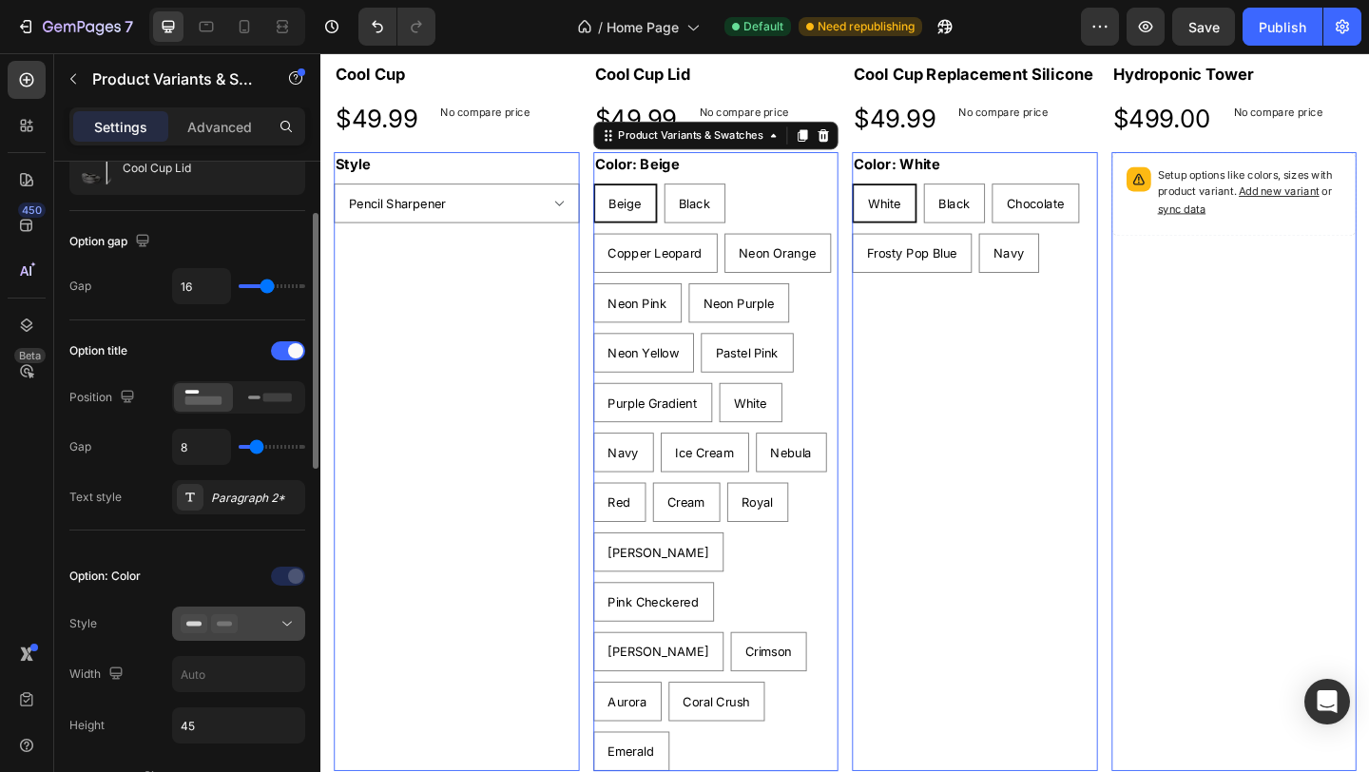
click at [274, 625] on div at bounding box center [239, 623] width 116 height 19
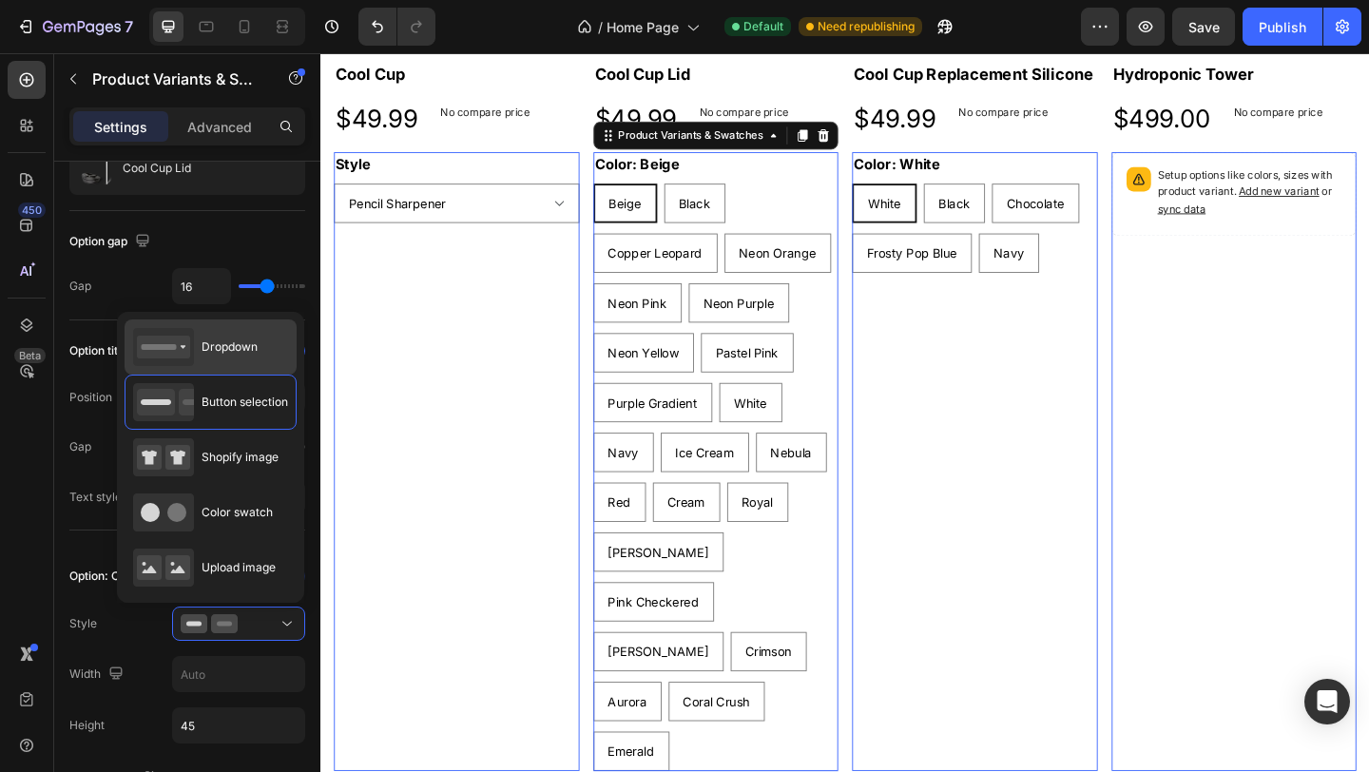
click at [228, 349] on span "Dropdown" at bounding box center [230, 347] width 56 height 17
type input "100%"
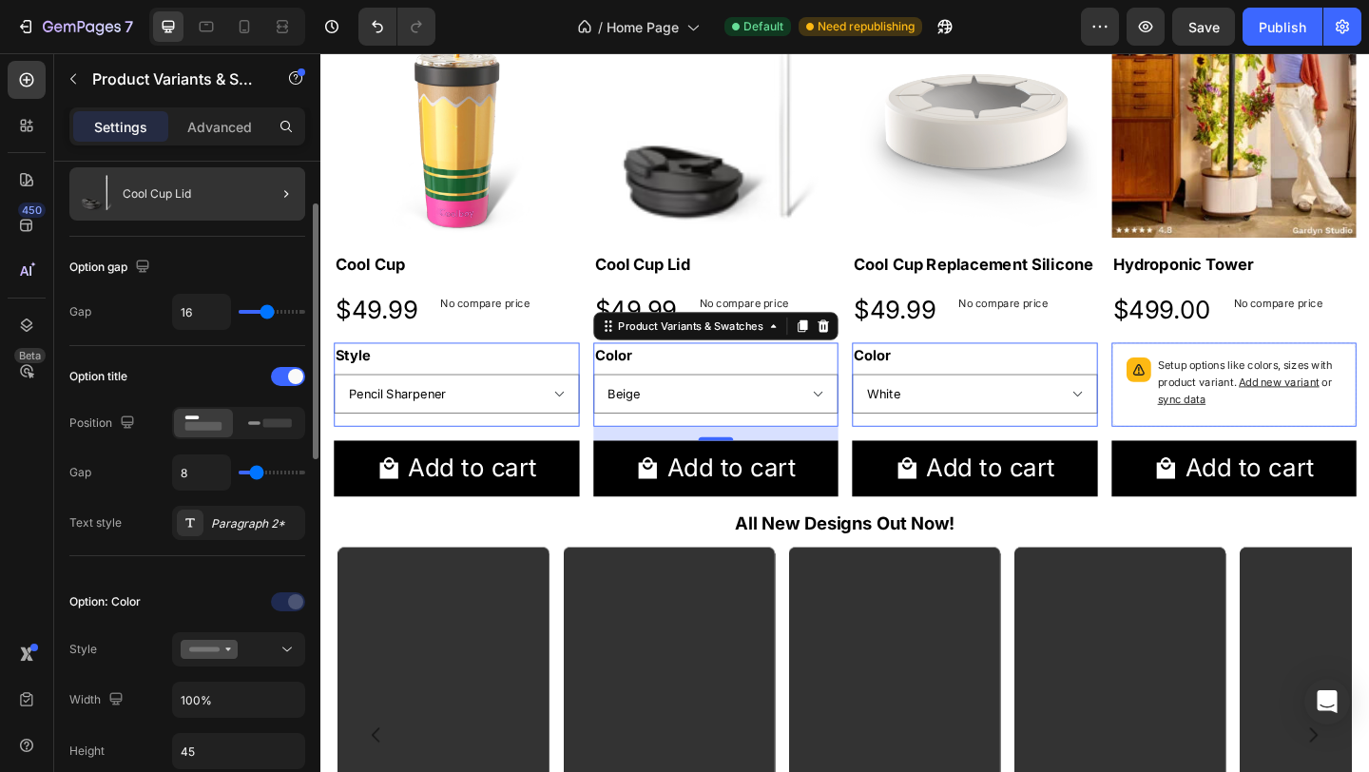
scroll to position [0, 0]
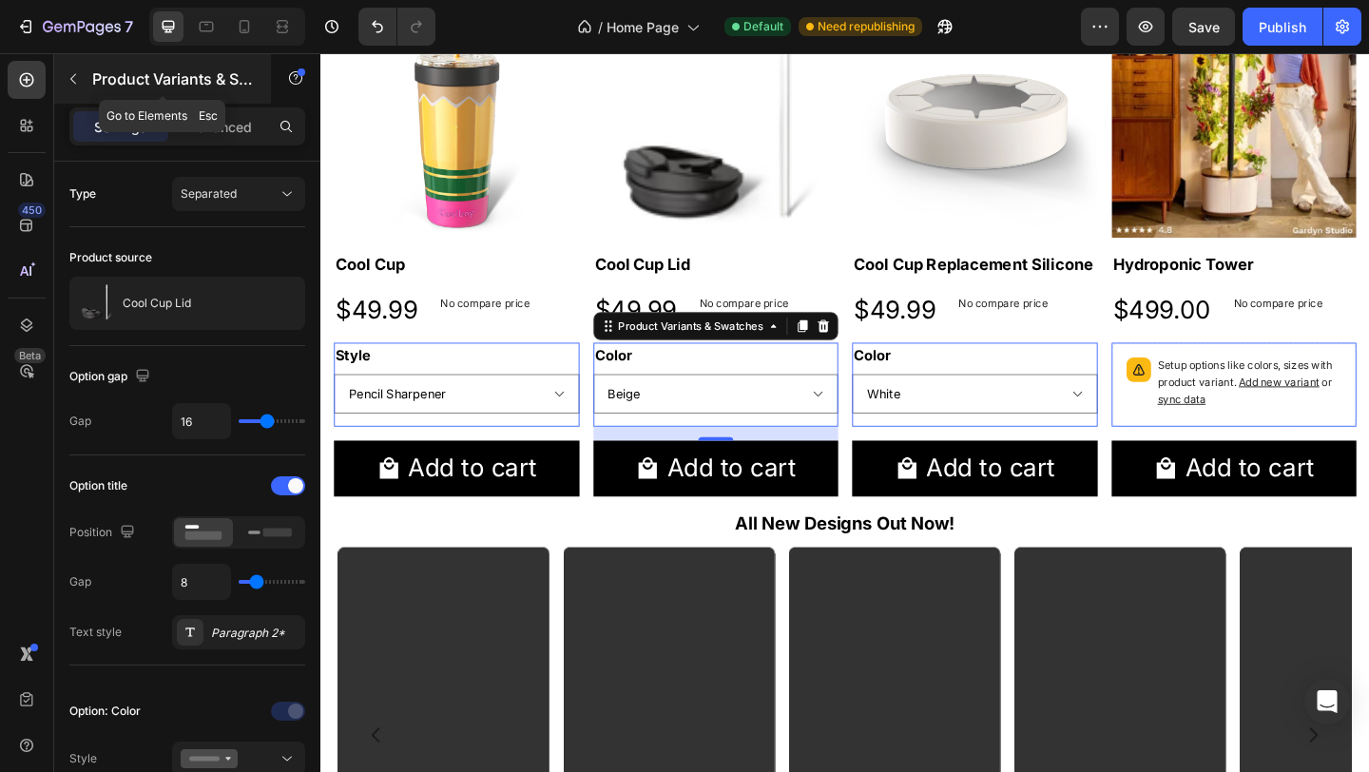
click at [86, 74] on button "button" at bounding box center [73, 79] width 30 height 30
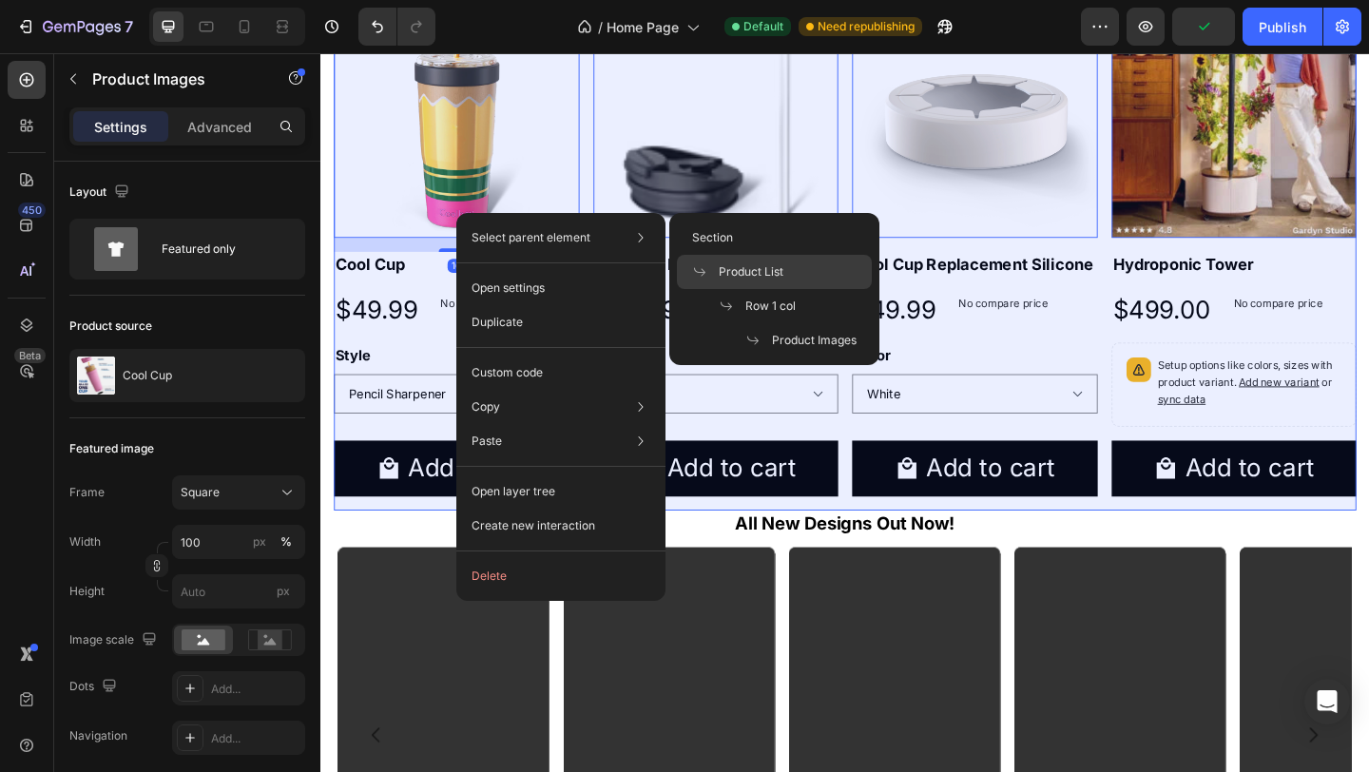
click at [757, 278] on span "Product List" at bounding box center [751, 271] width 65 height 17
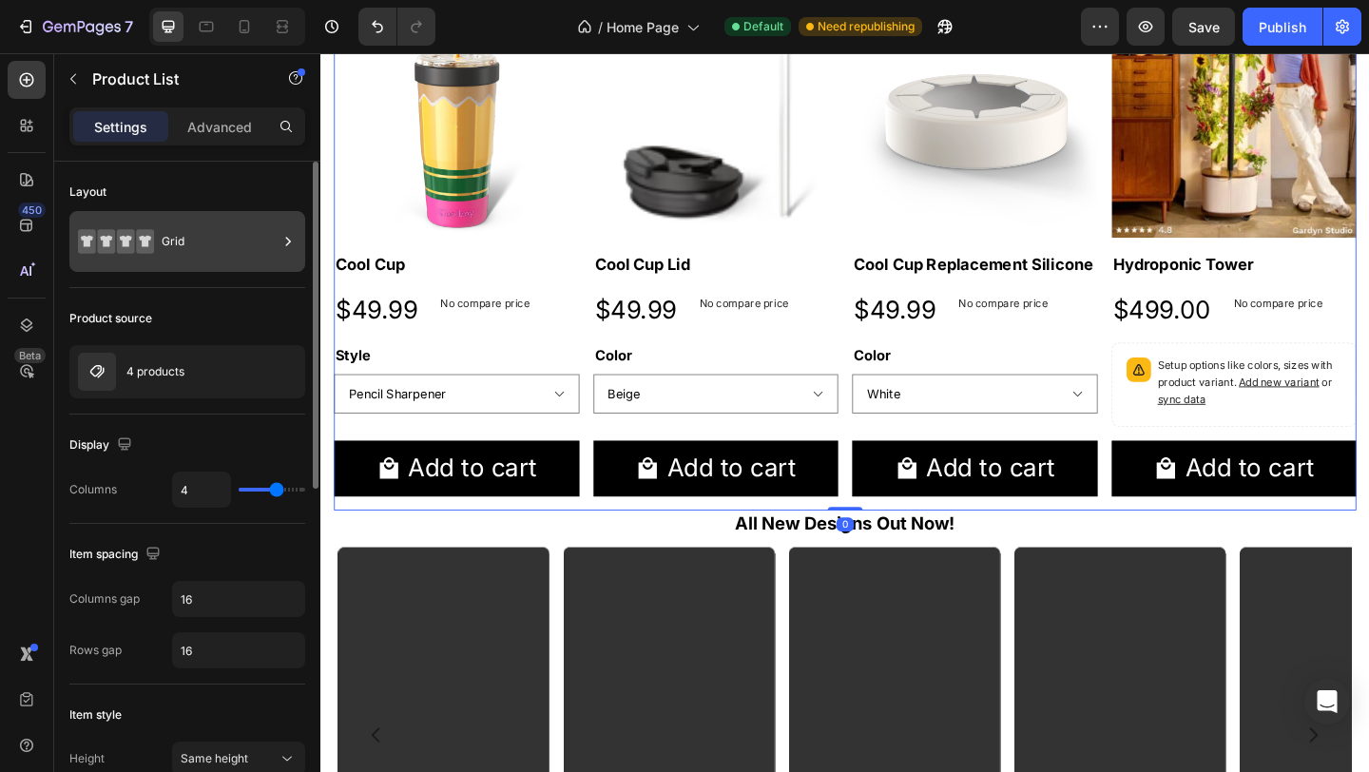
click at [260, 242] on div "Grid" at bounding box center [220, 242] width 116 height 44
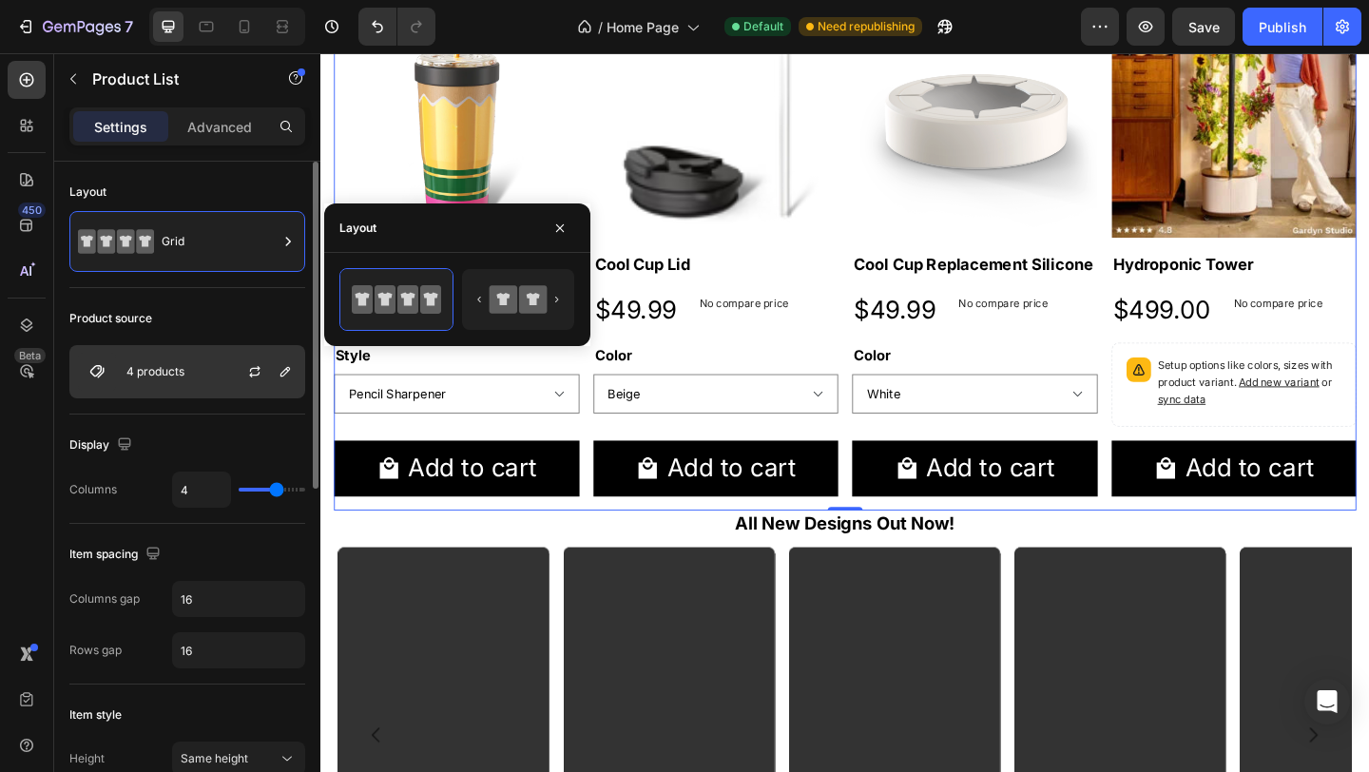
click at [225, 352] on div at bounding box center [263, 371] width 84 height 51
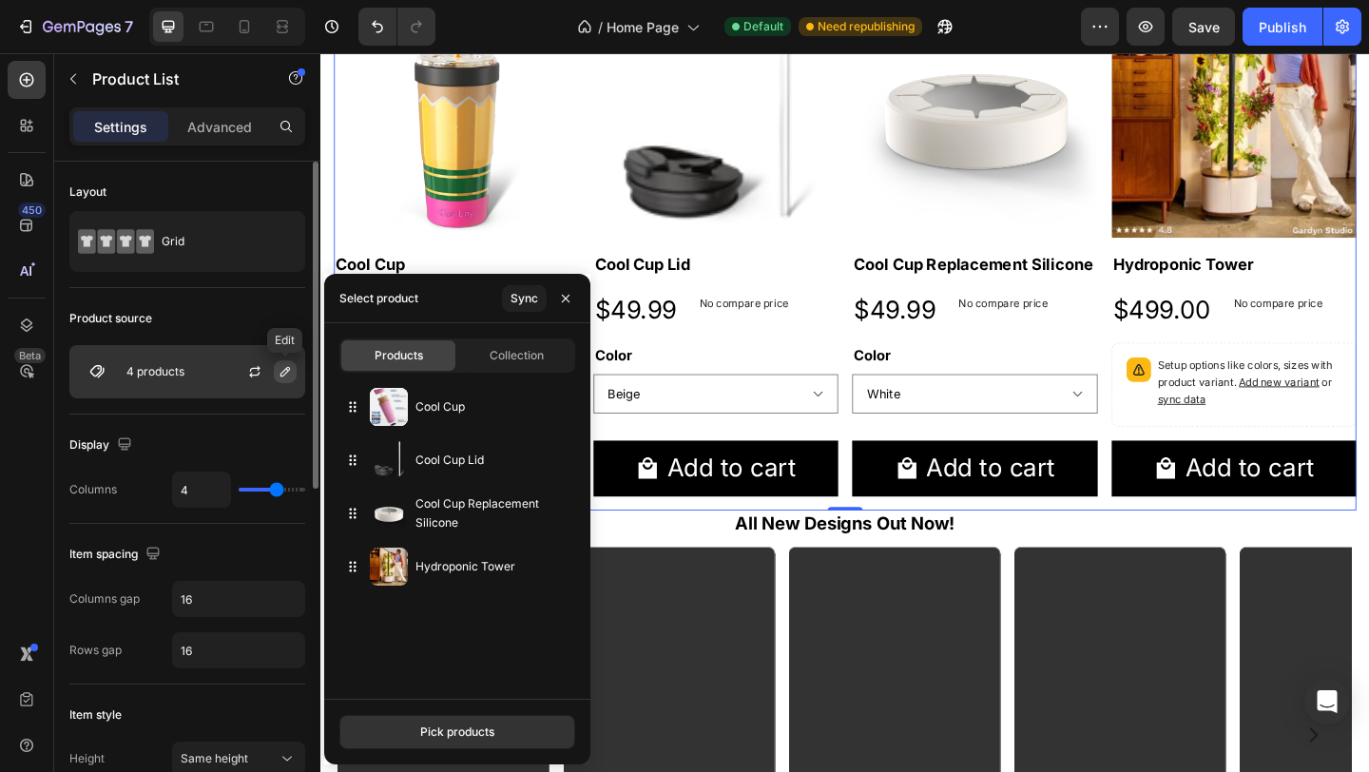
click at [279, 371] on icon "button" at bounding box center [285, 371] width 15 height 15
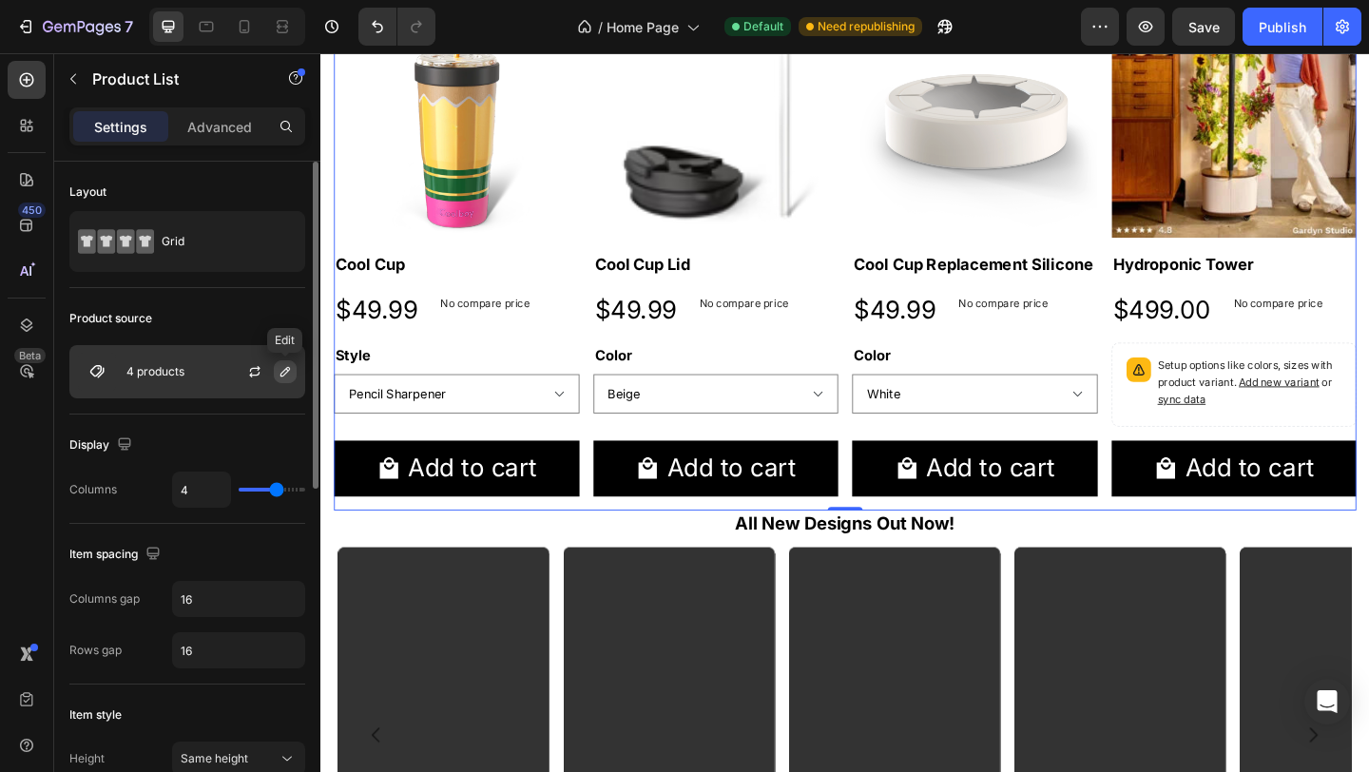
click at [280, 371] on icon "button" at bounding box center [285, 371] width 15 height 15
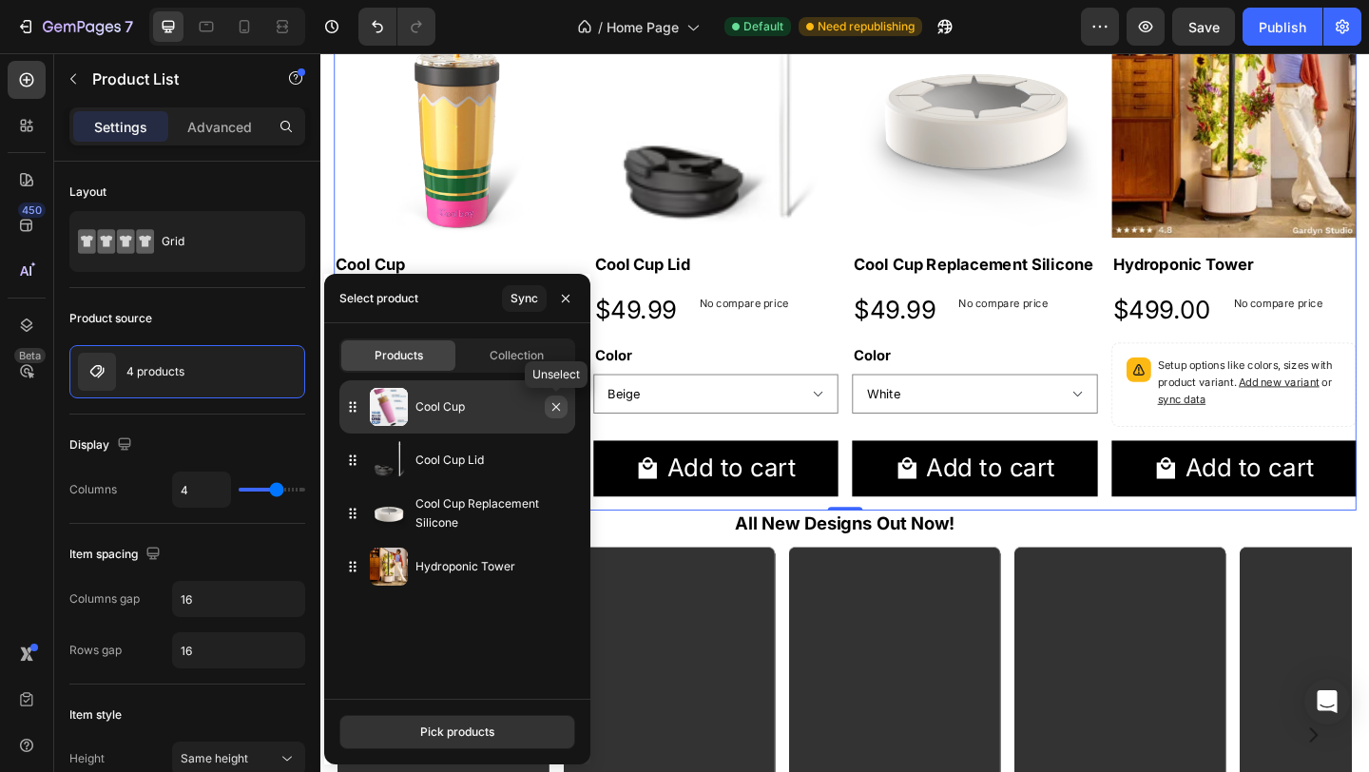
click at [554, 408] on icon "button" at bounding box center [557, 407] width 8 height 8
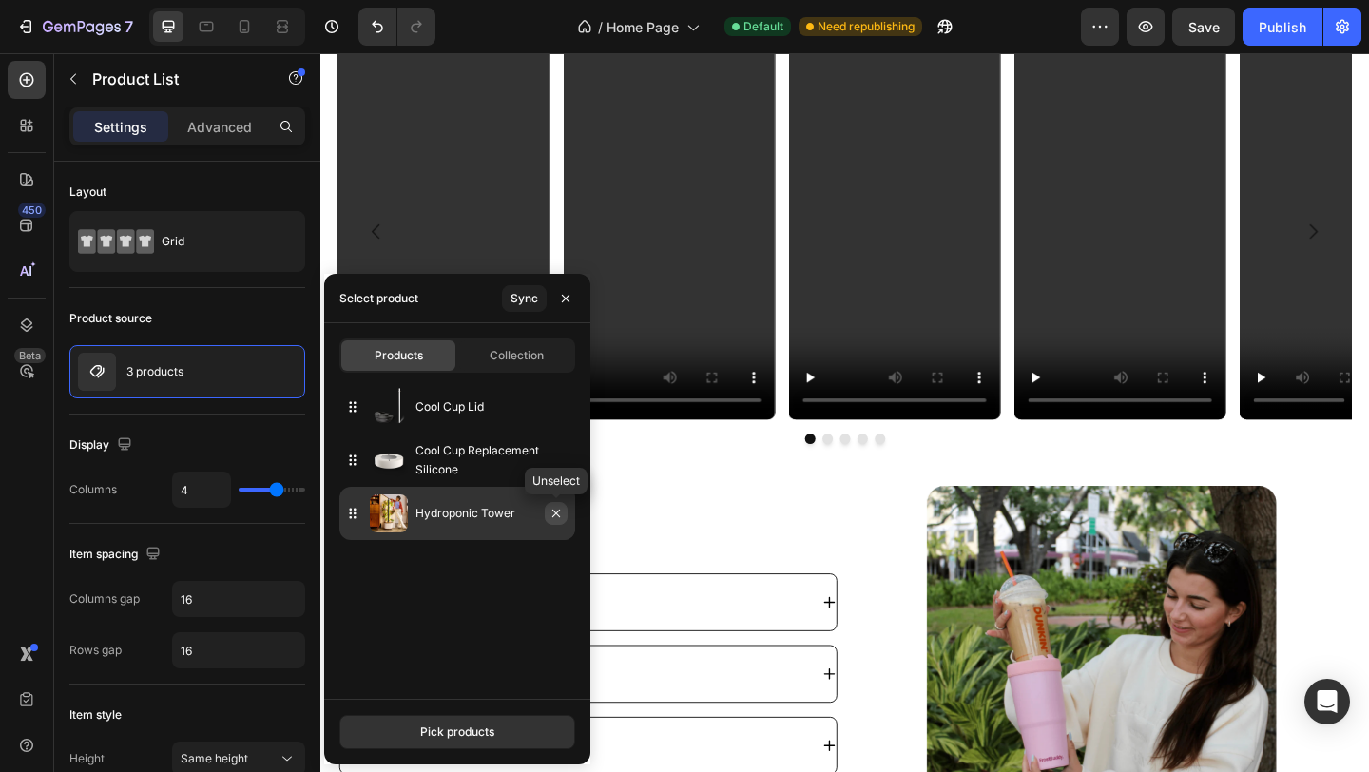
click at [558, 516] on icon "button" at bounding box center [557, 514] width 8 height 8
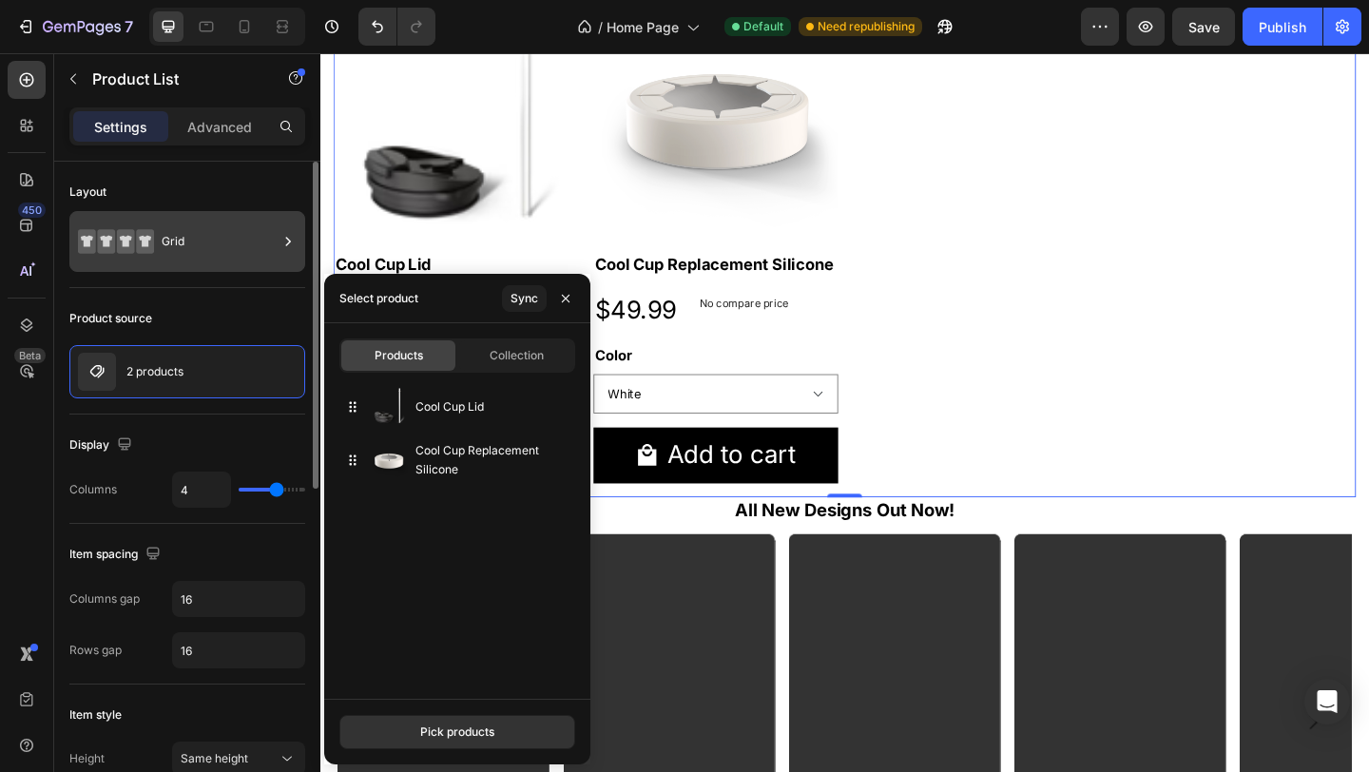
click at [185, 215] on div "Grid" at bounding box center [187, 241] width 236 height 61
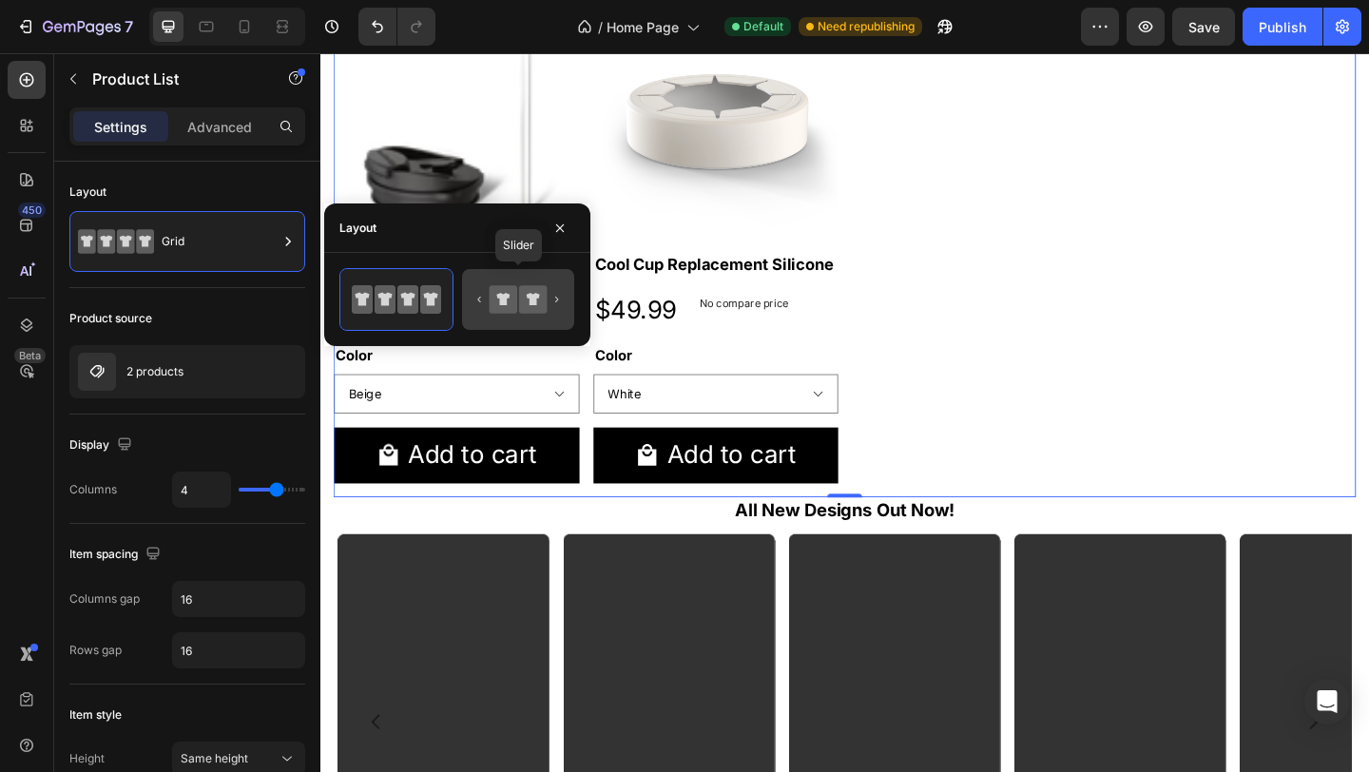
click at [504, 303] on icon at bounding box center [502, 299] width 13 height 12
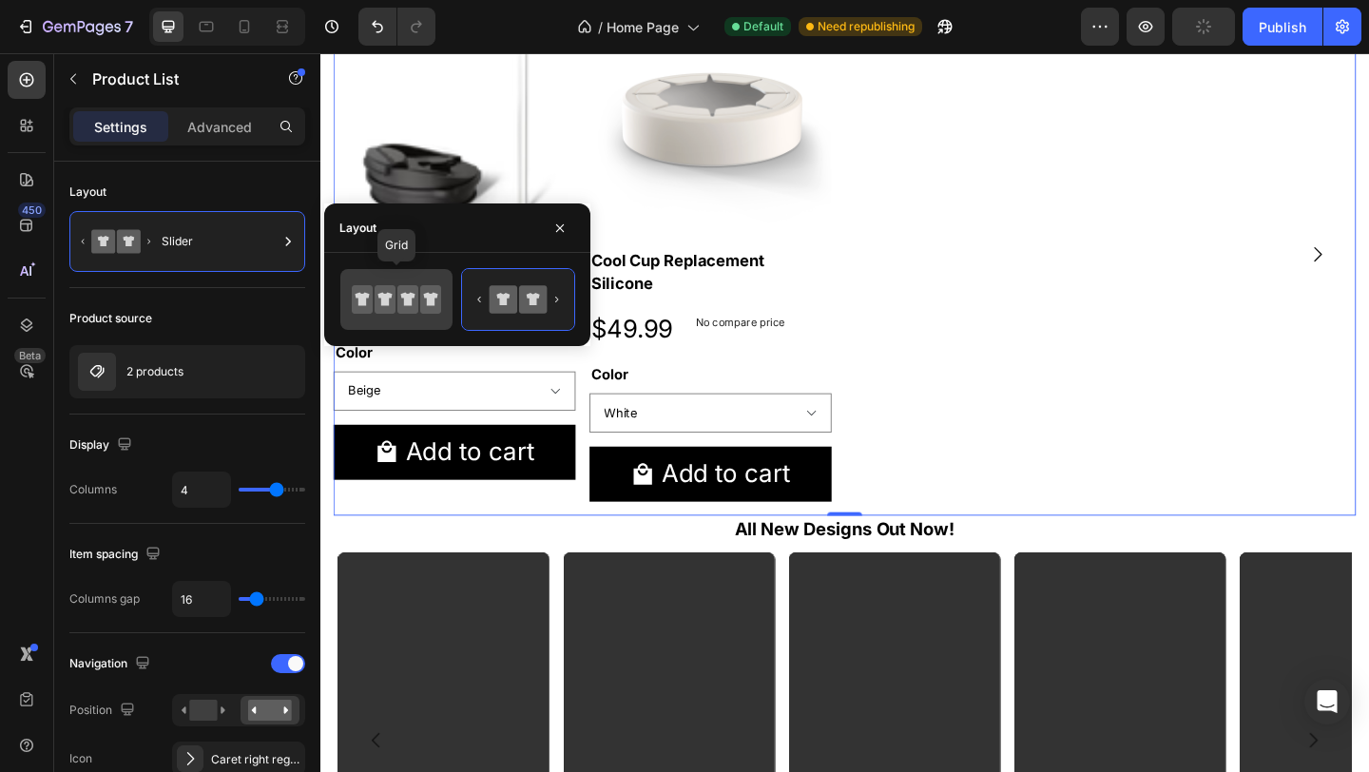
click at [397, 302] on icon at bounding box center [396, 300] width 89 height 38
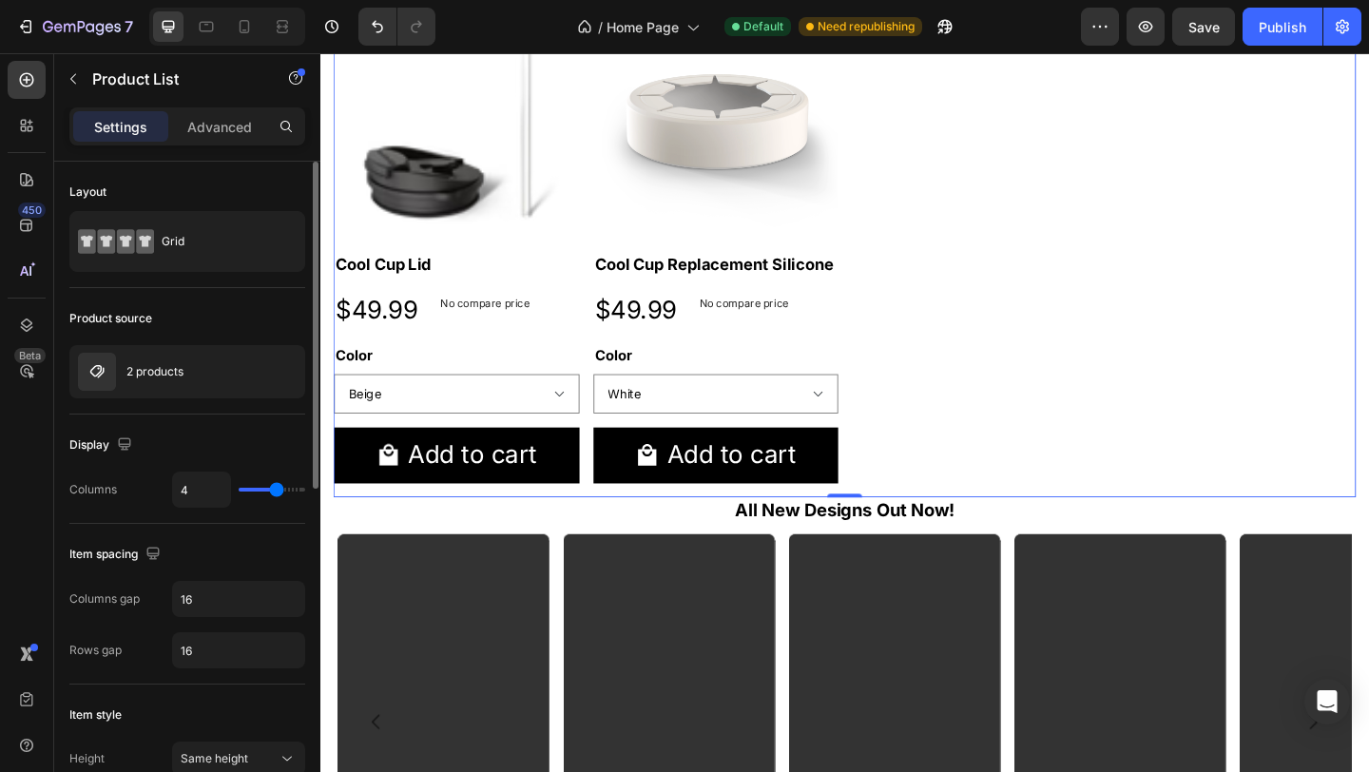
type input "3"
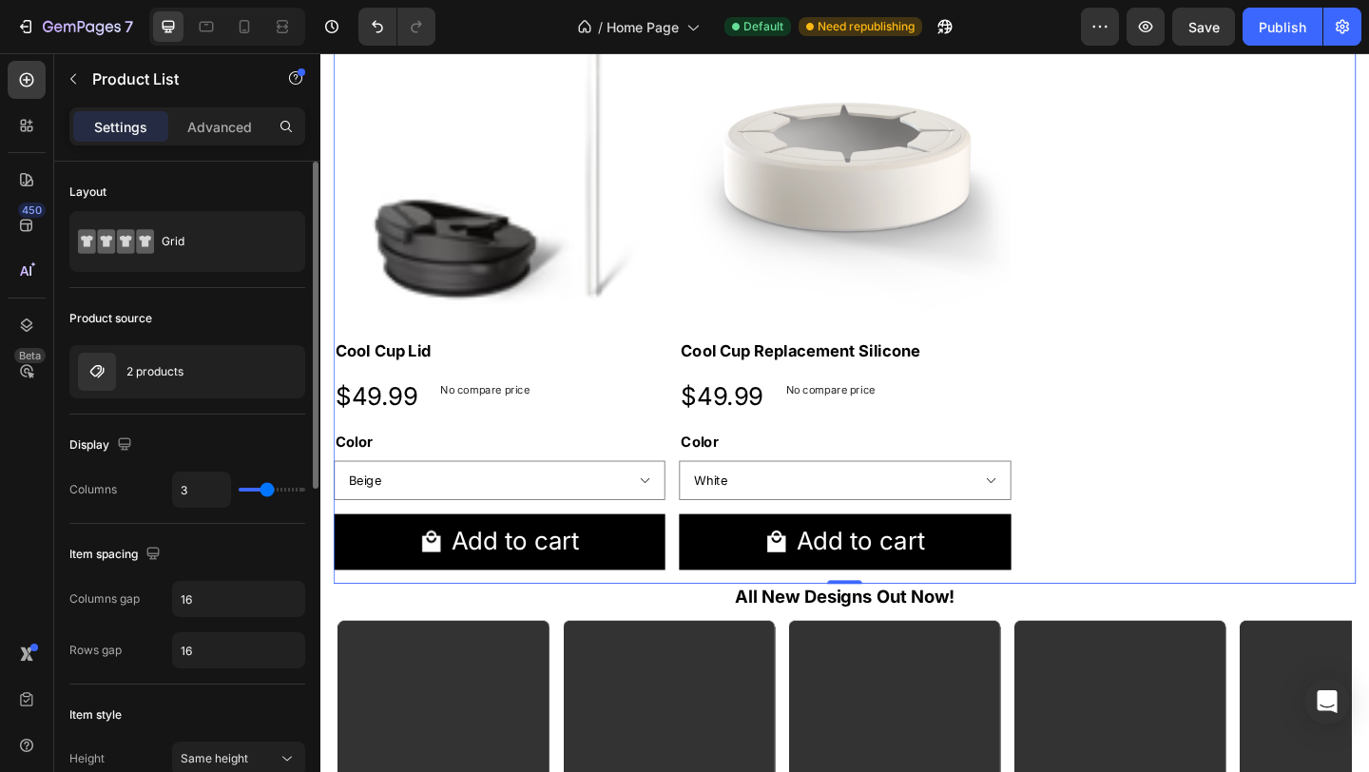
type input "2"
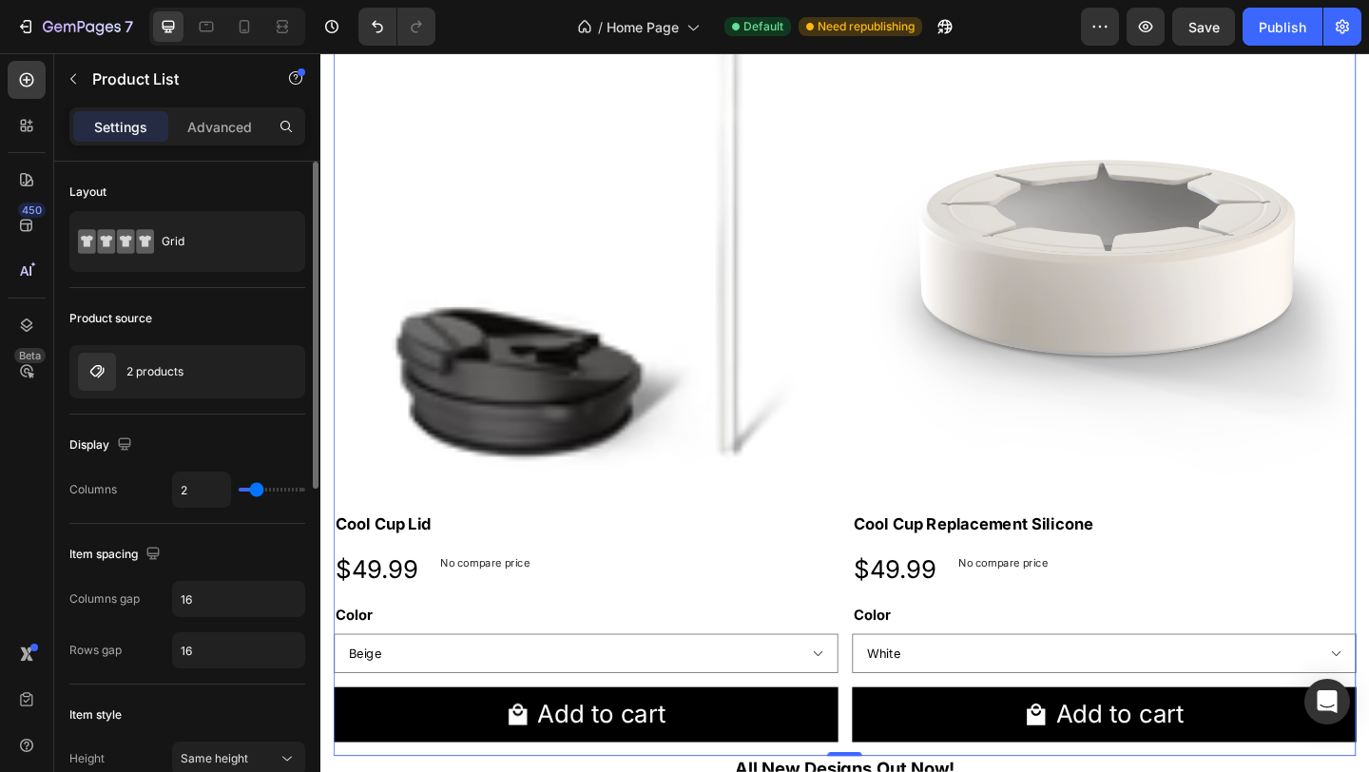
drag, startPoint x: 275, startPoint y: 495, endPoint x: 261, endPoint y: 495, distance: 14.3
type input "2"
click at [261, 492] on input "range" at bounding box center [272, 490] width 67 height 4
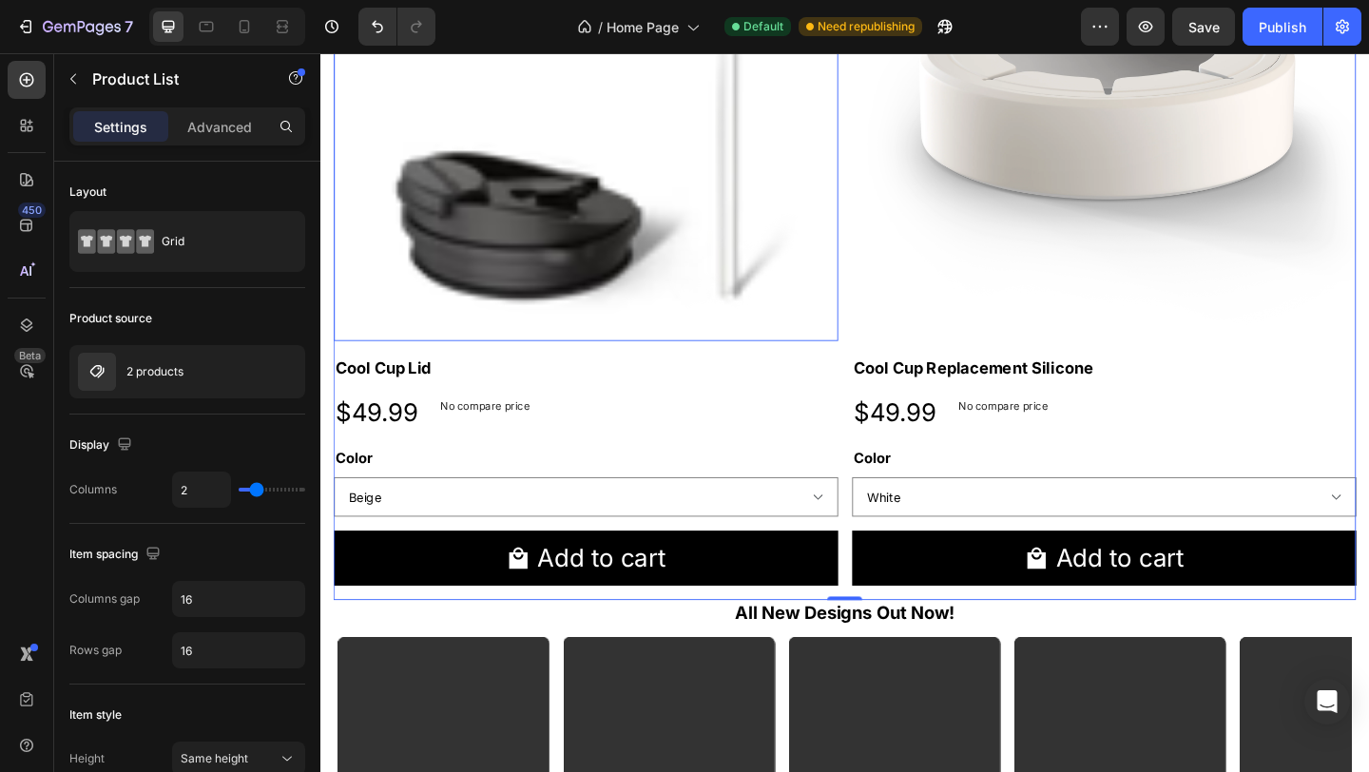
scroll to position [1397, 0]
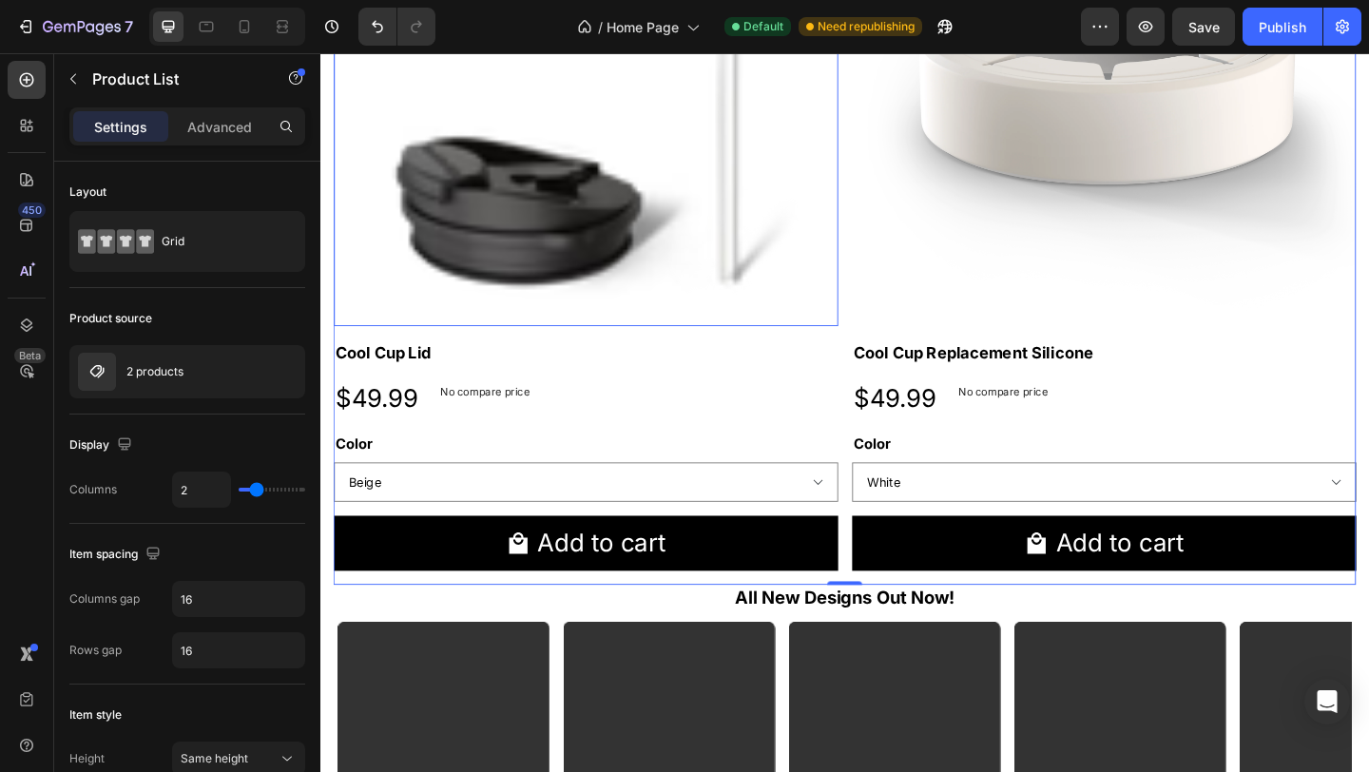
click at [766, 277] on img at bounding box center [609, 75] width 549 height 549
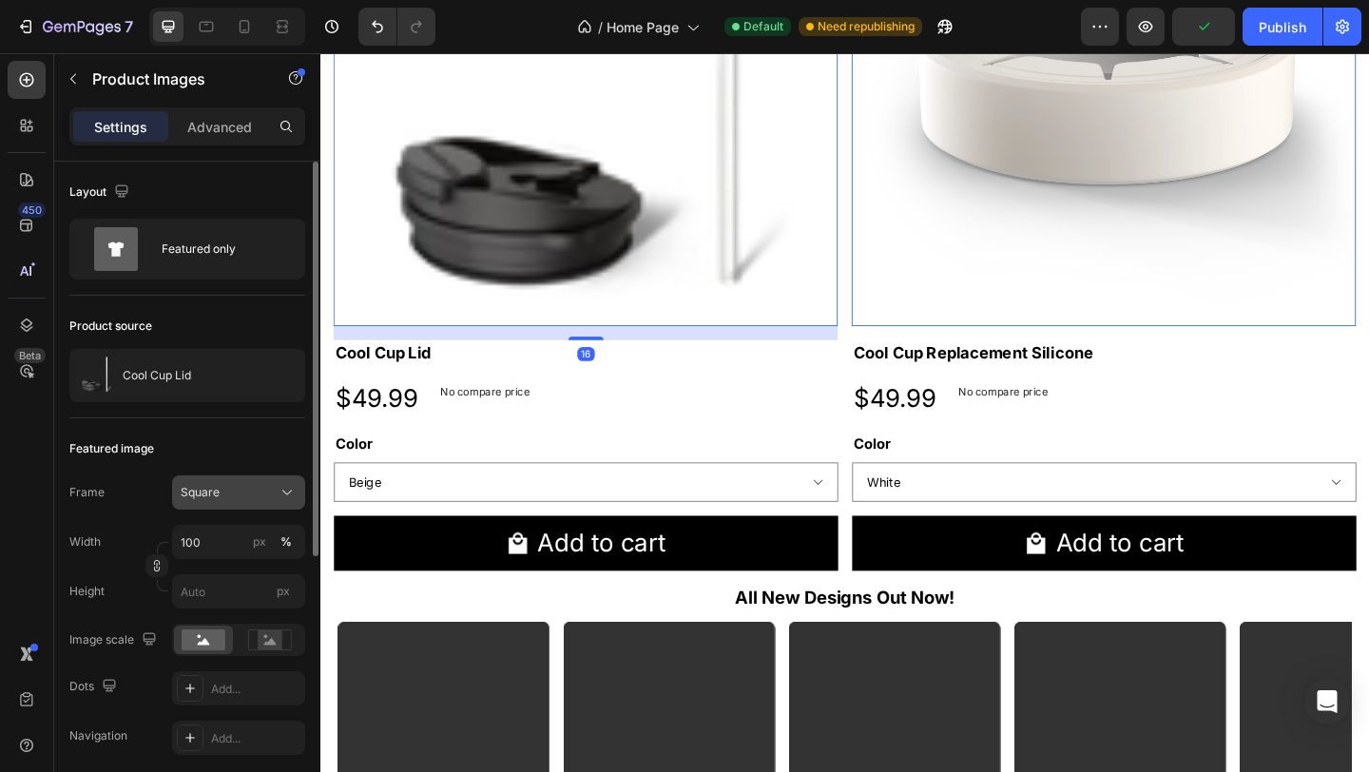
click at [258, 491] on div "Square" at bounding box center [227, 492] width 93 height 17
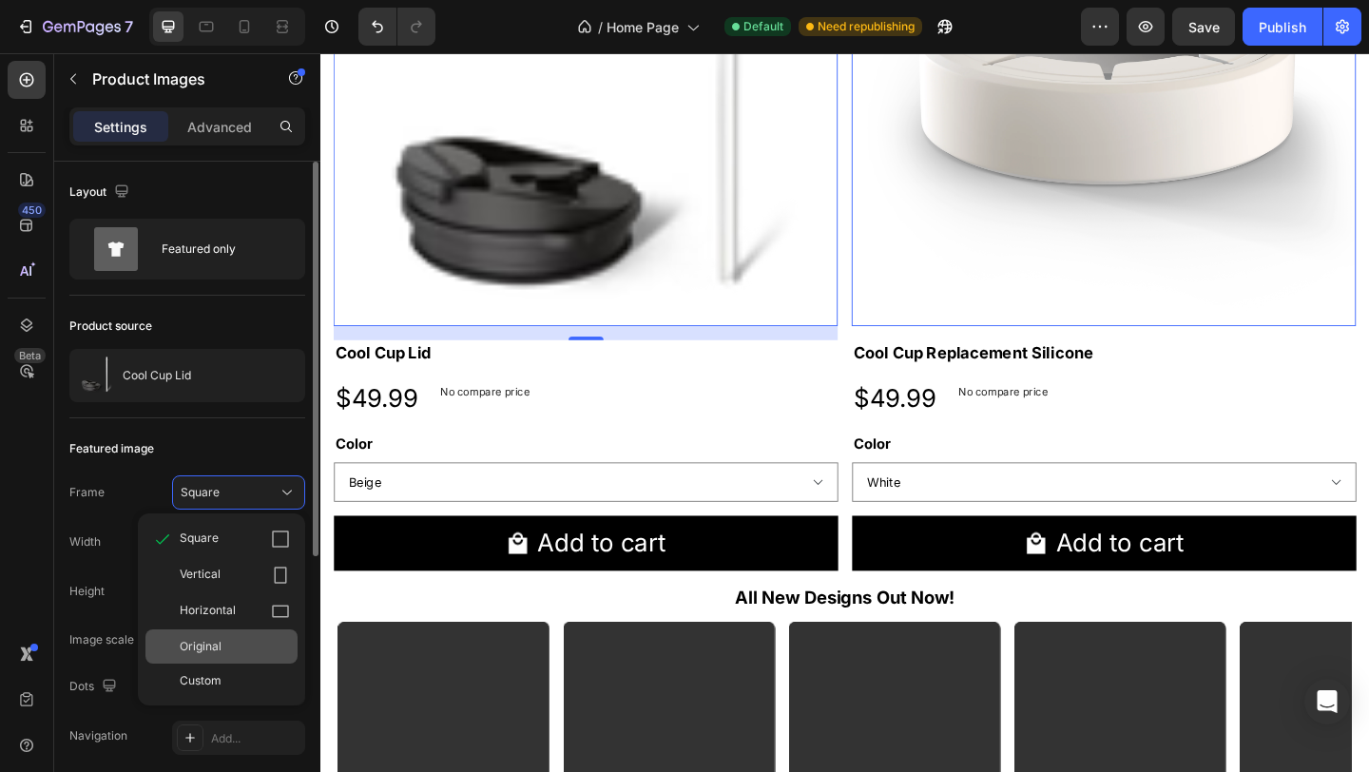
click at [245, 653] on div "Original" at bounding box center [235, 646] width 110 height 17
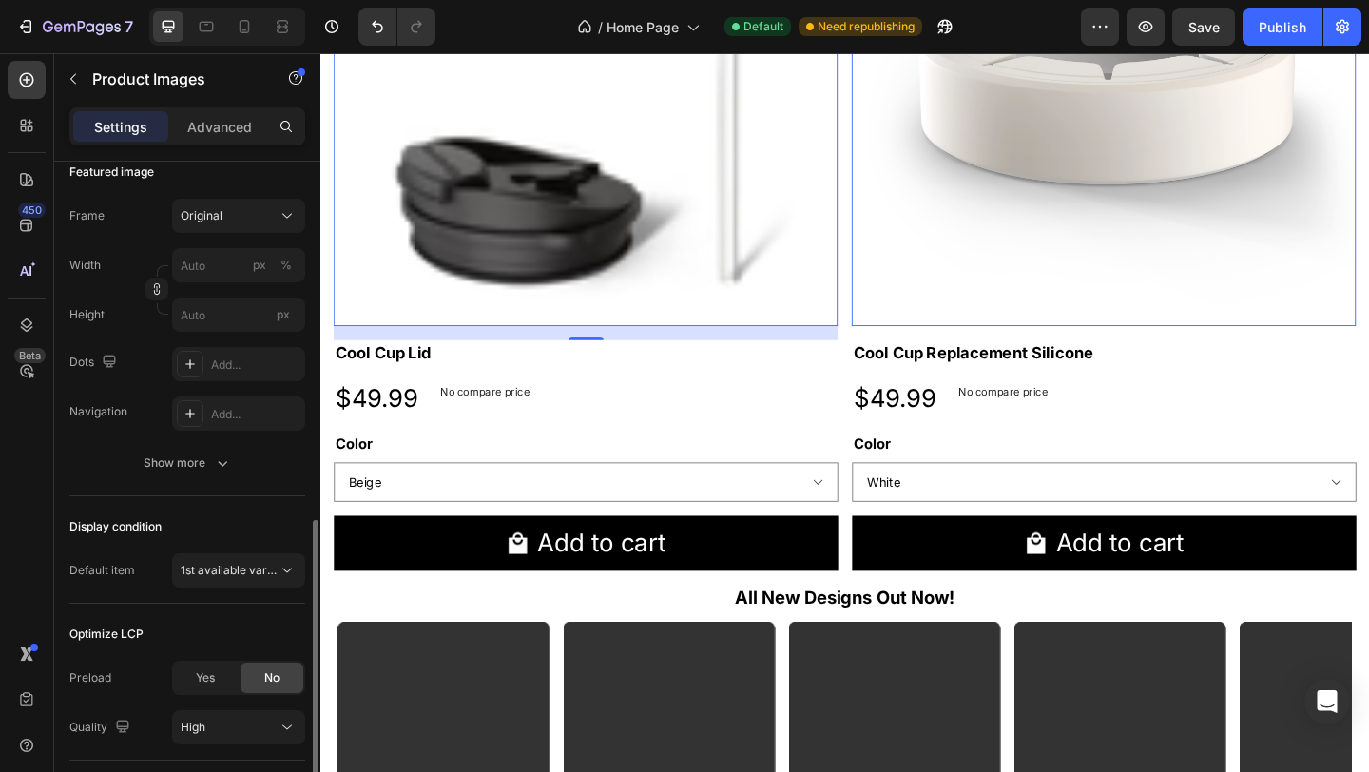
scroll to position [406, 0]
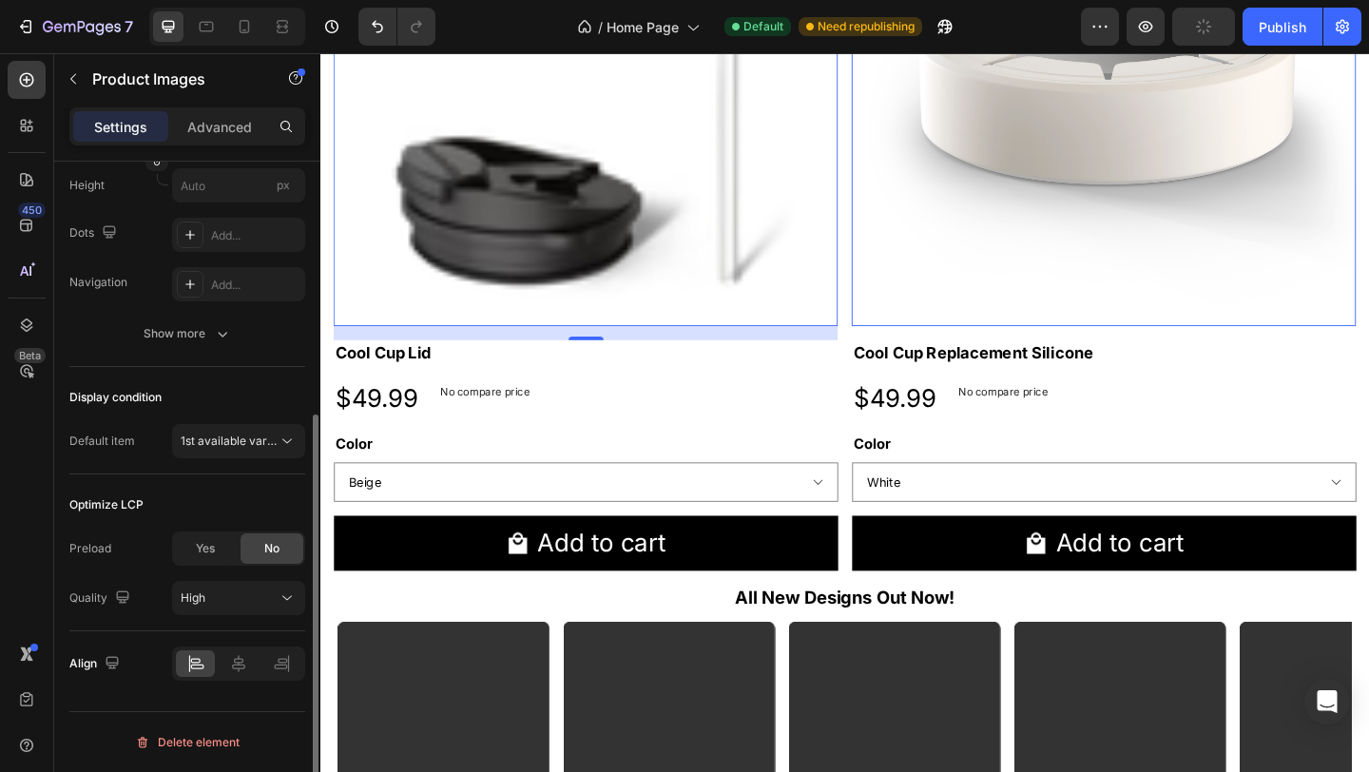
click at [207, 438] on span "1st available variant" at bounding box center [234, 441] width 107 height 14
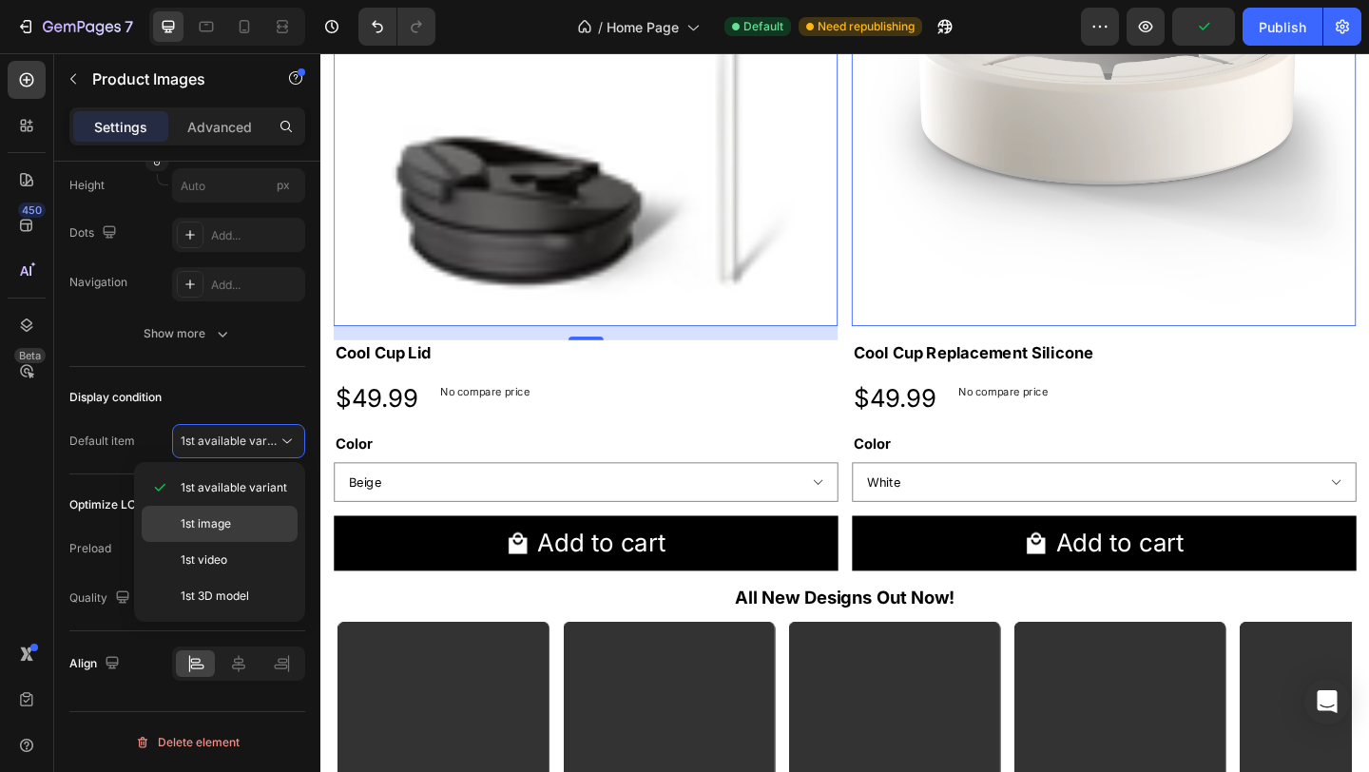
click at [217, 522] on span "1st image" at bounding box center [206, 523] width 50 height 17
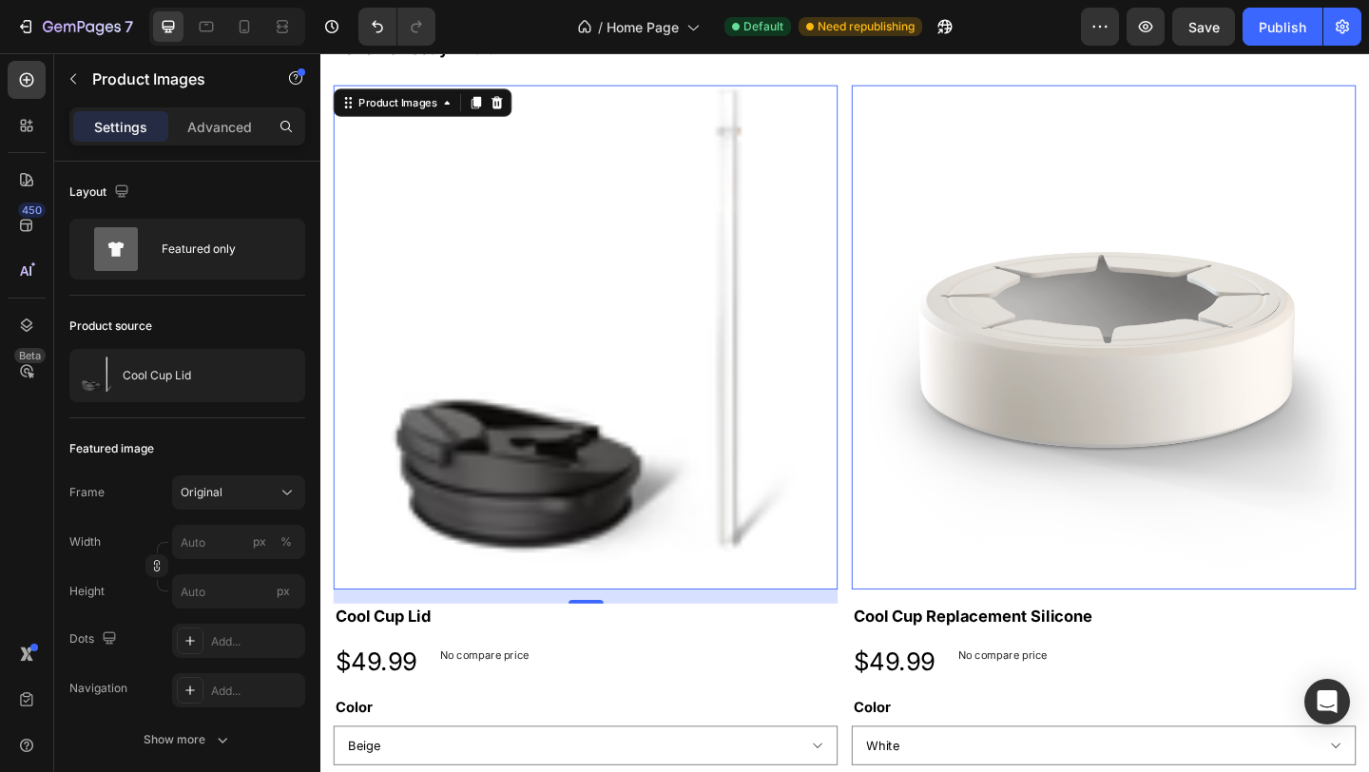
scroll to position [895, 0]
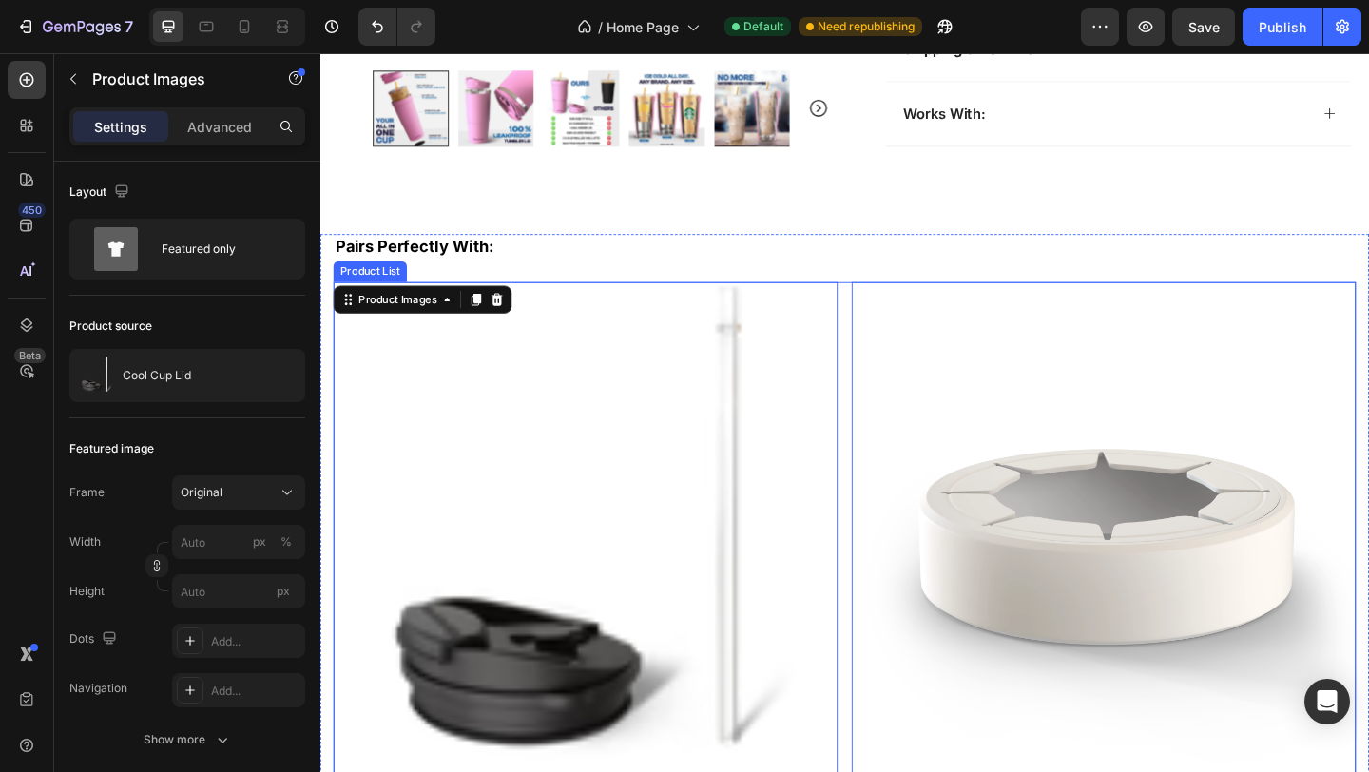
click at [882, 312] on div "Product Images 16 Cool Cup Lid Product Title $49.99 Product Price Product Price…" at bounding box center [891, 717] width 1113 height 831
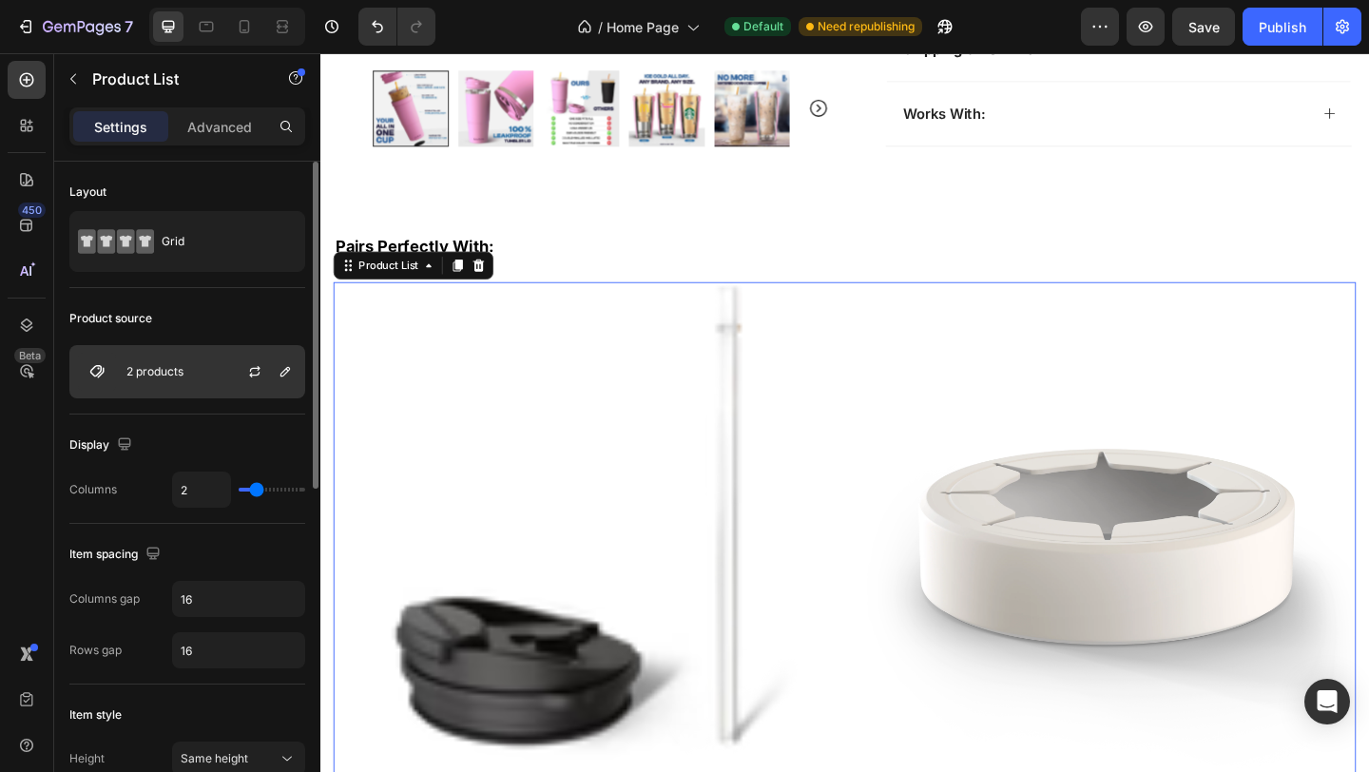
click at [216, 365] on div "2 products" at bounding box center [187, 371] width 236 height 53
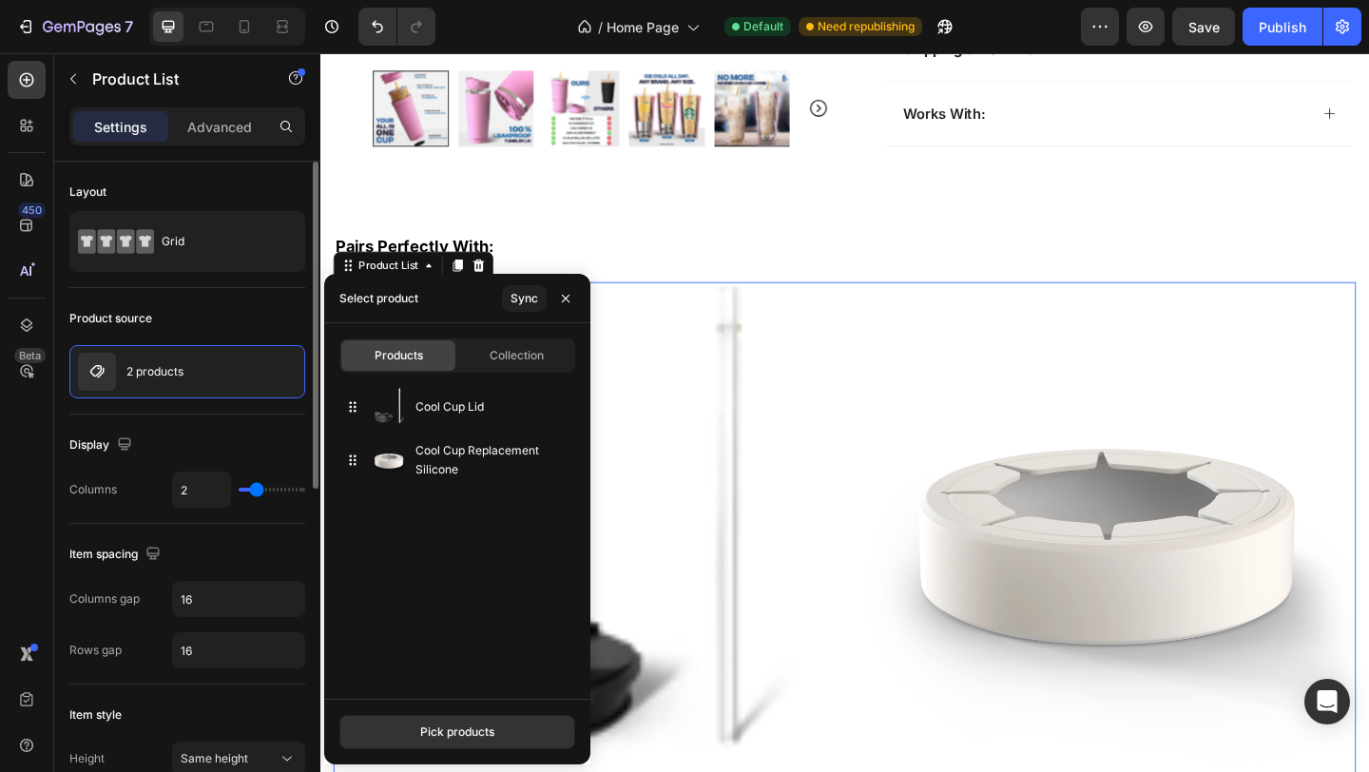
click at [255, 488] on input "range" at bounding box center [272, 490] width 67 height 4
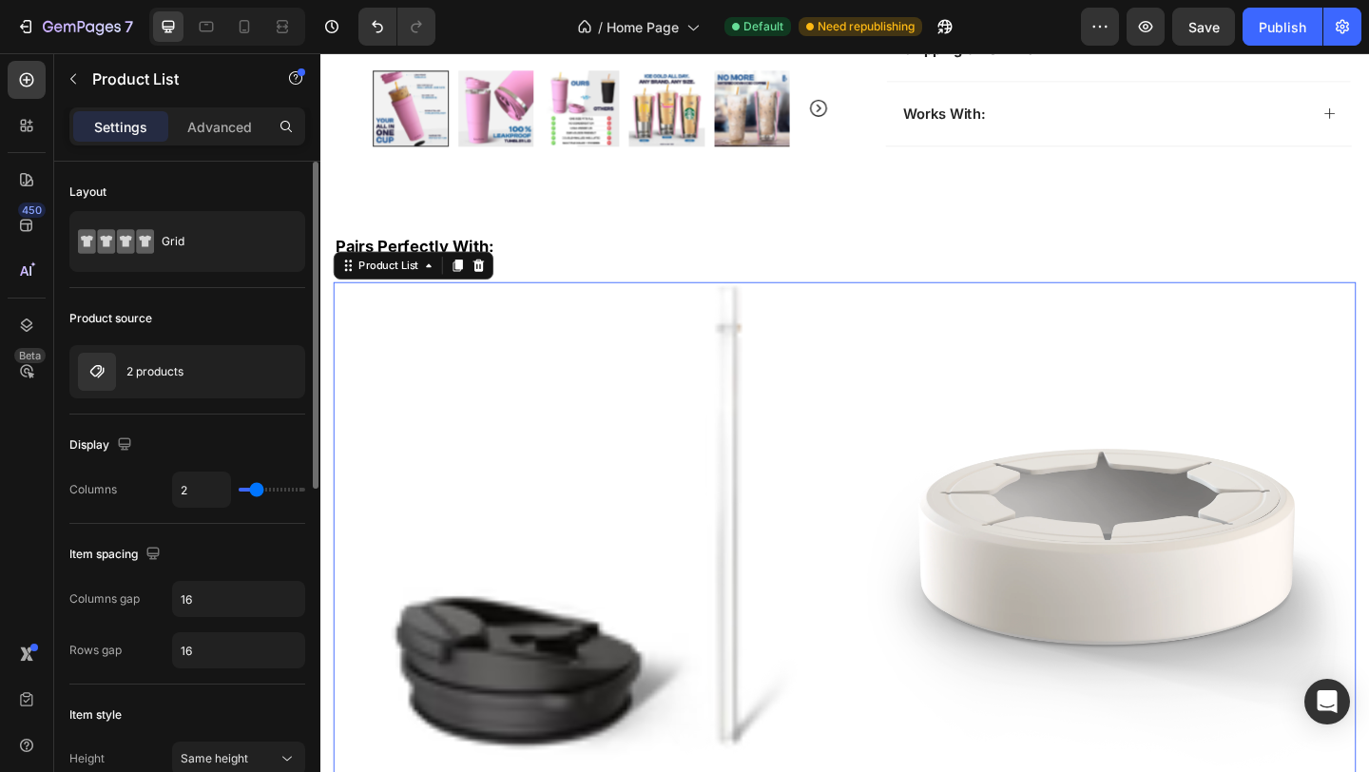
type input "3"
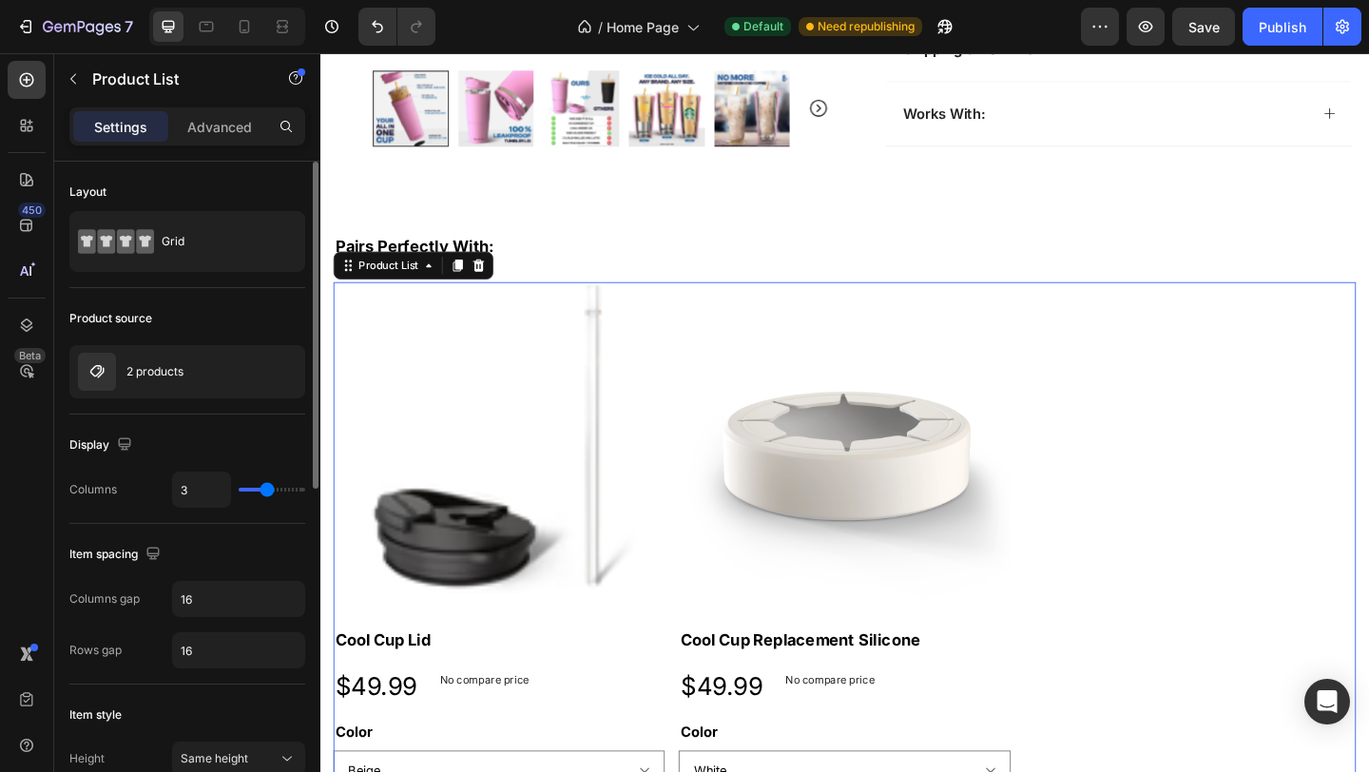
type input "4"
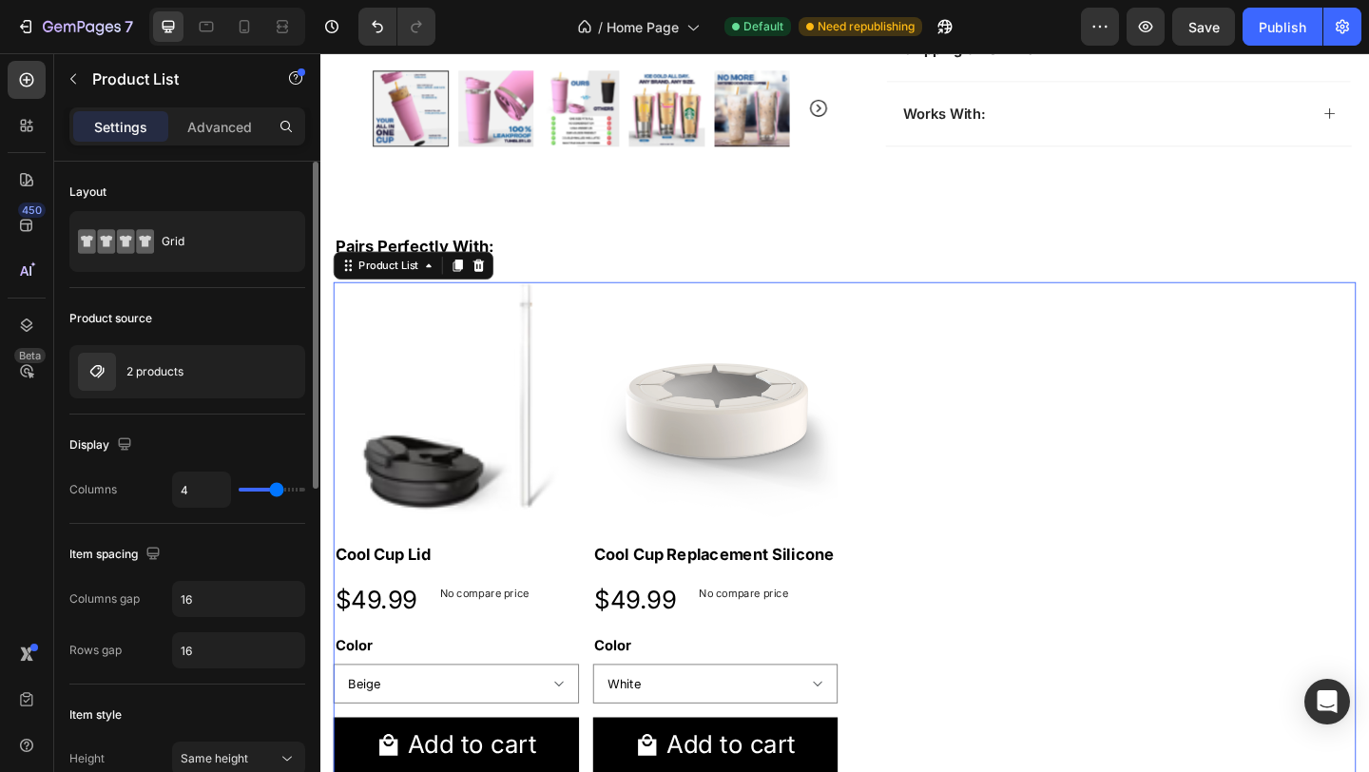
drag, startPoint x: 255, startPoint y: 488, endPoint x: 273, endPoint y: 486, distance: 18.2
type input "4"
click at [273, 488] on input "range" at bounding box center [272, 490] width 67 height 4
type input "5"
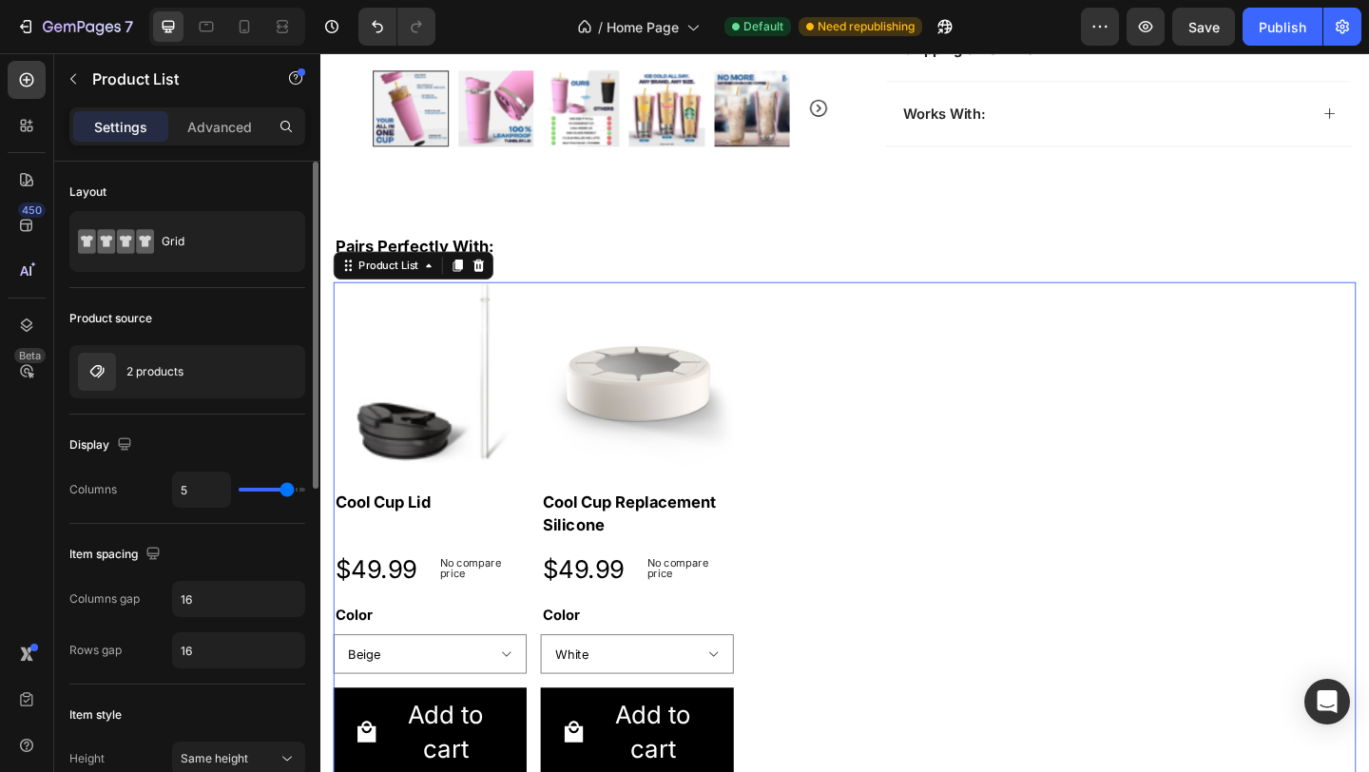
type input "5"
click at [284, 488] on input "range" at bounding box center [272, 490] width 67 height 4
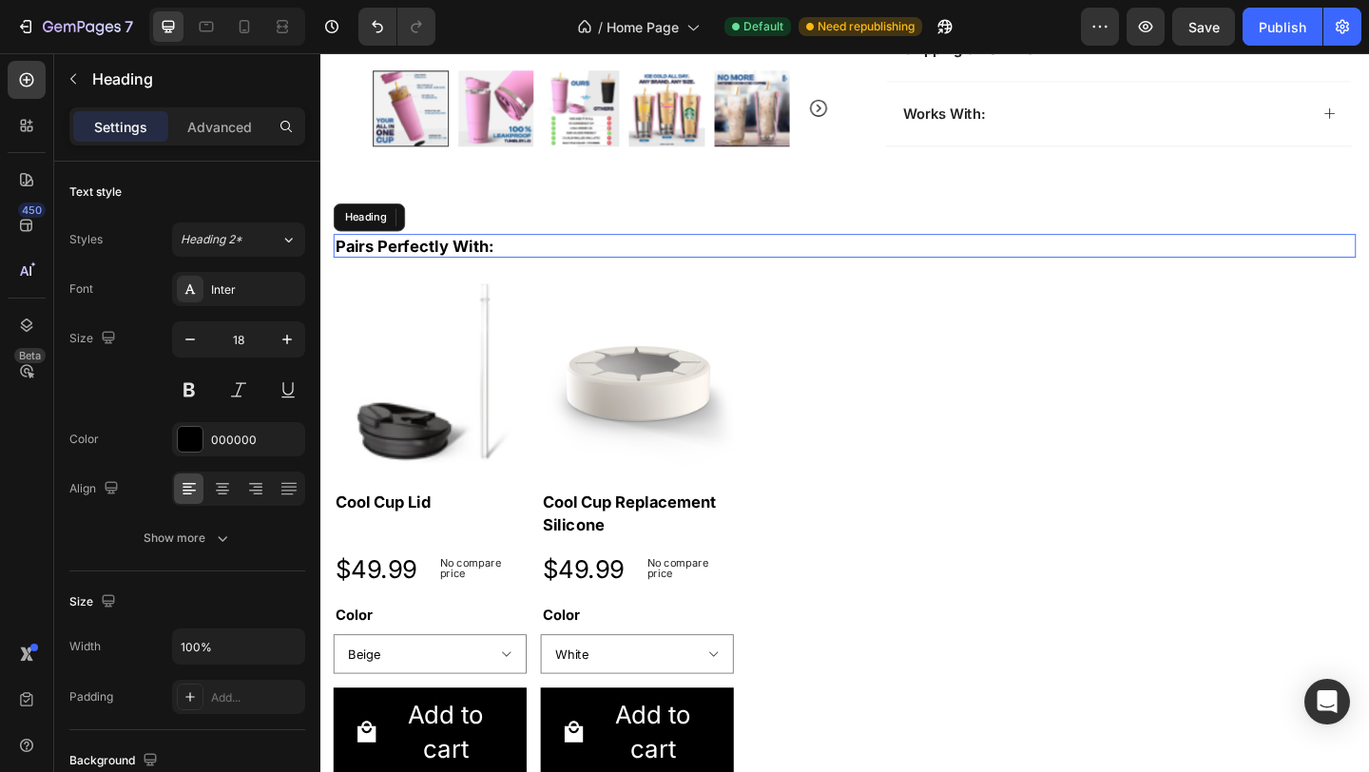
click at [951, 267] on h2 "Pairs Perfectly With:" at bounding box center [891, 263] width 1113 height 26
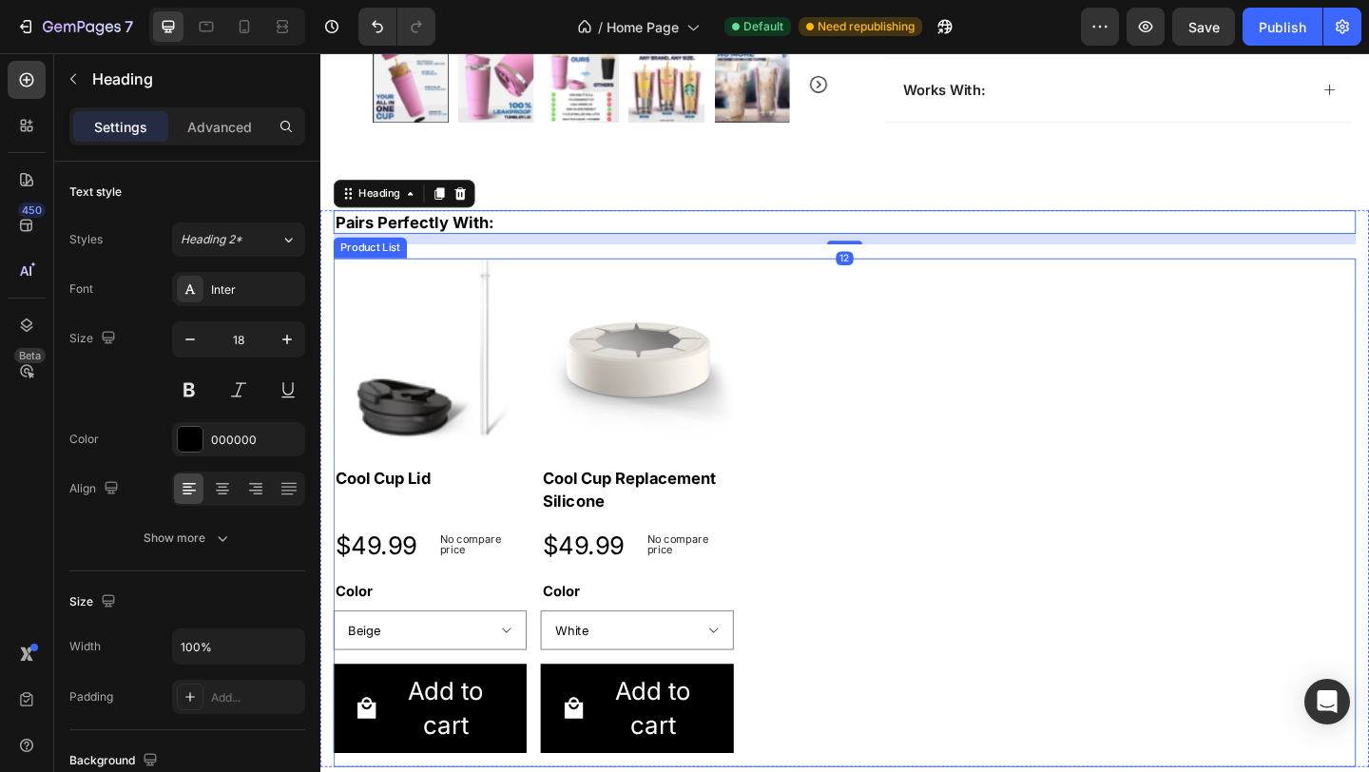
scroll to position [985, 0]
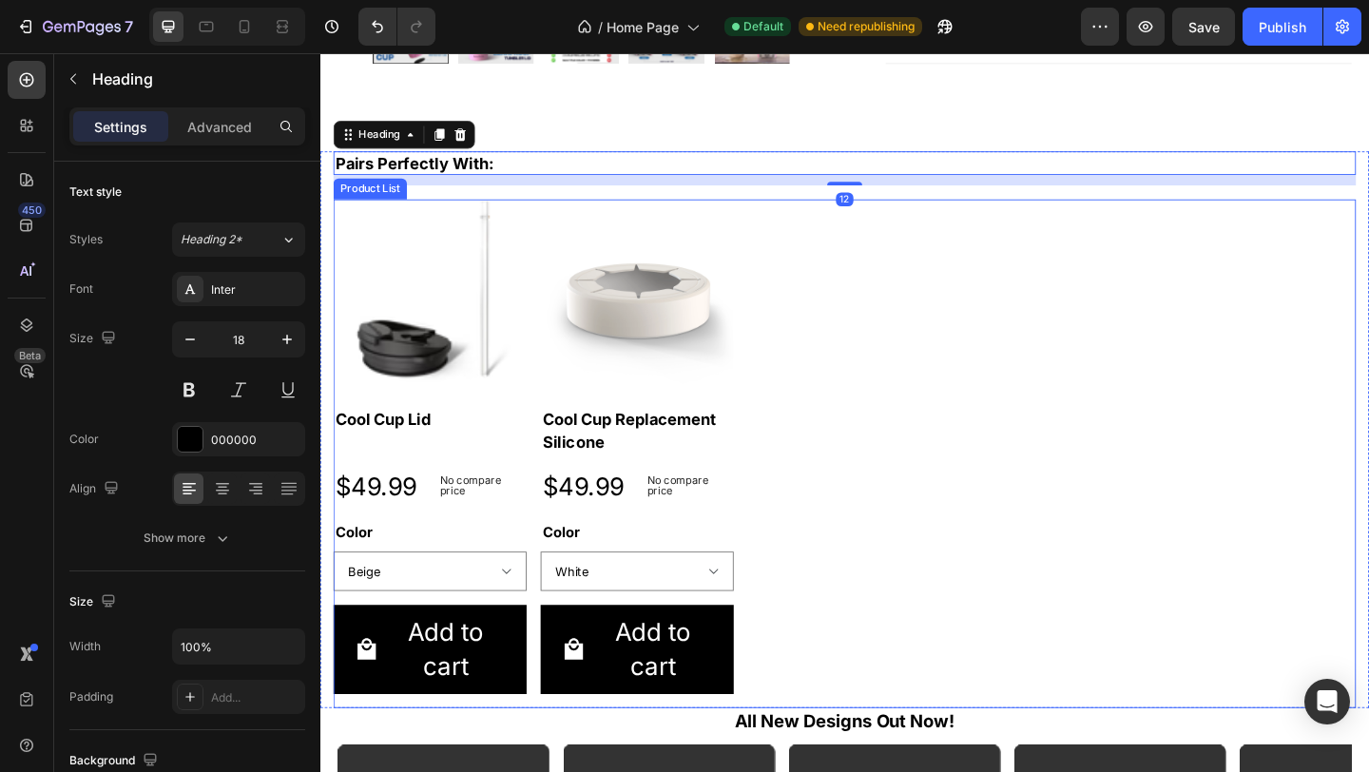
click at [944, 409] on div "Product Images Cool Cup Lid Product Title $49.99 Product Price Product Price No…" at bounding box center [891, 488] width 1113 height 553
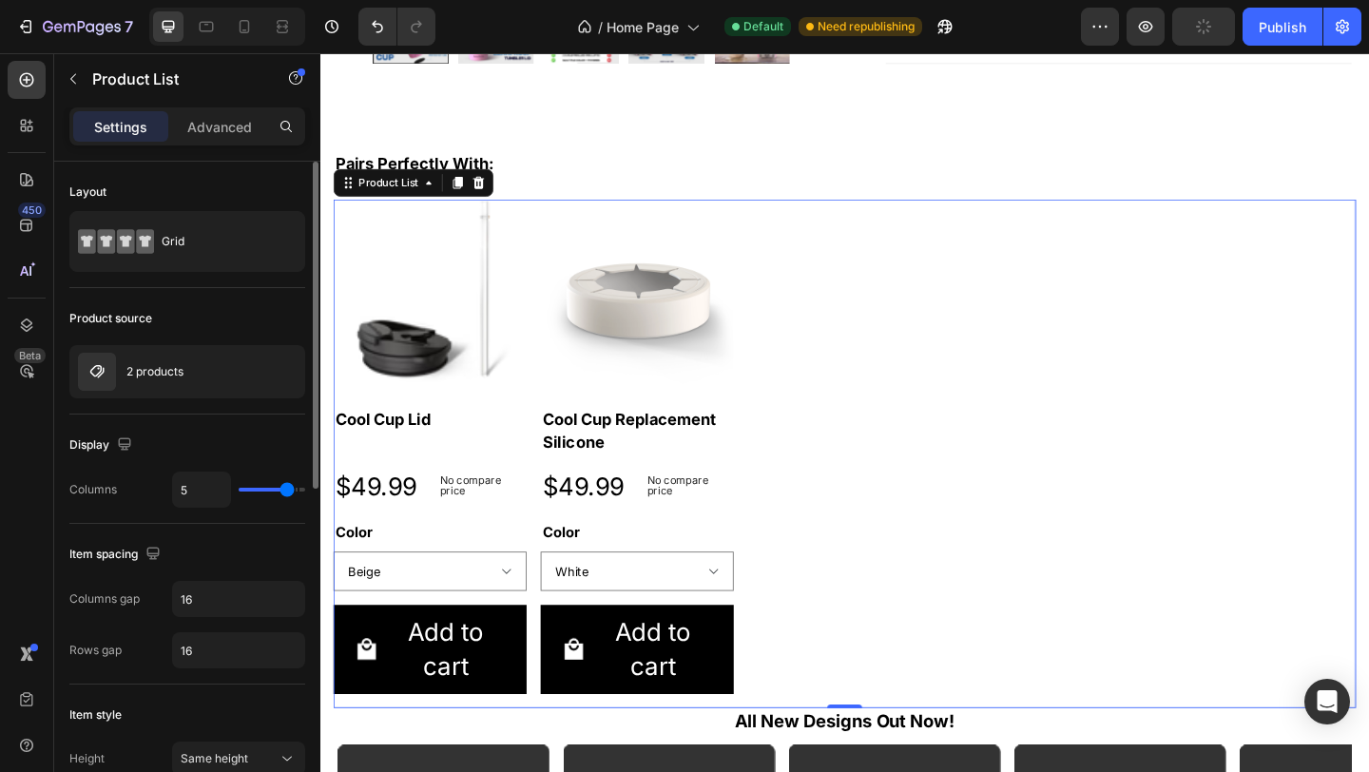
type input "6"
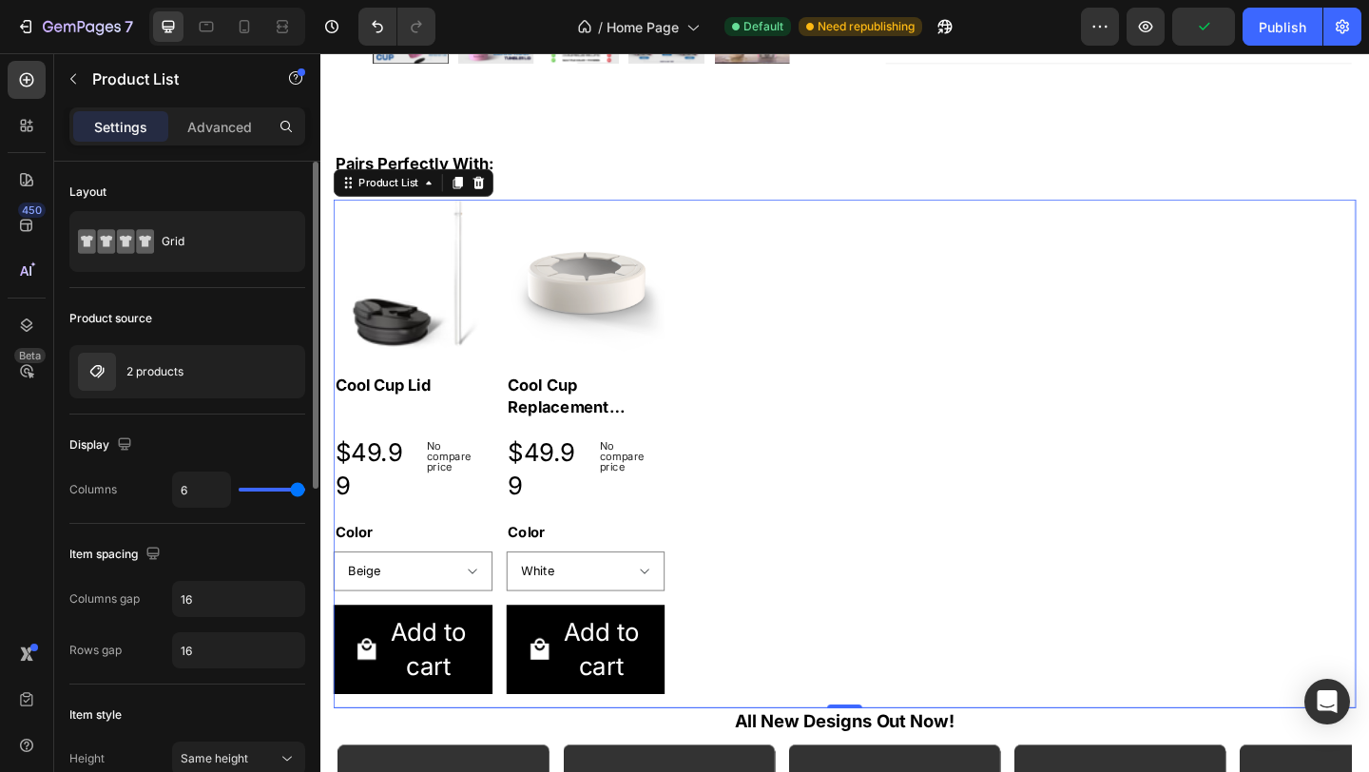
type input "5"
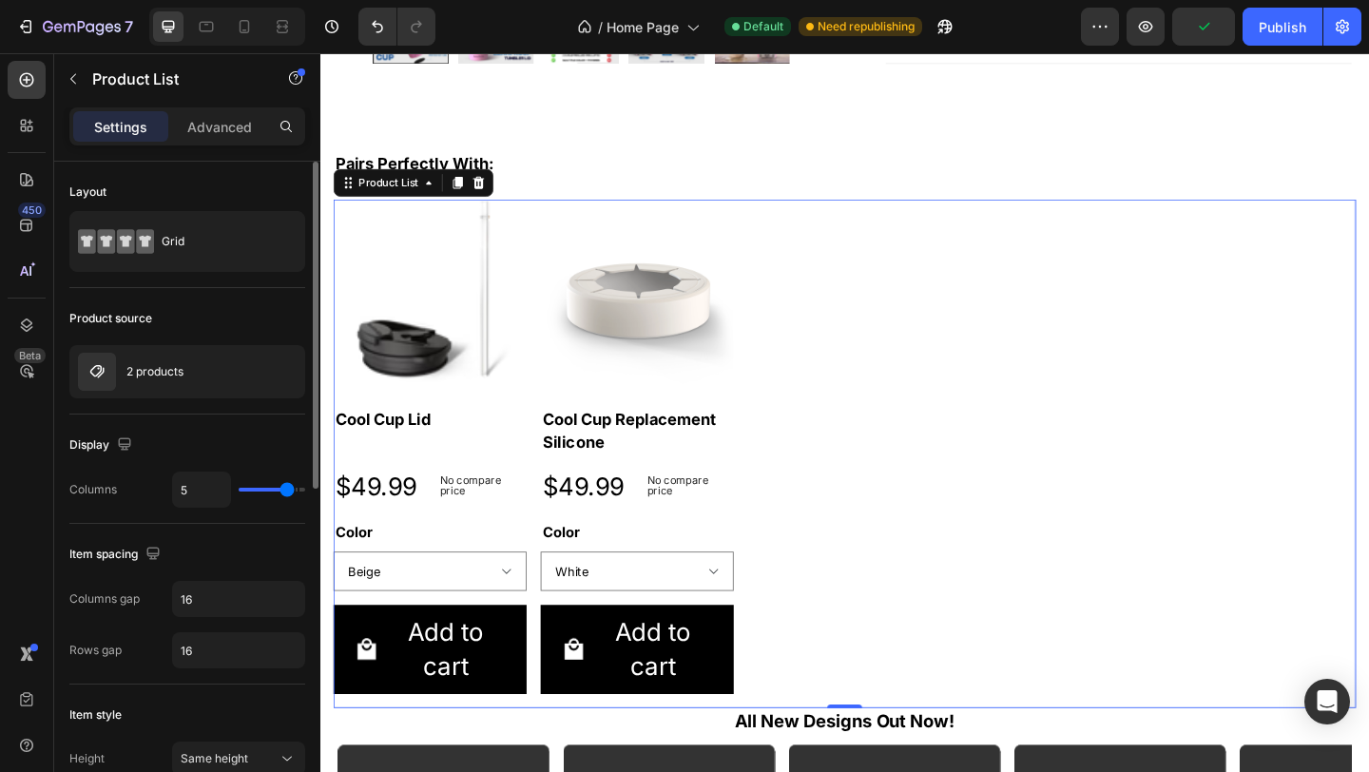
type input "4"
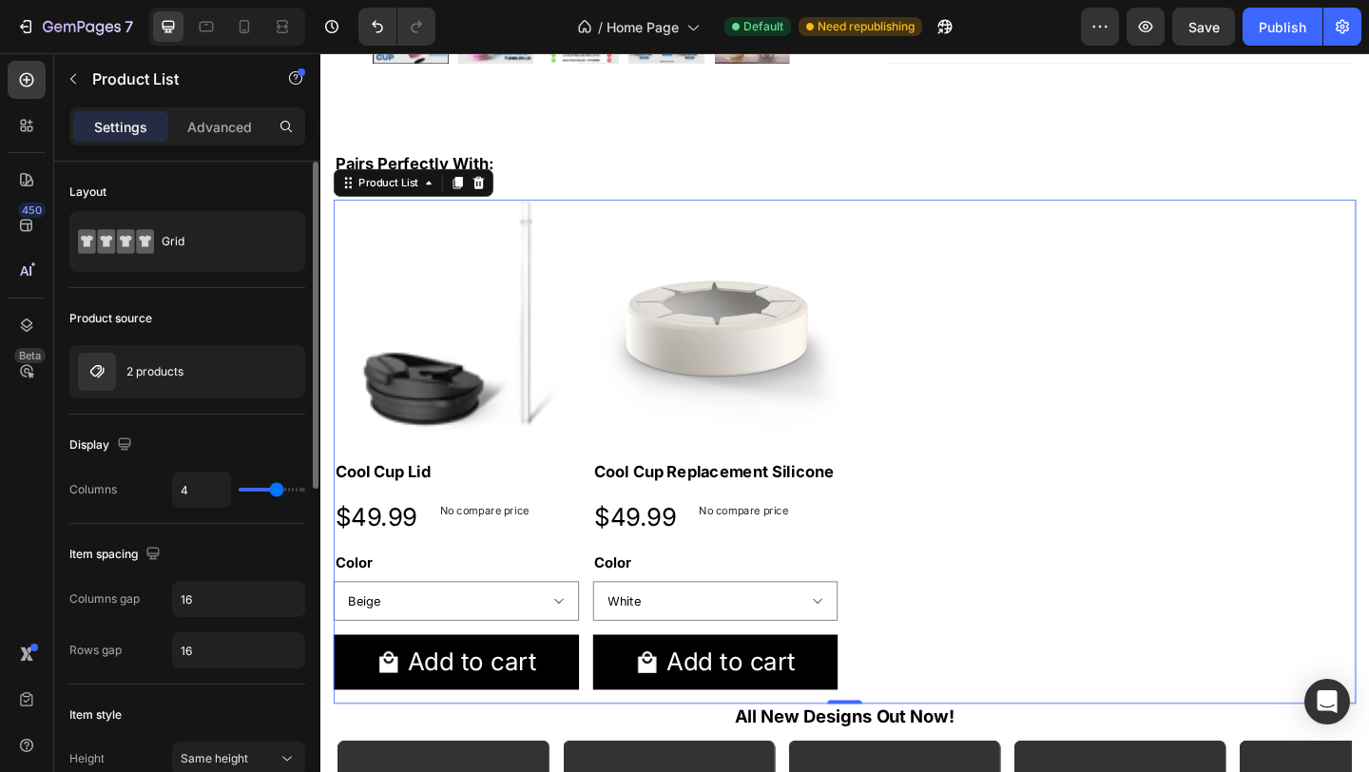
type input "4"
click at [276, 488] on input "range" at bounding box center [272, 490] width 67 height 4
click at [1279, 23] on div "Publish" at bounding box center [1283, 27] width 48 height 20
